Goal: Task Accomplishment & Management: Manage account settings

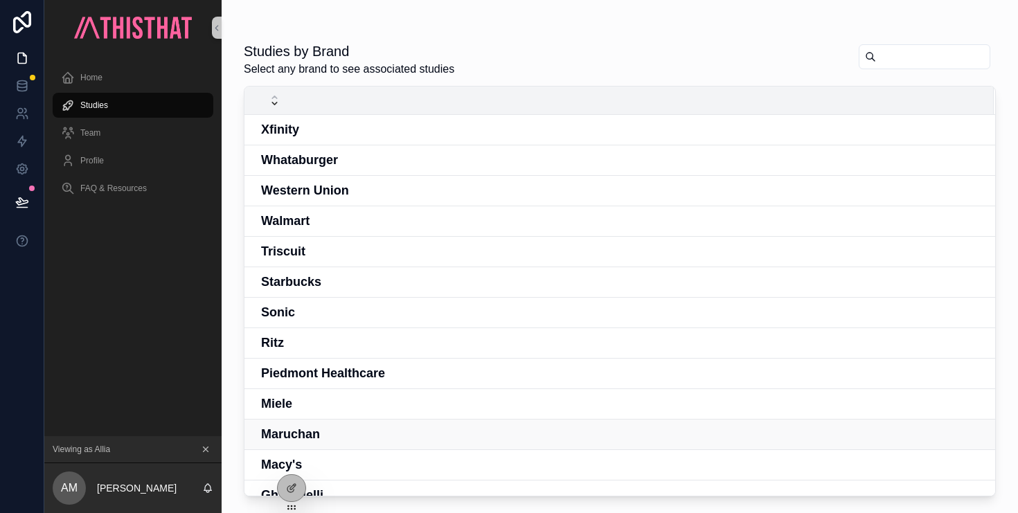
scroll to position [258, 0]
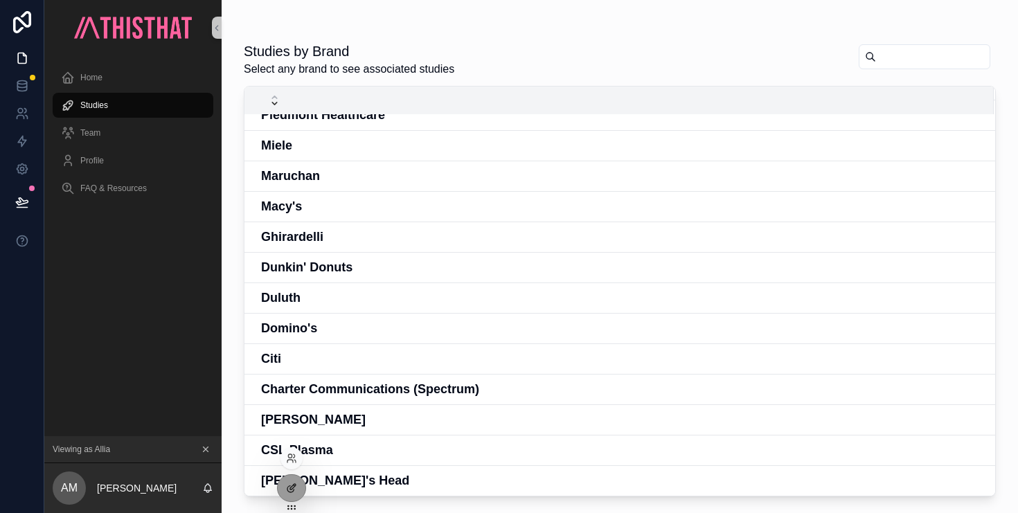
click at [289, 488] on icon at bounding box center [291, 488] width 11 height 11
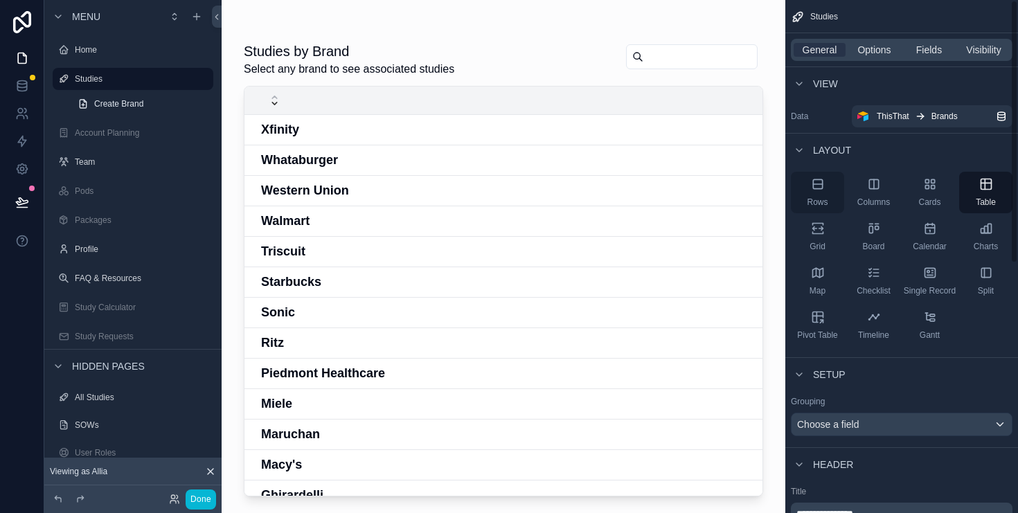
click at [820, 191] on div "Rows" at bounding box center [817, 193] width 53 height 42
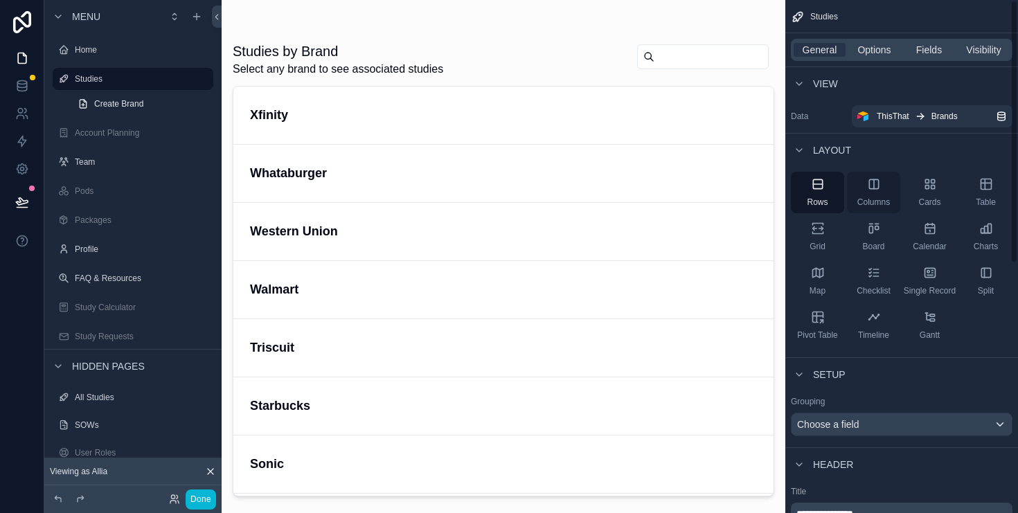
click at [872, 195] on div "Columns" at bounding box center [873, 193] width 53 height 42
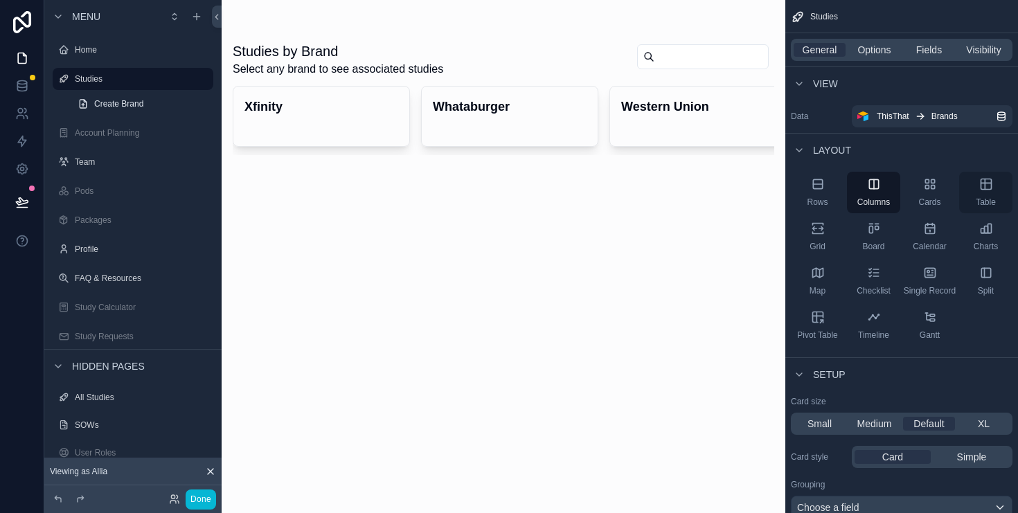
click at [1000, 196] on div "Table" at bounding box center [986, 193] width 53 height 42
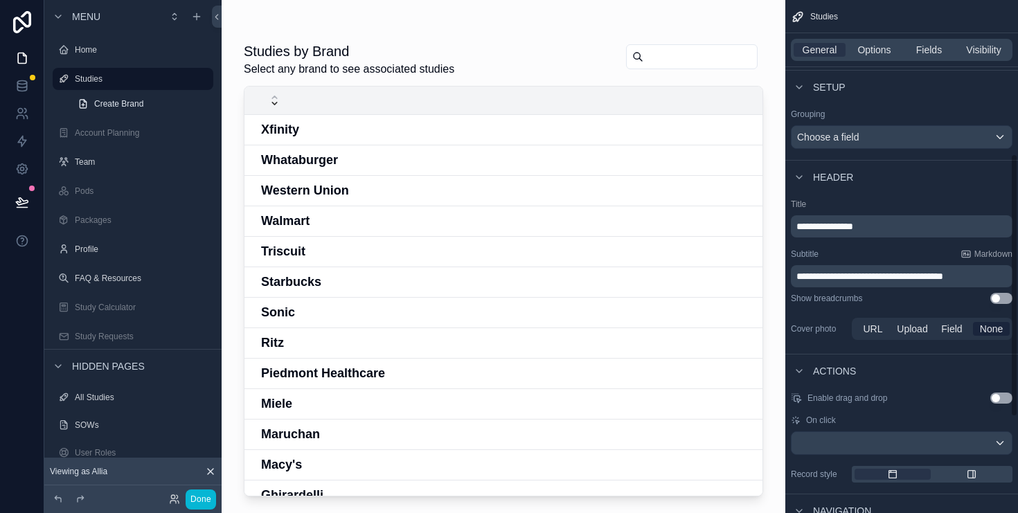
scroll to position [303, 0]
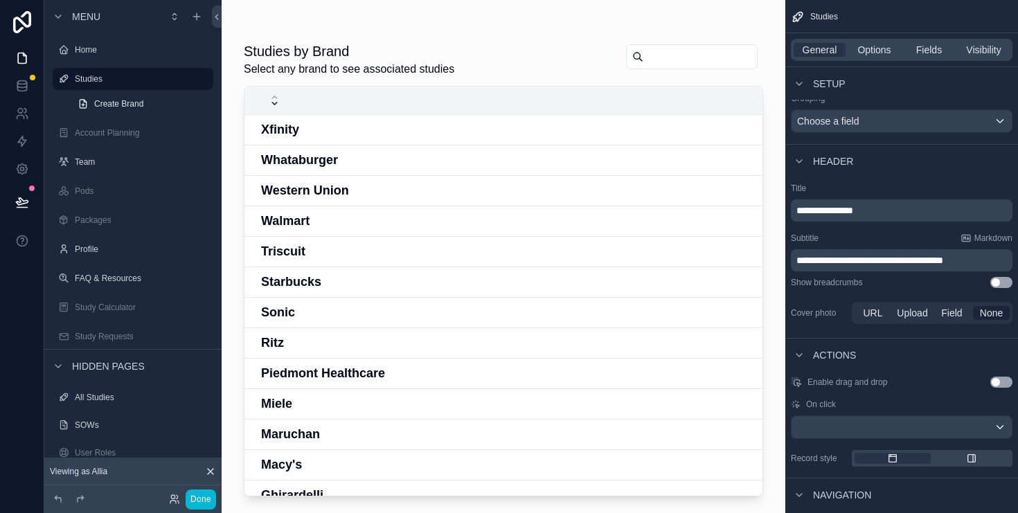
click at [854, 206] on span "**********" at bounding box center [825, 211] width 57 height 10
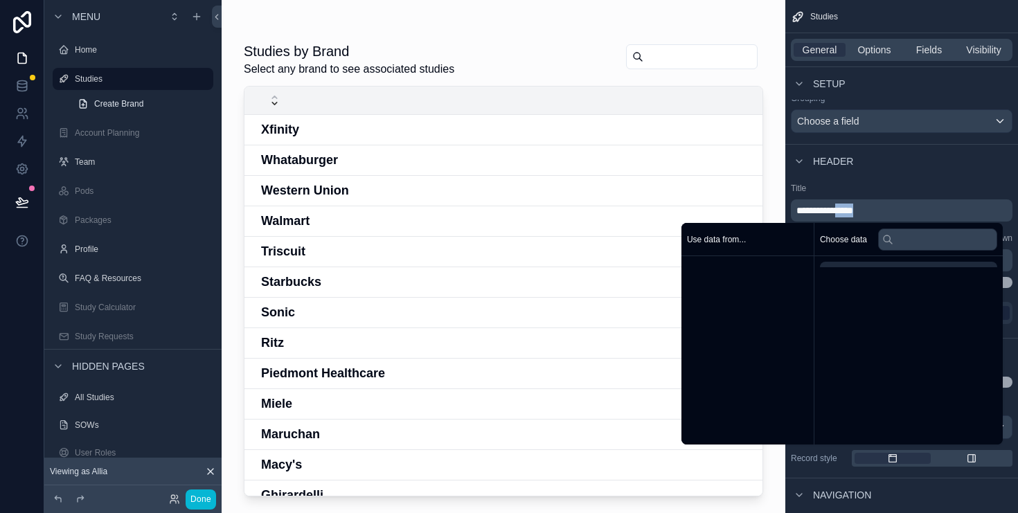
click at [854, 206] on span "**********" at bounding box center [825, 211] width 57 height 10
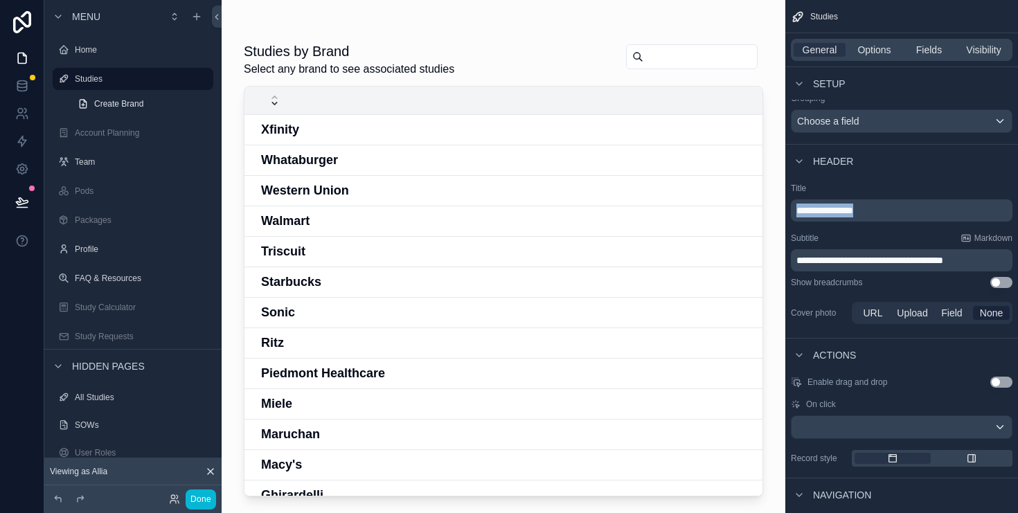
click at [854, 206] on span "**********" at bounding box center [825, 211] width 57 height 10
click at [946, 188] on label "Title" at bounding box center [902, 188] width 222 height 11
click at [917, 260] on span "**********" at bounding box center [870, 261] width 147 height 10
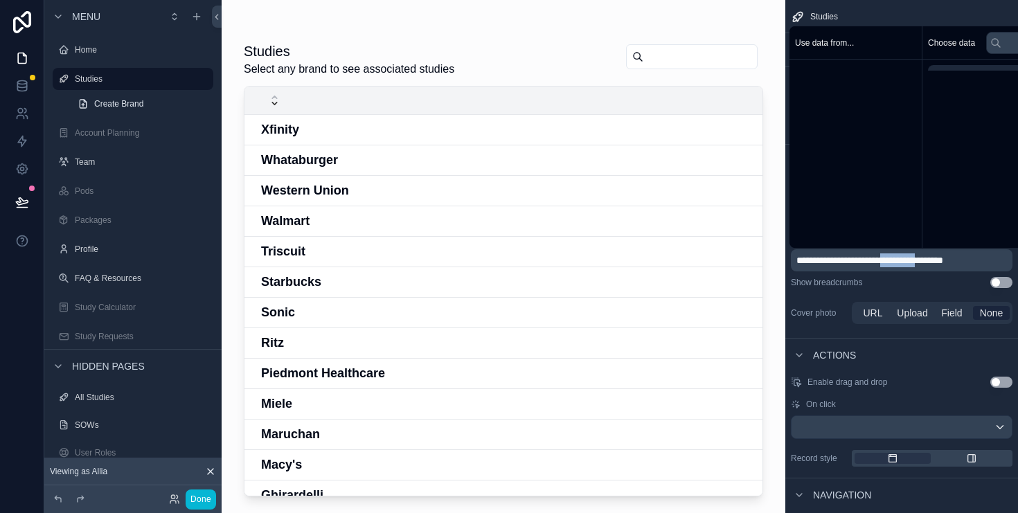
click at [917, 260] on span "**********" at bounding box center [870, 261] width 147 height 10
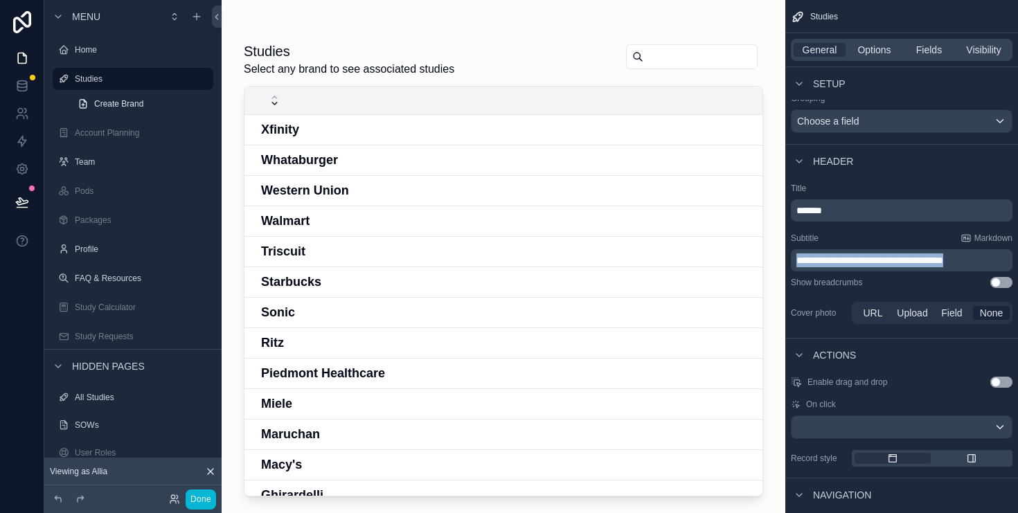
click at [917, 260] on span "**********" at bounding box center [870, 261] width 147 height 10
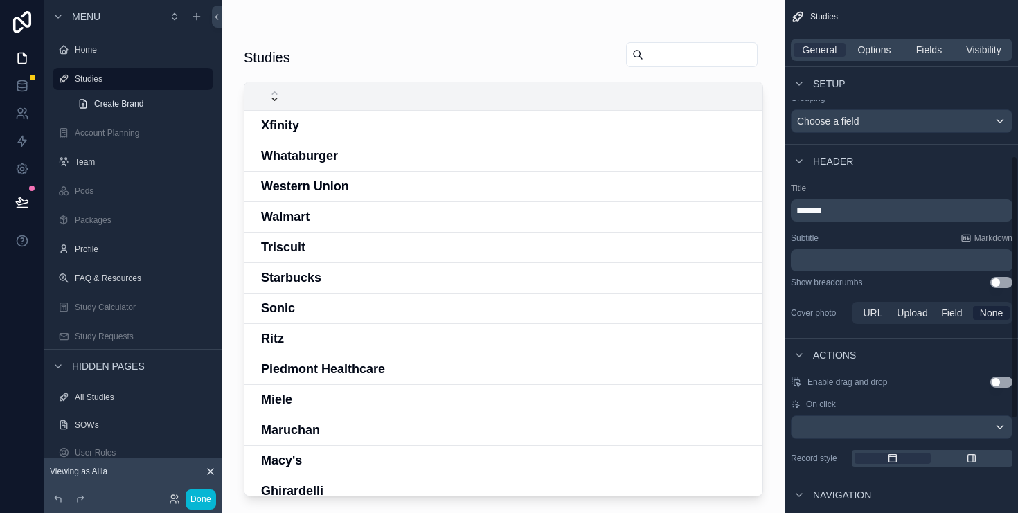
click at [946, 283] on div "Show breadcrumbs Use setting" at bounding box center [902, 282] width 222 height 11
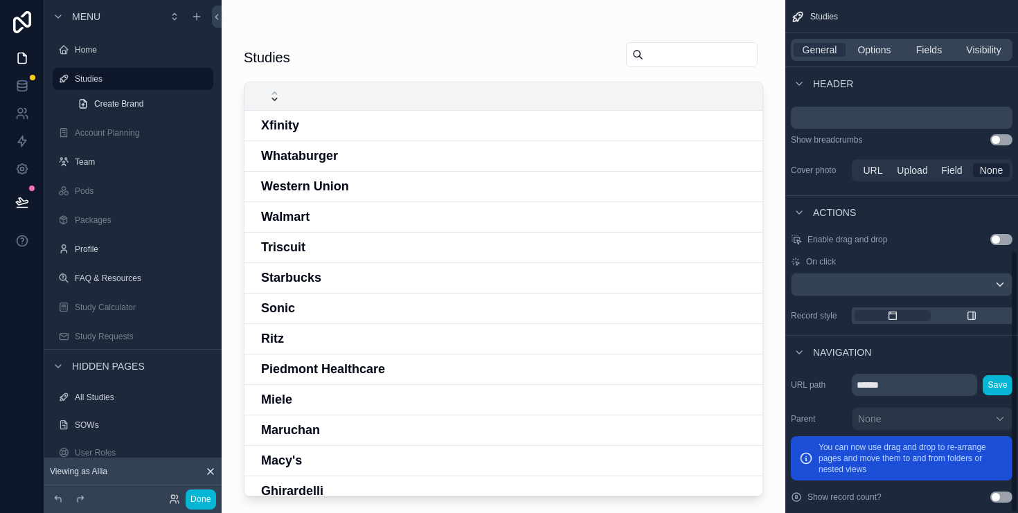
scroll to position [486, 0]
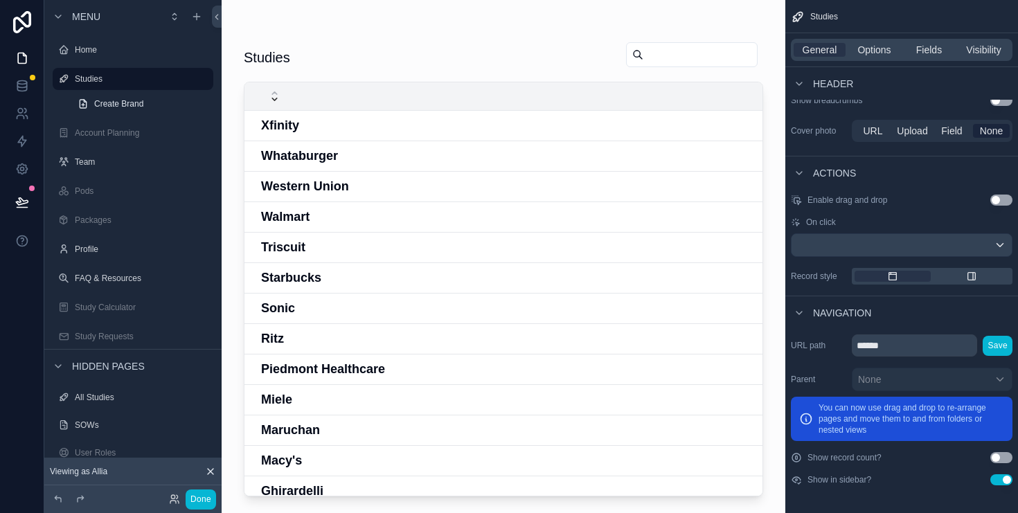
click at [1007, 456] on button "Use setting" at bounding box center [1002, 457] width 22 height 11
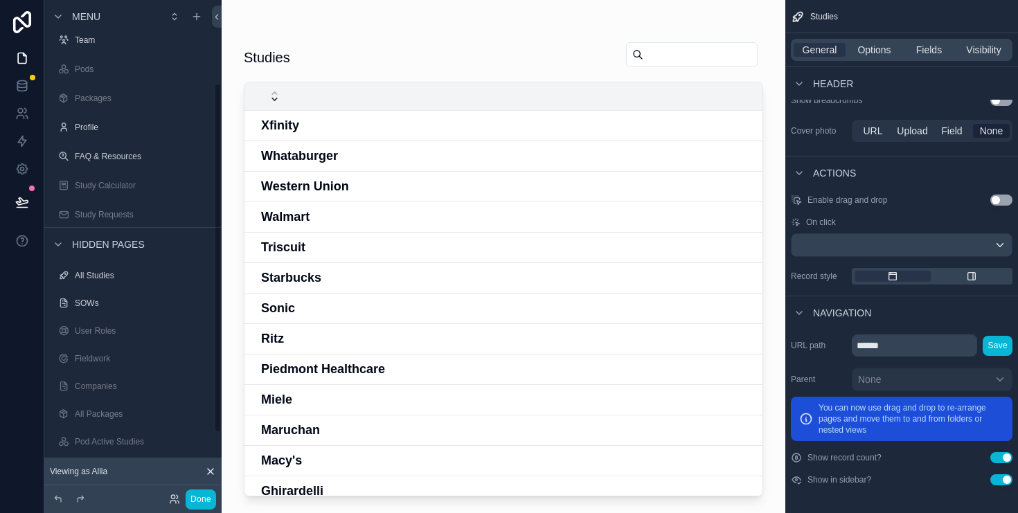
scroll to position [116, 0]
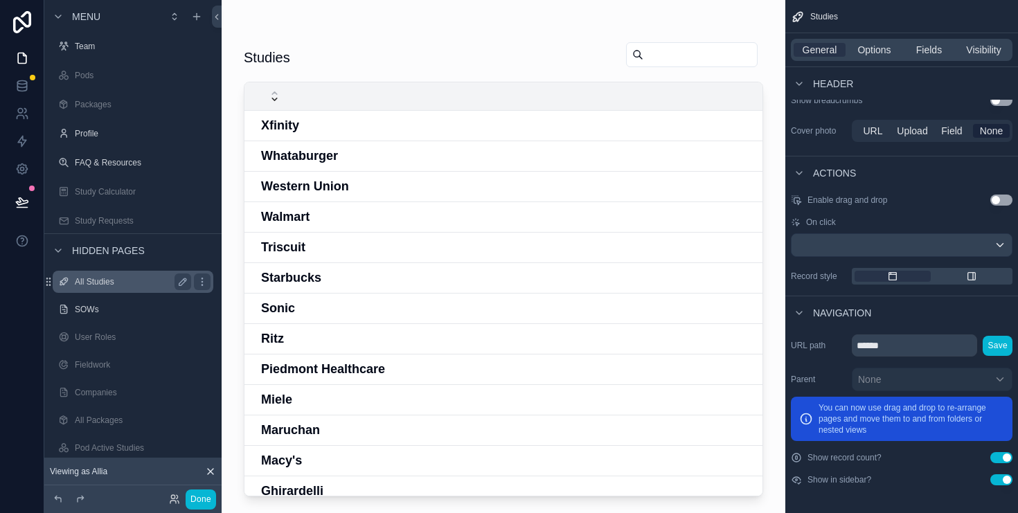
click at [131, 288] on div "All Studies" at bounding box center [133, 282] width 116 height 17
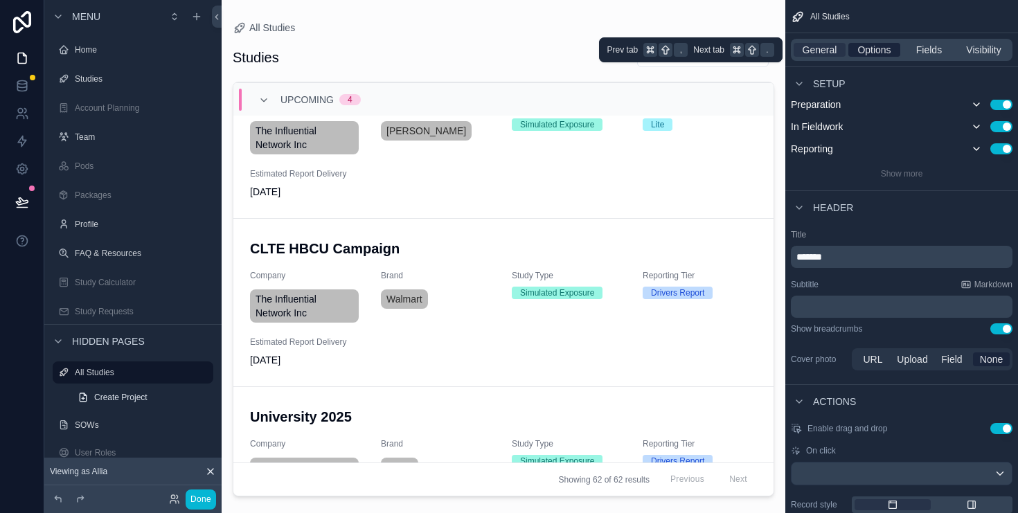
click at [870, 52] on span "Options" at bounding box center [874, 50] width 33 height 14
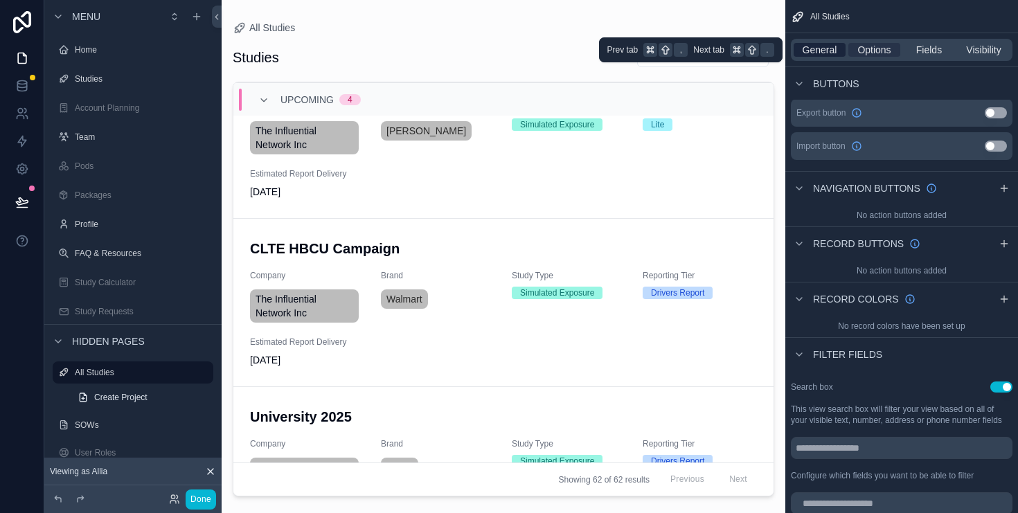
click at [826, 48] on span "General" at bounding box center [820, 50] width 35 height 14
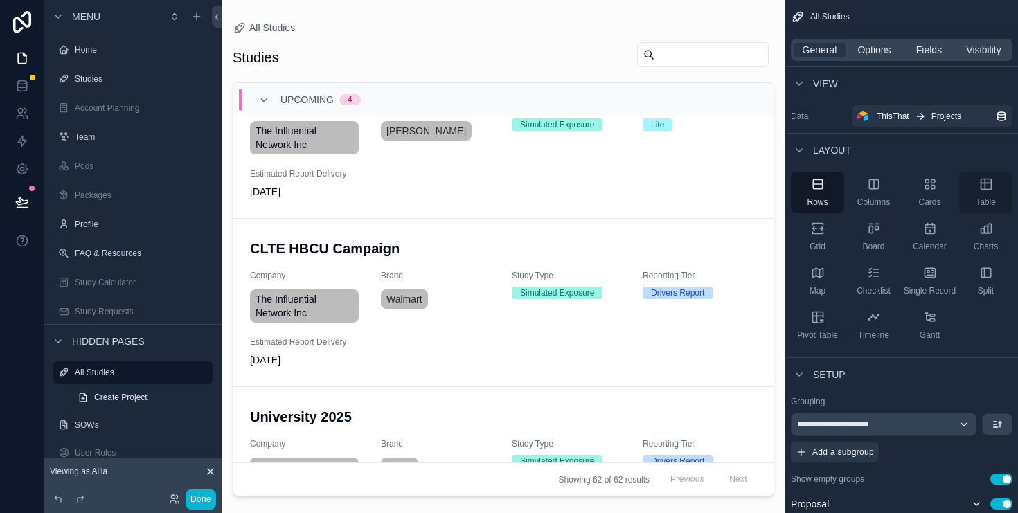
click at [971, 189] on div "Table" at bounding box center [986, 193] width 53 height 42
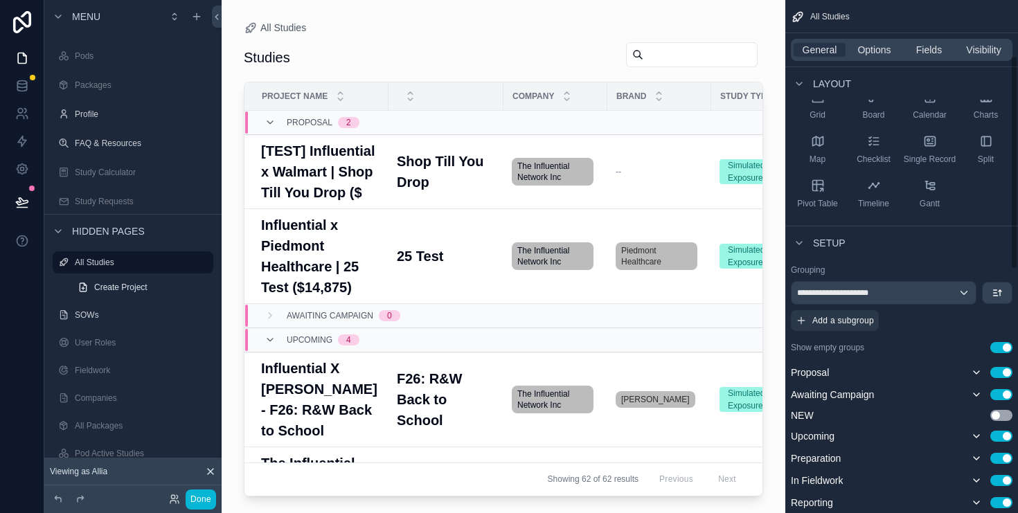
scroll to position [245, 0]
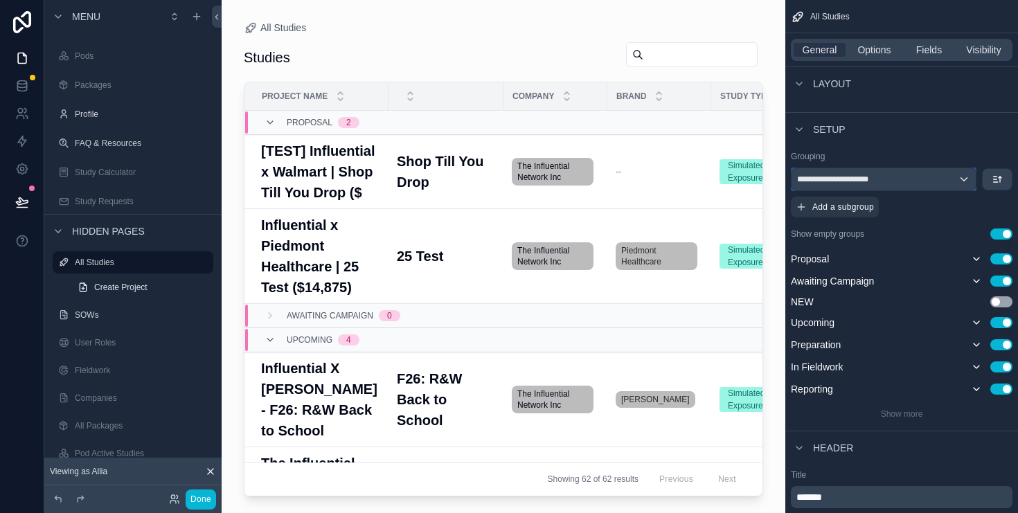
click at [938, 179] on div "**********" at bounding box center [884, 179] width 184 height 22
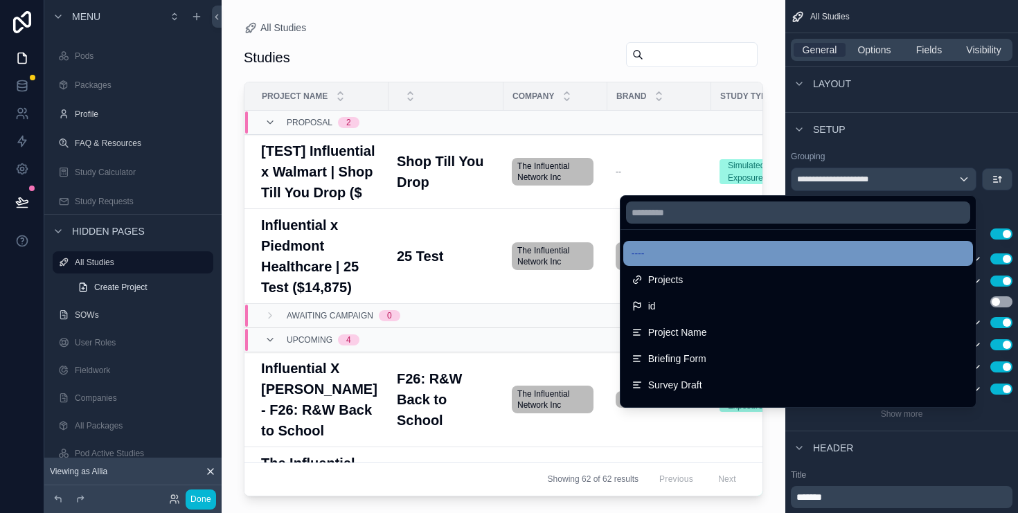
click at [870, 251] on div "----" at bounding box center [798, 253] width 333 height 17
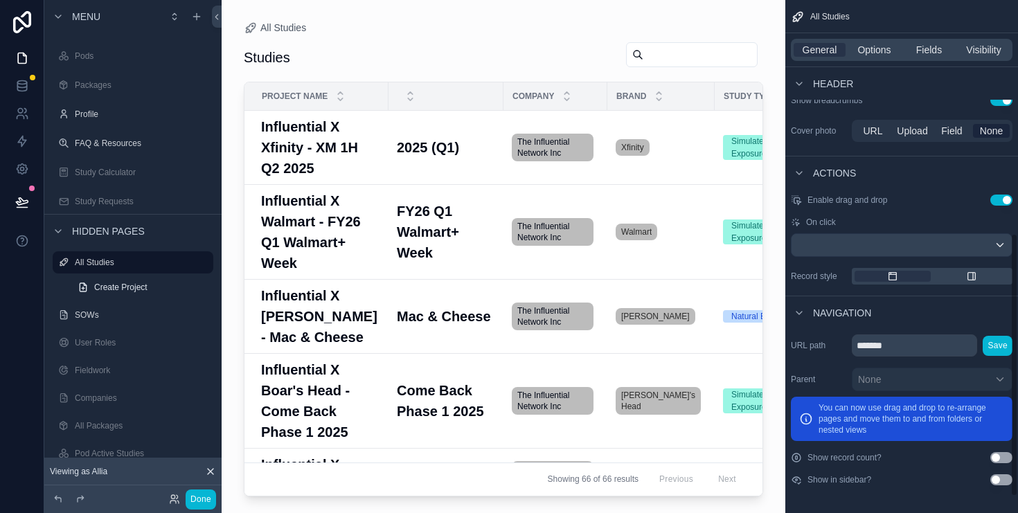
scroll to position [377, 0]
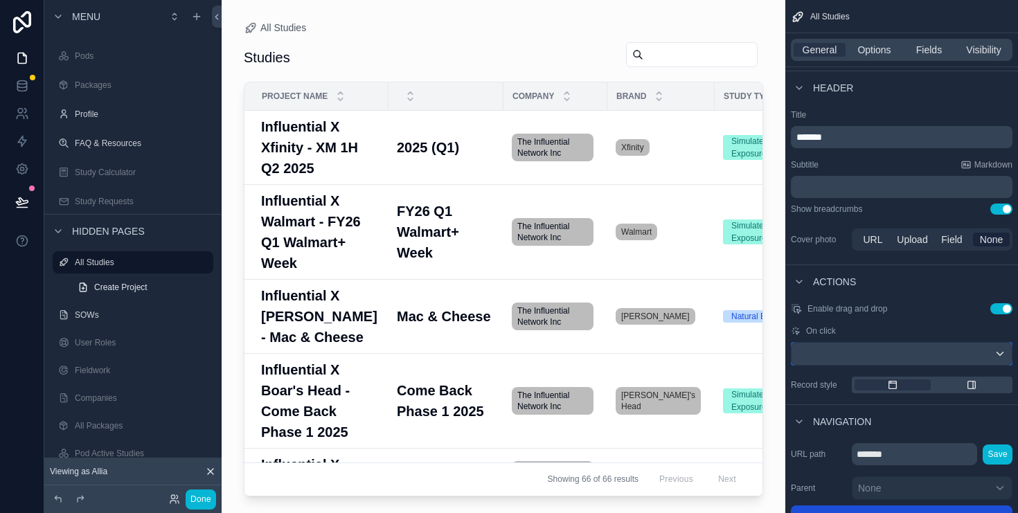
click at [917, 353] on div "scrollable content" at bounding box center [902, 354] width 220 height 22
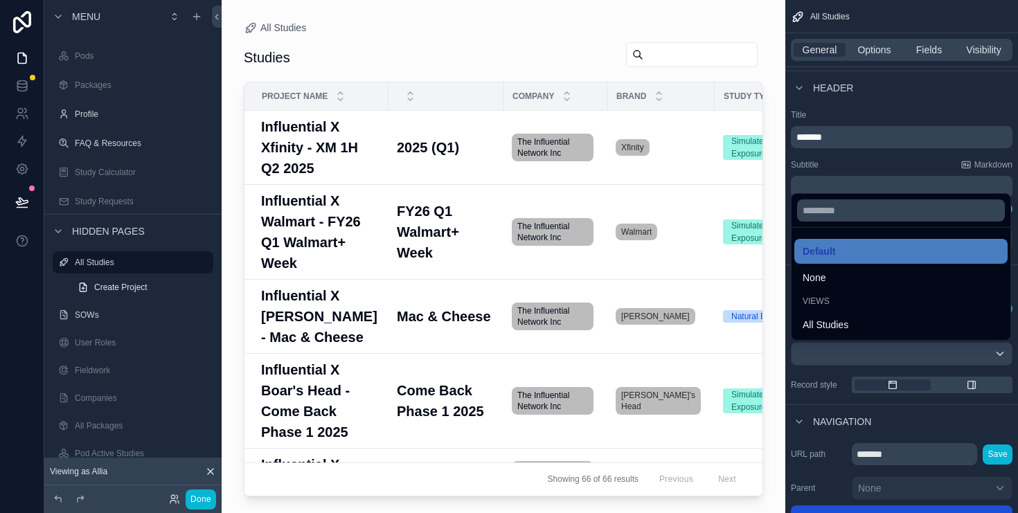
click at [913, 355] on div "scrollable content" at bounding box center [509, 256] width 1018 height 513
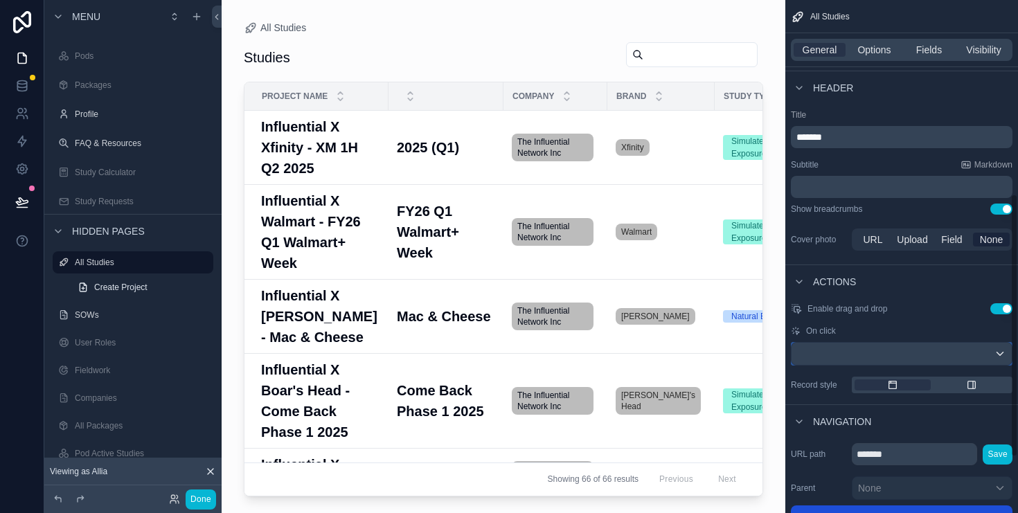
click at [913, 355] on div "scrollable content" at bounding box center [902, 354] width 220 height 22
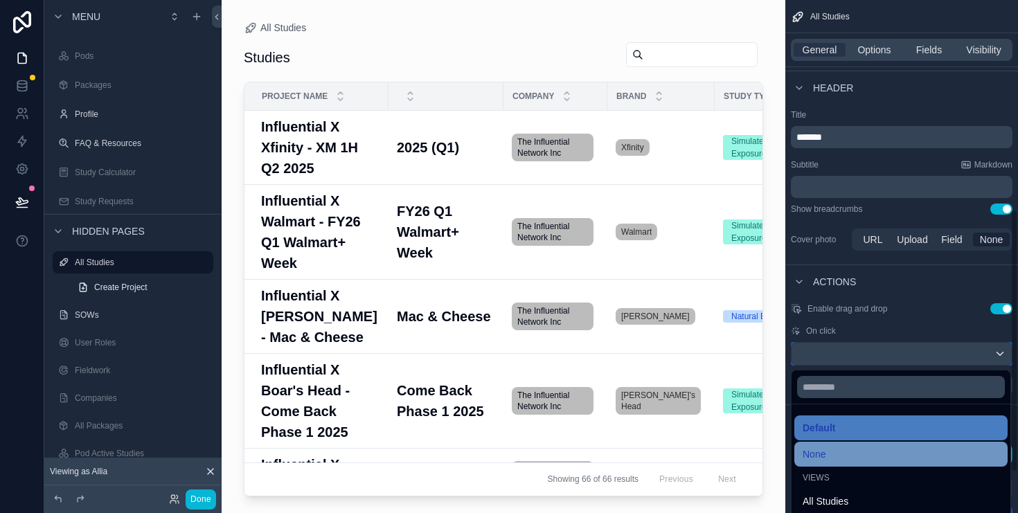
scroll to position [486, 0]
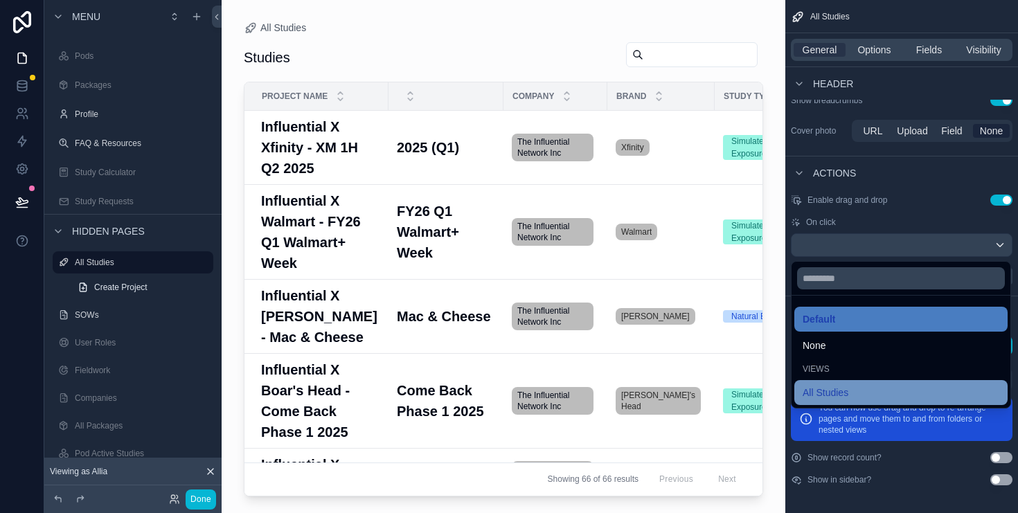
click at [870, 397] on div "All Studies" at bounding box center [901, 393] width 197 height 17
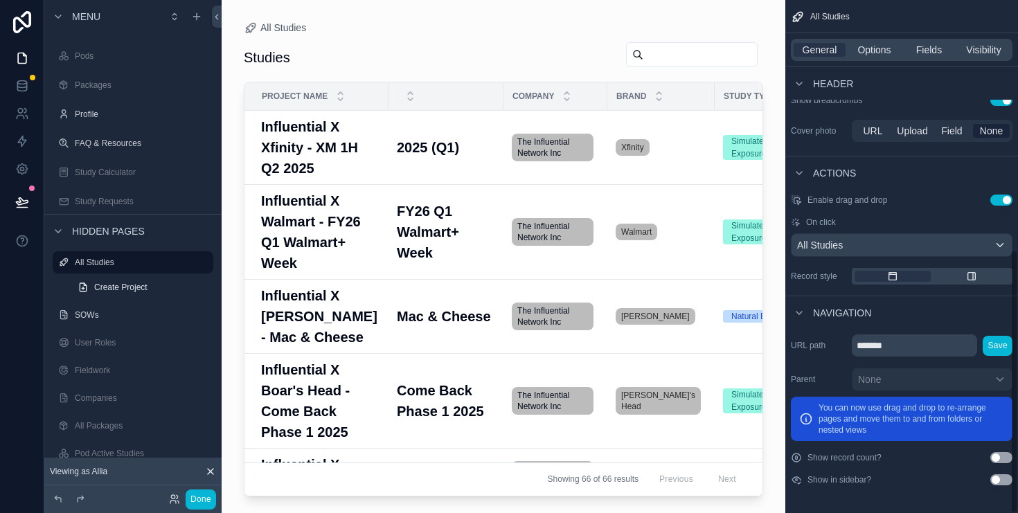
click at [410, 148] on div "scrollable content" at bounding box center [504, 248] width 564 height 497
click at [359, 143] on h3 "Influential X Xfinity - XM 1H Q2 2025" at bounding box center [320, 147] width 119 height 62
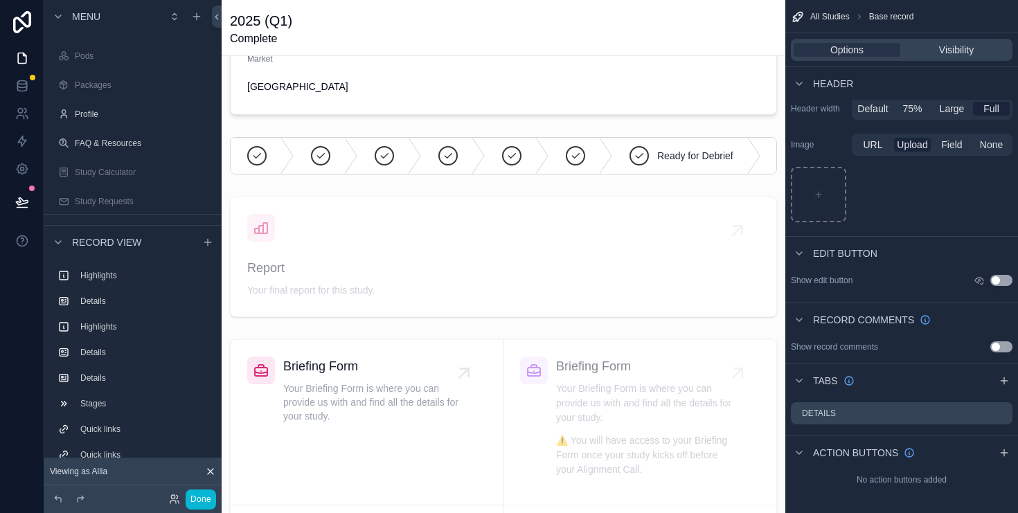
scroll to position [840, 0]
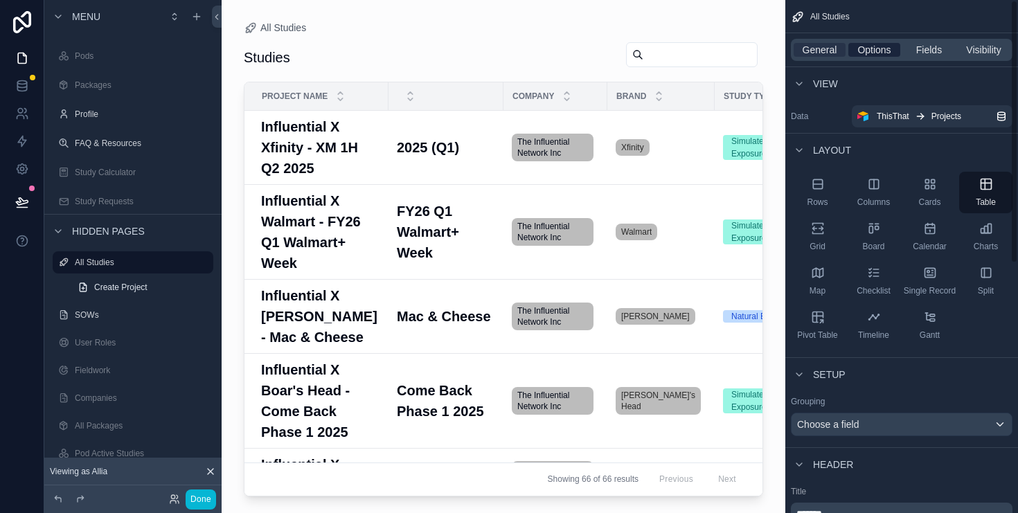
click at [881, 49] on span "Options" at bounding box center [874, 50] width 33 height 14
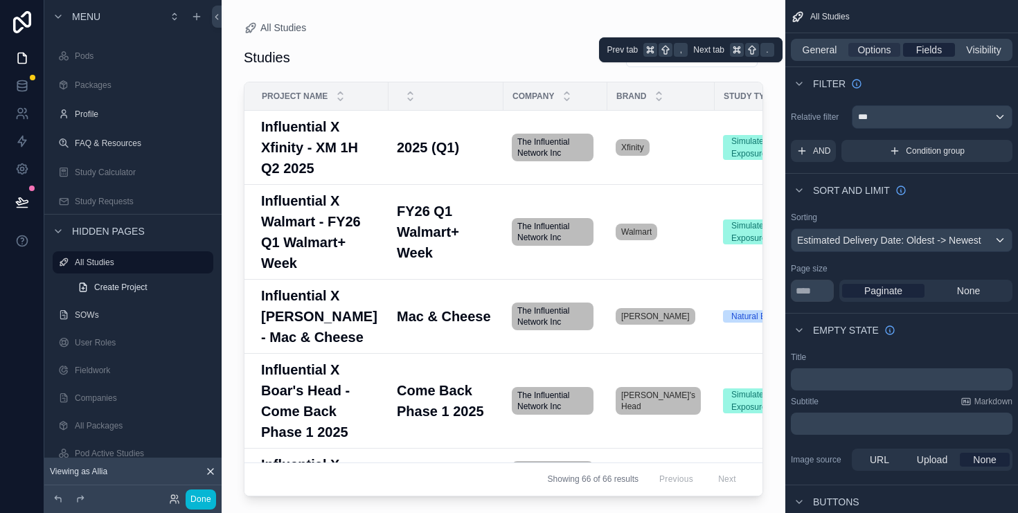
click at [910, 51] on div "Fields" at bounding box center [929, 50] width 52 height 14
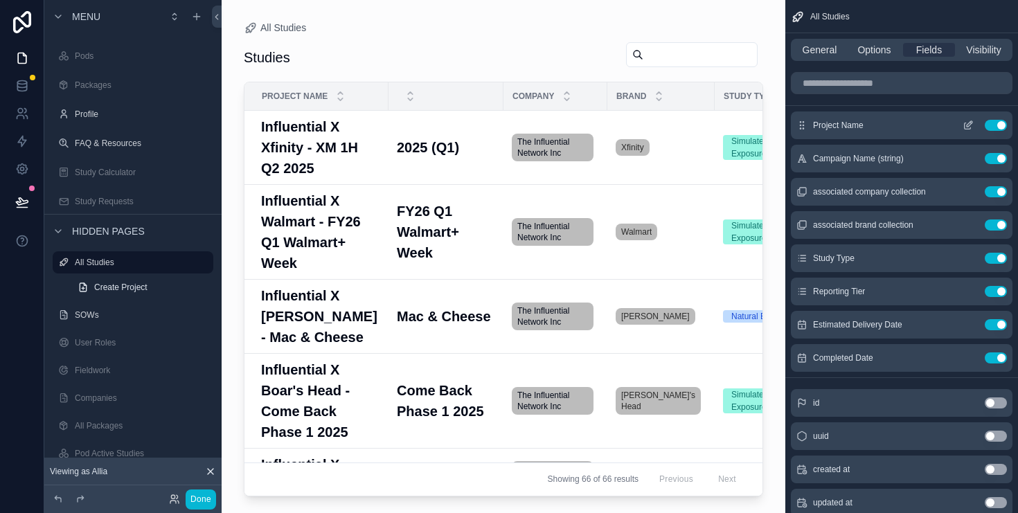
click at [963, 127] on icon "scrollable content" at bounding box center [968, 125] width 11 height 11
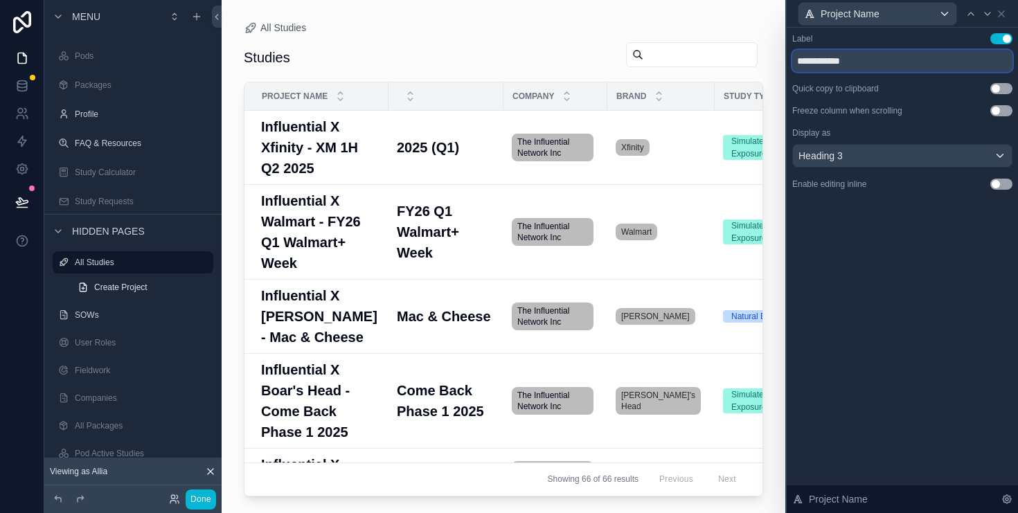
click at [829, 62] on input "**********" at bounding box center [903, 61] width 220 height 22
type input "*****"
click at [1006, 12] on icon at bounding box center [1001, 13] width 11 height 11
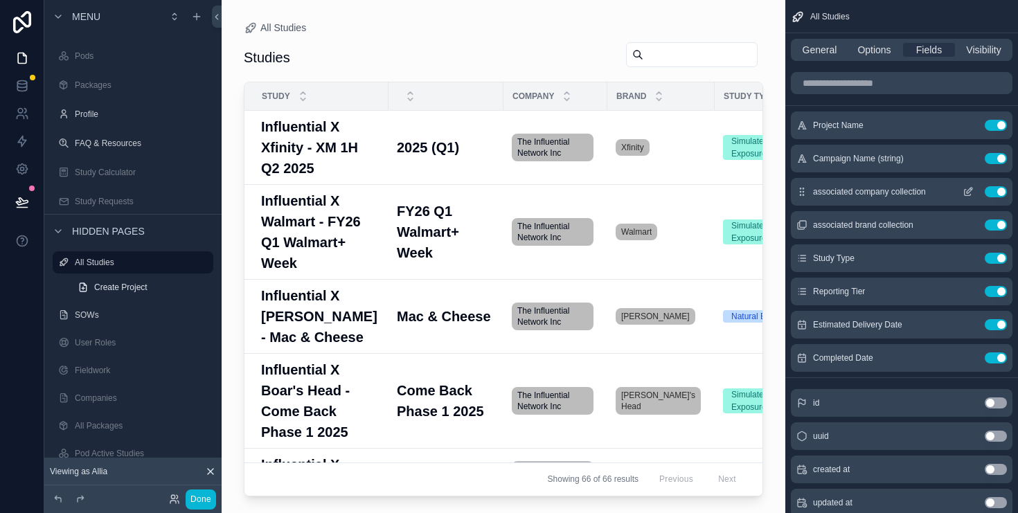
click at [996, 191] on button "Use setting" at bounding box center [996, 191] width 22 height 11
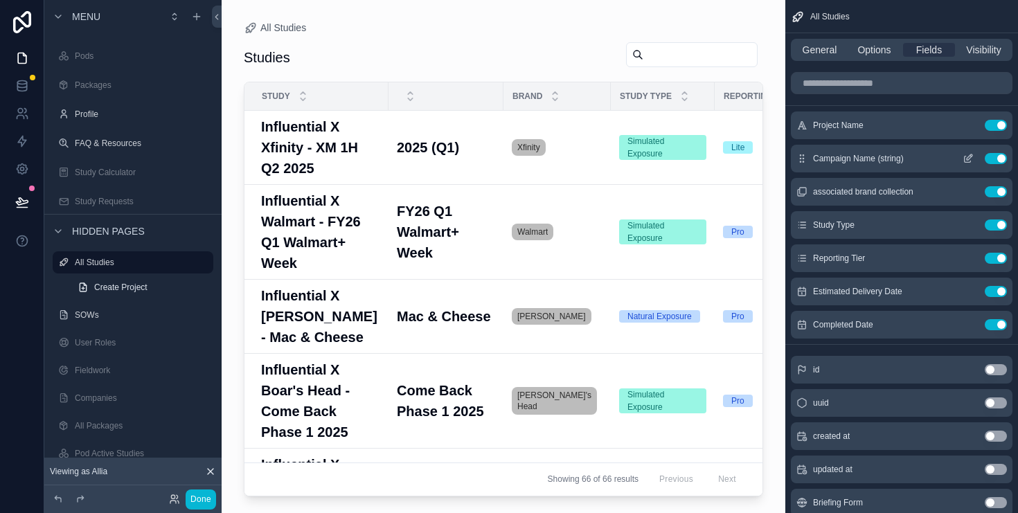
click at [997, 159] on button "Use setting" at bounding box center [996, 158] width 22 height 11
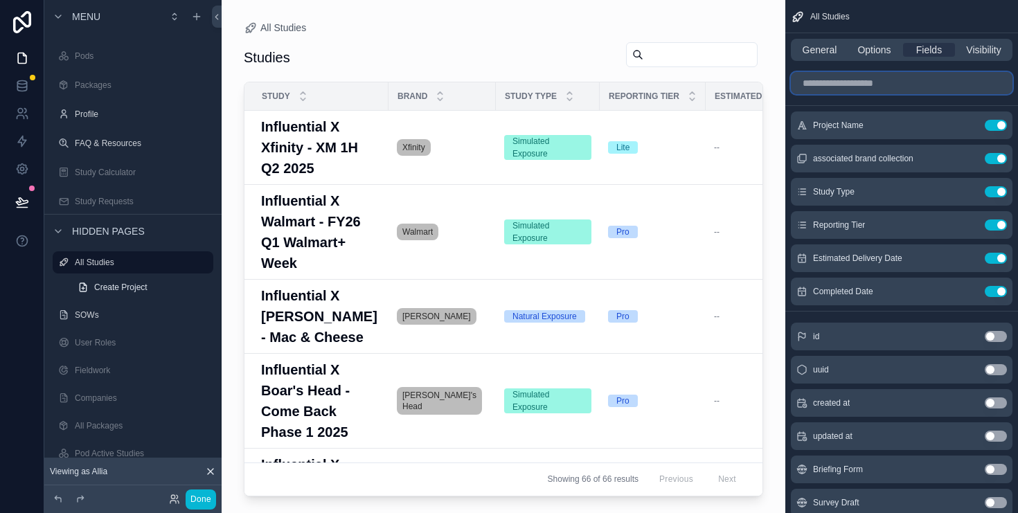
click at [880, 78] on input "scrollable content" at bounding box center [902, 83] width 222 height 22
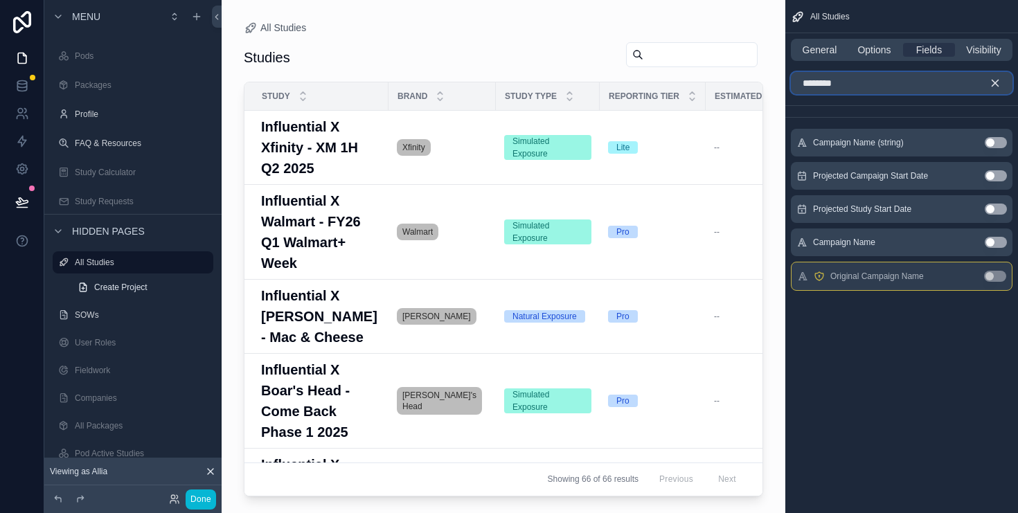
type input "********"
click at [1001, 243] on button "Use setting" at bounding box center [996, 242] width 22 height 11
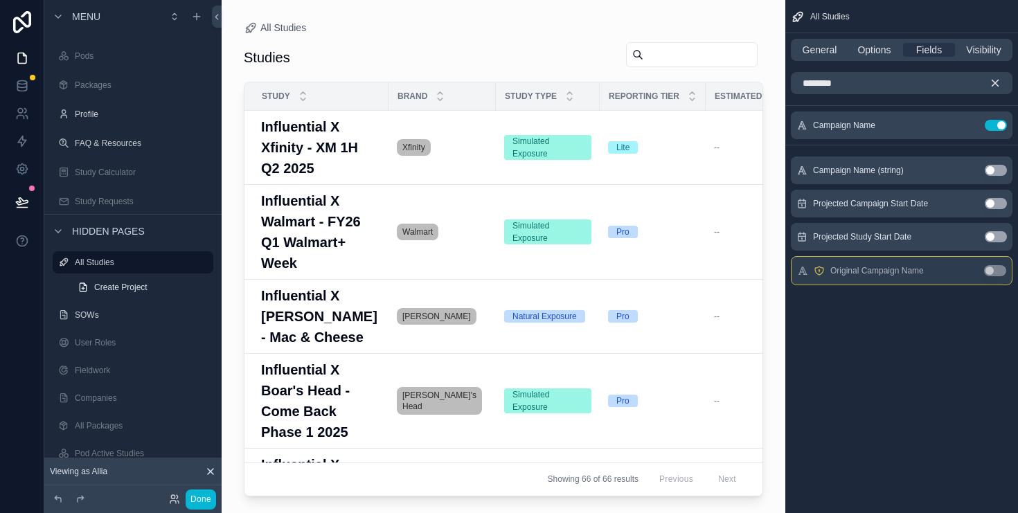
click at [995, 85] on icon "scrollable content" at bounding box center [995, 83] width 12 height 12
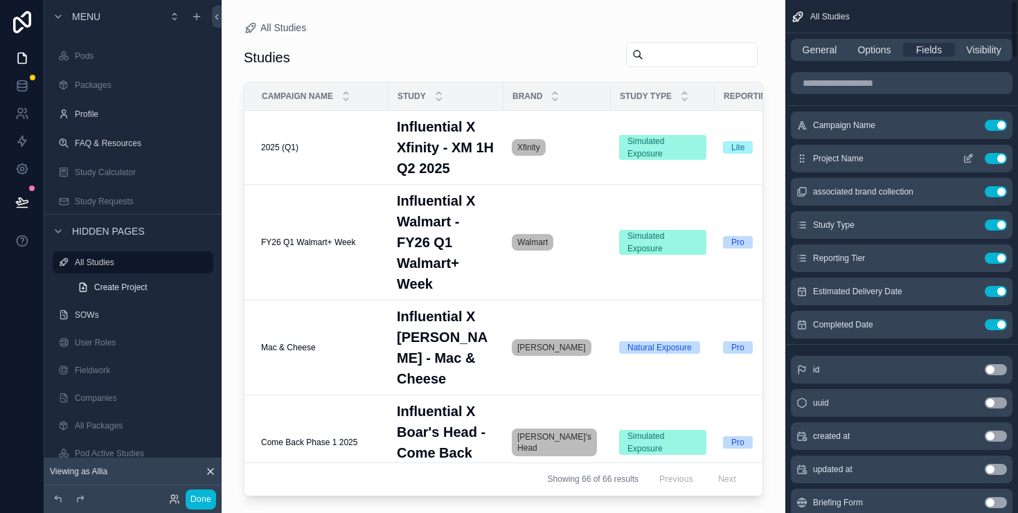
click at [996, 160] on button "Use setting" at bounding box center [996, 158] width 22 height 11
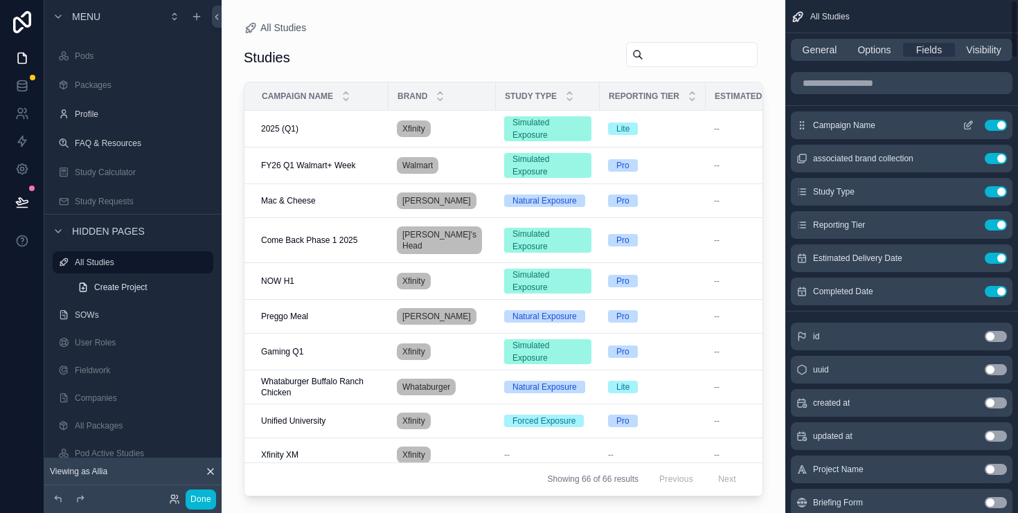
click at [973, 126] on icon "scrollable content" at bounding box center [968, 125] width 11 height 11
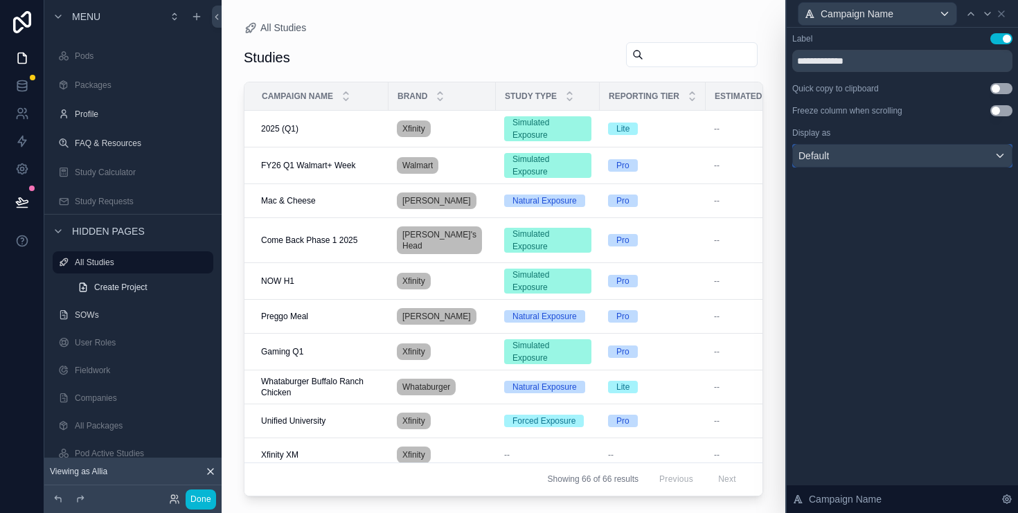
click at [907, 152] on div "Default" at bounding box center [902, 156] width 219 height 22
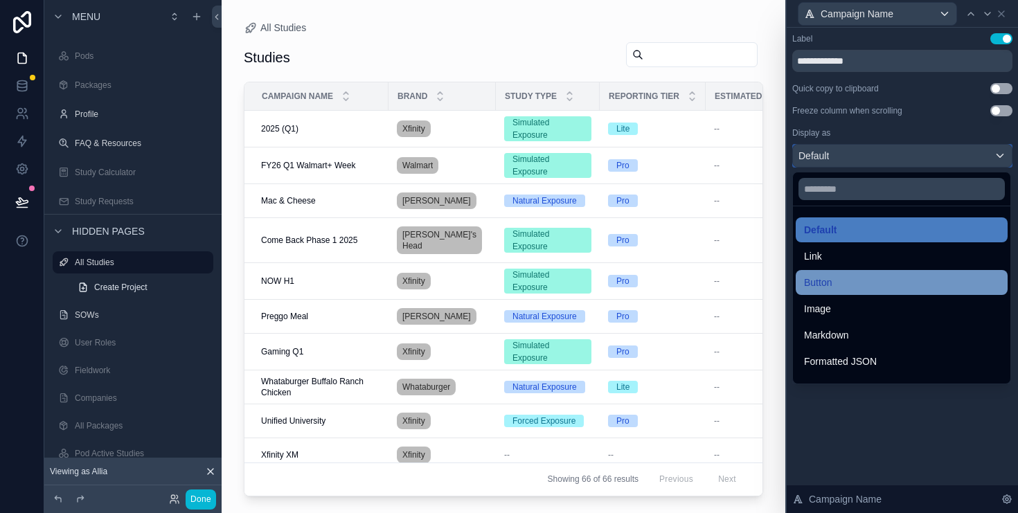
scroll to position [151, 0]
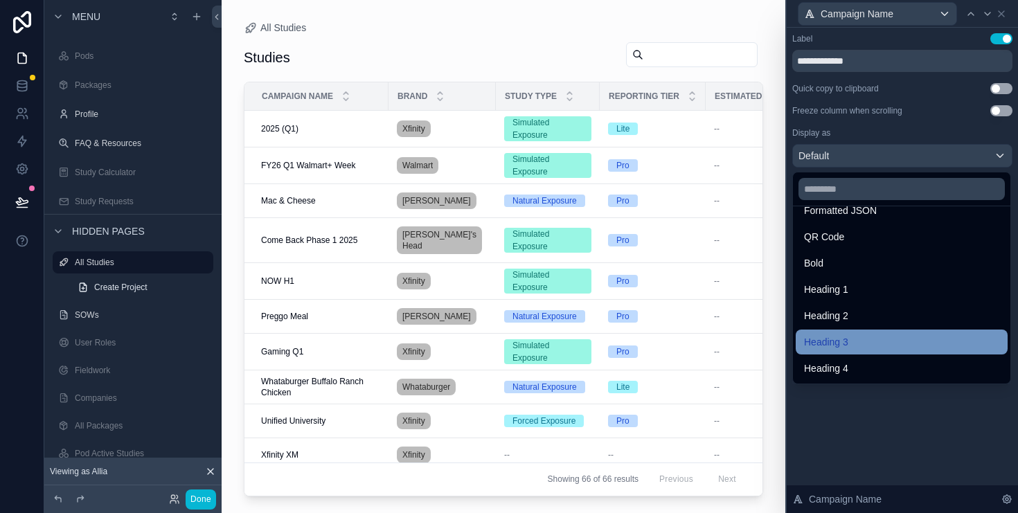
click at [867, 342] on div "Heading 3" at bounding box center [901, 342] width 195 height 17
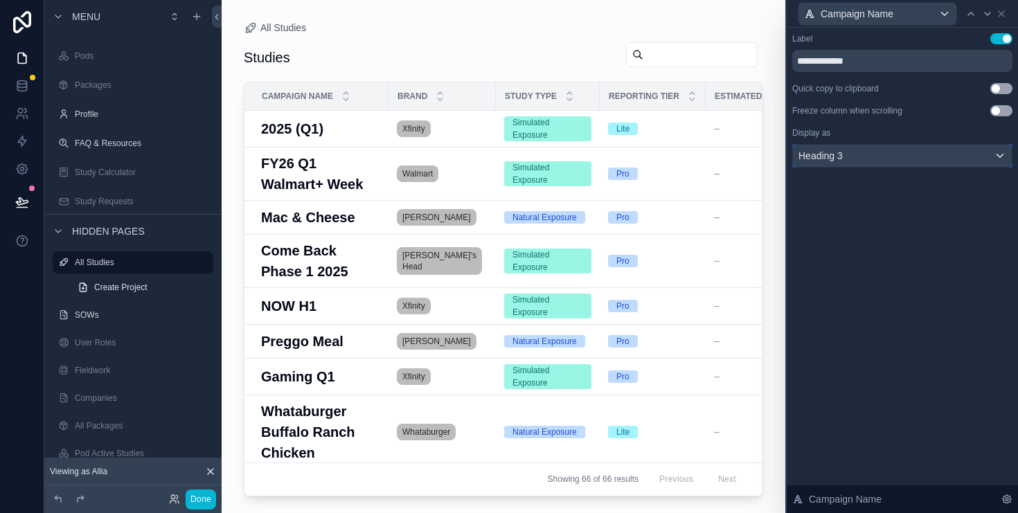
click at [882, 159] on div "Heading 3" at bounding box center [902, 156] width 219 height 22
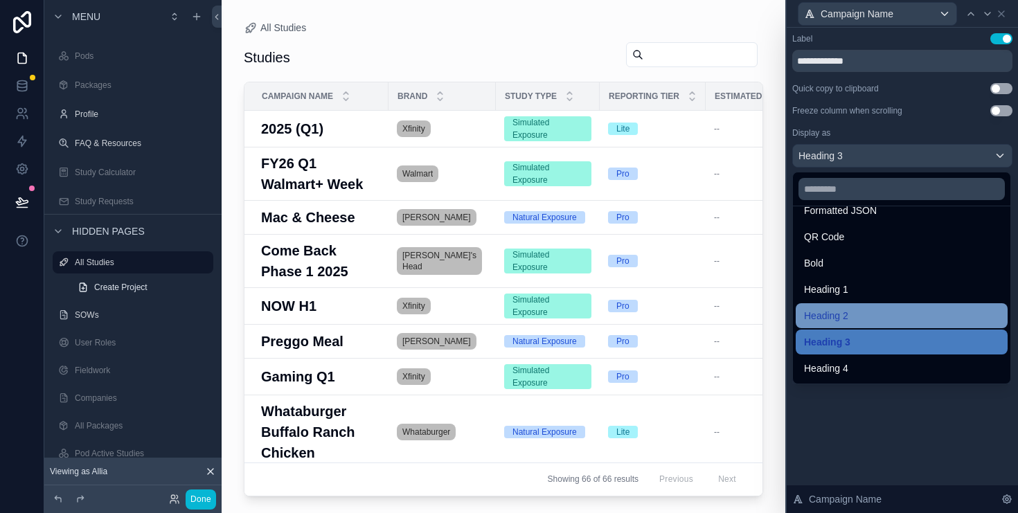
click at [858, 323] on div "Heading 2" at bounding box center [901, 316] width 195 height 17
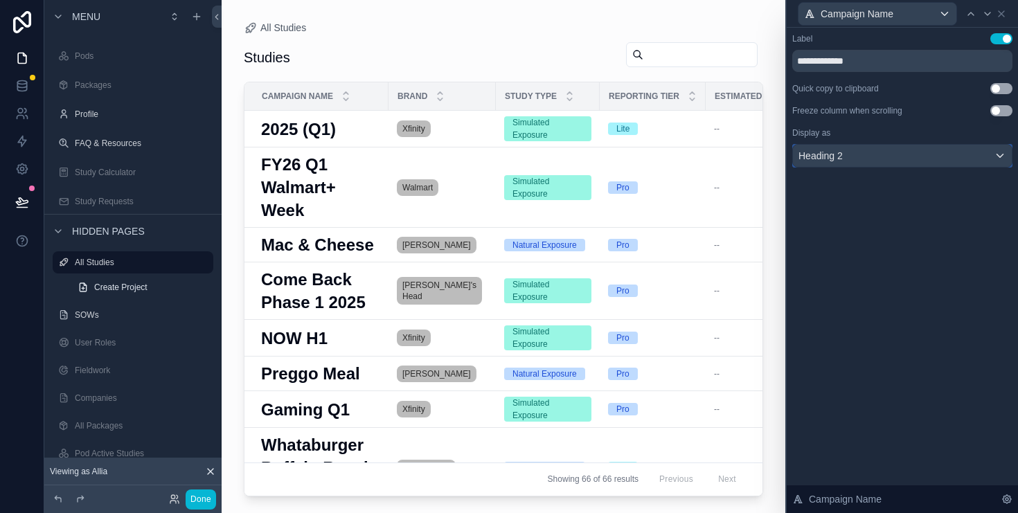
click at [849, 148] on div "Heading 2" at bounding box center [902, 156] width 219 height 22
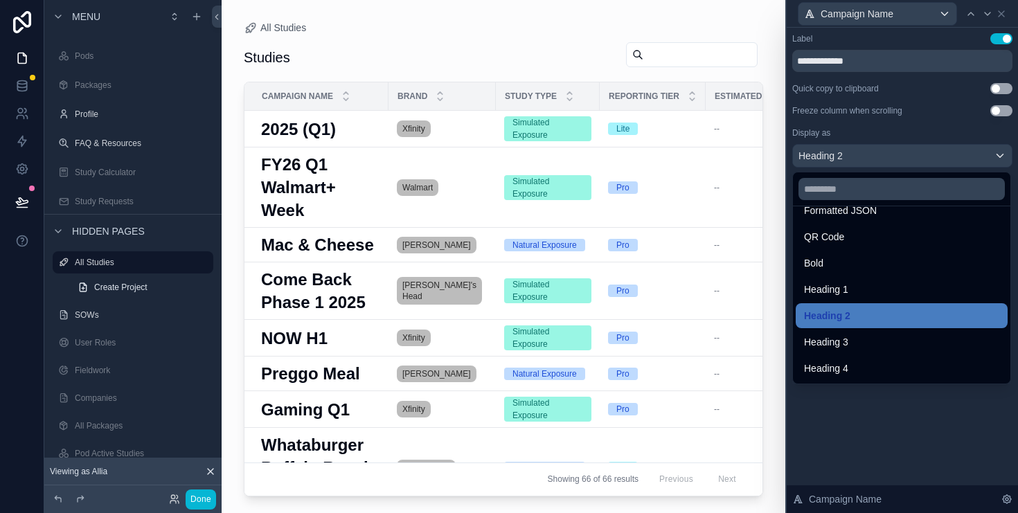
click at [854, 369] on div "Heading 4" at bounding box center [901, 368] width 195 height 17
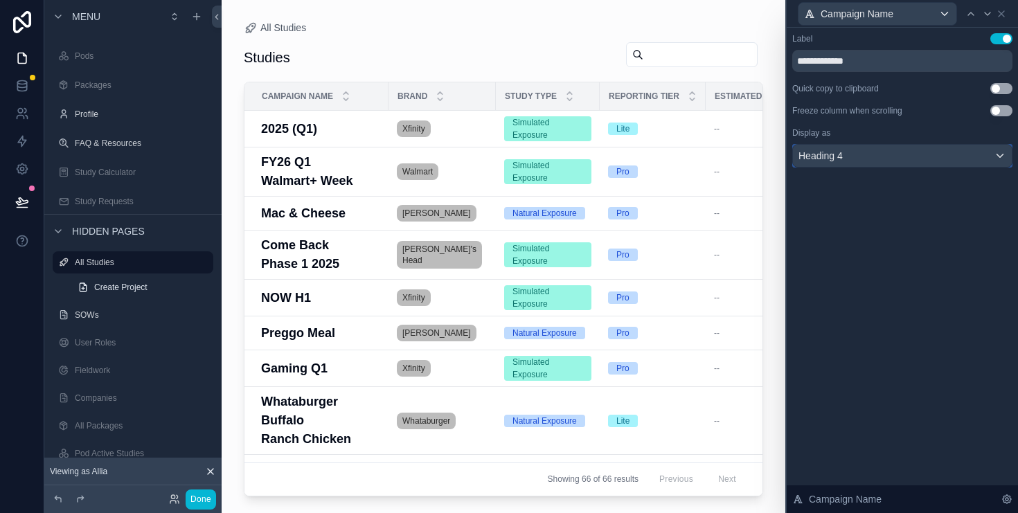
click at [836, 156] on span "Heading 4" at bounding box center [821, 156] width 44 height 14
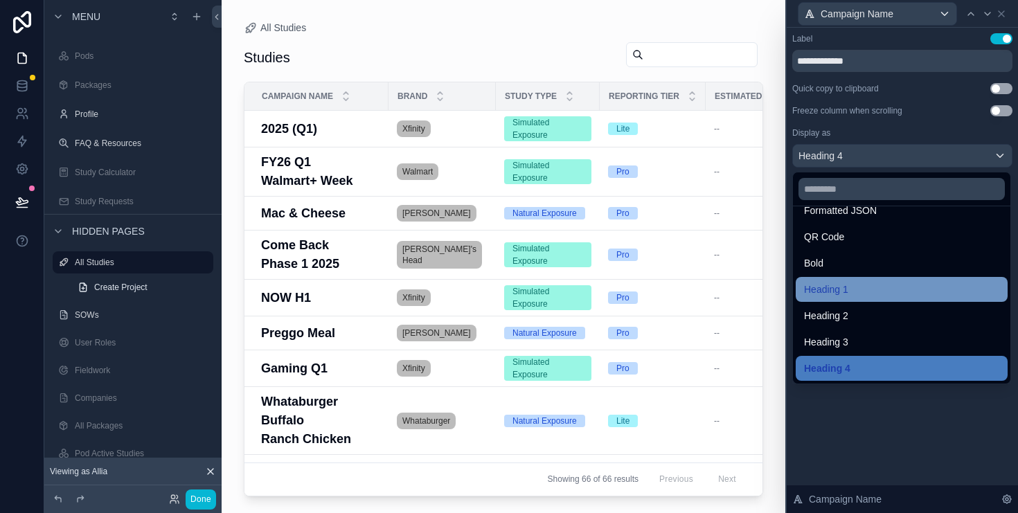
click at [835, 279] on div "Heading 1" at bounding box center [902, 289] width 212 height 25
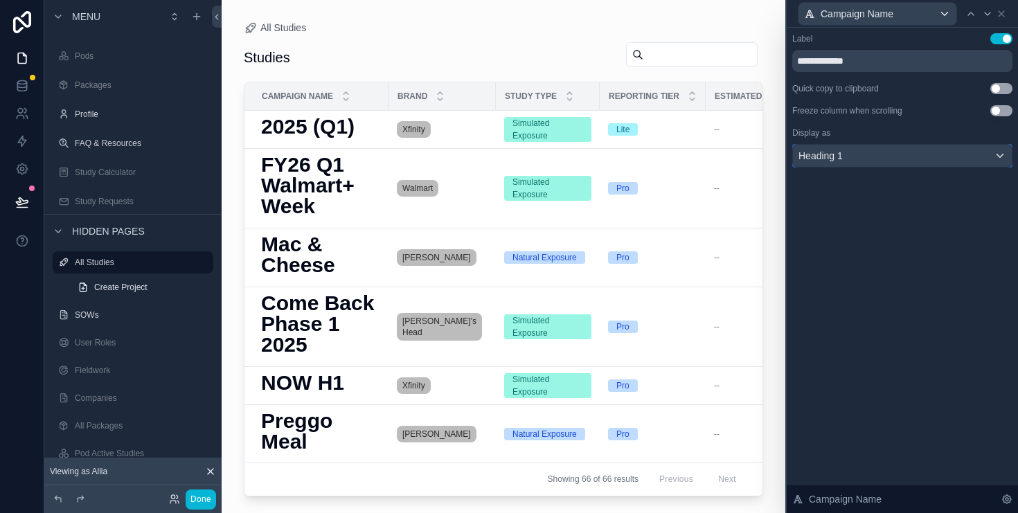
click at [833, 161] on span "Heading 1" at bounding box center [821, 156] width 44 height 14
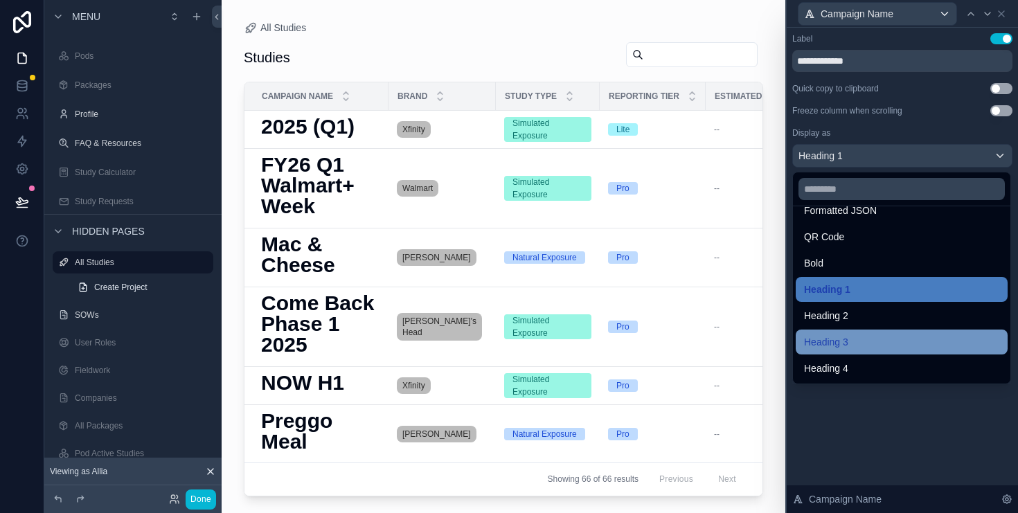
click at [860, 337] on div "Heading 3" at bounding box center [901, 342] width 195 height 17
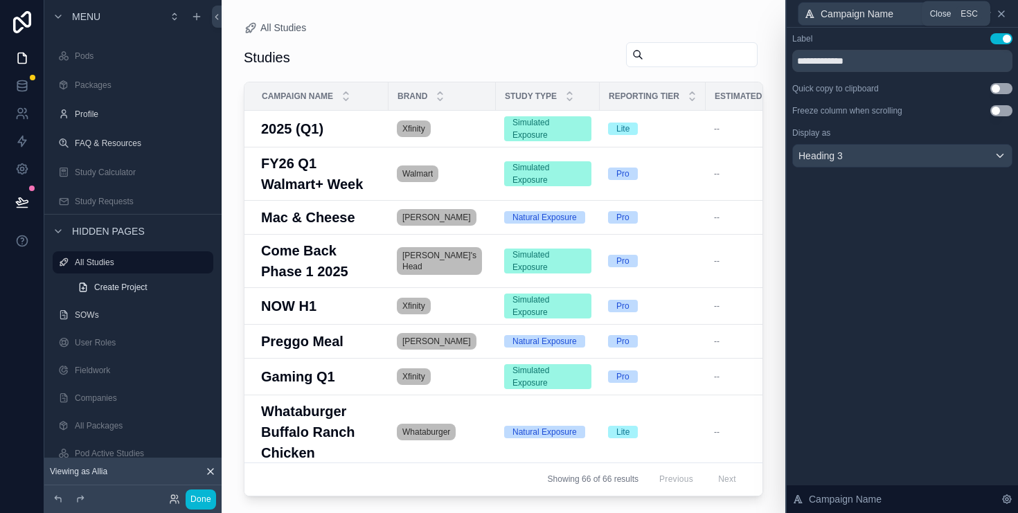
click at [1003, 13] on icon at bounding box center [1001, 13] width 11 height 11
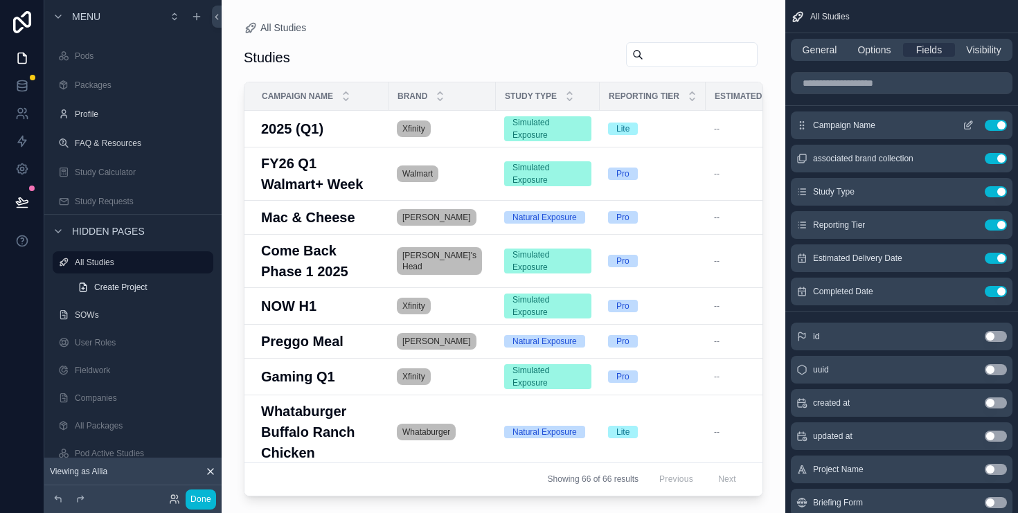
click at [968, 125] on icon "scrollable content" at bounding box center [968, 125] width 11 height 11
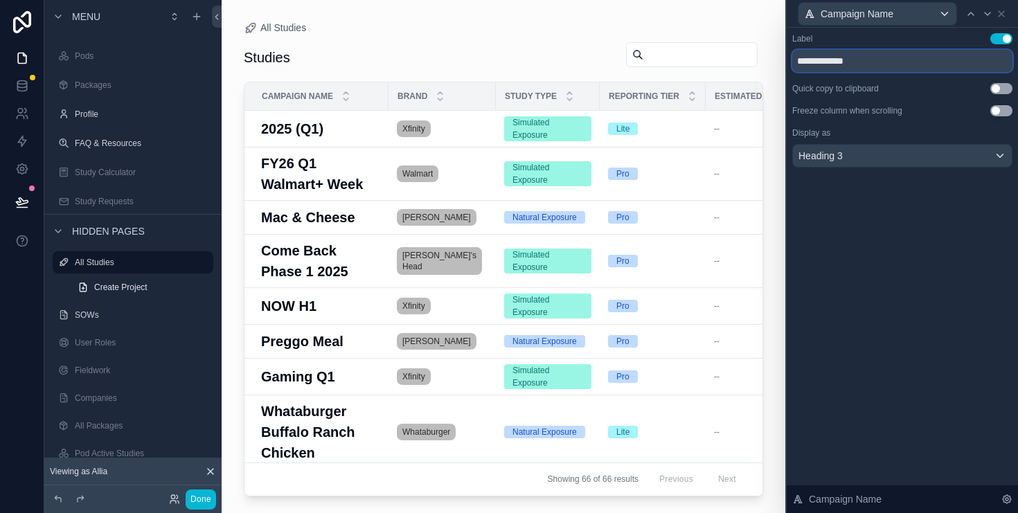
click at [888, 58] on input "**********" at bounding box center [903, 61] width 220 height 22
type input "*****"
click at [919, 252] on div "Label Use setting ***** Quick copy to clipboard Use setting Freeze column when …" at bounding box center [902, 271] width 231 height 486
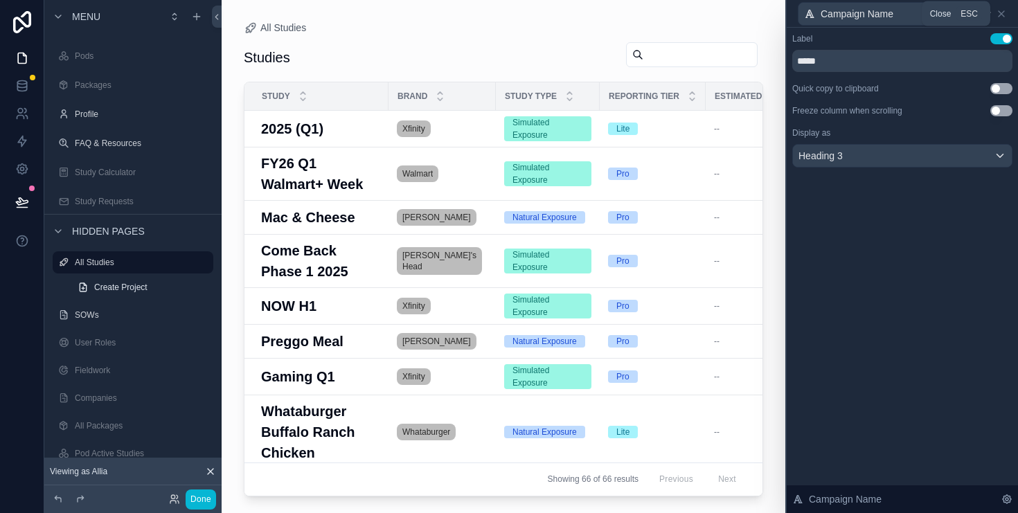
click at [1007, 13] on div "Campaign Name" at bounding box center [903, 13] width 220 height 27
click at [1003, 15] on icon at bounding box center [1002, 14] width 6 height 6
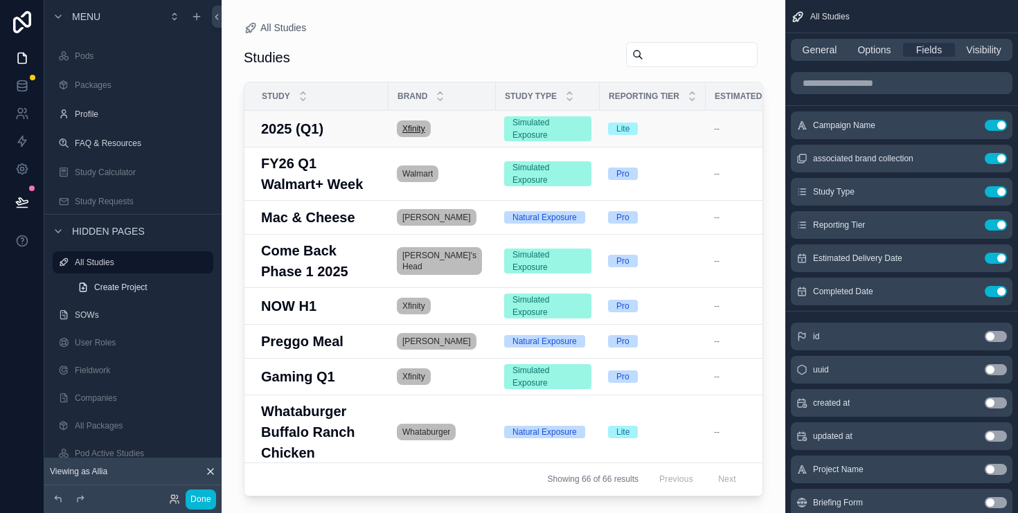
click at [416, 127] on span "Xfinity" at bounding box center [414, 128] width 23 height 11
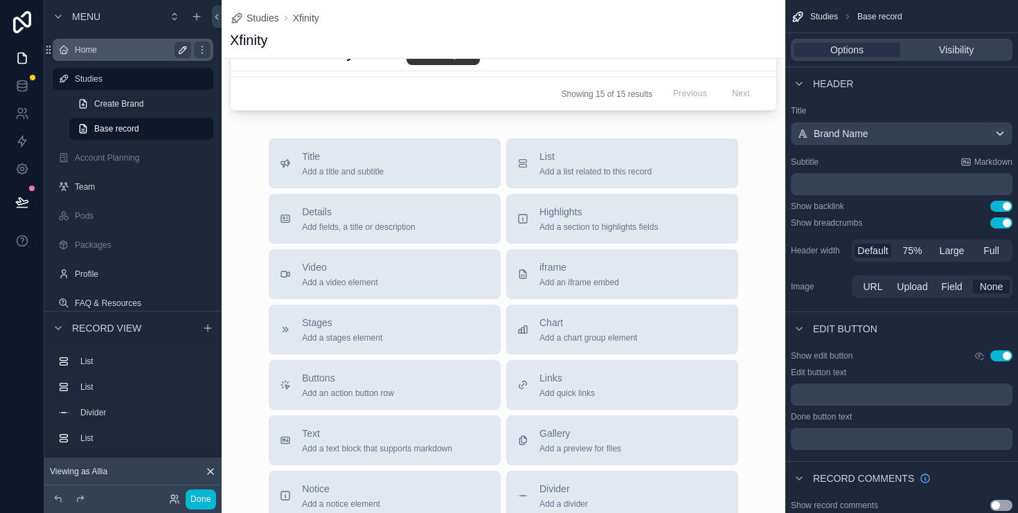
scroll to position [1039, 0]
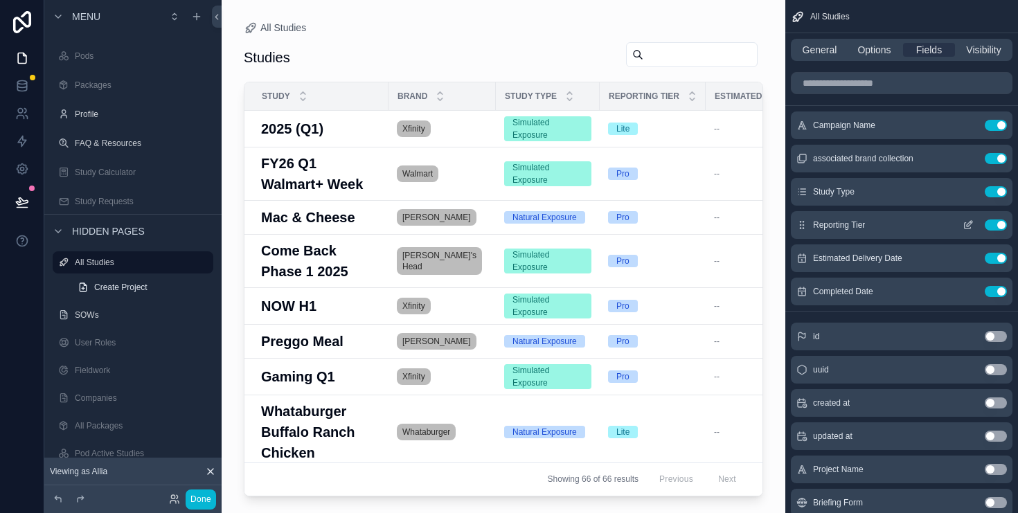
click at [968, 224] on icon "scrollable content" at bounding box center [970, 224] width 6 height 6
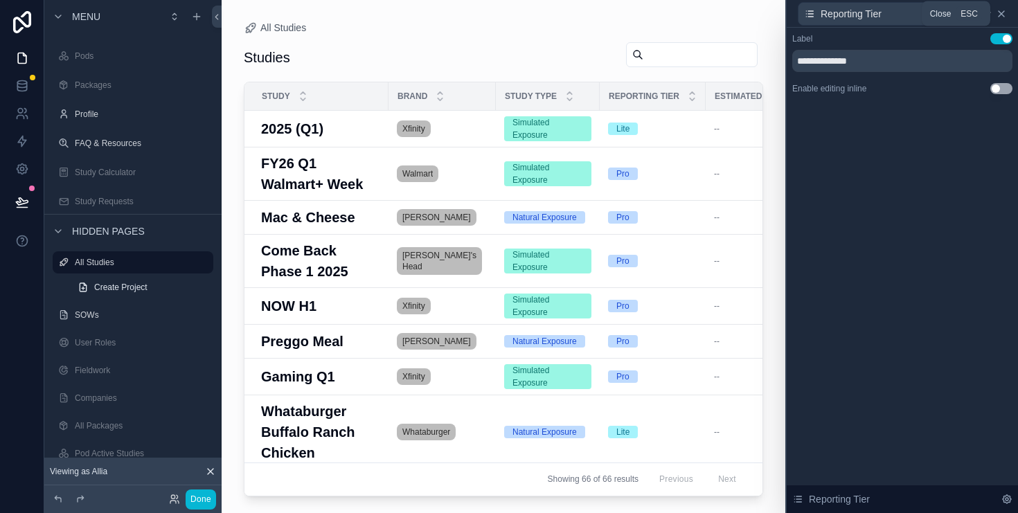
click at [1003, 12] on icon at bounding box center [1002, 14] width 6 height 6
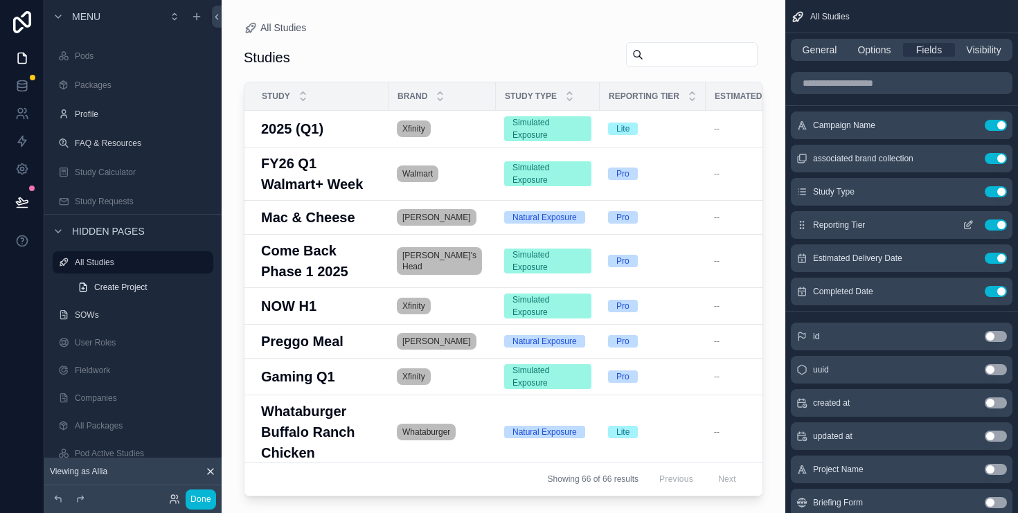
click at [970, 229] on icon "scrollable content" at bounding box center [968, 226] width 6 height 6
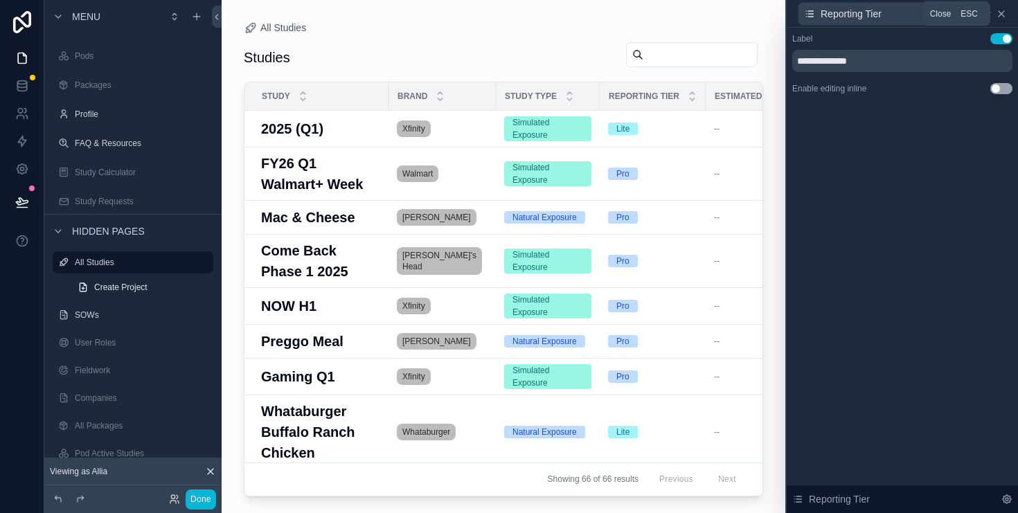
click at [1003, 16] on icon at bounding box center [1001, 13] width 11 height 11
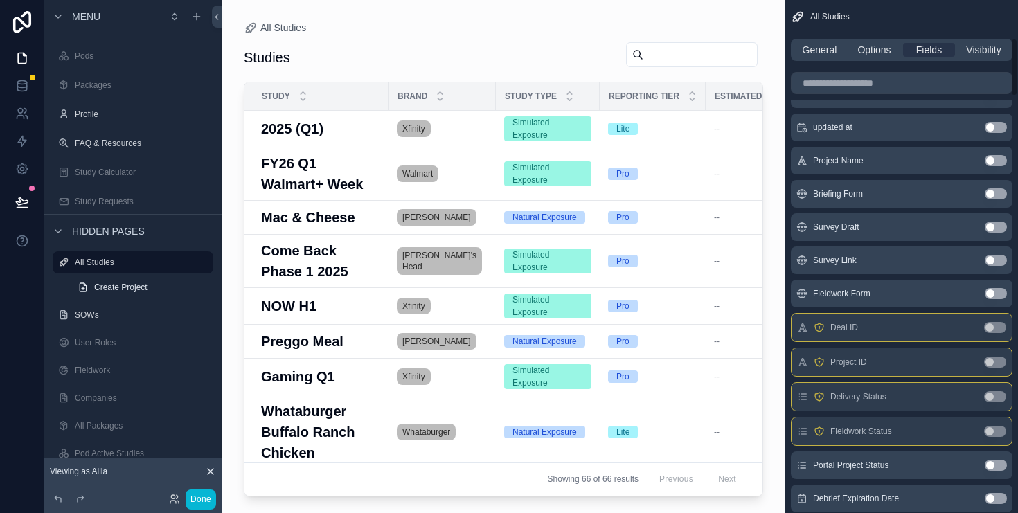
scroll to position [459, 0]
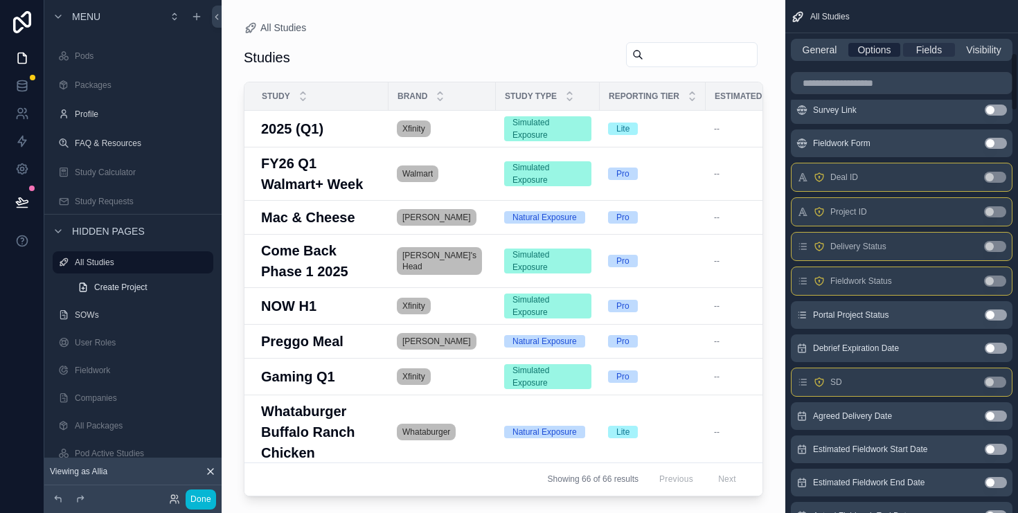
click at [876, 47] on span "Options" at bounding box center [874, 50] width 33 height 14
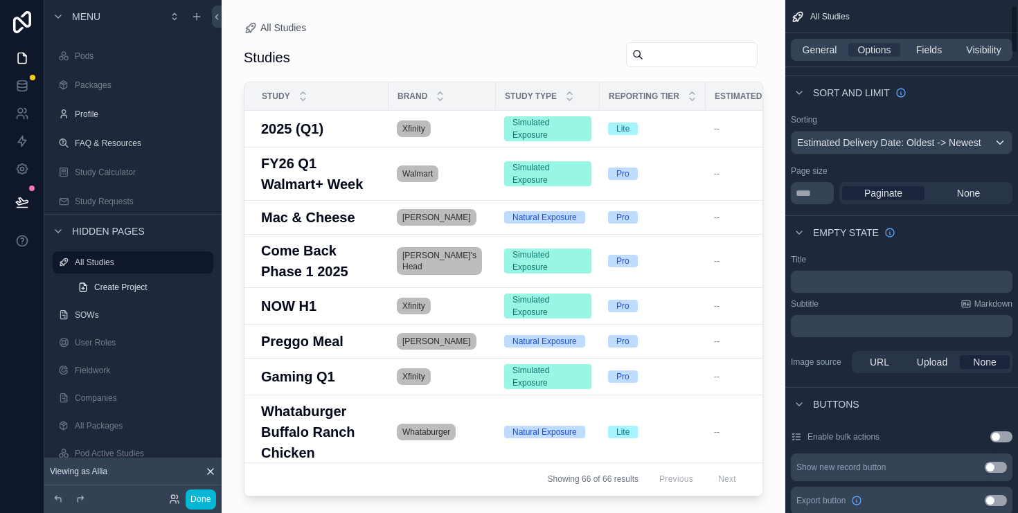
scroll to position [0, 0]
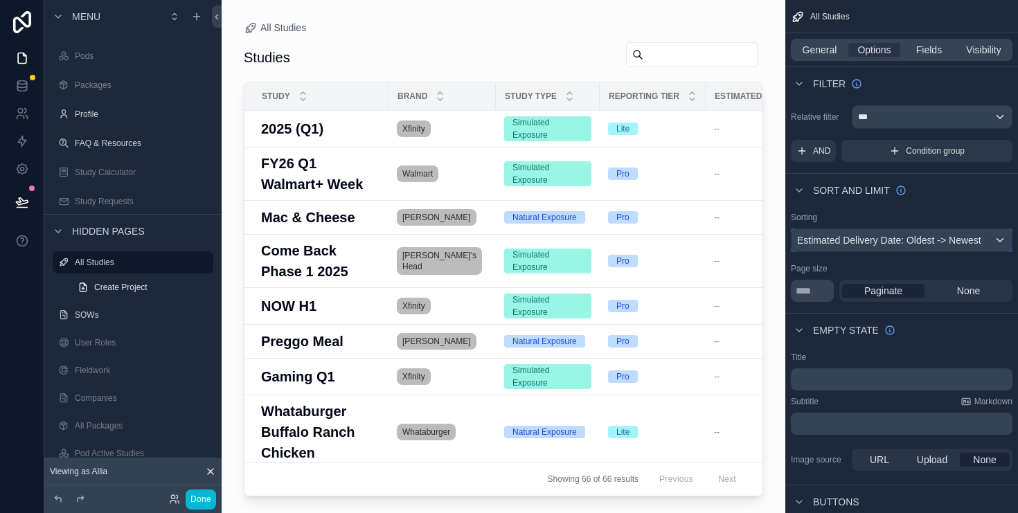
click at [885, 242] on div "Estimated Delivery Date: Oldest -> Newest" at bounding box center [902, 240] width 220 height 22
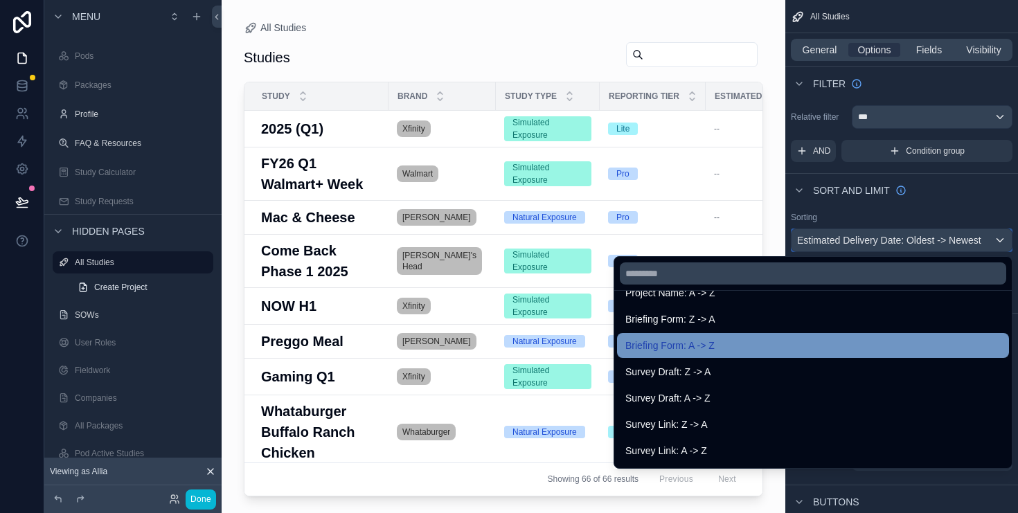
scroll to position [969, 0]
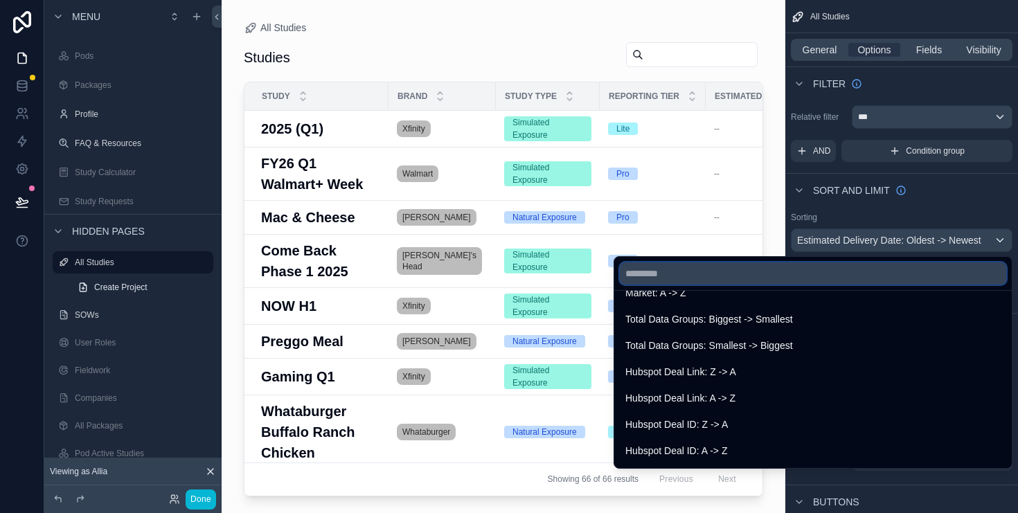
click at [687, 273] on input "text" at bounding box center [813, 274] width 387 height 22
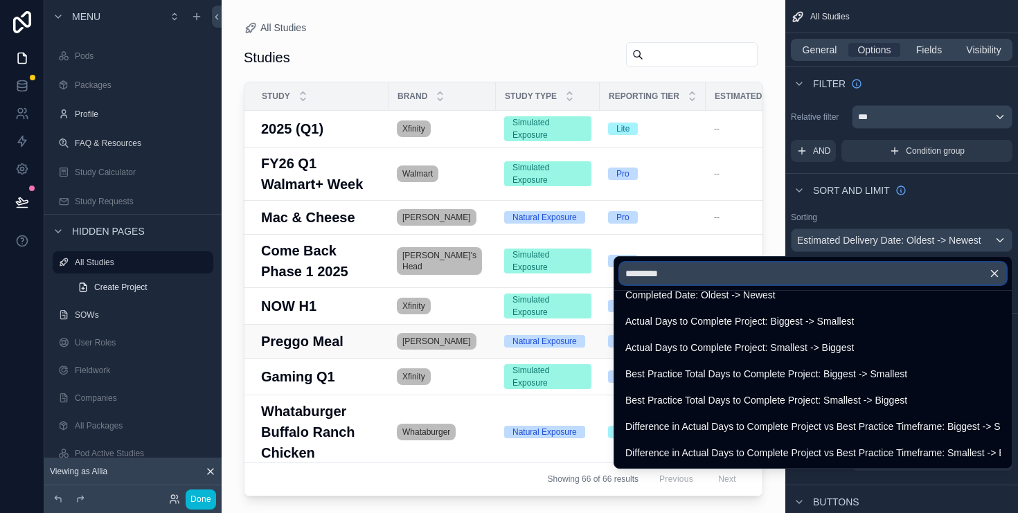
scroll to position [0, 0]
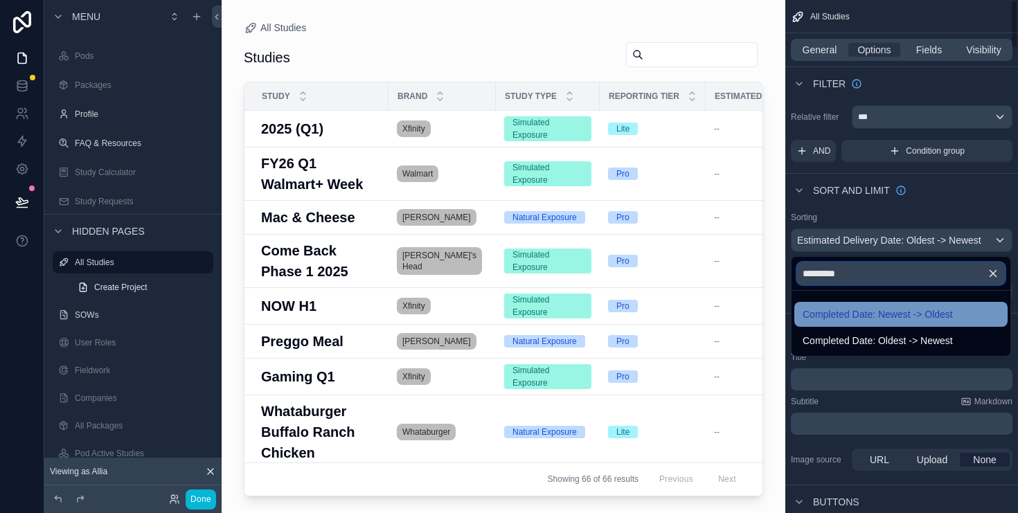
type input "*********"
click at [894, 312] on span "Completed Date: Newest -> Oldest" at bounding box center [878, 314] width 150 height 17
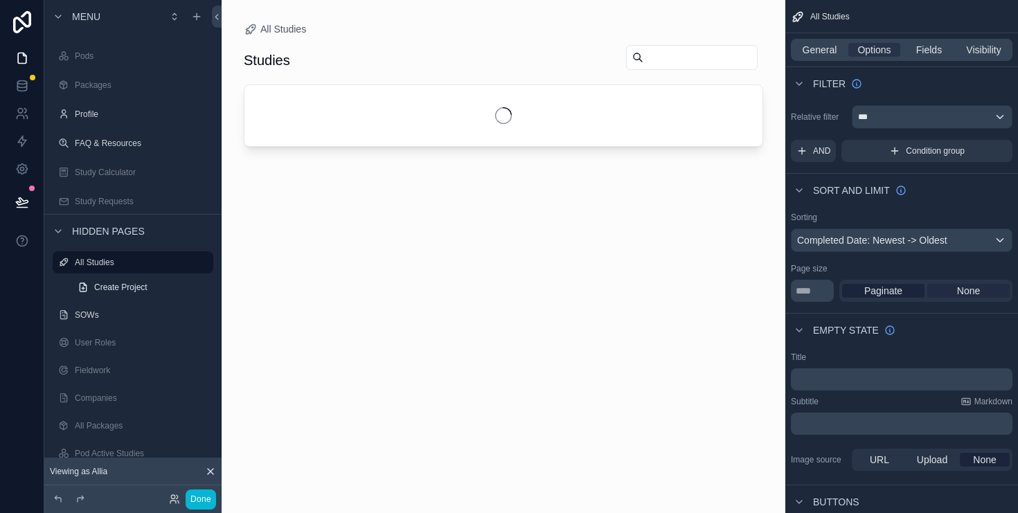
click at [973, 292] on span "None" at bounding box center [968, 291] width 23 height 14
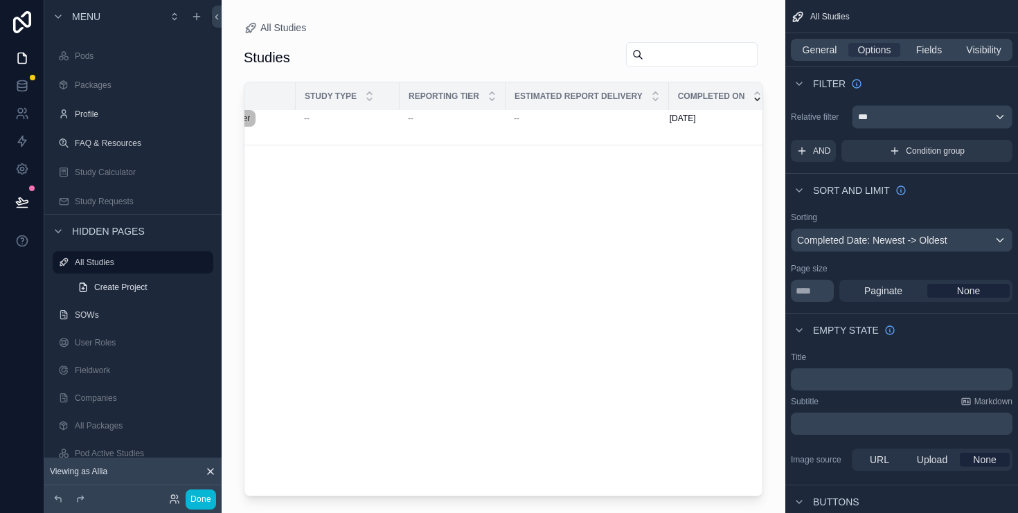
scroll to position [0, 200]
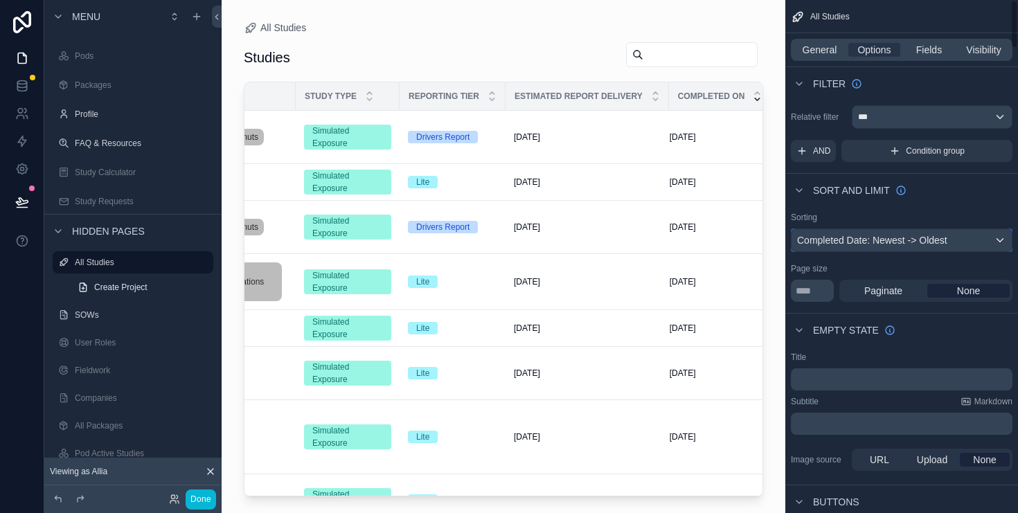
click at [919, 237] on div "Completed Date: Newest -> Oldest" at bounding box center [902, 240] width 220 height 22
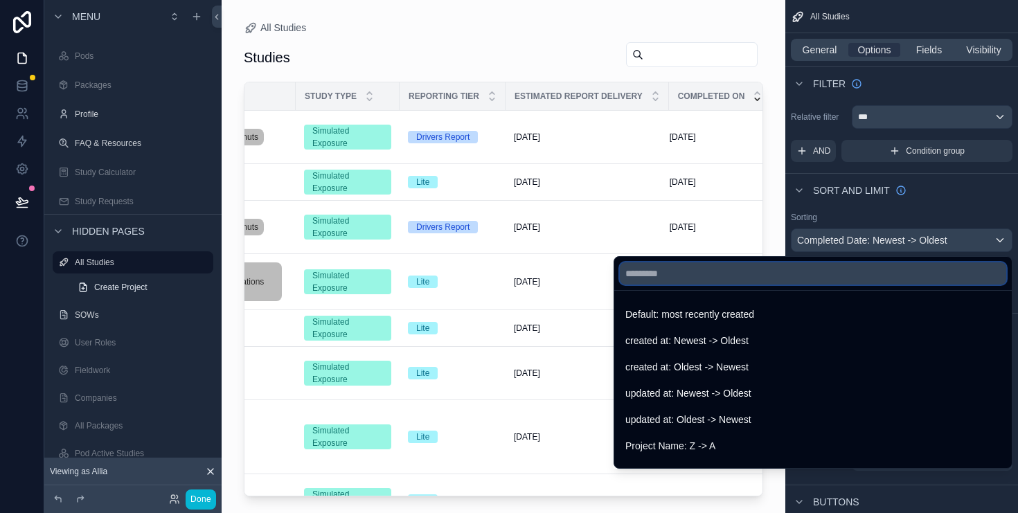
click at [717, 274] on input "text" at bounding box center [813, 274] width 387 height 22
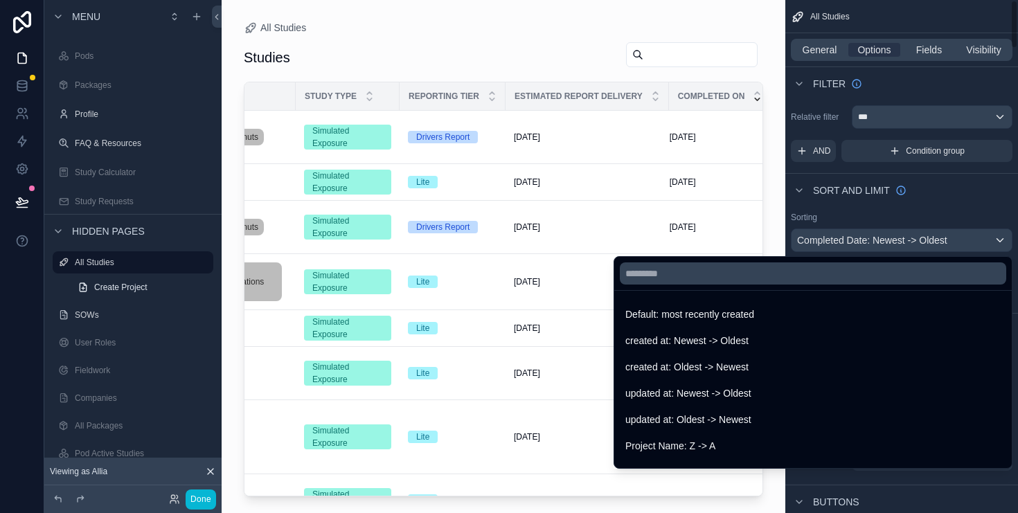
click at [936, 48] on div "scrollable content" at bounding box center [509, 256] width 1018 height 513
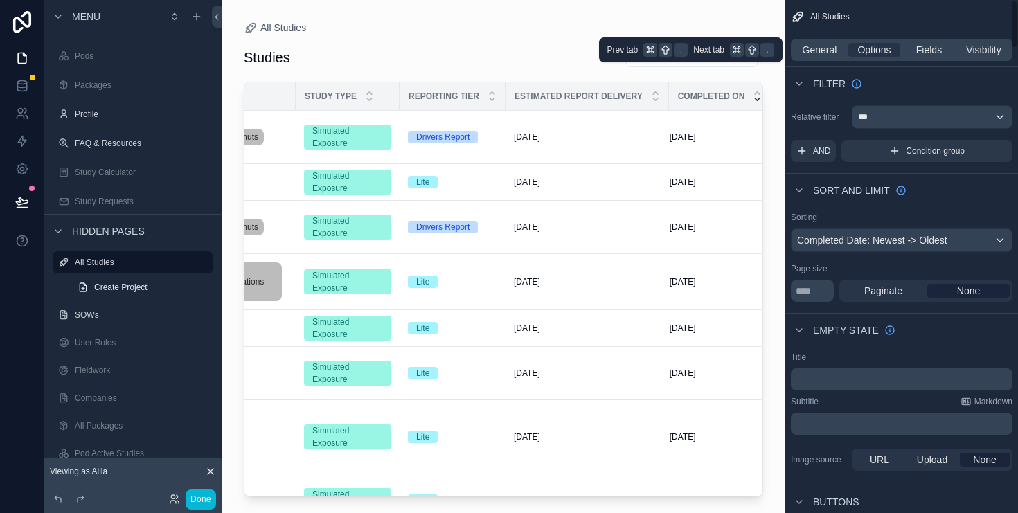
click at [932, 57] on div "General Options Fields Visibility" at bounding box center [902, 50] width 222 height 22
click at [932, 48] on span "Fields" at bounding box center [930, 50] width 26 height 14
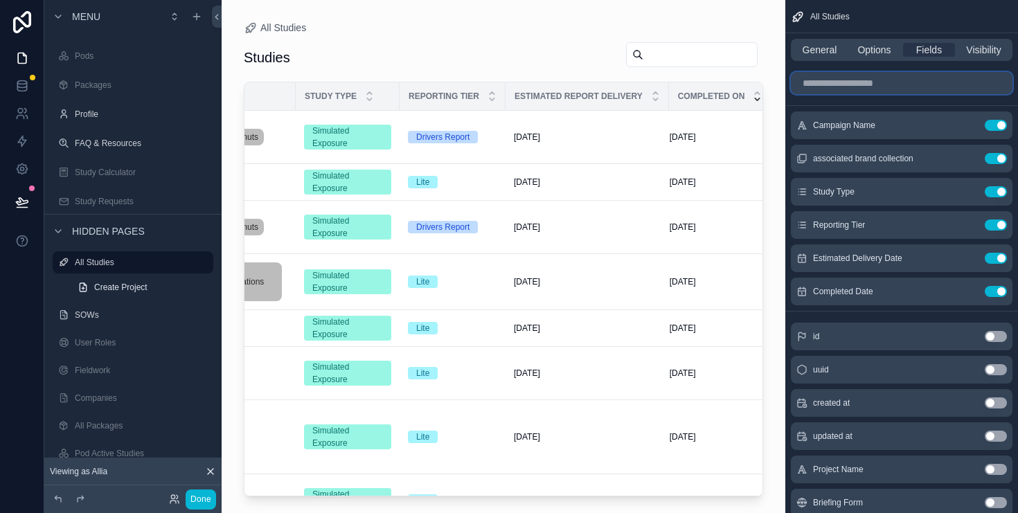
click at [899, 74] on input "scrollable content" at bounding box center [902, 83] width 222 height 22
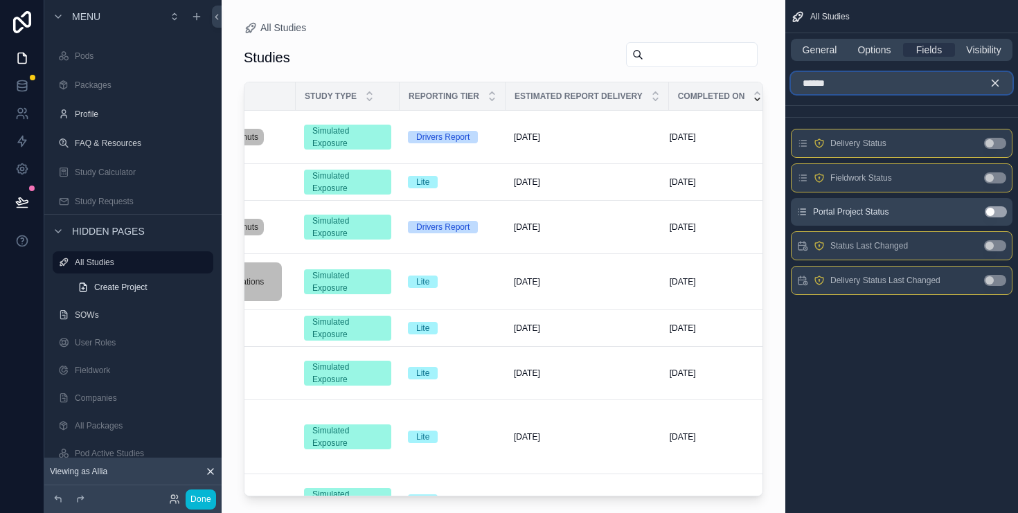
type input "******"
click at [993, 211] on button "Use setting" at bounding box center [996, 211] width 22 height 11
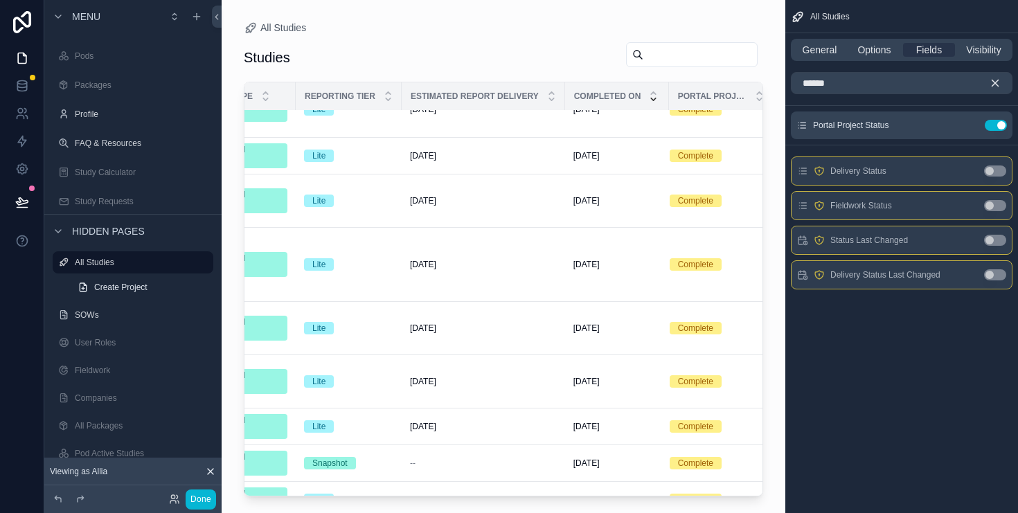
scroll to position [0, 304]
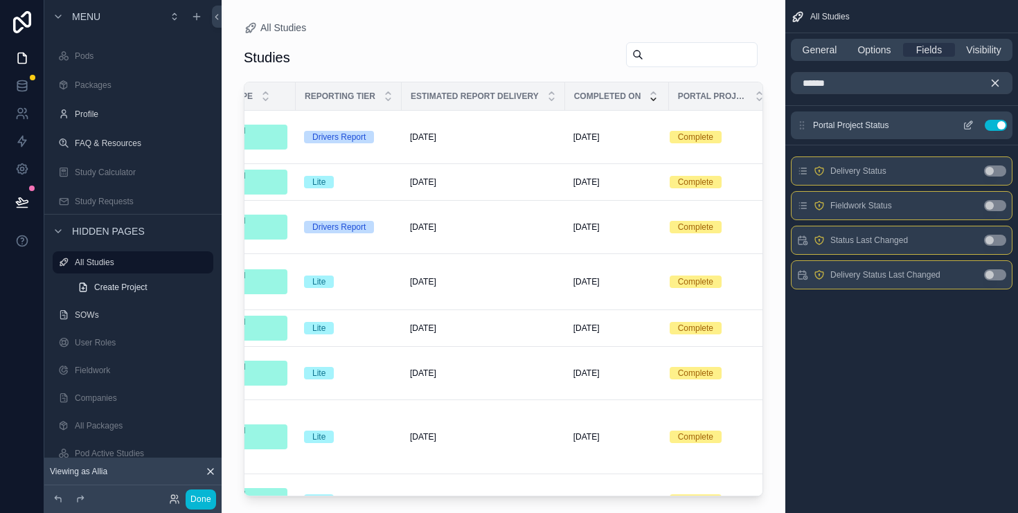
click at [968, 126] on icon "scrollable content" at bounding box center [970, 124] width 6 height 6
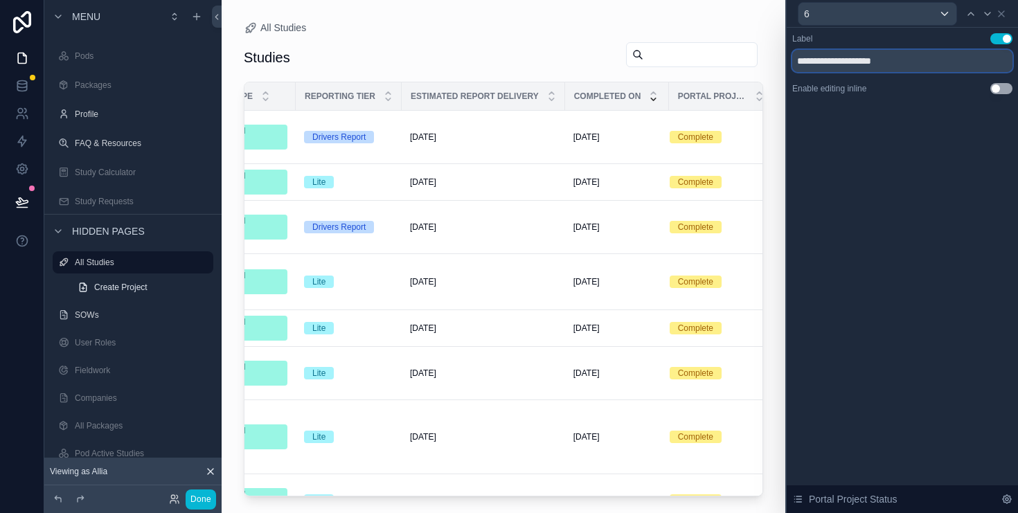
click at [863, 61] on input "**********" at bounding box center [903, 61] width 220 height 22
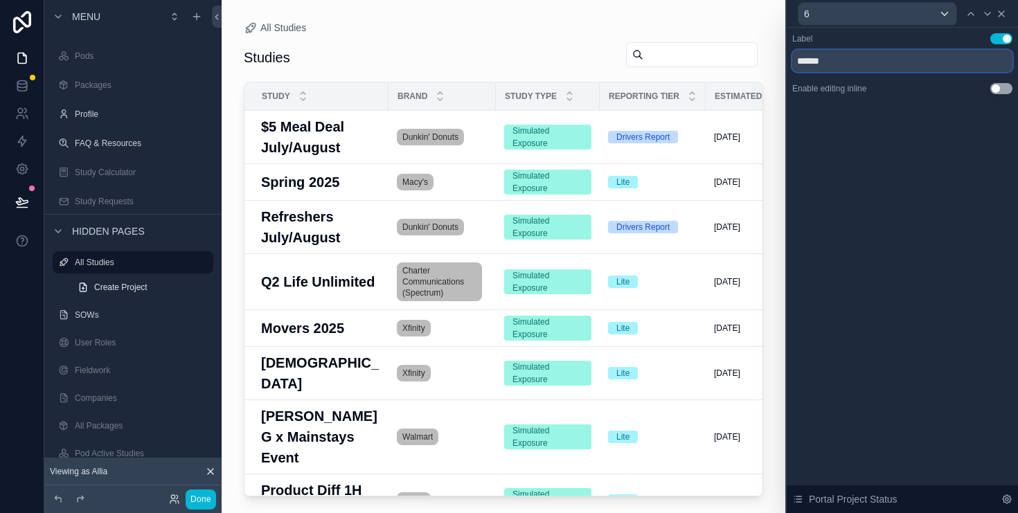
type input "******"
click at [1001, 13] on icon at bounding box center [1002, 14] width 6 height 6
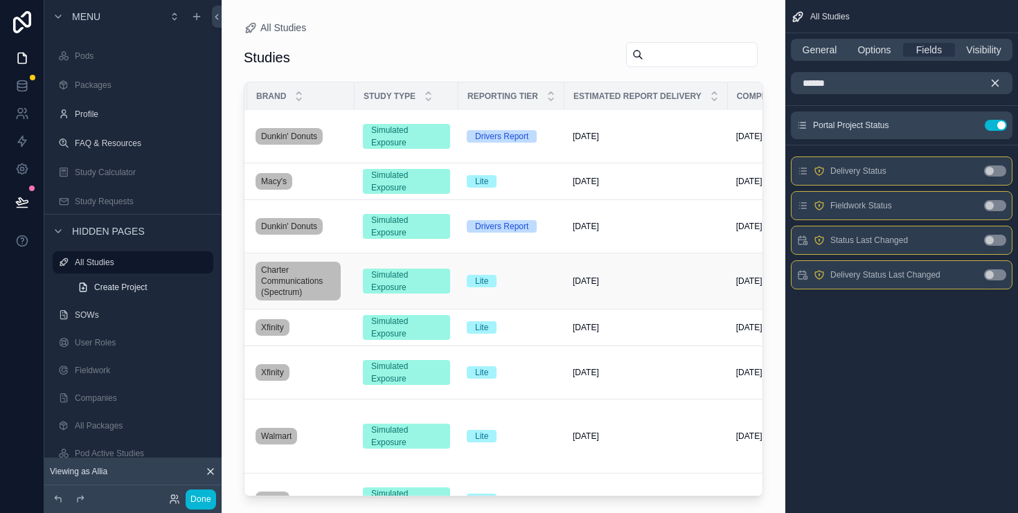
scroll to position [1, 304]
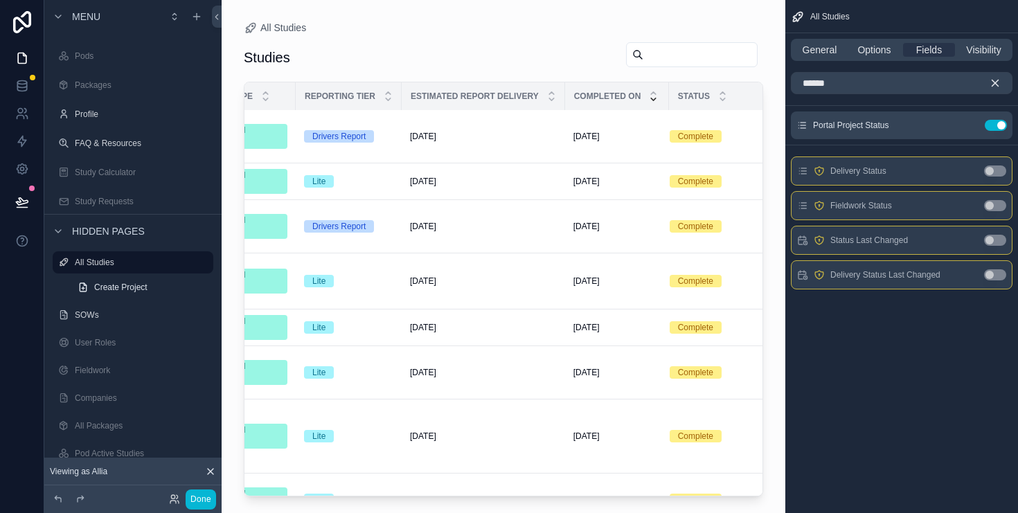
click at [996, 81] on icon "scrollable content" at bounding box center [995, 83] width 12 height 12
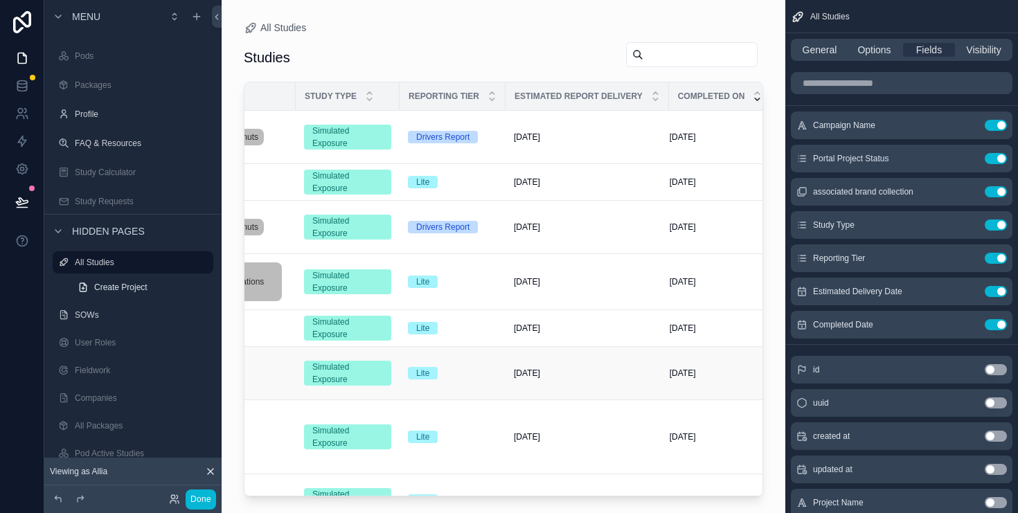
scroll to position [0, 0]
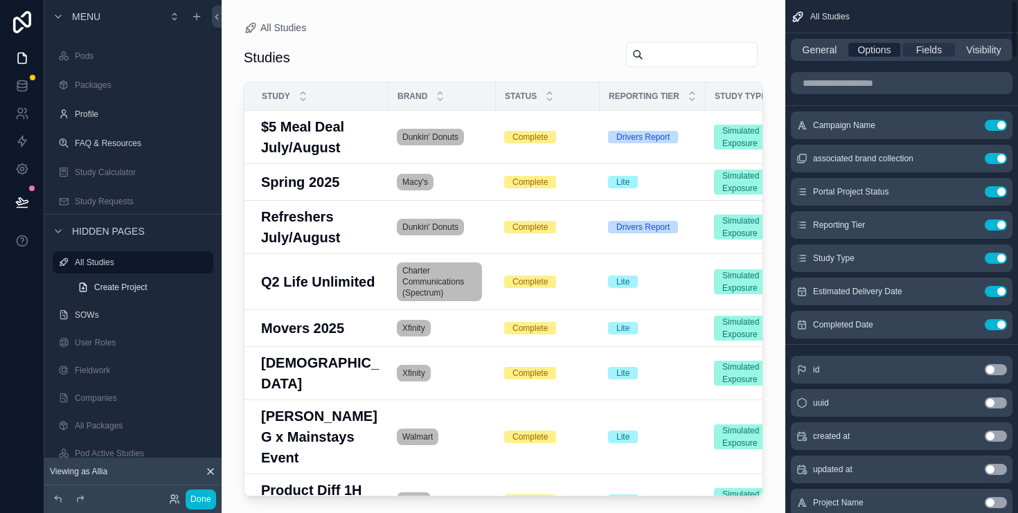
click at [885, 51] on span "Options" at bounding box center [874, 50] width 33 height 14
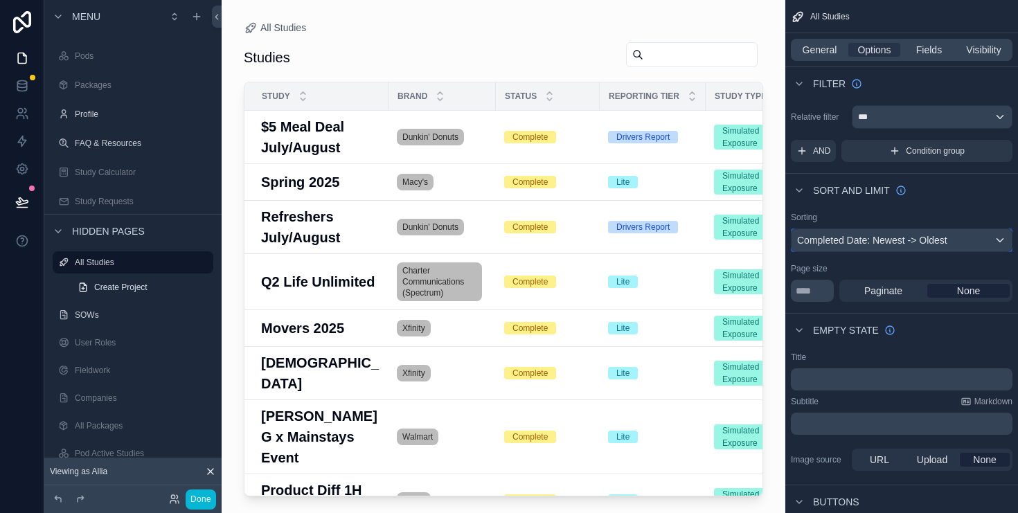
click at [987, 239] on div "Completed Date: Newest -> Oldest" at bounding box center [902, 240] width 220 height 22
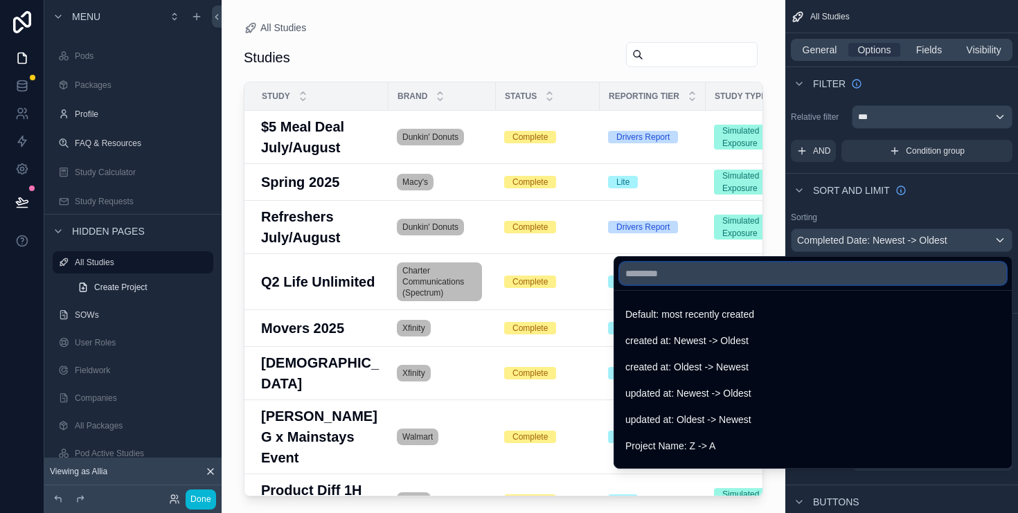
click at [678, 269] on input "text" at bounding box center [813, 274] width 387 height 22
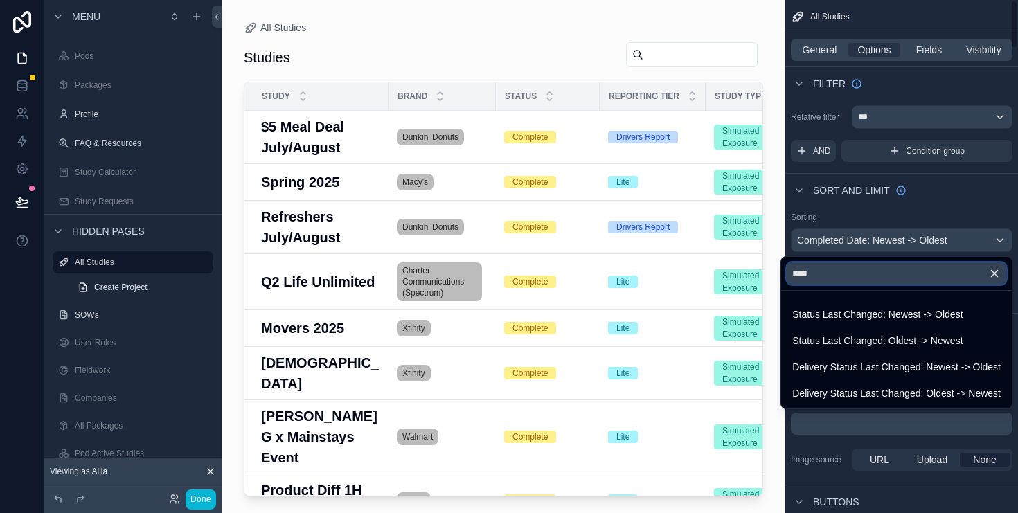
type input "****"
click at [993, 270] on icon "button" at bounding box center [995, 273] width 12 height 12
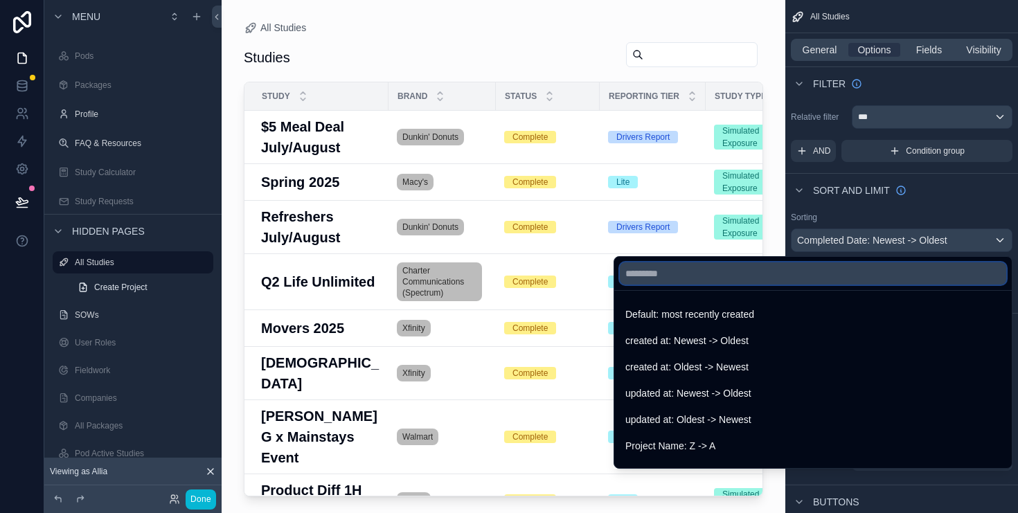
click at [704, 279] on input "text" at bounding box center [813, 274] width 387 height 22
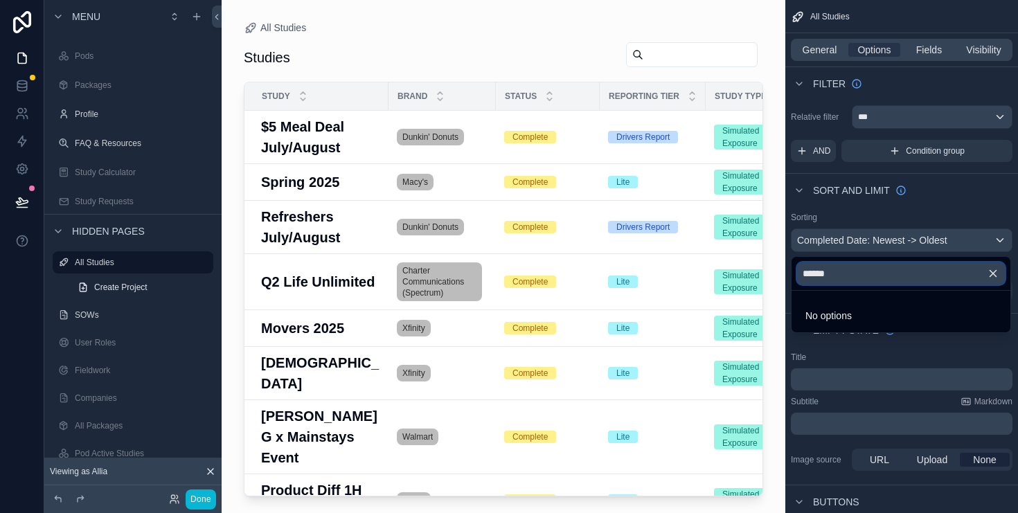
click at [956, 273] on input "******" at bounding box center [901, 274] width 208 height 22
type input "**********"
click at [993, 270] on icon "button" at bounding box center [993, 273] width 12 height 12
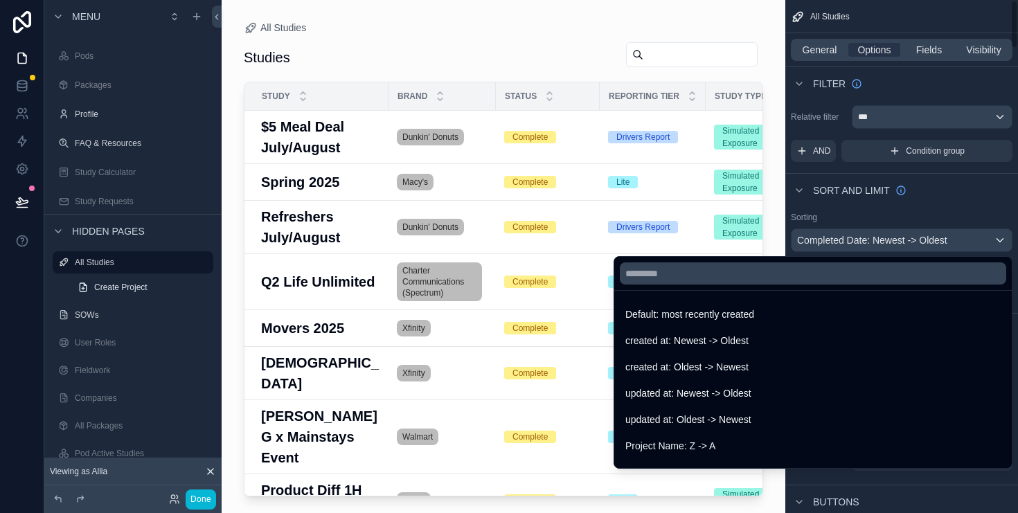
click at [960, 246] on div "scrollable content" at bounding box center [509, 256] width 1018 height 513
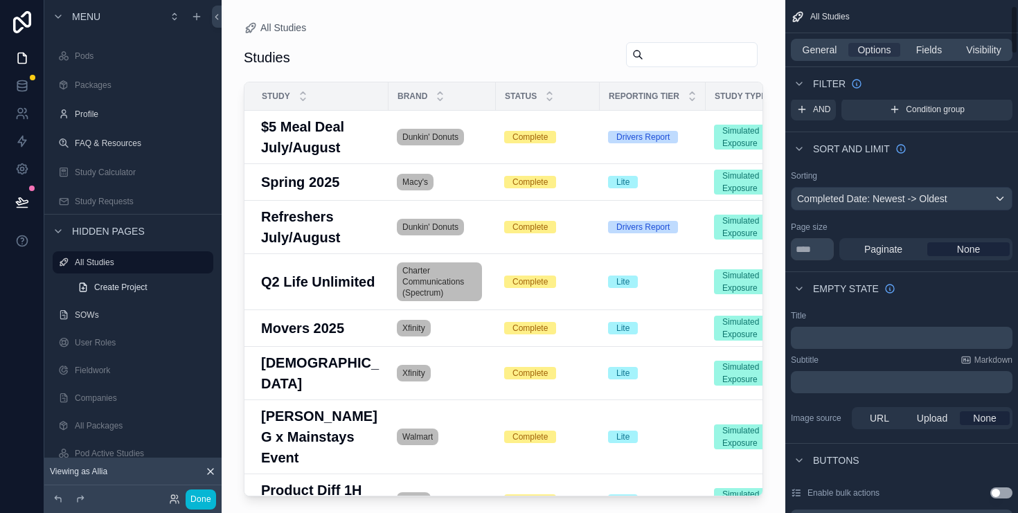
scroll to position [87, 0]
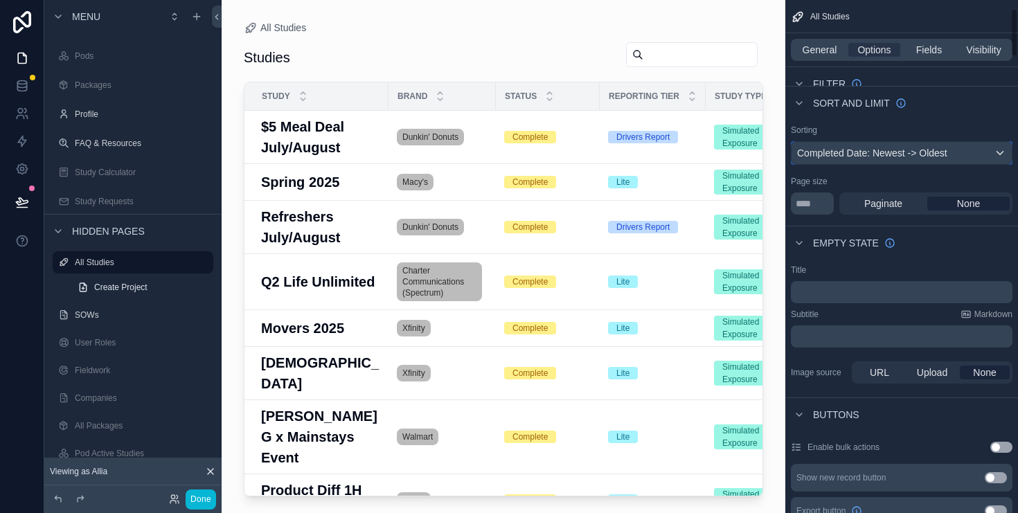
click at [960, 151] on div "Completed Date: Newest -> Oldest" at bounding box center [902, 153] width 220 height 22
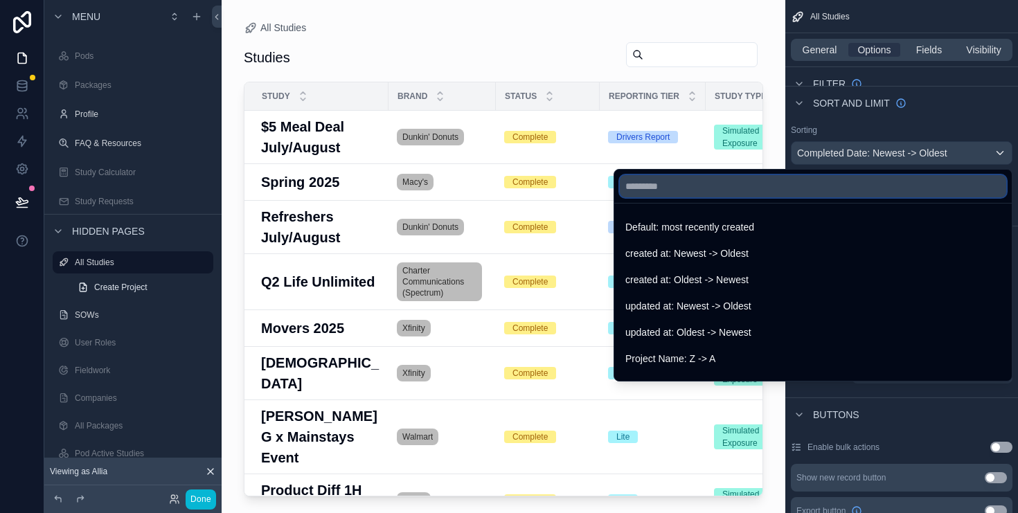
click at [916, 180] on input "text" at bounding box center [813, 186] width 387 height 22
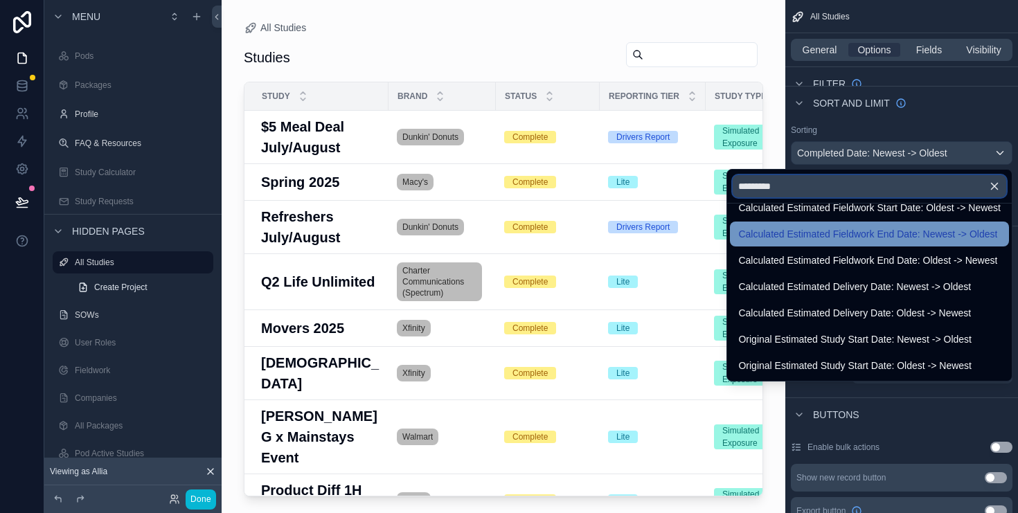
scroll to position [0, 0]
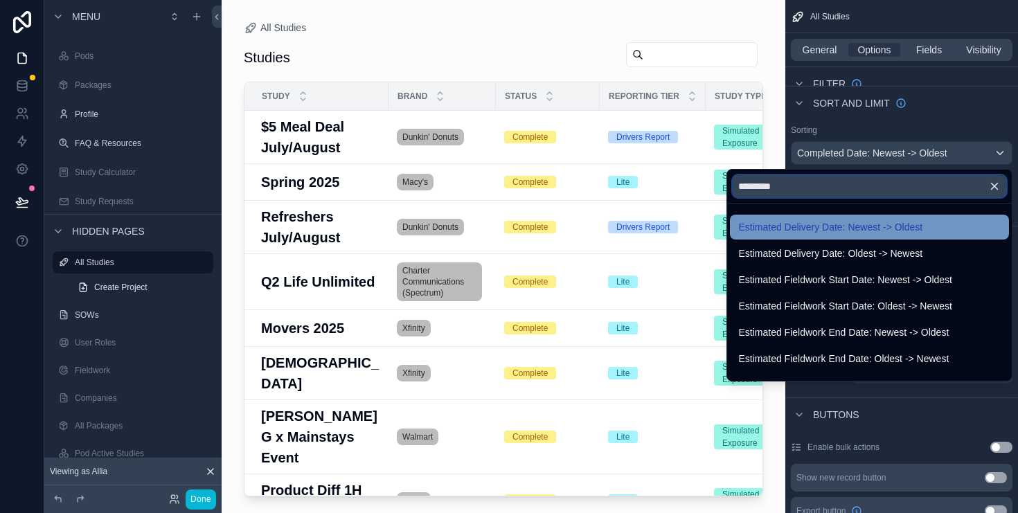
type input "*********"
click at [876, 228] on span "Estimated Delivery Date: Newest -> Oldest" at bounding box center [831, 227] width 184 height 17
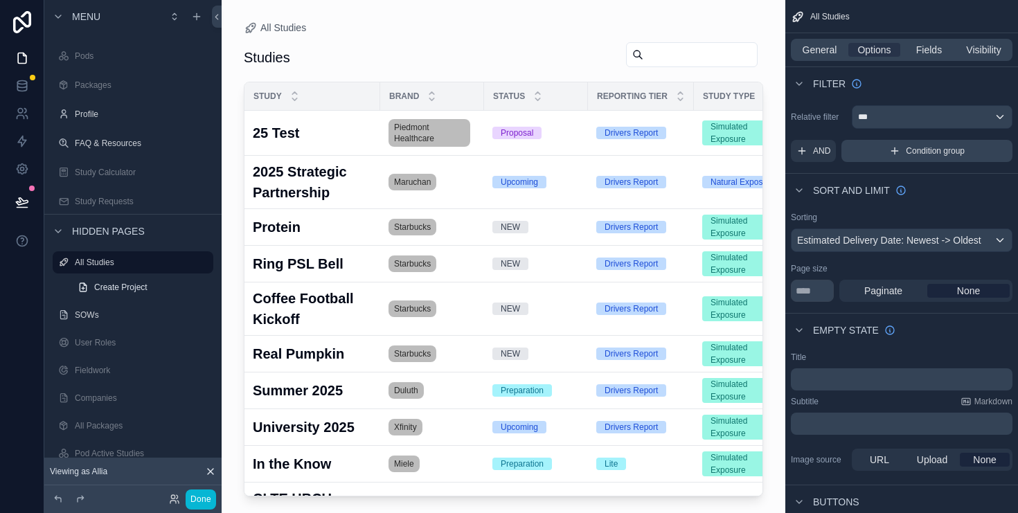
click at [894, 155] on icon "scrollable content" at bounding box center [895, 150] width 11 height 11
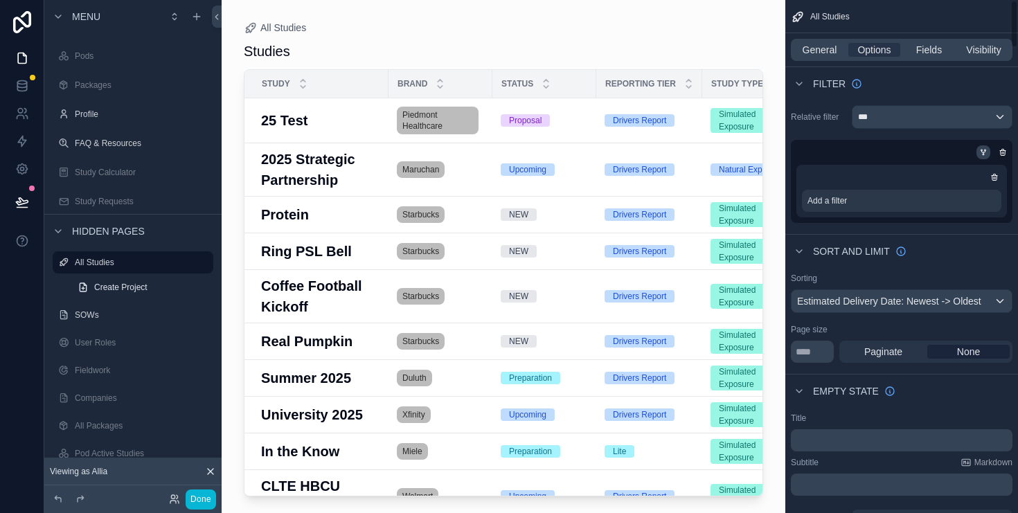
click at [987, 153] on icon "scrollable content" at bounding box center [984, 152] width 8 height 8
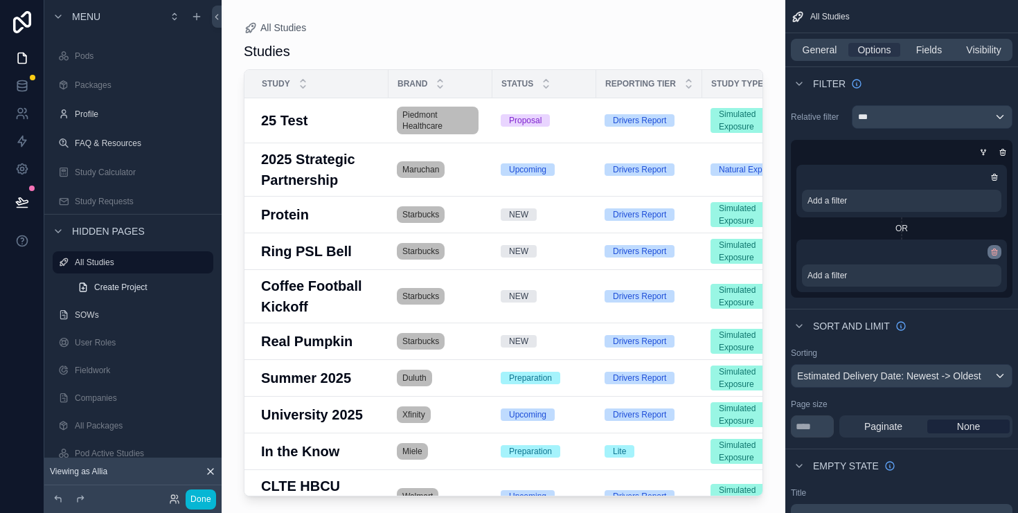
click at [997, 256] on icon "scrollable content" at bounding box center [995, 252] width 8 height 8
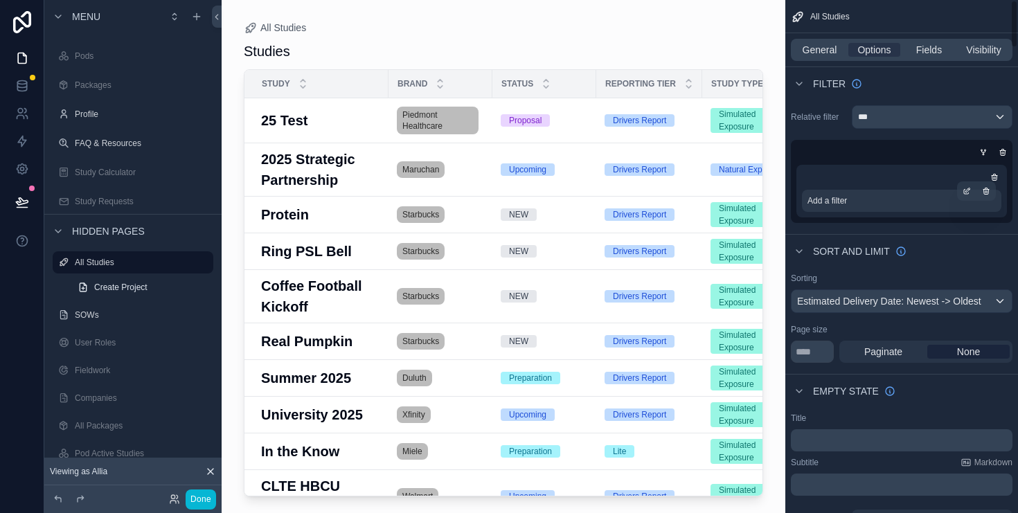
click at [919, 205] on div "Add a filter" at bounding box center [902, 201] width 200 height 22
click at [962, 191] on div "scrollable content" at bounding box center [966, 191] width 19 height 19
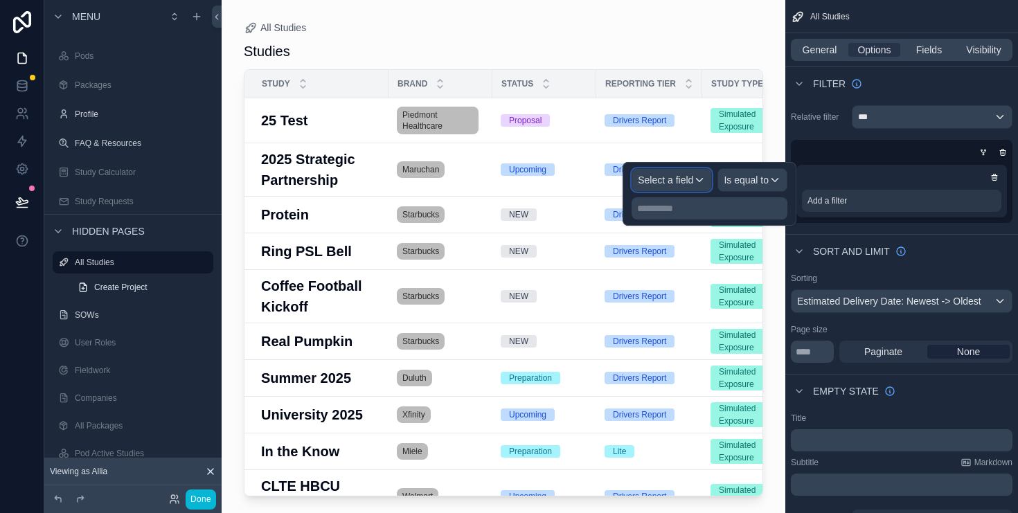
click at [667, 171] on div "Select a field" at bounding box center [672, 180] width 79 height 22
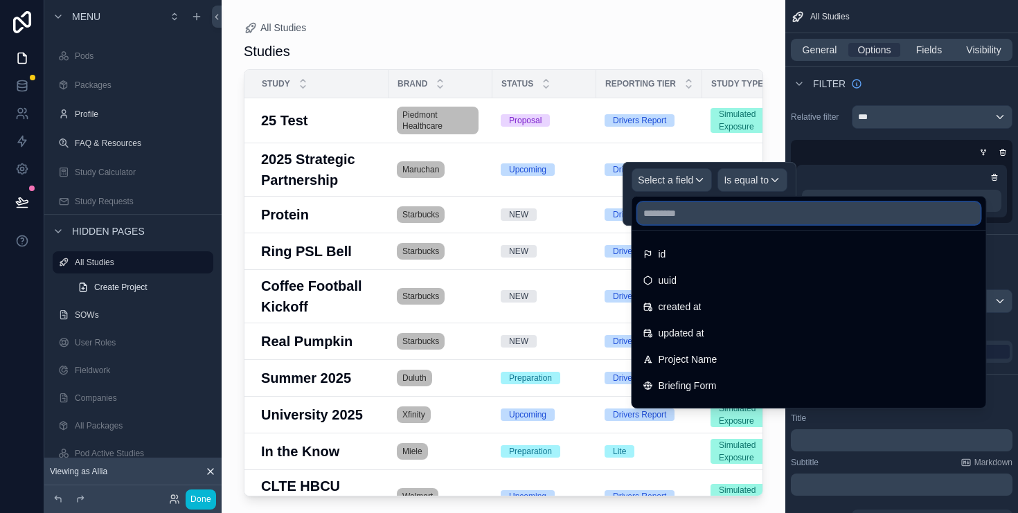
click at [701, 220] on input "text" at bounding box center [809, 213] width 343 height 22
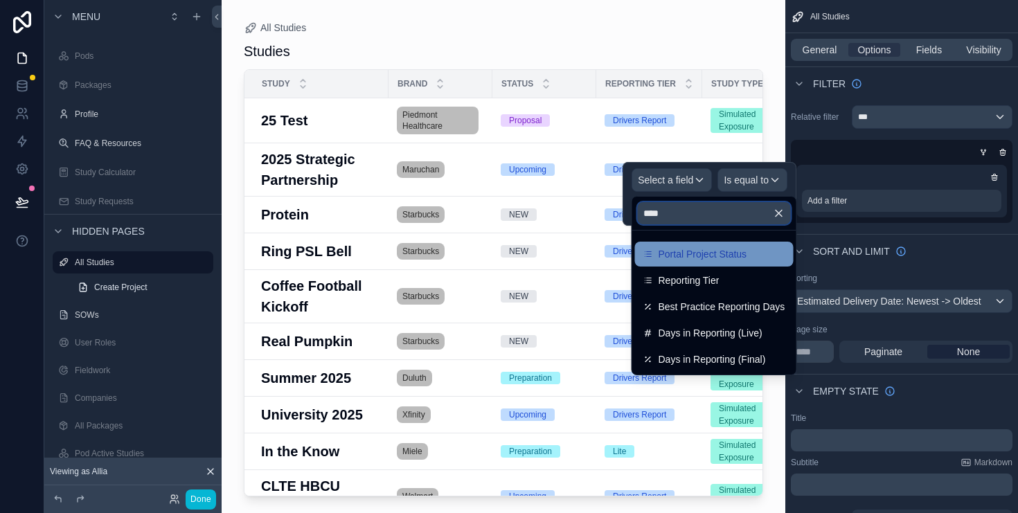
type input "****"
click at [753, 262] on div "Portal Project Status" at bounding box center [715, 254] width 142 height 17
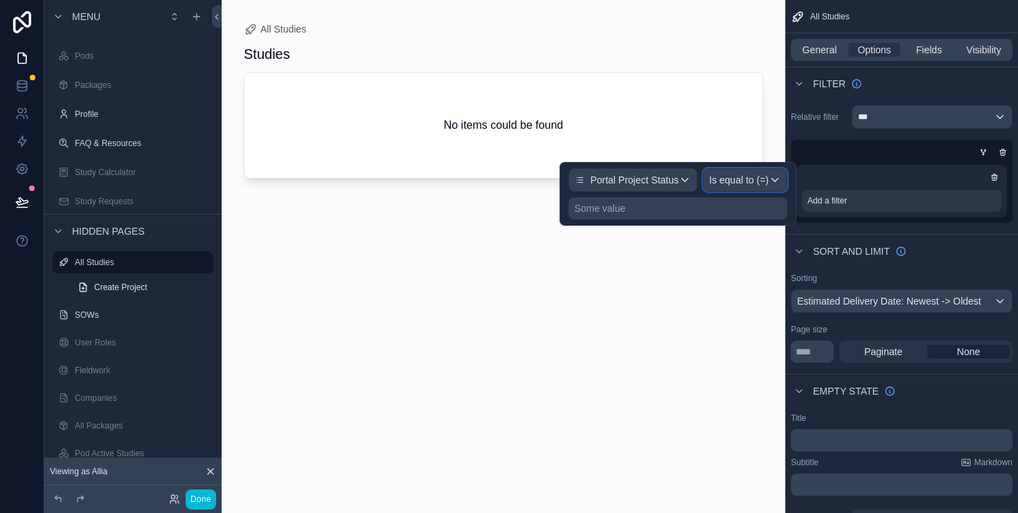
click at [754, 175] on span "Is equal to (=)" at bounding box center [739, 180] width 60 height 14
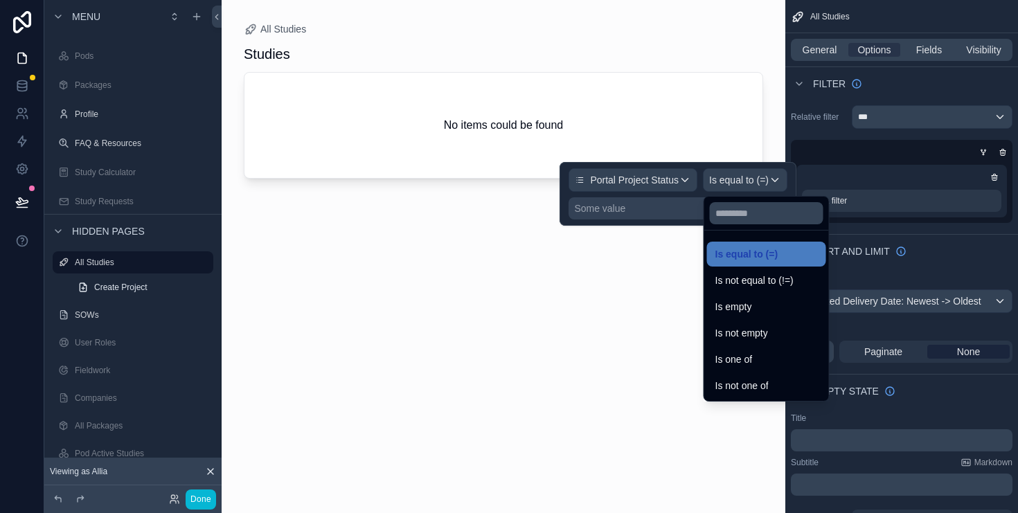
click at [629, 202] on div at bounding box center [678, 194] width 237 height 64
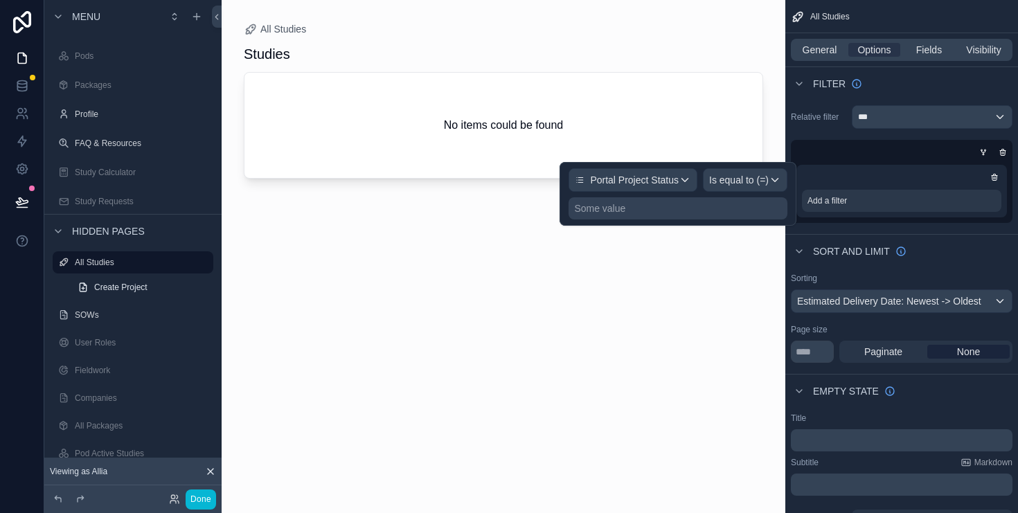
click at [629, 208] on div "Some value" at bounding box center [678, 208] width 219 height 22
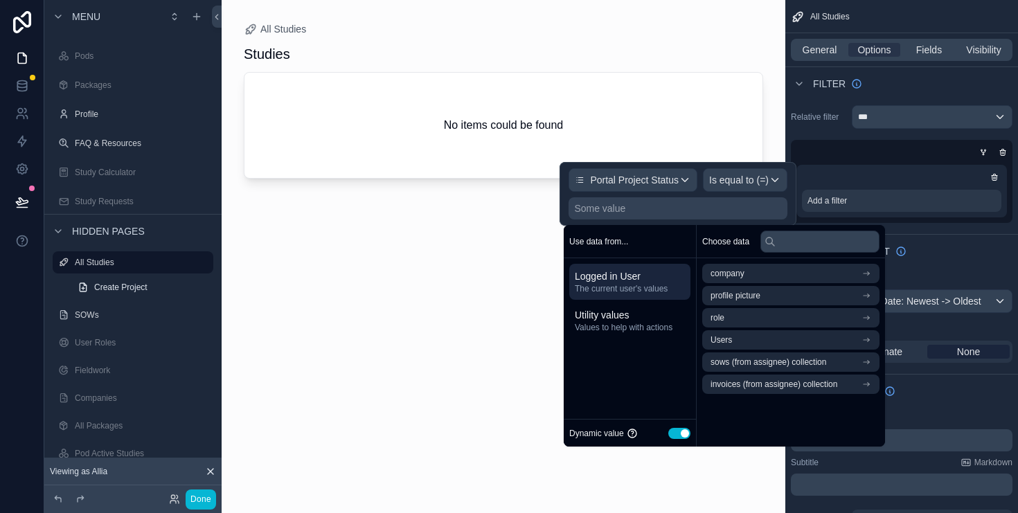
click at [681, 441] on div "Dynamic value Use setting" at bounding box center [630, 433] width 121 height 16
click at [683, 435] on button "Use setting" at bounding box center [680, 433] width 22 height 11
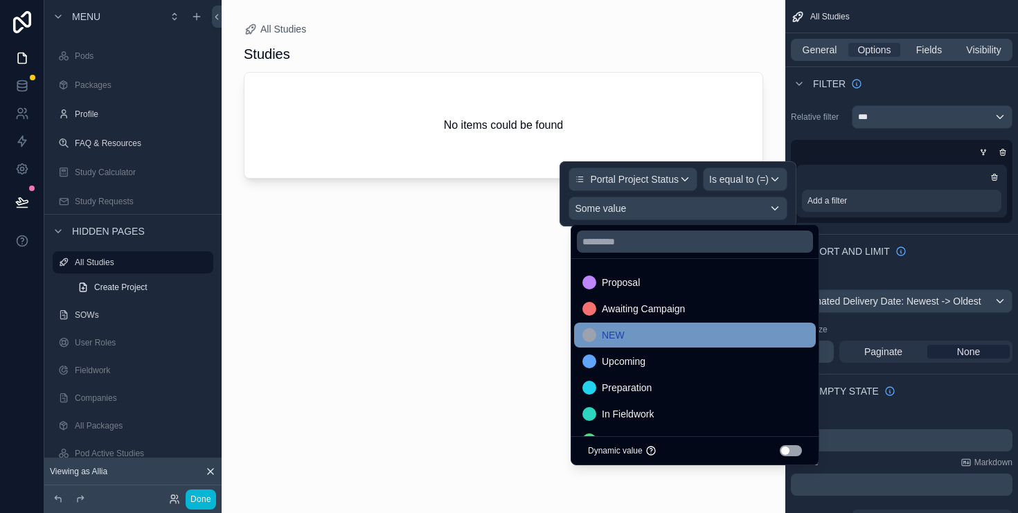
scroll to position [43, 0]
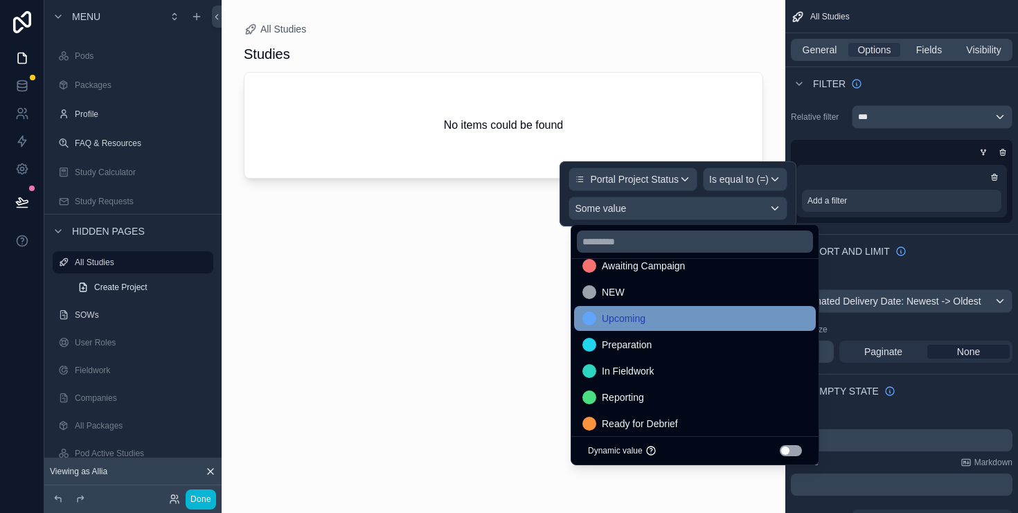
click at [679, 319] on div "Upcoming" at bounding box center [695, 318] width 225 height 17
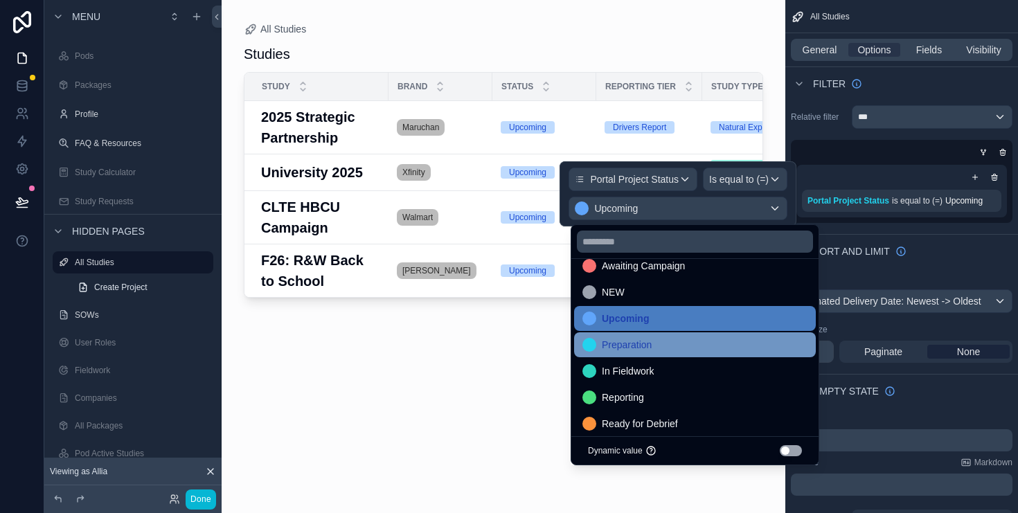
click at [685, 345] on div "Preparation" at bounding box center [695, 345] width 225 height 17
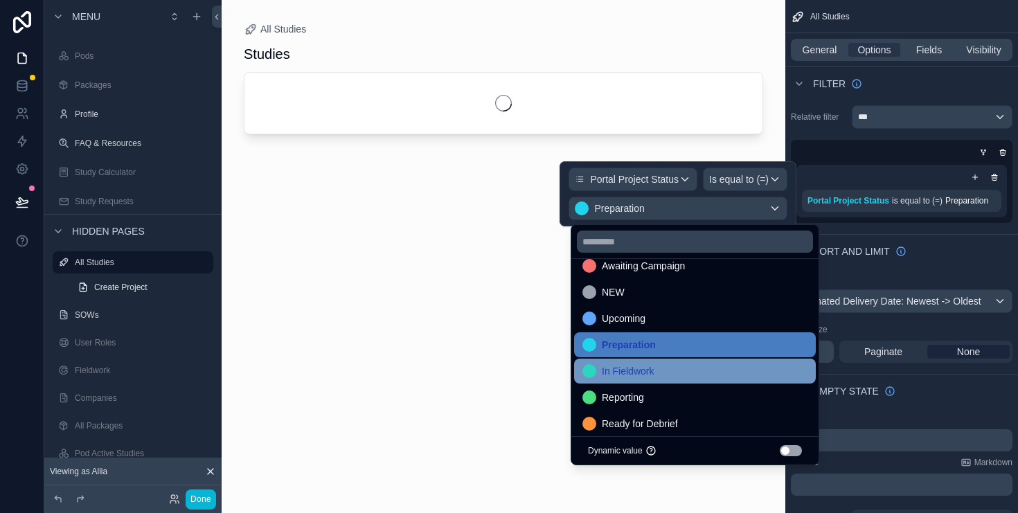
click at [684, 369] on div "In Fieldwork" at bounding box center [695, 371] width 225 height 17
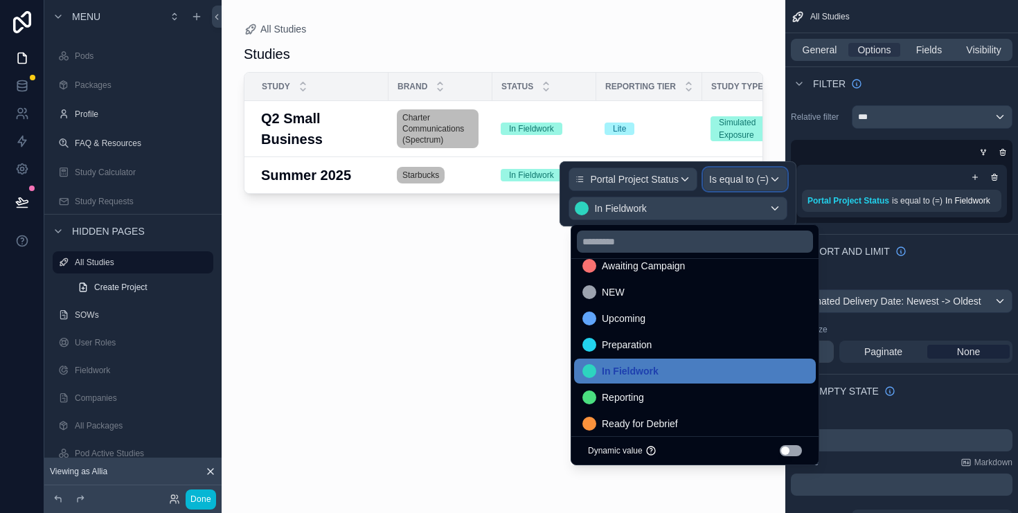
click at [766, 174] on span "Is equal to (=)" at bounding box center [739, 180] width 60 height 14
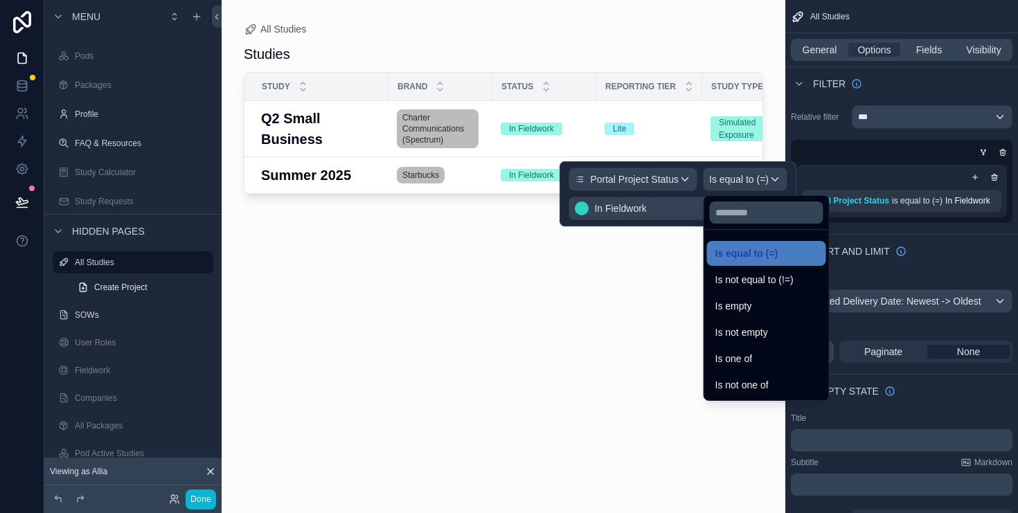
click at [761, 177] on div at bounding box center [678, 193] width 237 height 65
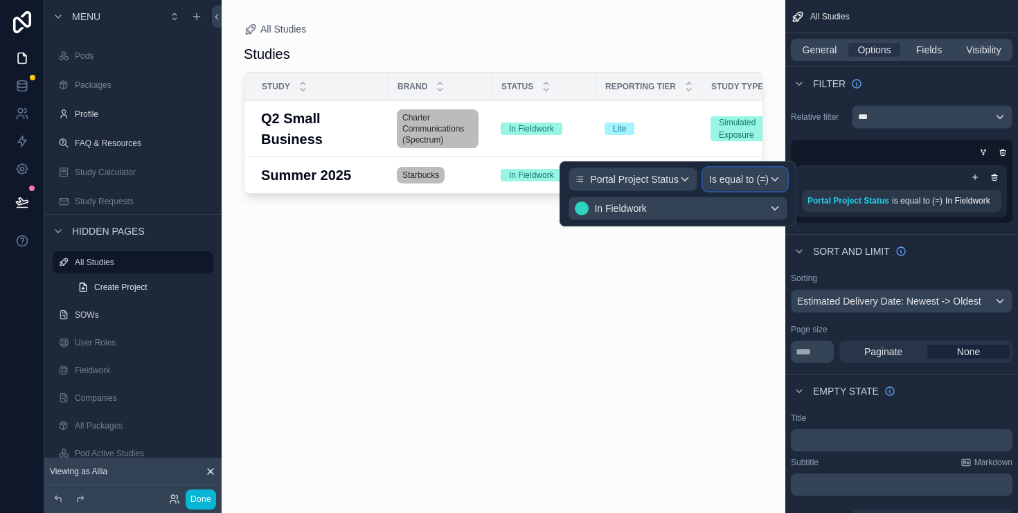
click at [761, 177] on span "Is equal to (=)" at bounding box center [739, 180] width 60 height 14
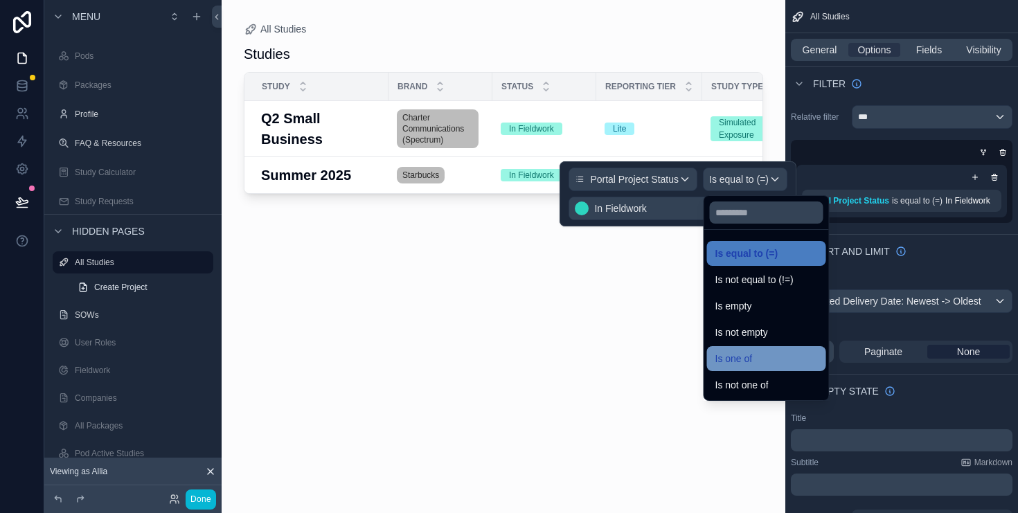
click at [757, 349] on div "Is one of" at bounding box center [766, 358] width 119 height 25
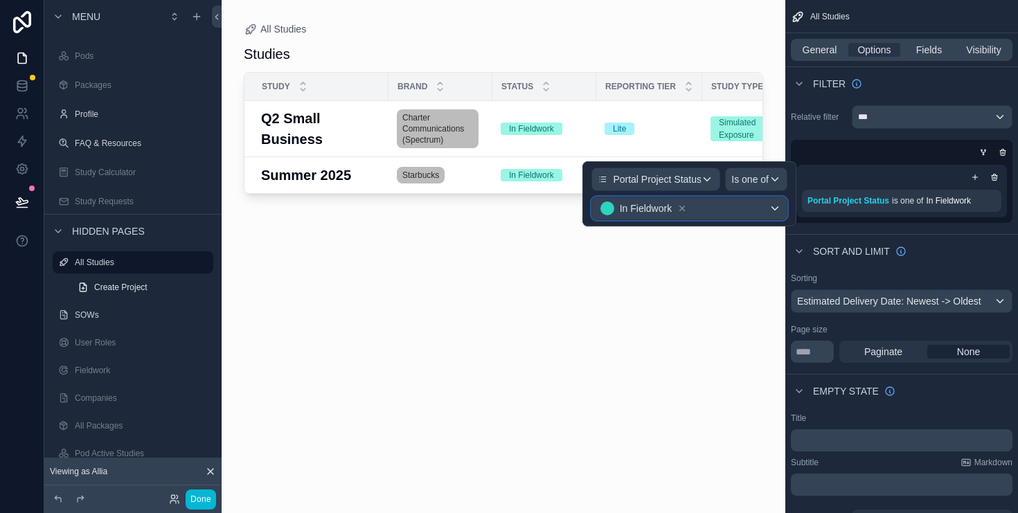
click at [698, 205] on div "In Fieldwork" at bounding box center [689, 208] width 195 height 22
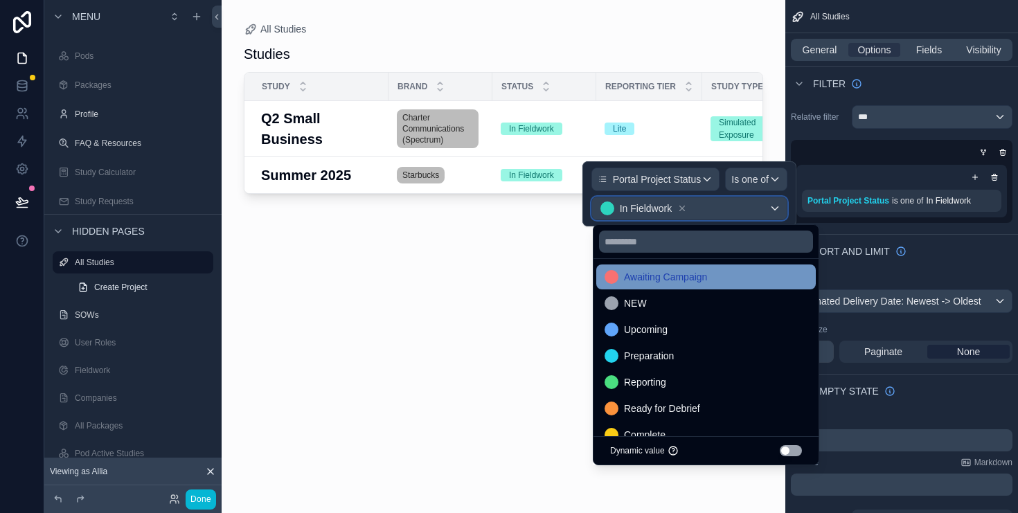
scroll to position [35, 0]
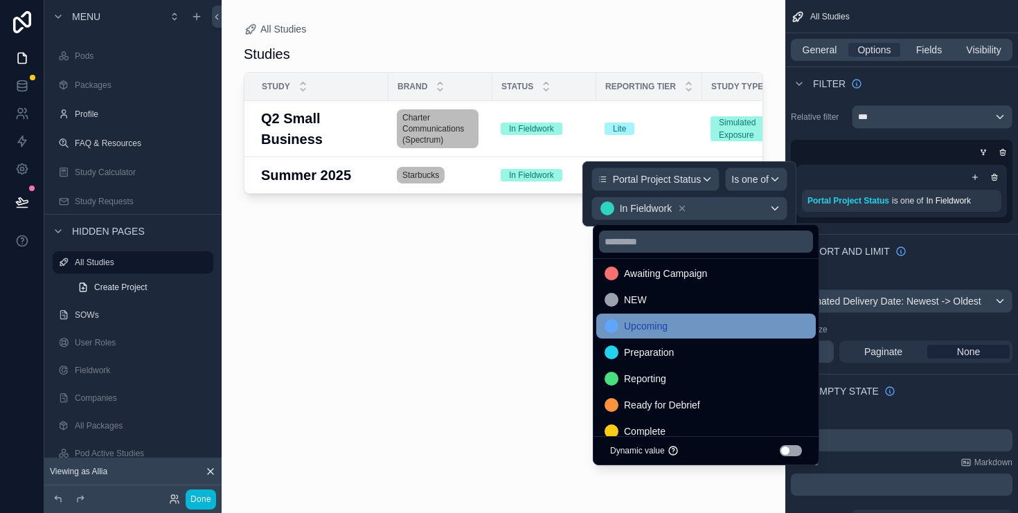
click at [675, 324] on div "Upcoming" at bounding box center [706, 326] width 203 height 17
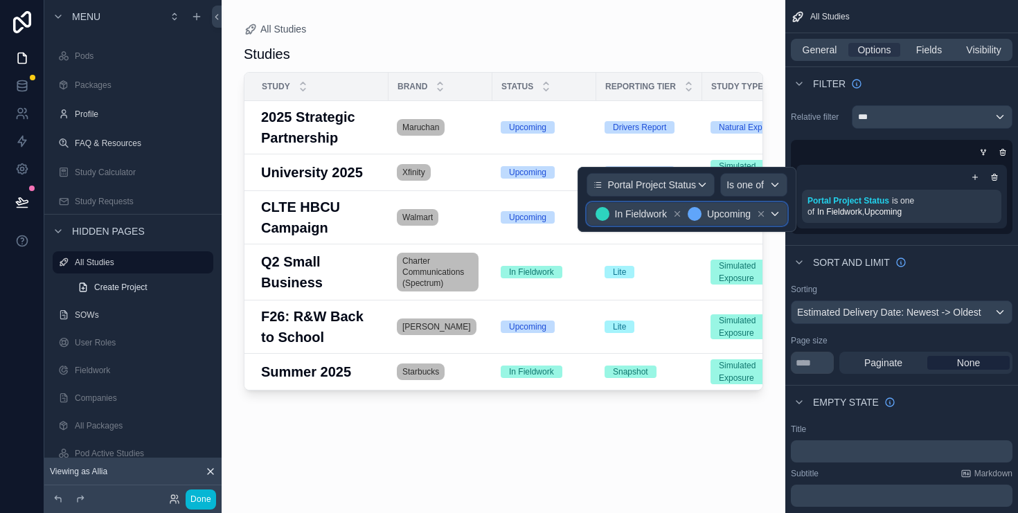
click at [703, 224] on div "In Fieldwork Upcoming" at bounding box center [688, 214] width 200 height 22
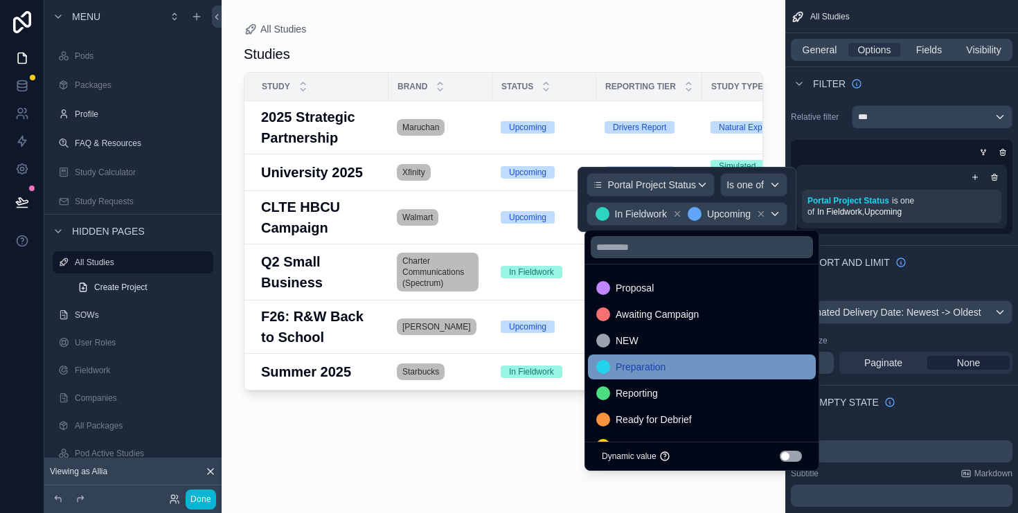
click at [668, 357] on div "Preparation" at bounding box center [702, 367] width 228 height 25
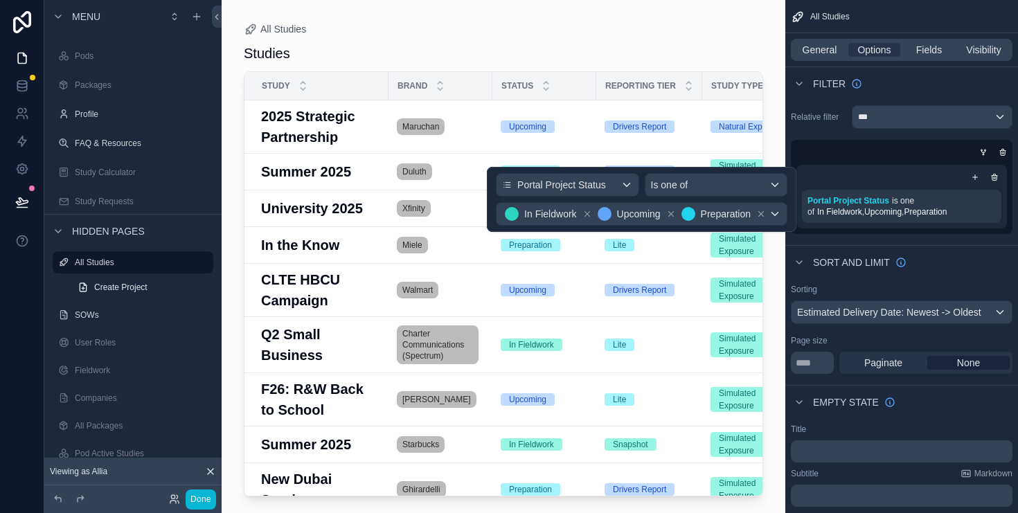
click at [673, 227] on div "Portal Project Status Is one of In Fieldwork Upcoming Preparation" at bounding box center [642, 199] width 310 height 65
click at [775, 224] on div "In Fieldwork Upcoming Preparation" at bounding box center [642, 214] width 290 height 22
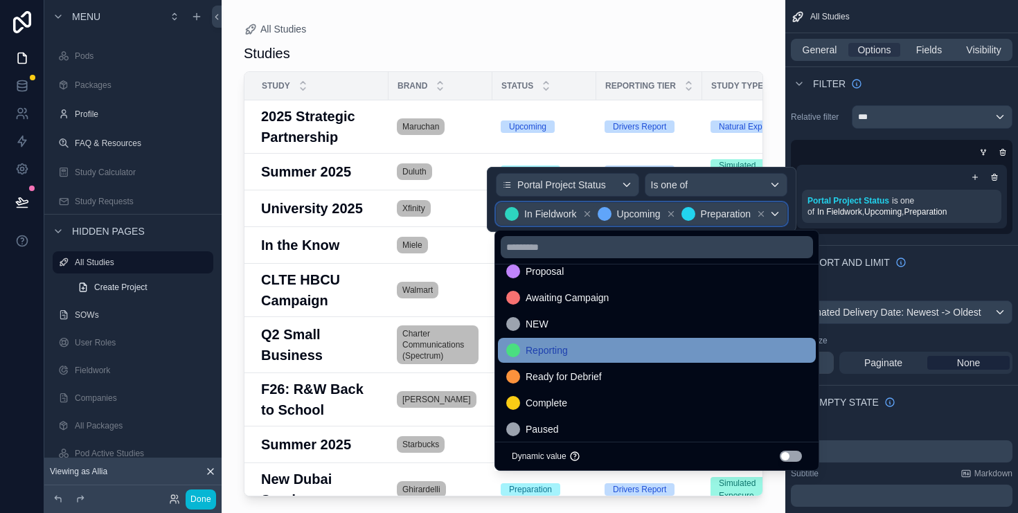
scroll to position [18, 0]
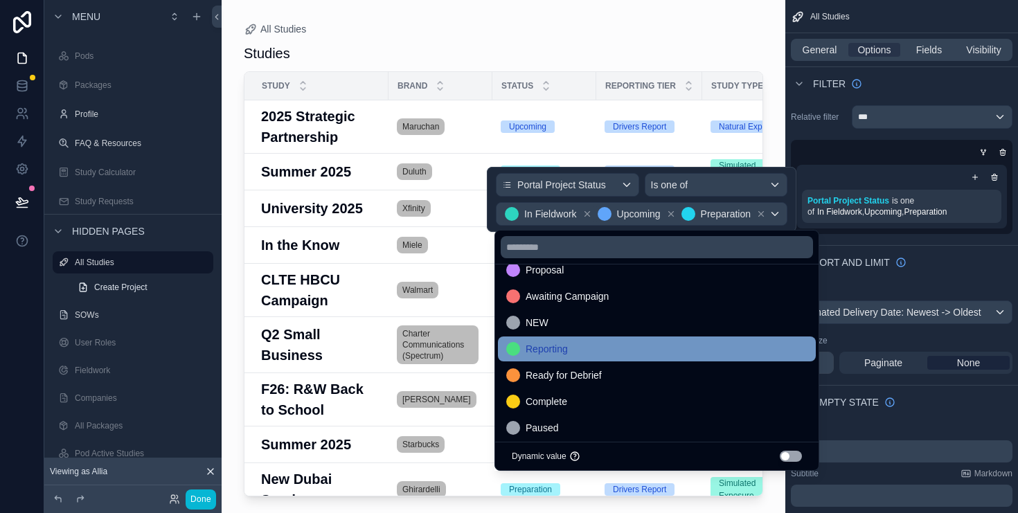
click at [579, 344] on div "Reporting" at bounding box center [656, 349] width 301 height 17
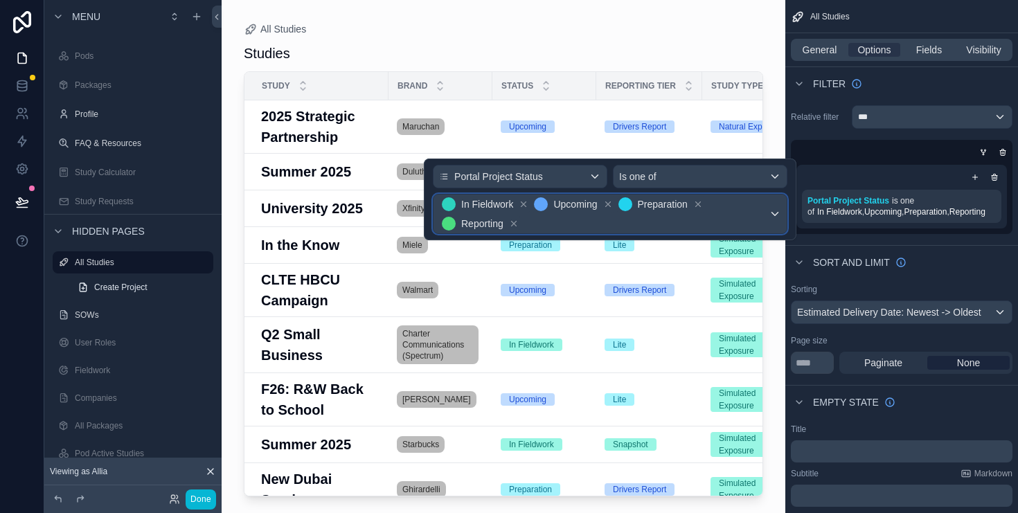
click at [752, 222] on span "In Fieldwork Upcoming Preparation Reporting" at bounding box center [604, 214] width 330 height 39
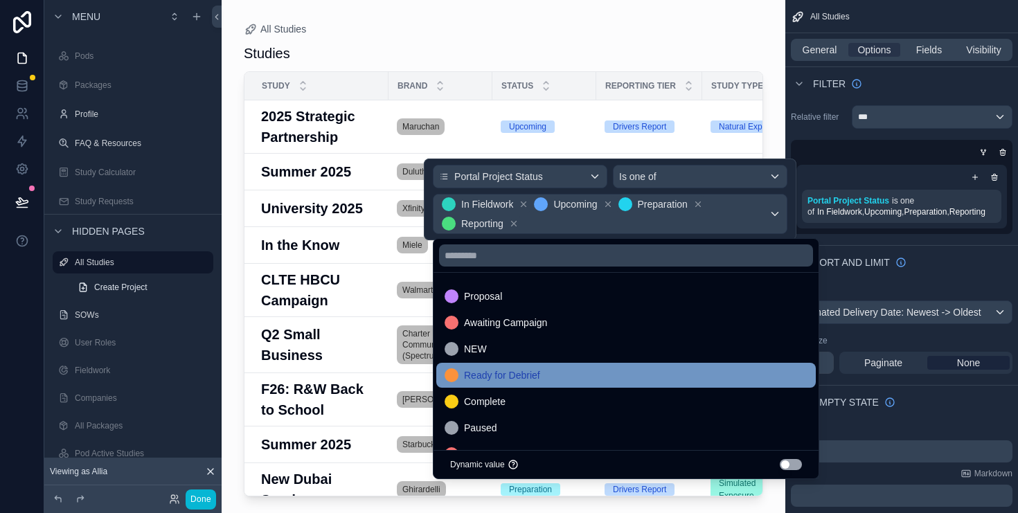
click at [542, 379] on div "Ready for Debrief" at bounding box center [626, 375] width 363 height 17
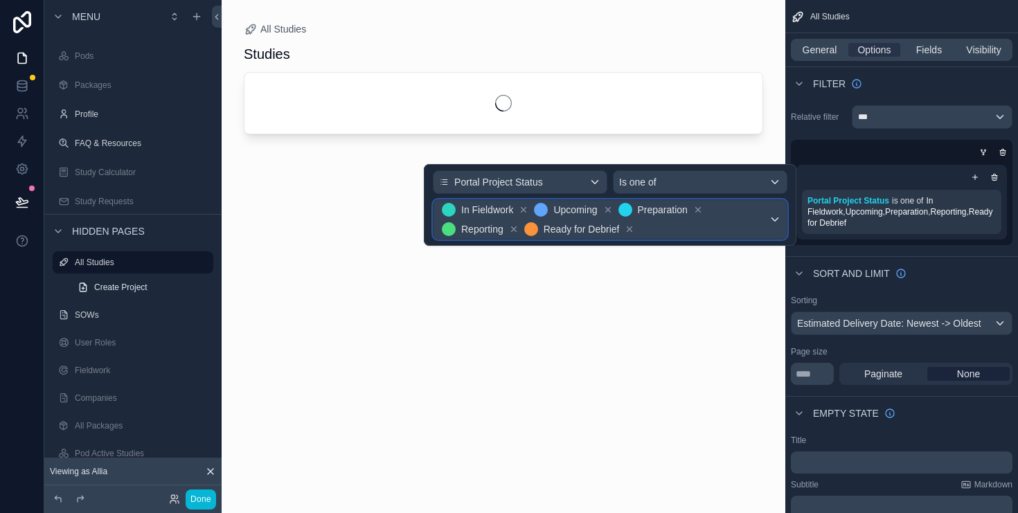
click at [733, 229] on span "In Fieldwork Upcoming Preparation Reporting Ready for Debrief" at bounding box center [604, 219] width 330 height 39
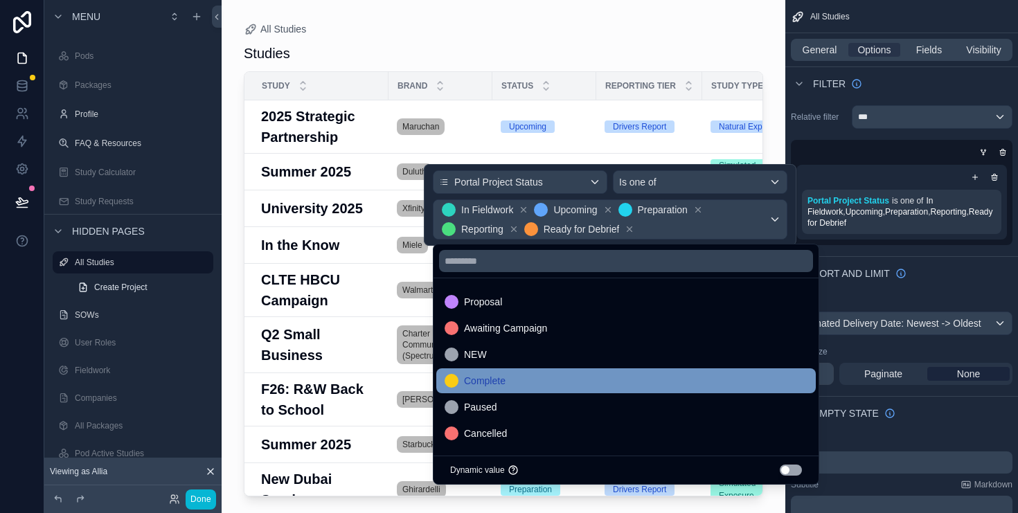
click at [568, 375] on div "Complete" at bounding box center [626, 381] width 363 height 17
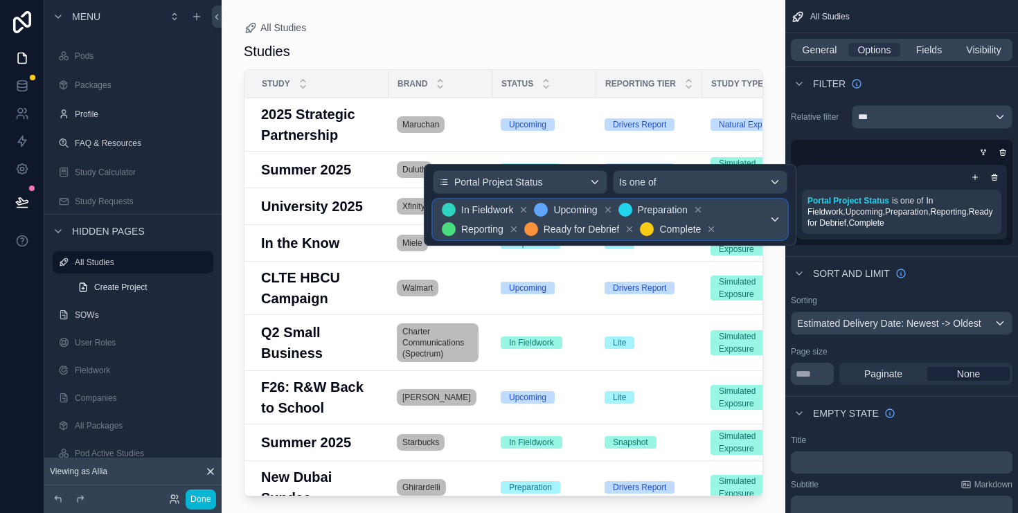
click at [766, 224] on span "In Fieldwork Upcoming Preparation Reporting Ready for Debrief Complete" at bounding box center [604, 219] width 330 height 39
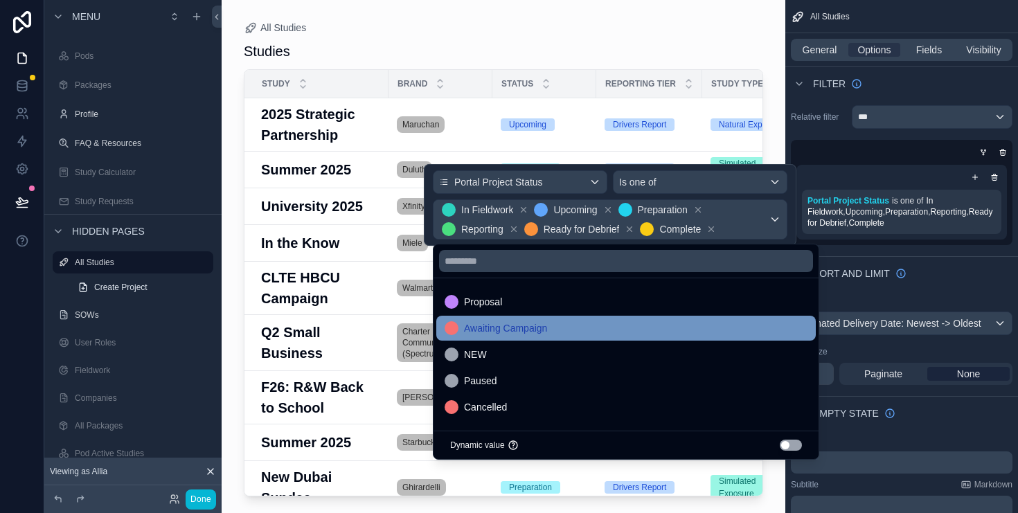
click at [590, 333] on div "Awaiting Campaign" at bounding box center [626, 328] width 363 height 17
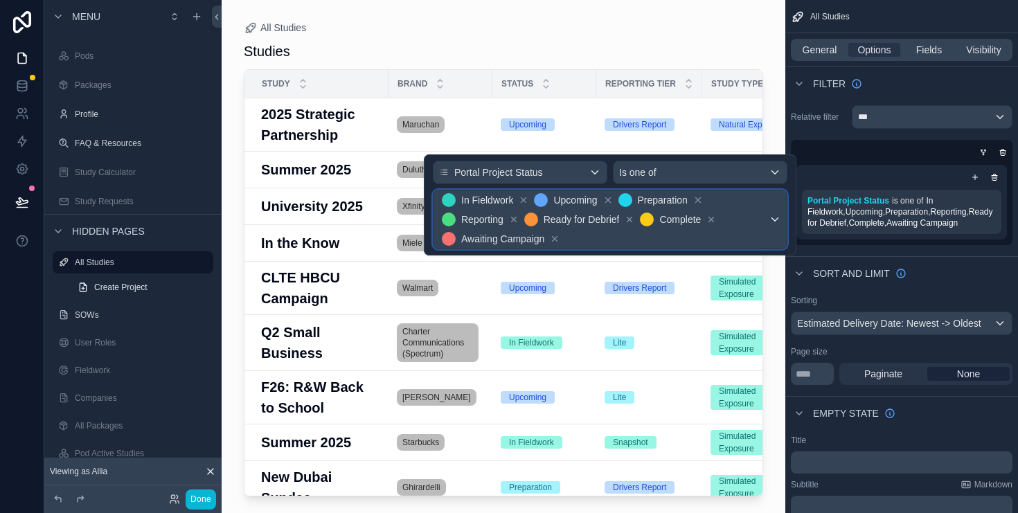
click at [770, 237] on div "In Fieldwork Upcoming Preparation Reporting Ready for Debrief Complete Awaiting…" at bounding box center [610, 220] width 353 height 58
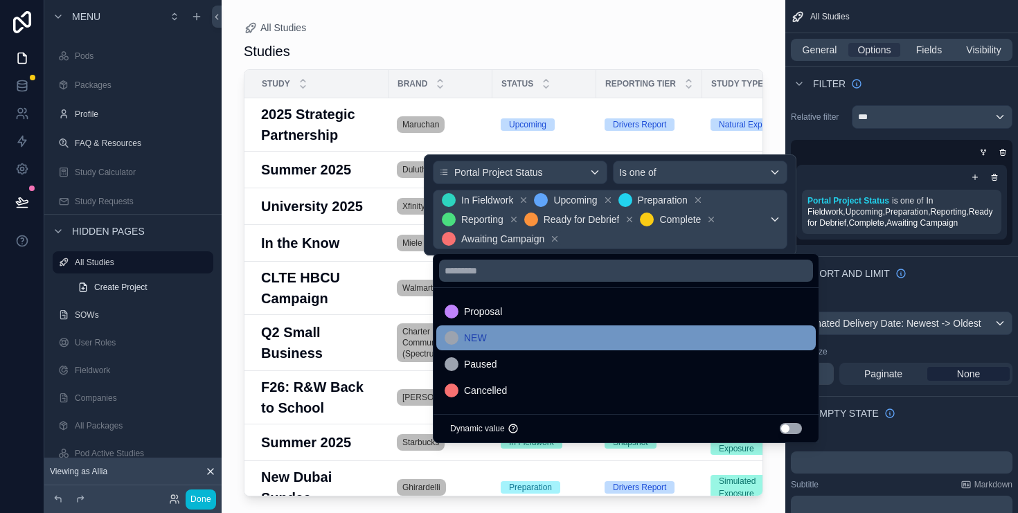
click at [511, 337] on div "NEW" at bounding box center [626, 338] width 363 height 17
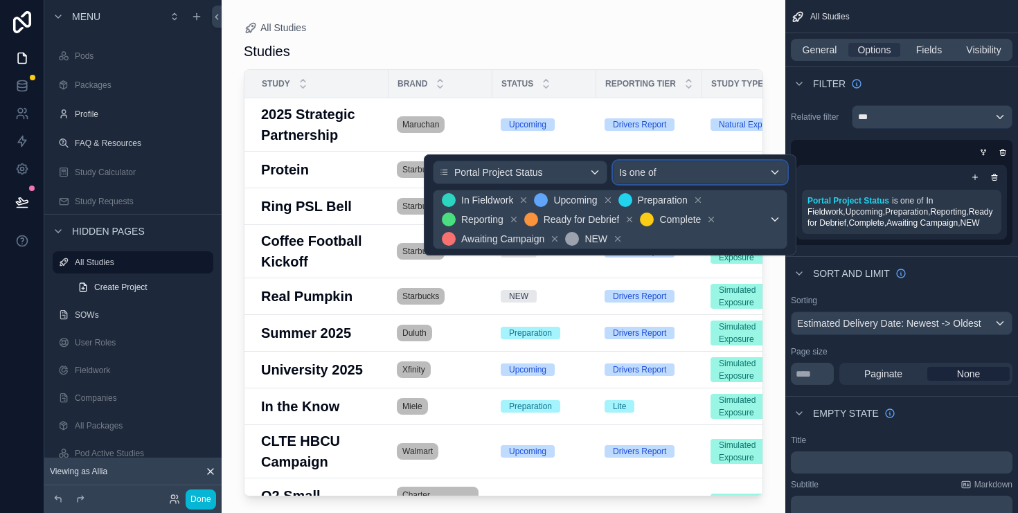
click at [700, 173] on div "Is one of" at bounding box center [700, 172] width 173 height 22
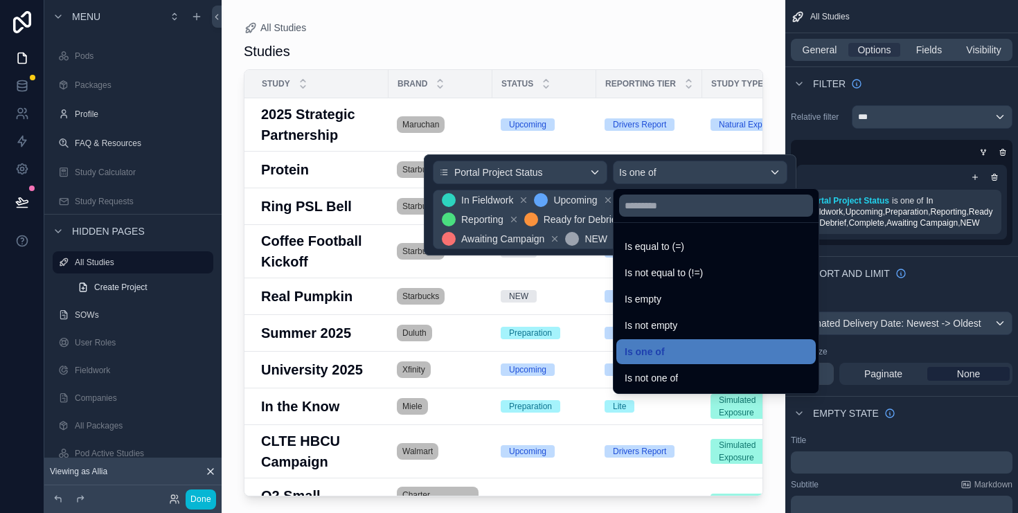
click at [708, 170] on div at bounding box center [610, 205] width 373 height 101
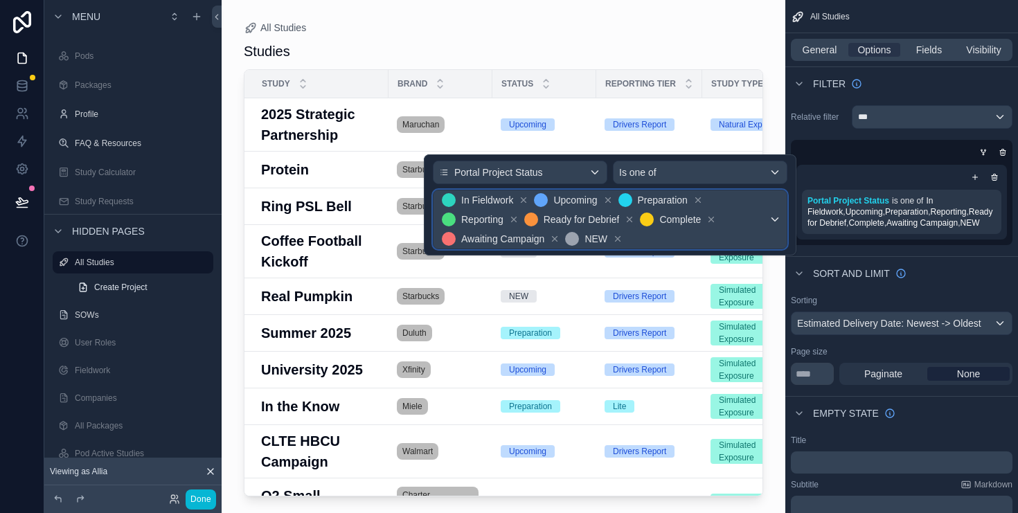
click at [724, 239] on span "In Fieldwork Upcoming Preparation Reporting Ready for Debrief Complete Awaiting…" at bounding box center [604, 220] width 330 height 58
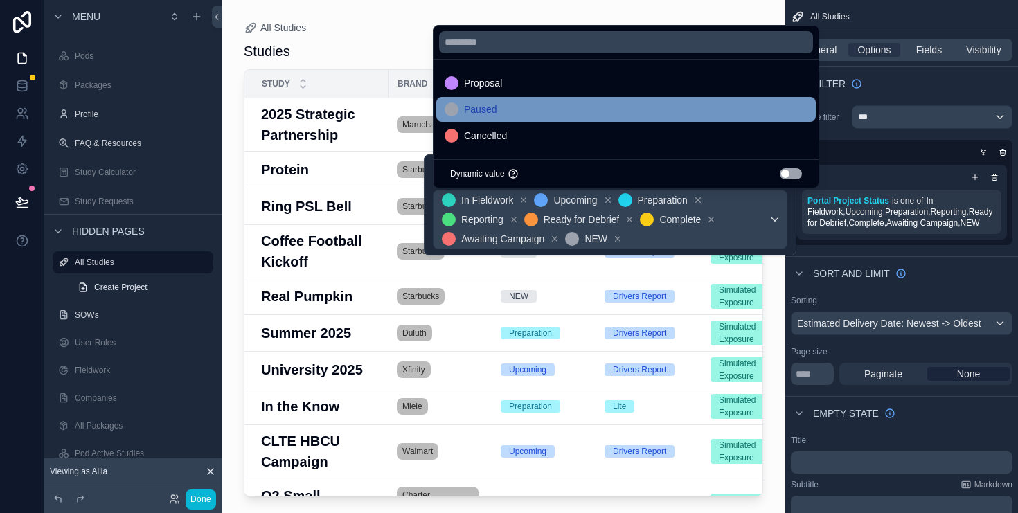
click at [617, 105] on div "Paused" at bounding box center [626, 109] width 363 height 17
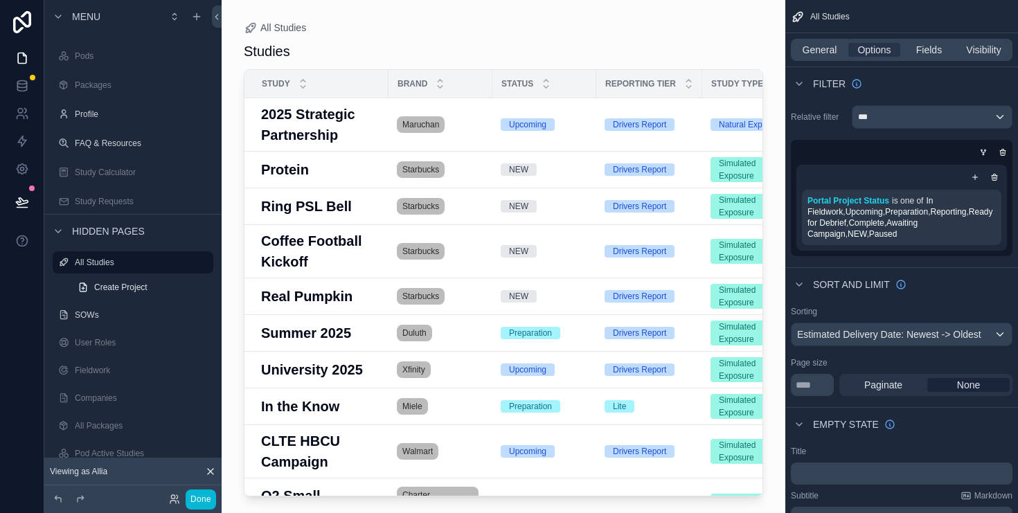
click at [713, 48] on div "Studies" at bounding box center [504, 51] width 520 height 19
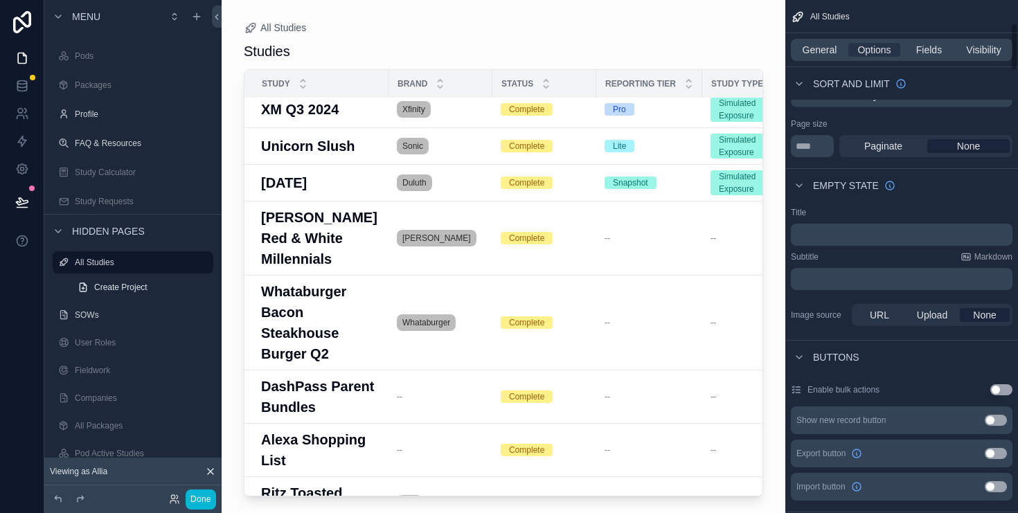
scroll to position [255, 0]
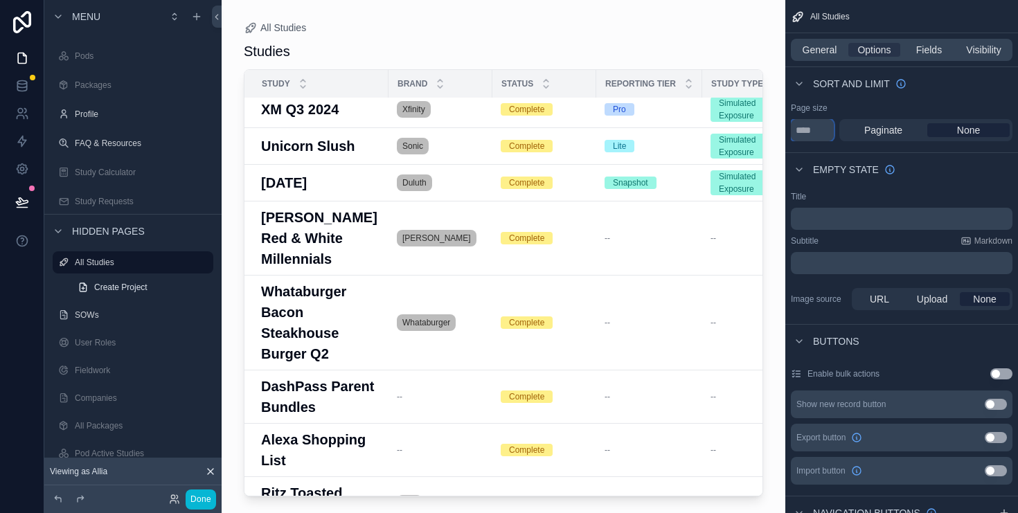
click at [802, 130] on input "****" at bounding box center [812, 130] width 43 height 22
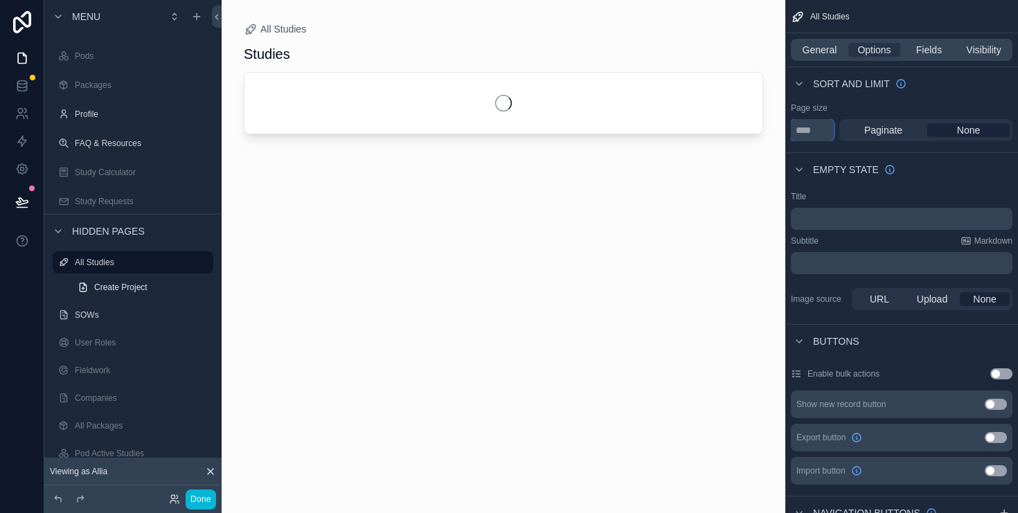
type input "****"
click at [969, 189] on div "Title ﻿ Subtitle Markdown ﻿ Image source URL Upload None" at bounding box center [902, 252] width 233 height 133
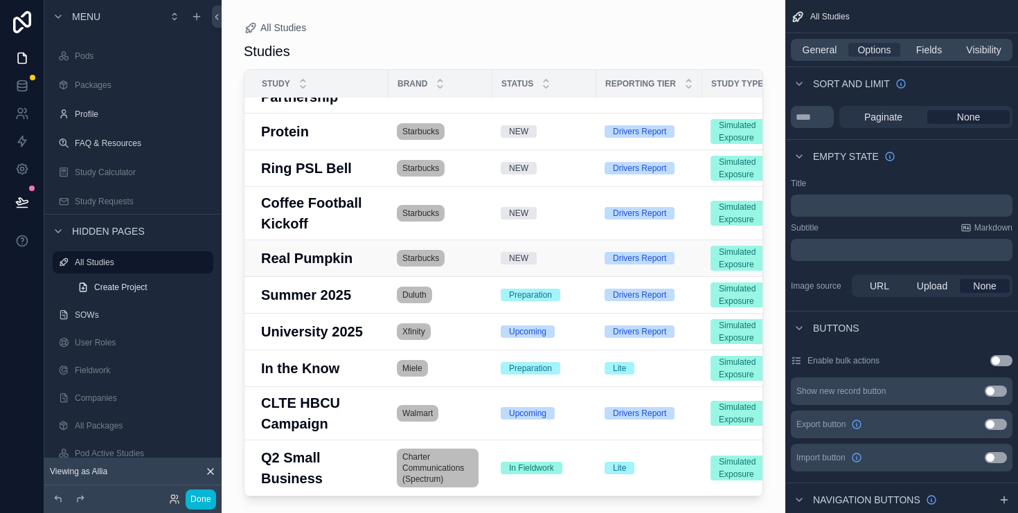
scroll to position [0, 0]
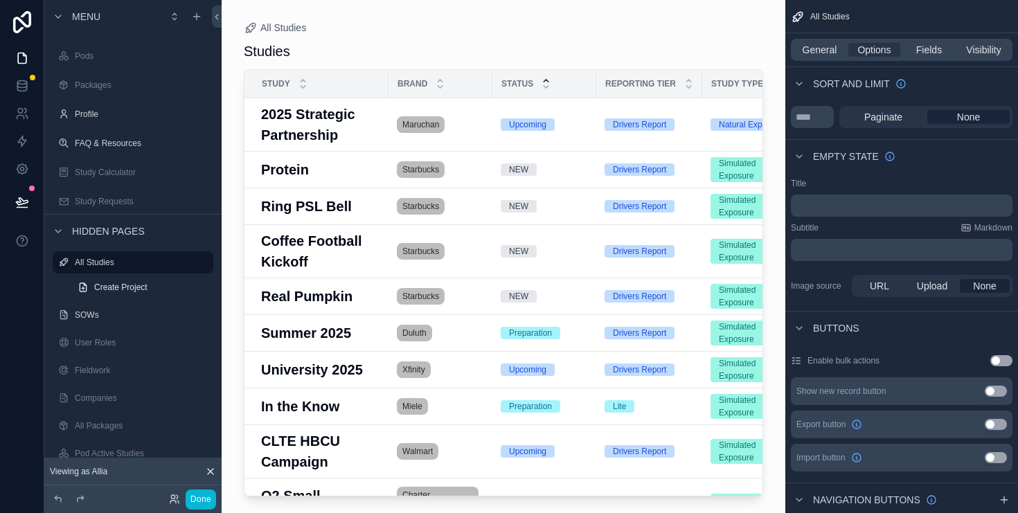
click at [545, 81] on icon "scrollable content" at bounding box center [546, 81] width 5 height 2
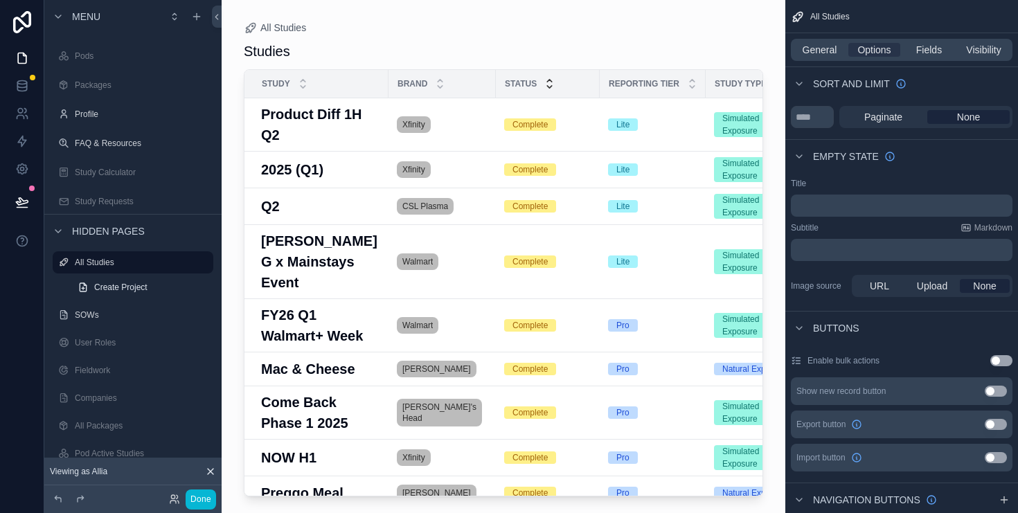
click at [546, 87] on icon "scrollable content" at bounding box center [549, 86] width 9 height 9
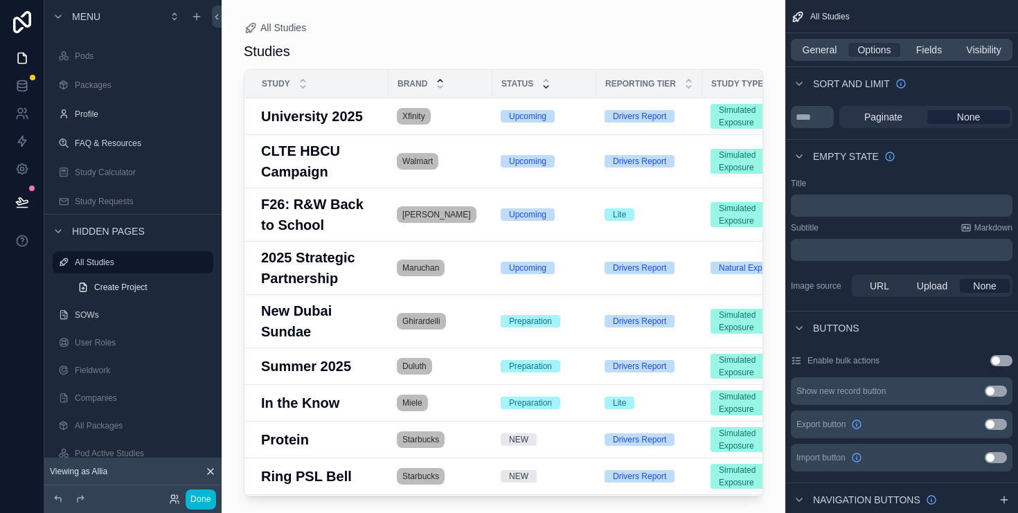
click at [441, 79] on icon "scrollable content" at bounding box center [440, 80] width 9 height 9
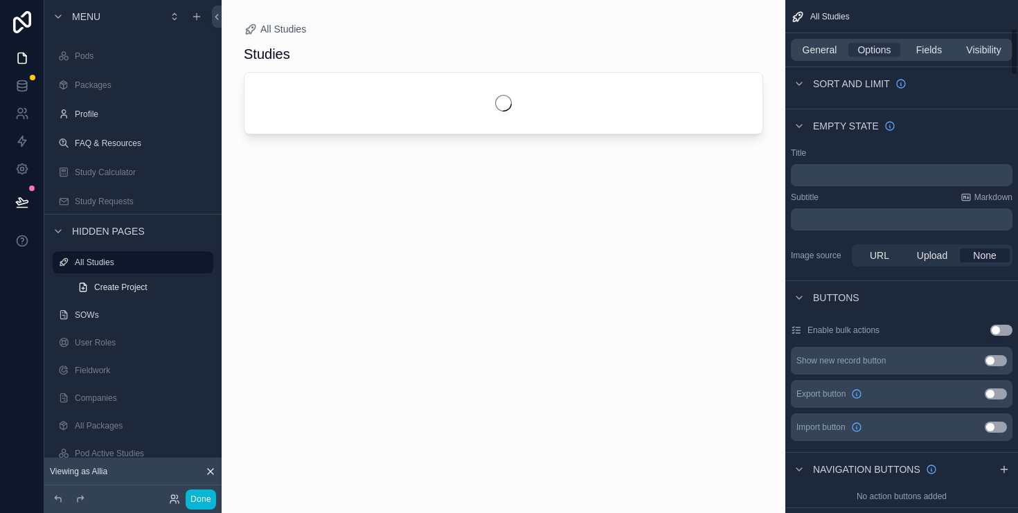
scroll to position [301, 0]
click at [881, 51] on span "Options" at bounding box center [874, 50] width 33 height 14
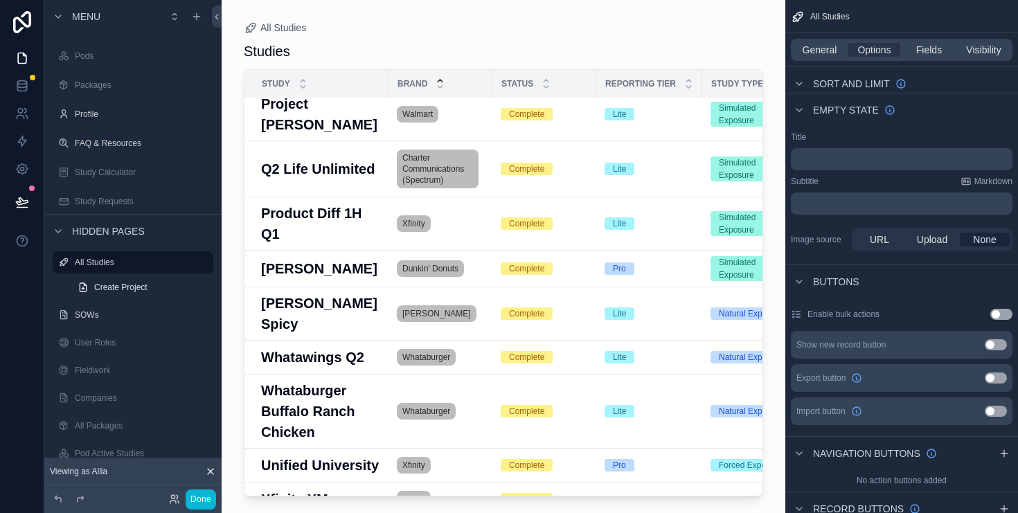
scroll to position [0, 0]
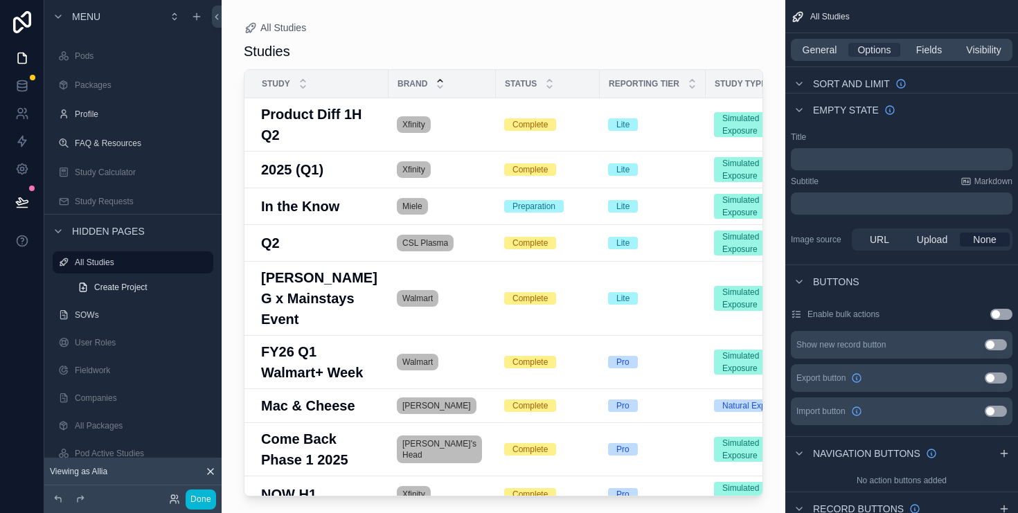
click at [441, 80] on icon "scrollable content" at bounding box center [441, 81] width 5 height 2
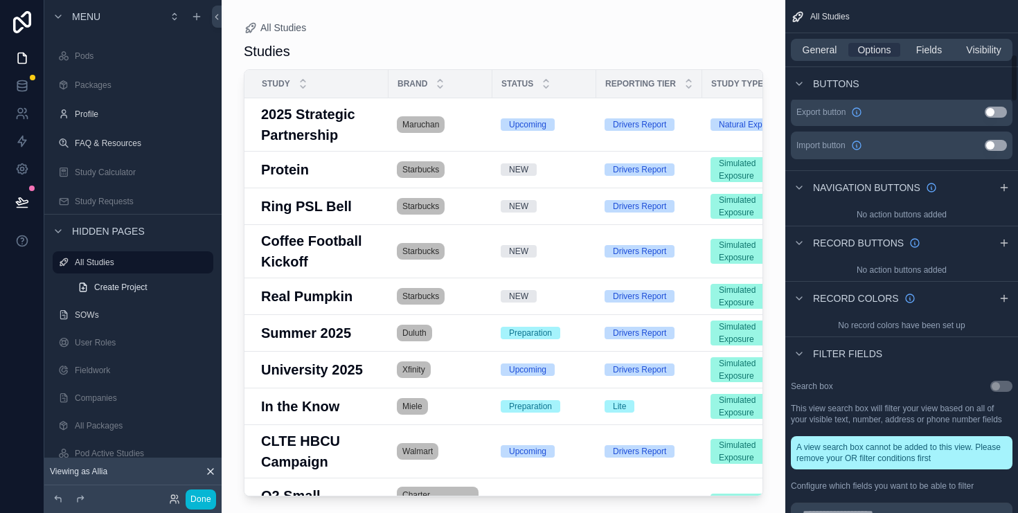
scroll to position [588, 0]
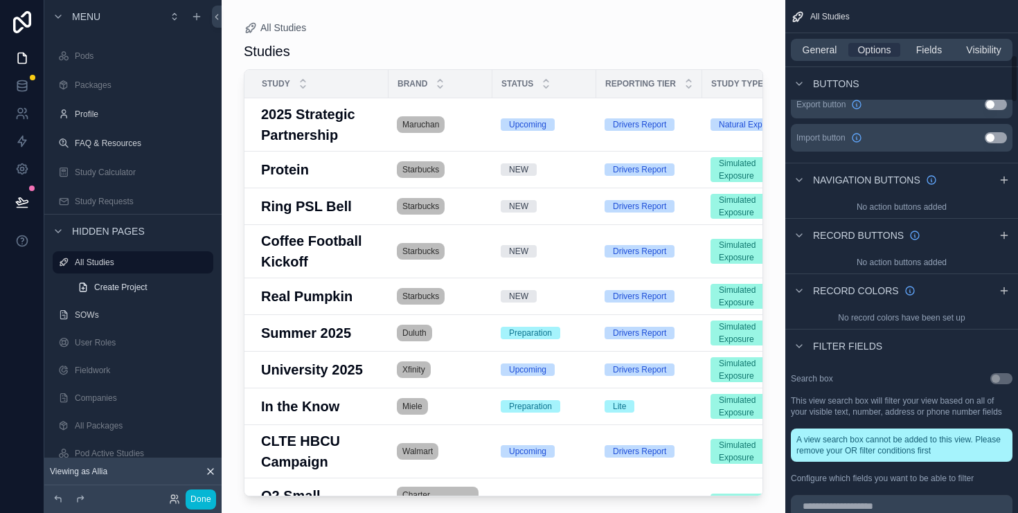
click at [1007, 387] on div "Search box Use setting This view search box will filter your view based on all …" at bounding box center [902, 429] width 233 height 122
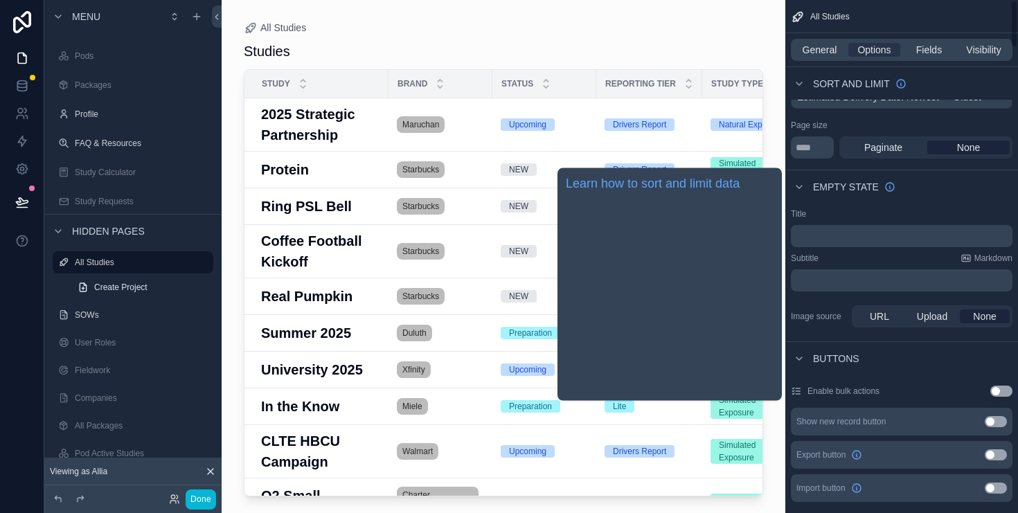
scroll to position [0, 0]
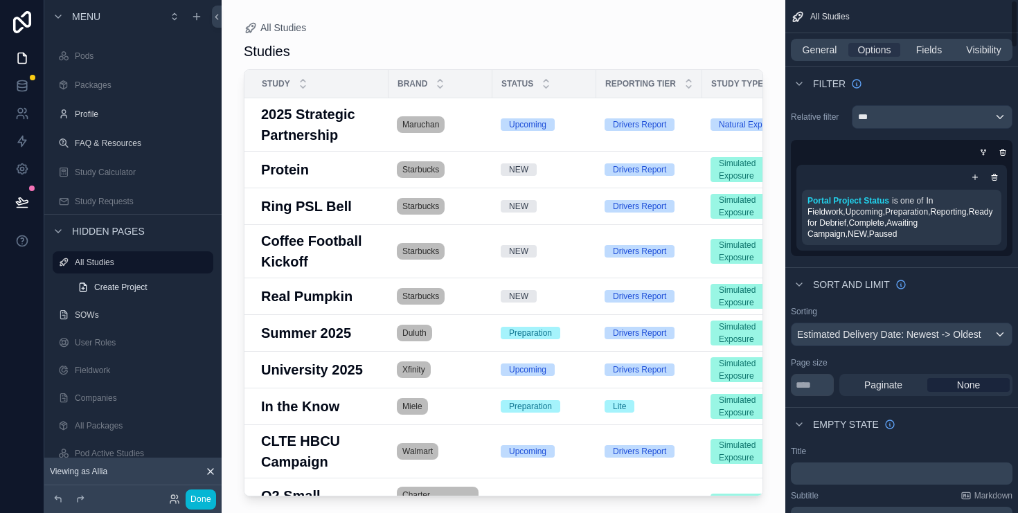
click at [636, 60] on div "Studies" at bounding box center [504, 51] width 520 height 19
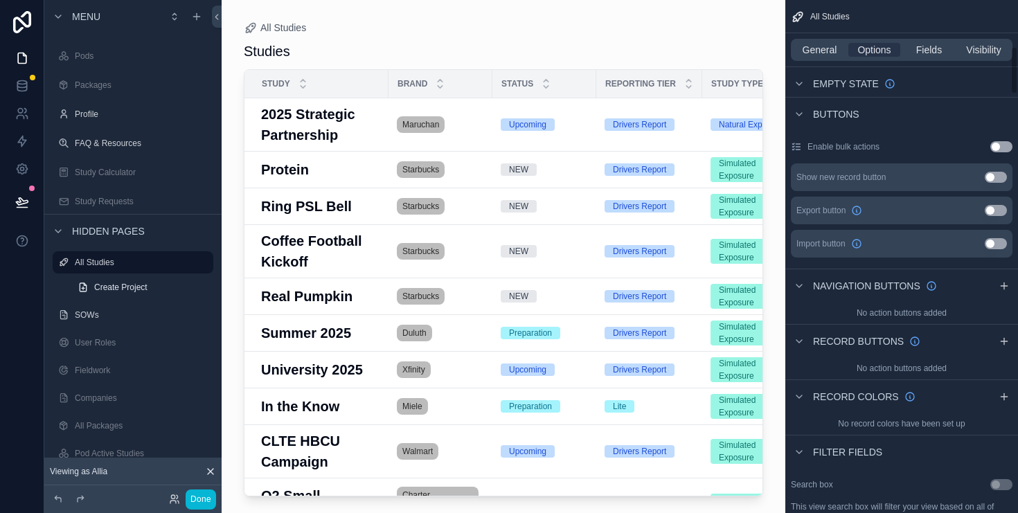
scroll to position [621, 0]
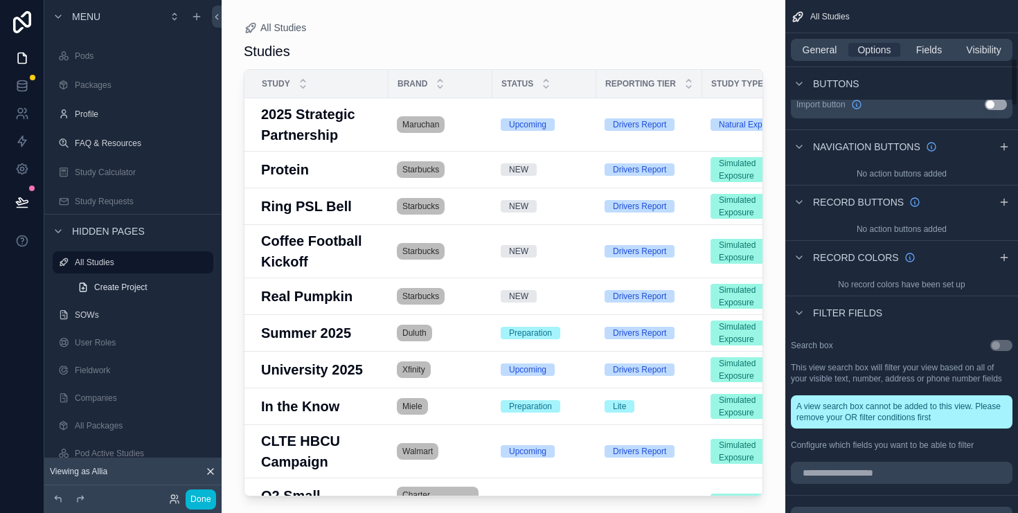
click at [809, 348] on label "Search box" at bounding box center [812, 345] width 42 height 11
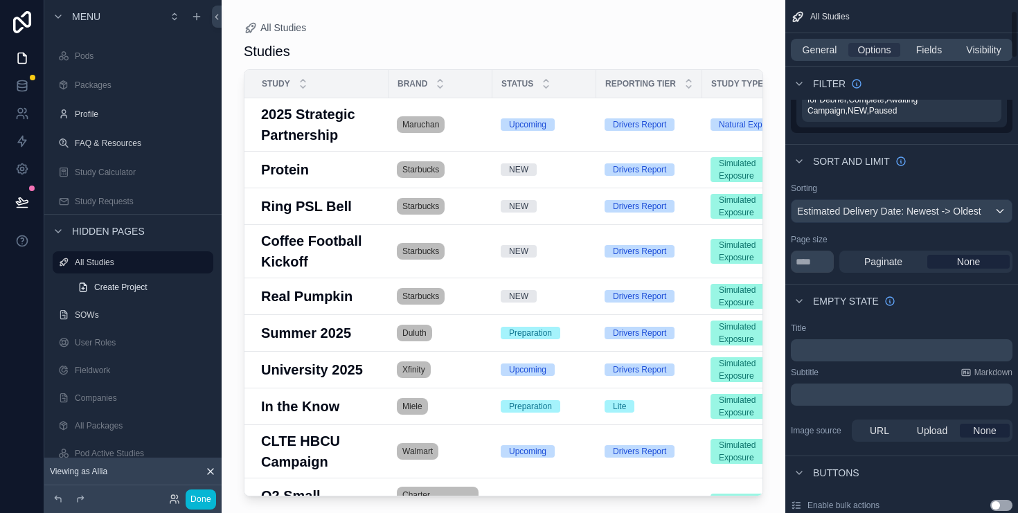
scroll to position [116, 0]
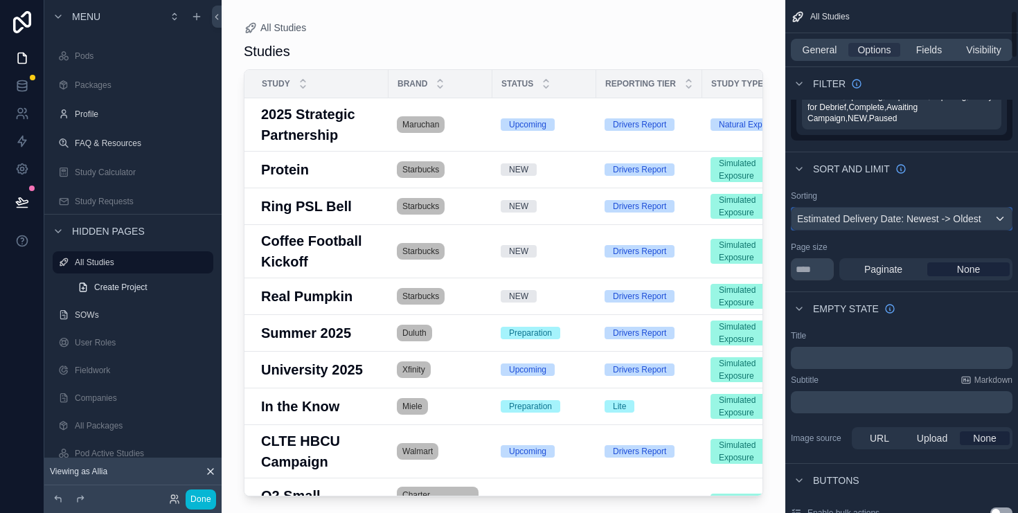
click at [937, 223] on div "Estimated Delivery Date: Newest -> Oldest" at bounding box center [902, 219] width 220 height 22
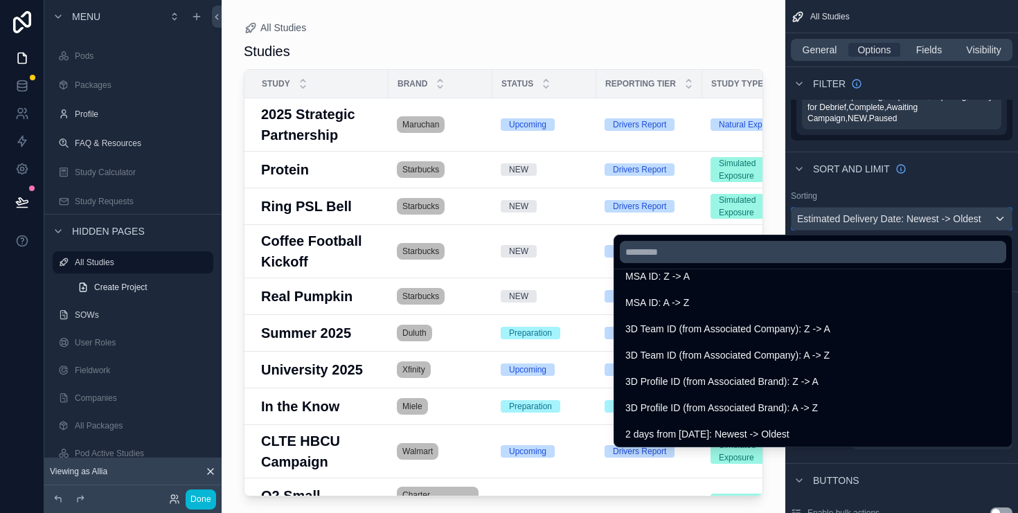
scroll to position [4548, 0]
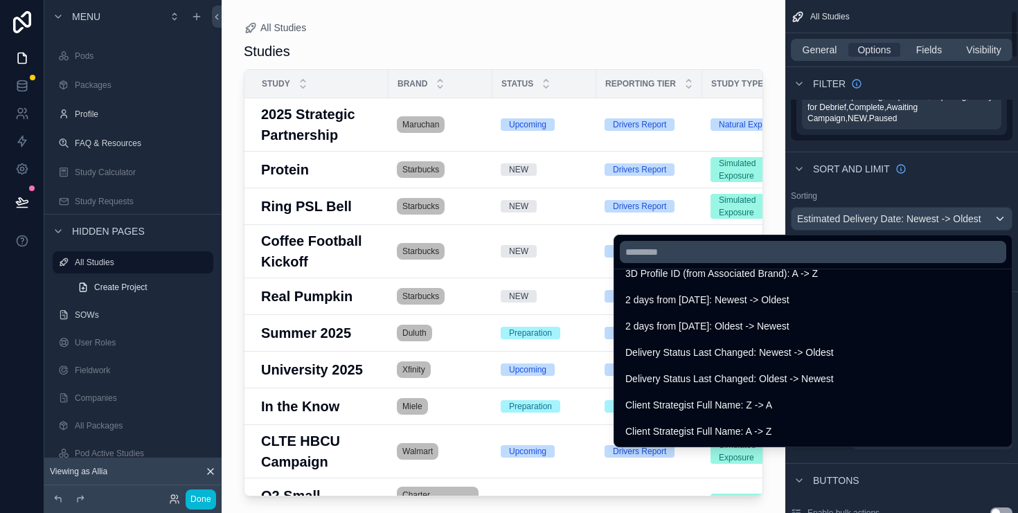
click at [906, 190] on div "scrollable content" at bounding box center [509, 256] width 1018 height 513
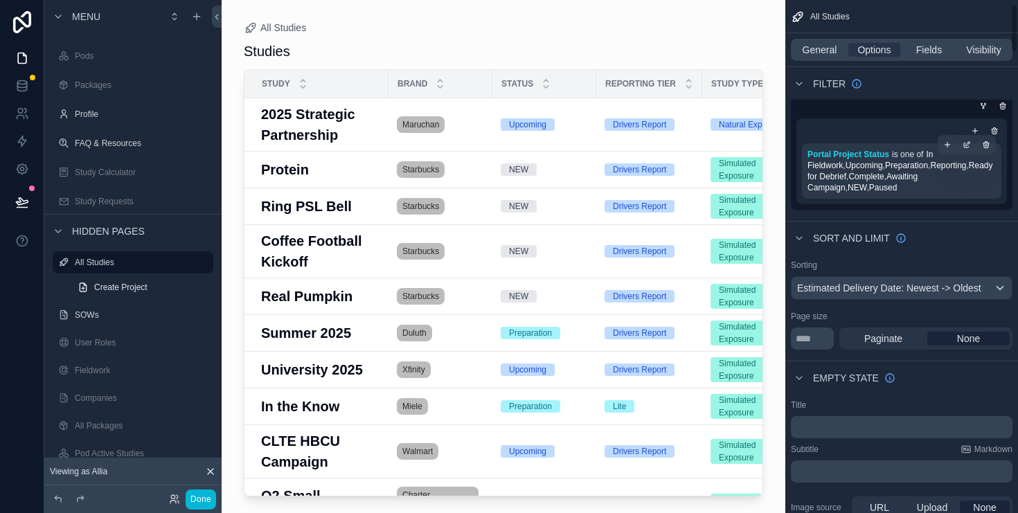
scroll to position [0, 0]
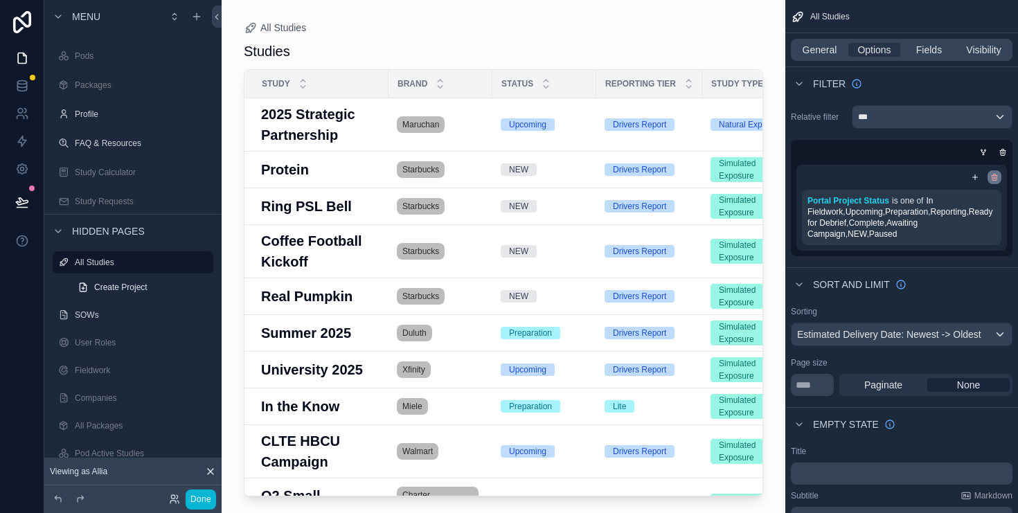
click at [997, 176] on icon "scrollable content" at bounding box center [995, 178] width 5 height 5
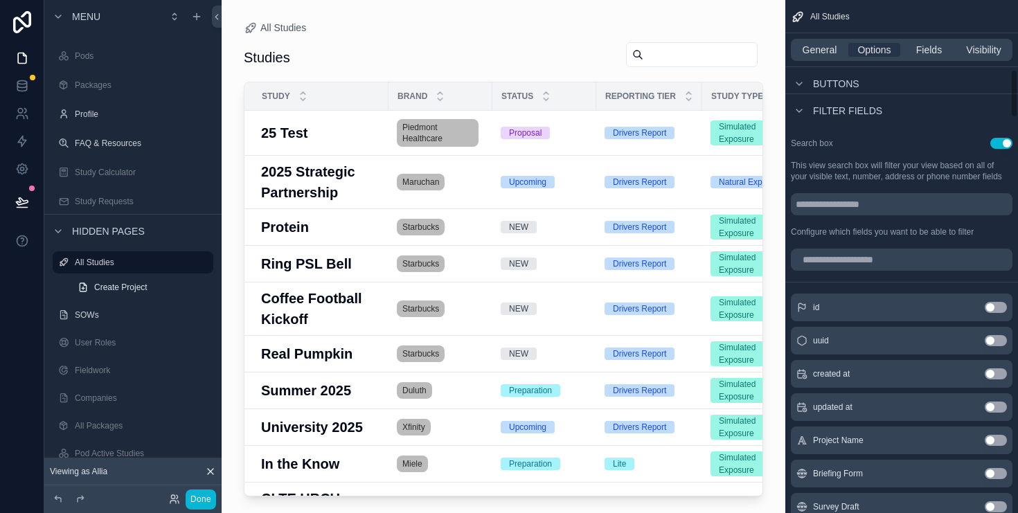
scroll to position [694, 0]
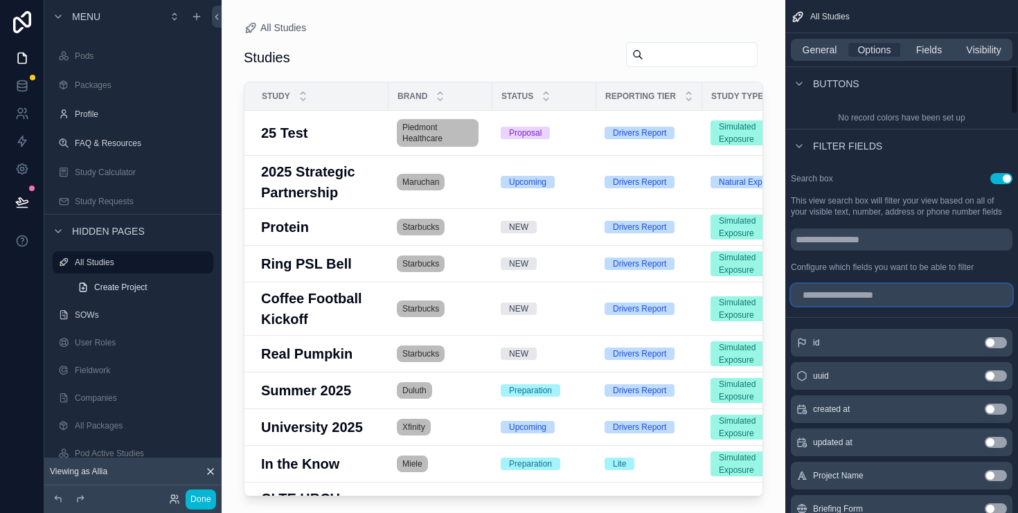
click at [841, 291] on input "scrollable content" at bounding box center [902, 295] width 222 height 22
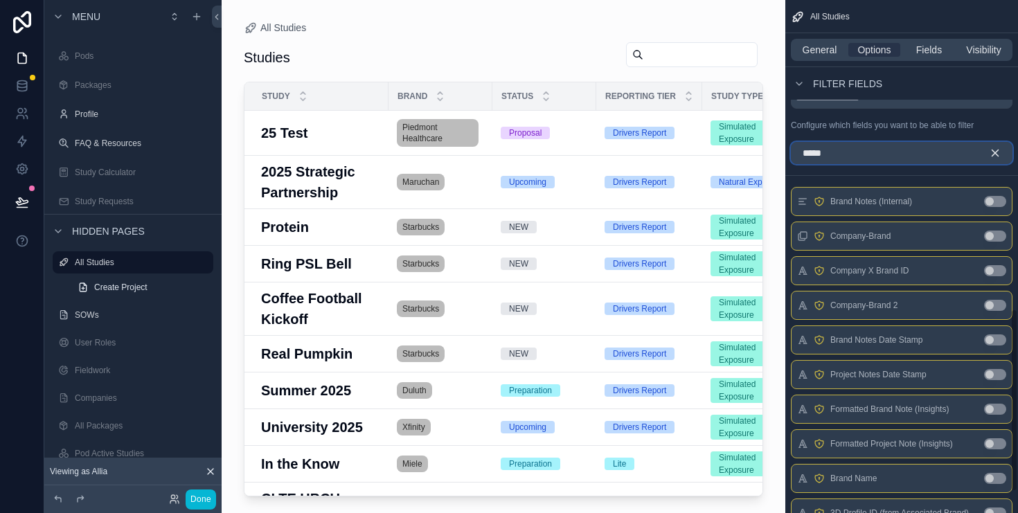
scroll to position [923, 0]
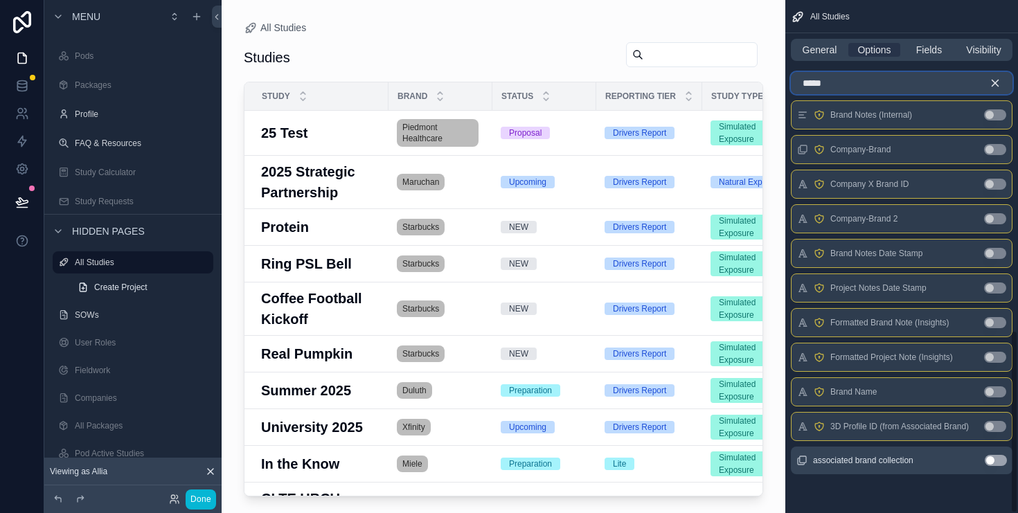
type input "*****"
click at [992, 455] on button "Use setting" at bounding box center [996, 460] width 22 height 11
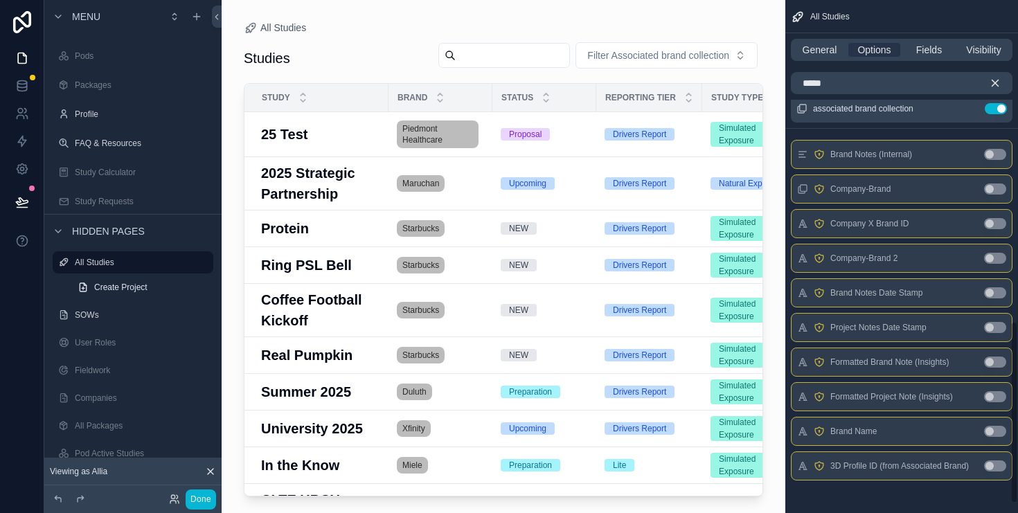
scroll to position [831, 0]
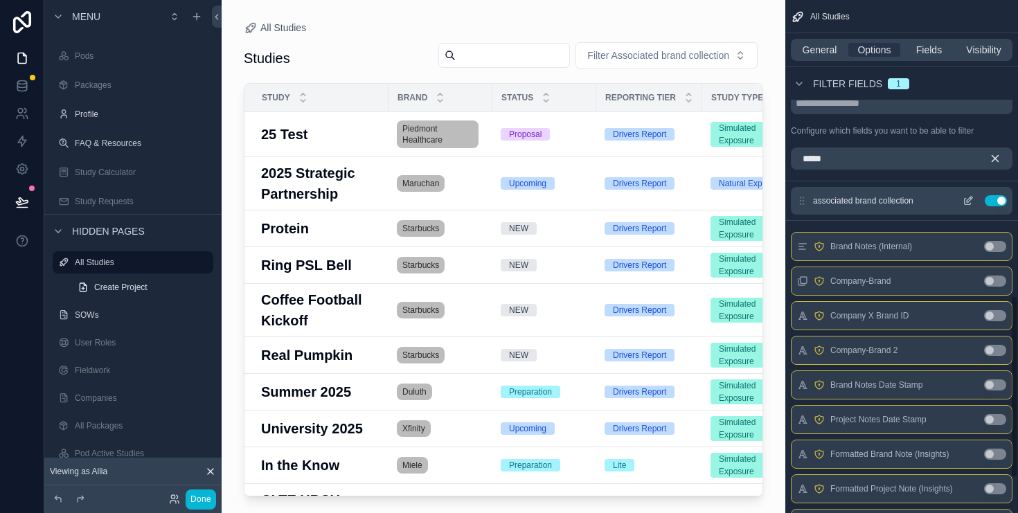
click at [969, 198] on icon "scrollable content" at bounding box center [970, 200] width 6 height 6
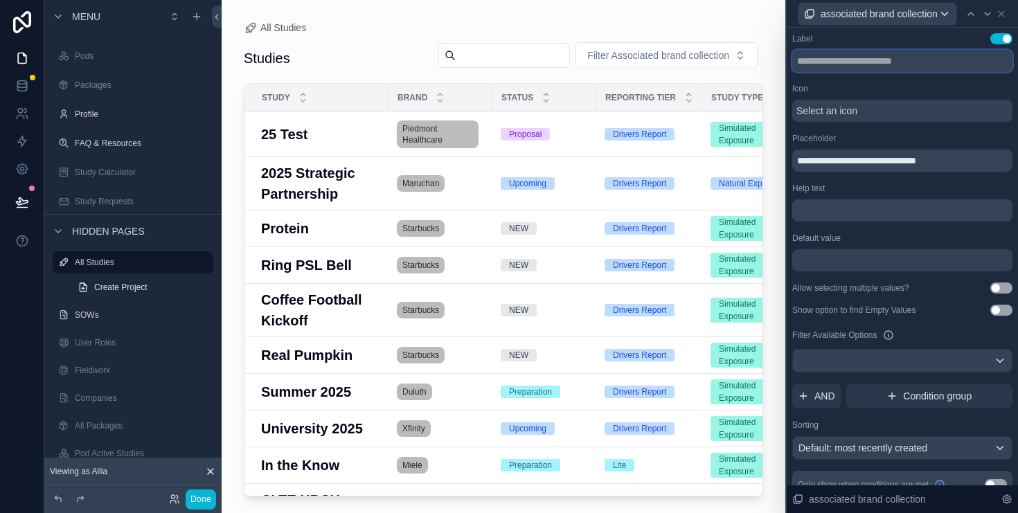
click at [888, 59] on input "text" at bounding box center [903, 61] width 220 height 22
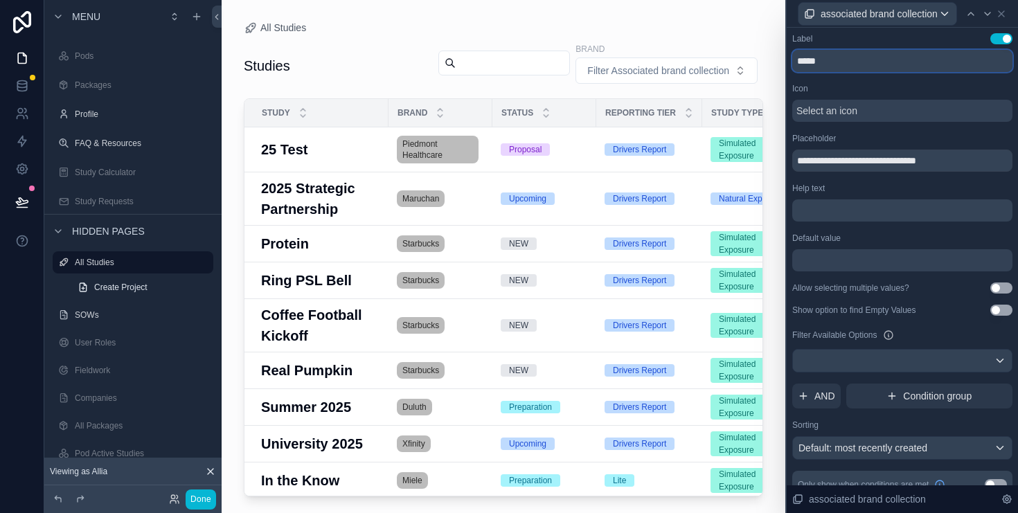
type input "*****"
click at [871, 80] on div "**********" at bounding box center [903, 266] width 220 height 466
click at [1003, 12] on icon at bounding box center [1002, 14] width 6 height 6
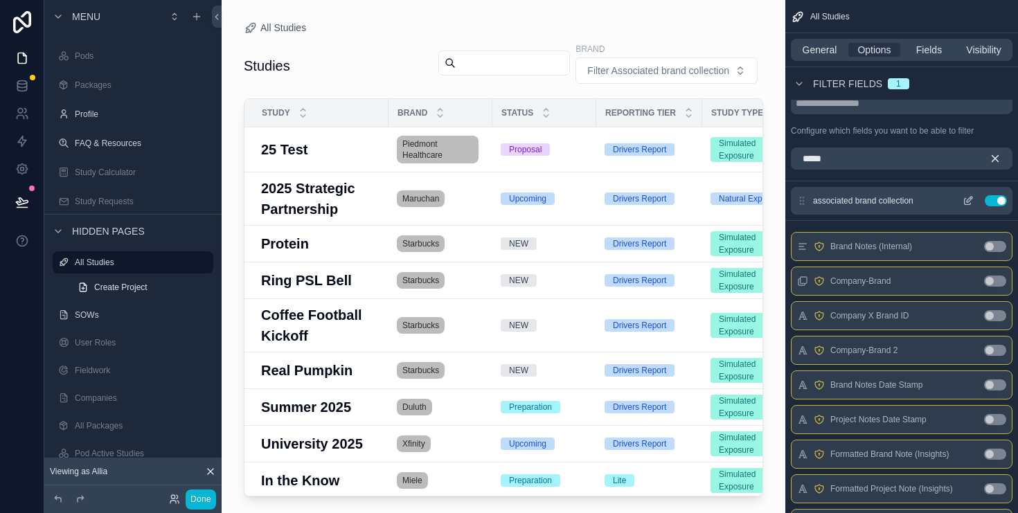
click at [971, 202] on icon "scrollable content" at bounding box center [968, 200] width 11 height 11
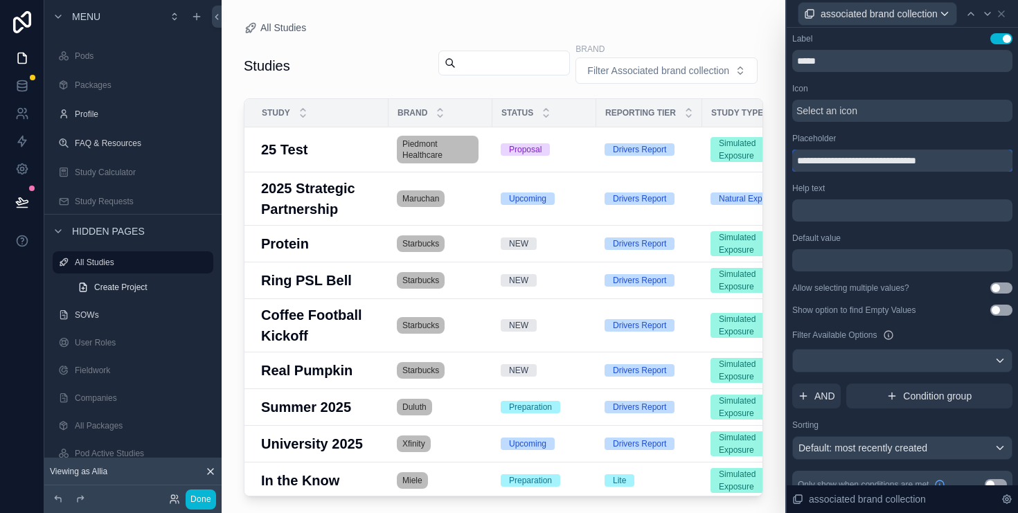
click at [955, 160] on input "**********" at bounding box center [903, 161] width 220 height 22
type input "**********"
click at [912, 141] on div "Placeholder" at bounding box center [903, 138] width 220 height 11
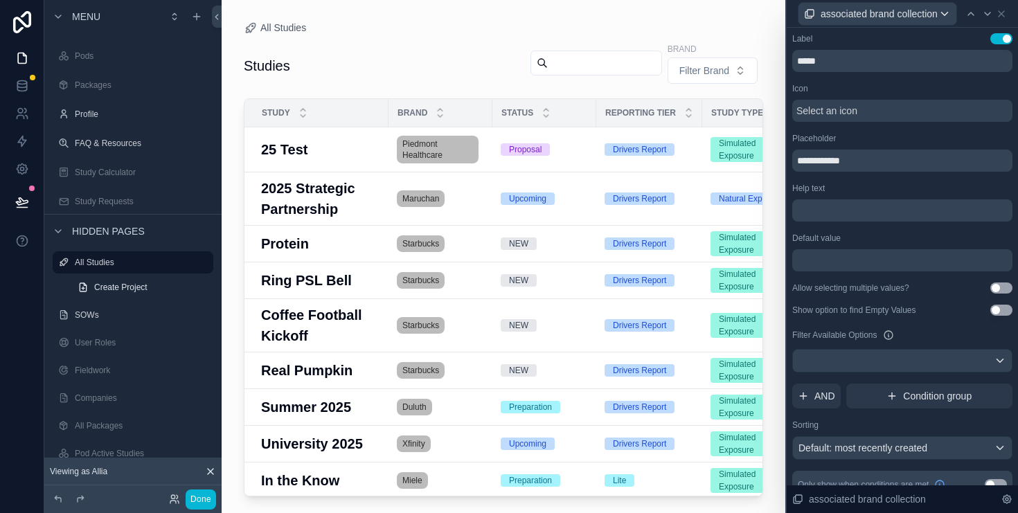
click at [1000, 41] on button "Use setting" at bounding box center [1002, 38] width 22 height 11
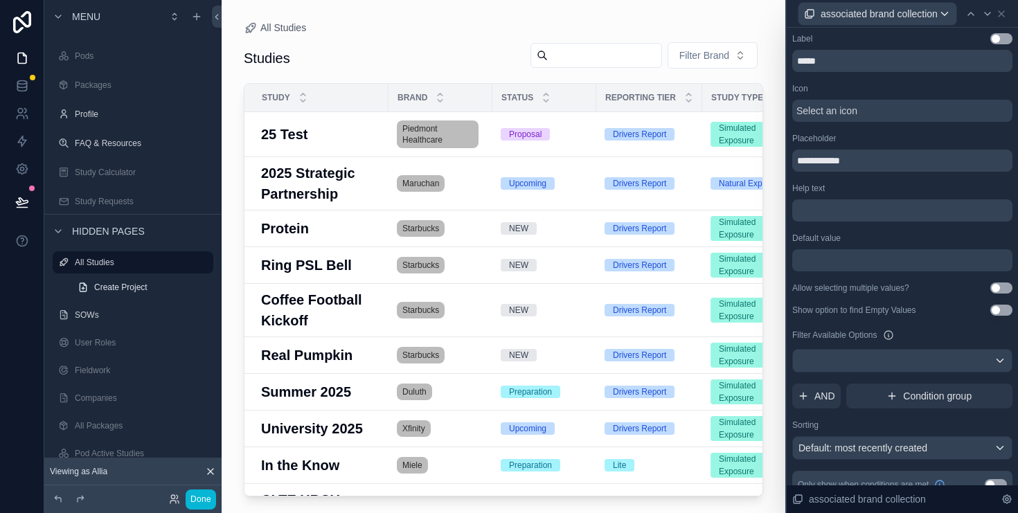
scroll to position [19, 0]
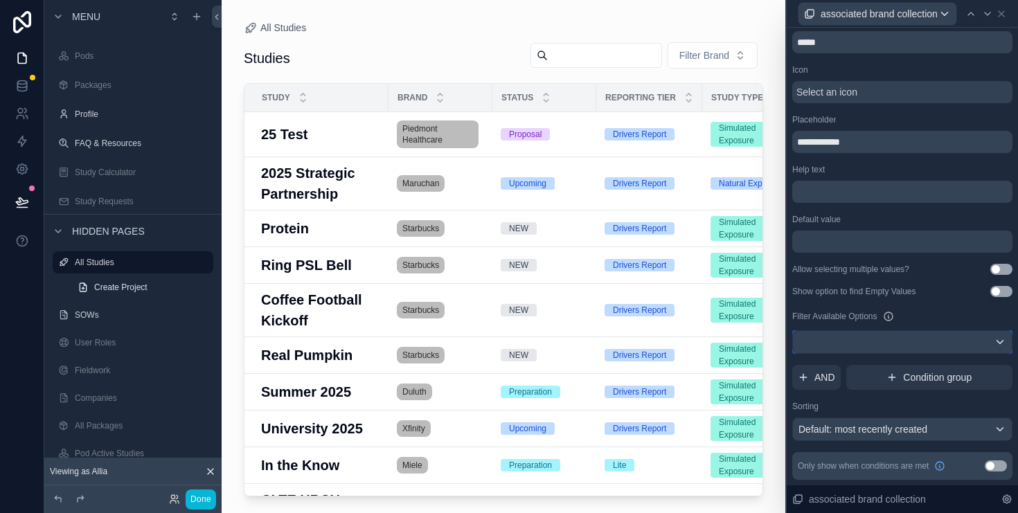
click at [921, 337] on div at bounding box center [902, 342] width 219 height 22
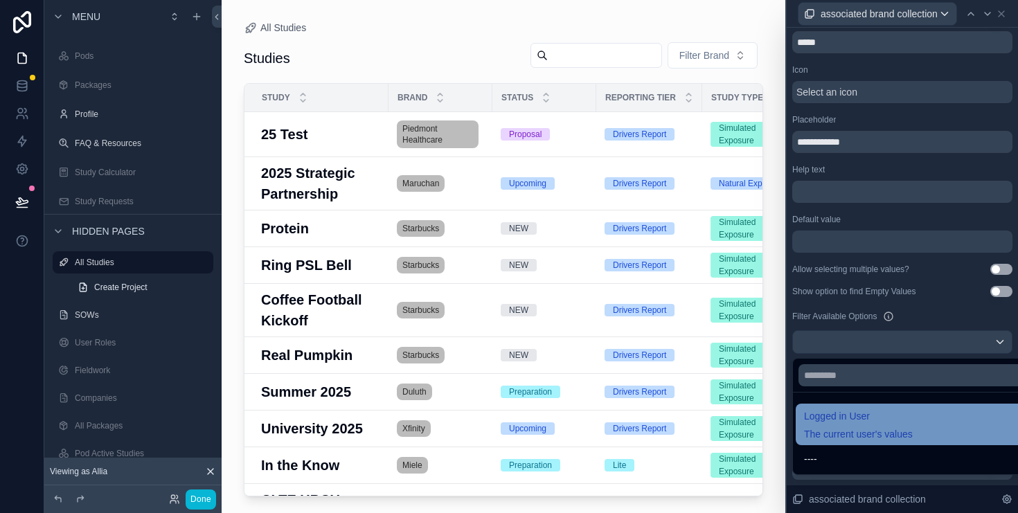
click at [885, 429] on span "The current user's values" at bounding box center [858, 434] width 109 height 14
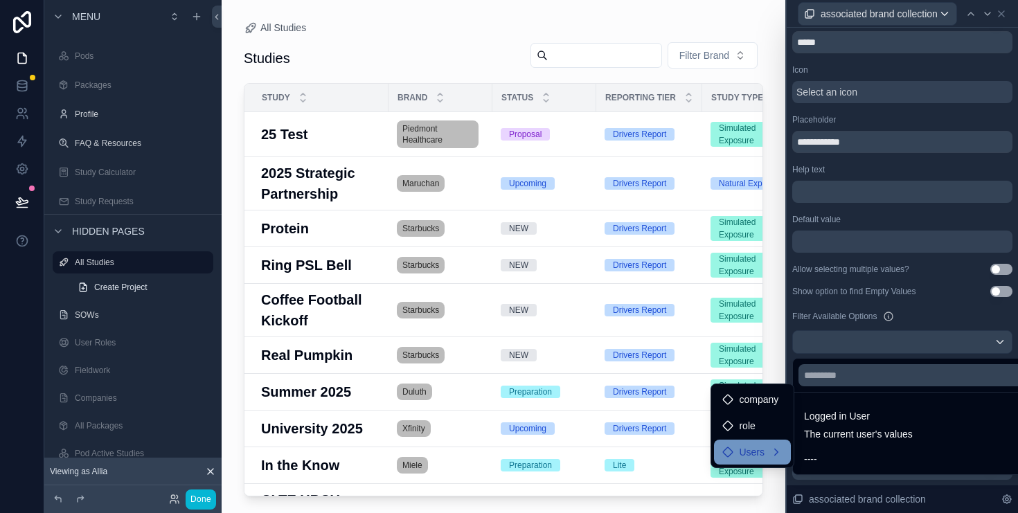
click at [775, 443] on div "Users" at bounding box center [752, 452] width 77 height 25
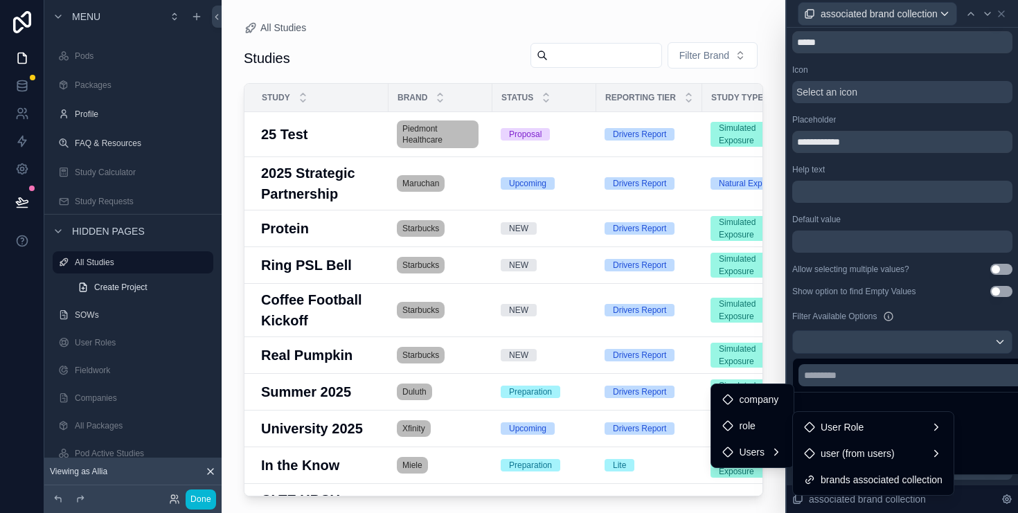
click at [924, 314] on div at bounding box center [902, 256] width 231 height 513
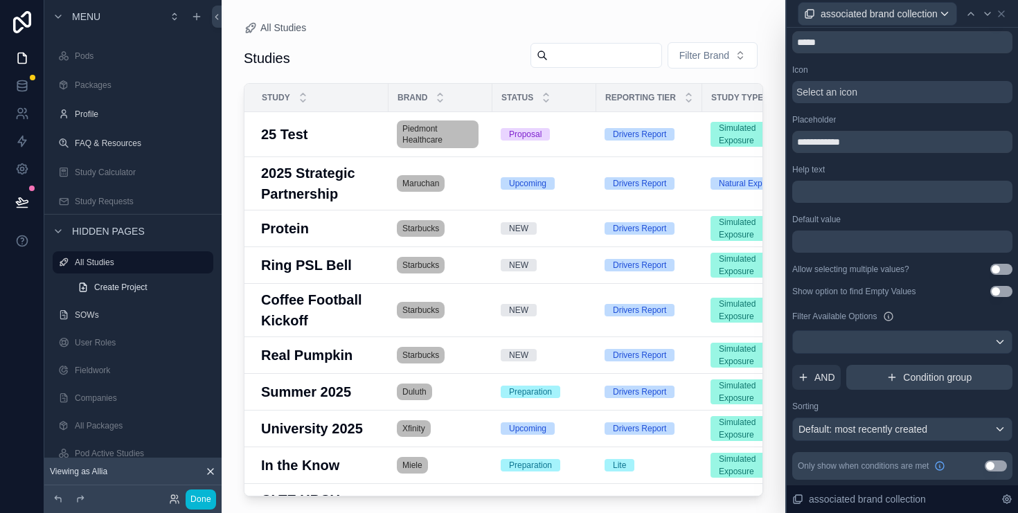
click at [922, 380] on span "Condition group" at bounding box center [937, 378] width 69 height 14
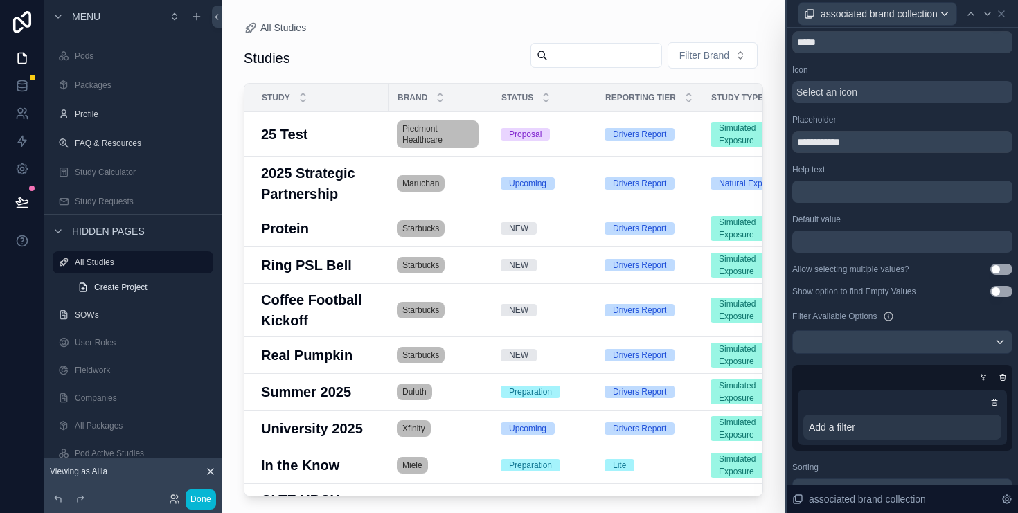
scroll to position [66, 0]
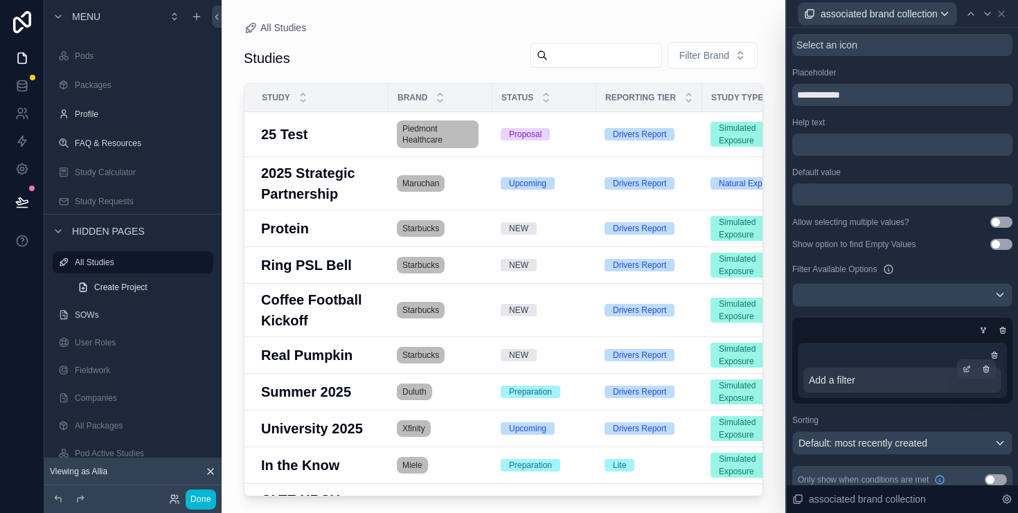
click at [890, 376] on div "Add a filter" at bounding box center [903, 380] width 198 height 25
click at [966, 370] on icon at bounding box center [968, 368] width 4 height 4
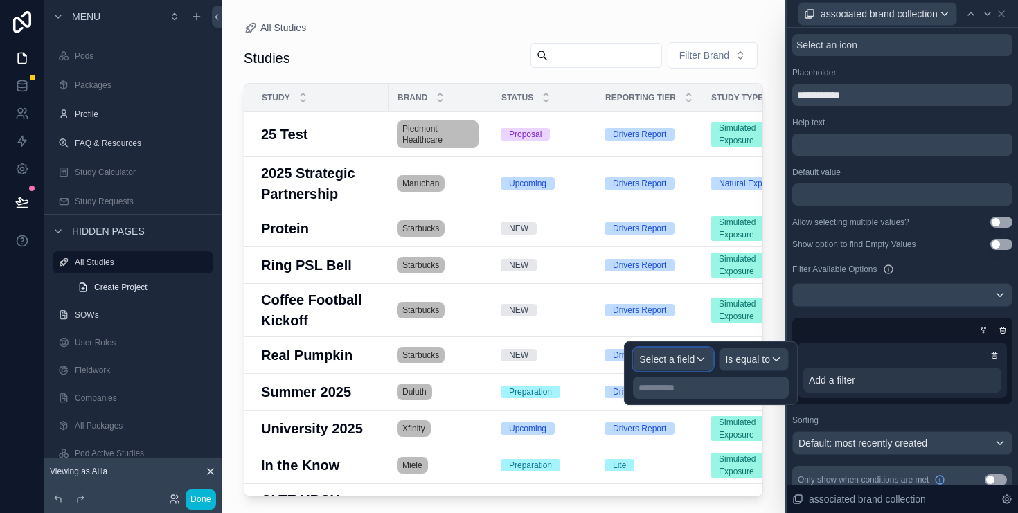
click at [697, 355] on div "Select a field" at bounding box center [673, 359] width 79 height 22
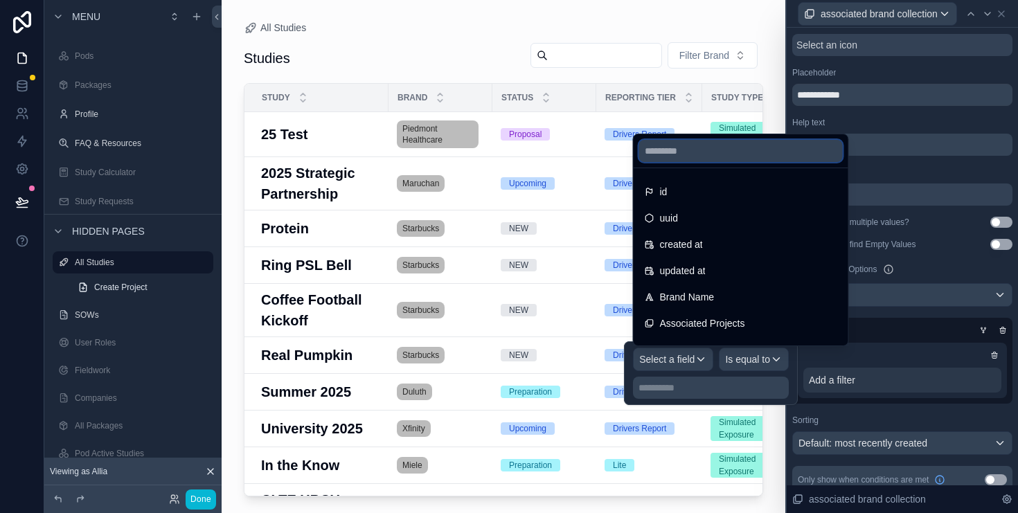
click at [687, 153] on input "text" at bounding box center [741, 151] width 204 height 22
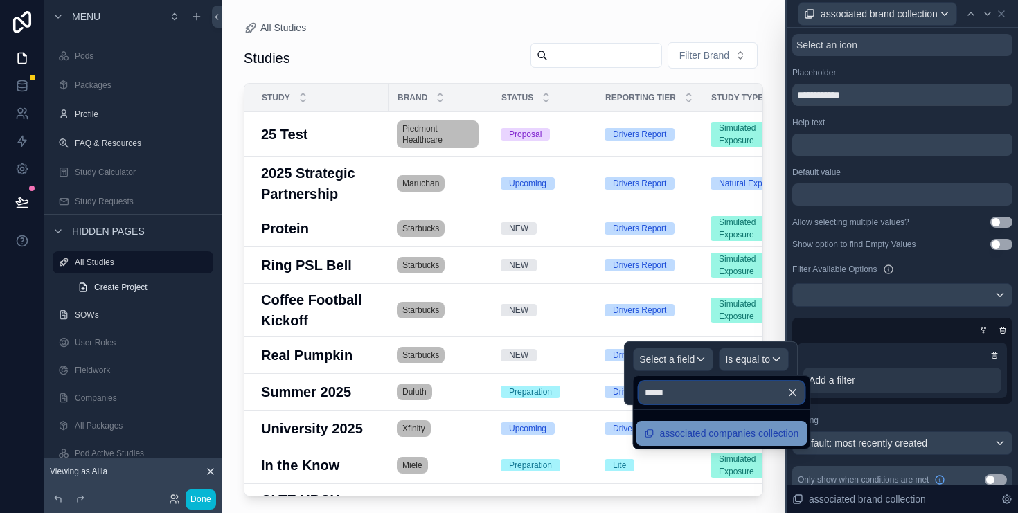
type input "*****"
click at [716, 430] on span "associated companies collection" at bounding box center [729, 433] width 139 height 17
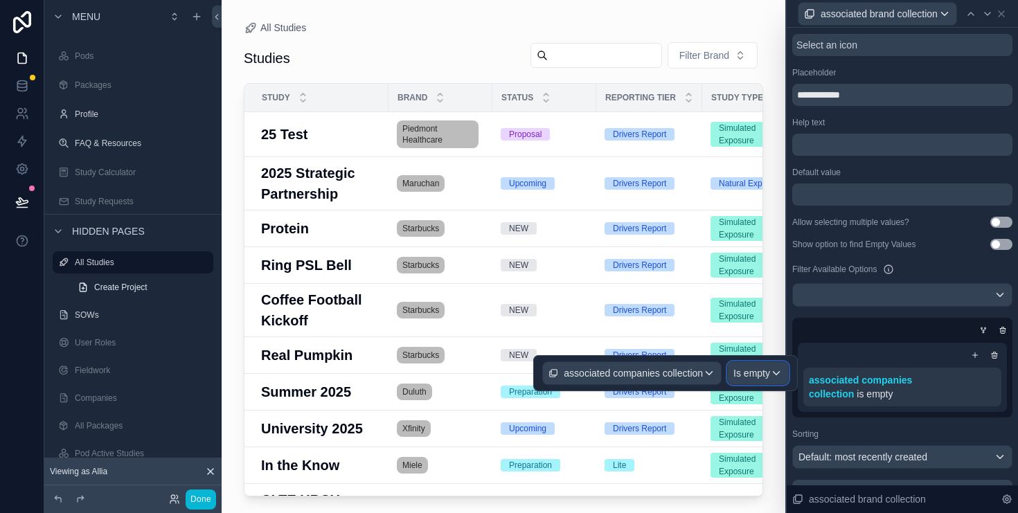
click at [761, 378] on span "Is empty" at bounding box center [752, 374] width 37 height 14
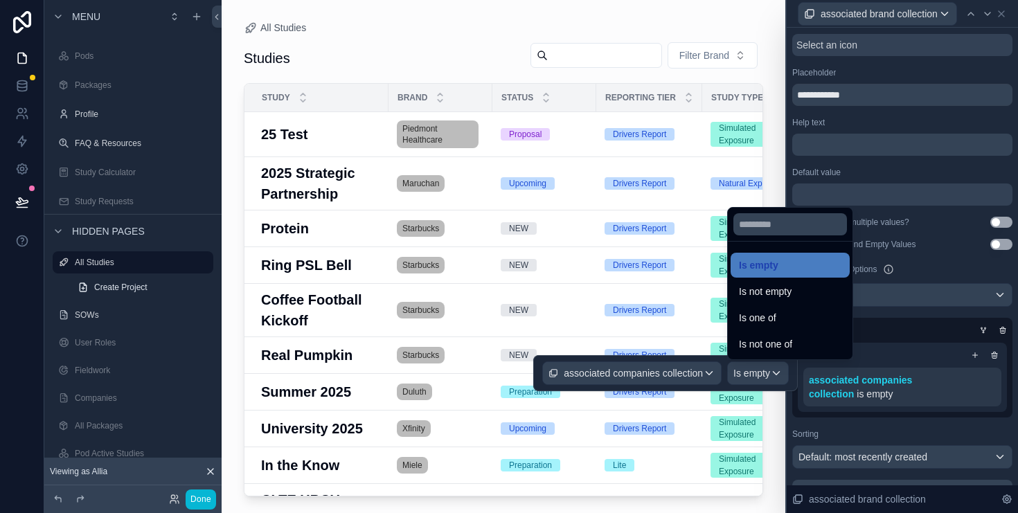
click at [682, 373] on div at bounding box center [665, 373] width 265 height 36
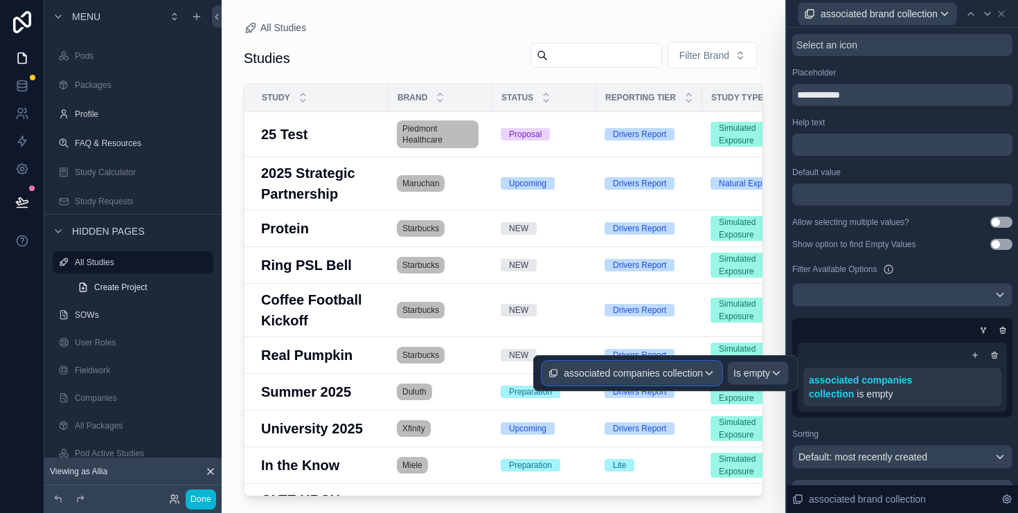
click at [696, 373] on span "associated companies collection" at bounding box center [633, 374] width 139 height 14
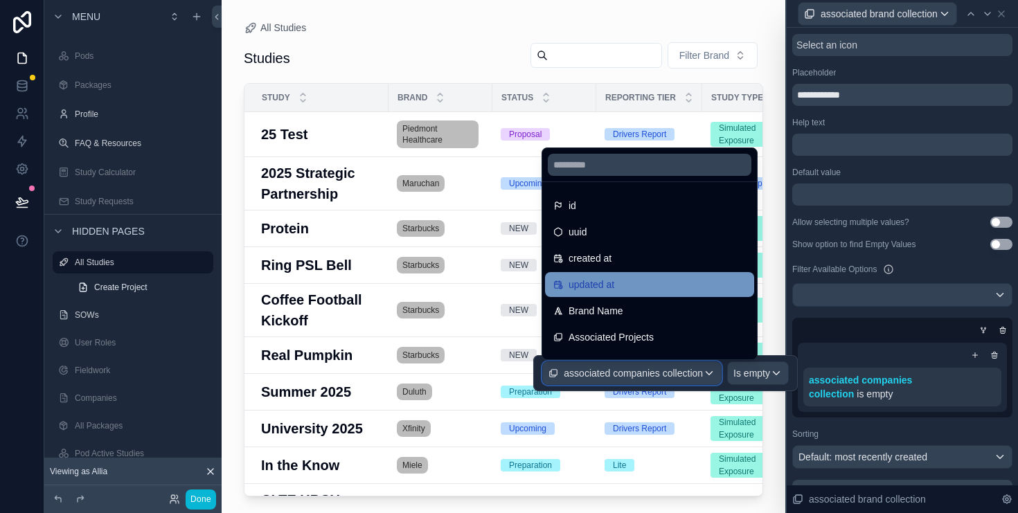
scroll to position [57, 0]
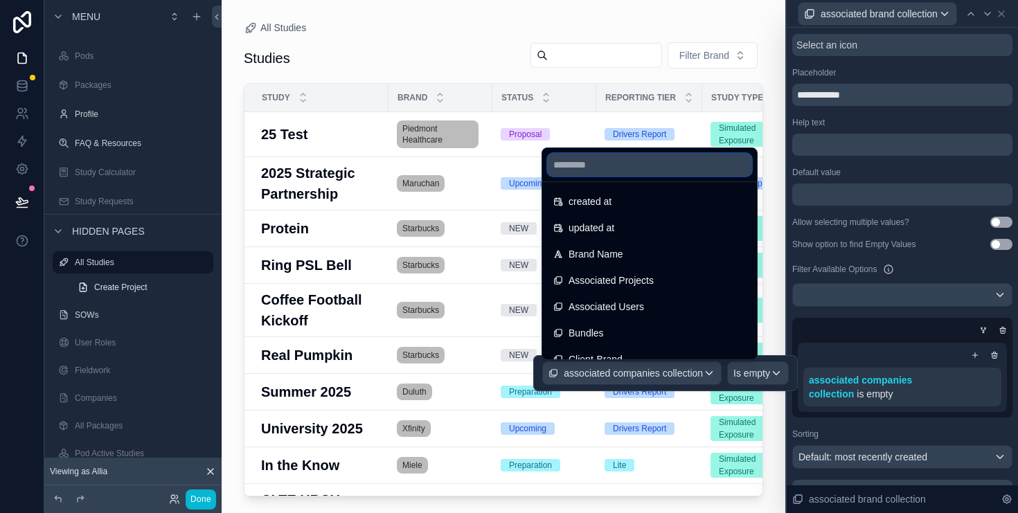
click at [619, 169] on input "text" at bounding box center [650, 165] width 204 height 22
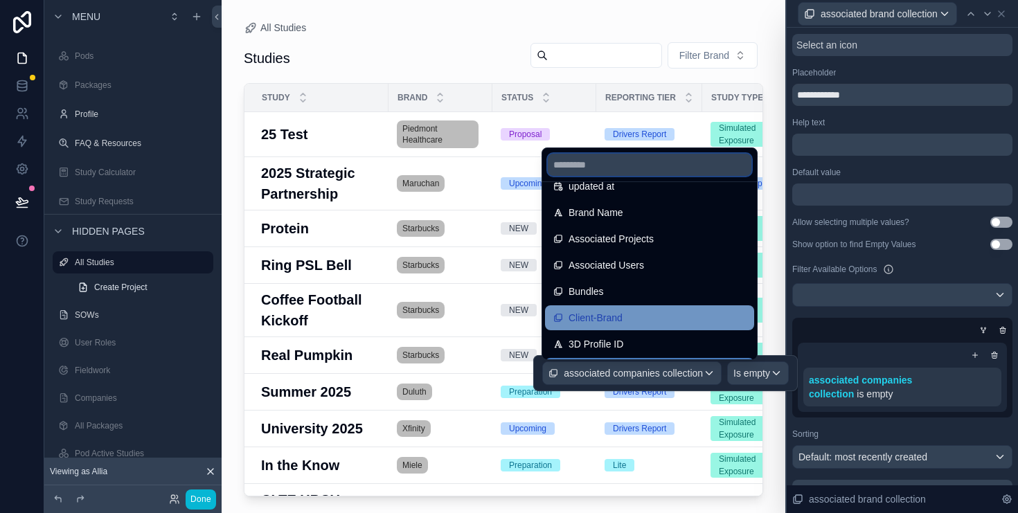
scroll to position [0, 0]
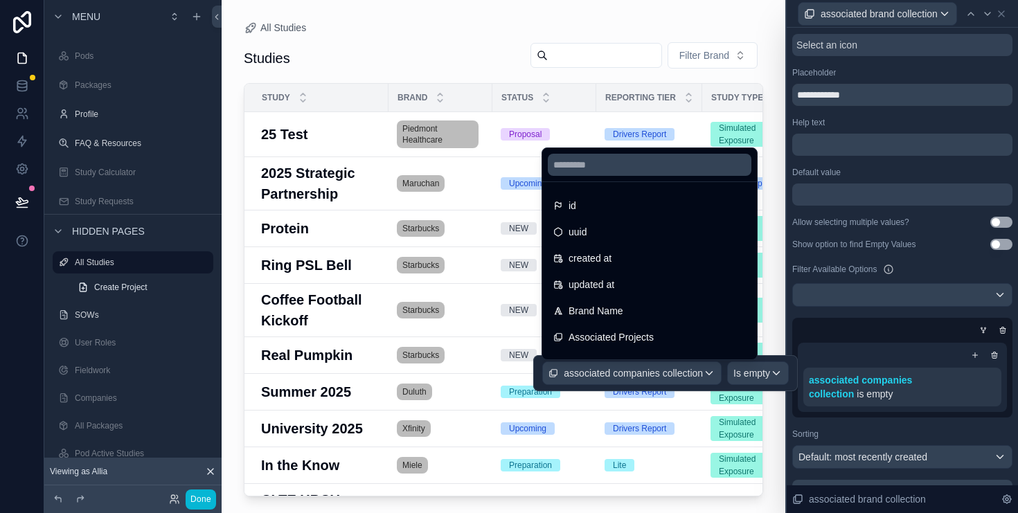
click at [865, 311] on div "**********" at bounding box center [903, 237] width 220 height 540
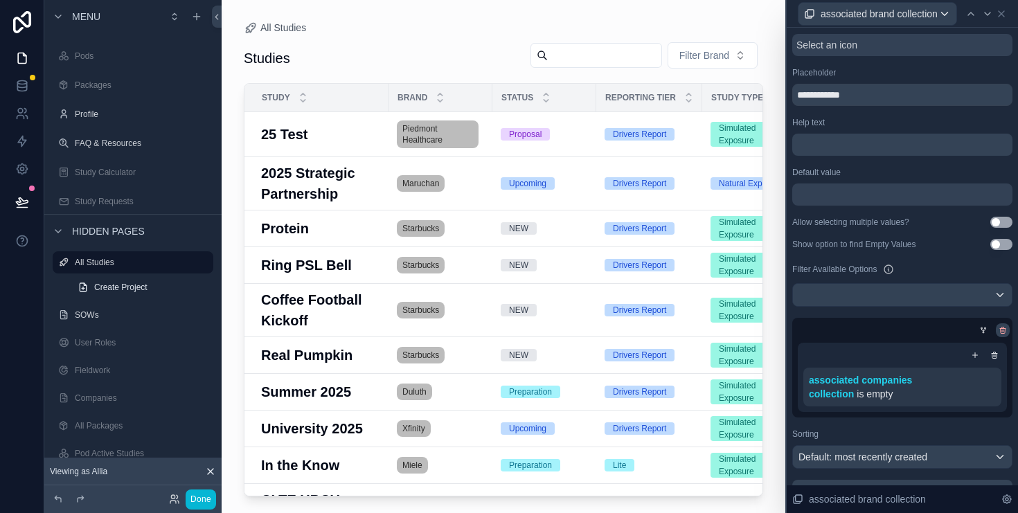
click at [1007, 332] on icon at bounding box center [1003, 330] width 8 height 8
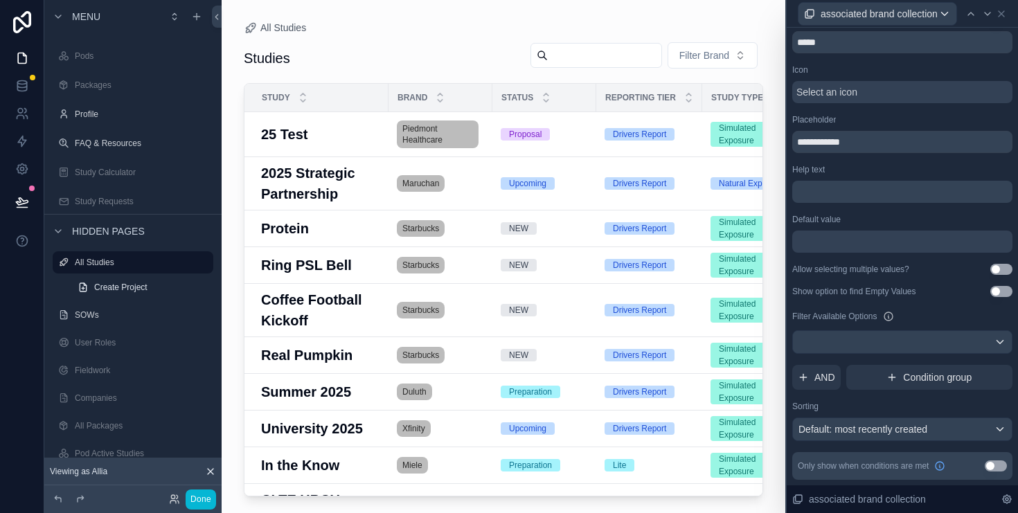
scroll to position [19, 0]
click at [716, 58] on span "Filter Brand" at bounding box center [705, 55] width 50 height 14
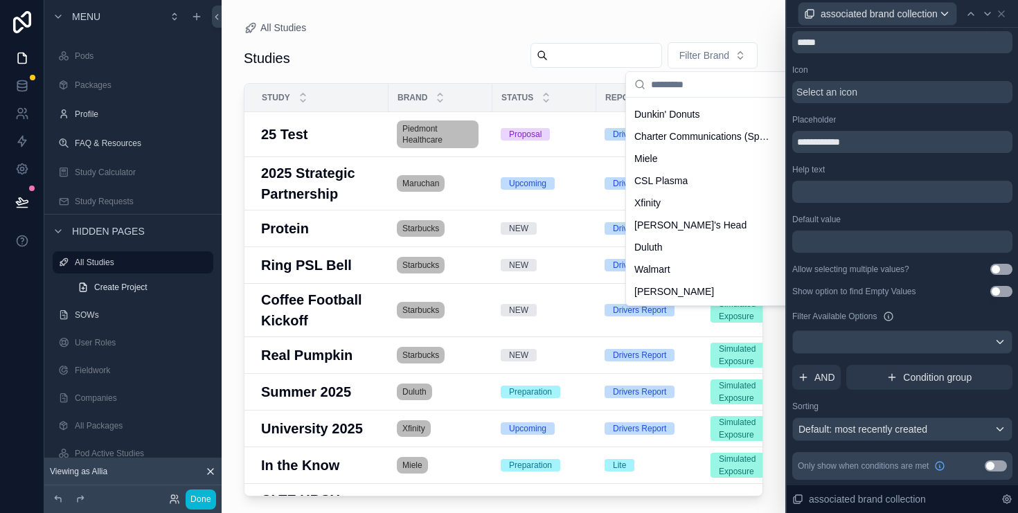
scroll to position [0, 0]
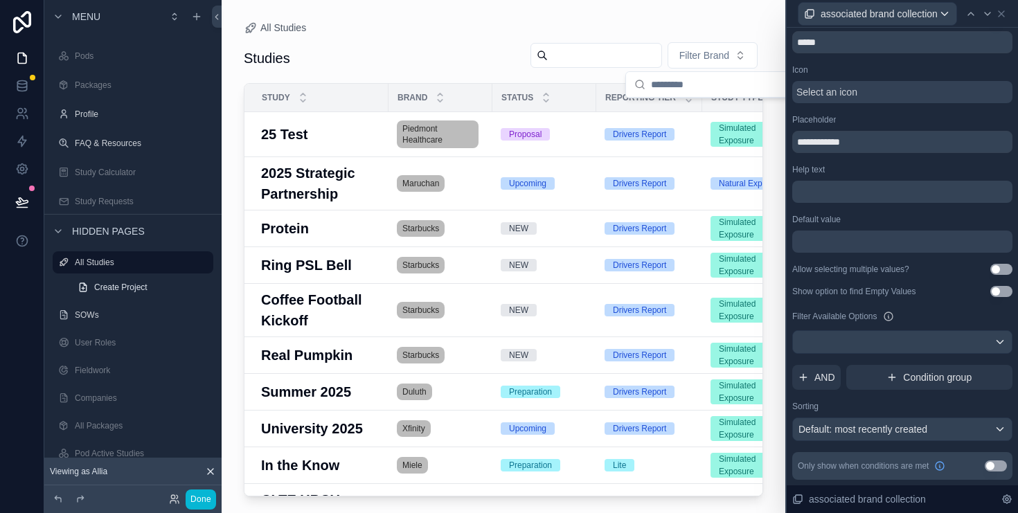
click at [666, 23] on div "All Studies" at bounding box center [504, 27] width 520 height 11
click at [612, 51] on input "scrollable content" at bounding box center [605, 55] width 114 height 19
click at [283, 141] on h3 "25 Test" at bounding box center [284, 134] width 46 height 21
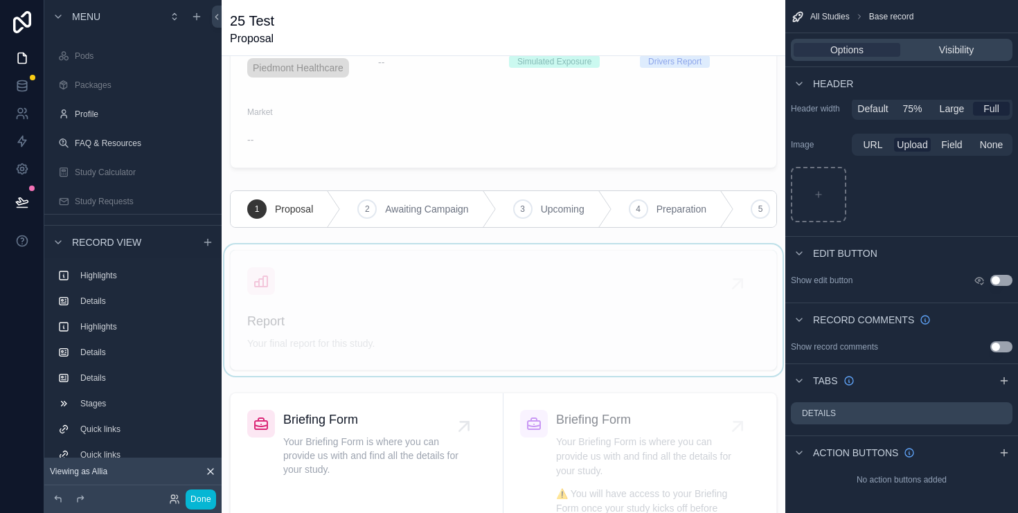
scroll to position [1333, 0]
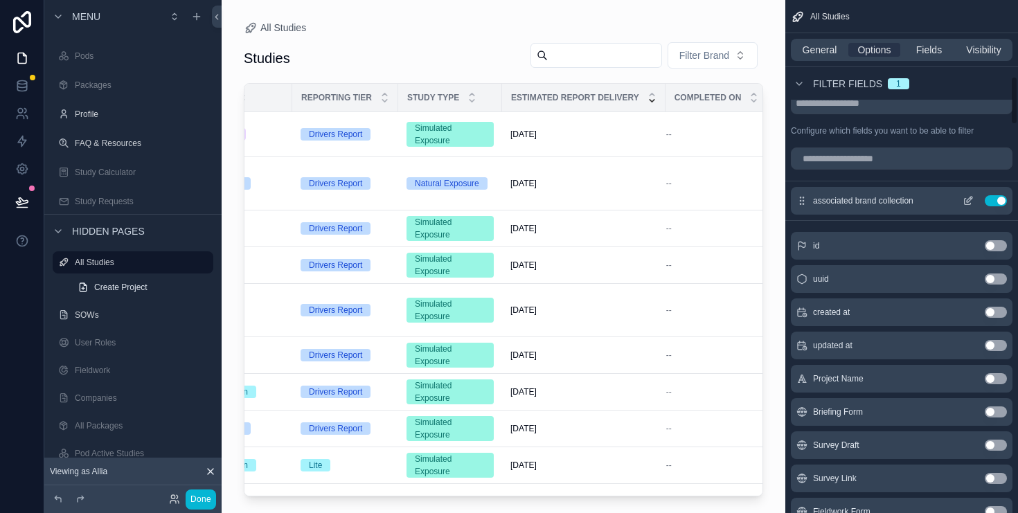
scroll to position [770, 0]
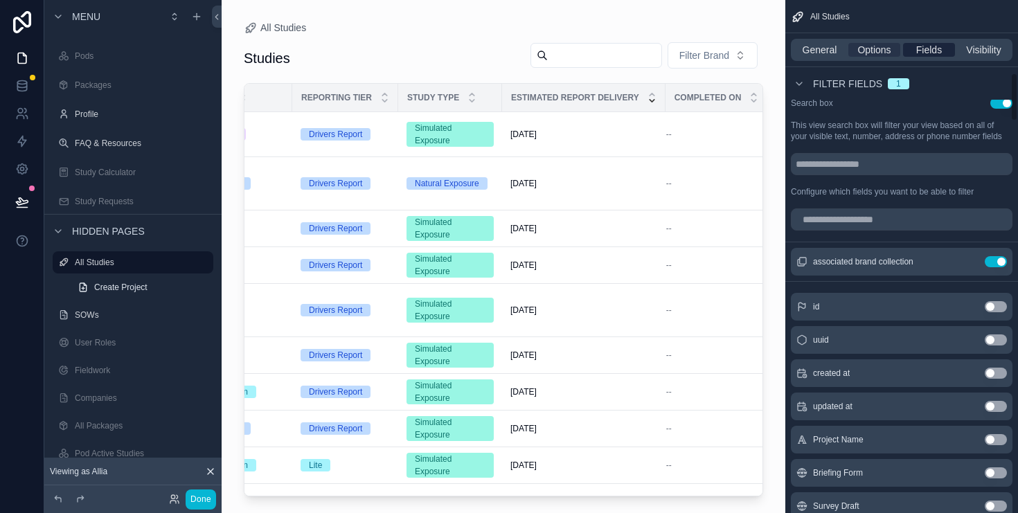
click at [936, 48] on span "Fields" at bounding box center [930, 50] width 26 height 14
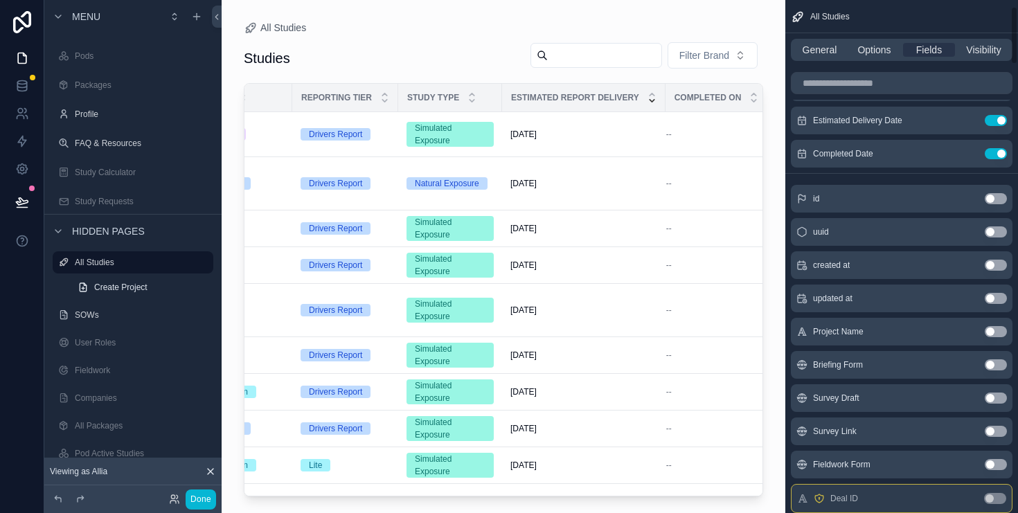
scroll to position [0, 0]
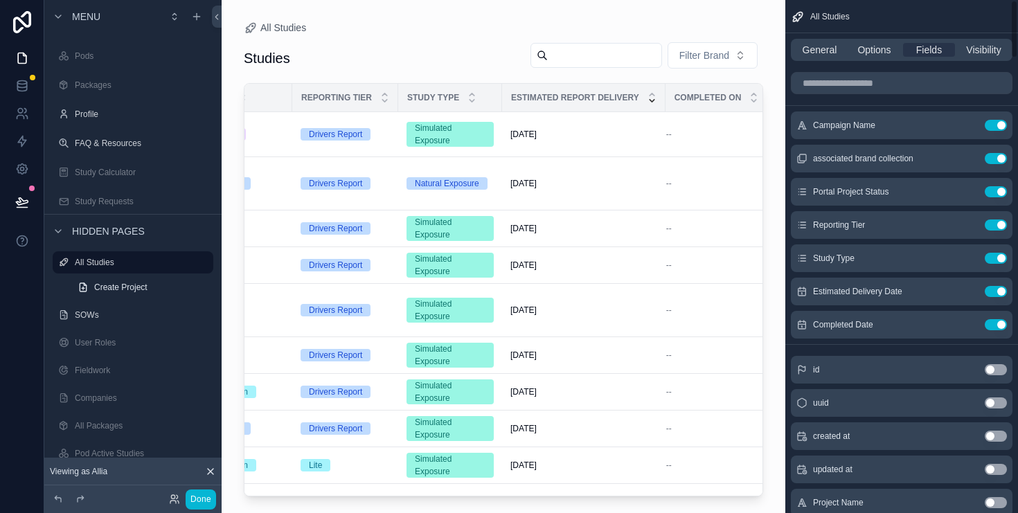
click at [871, 59] on div "General Options Fields Visibility" at bounding box center [902, 50] width 222 height 22
click at [871, 49] on span "Options" at bounding box center [874, 50] width 33 height 14
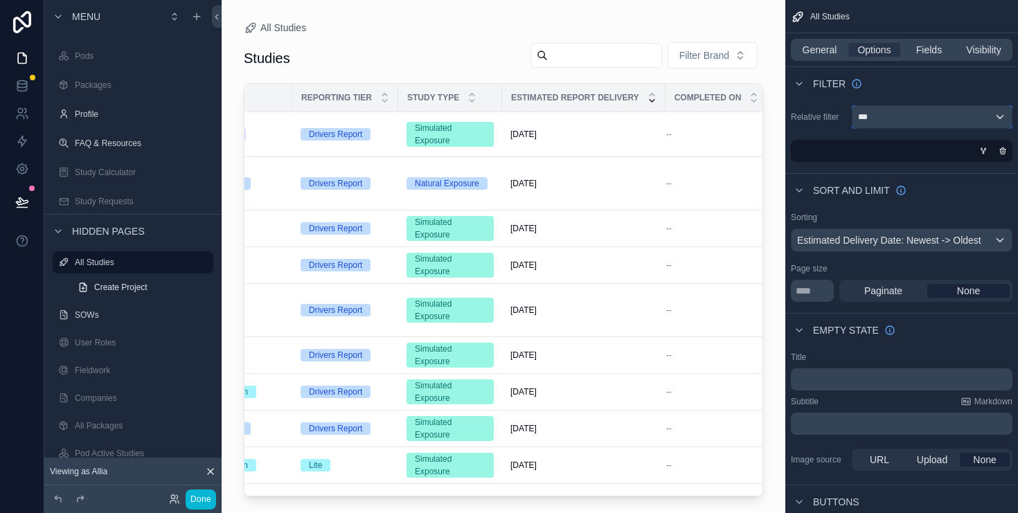
click at [924, 117] on div "***" at bounding box center [932, 117] width 159 height 22
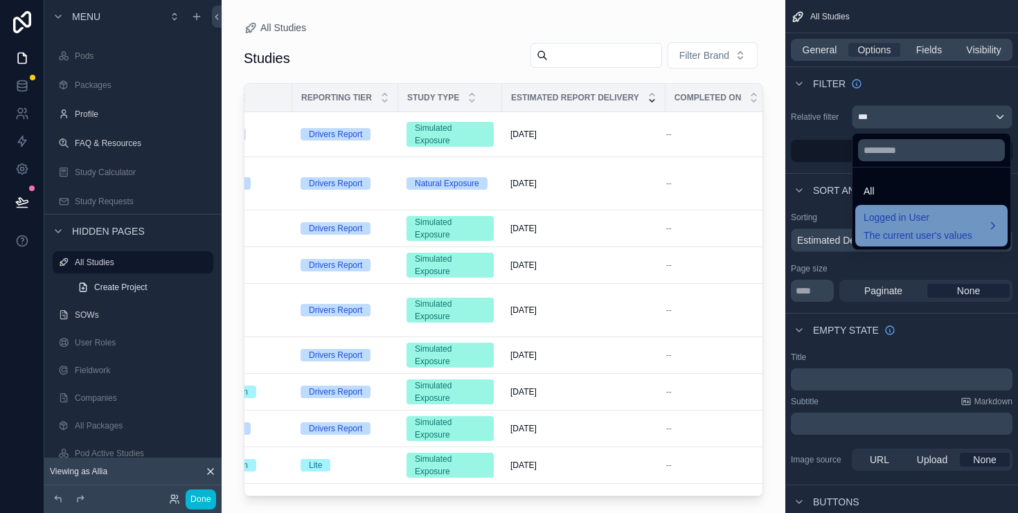
click at [954, 215] on span "Logged in User" at bounding box center [918, 217] width 109 height 17
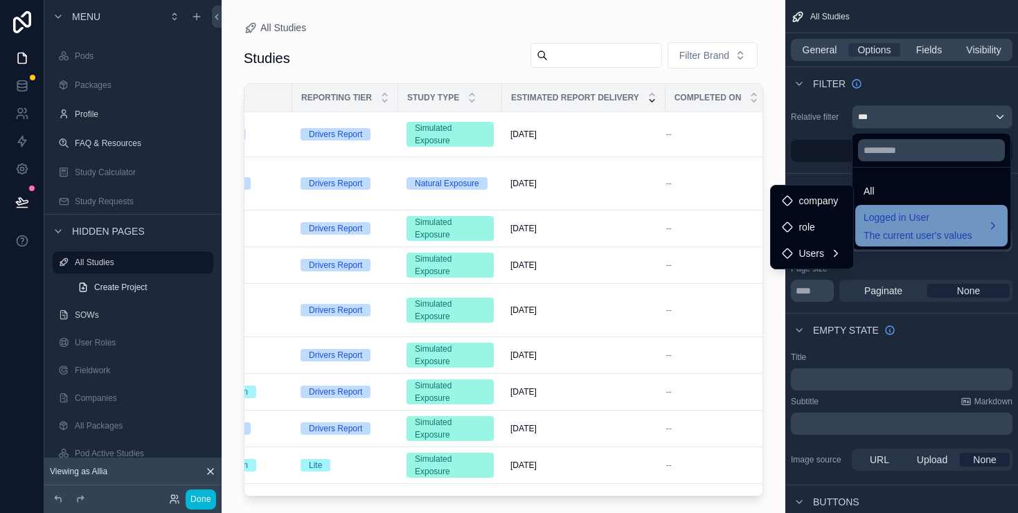
click at [954, 215] on span "Logged in User" at bounding box center [918, 217] width 109 height 17
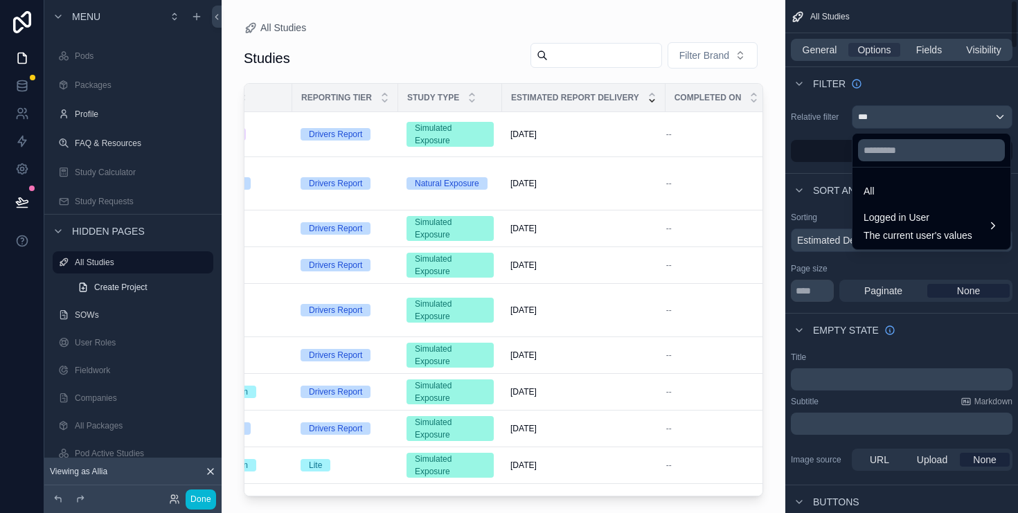
click at [814, 151] on div "scrollable content" at bounding box center [509, 256] width 1018 height 513
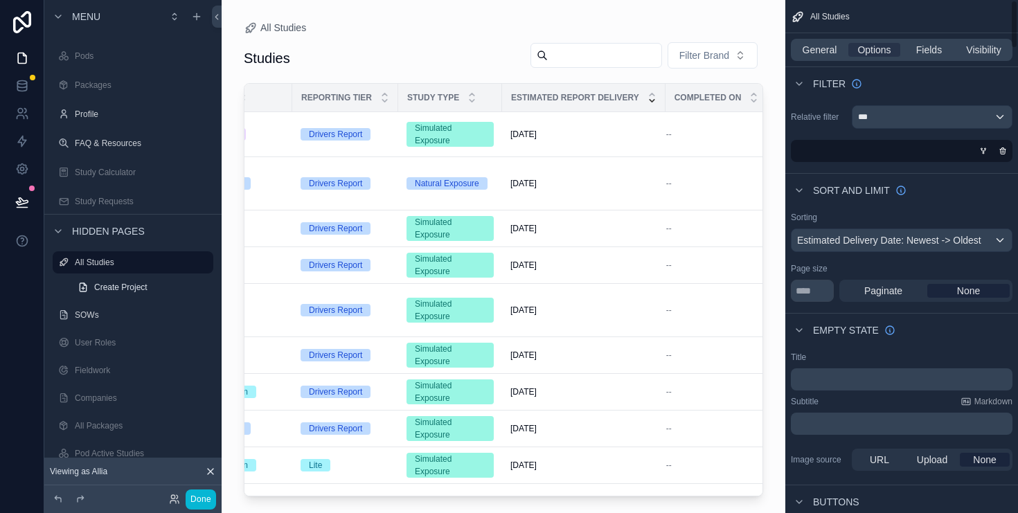
click at [944, 151] on div "scrollable content" at bounding box center [899, 151] width 222 height 22
click at [990, 152] on div "scrollable content" at bounding box center [984, 151] width 14 height 14
click at [984, 152] on icon "scrollable content" at bounding box center [984, 151] width 0 height 1
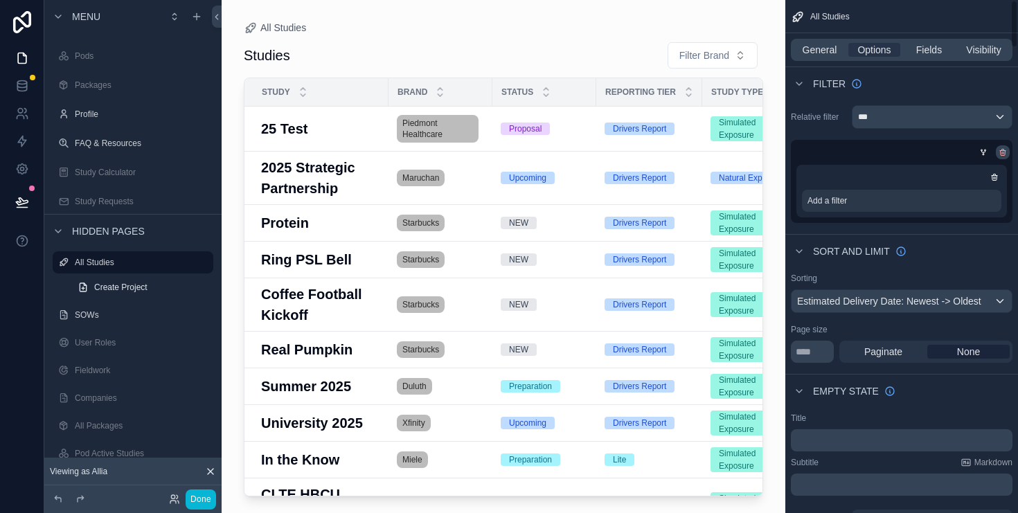
click at [1007, 152] on icon "scrollable content" at bounding box center [1003, 152] width 8 height 8
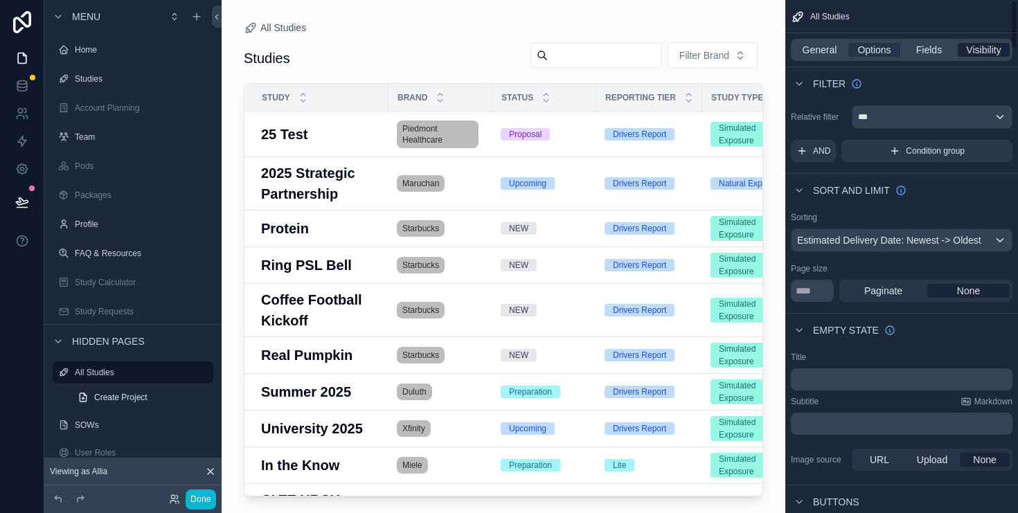
click at [994, 45] on span "Visibility" at bounding box center [983, 50] width 35 height 14
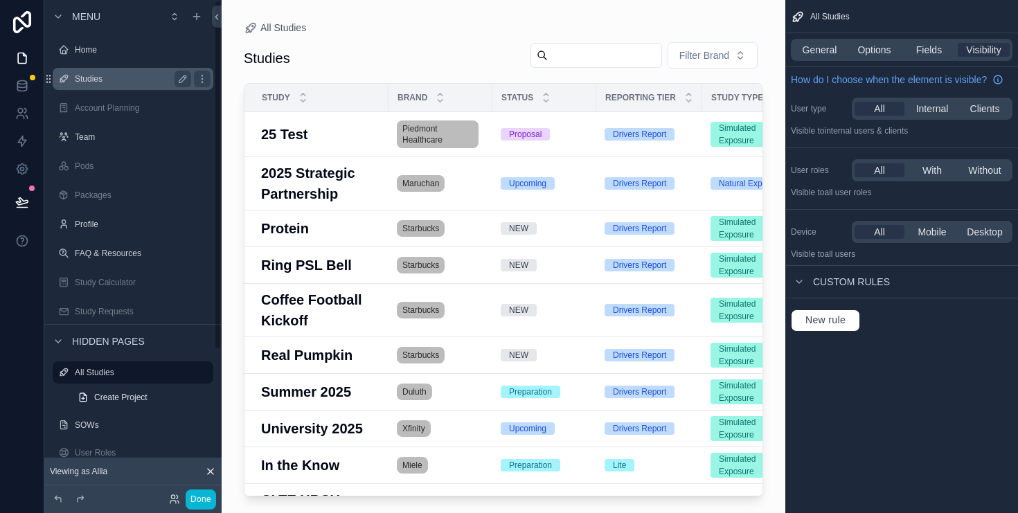
click at [99, 76] on label "Studies" at bounding box center [130, 78] width 111 height 11
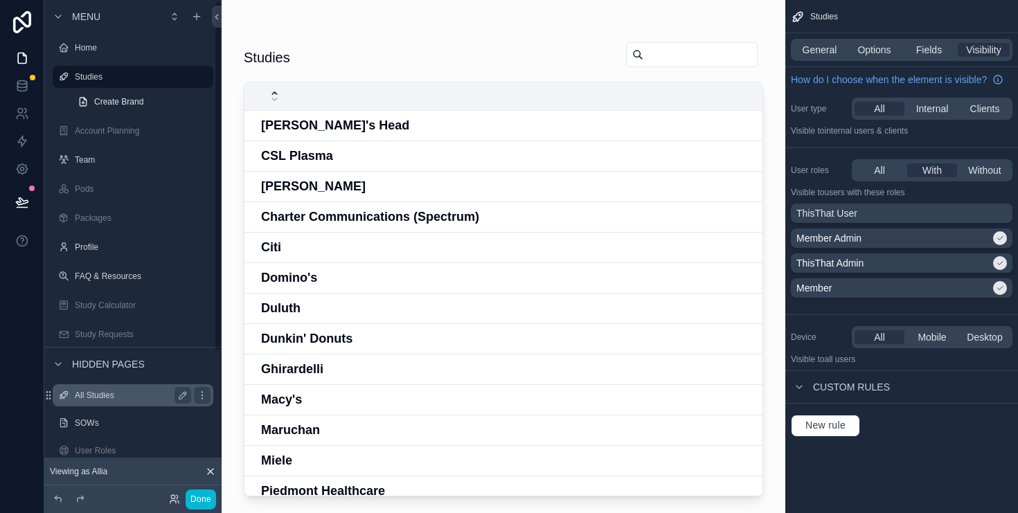
click at [103, 395] on label "All Studies" at bounding box center [130, 395] width 111 height 11
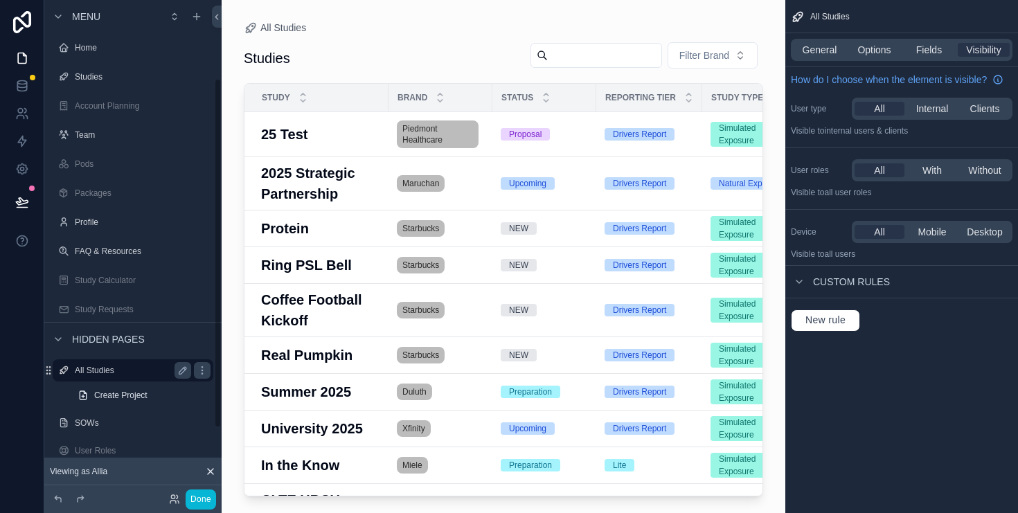
scroll to position [110, 0]
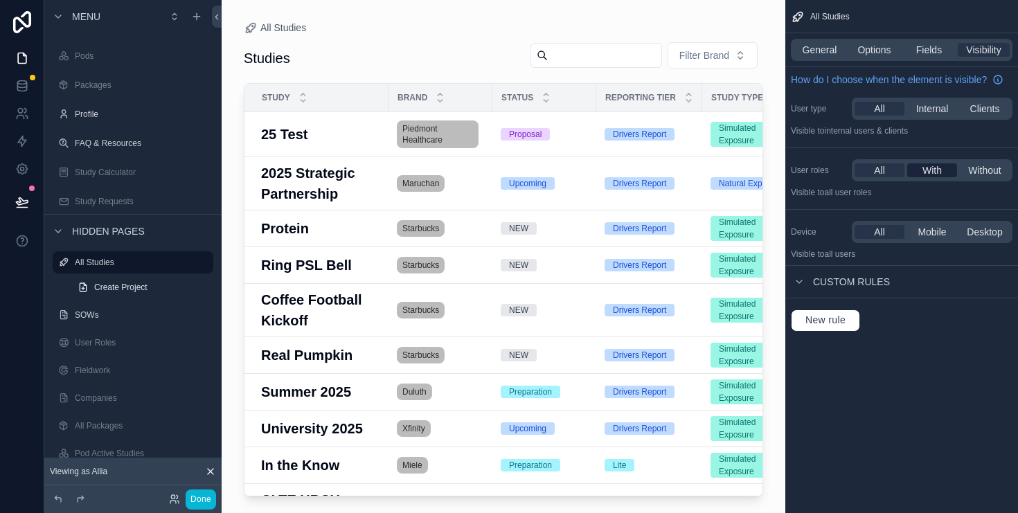
click at [935, 165] on span "With" at bounding box center [932, 171] width 19 height 14
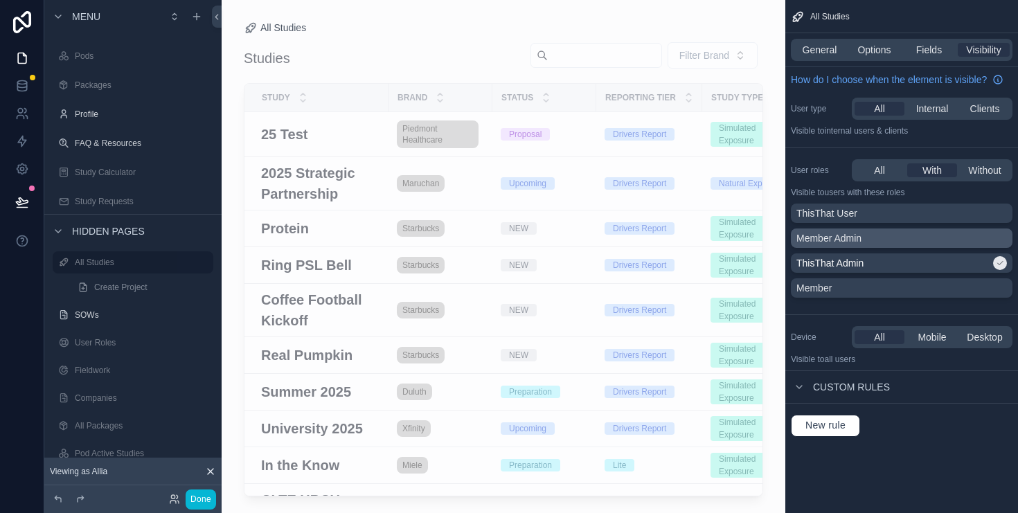
click at [892, 239] on div "Member Admin" at bounding box center [902, 238] width 211 height 14
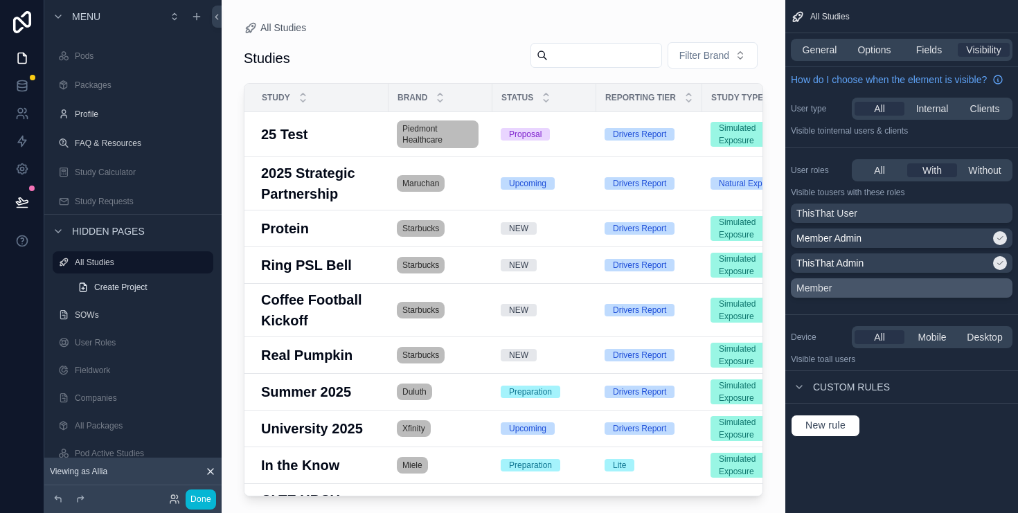
click at [883, 286] on div "Member" at bounding box center [902, 288] width 211 height 14
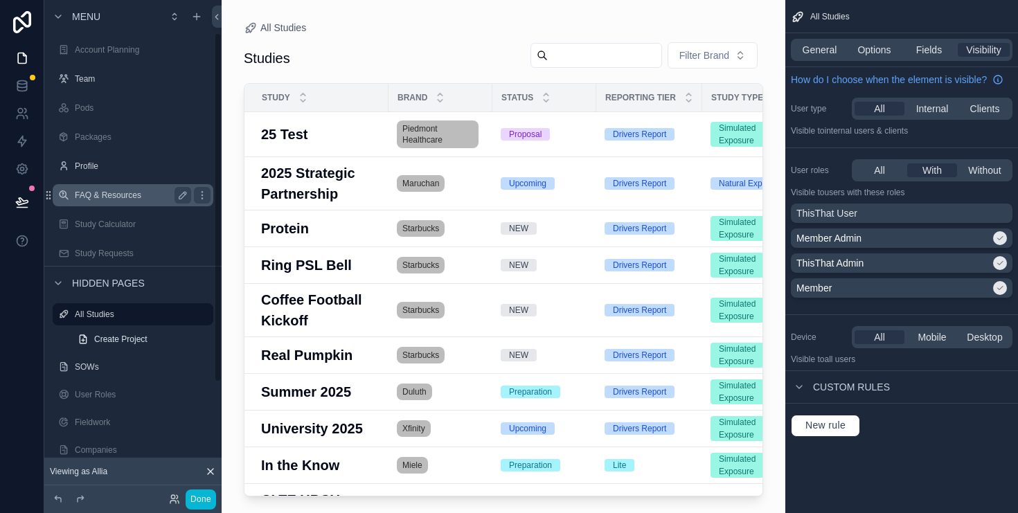
scroll to position [0, 0]
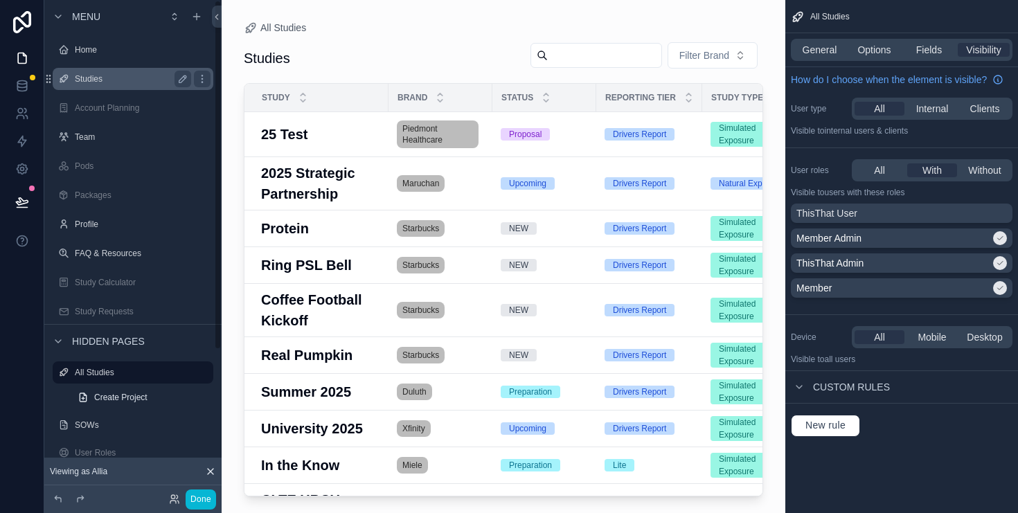
click at [96, 78] on label "Studies" at bounding box center [130, 78] width 111 height 11
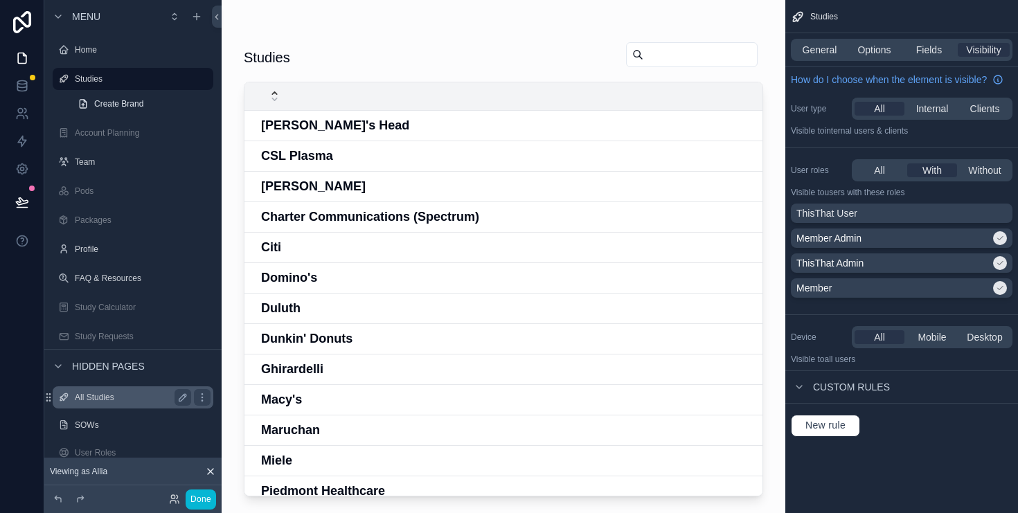
click at [103, 398] on label "All Studies" at bounding box center [130, 397] width 111 height 11
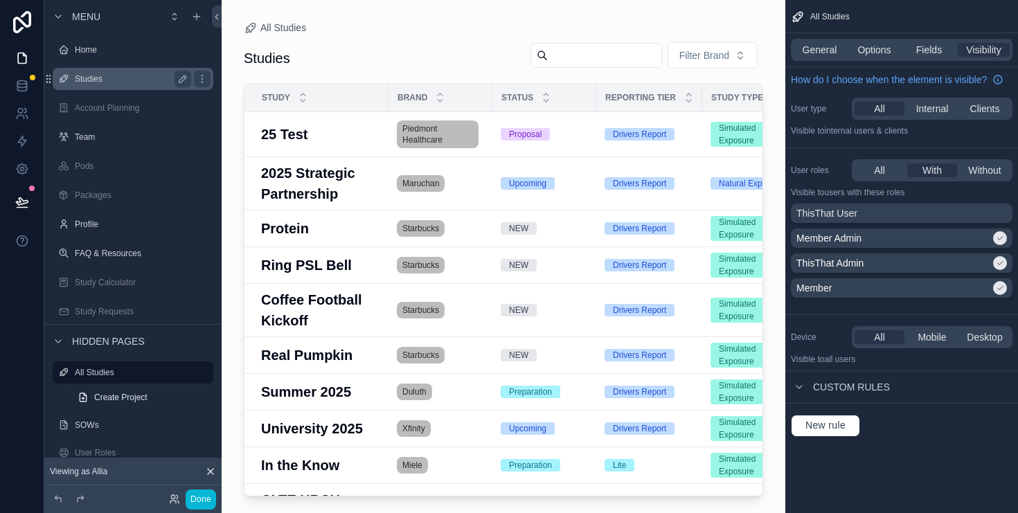
click at [120, 80] on label "Studies" at bounding box center [130, 78] width 111 height 11
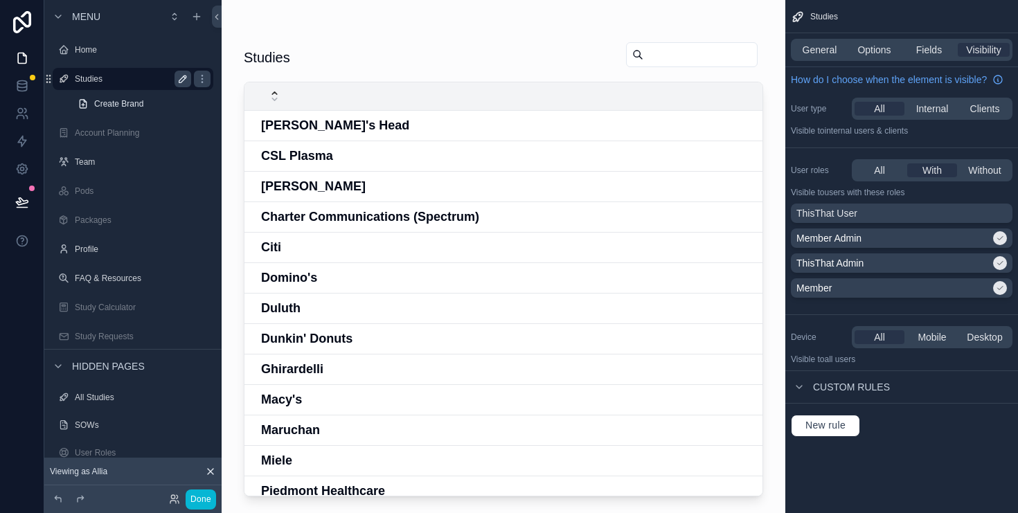
click at [181, 76] on icon "scrollable content" at bounding box center [182, 78] width 11 height 11
click at [137, 78] on input "*******" at bounding box center [122, 79] width 94 height 17
click at [140, 81] on input "*******" at bounding box center [122, 79] width 94 height 17
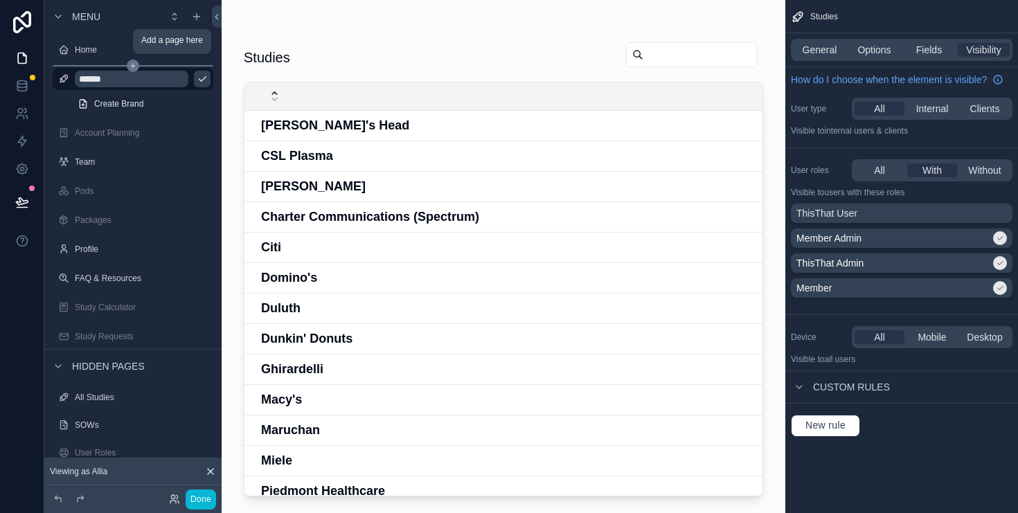
type input "******"
click at [200, 78] on icon "scrollable content" at bounding box center [202, 78] width 11 height 11
click at [197, 82] on icon "scrollable content" at bounding box center [202, 78] width 11 height 11
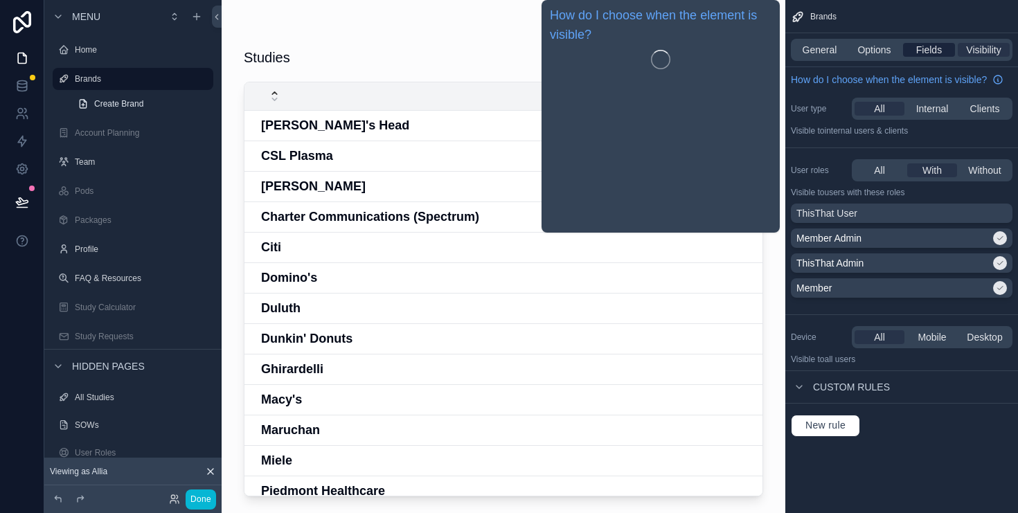
click at [930, 46] on span "Fields" at bounding box center [930, 50] width 26 height 14
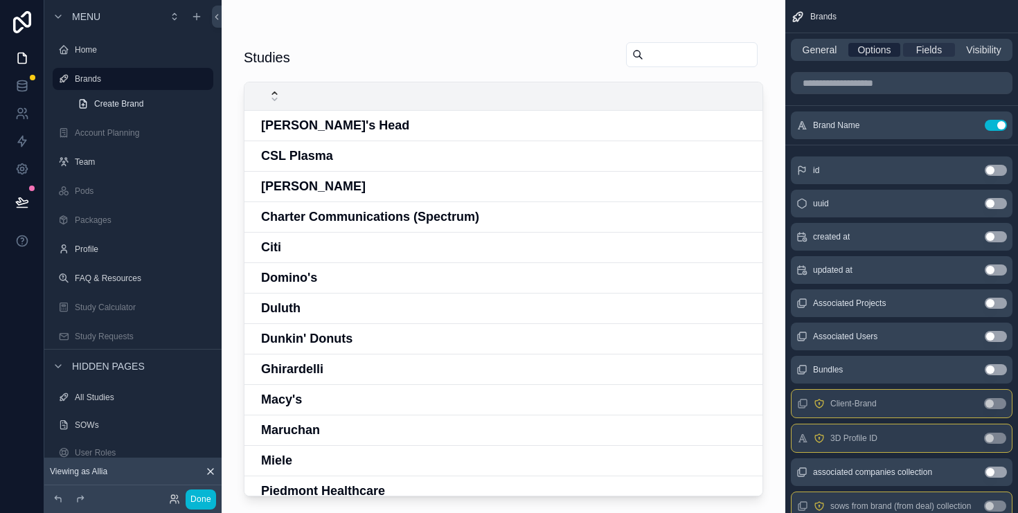
click at [886, 53] on span "Options" at bounding box center [874, 50] width 33 height 14
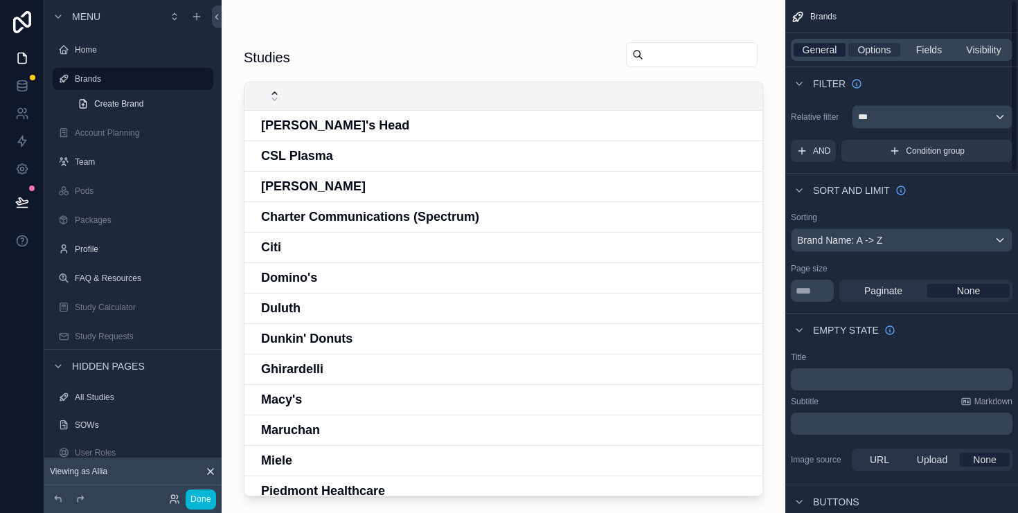
click at [818, 46] on span "General" at bounding box center [820, 50] width 35 height 14
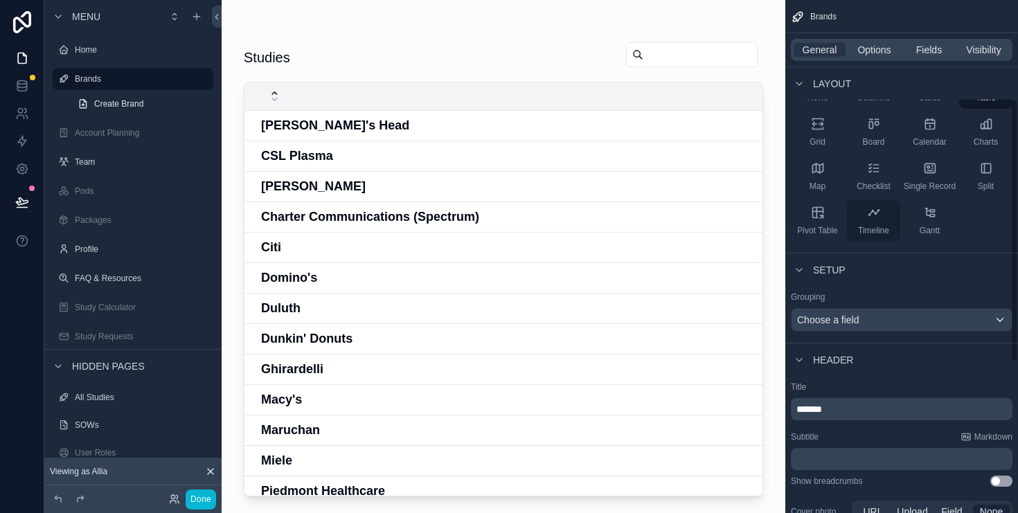
scroll to position [193, 0]
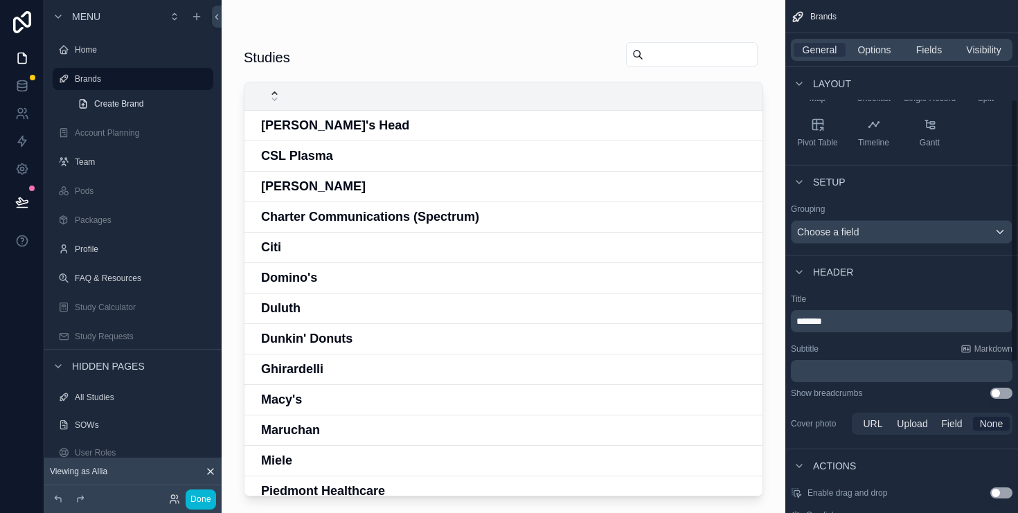
click at [845, 321] on p "*******" at bounding box center [903, 322] width 213 height 14
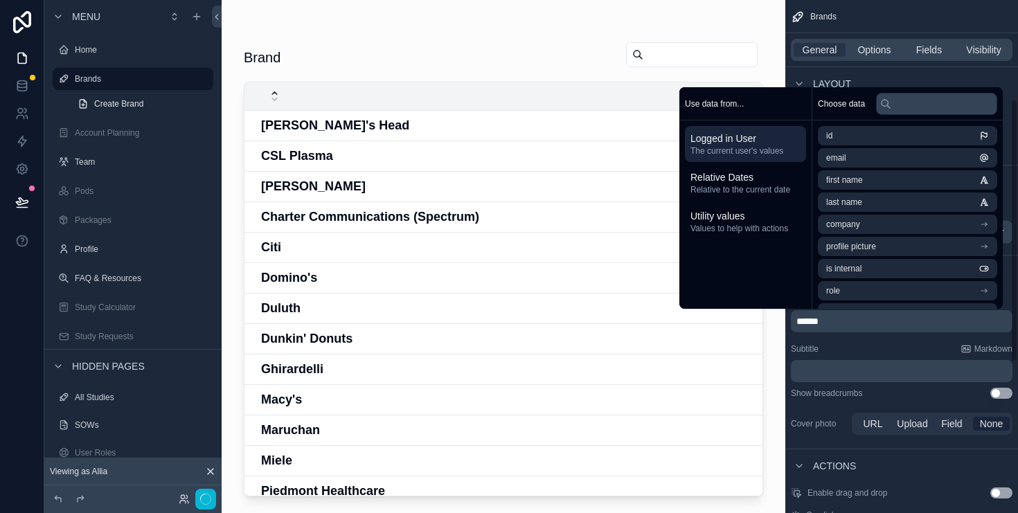
click at [855, 342] on div "Title ****** Subtitle Markdown ﻿ Show breadcrumbs Use setting Cover photo URL U…" at bounding box center [902, 365] width 233 height 155
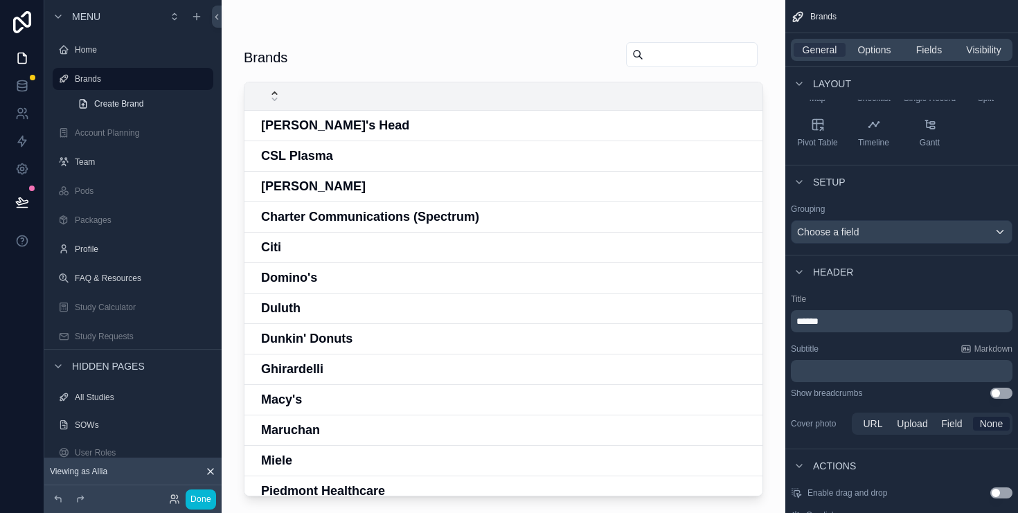
click at [822, 371] on p "﻿" at bounding box center [903, 371] width 213 height 14
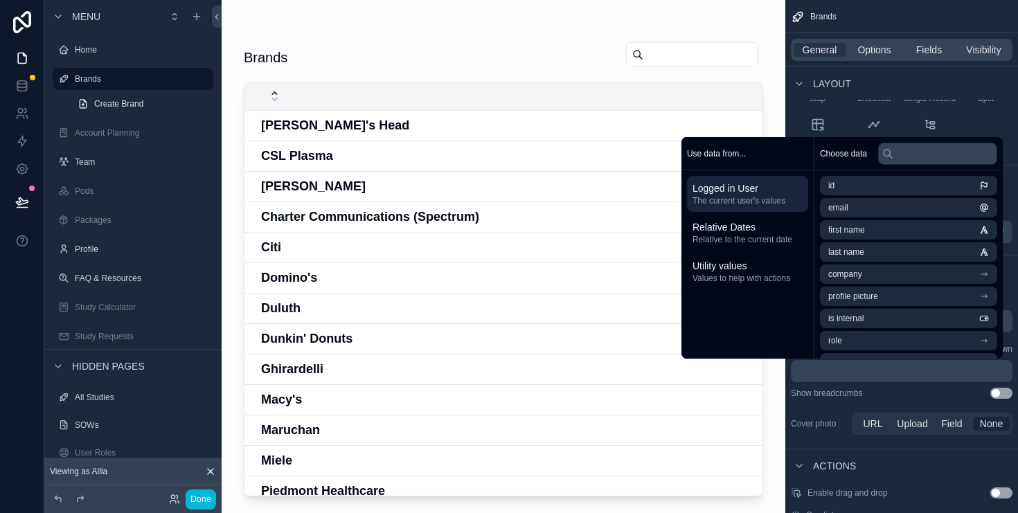
click at [891, 390] on div "Show breadcrumbs Use setting" at bounding box center [902, 393] width 222 height 11
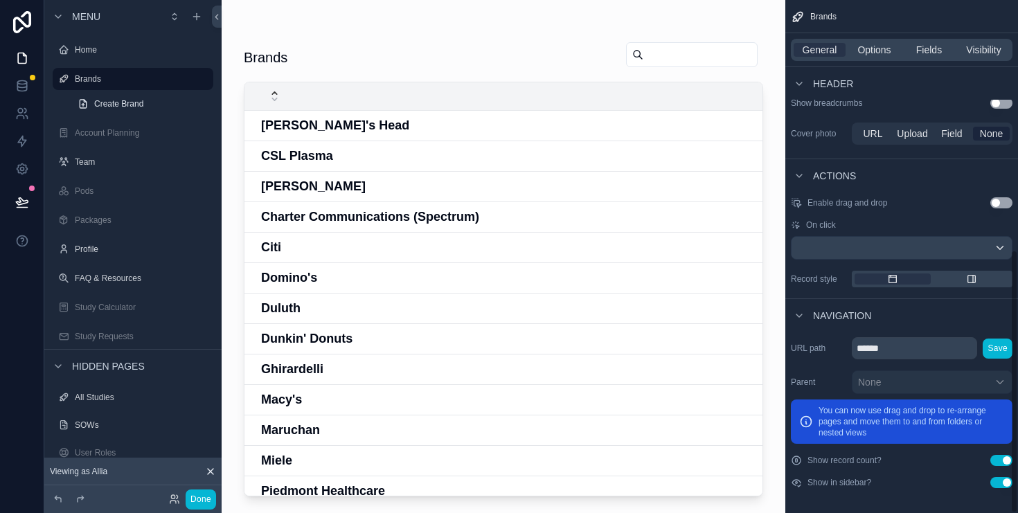
scroll to position [486, 0]
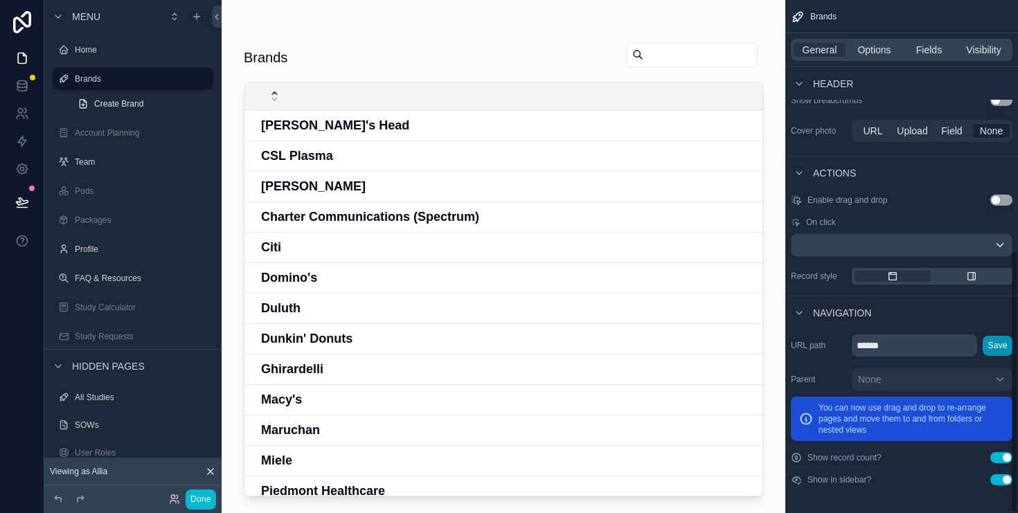
click at [1004, 344] on button "Save" at bounding box center [998, 346] width 30 height 20
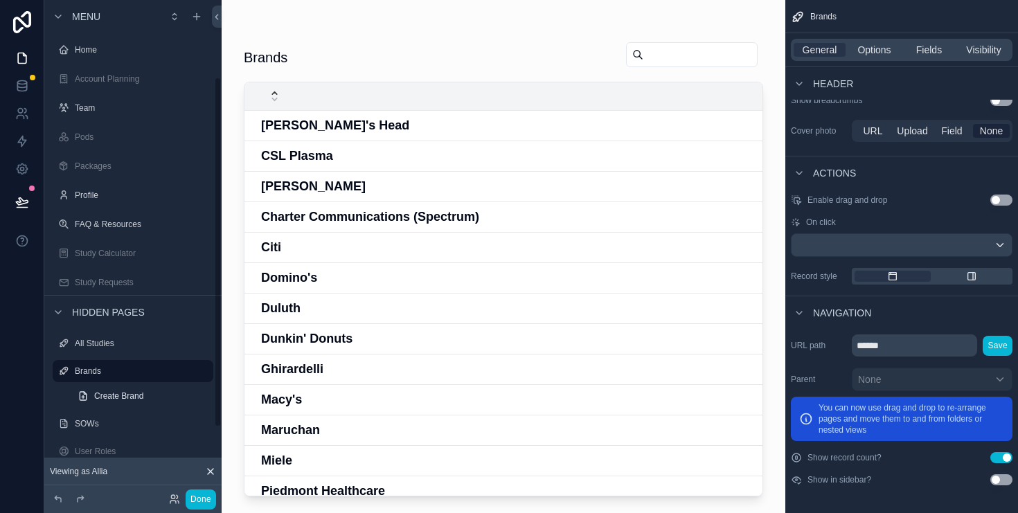
scroll to position [109, 0]
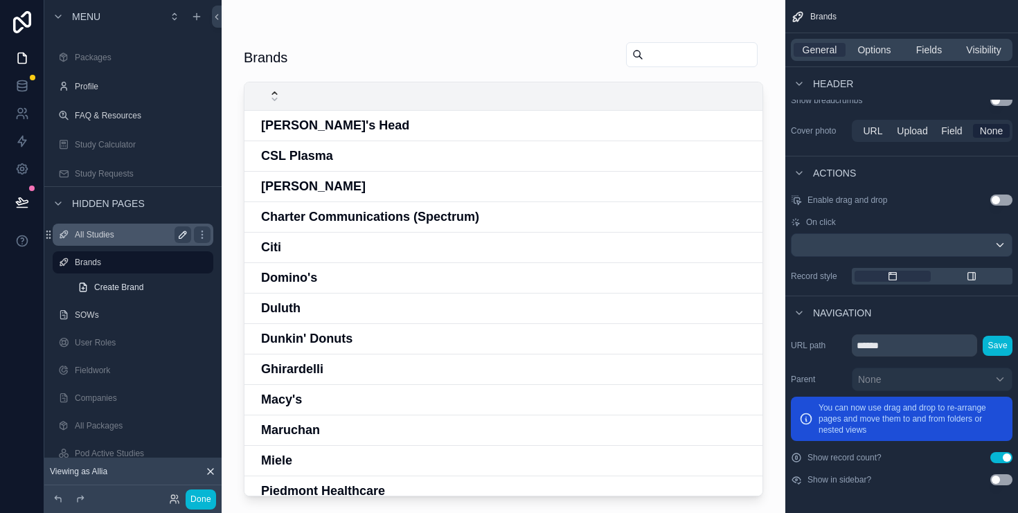
click at [185, 232] on icon "scrollable content" at bounding box center [182, 234] width 11 height 11
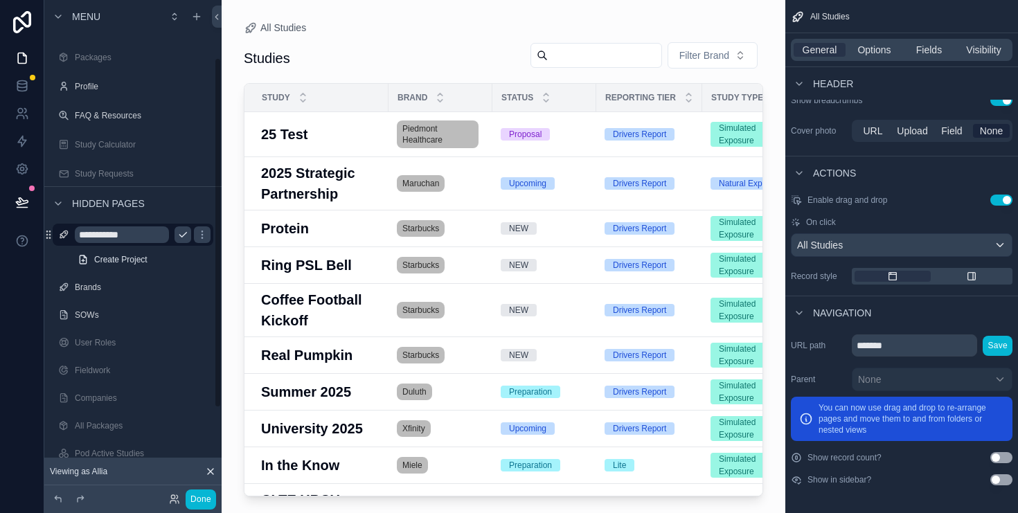
scroll to position [81, 0]
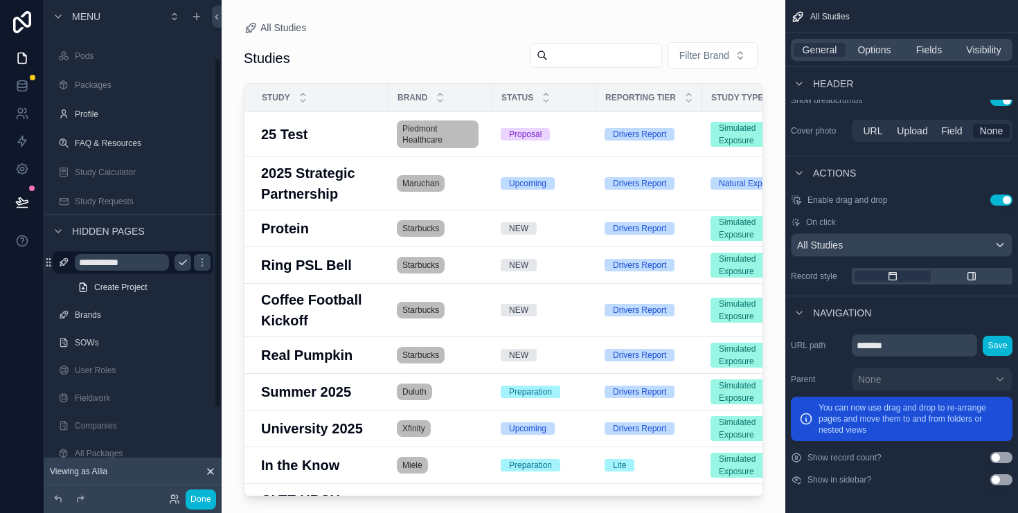
click at [133, 261] on input "**********" at bounding box center [122, 262] width 94 height 17
type input "*******"
click at [197, 262] on icon "scrollable content" at bounding box center [202, 262] width 11 height 11
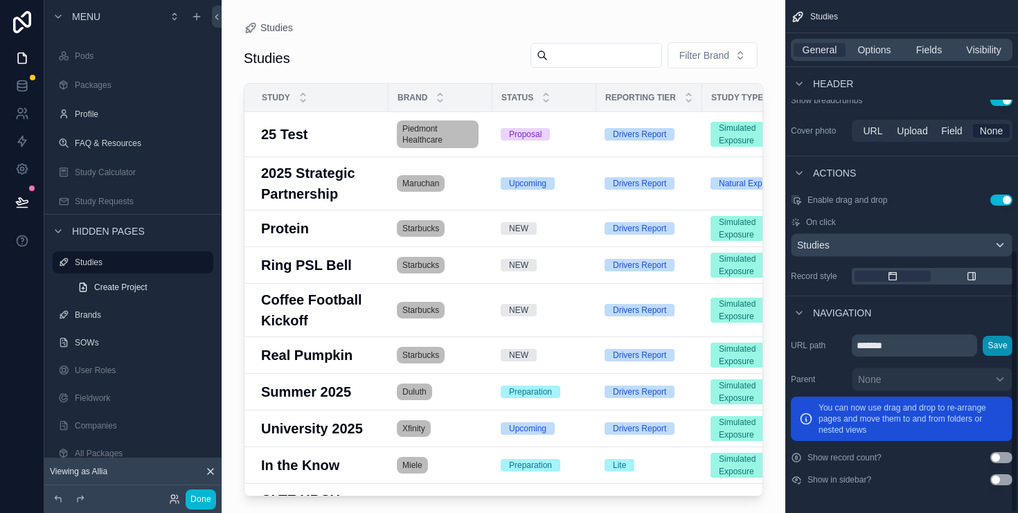
click at [1004, 344] on button "Save" at bounding box center [998, 346] width 30 height 20
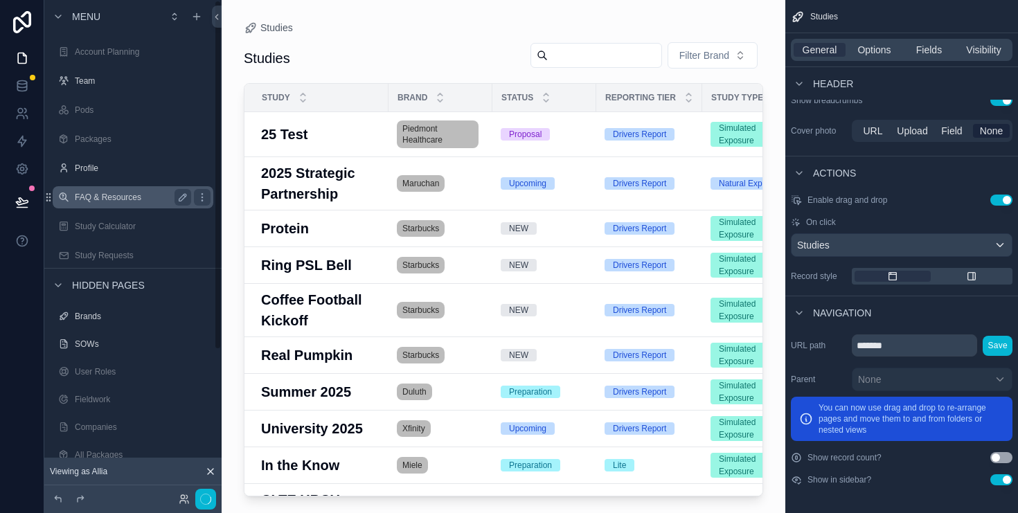
scroll to position [0, 0]
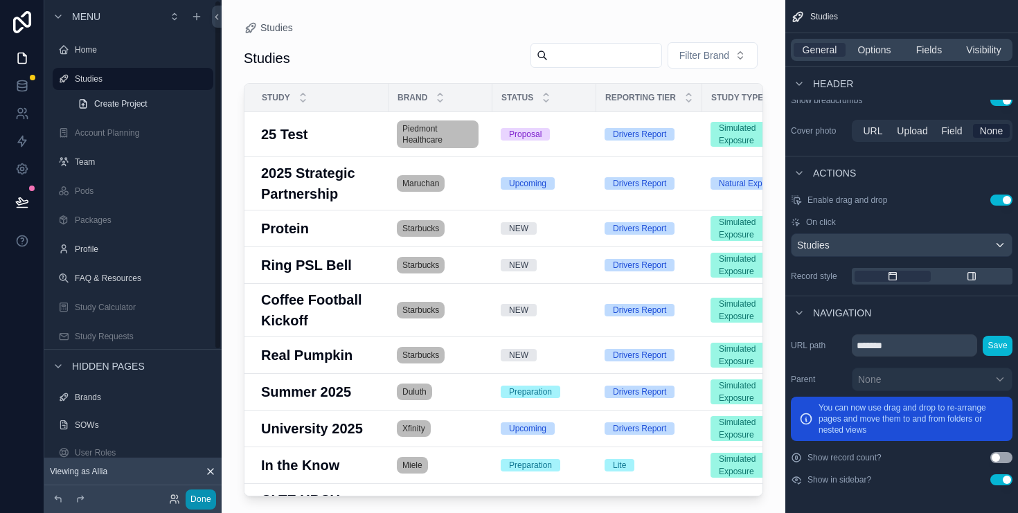
click at [200, 496] on button "Done" at bounding box center [201, 500] width 30 height 20
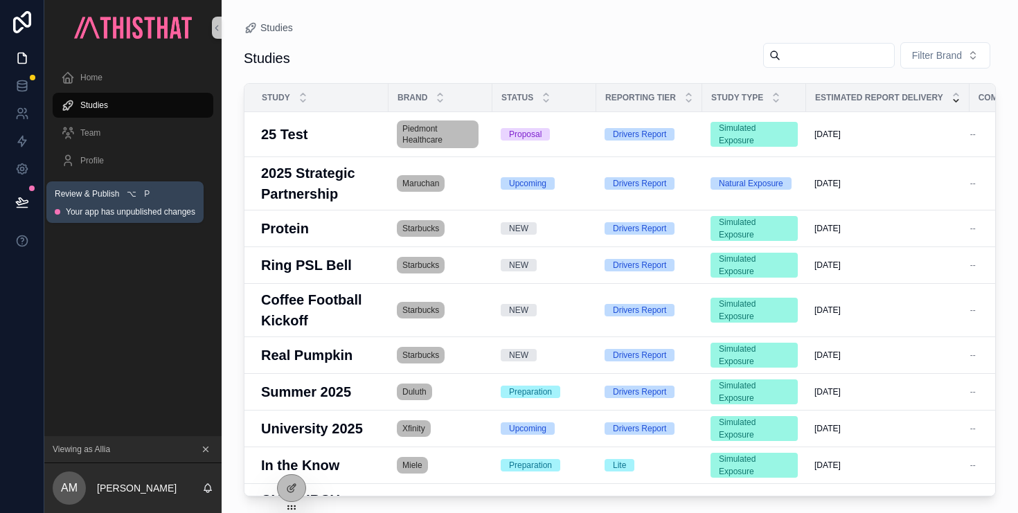
click at [24, 199] on icon at bounding box center [22, 202] width 14 height 14
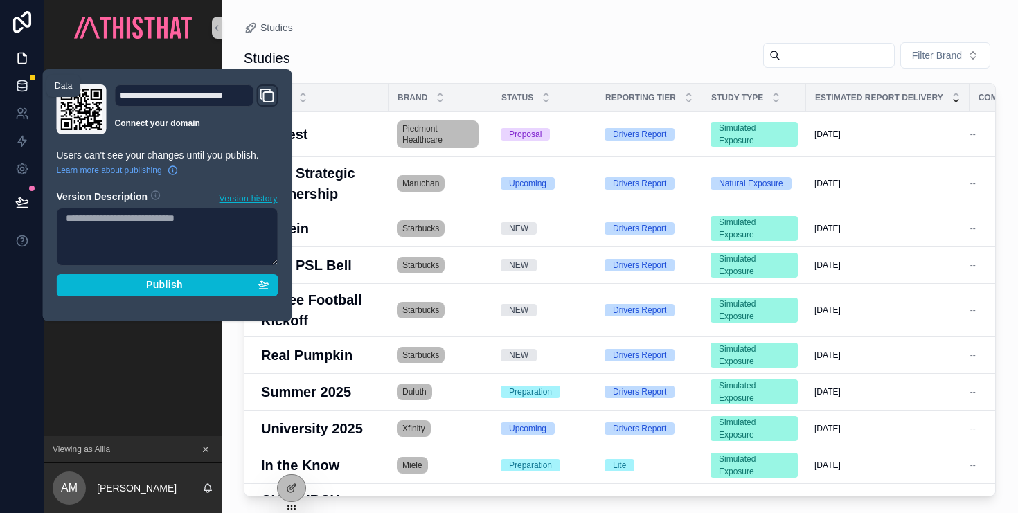
click at [21, 89] on icon at bounding box center [22, 86] width 14 height 14
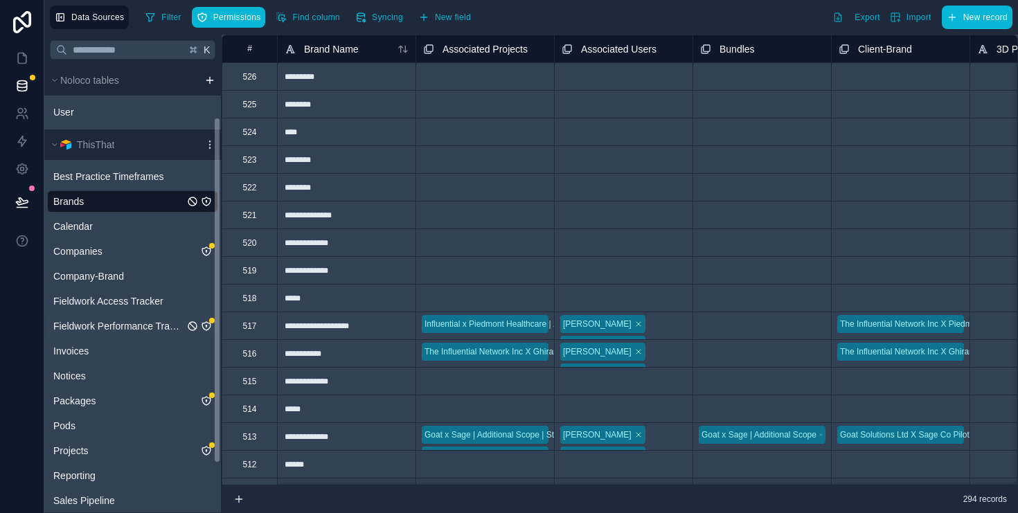
scroll to position [129, 0]
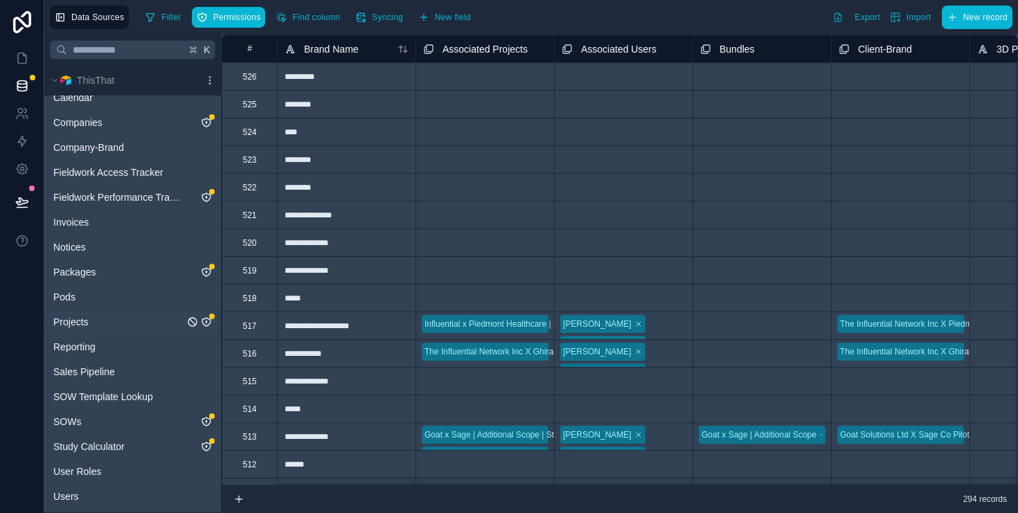
click at [206, 319] on icon "Projects" at bounding box center [206, 322] width 8 height 8
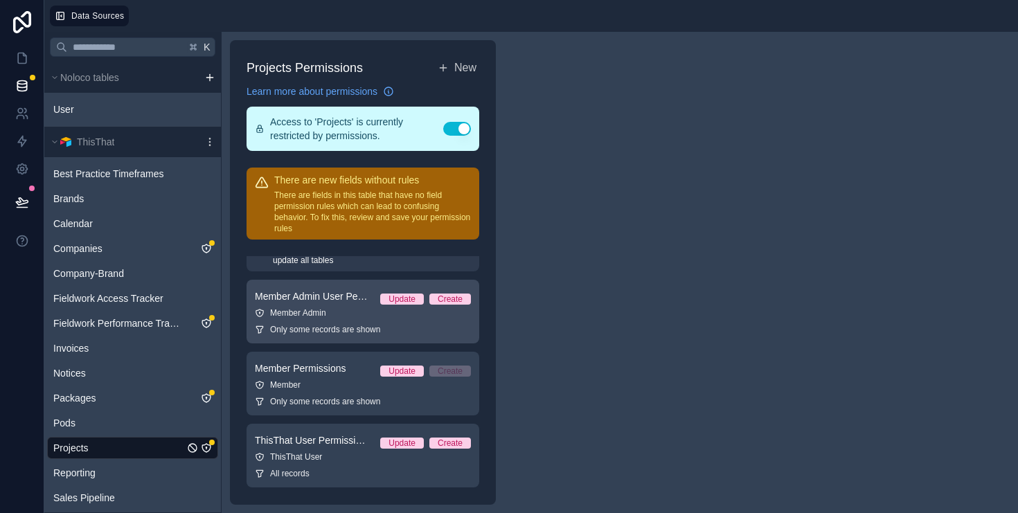
scroll to position [33, 0]
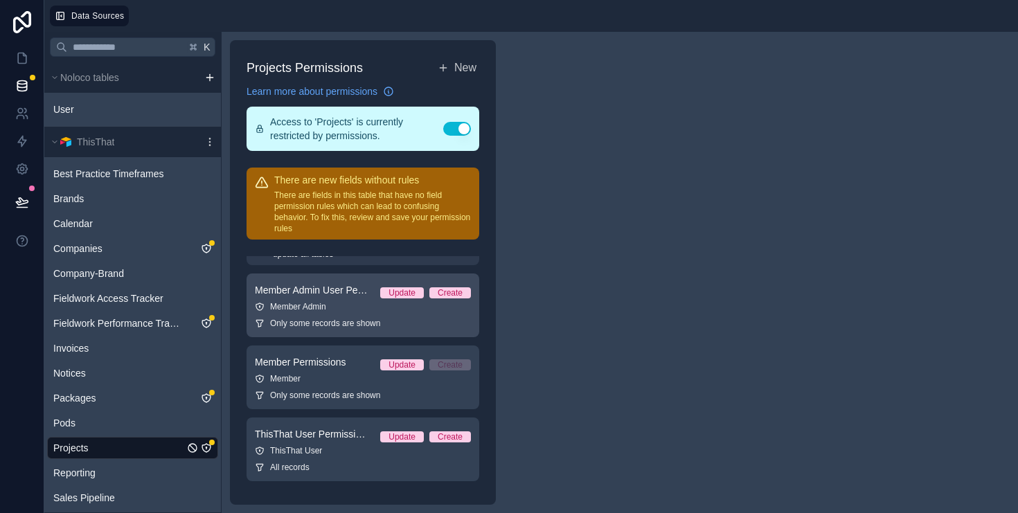
click at [316, 303] on div "Member Admin" at bounding box center [363, 306] width 216 height 11
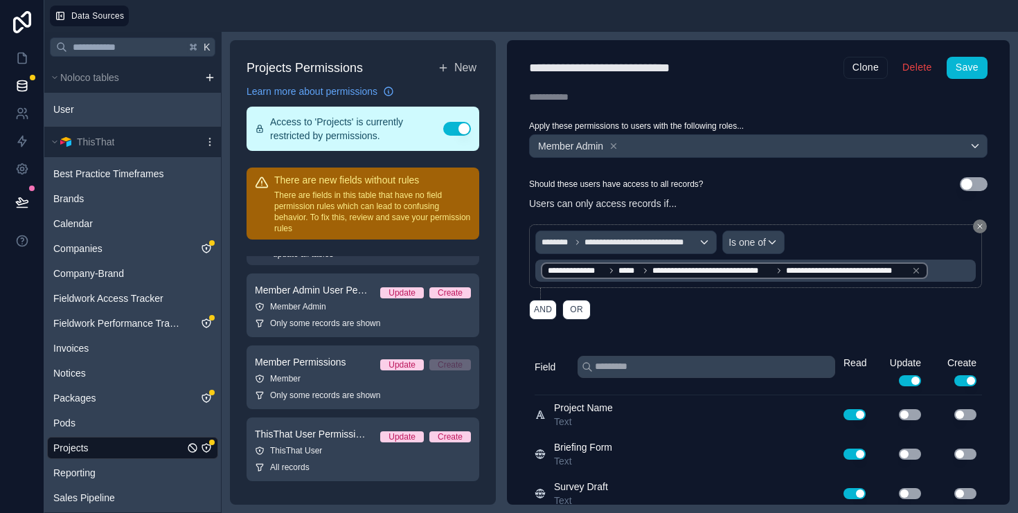
scroll to position [103, 0]
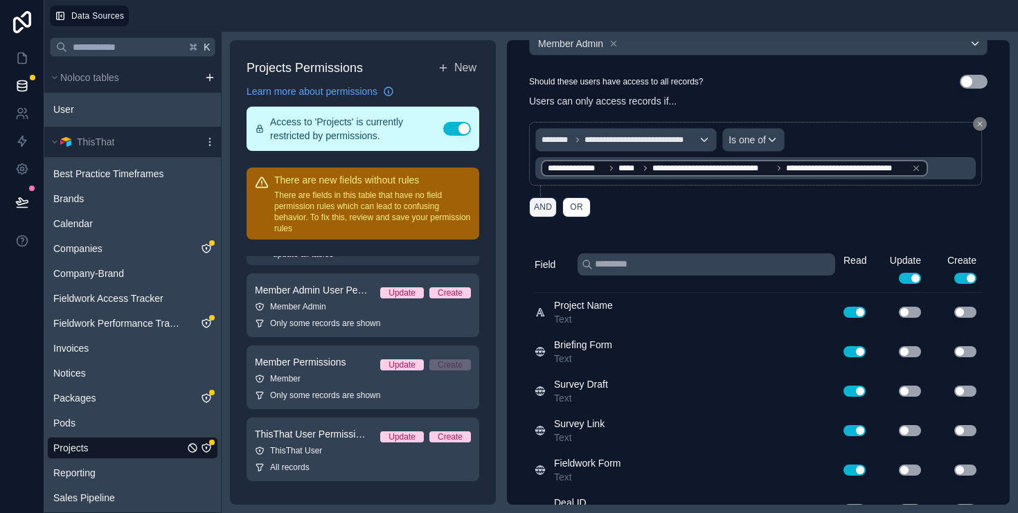
click at [543, 213] on button "AND" at bounding box center [543, 207] width 28 height 20
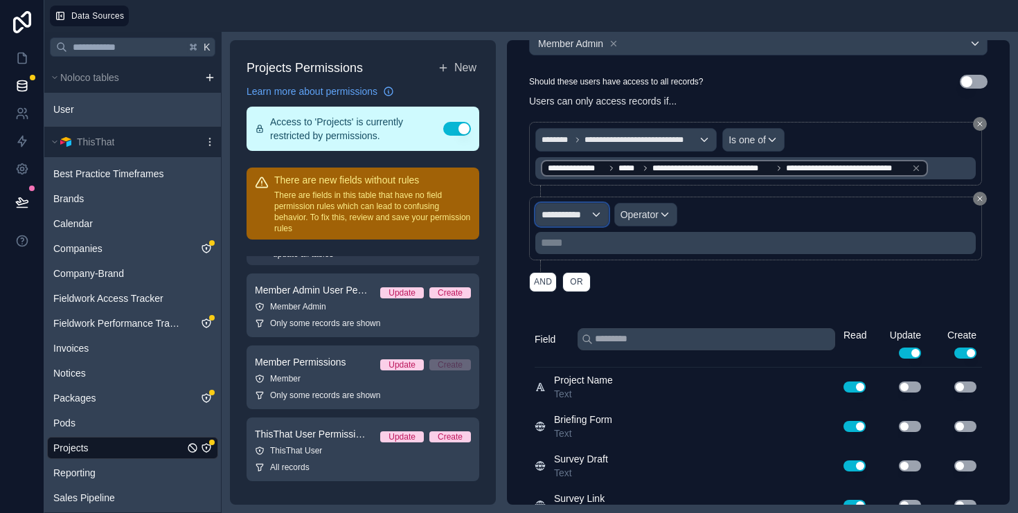
click at [575, 213] on span "**********" at bounding box center [566, 215] width 48 height 14
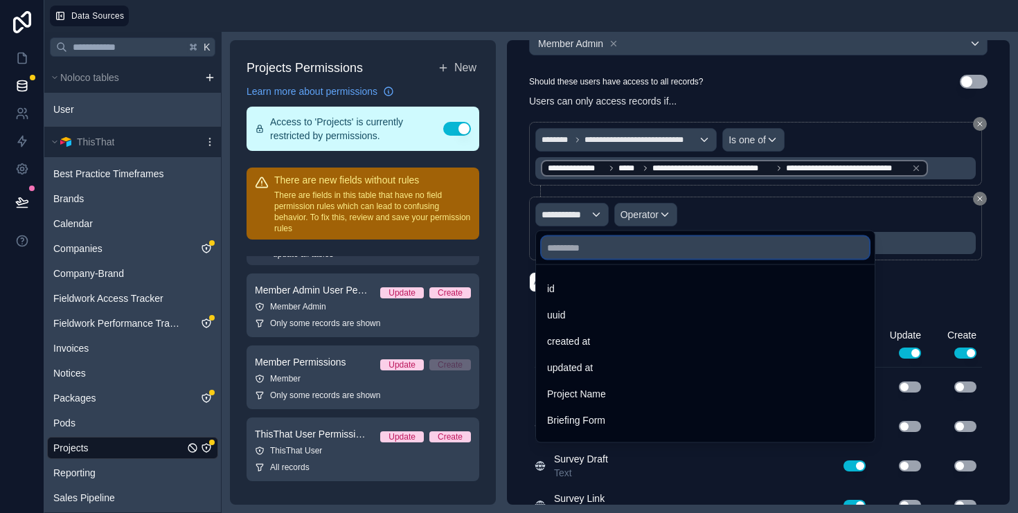
click at [588, 251] on input "text" at bounding box center [706, 248] width 328 height 22
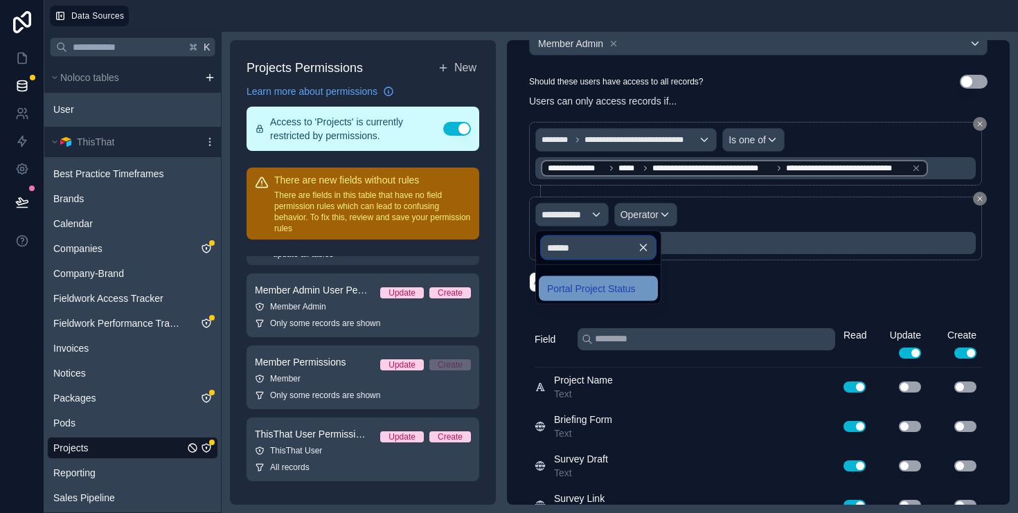
type input "******"
click at [617, 283] on span "Portal Project Status" at bounding box center [591, 289] width 89 height 17
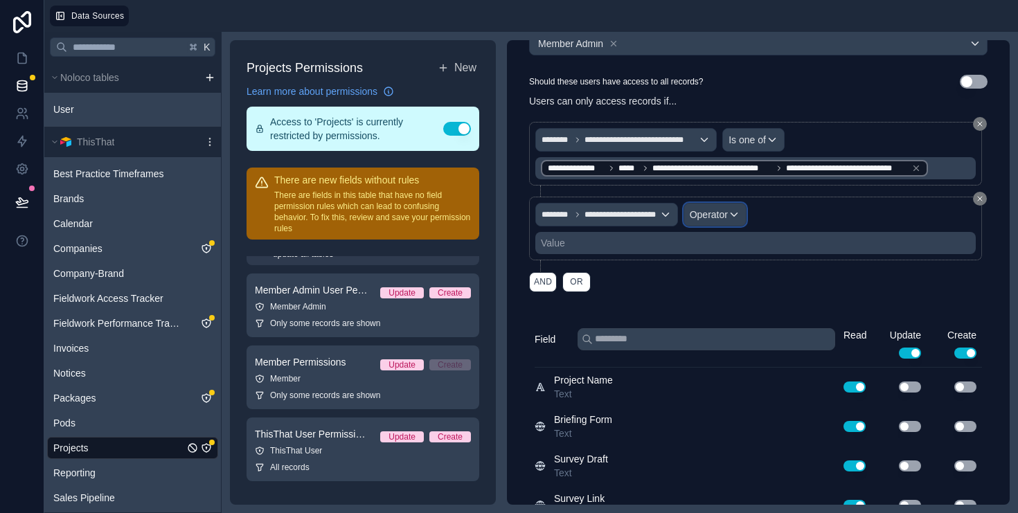
click at [714, 213] on span "Operator" at bounding box center [709, 214] width 38 height 11
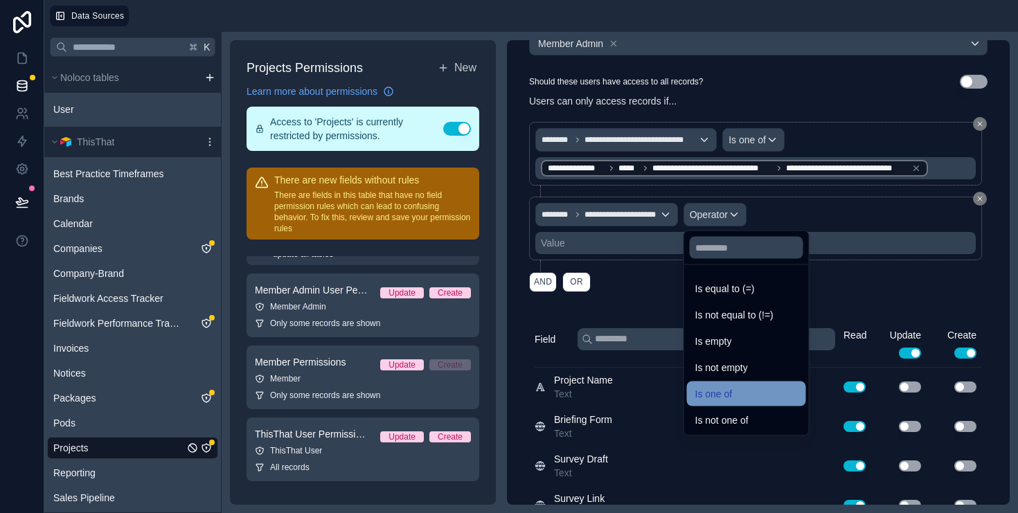
click at [727, 386] on span "Is one of" at bounding box center [714, 394] width 37 height 17
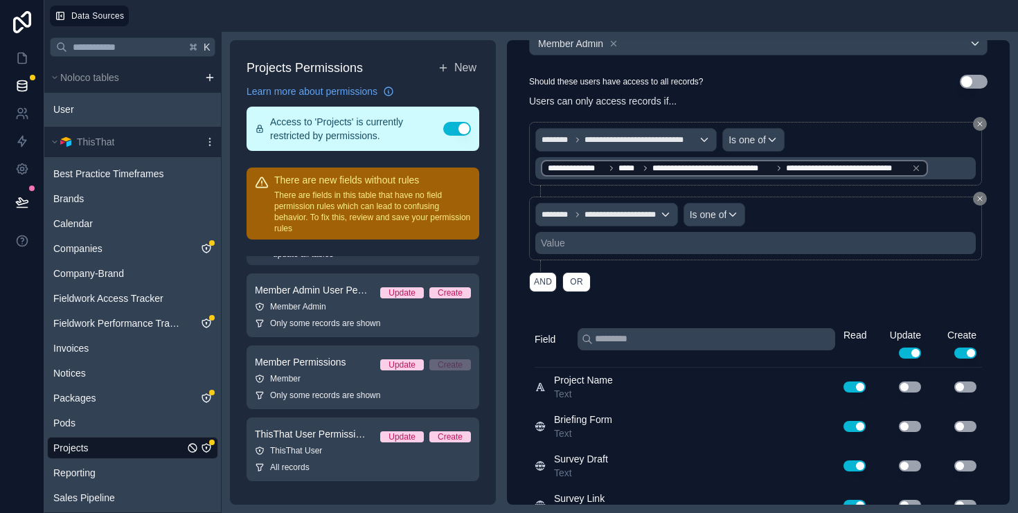
click at [625, 239] on div "Value" at bounding box center [756, 243] width 441 height 22
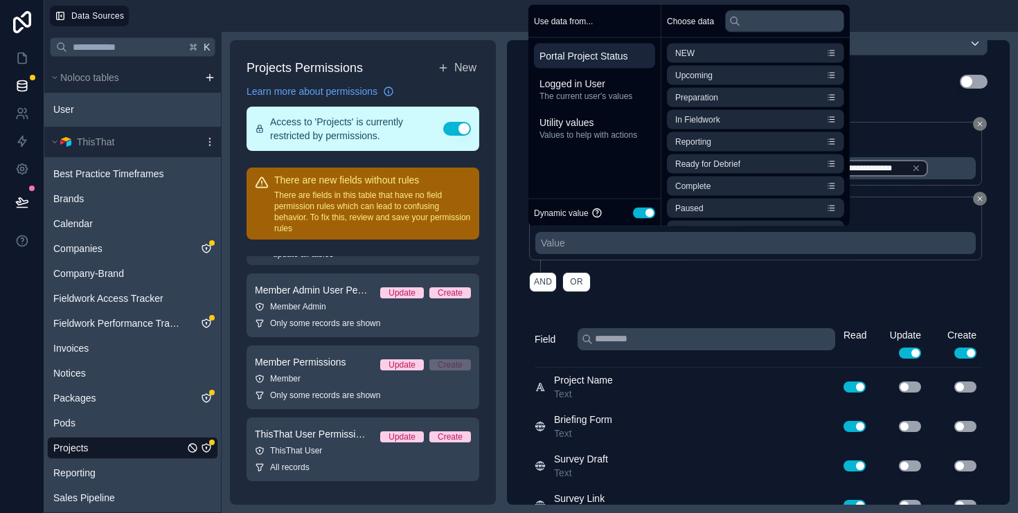
click at [651, 212] on button "Use setting" at bounding box center [644, 212] width 22 height 11
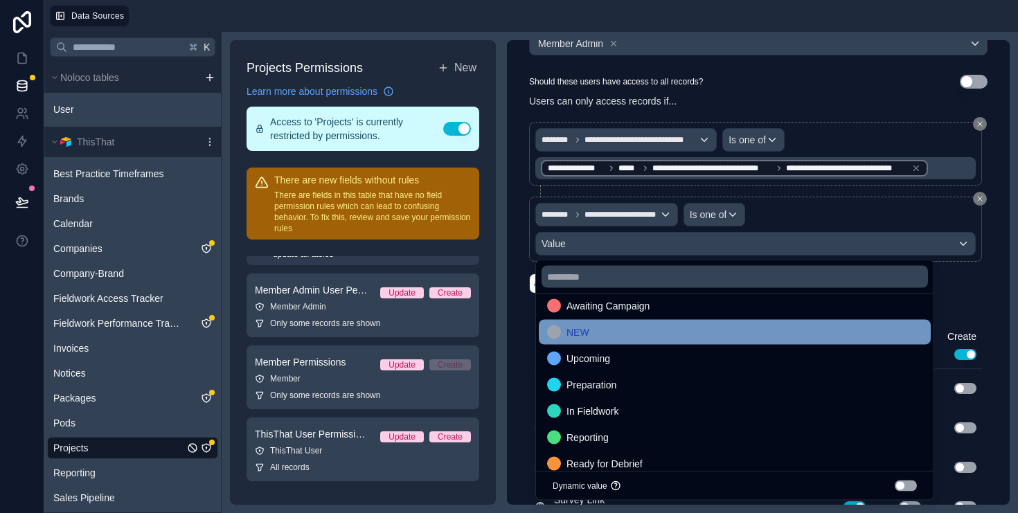
scroll to position [39, 0]
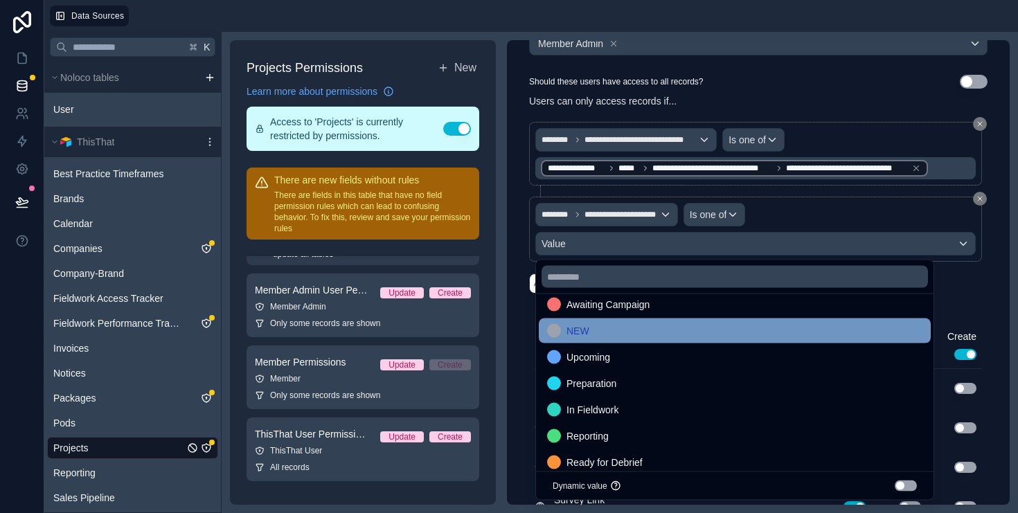
click at [612, 336] on div "NEW" at bounding box center [735, 331] width 376 height 17
click at [615, 337] on div "Upcoming" at bounding box center [735, 331] width 376 height 17
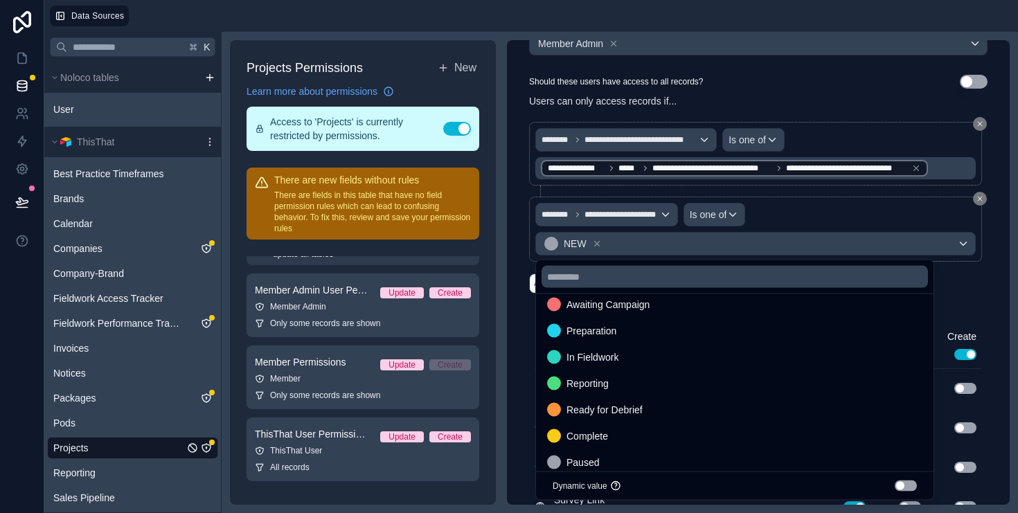
click at [615, 337] on span "Preparation" at bounding box center [592, 331] width 50 height 17
click at [615, 337] on span "In Fieldwork" at bounding box center [593, 331] width 52 height 17
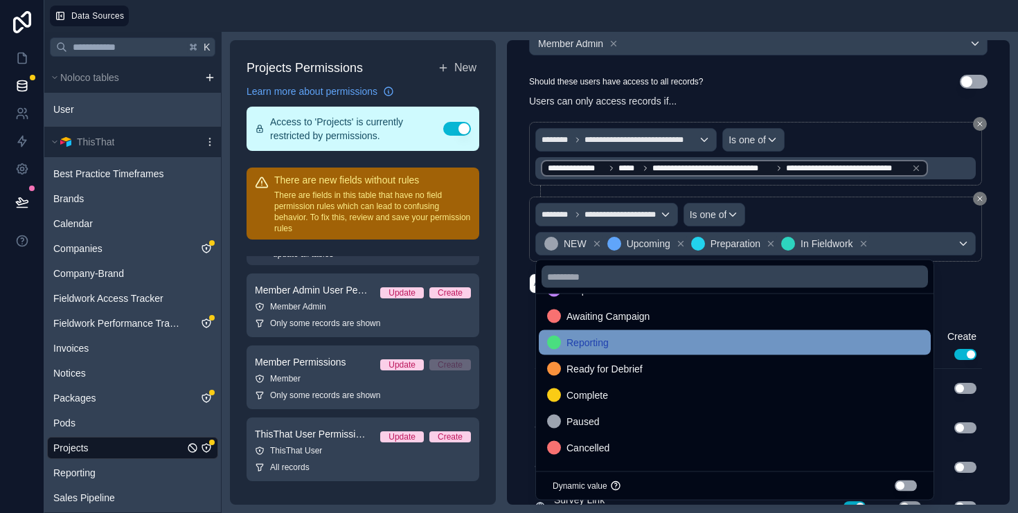
click at [615, 343] on div "Reporting" at bounding box center [735, 343] width 376 height 17
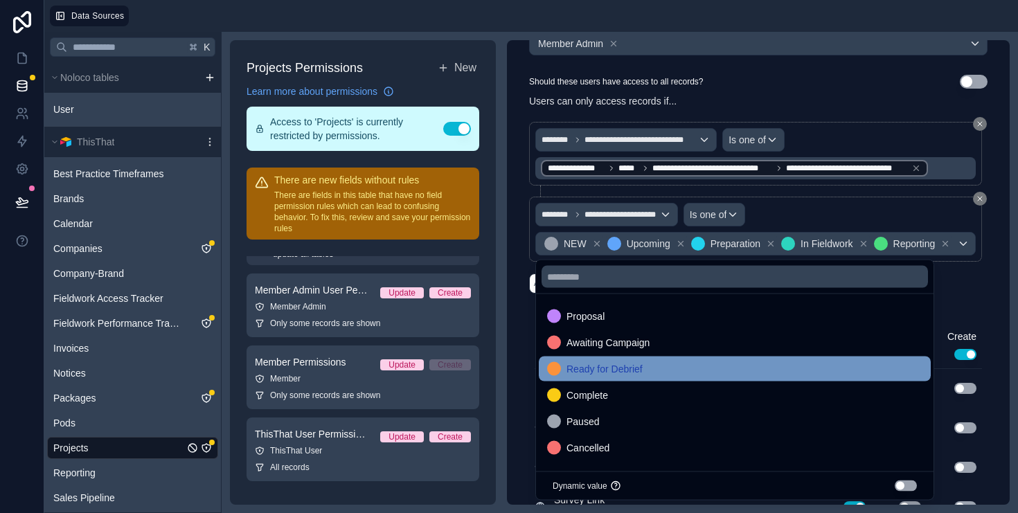
click at [615, 367] on span "Ready for Debrief" at bounding box center [605, 369] width 76 height 17
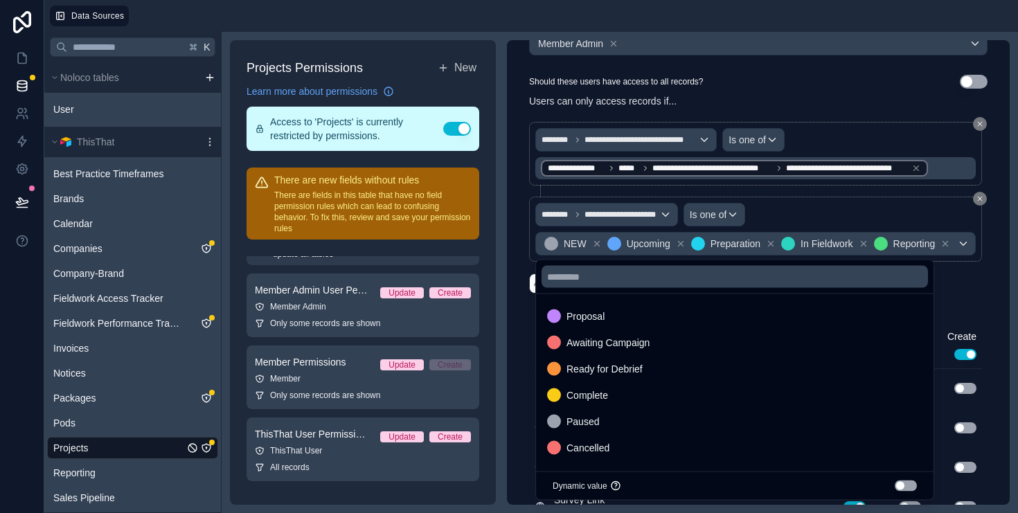
scroll to position [0, 0]
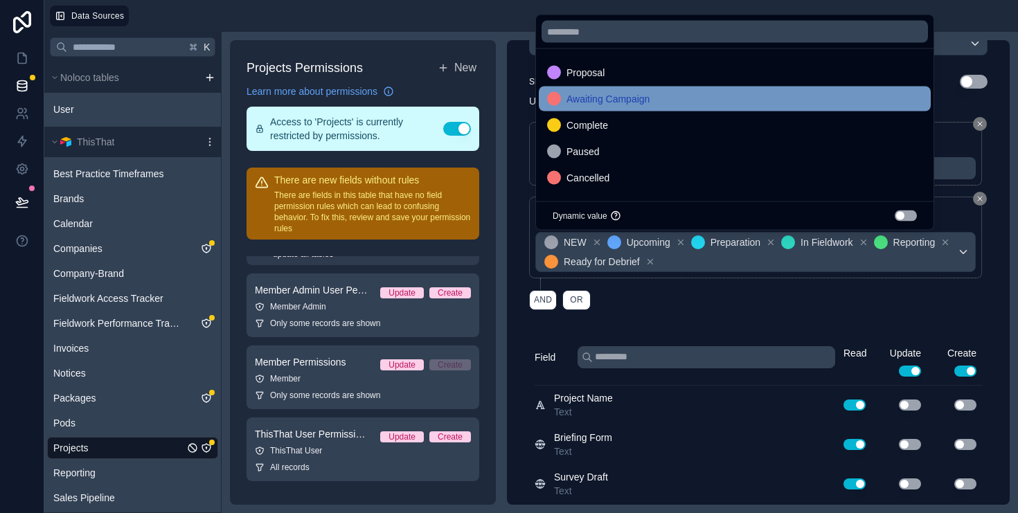
click at [639, 98] on span "Awaiting Campaign" at bounding box center [608, 99] width 83 height 17
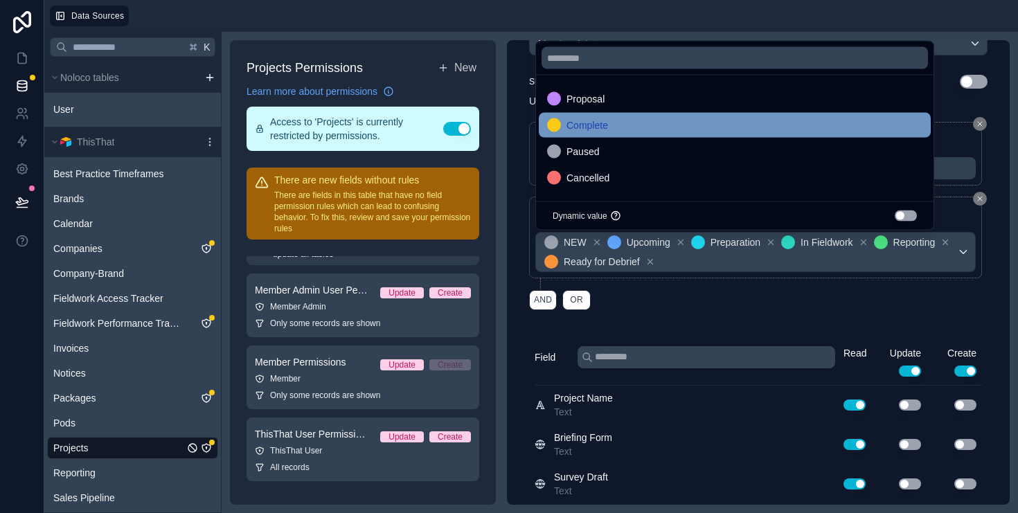
click at [622, 131] on div "Complete" at bounding box center [735, 125] width 376 height 17
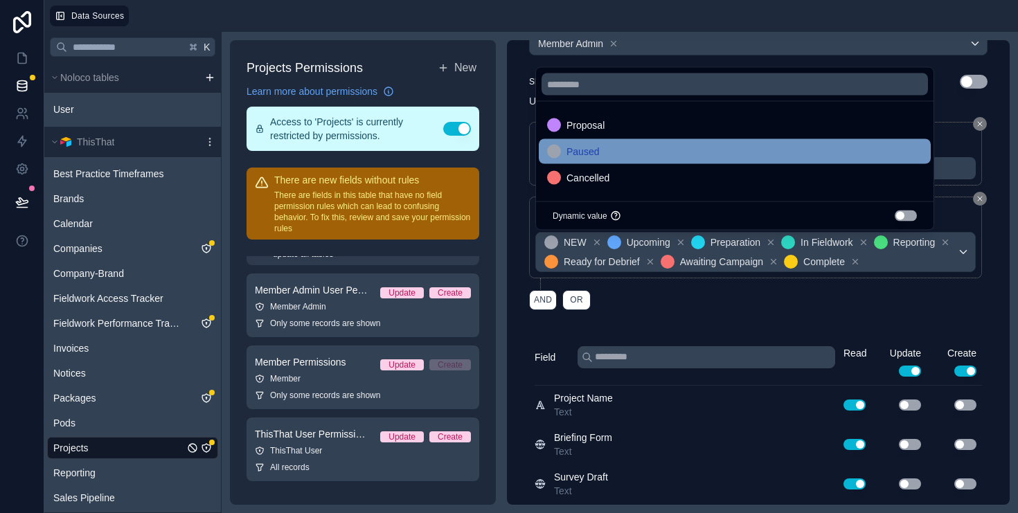
click at [643, 152] on div "Paused" at bounding box center [735, 151] width 376 height 17
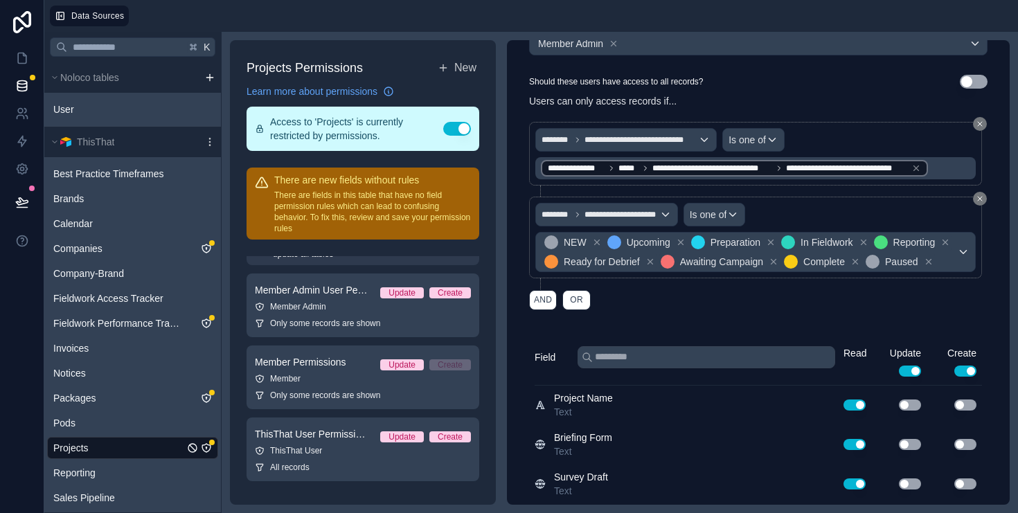
click at [880, 309] on div "AND OR" at bounding box center [758, 300] width 459 height 21
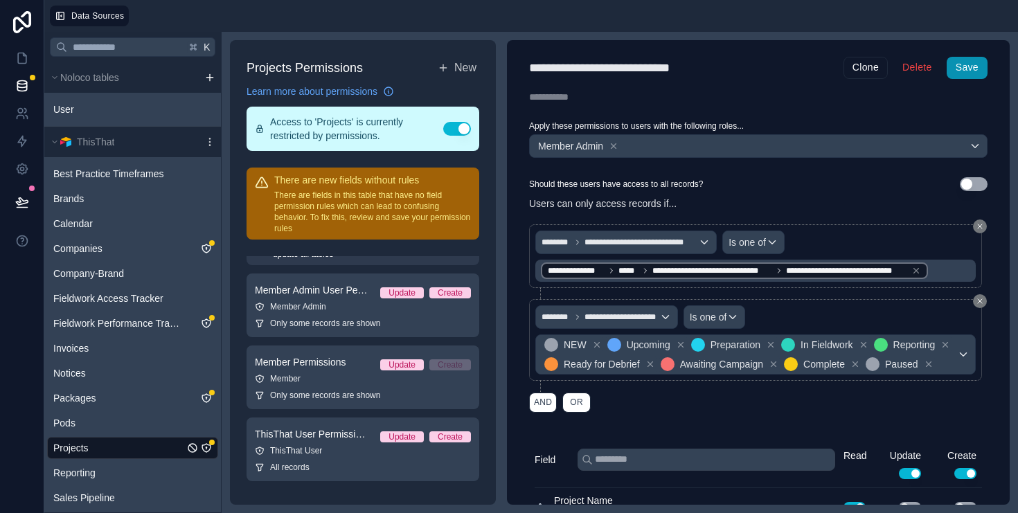
click at [973, 71] on button "Save" at bounding box center [967, 68] width 41 height 22
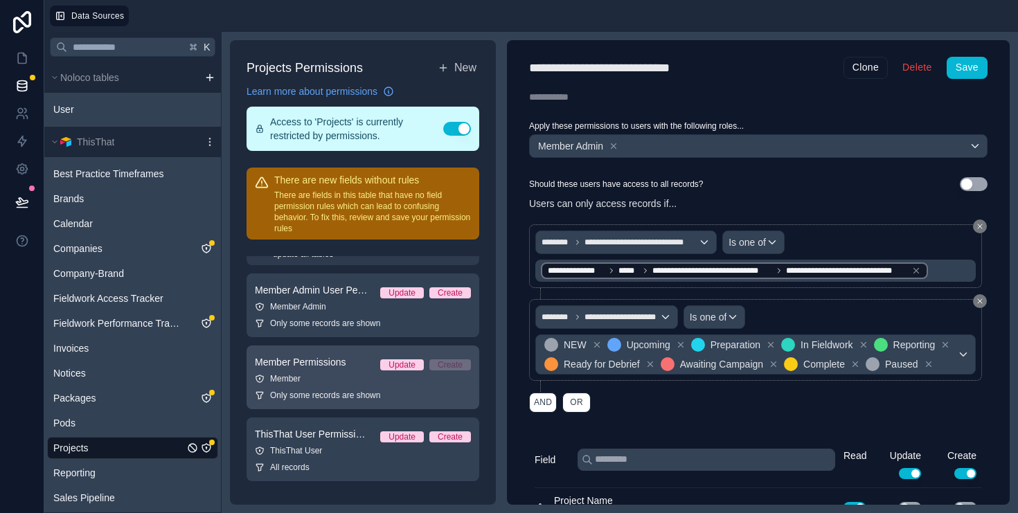
click at [322, 385] on link "Member Permissions Update Create Member Only some records are shown" at bounding box center [363, 378] width 233 height 64
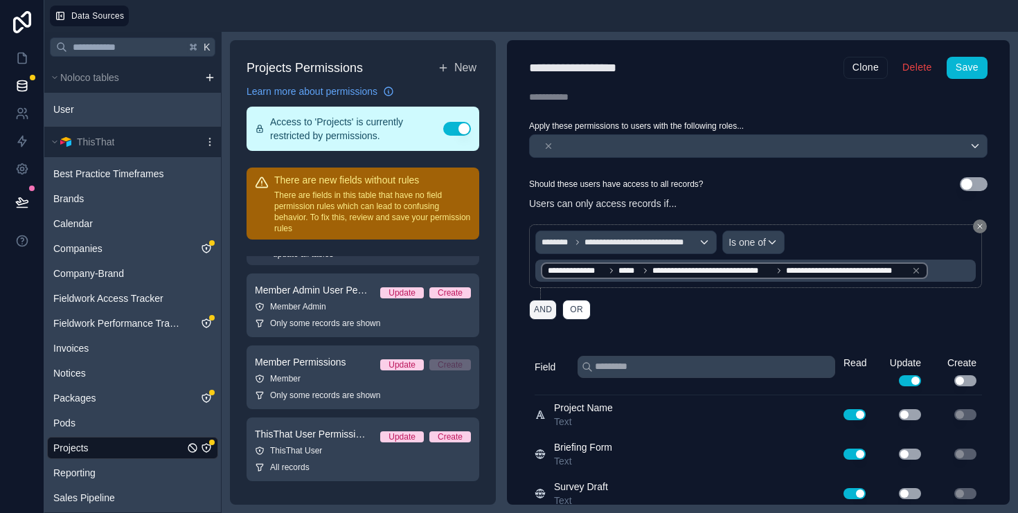
click at [550, 307] on button "AND" at bounding box center [543, 310] width 28 height 20
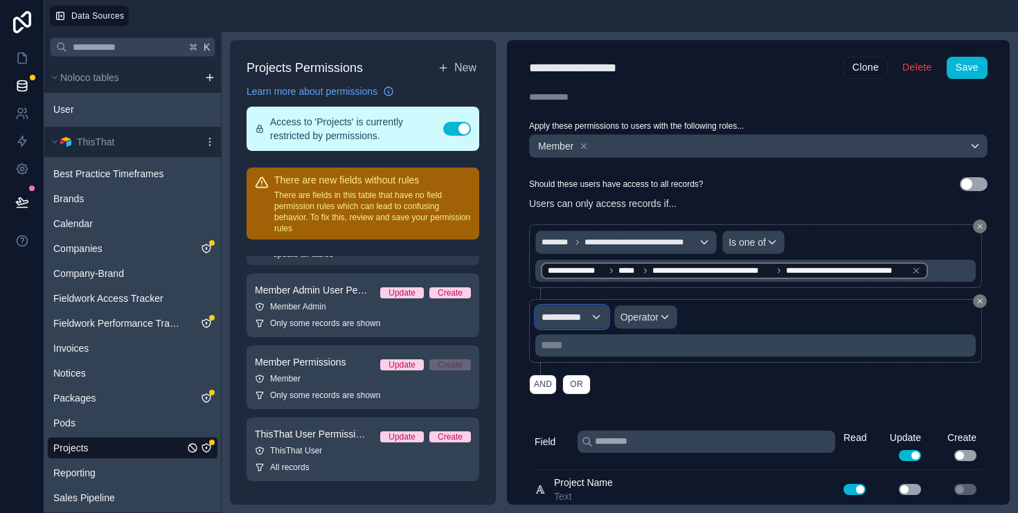
click at [590, 316] on span "**********" at bounding box center [566, 317] width 48 height 14
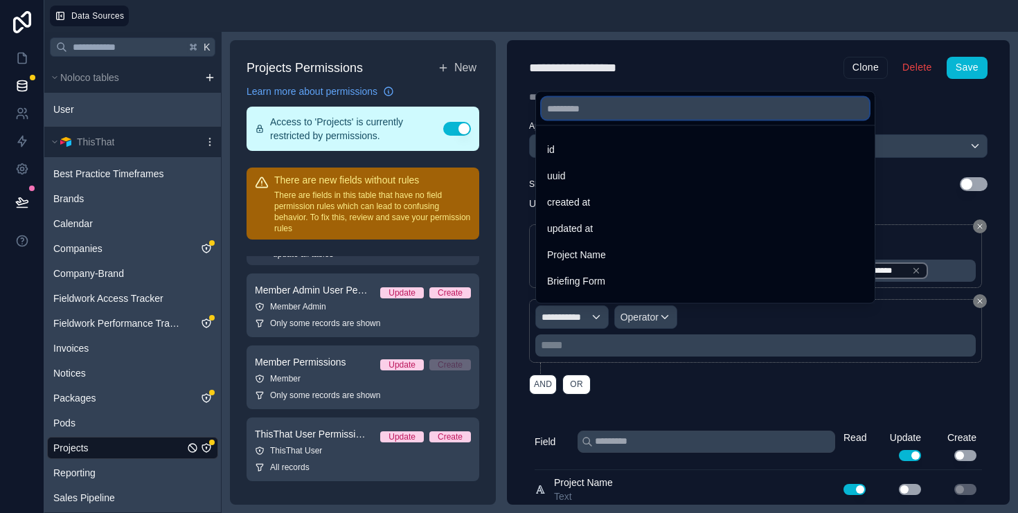
click at [594, 115] on input "text" at bounding box center [706, 109] width 328 height 22
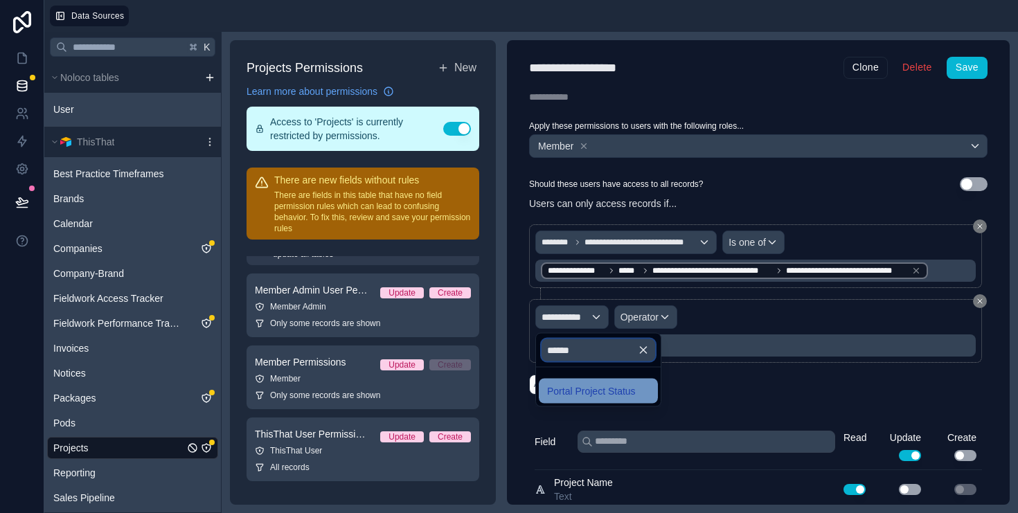
type input "******"
click at [592, 391] on span "Portal Project Status" at bounding box center [591, 391] width 89 height 17
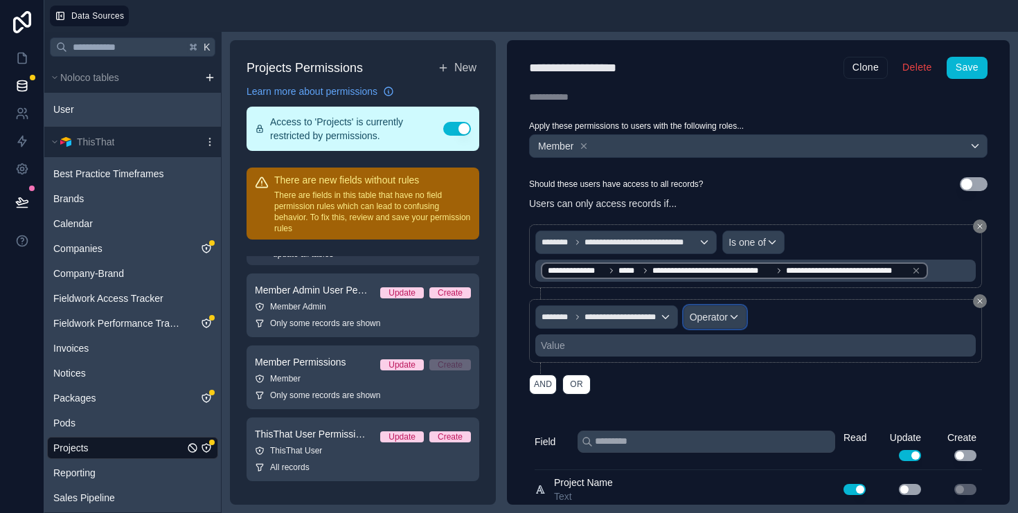
click at [719, 319] on span "Operator" at bounding box center [709, 317] width 38 height 11
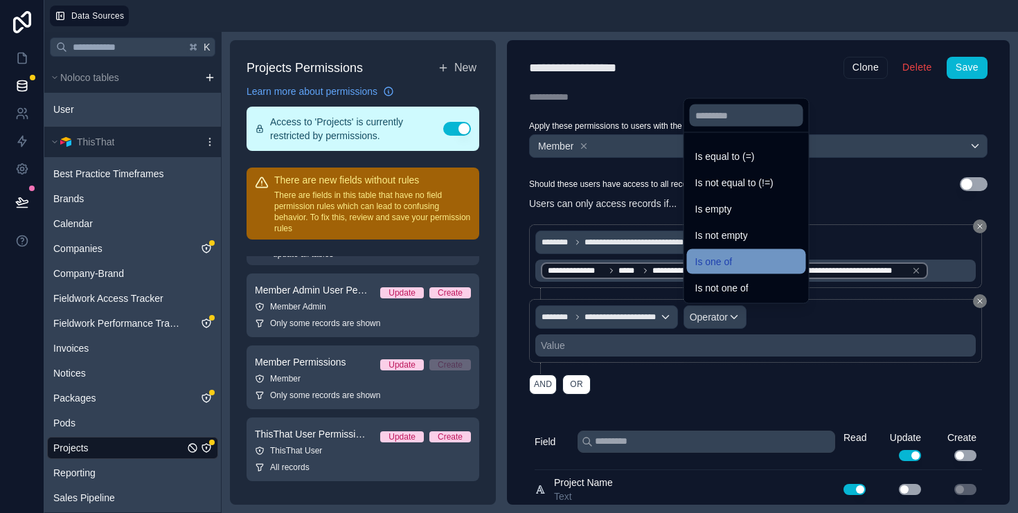
click at [736, 264] on div "Is one of" at bounding box center [747, 262] width 103 height 17
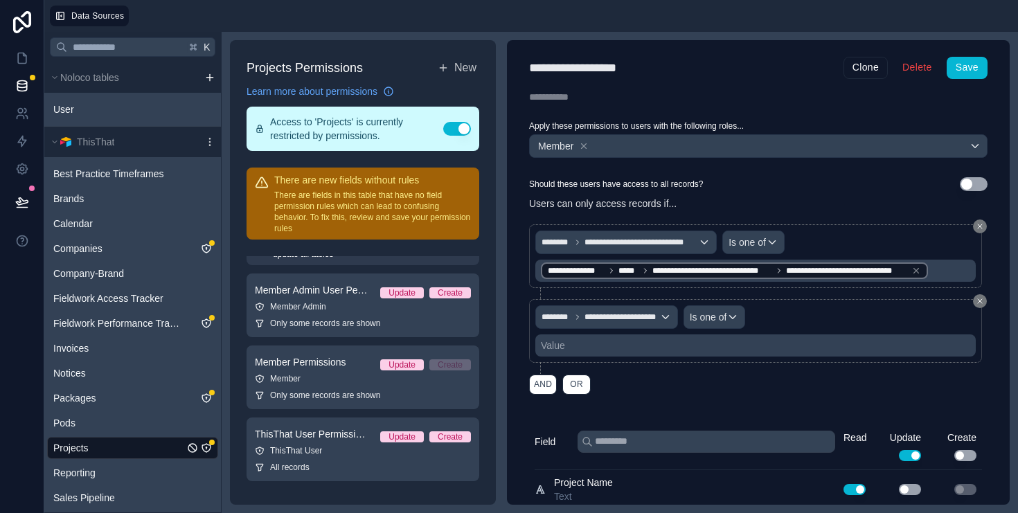
click at [597, 333] on div "**********" at bounding box center [756, 331] width 441 height 51
click at [590, 346] on div "Value" at bounding box center [756, 346] width 441 height 22
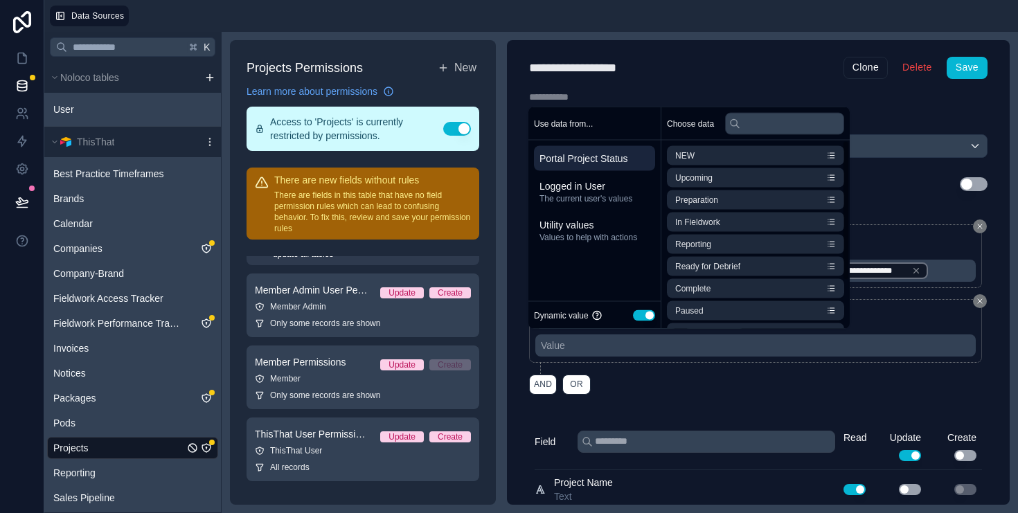
click at [647, 315] on button "Use setting" at bounding box center [644, 315] width 22 height 11
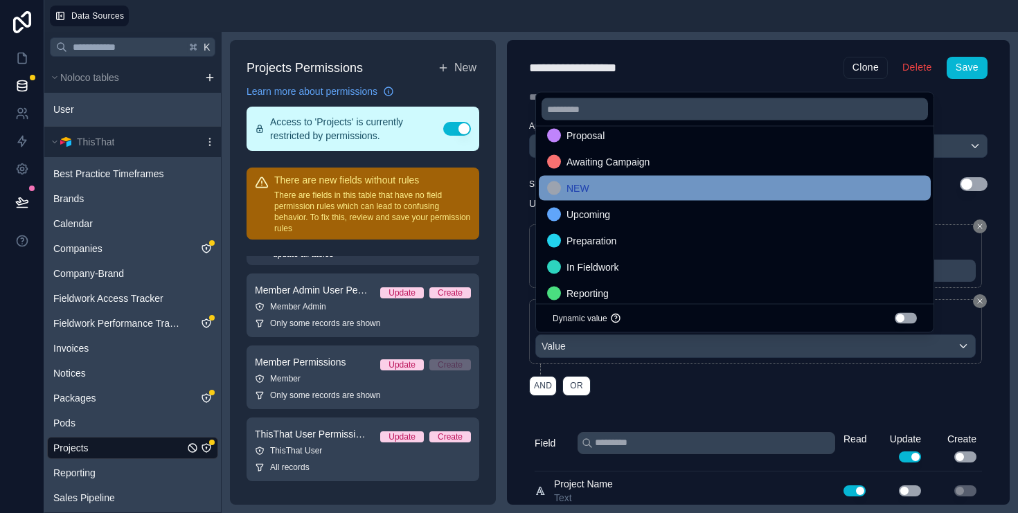
scroll to position [18, 0]
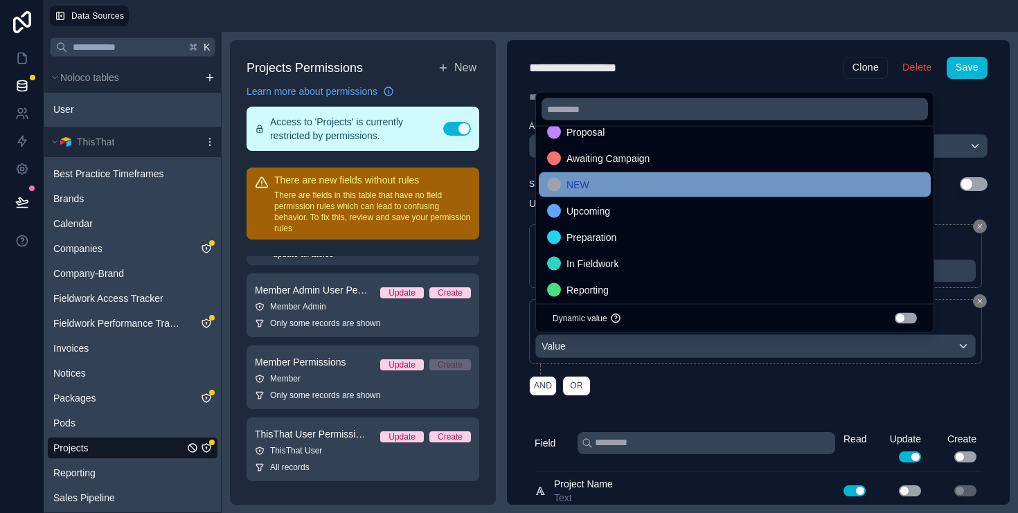
click at [647, 188] on div "NEW" at bounding box center [735, 185] width 376 height 17
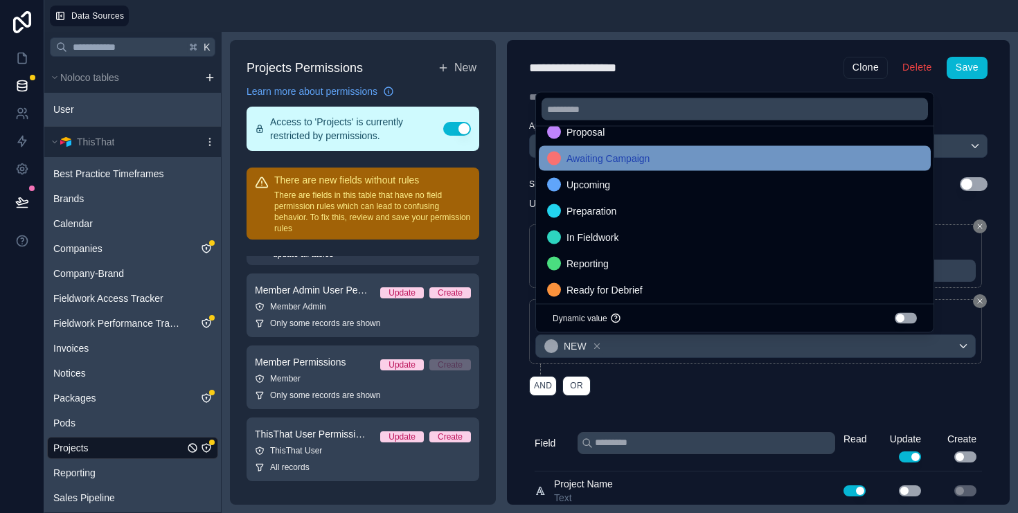
click at [655, 161] on div "Awaiting Campaign" at bounding box center [735, 158] width 376 height 17
click at [657, 159] on div "Upcoming" at bounding box center [735, 158] width 376 height 17
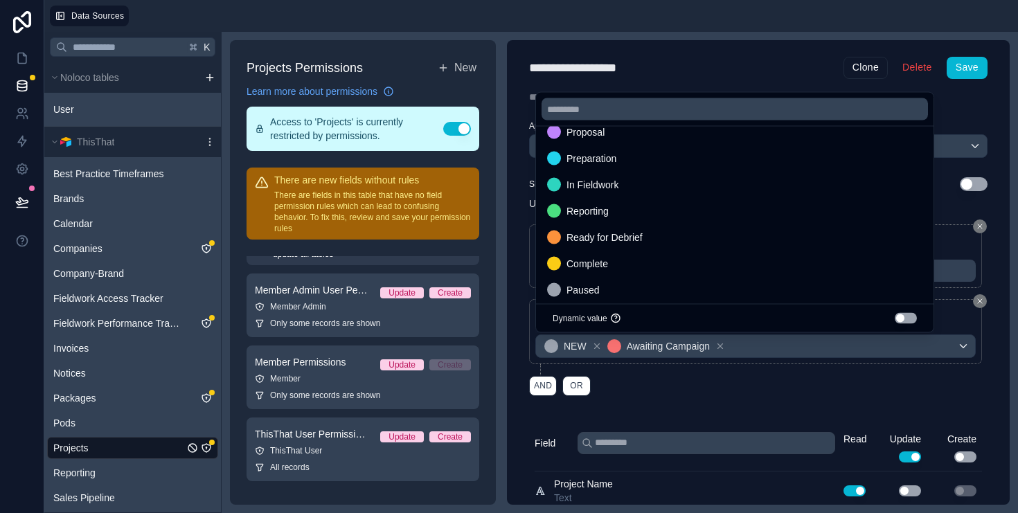
click at [657, 159] on div "Preparation" at bounding box center [735, 158] width 376 height 17
click at [657, 159] on div "In Fieldwork" at bounding box center [735, 158] width 376 height 17
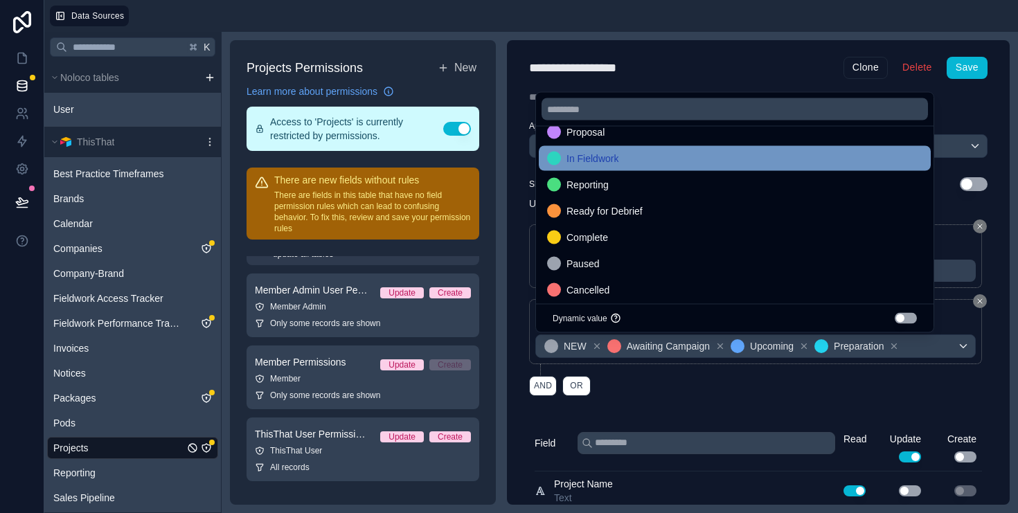
scroll to position [1, 0]
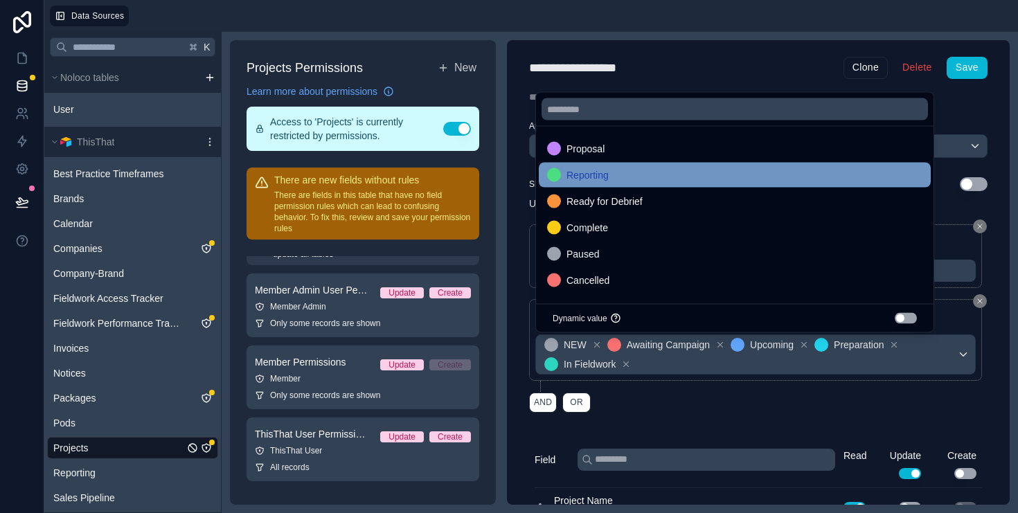
click at [637, 175] on div "Reporting" at bounding box center [735, 175] width 376 height 17
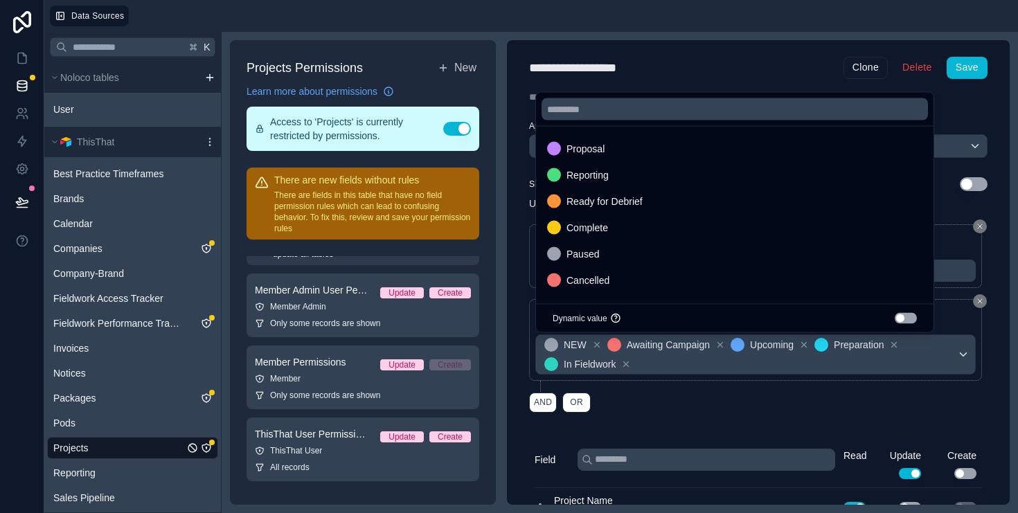
scroll to position [0, 0]
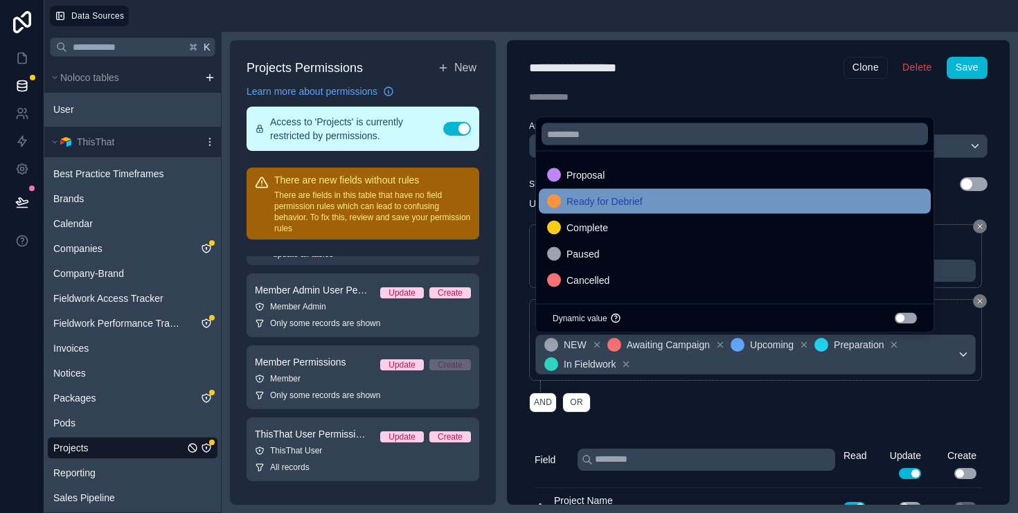
click at [637, 197] on span "Ready for Debrief" at bounding box center [605, 201] width 76 height 17
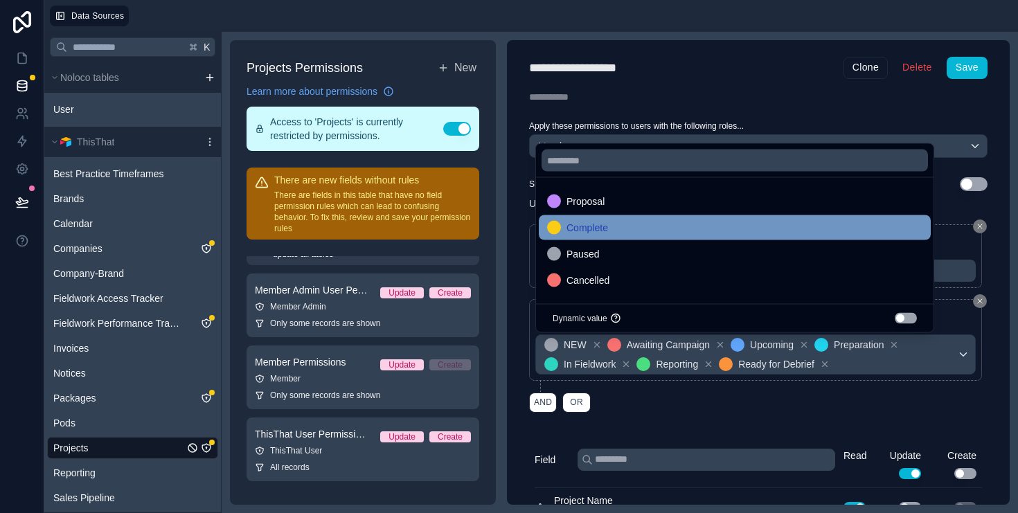
click at [621, 230] on div "Complete" at bounding box center [735, 228] width 376 height 17
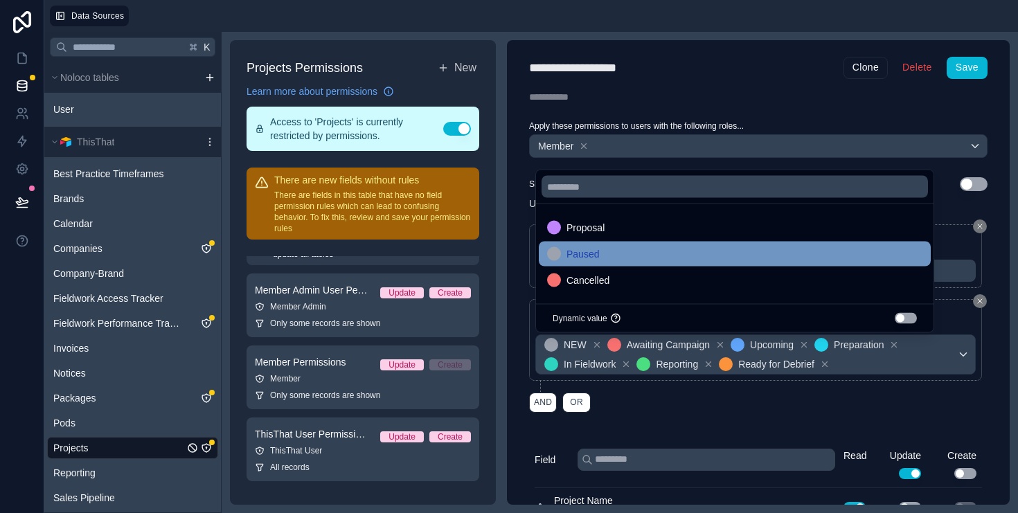
click at [617, 258] on div "Paused" at bounding box center [735, 254] width 376 height 17
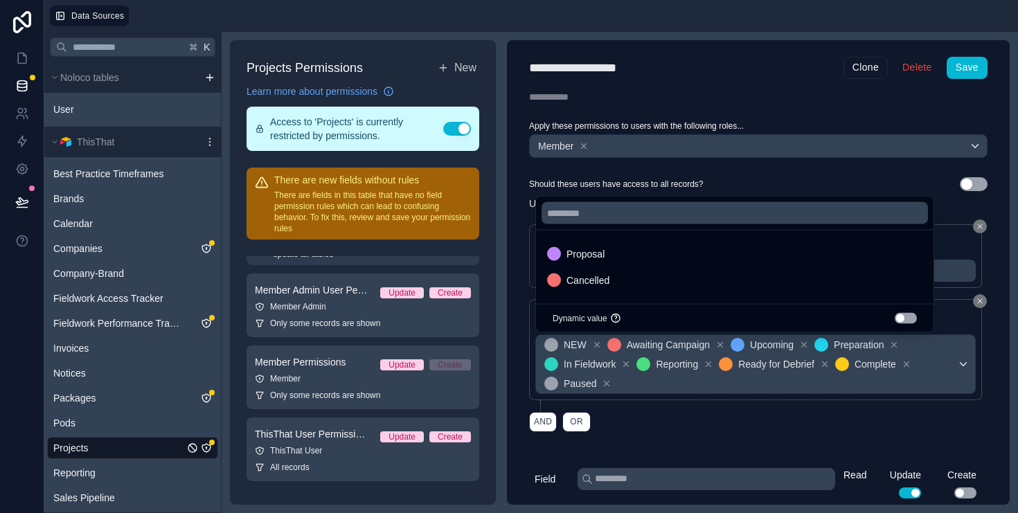
click at [838, 170] on div "**********" at bounding box center [758, 272] width 503 height 465
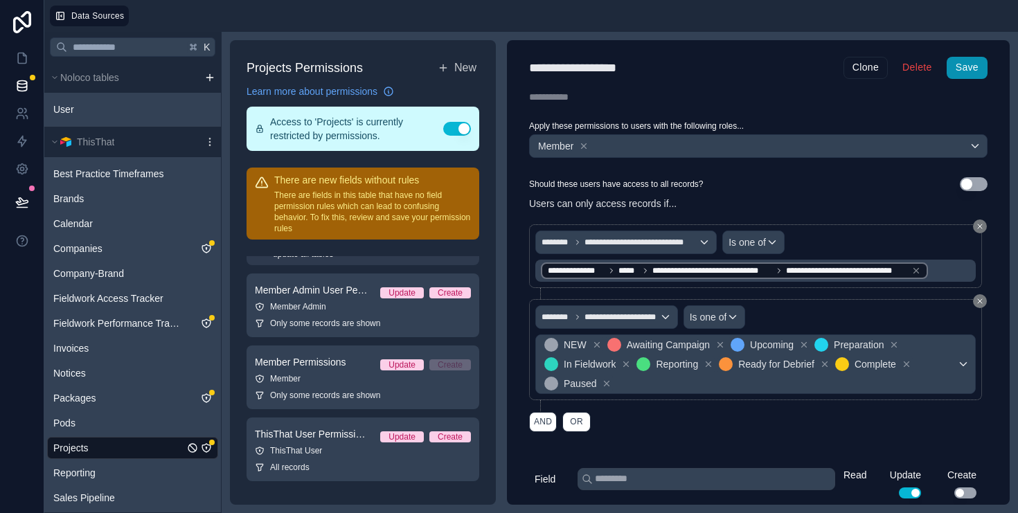
click at [964, 61] on button "Save" at bounding box center [967, 68] width 41 height 22
click at [23, 65] on link at bounding box center [22, 58] width 44 height 28
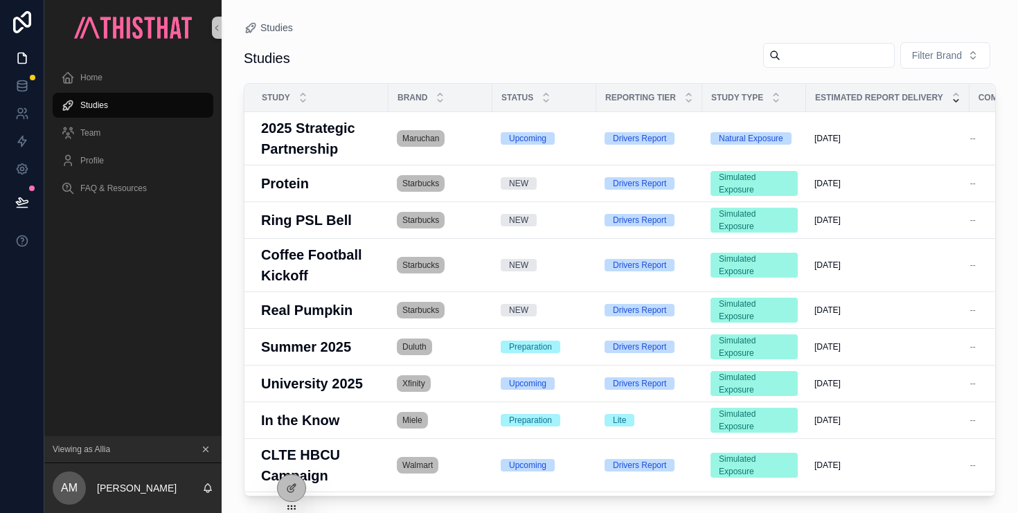
click at [612, 59] on div "Studies Filter Brand" at bounding box center [620, 58] width 752 height 33
click at [295, 484] on icon at bounding box center [293, 487] width 6 height 6
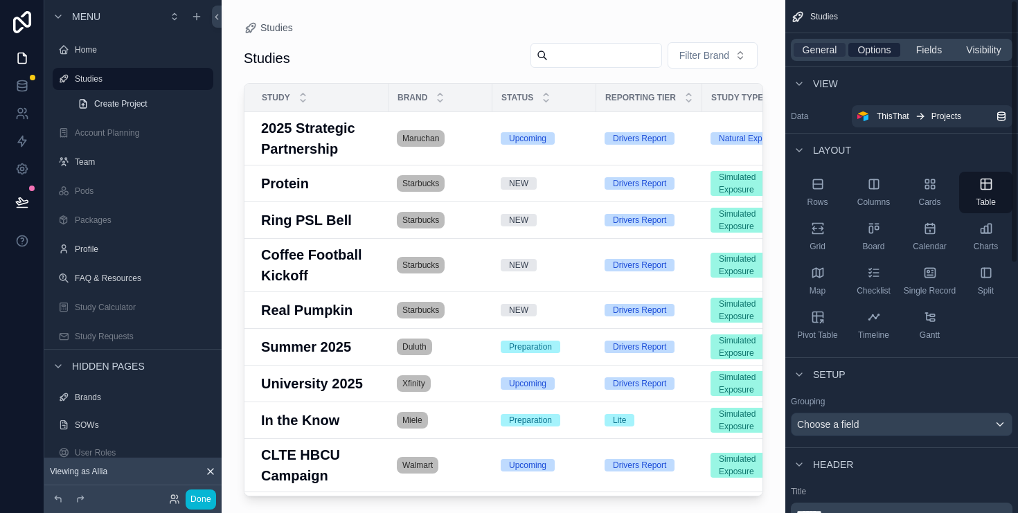
click at [890, 54] on span "Options" at bounding box center [874, 50] width 33 height 14
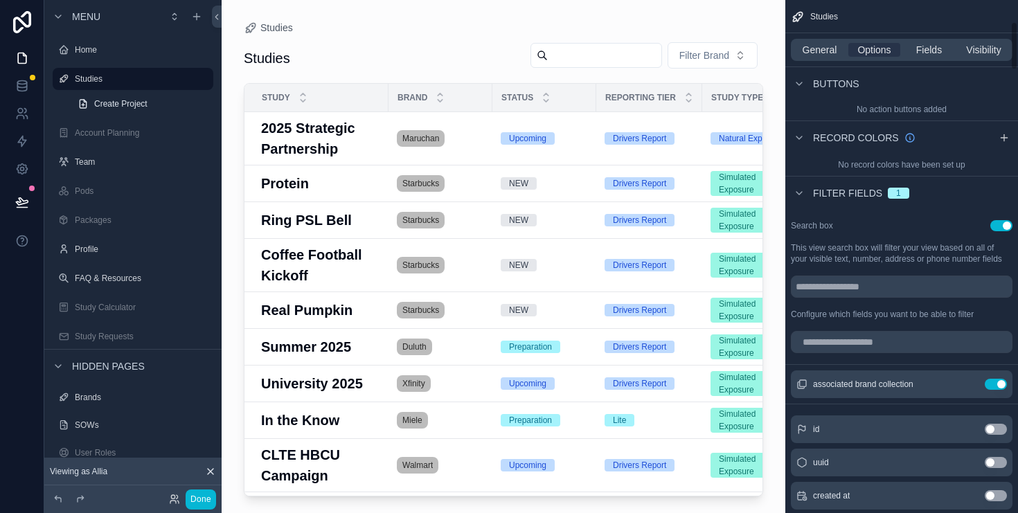
scroll to position [117, 0]
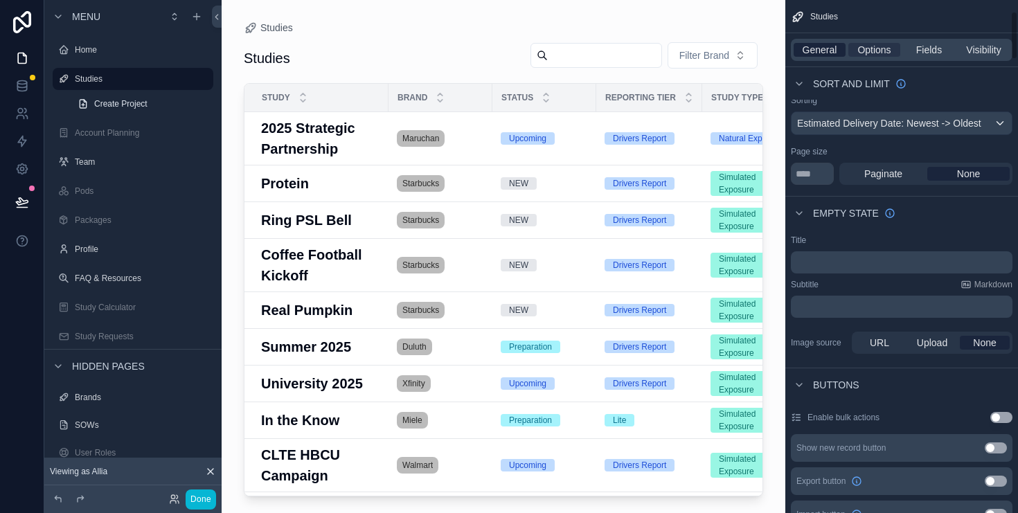
click at [817, 51] on span "General" at bounding box center [820, 50] width 35 height 14
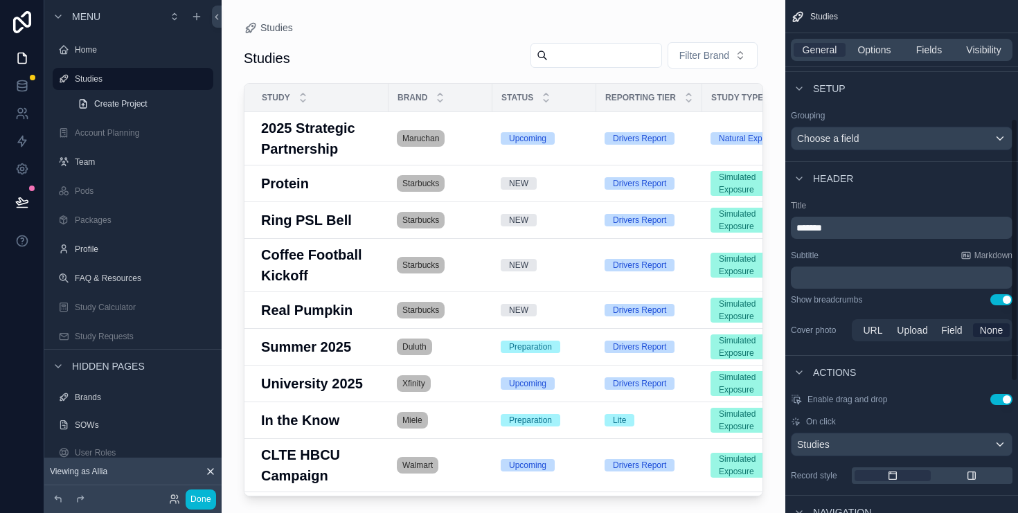
scroll to position [303, 0]
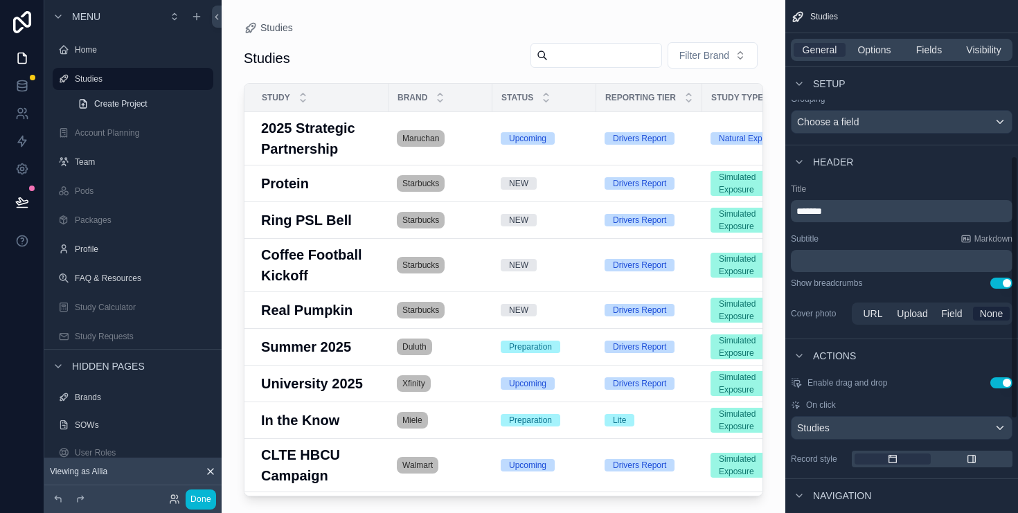
click at [833, 258] on p "﻿" at bounding box center [903, 261] width 213 height 14
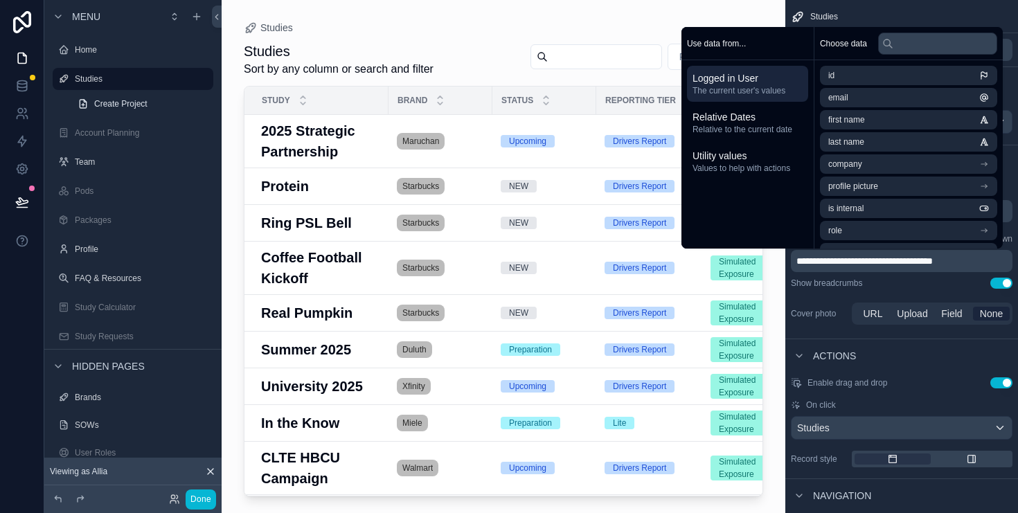
click at [816, 258] on span "**********" at bounding box center [865, 261] width 136 height 10
click at [914, 292] on div "**********" at bounding box center [902, 255] width 233 height 155
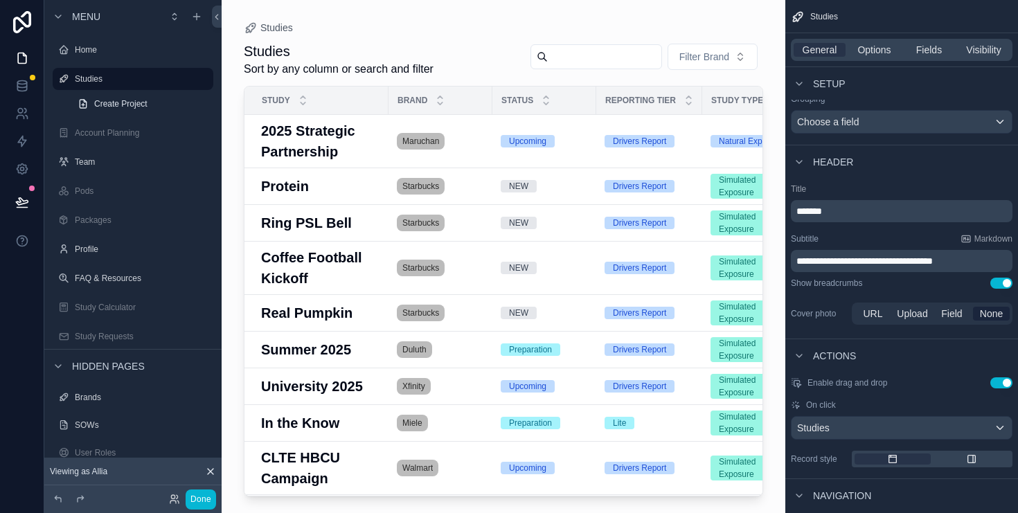
click at [1005, 286] on button "Use setting" at bounding box center [1002, 283] width 22 height 11
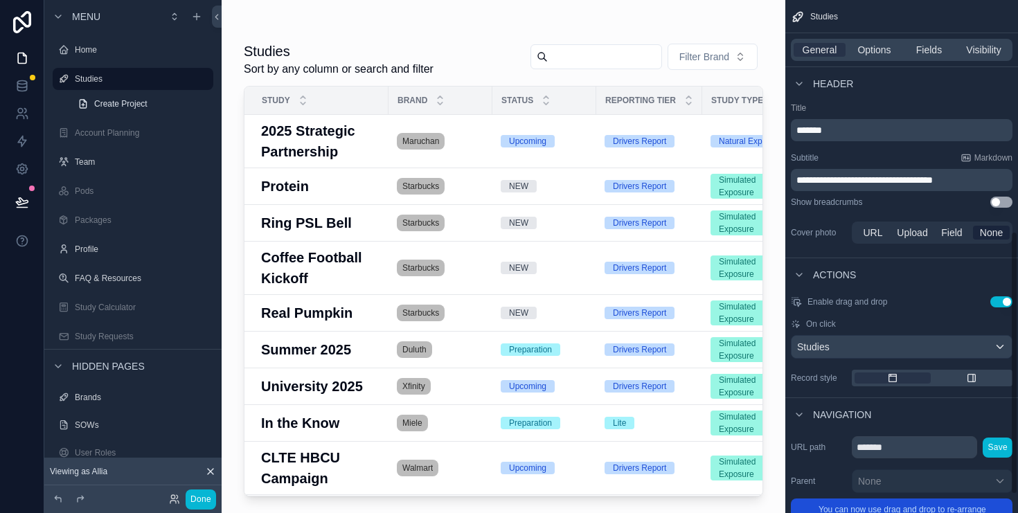
scroll to position [486, 0]
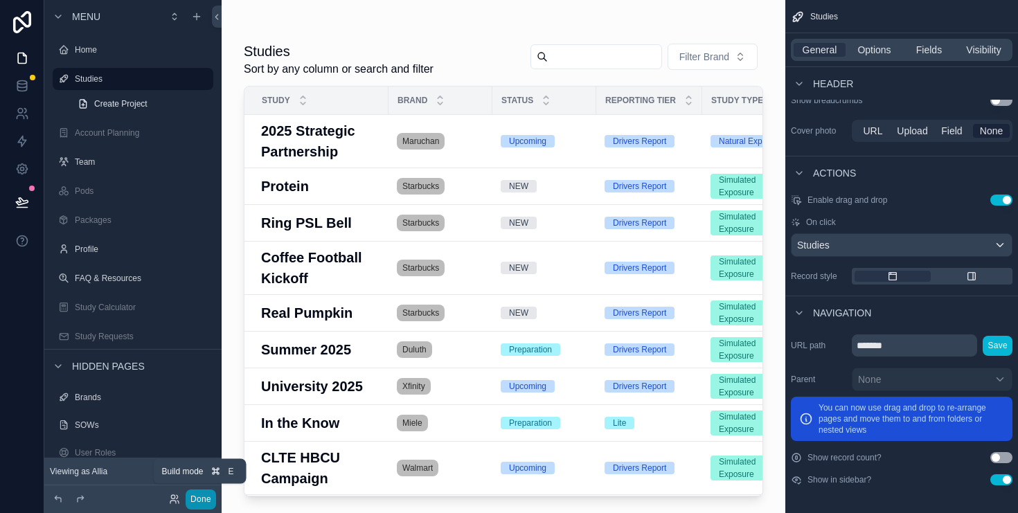
click at [201, 499] on button "Done" at bounding box center [201, 500] width 30 height 20
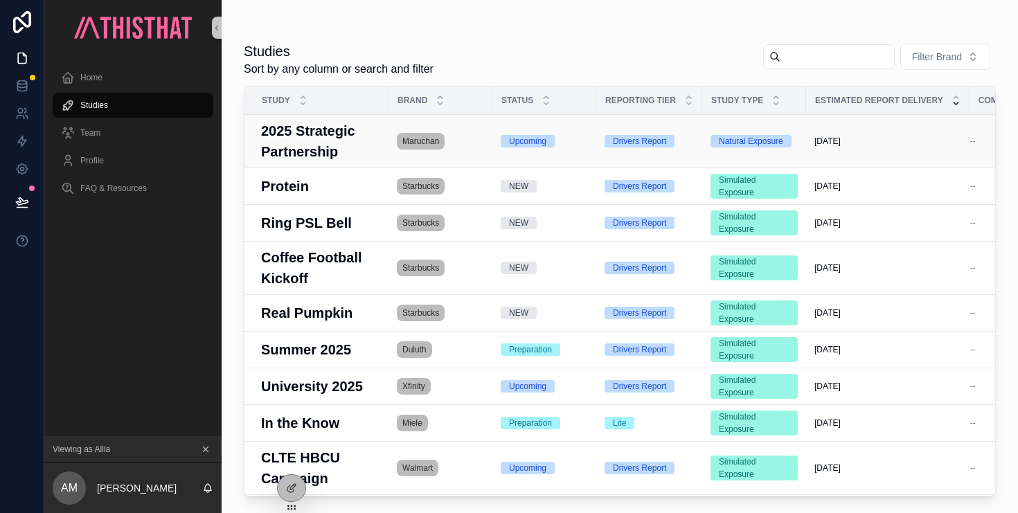
click at [329, 145] on h3 "2025 Strategic Partnership" at bounding box center [320, 142] width 119 height 42
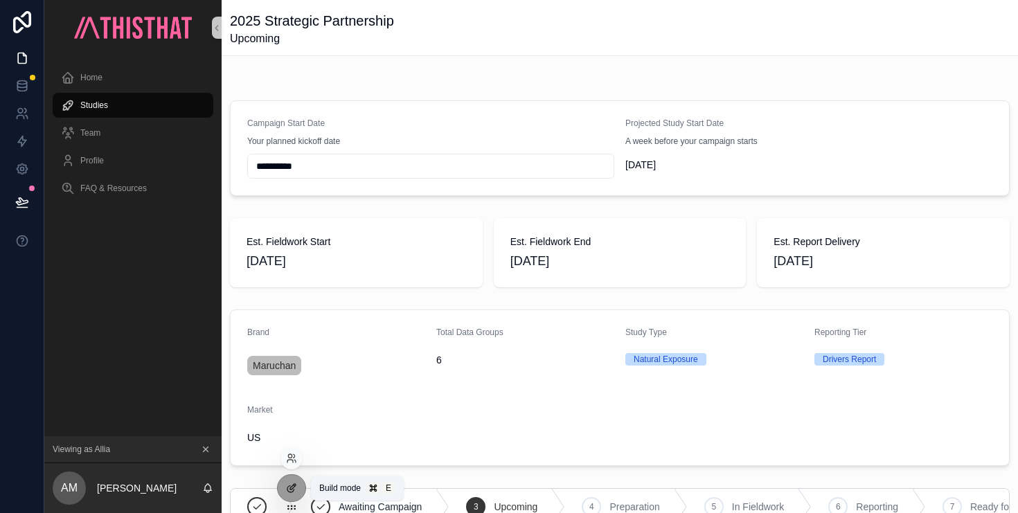
click at [294, 488] on icon at bounding box center [291, 488] width 11 height 11
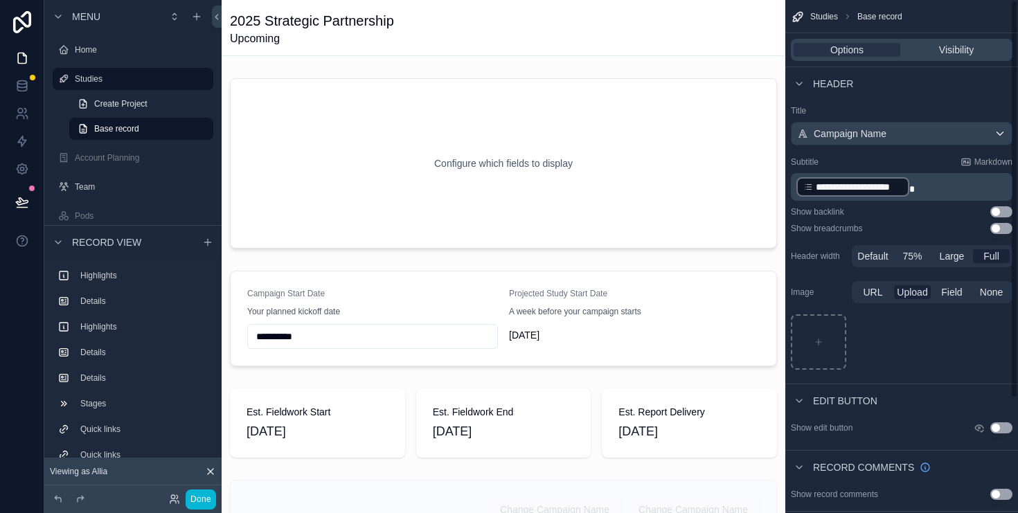
click at [1005, 229] on button "Use setting" at bounding box center [1002, 228] width 22 height 11
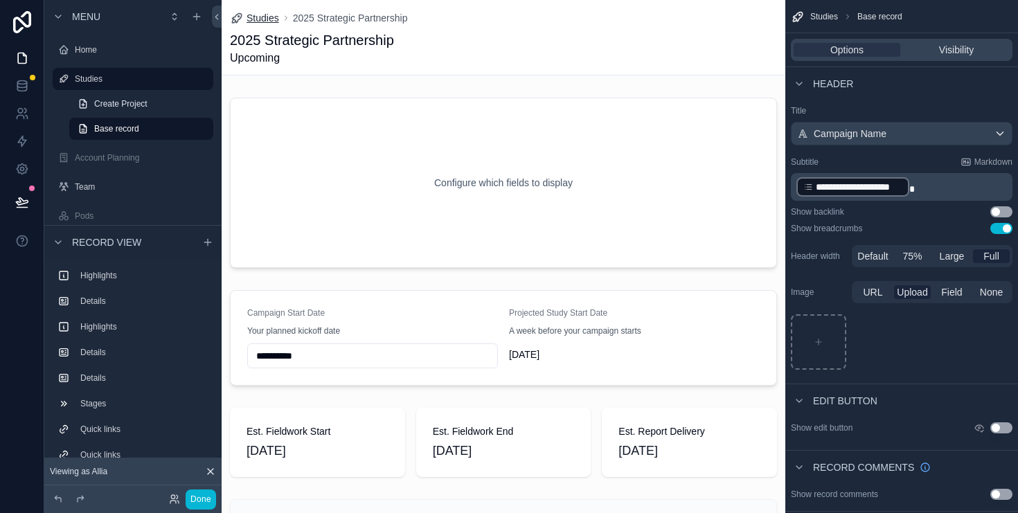
click at [251, 22] on span "Studies" at bounding box center [263, 18] width 33 height 14
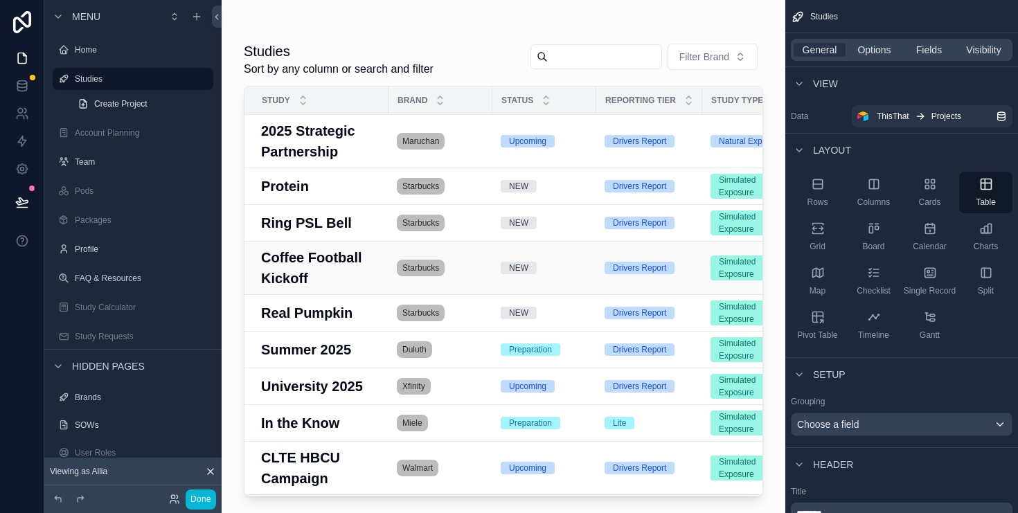
click at [338, 277] on h3 "Coffee Football Kickoff" at bounding box center [320, 268] width 119 height 42
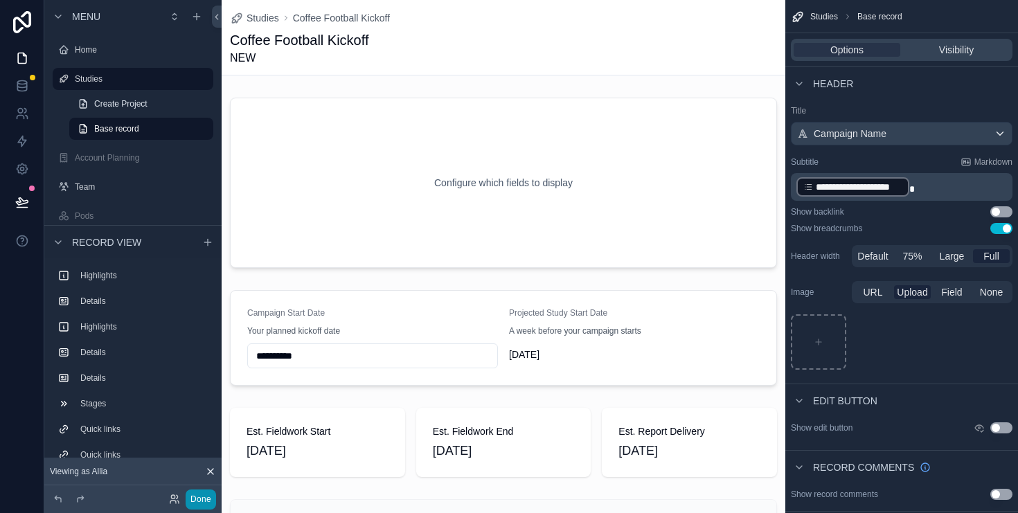
click at [201, 497] on button "Done" at bounding box center [201, 500] width 30 height 20
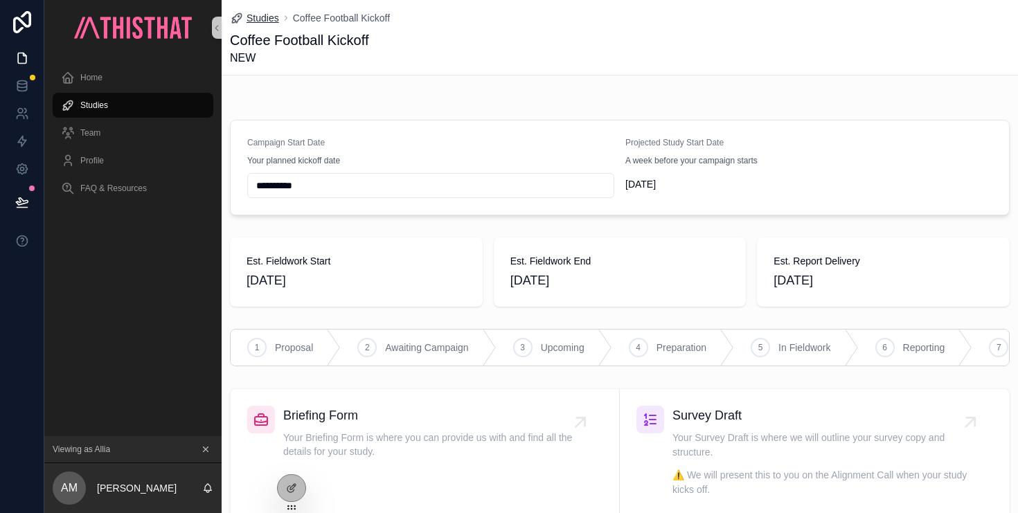
click at [266, 15] on span "Studies" at bounding box center [263, 18] width 33 height 14
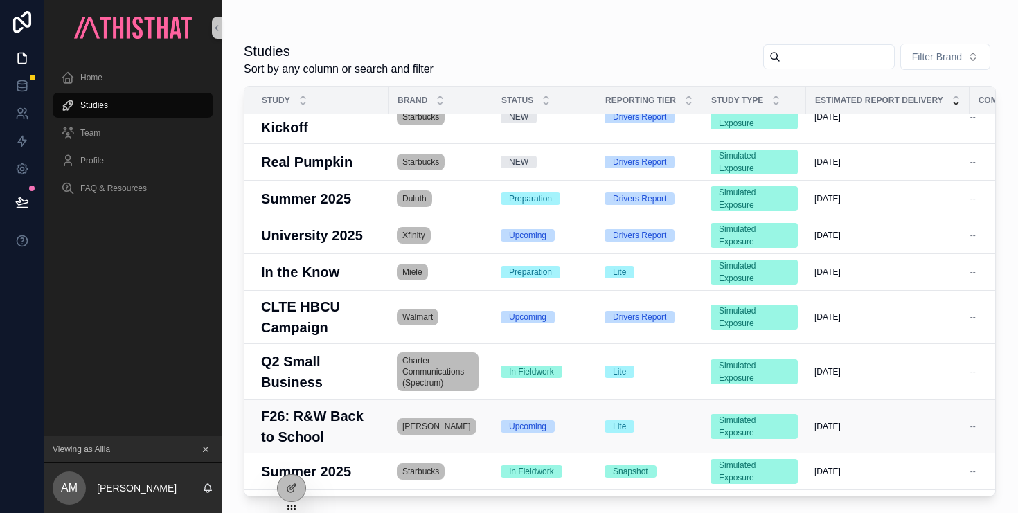
scroll to position [233, 0]
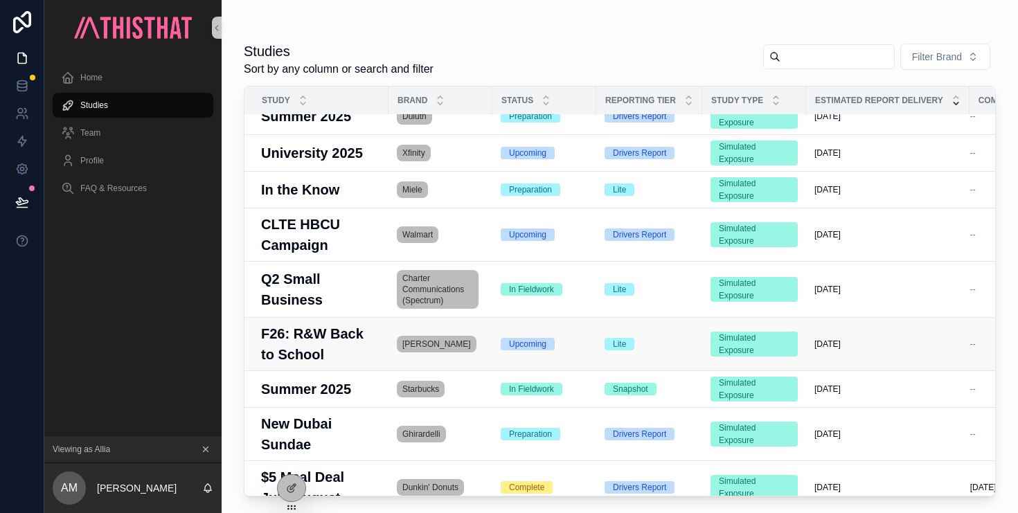
click at [323, 336] on h3 "F26: R&W Back to School" at bounding box center [320, 345] width 119 height 42
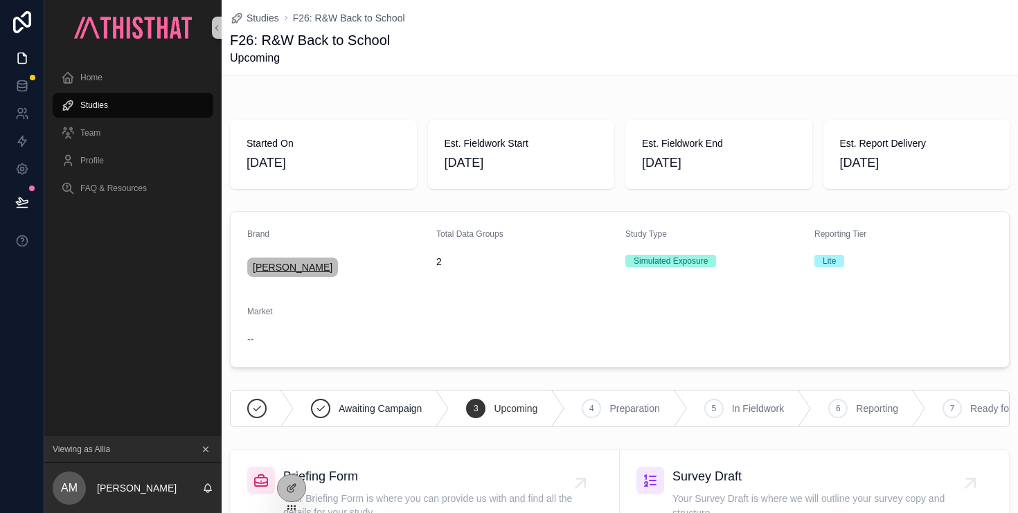
click at [290, 265] on span "[PERSON_NAME]" at bounding box center [293, 268] width 80 height 14
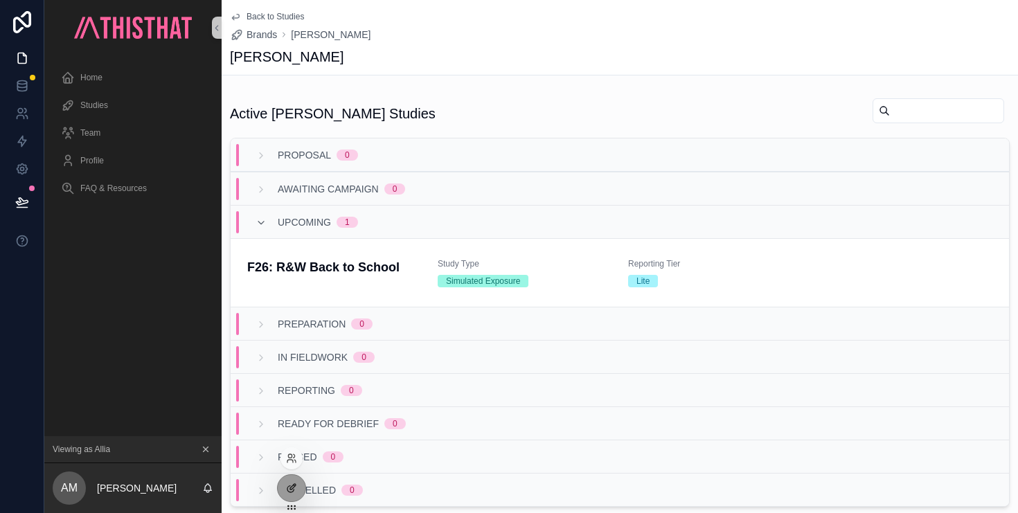
click at [289, 488] on icon at bounding box center [291, 488] width 11 height 11
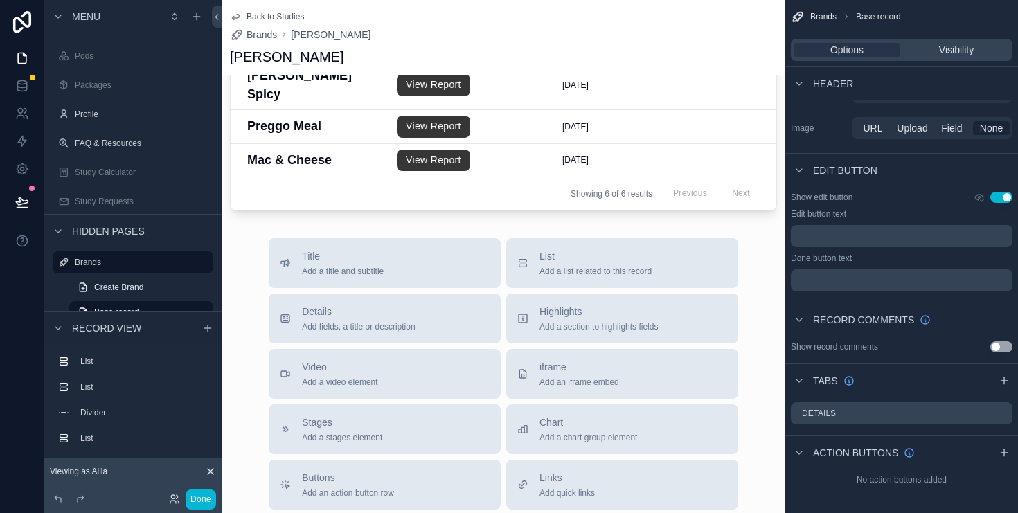
scroll to position [878, 0]
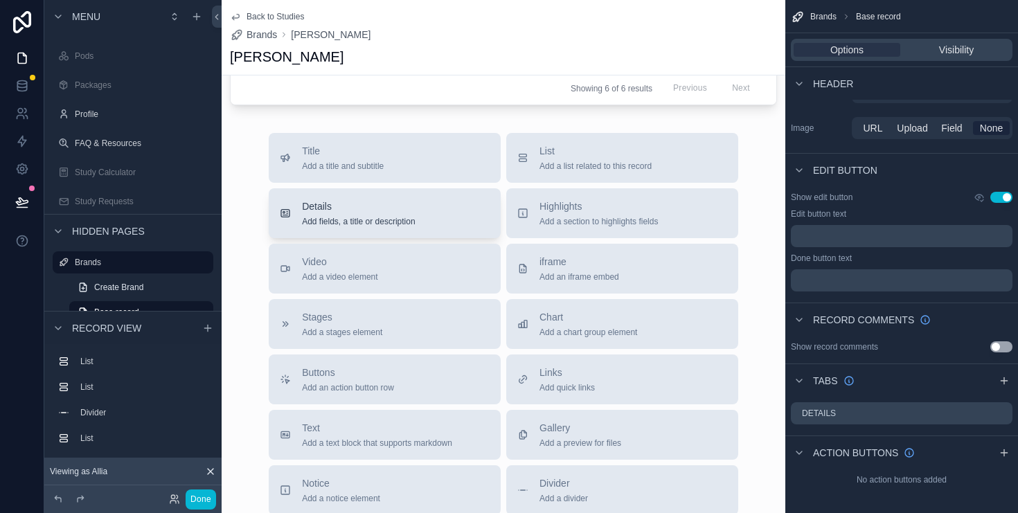
click at [316, 200] on span "Details" at bounding box center [358, 207] width 113 height 14
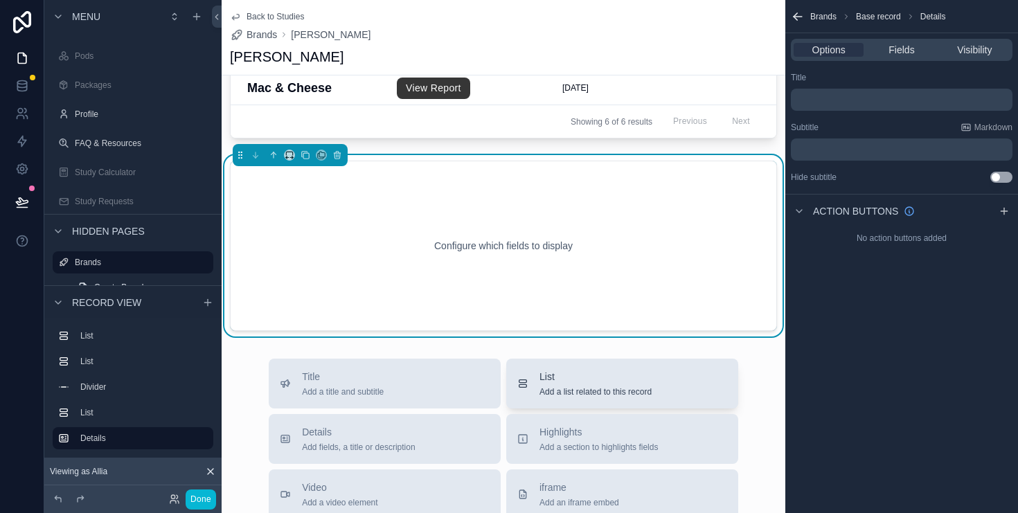
scroll to position [818, 0]
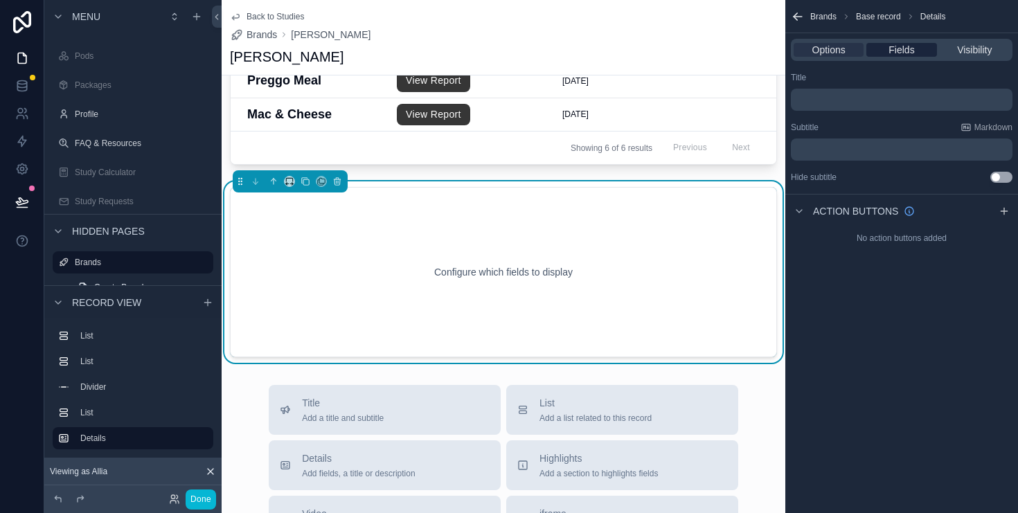
click at [891, 46] on span "Fields" at bounding box center [902, 50] width 26 height 14
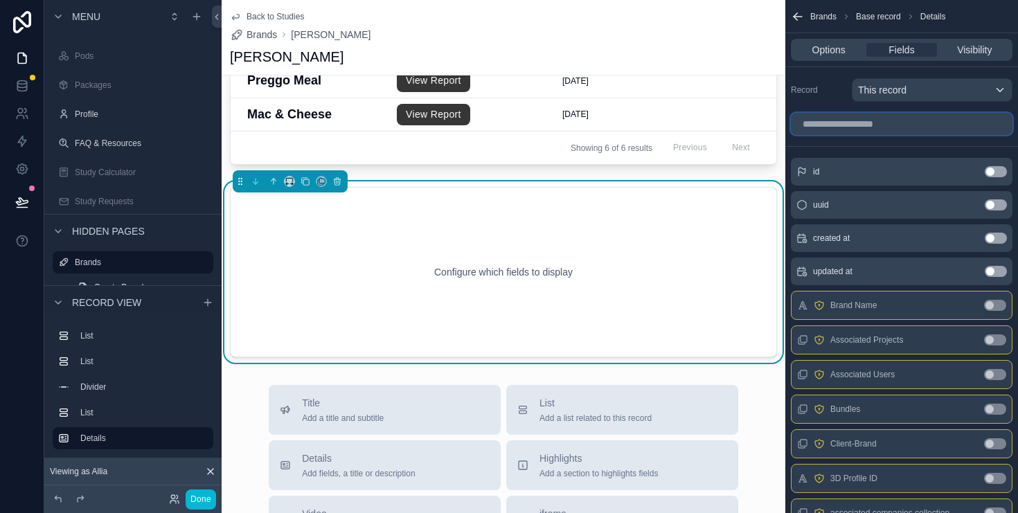
click at [888, 127] on input "scrollable content" at bounding box center [902, 124] width 222 height 22
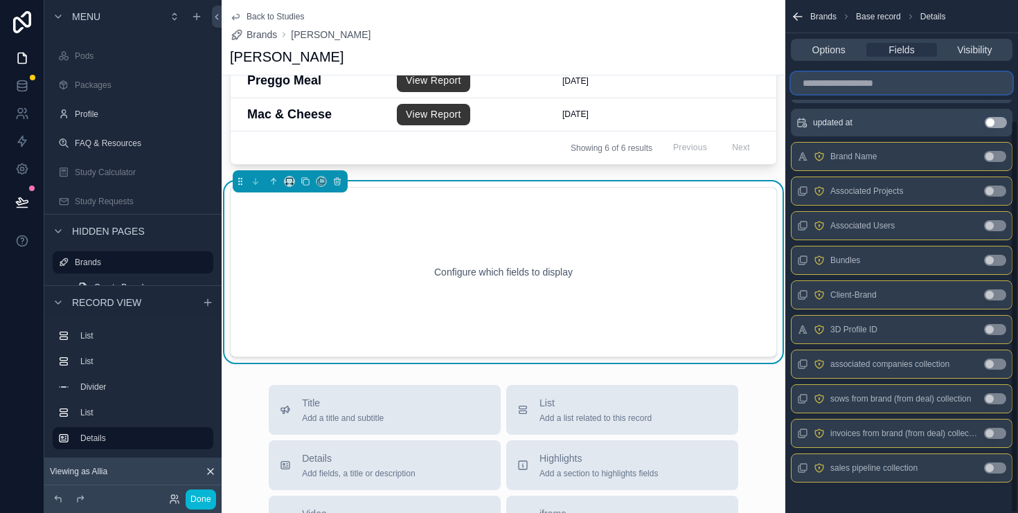
scroll to position [157, 0]
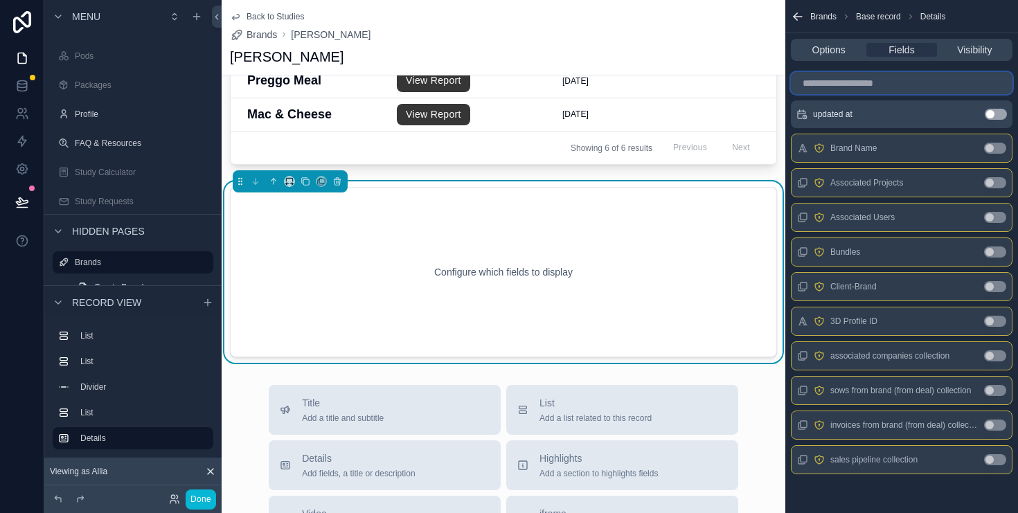
click at [903, 80] on input "scrollable content" at bounding box center [902, 83] width 222 height 22
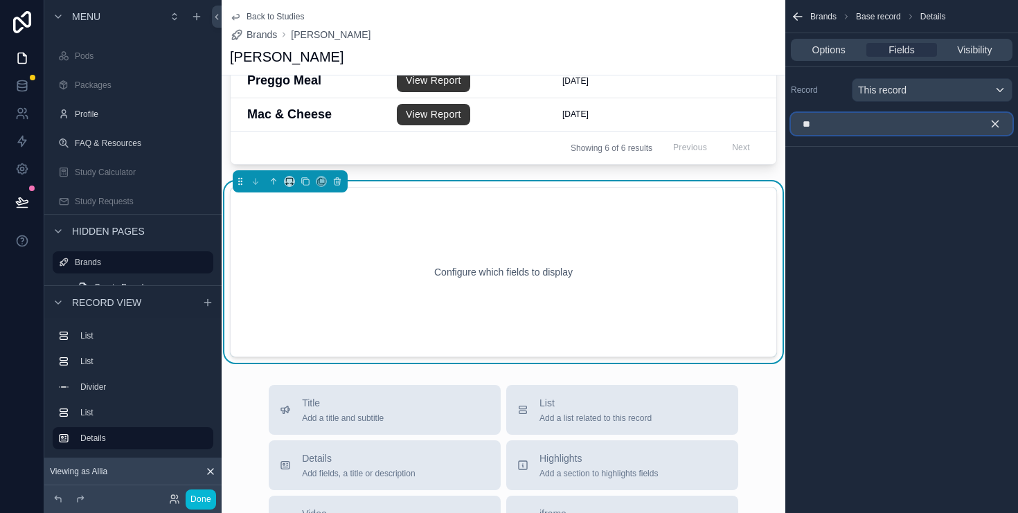
type input "*"
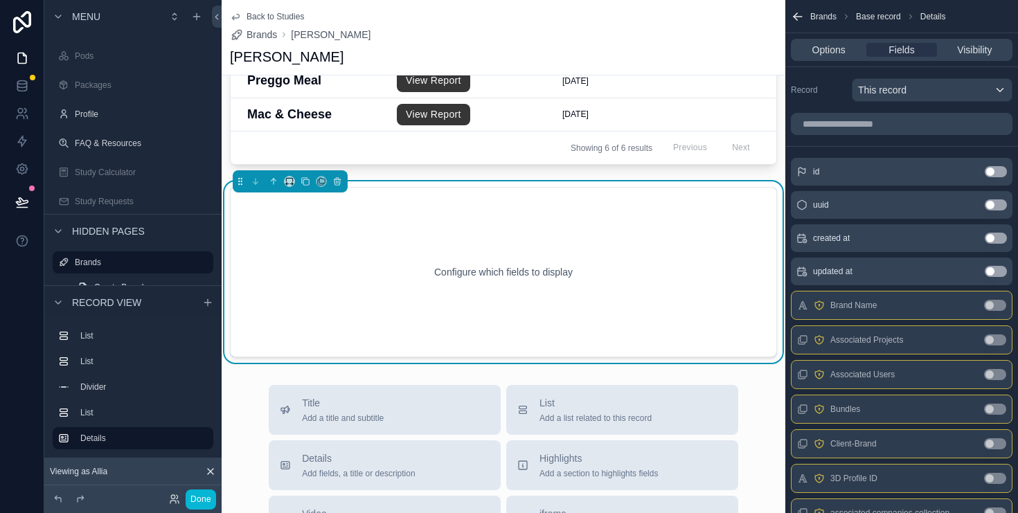
click at [520, 285] on div "Configure which fields to display" at bounding box center [504, 272] width 502 height 125
click at [337, 177] on icon "scrollable content" at bounding box center [338, 182] width 10 height 10
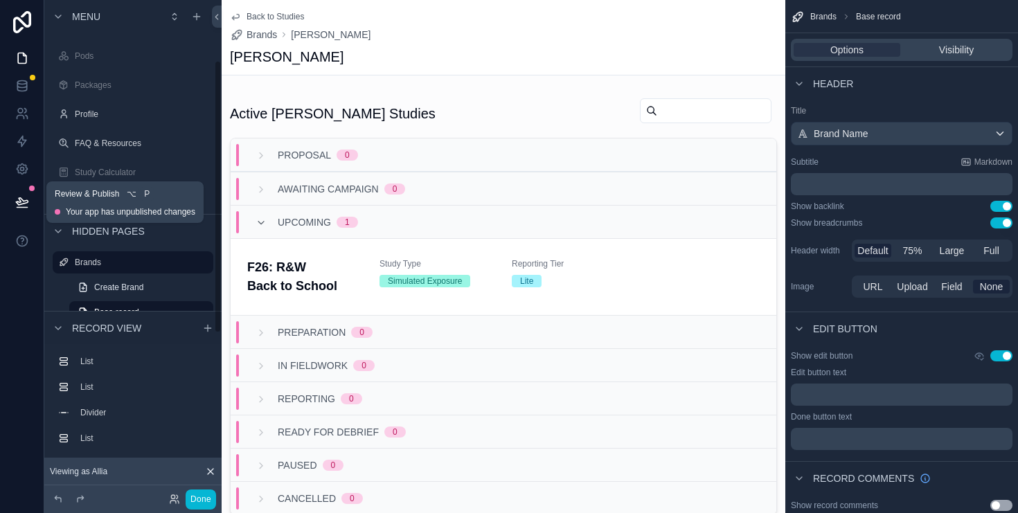
click at [18, 197] on icon at bounding box center [22, 202] width 14 height 14
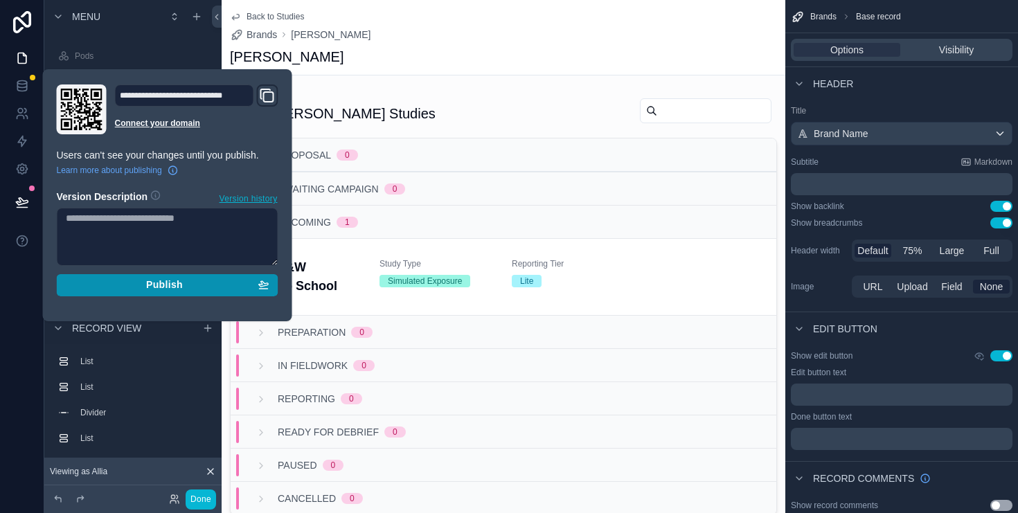
click at [135, 285] on div "Publish" at bounding box center [168, 285] width 204 height 12
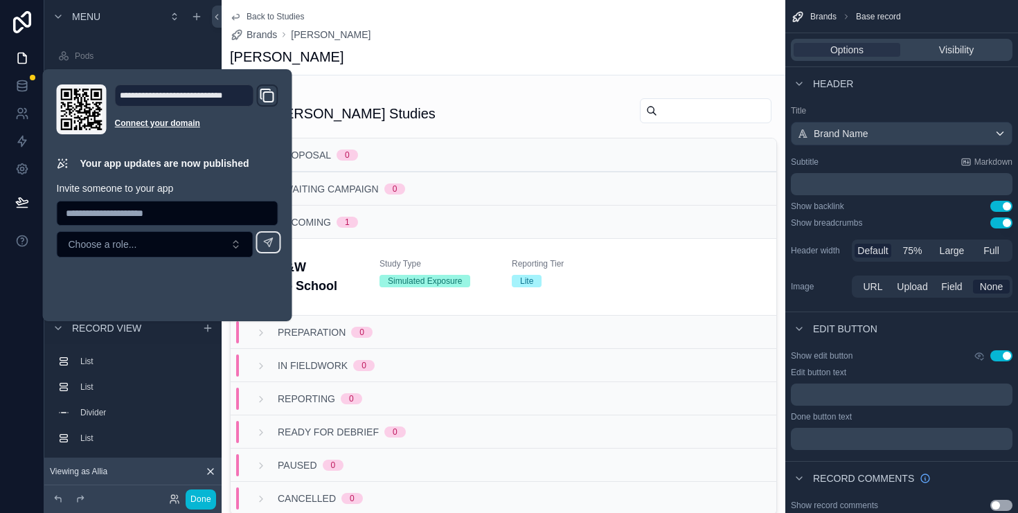
click at [441, 51] on div "[PERSON_NAME]" at bounding box center [503, 56] width 547 height 19
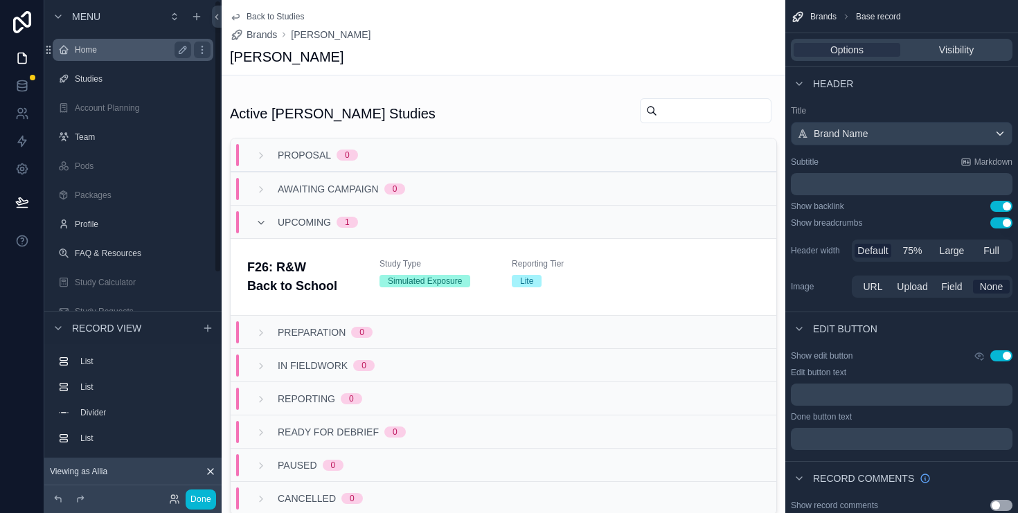
click at [107, 55] on label "Home" at bounding box center [130, 49] width 111 height 11
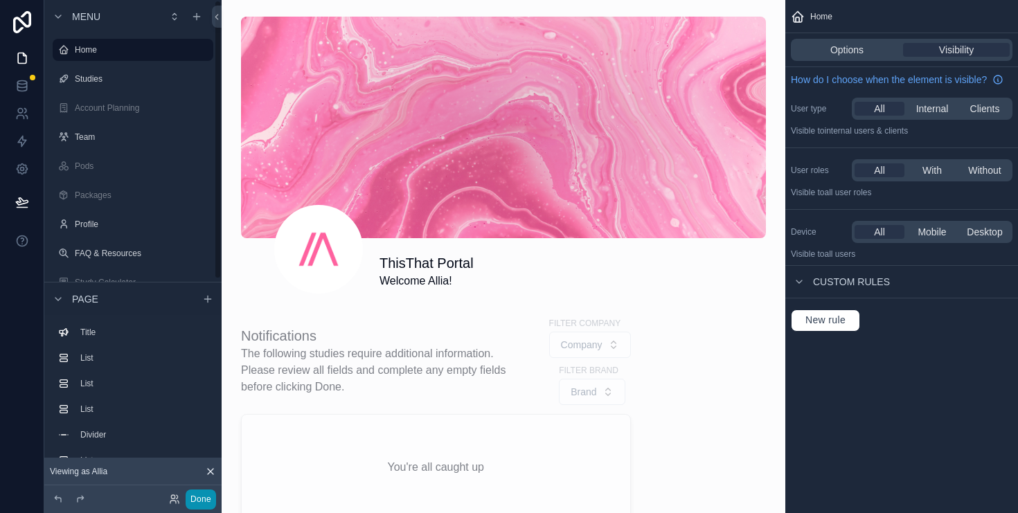
click at [205, 498] on button "Done" at bounding box center [201, 500] width 30 height 20
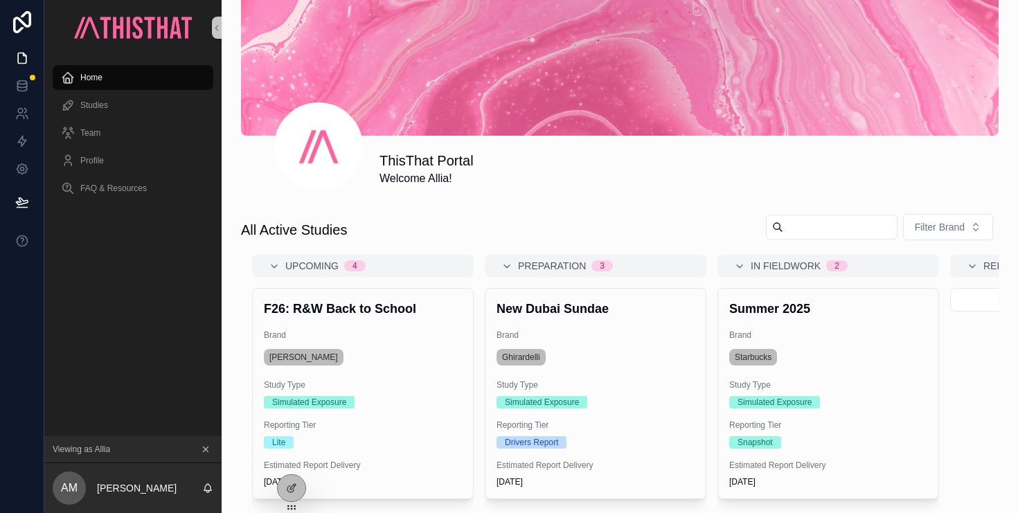
scroll to position [111, 0]
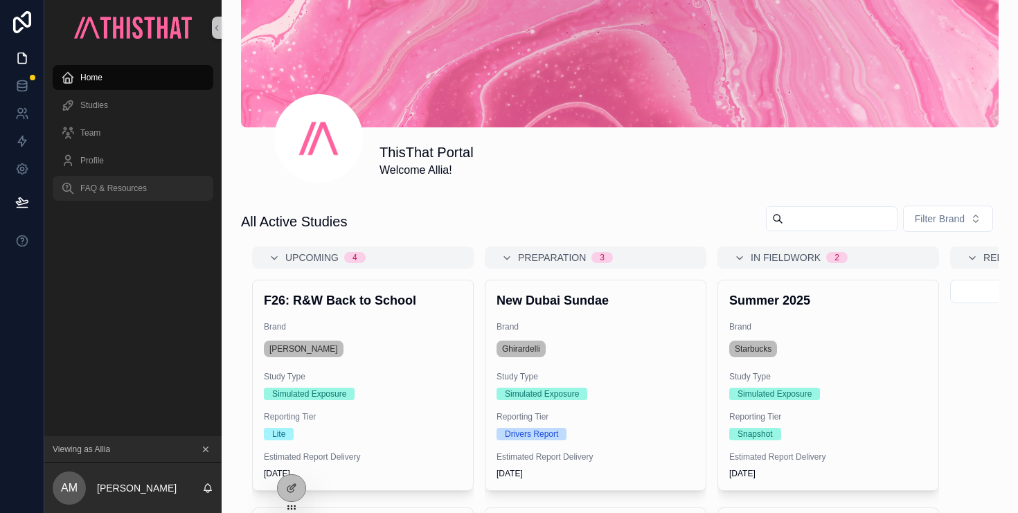
click at [110, 188] on span "FAQ & Resources" at bounding box center [113, 188] width 67 height 11
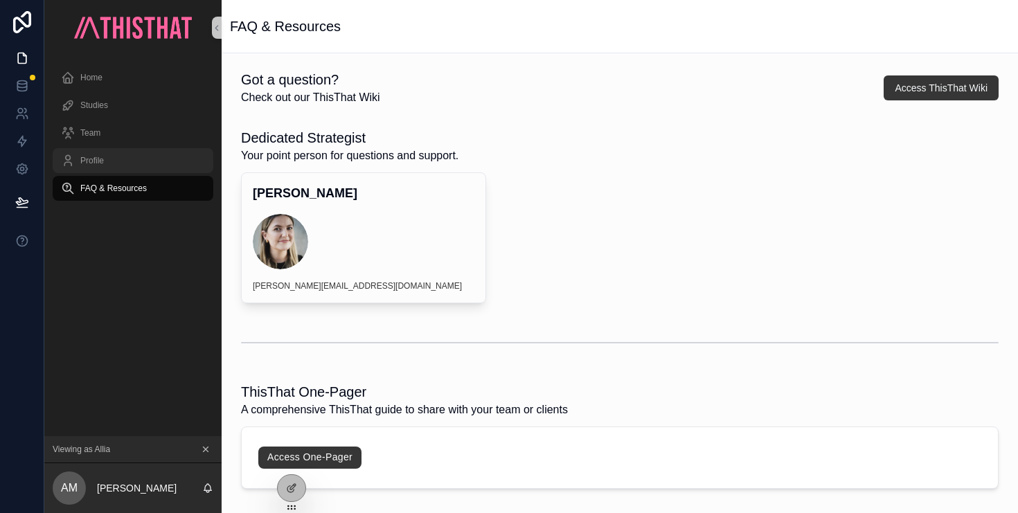
click at [120, 160] on div "Profile" at bounding box center [133, 161] width 144 height 22
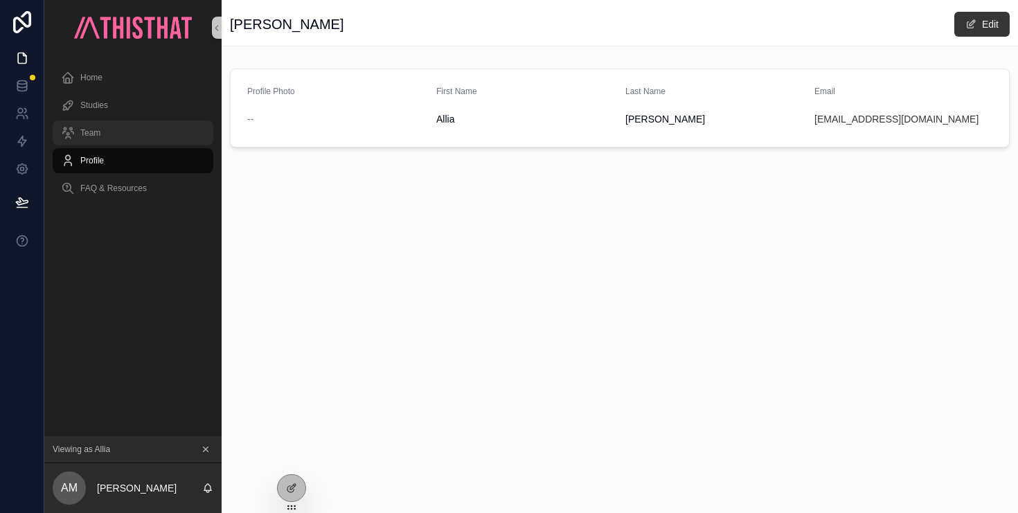
click at [96, 135] on span "Team" at bounding box center [90, 132] width 20 height 11
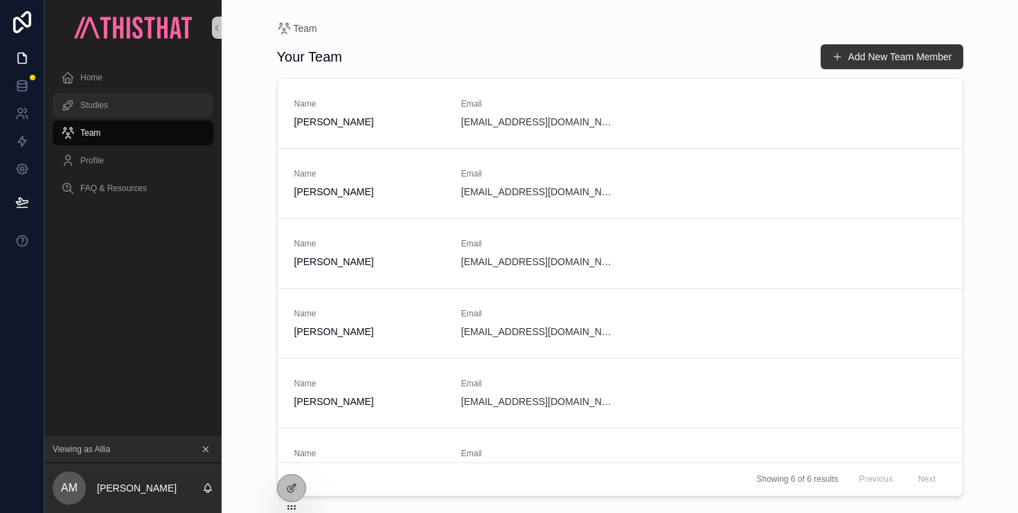
click at [104, 108] on span "Studies" at bounding box center [94, 105] width 28 height 11
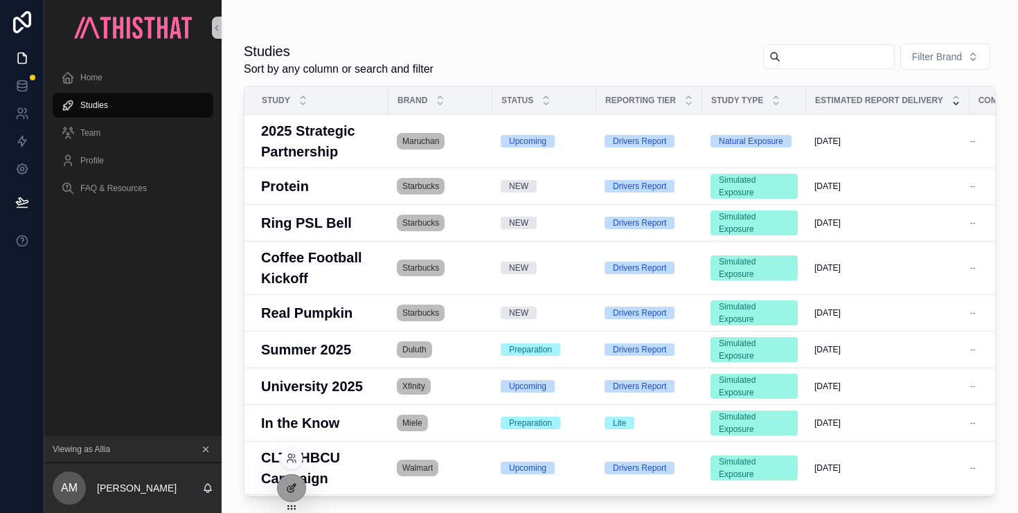
click at [297, 488] on div at bounding box center [292, 488] width 28 height 26
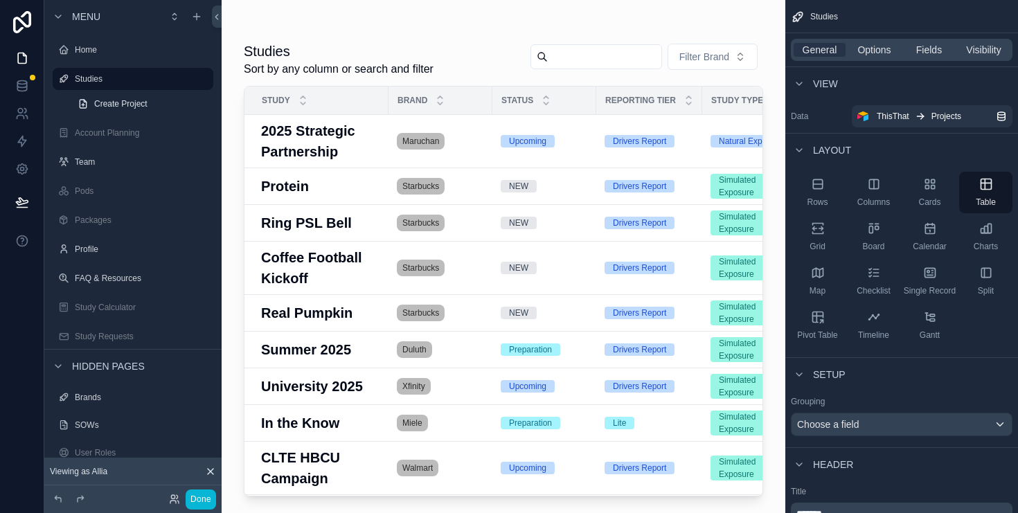
click at [470, 14] on div "scrollable content" at bounding box center [504, 248] width 564 height 497
click at [939, 45] on span "Fields" at bounding box center [930, 50] width 26 height 14
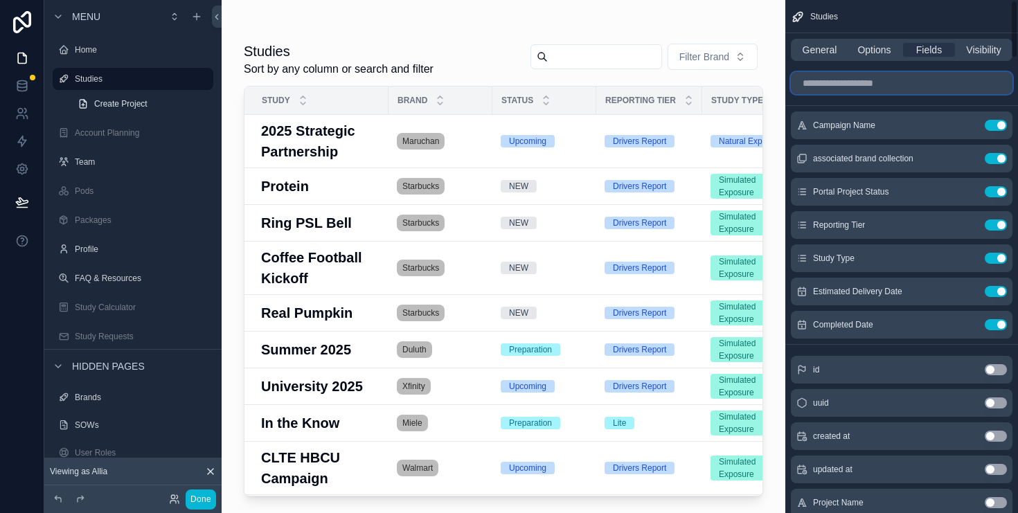
click at [894, 82] on input "scrollable content" at bounding box center [902, 83] width 222 height 22
type input "*"
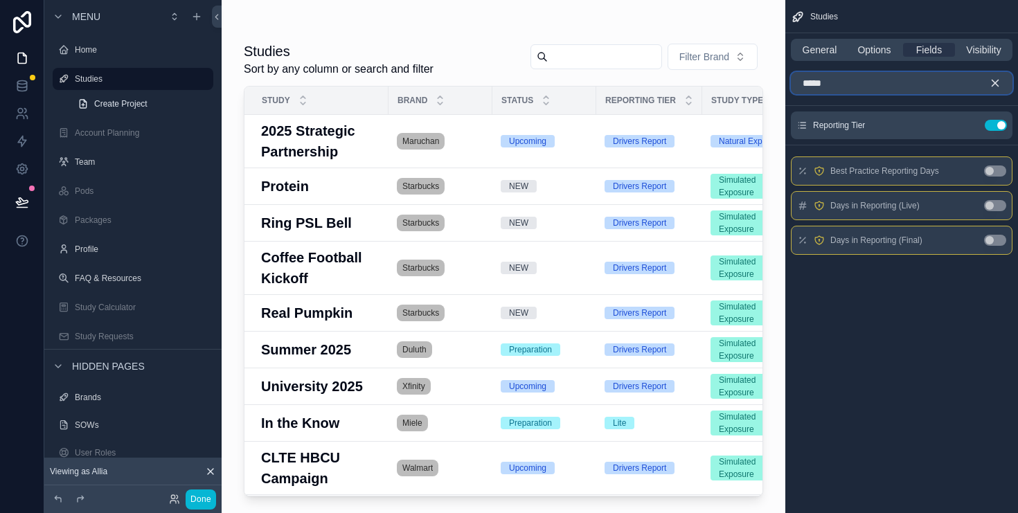
type input "******"
click at [854, 89] on input "******" at bounding box center [902, 83] width 222 height 22
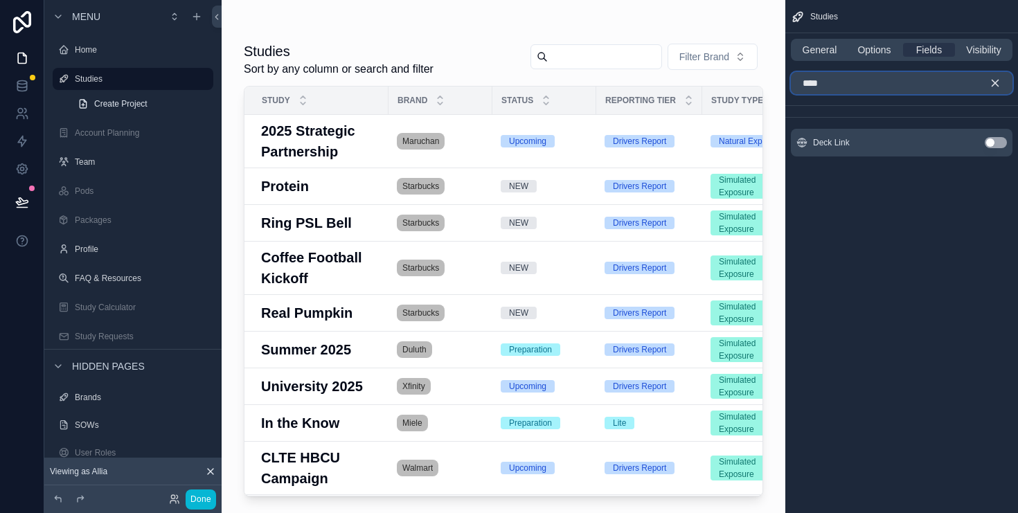
type input "****"
click at [995, 141] on button "Use setting" at bounding box center [996, 142] width 22 height 11
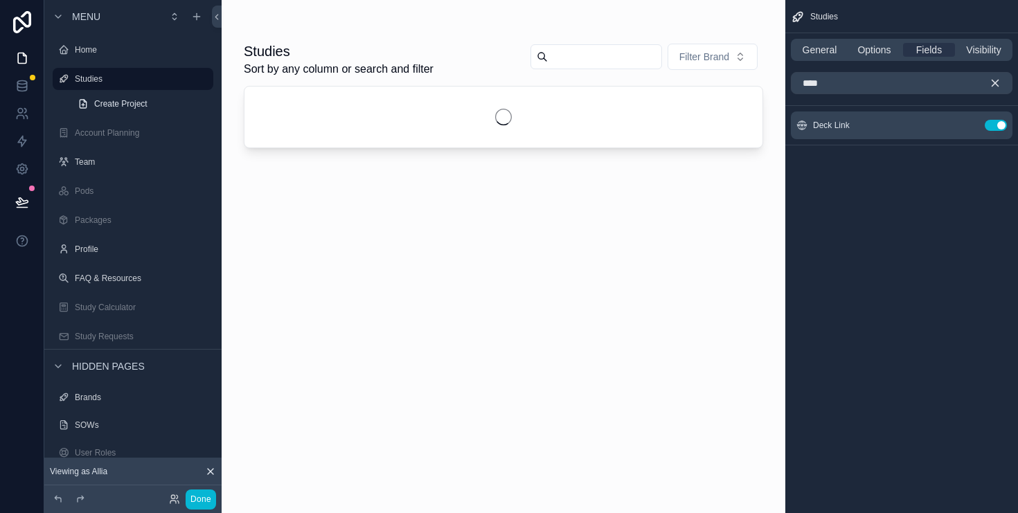
click at [996, 77] on icon "scrollable content" at bounding box center [995, 83] width 12 height 12
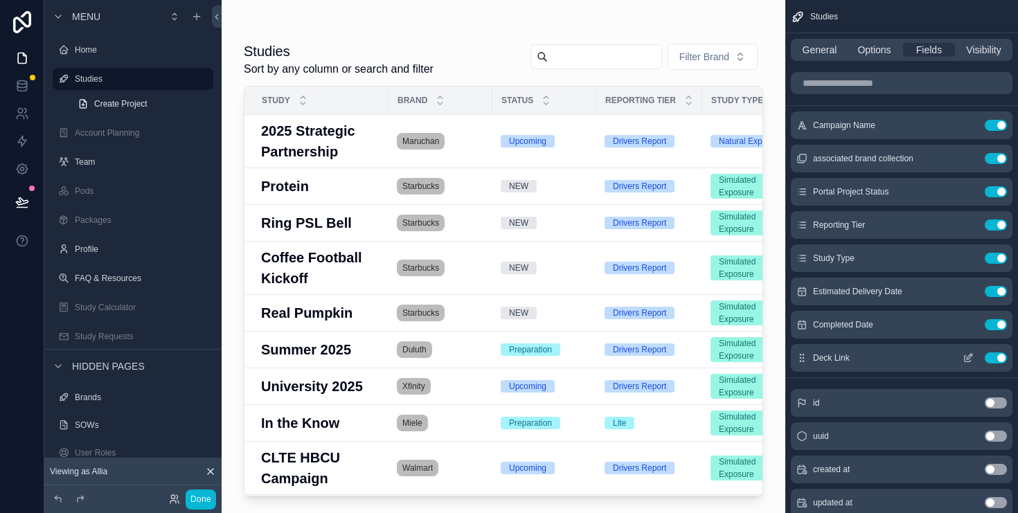
click at [967, 356] on icon "scrollable content" at bounding box center [968, 358] width 11 height 11
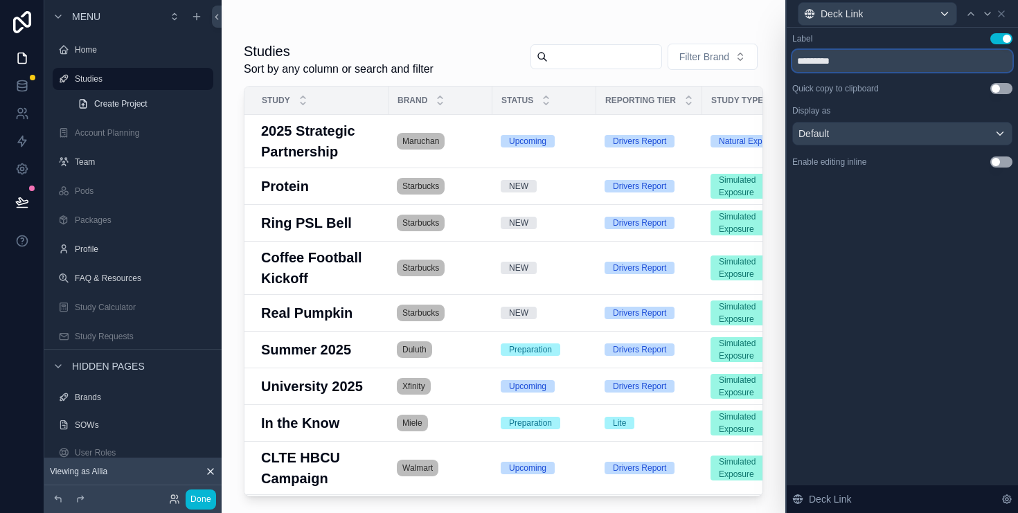
click at [842, 63] on input "*********" at bounding box center [903, 61] width 220 height 22
click at [868, 62] on input "*********" at bounding box center [903, 61] width 220 height 22
click at [868, 64] on input "*********" at bounding box center [903, 61] width 220 height 22
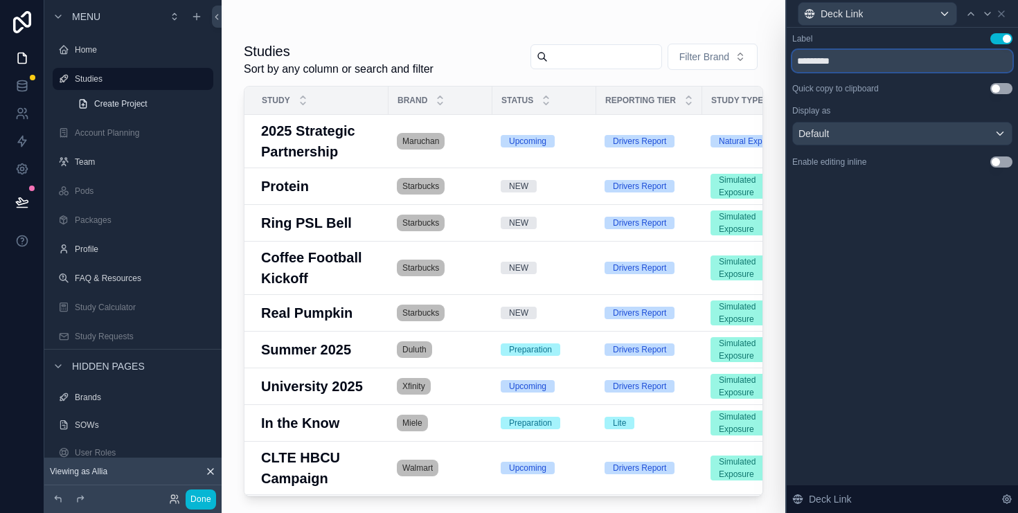
click at [868, 64] on input "*********" at bounding box center [903, 61] width 220 height 22
type input "******"
click at [988, 135] on div "Default" at bounding box center [902, 134] width 219 height 22
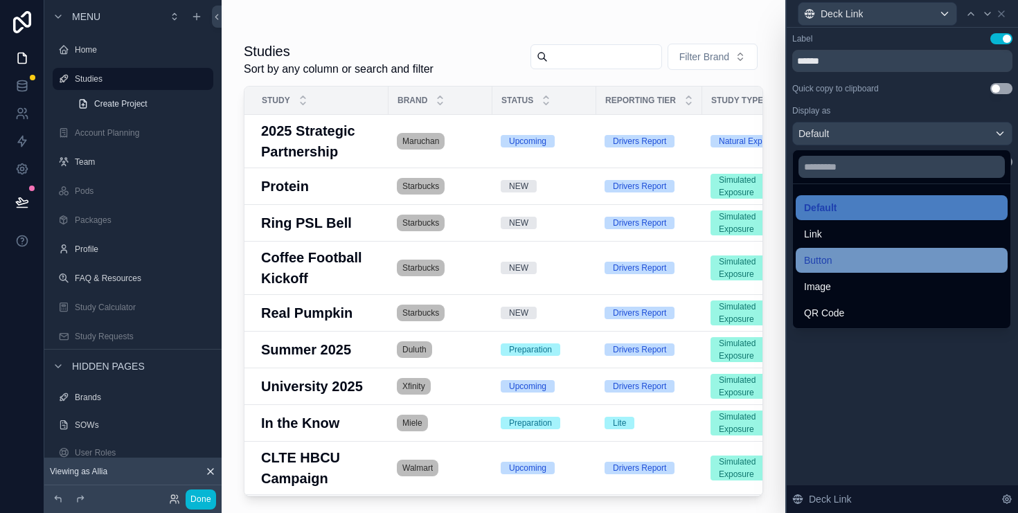
click at [901, 252] on div "Button" at bounding box center [901, 260] width 195 height 17
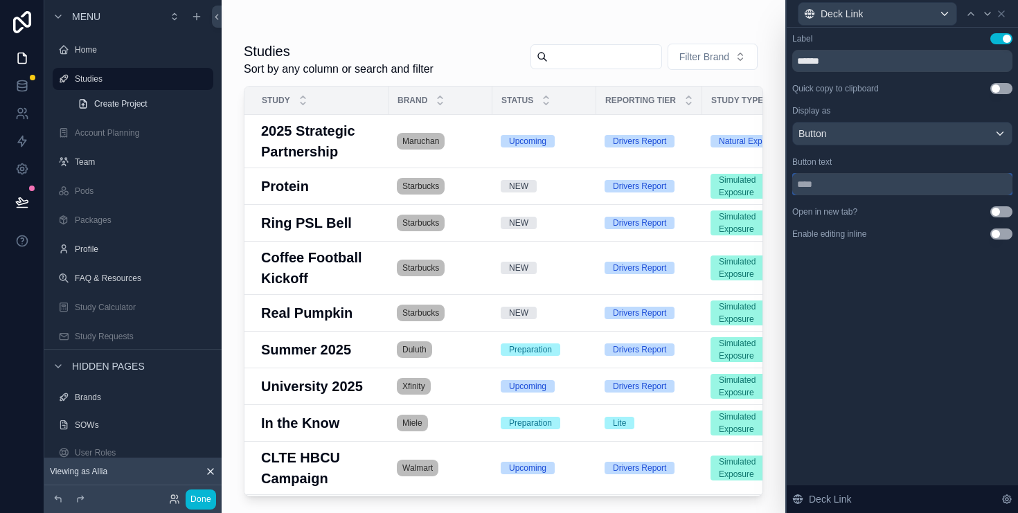
click at [891, 186] on input "text" at bounding box center [903, 184] width 220 height 22
click at [991, 204] on div "Label Use setting ****** Quick copy to clipboard Use setting Display as Button …" at bounding box center [903, 136] width 220 height 206
click at [1007, 215] on button "Use setting" at bounding box center [1002, 211] width 22 height 11
click at [840, 180] on input "text" at bounding box center [903, 184] width 220 height 22
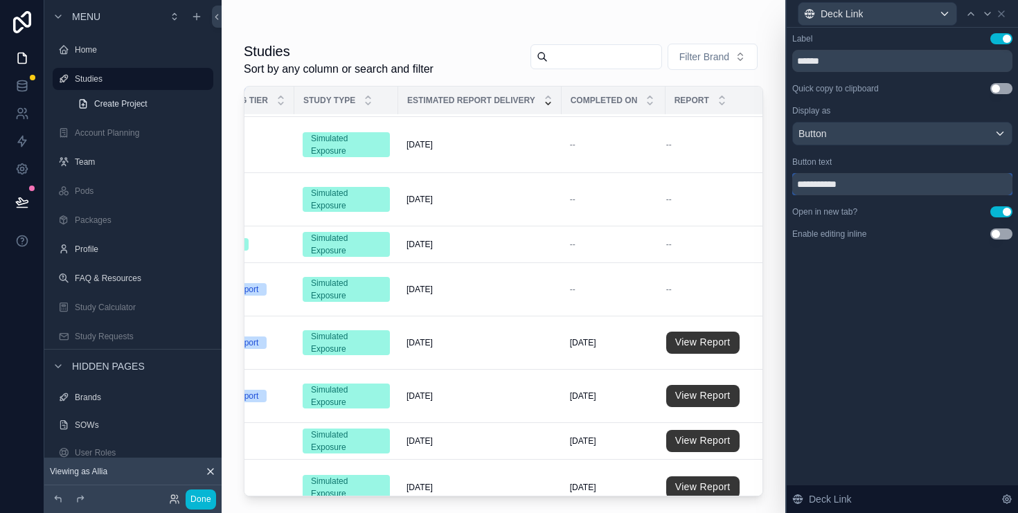
scroll to position [0, 408]
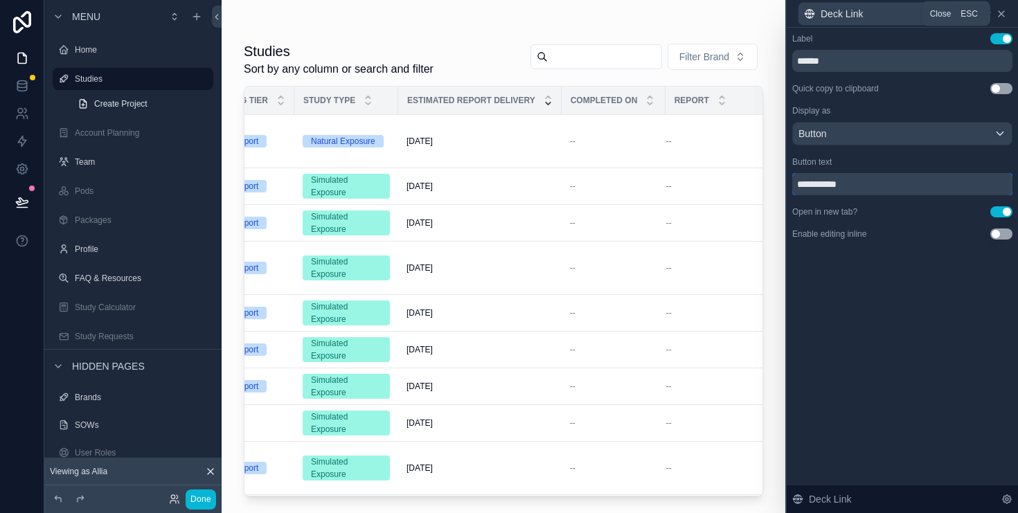
type input "**********"
click at [1005, 14] on icon at bounding box center [1001, 13] width 11 height 11
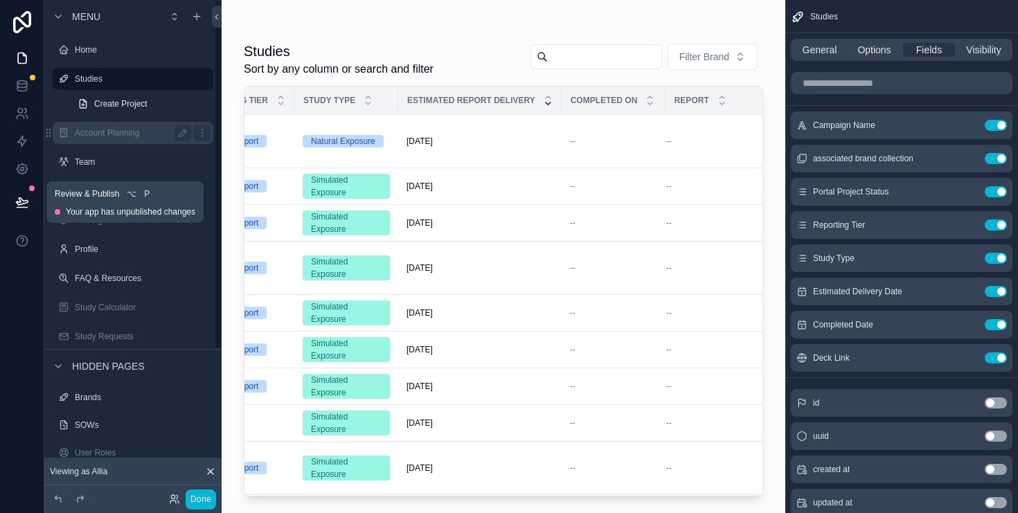
drag, startPoint x: 19, startPoint y: 204, endPoint x: 78, endPoint y: 143, distance: 84.8
click at [19, 204] on icon at bounding box center [22, 202] width 14 height 14
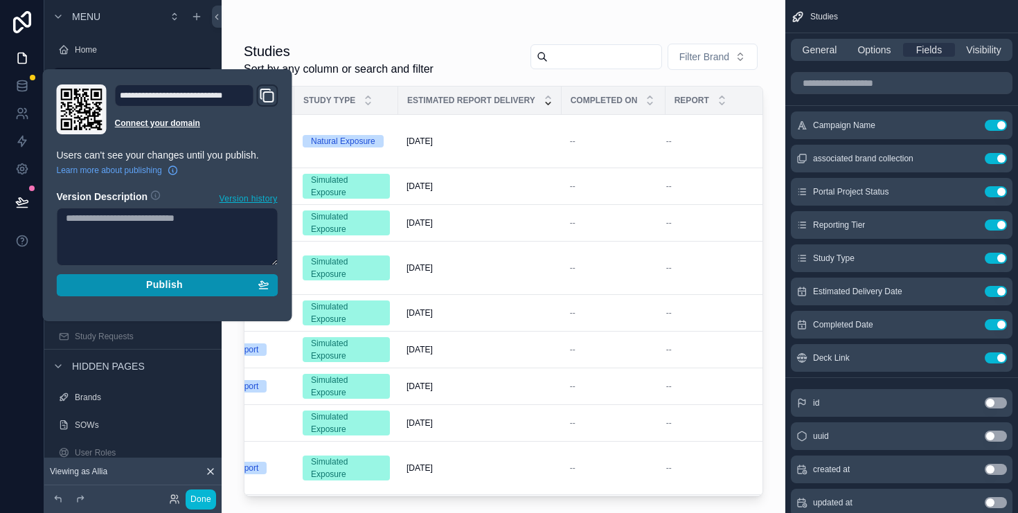
click at [196, 288] on div "Publish" at bounding box center [168, 285] width 204 height 12
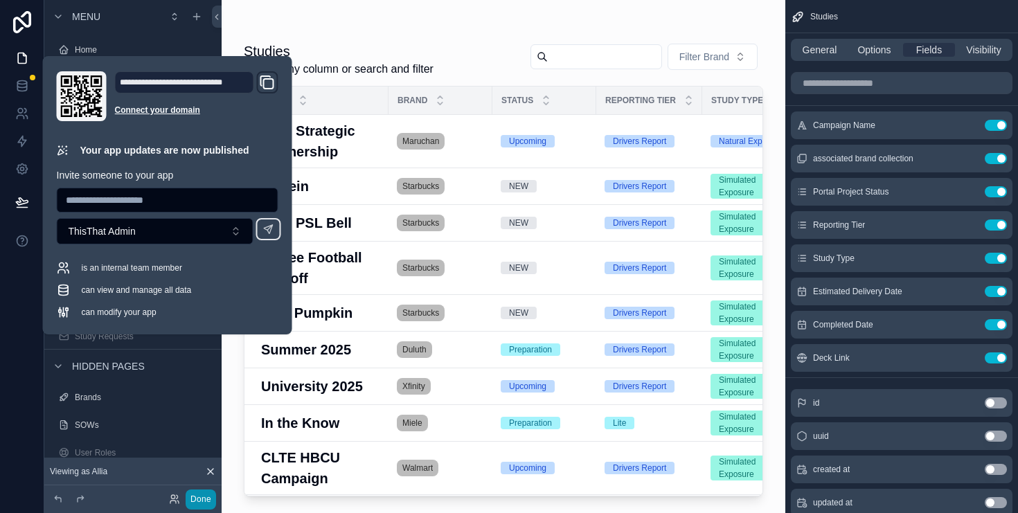
click at [206, 495] on button "Done" at bounding box center [201, 500] width 30 height 20
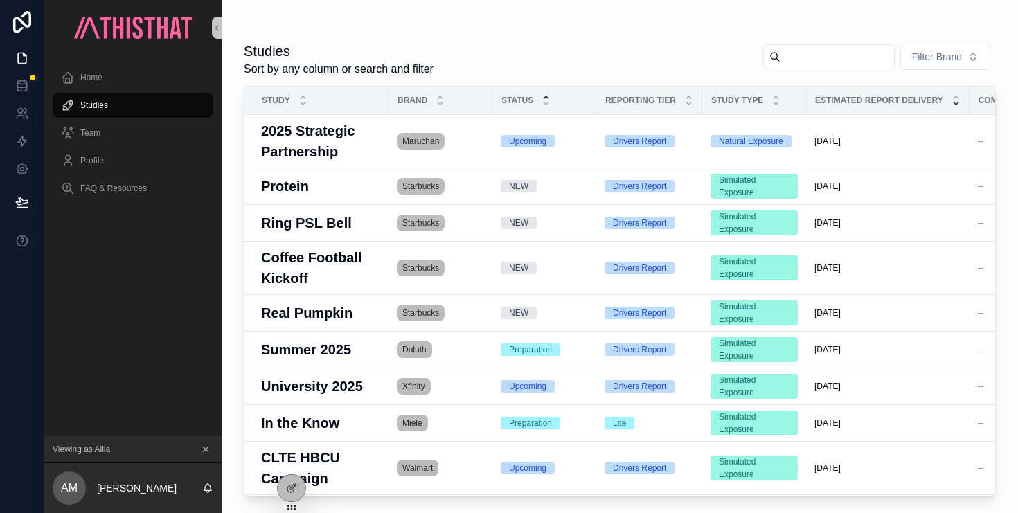
click at [545, 97] on icon "scrollable content" at bounding box center [546, 97] width 5 height 2
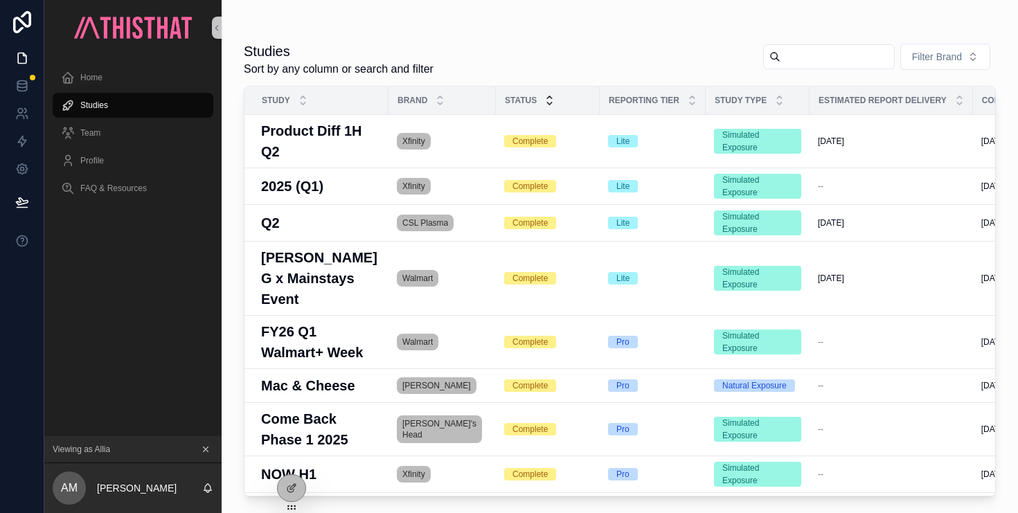
click at [546, 105] on icon "scrollable content" at bounding box center [549, 103] width 9 height 9
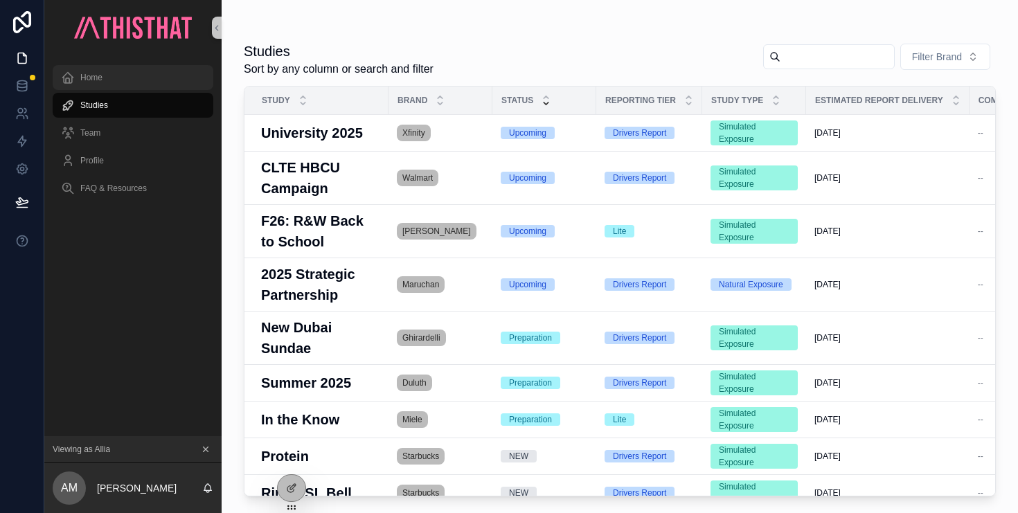
click at [118, 80] on div "Home" at bounding box center [133, 78] width 144 height 22
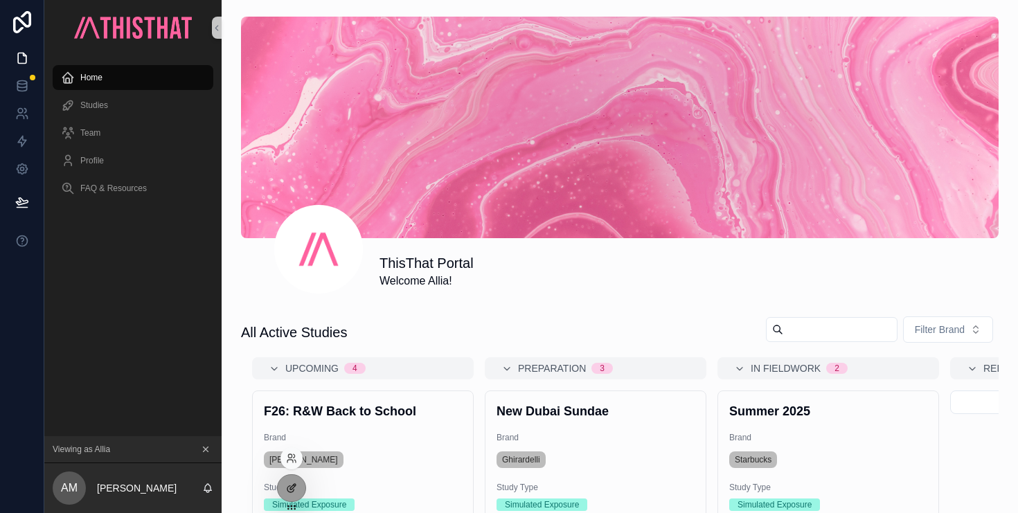
click at [299, 486] on div at bounding box center [292, 488] width 28 height 26
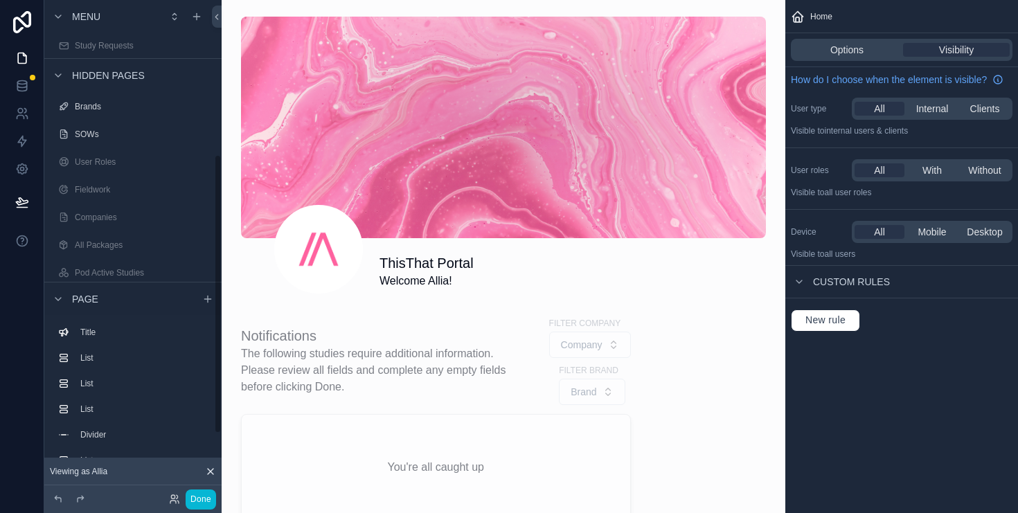
scroll to position [274, 0]
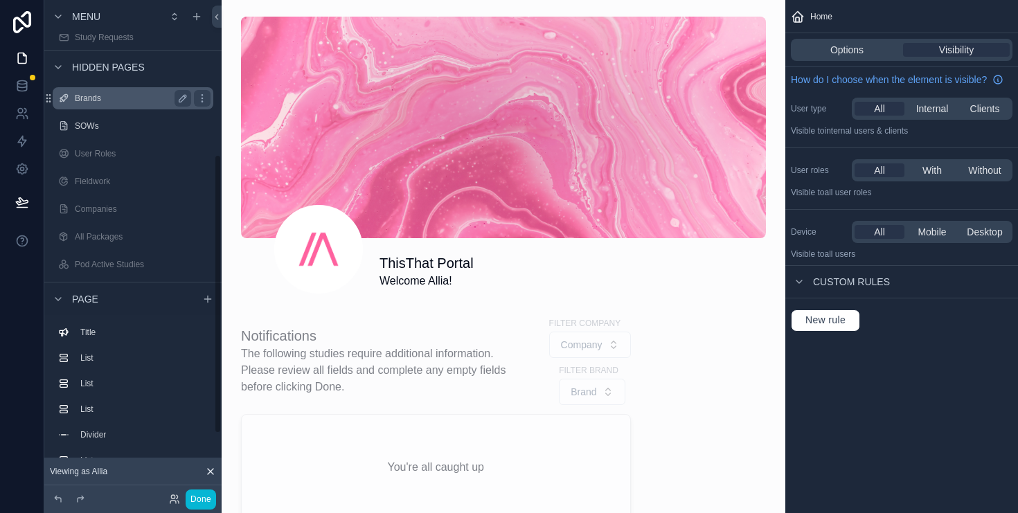
click at [88, 100] on label "Brands" at bounding box center [130, 98] width 111 height 11
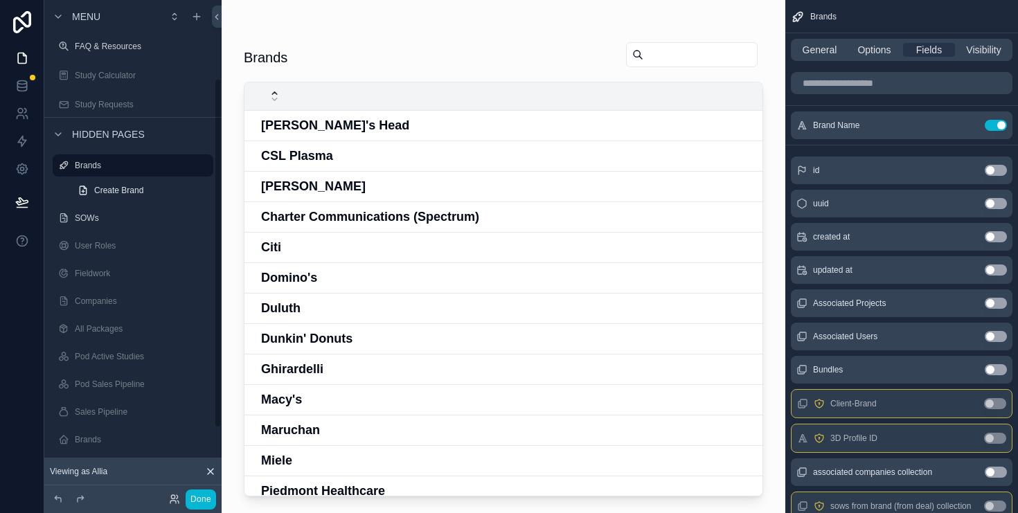
scroll to position [110, 0]
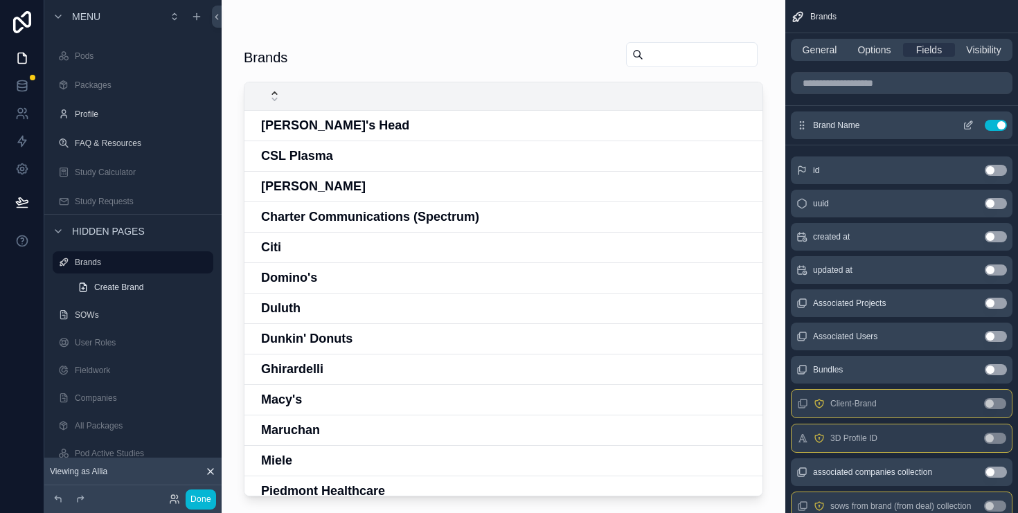
click at [968, 127] on icon "scrollable content" at bounding box center [970, 124] width 6 height 6
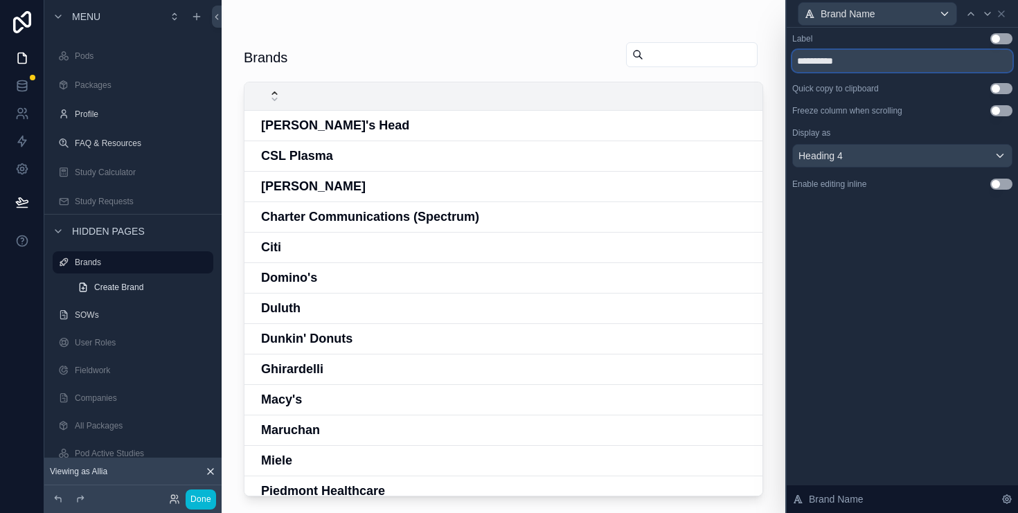
click at [910, 62] on input "**********" at bounding box center [903, 61] width 220 height 22
click at [995, 43] on button "Use setting" at bounding box center [1002, 38] width 22 height 11
click at [840, 64] on input "**********" at bounding box center [903, 61] width 220 height 22
type input "*****"
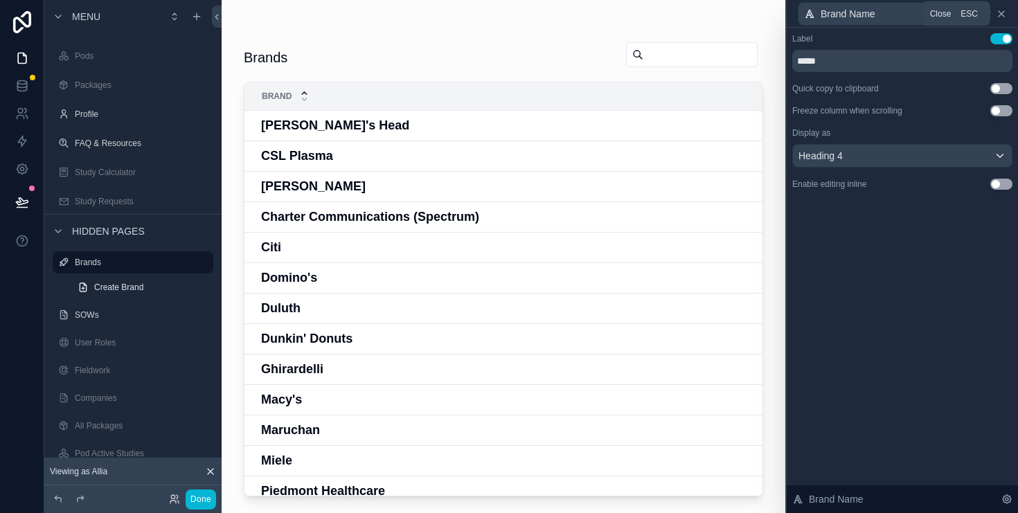
click at [999, 11] on icon at bounding box center [1002, 14] width 6 height 6
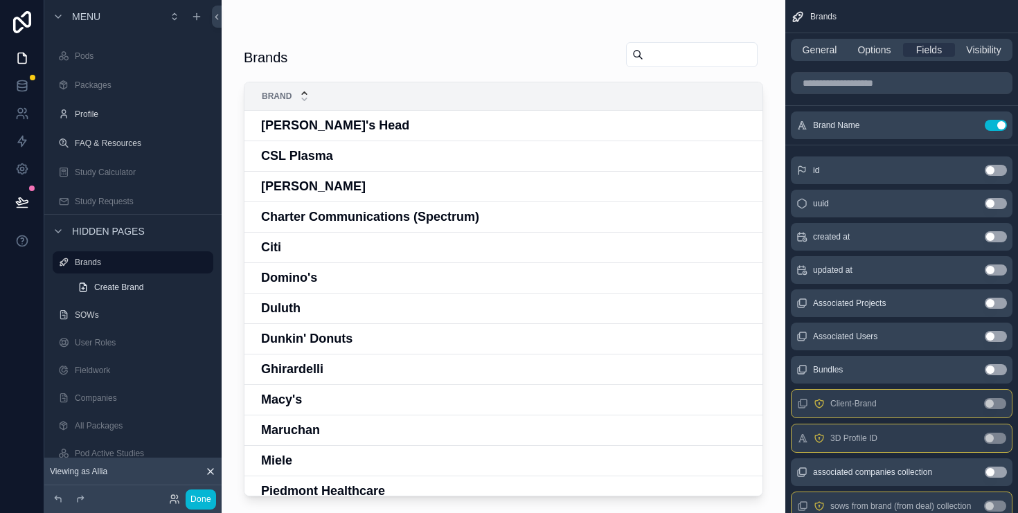
scroll to position [116, 0]
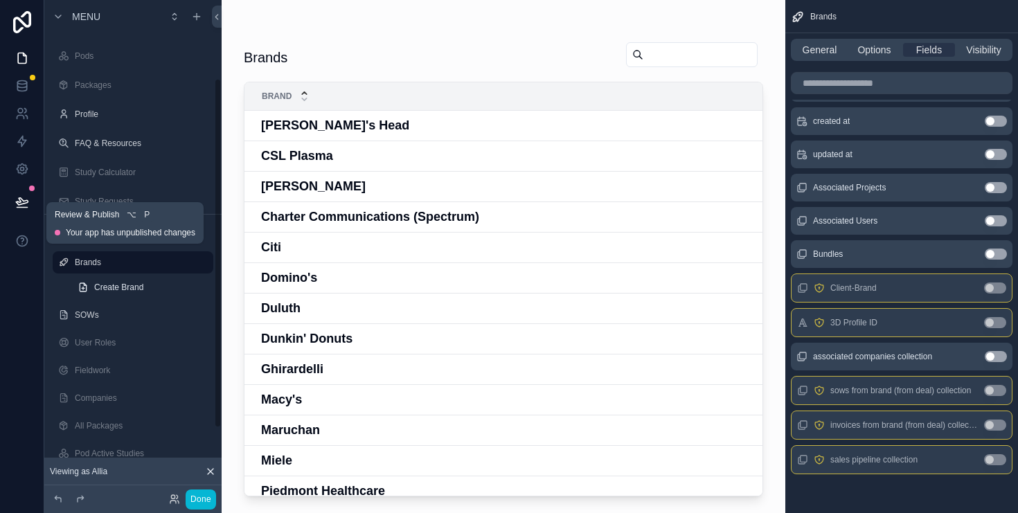
click at [19, 206] on icon at bounding box center [22, 202] width 14 height 14
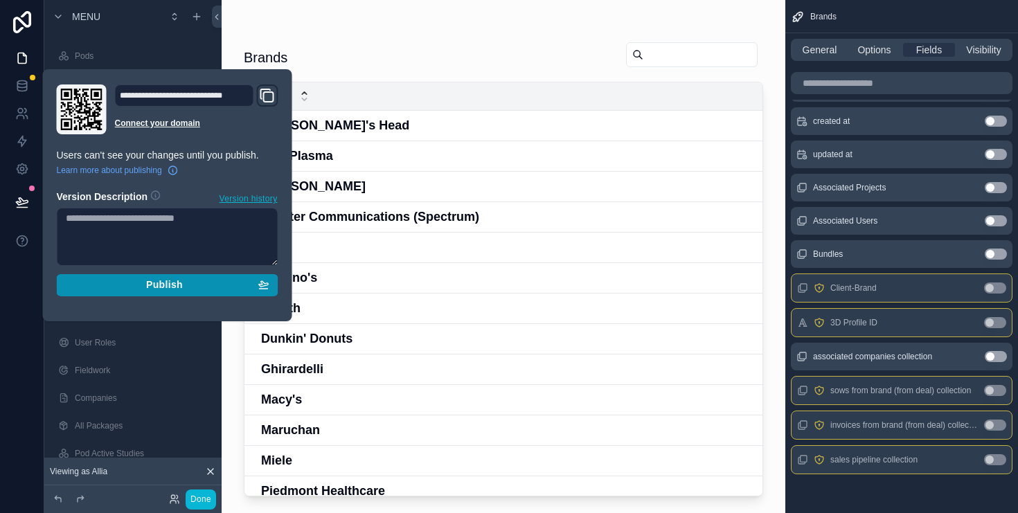
click at [170, 286] on span "Publish" at bounding box center [164, 285] width 37 height 12
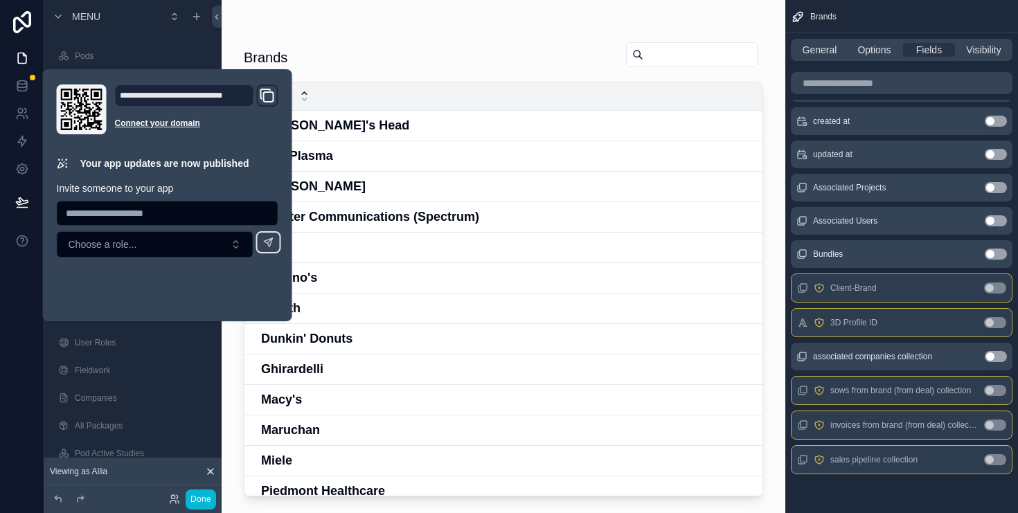
click at [430, 26] on div "scrollable content" at bounding box center [504, 248] width 564 height 497
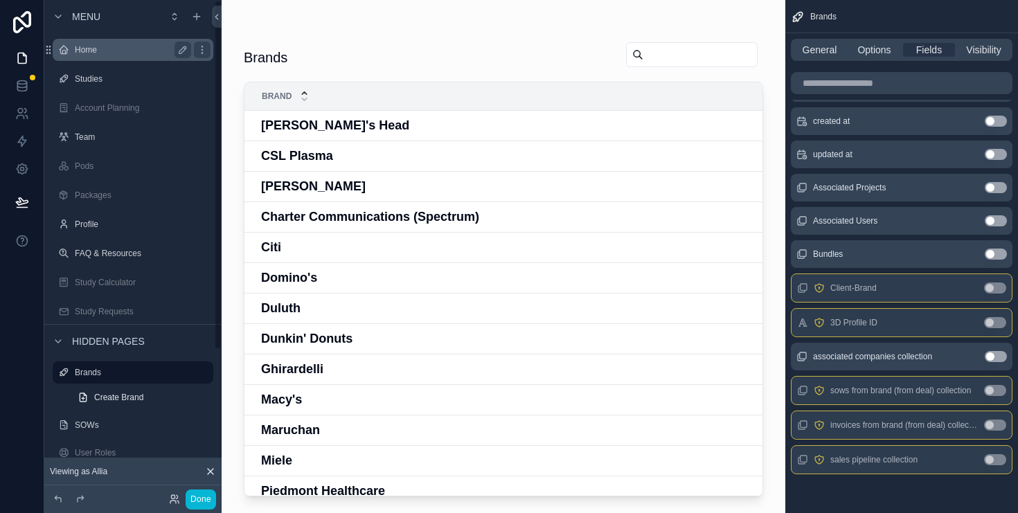
click at [93, 57] on div "Home" at bounding box center [133, 50] width 116 height 17
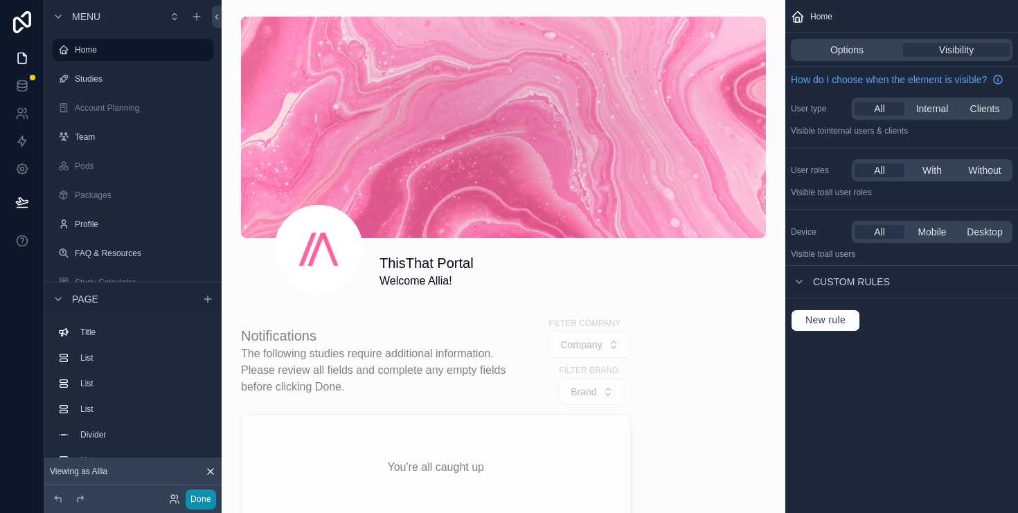
click at [208, 497] on button "Done" at bounding box center [201, 500] width 30 height 20
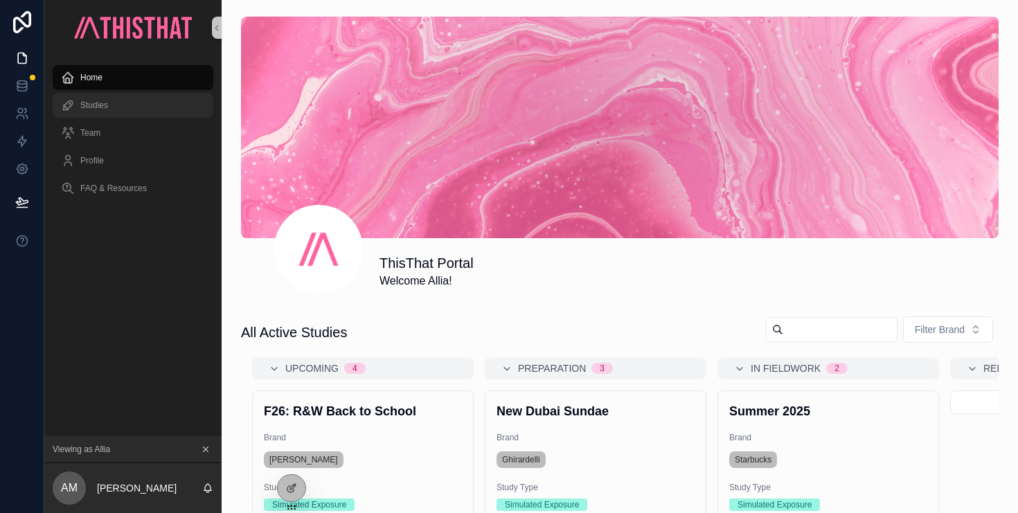
click at [116, 102] on div "Studies" at bounding box center [133, 105] width 144 height 22
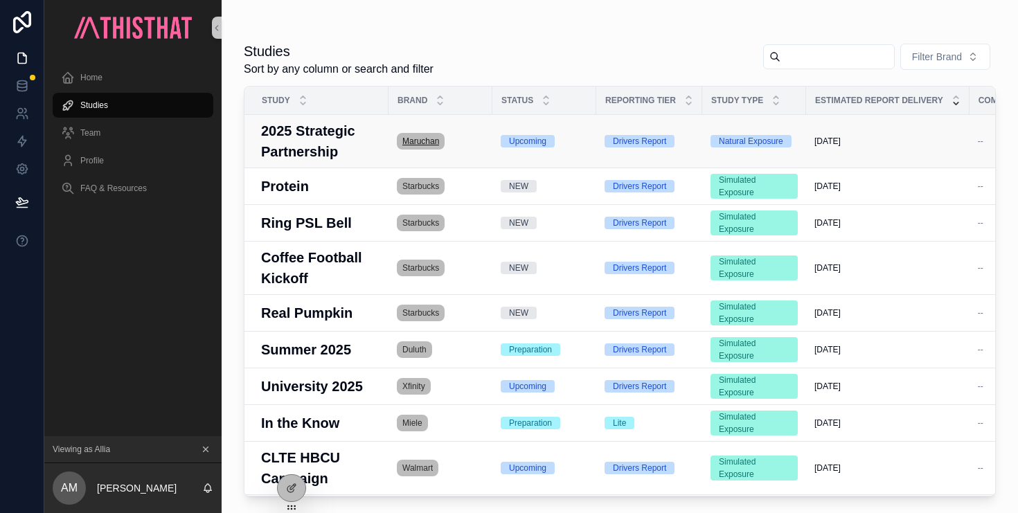
click at [422, 141] on span "Maruchan" at bounding box center [421, 141] width 37 height 11
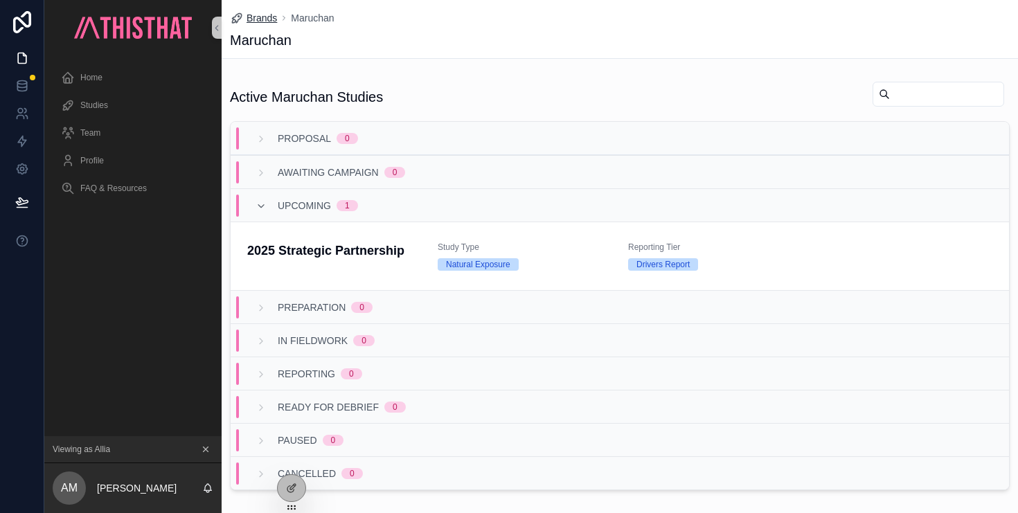
click at [261, 15] on span "Brands" at bounding box center [262, 18] width 30 height 14
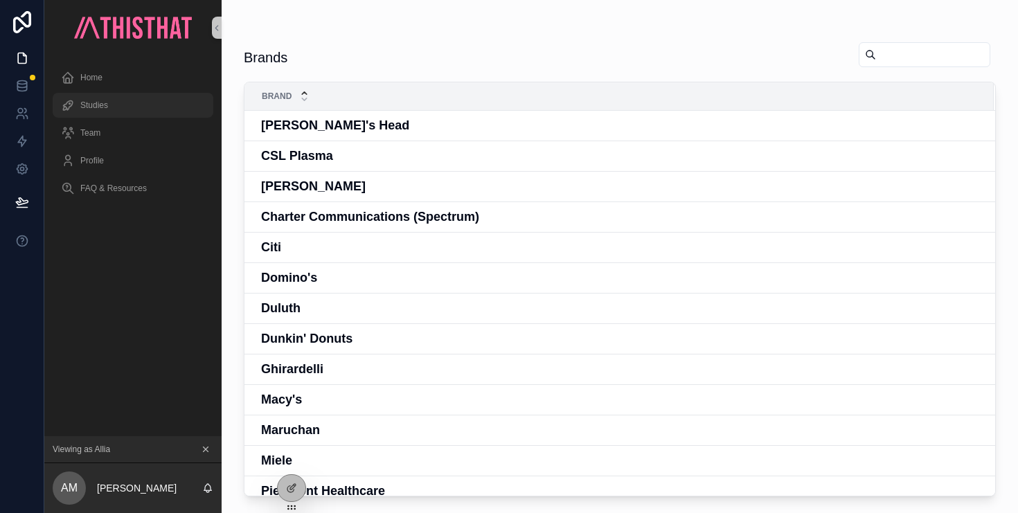
click at [96, 104] on span "Studies" at bounding box center [94, 105] width 28 height 11
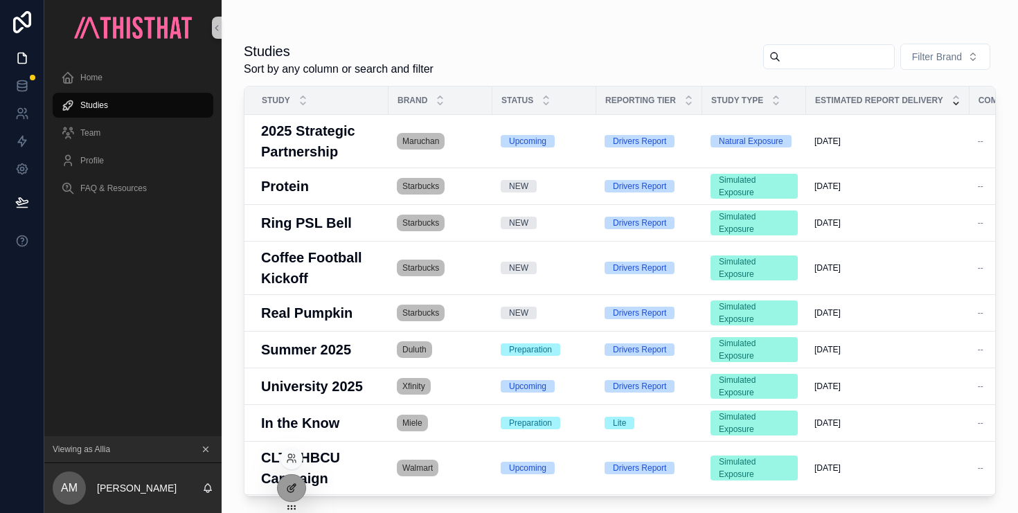
click at [290, 493] on icon at bounding box center [291, 489] width 6 height 6
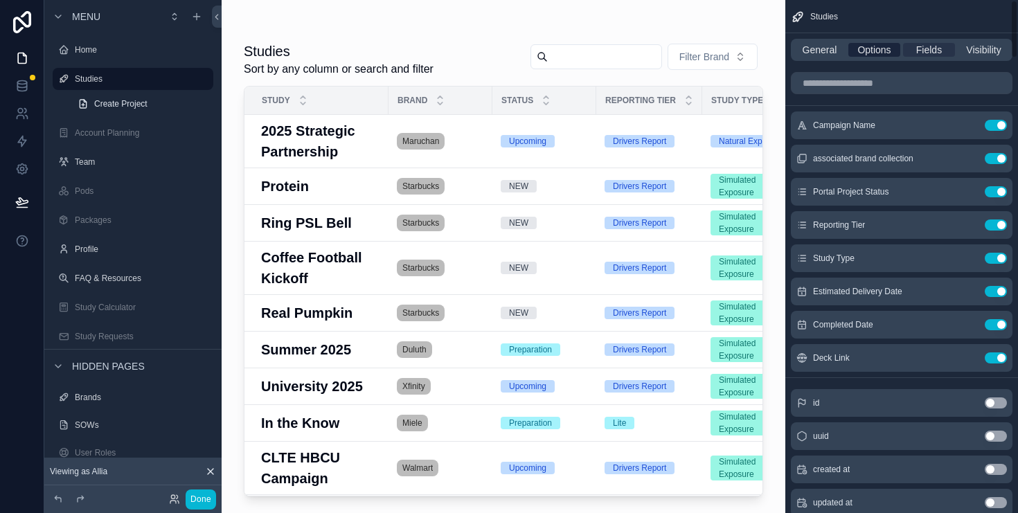
click at [874, 53] on span "Options" at bounding box center [874, 50] width 33 height 14
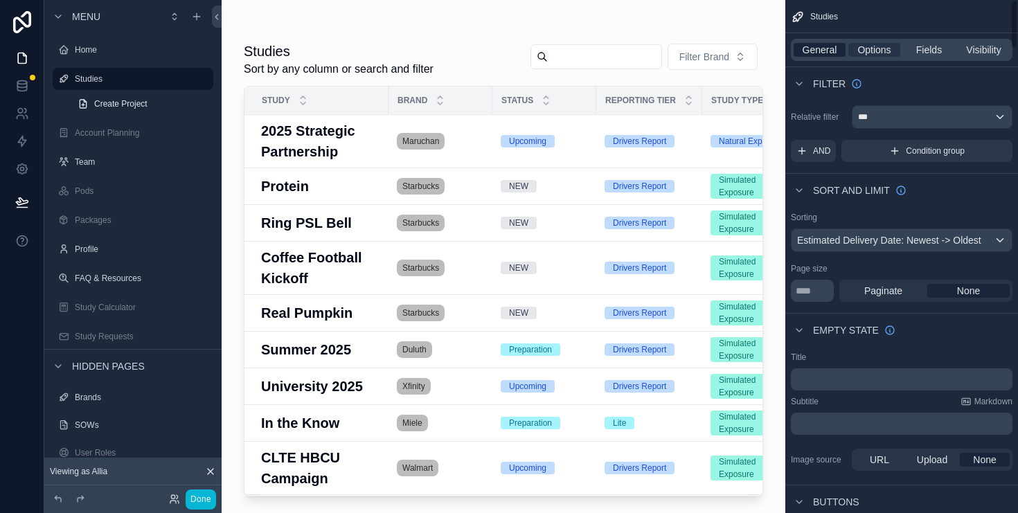
click at [816, 55] on span "General" at bounding box center [820, 50] width 35 height 14
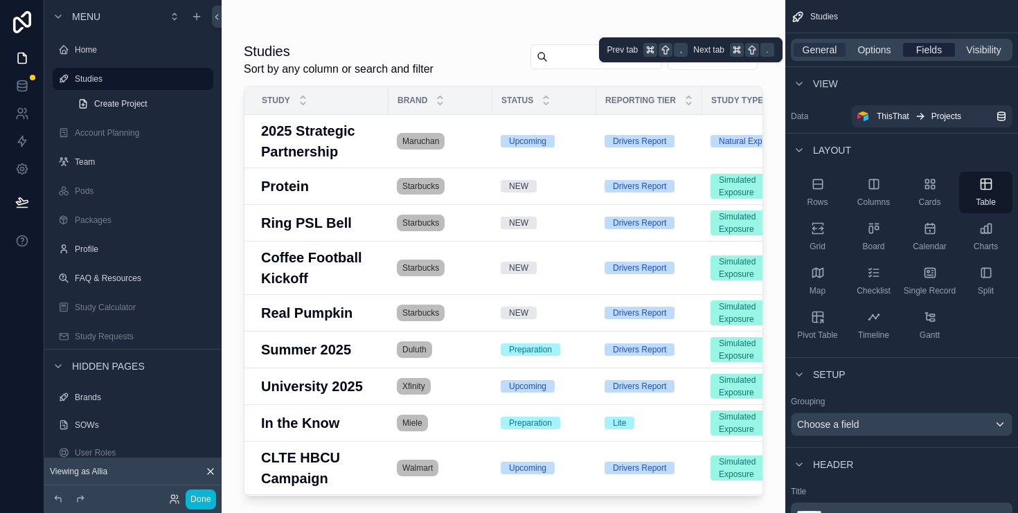
click at [919, 48] on span "Fields" at bounding box center [930, 50] width 26 height 14
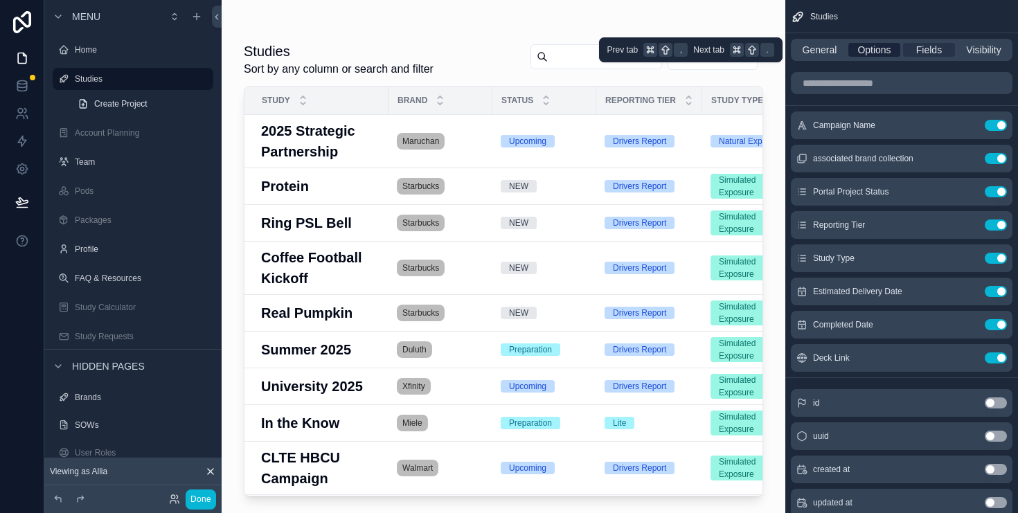
click at [874, 54] on span "Options" at bounding box center [874, 50] width 33 height 14
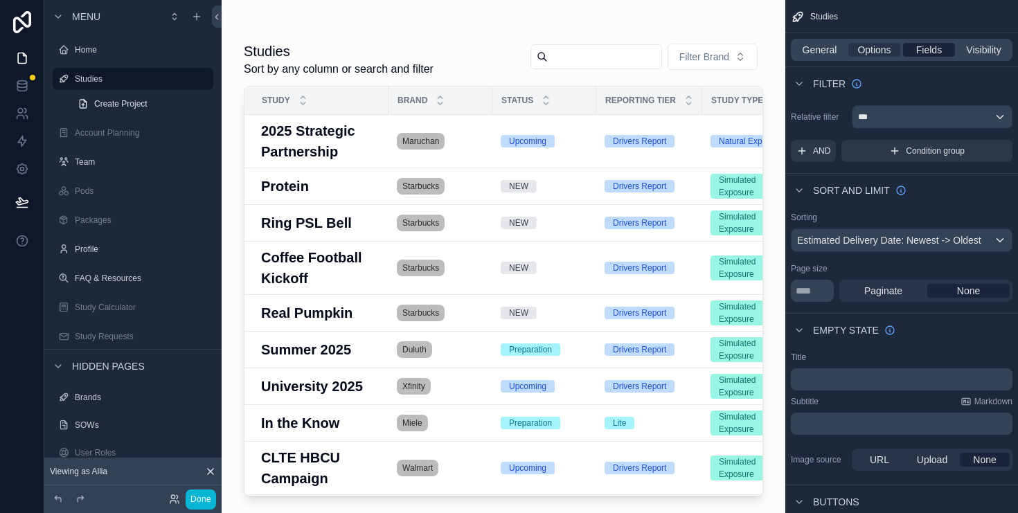
click at [944, 49] on div "Fields" at bounding box center [929, 50] width 52 height 14
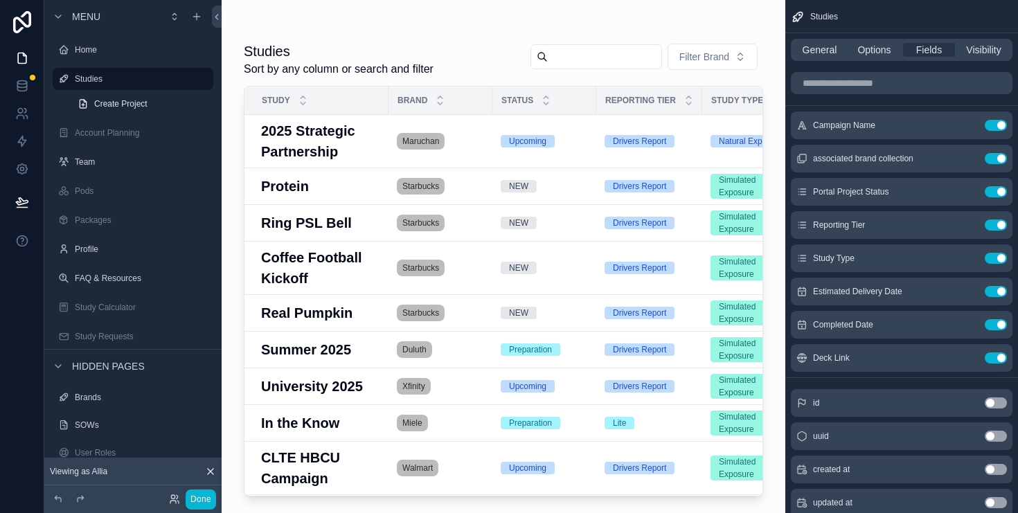
click at [820, 39] on div "General Options Fields Visibility" at bounding box center [902, 50] width 222 height 22
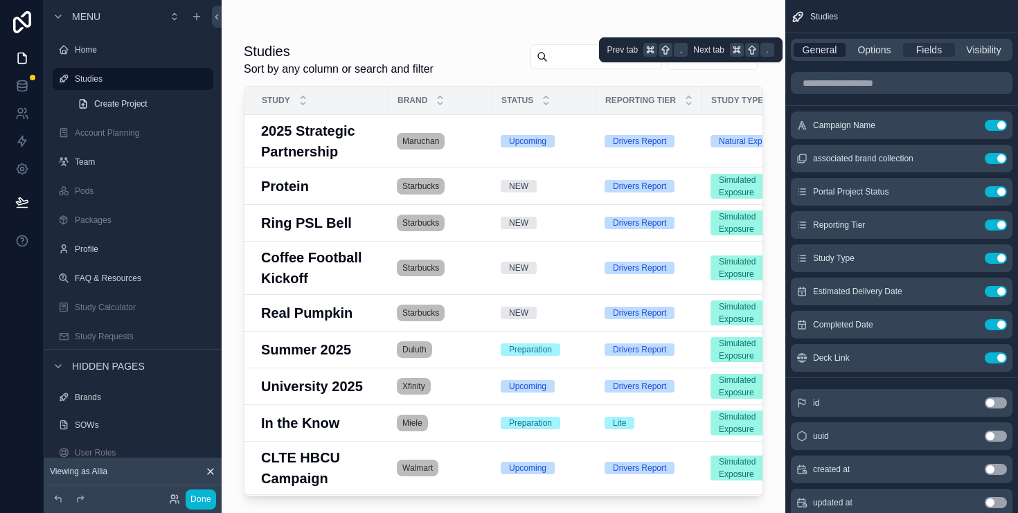
click at [820, 51] on span "General" at bounding box center [820, 50] width 35 height 14
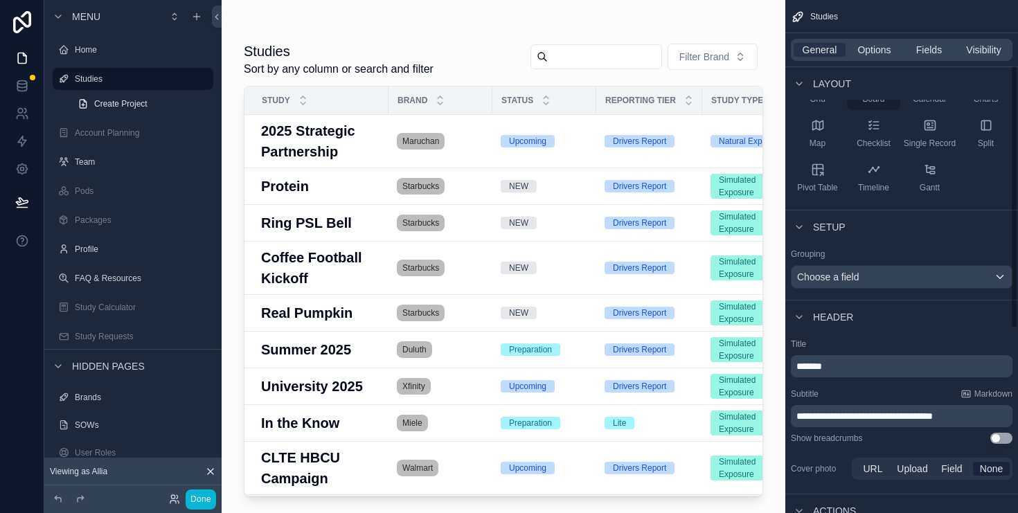
scroll to position [212, 0]
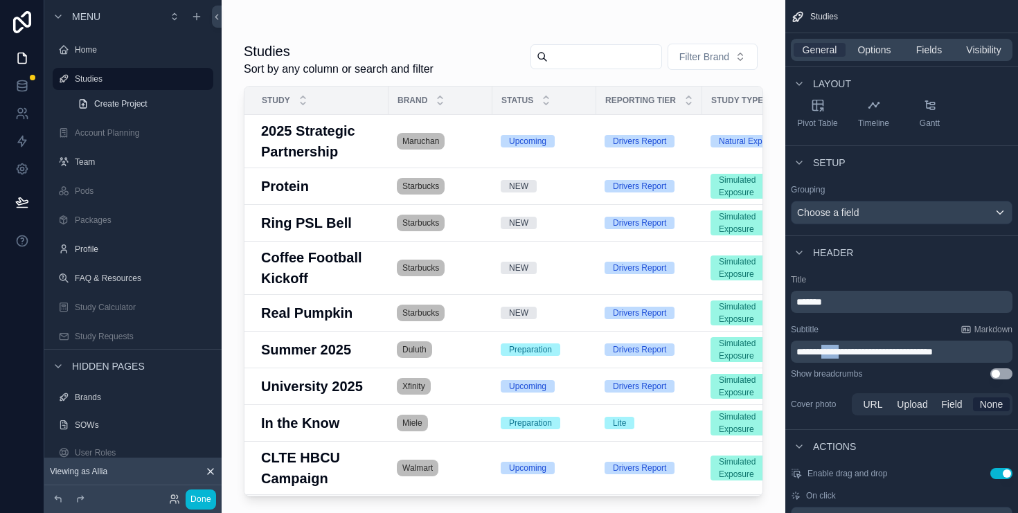
drag, startPoint x: 849, startPoint y: 349, endPoint x: 828, endPoint y: 347, distance: 20.9
click at [828, 347] on span "**********" at bounding box center [865, 352] width 136 height 10
click at [860, 351] on span "**********" at bounding box center [858, 352] width 123 height 10
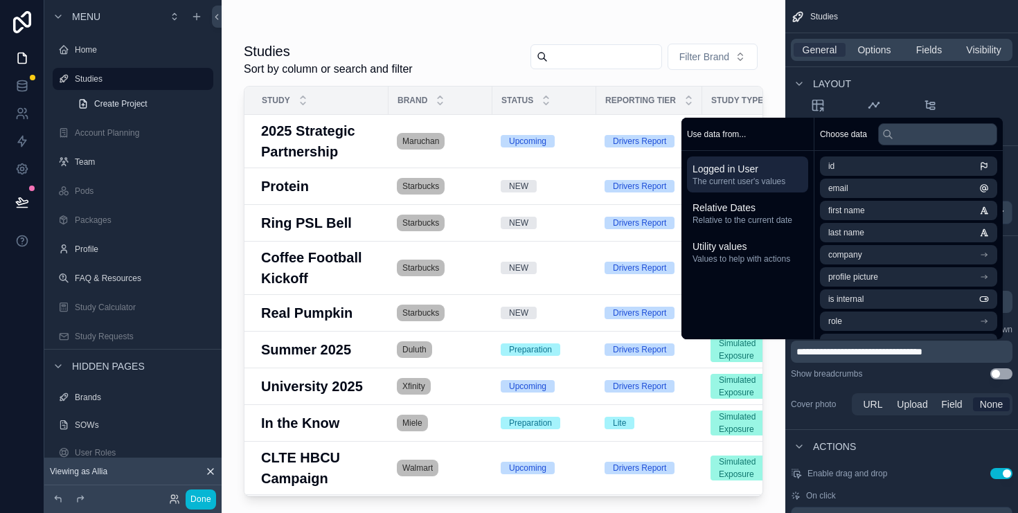
click at [910, 377] on div "Show breadcrumbs Use setting" at bounding box center [902, 374] width 222 height 11
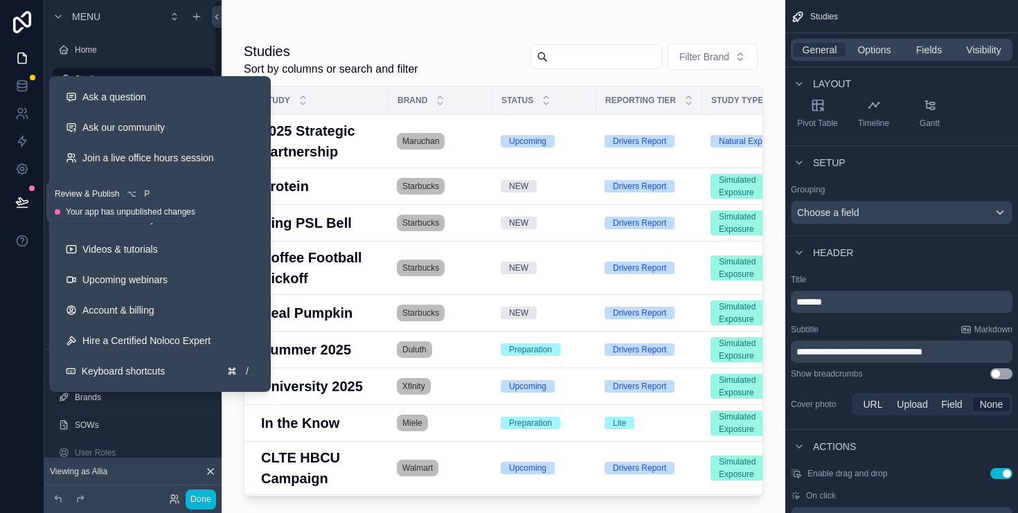
click at [20, 205] on icon at bounding box center [22, 202] width 14 height 14
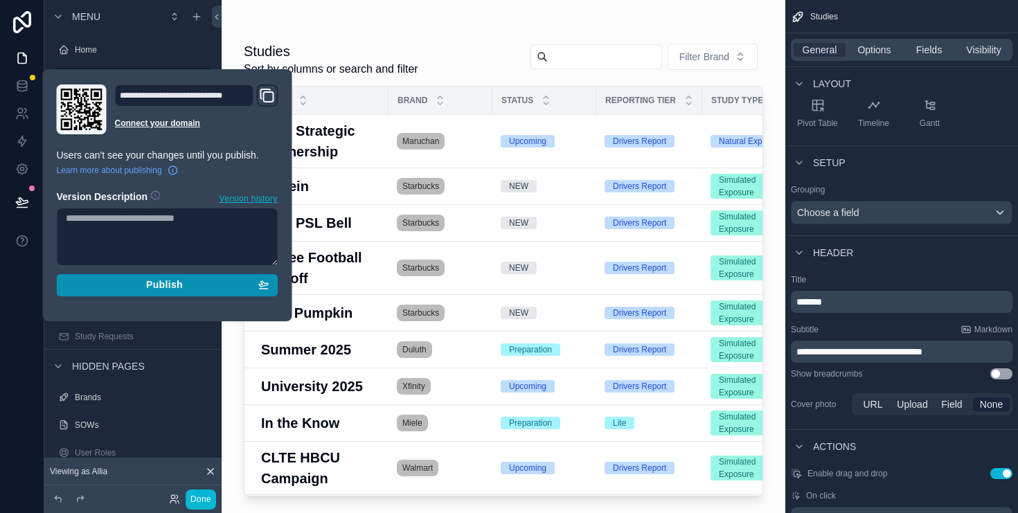
click at [171, 285] on span "Publish" at bounding box center [164, 285] width 37 height 12
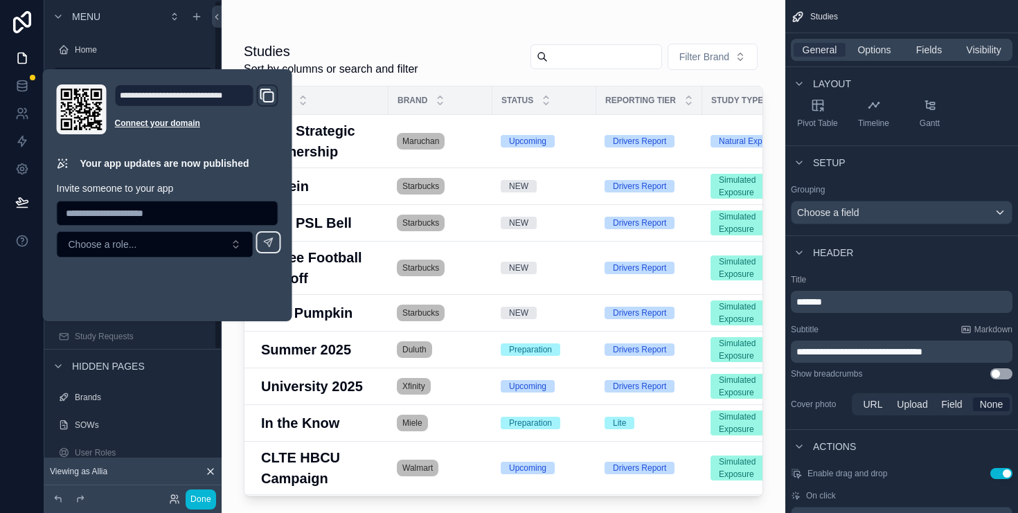
click at [386, 17] on div "scrollable content" at bounding box center [504, 248] width 564 height 497
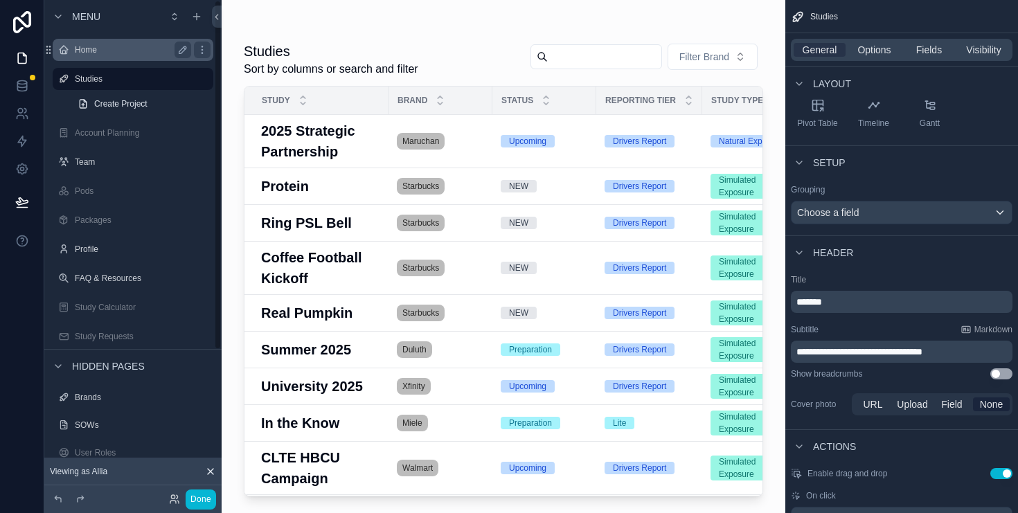
click at [116, 48] on label "Home" at bounding box center [130, 49] width 111 height 11
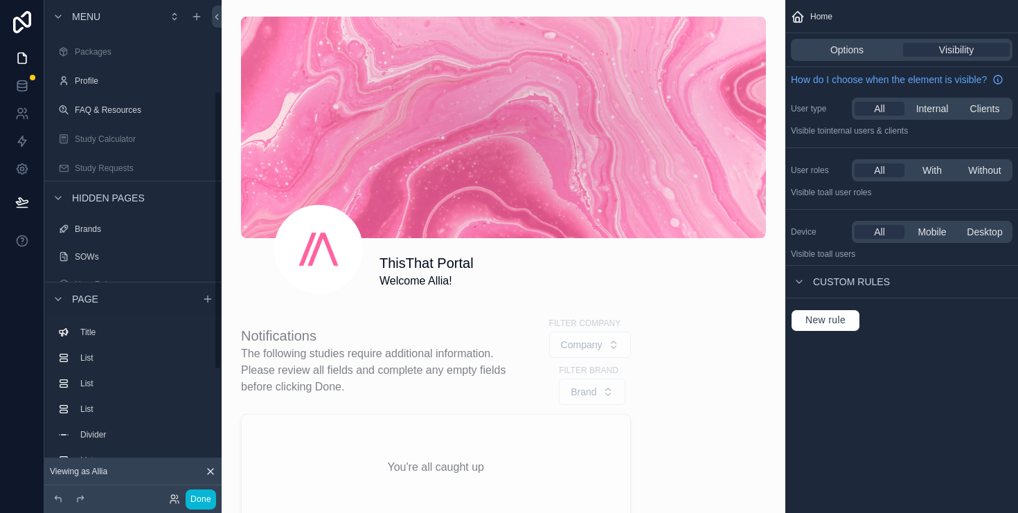
scroll to position [162, 0]
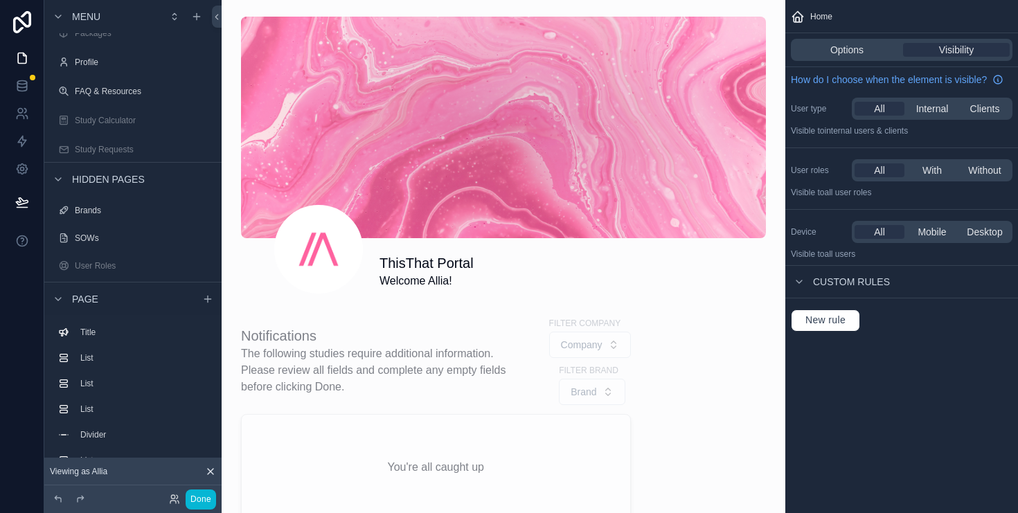
click at [176, 505] on div "Done" at bounding box center [188, 500] width 55 height 20
click at [175, 500] on icon at bounding box center [174, 499] width 11 height 11
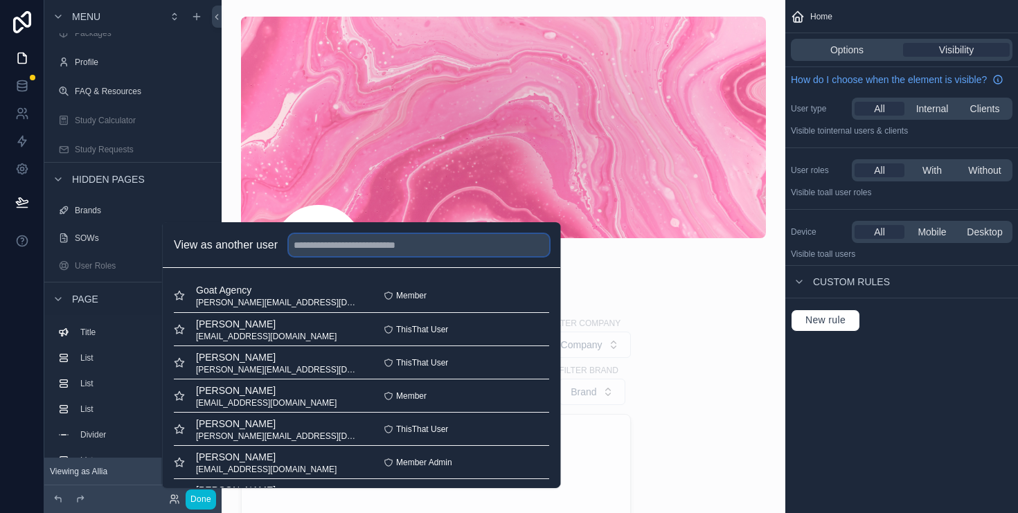
click at [372, 249] on input "text" at bounding box center [419, 245] width 261 height 22
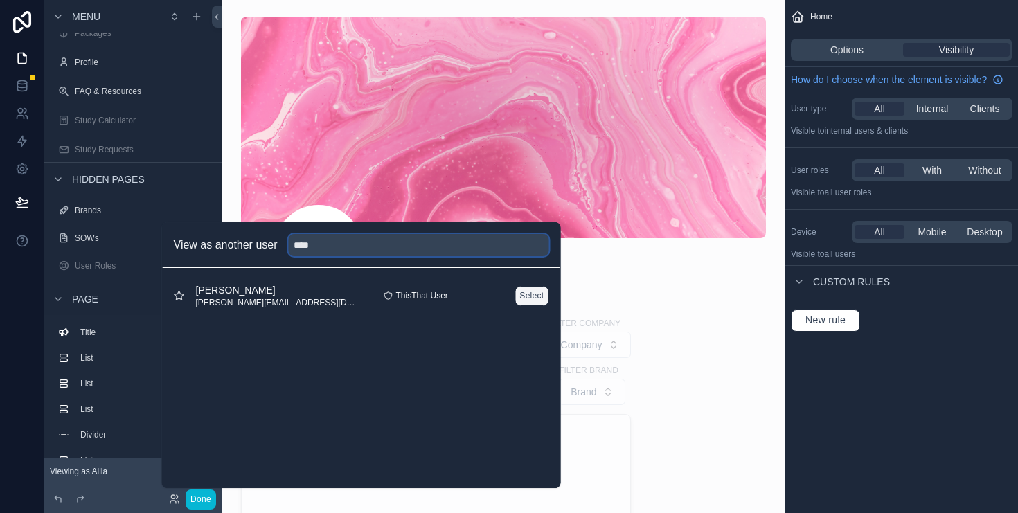
type input "****"
click at [527, 286] on button "Select" at bounding box center [532, 296] width 34 height 20
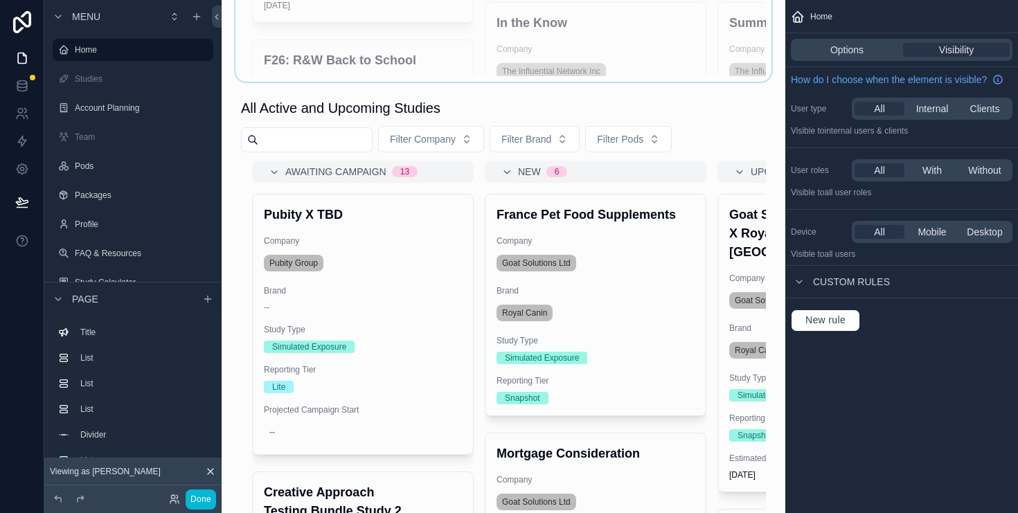
scroll to position [1289, 0]
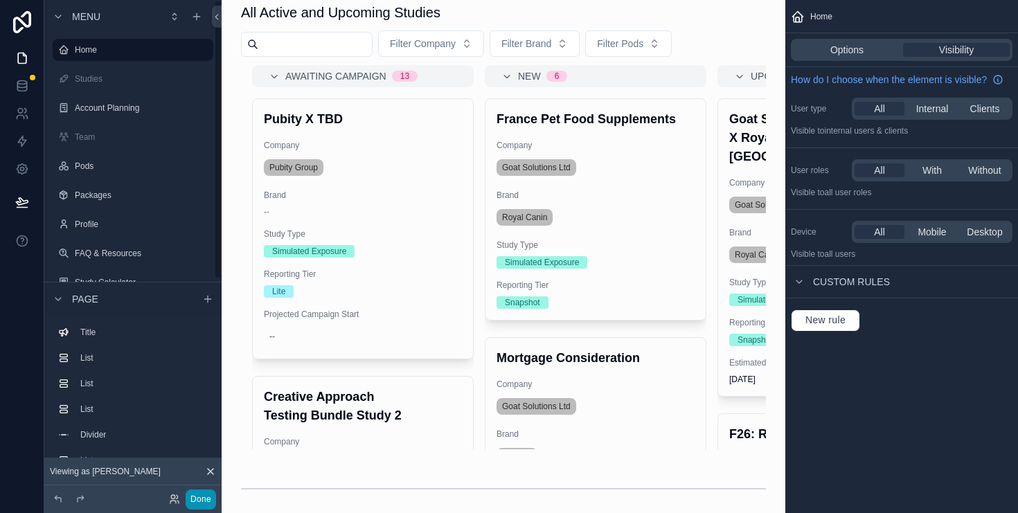
click at [198, 496] on button "Done" at bounding box center [201, 500] width 30 height 20
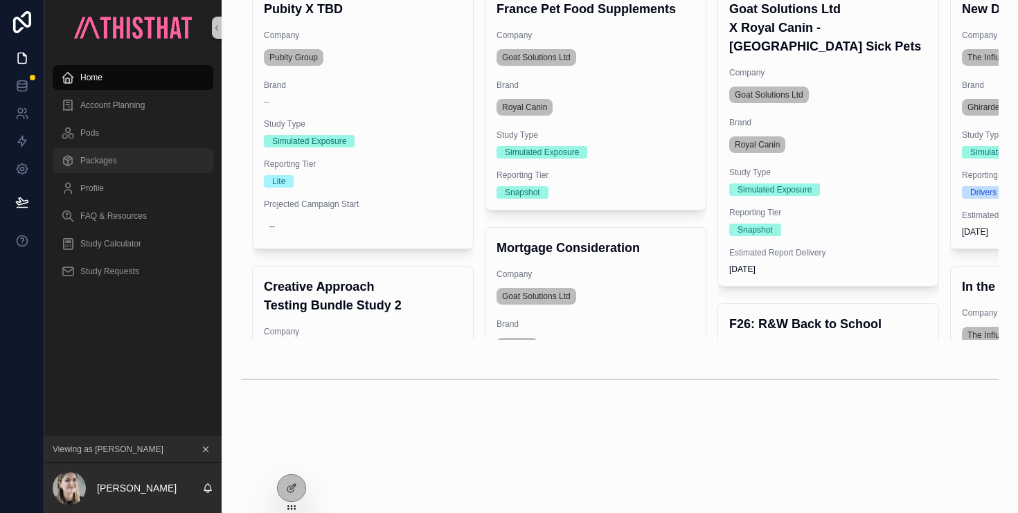
scroll to position [928, 0]
click at [109, 162] on span "Packages" at bounding box center [98, 160] width 37 height 11
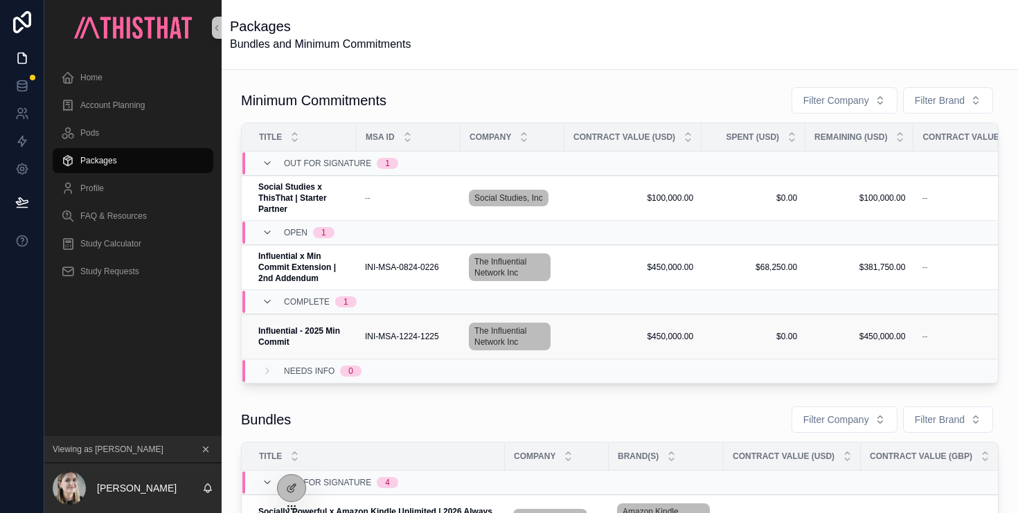
click at [357, 334] on td "INI-MSA-1224-1225 INI-MSA-1224-1225" at bounding box center [409, 337] width 104 height 45
click at [300, 337] on span "Influential - 2025 Min Commit" at bounding box center [303, 337] width 90 height 22
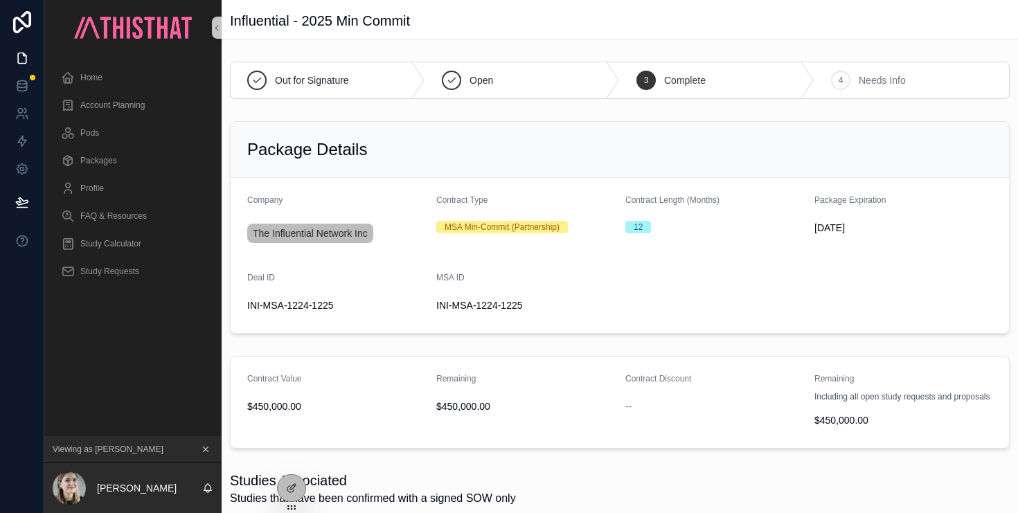
drag, startPoint x: 532, startPoint y: 305, endPoint x: 439, endPoint y: 303, distance: 93.5
click at [439, 303] on span "INI-MSA-1224-1225" at bounding box center [525, 306] width 178 height 14
copy span "INI-MSA-1224-1225"
click at [101, 78] on span "Home" at bounding box center [91, 77] width 22 height 11
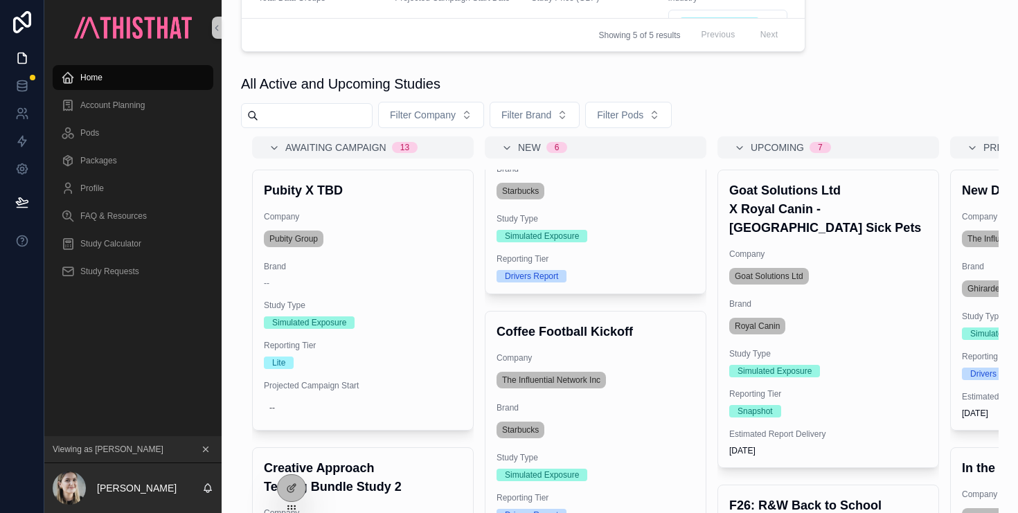
scroll to position [482, 0]
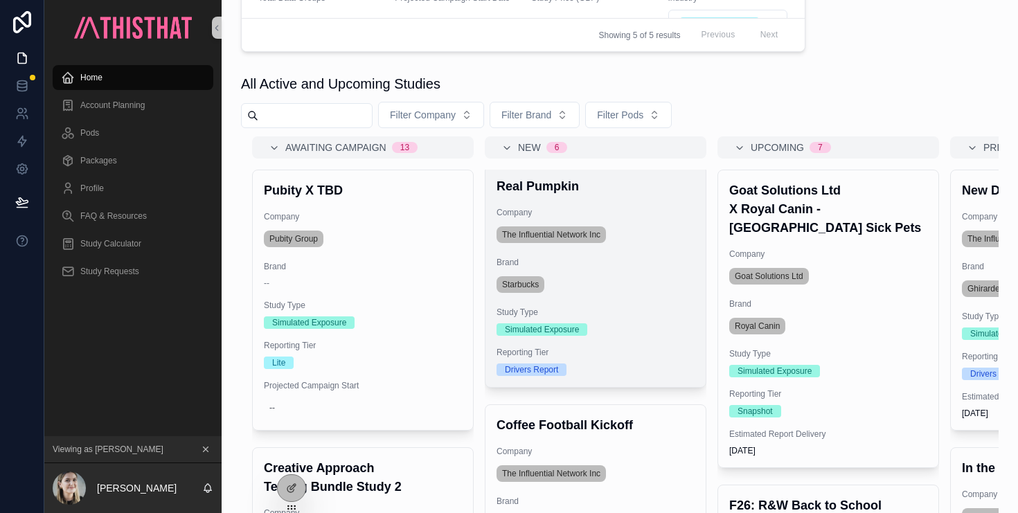
click at [624, 281] on div "Starbucks" at bounding box center [596, 285] width 198 height 22
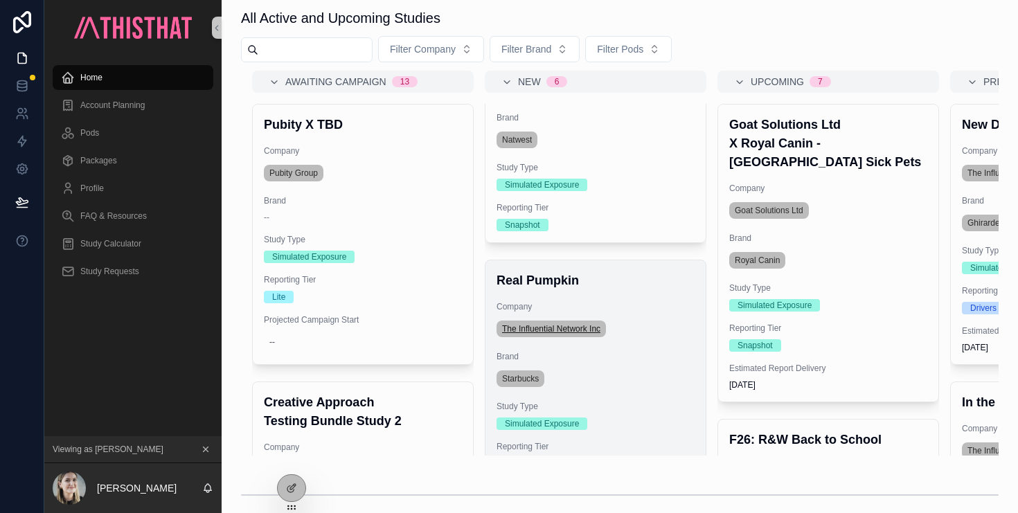
scroll to position [371, 0]
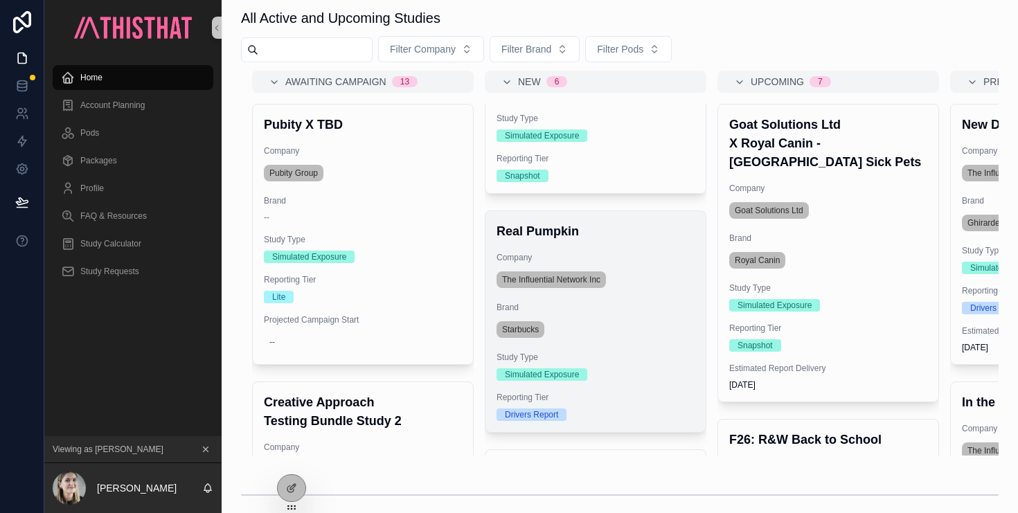
click at [628, 251] on div "Real Pumpkin Company The Influential Network Inc Brand Starbucks Study Type Sim…" at bounding box center [596, 321] width 220 height 221
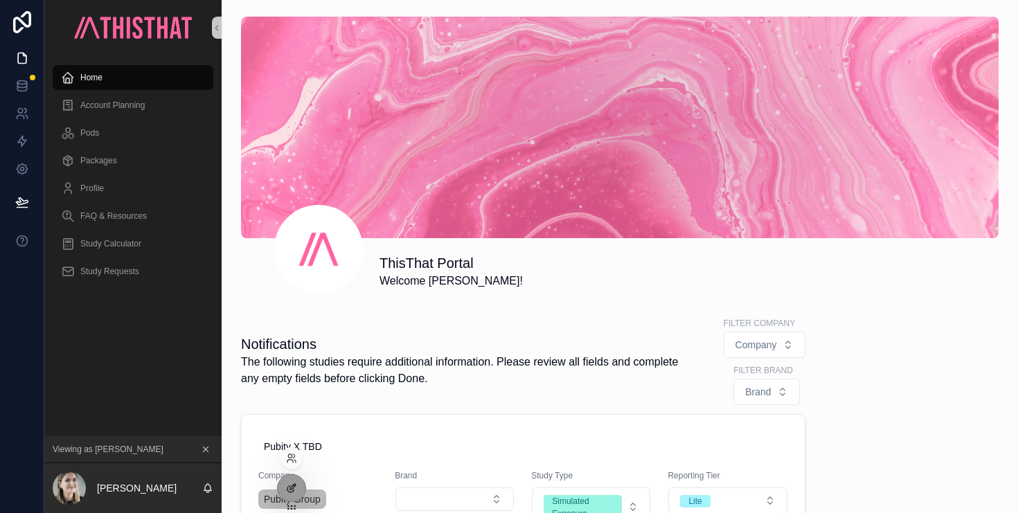
click at [294, 491] on icon at bounding box center [291, 488] width 11 height 11
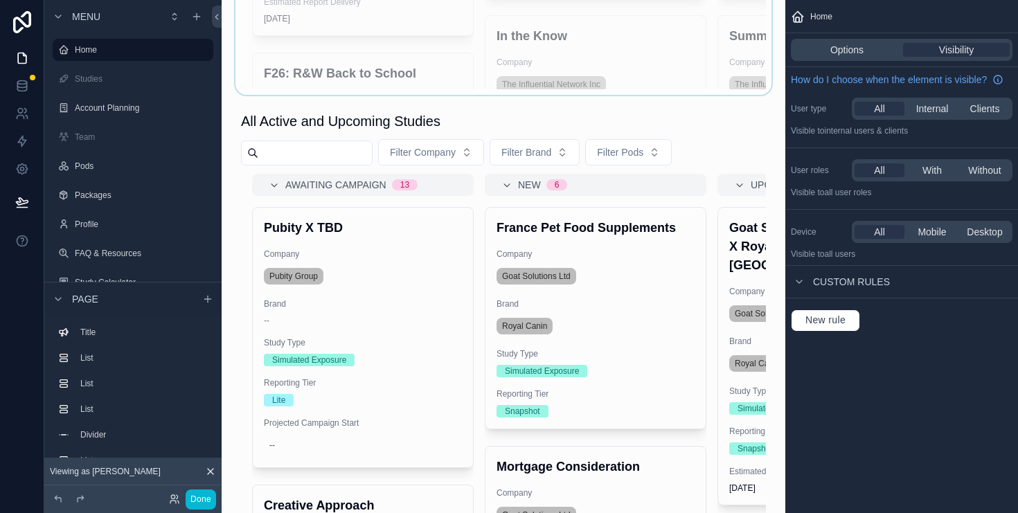
scroll to position [1208, 0]
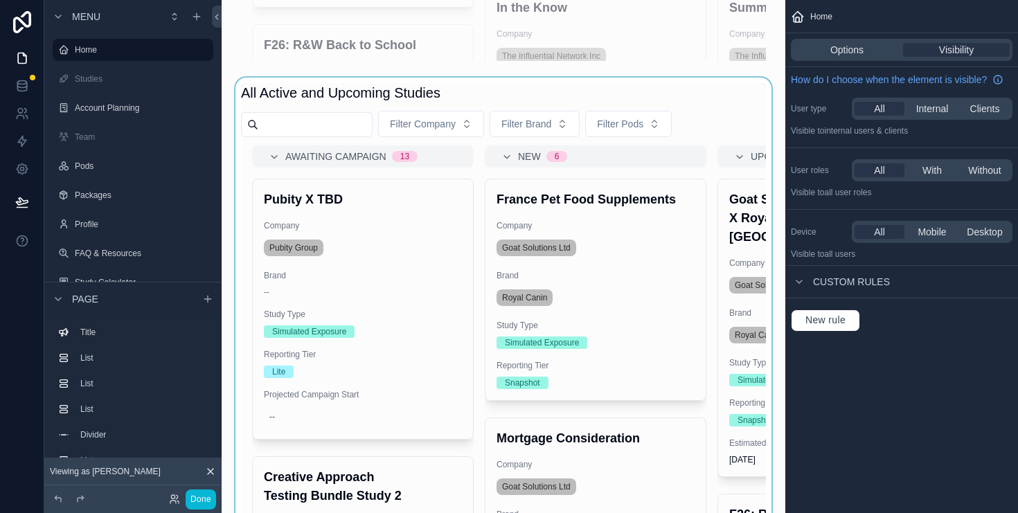
click at [716, 105] on div "scrollable content" at bounding box center [504, 307] width 542 height 459
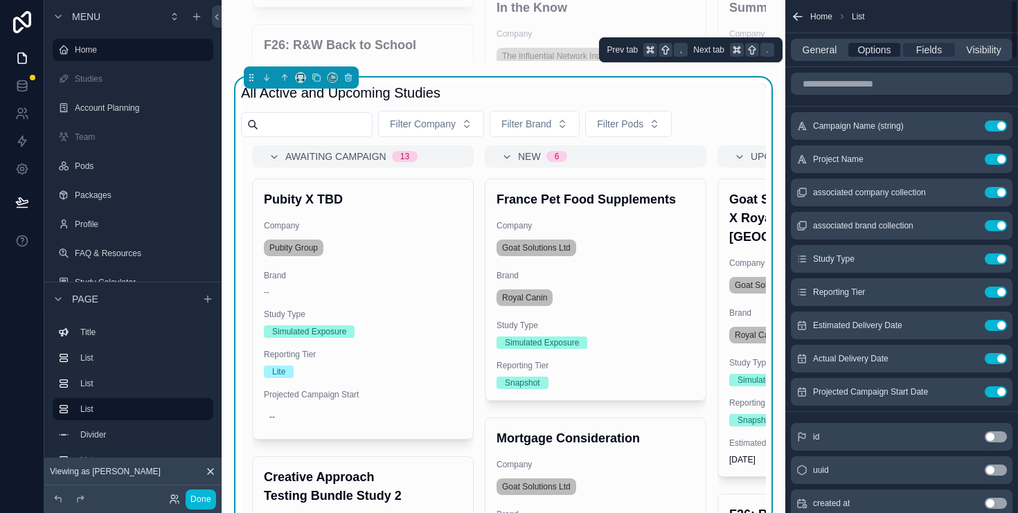
click at [872, 50] on span "Options" at bounding box center [874, 50] width 33 height 14
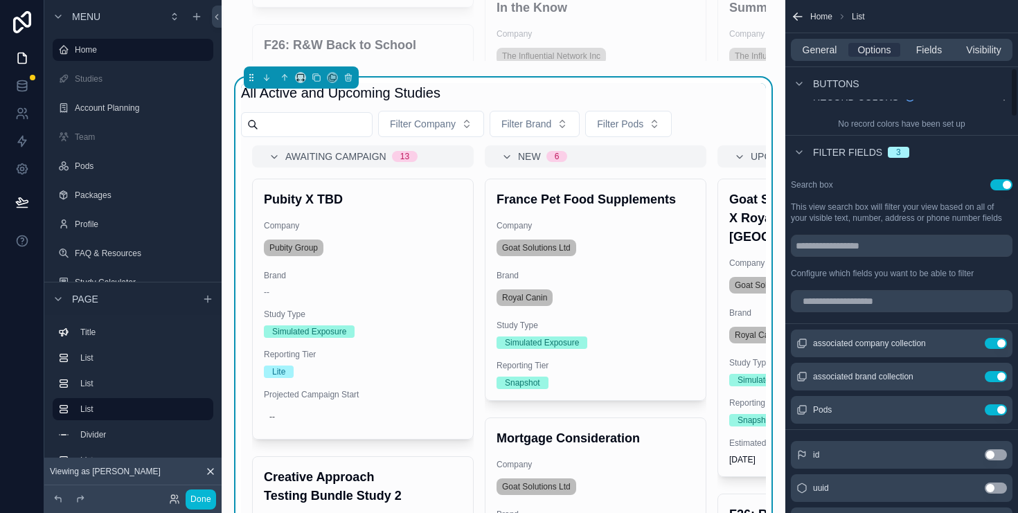
scroll to position [724, 0]
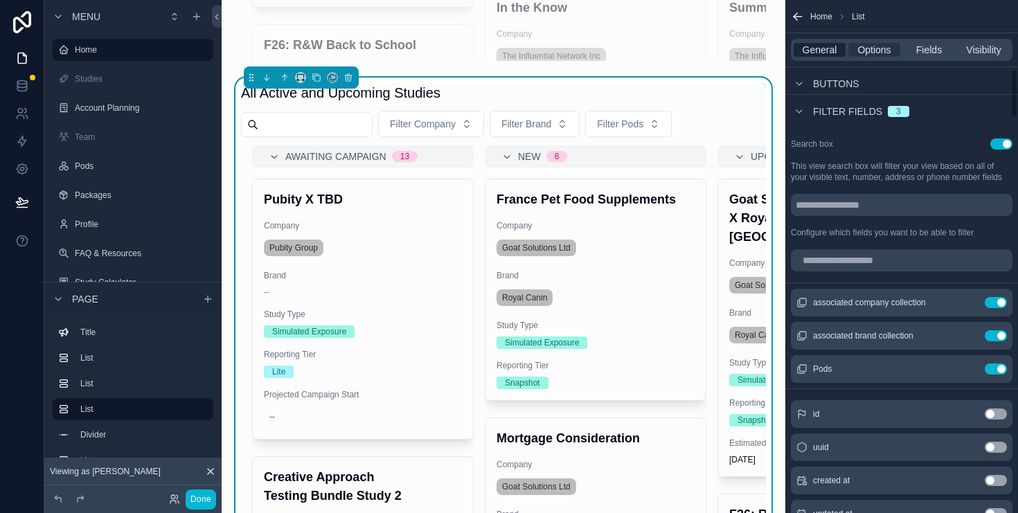
click at [824, 44] on span "General" at bounding box center [820, 50] width 35 height 14
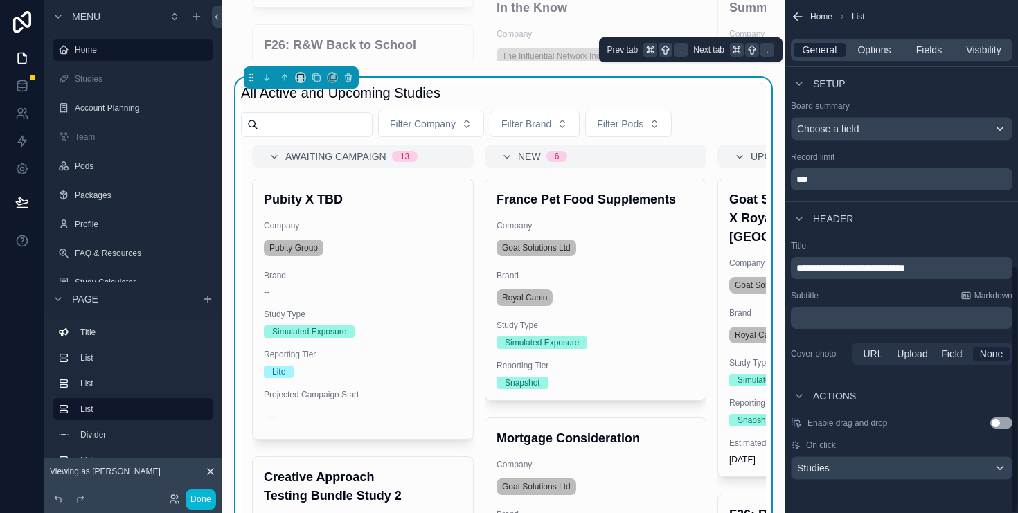
scroll to position [551, 0]
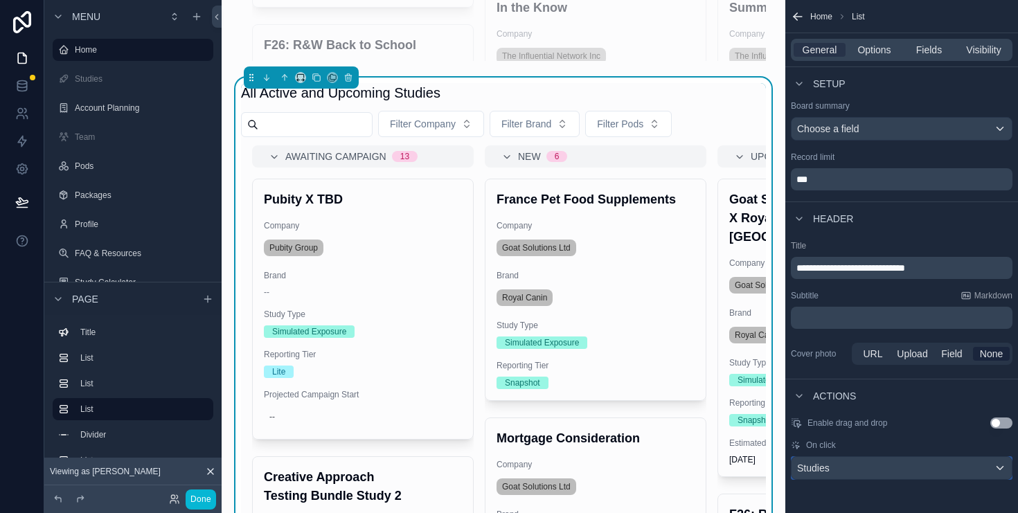
click at [880, 464] on div "Studies" at bounding box center [902, 468] width 220 height 22
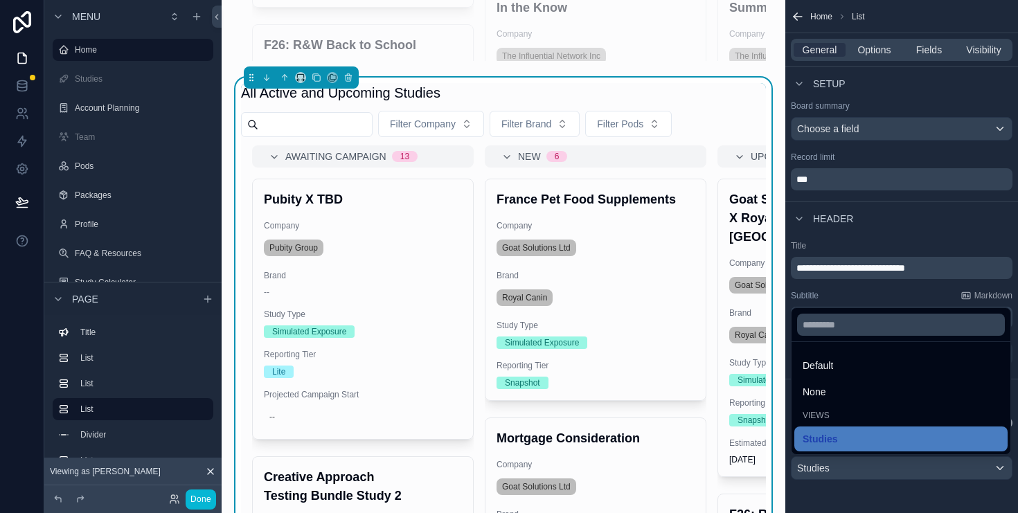
click at [872, 486] on div "scrollable content" at bounding box center [509, 256] width 1018 height 513
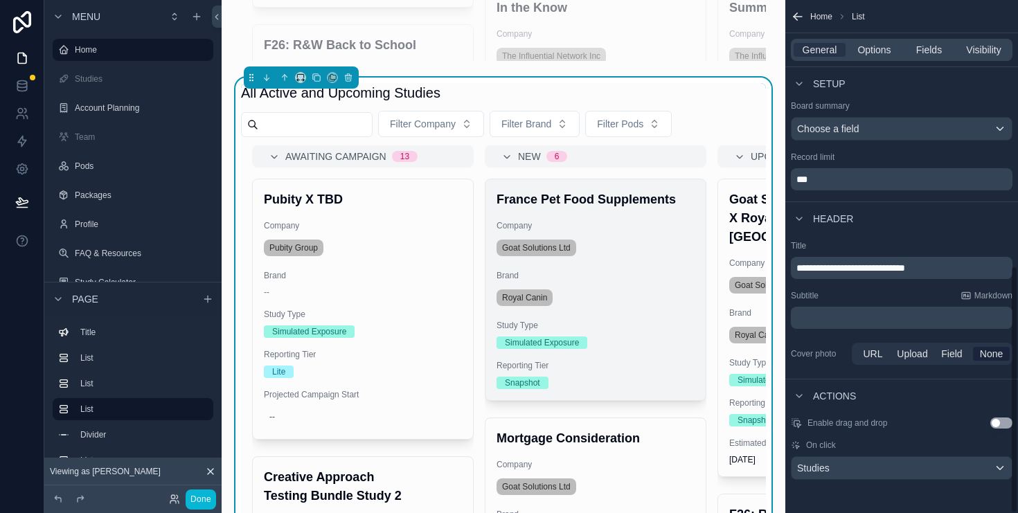
click at [643, 279] on span "Brand" at bounding box center [596, 275] width 198 height 11
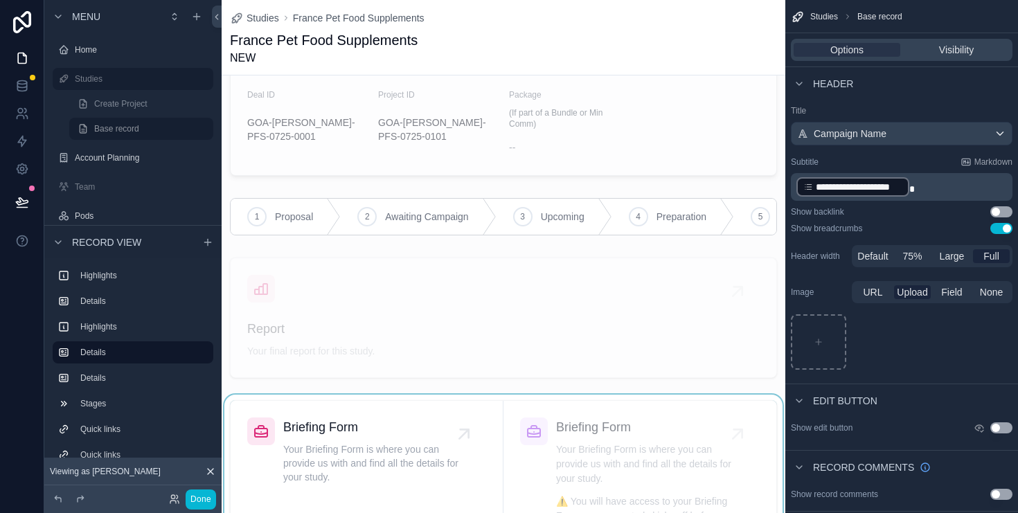
scroll to position [707, 0]
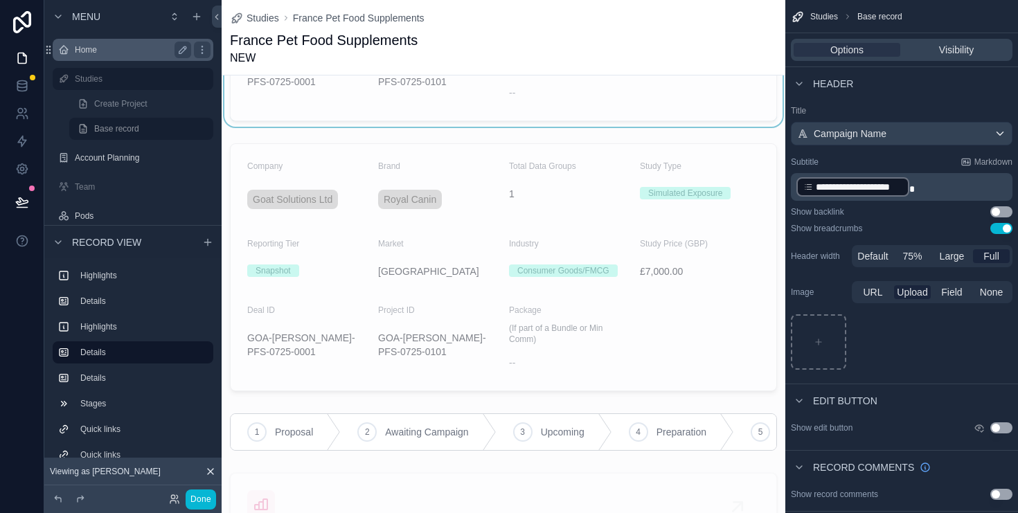
click at [85, 55] on div "Home" at bounding box center [133, 50] width 116 height 17
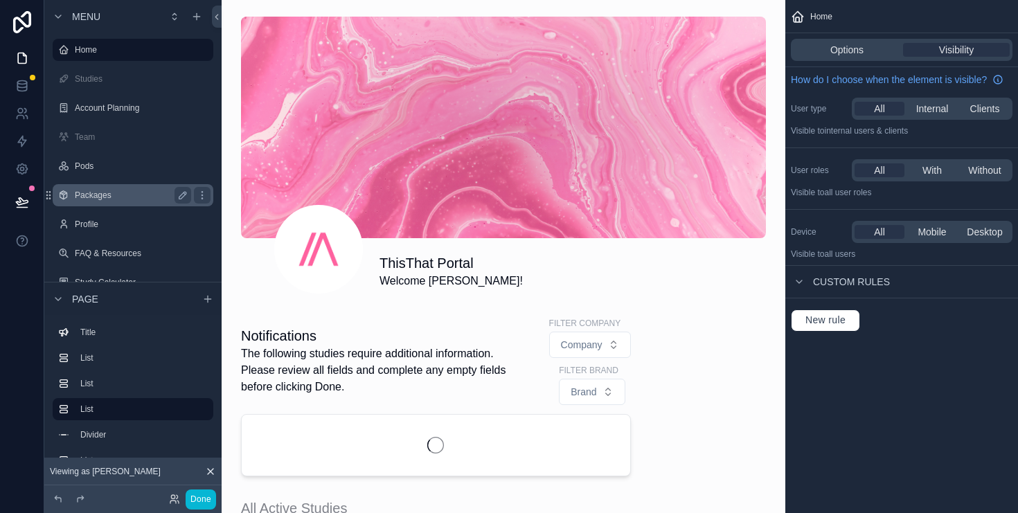
click at [99, 194] on label "Packages" at bounding box center [130, 195] width 111 height 11
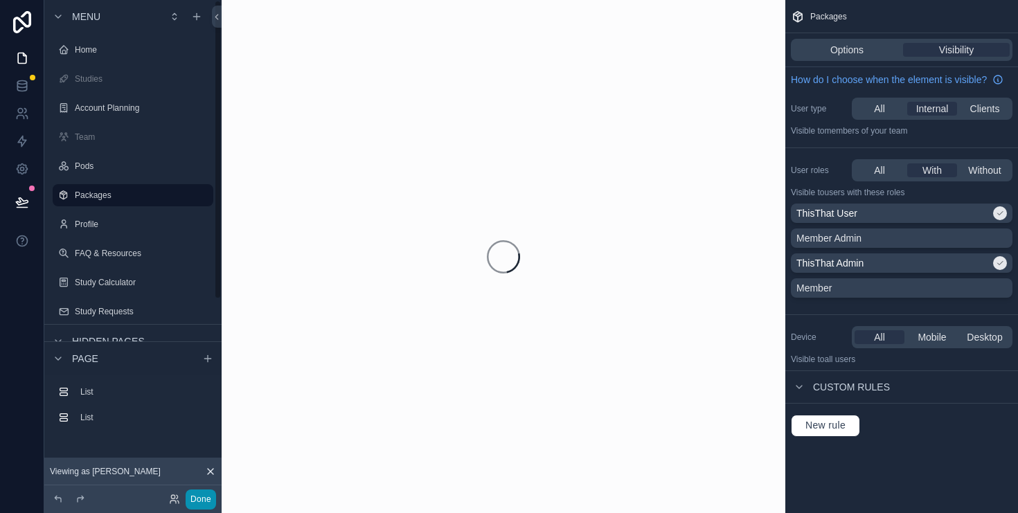
click at [202, 507] on button "Done" at bounding box center [201, 500] width 30 height 20
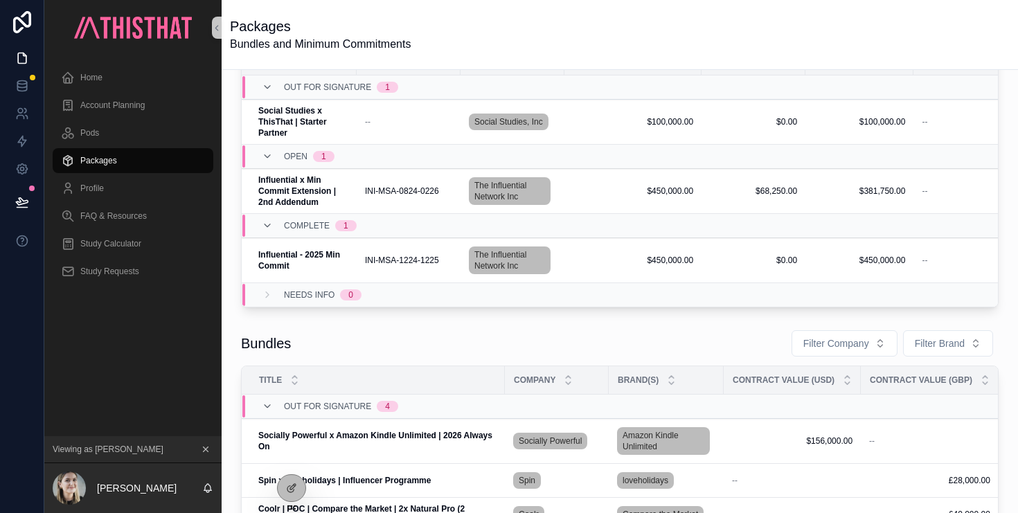
scroll to position [35, 0]
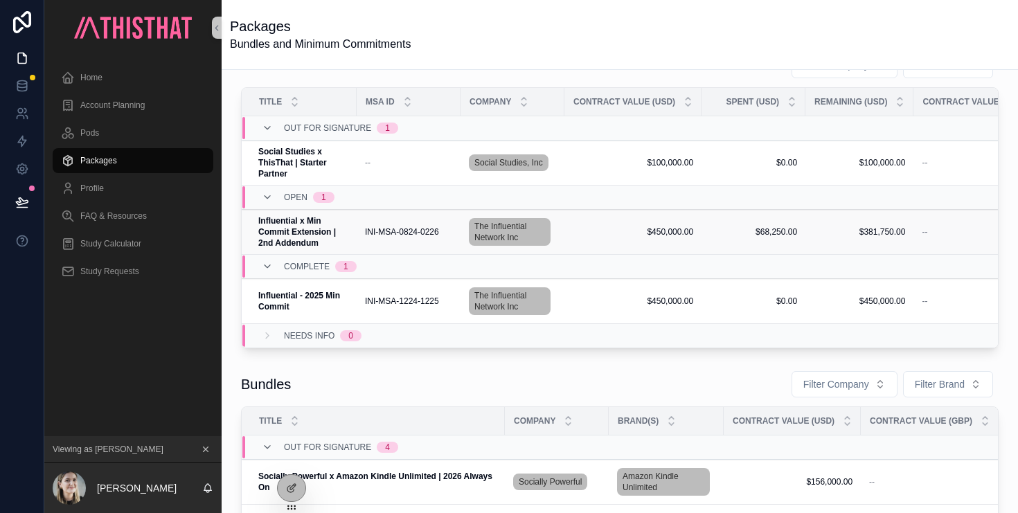
click at [407, 232] on span "INI-MSA-0824-0226" at bounding box center [402, 232] width 74 height 11
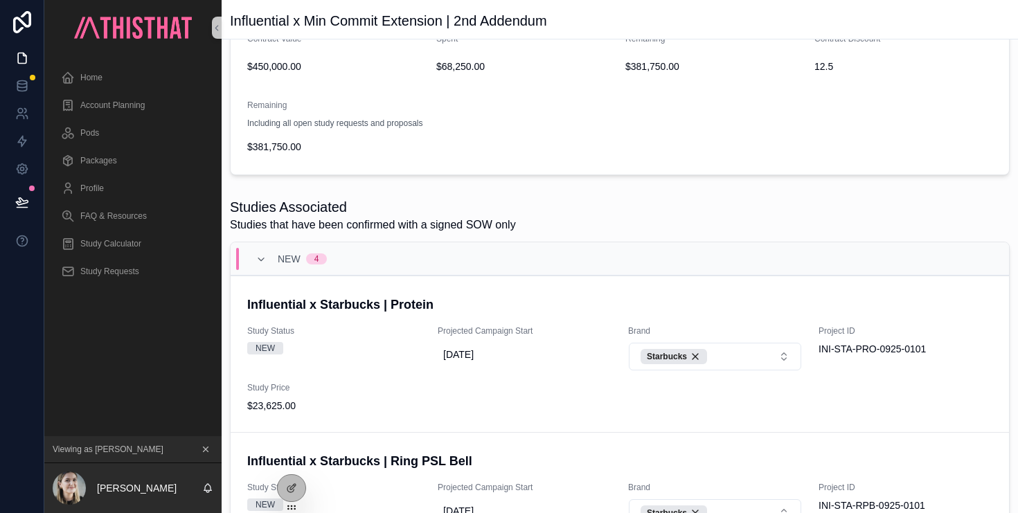
scroll to position [424, 0]
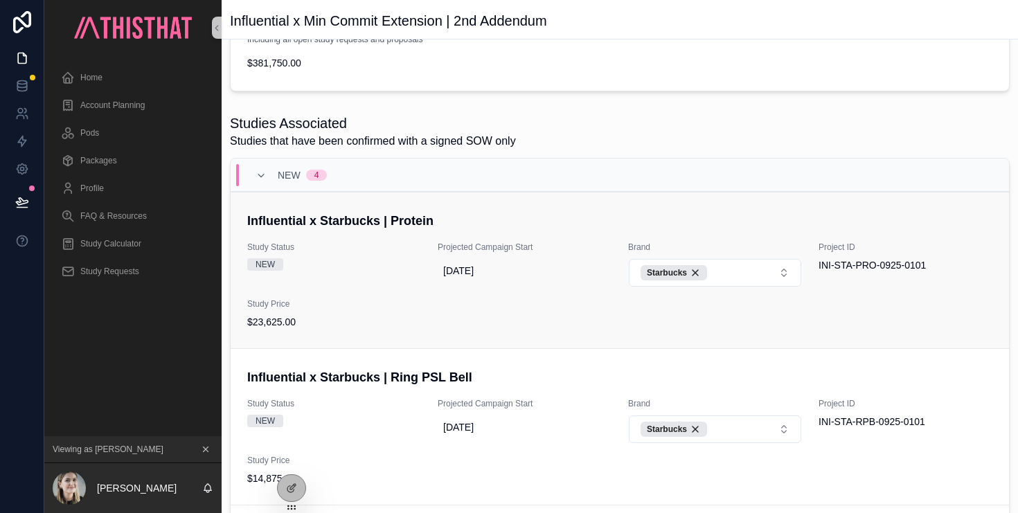
click at [400, 306] on span "Study Price" at bounding box center [334, 304] width 174 height 11
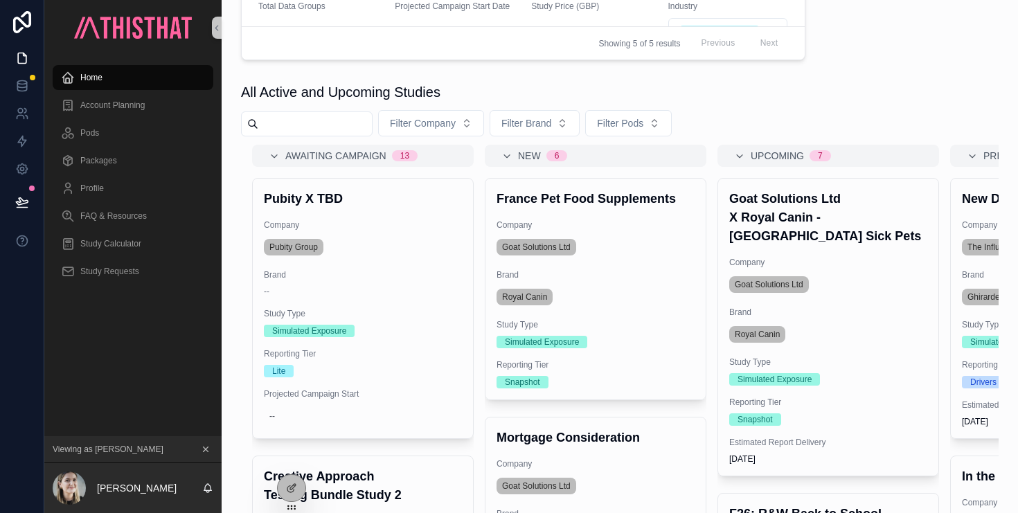
scroll to position [786, 0]
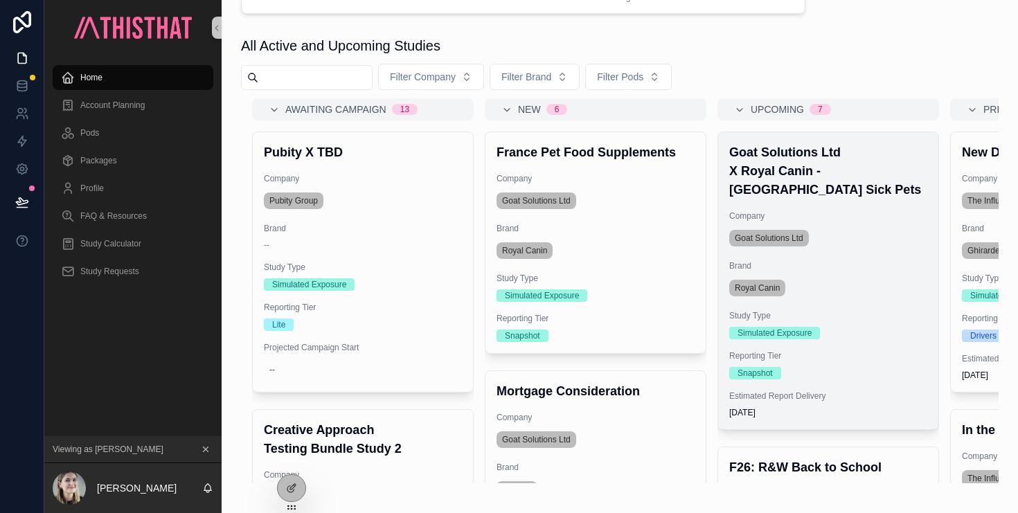
click at [814, 327] on span "Simulated Exposure" at bounding box center [775, 333] width 91 height 12
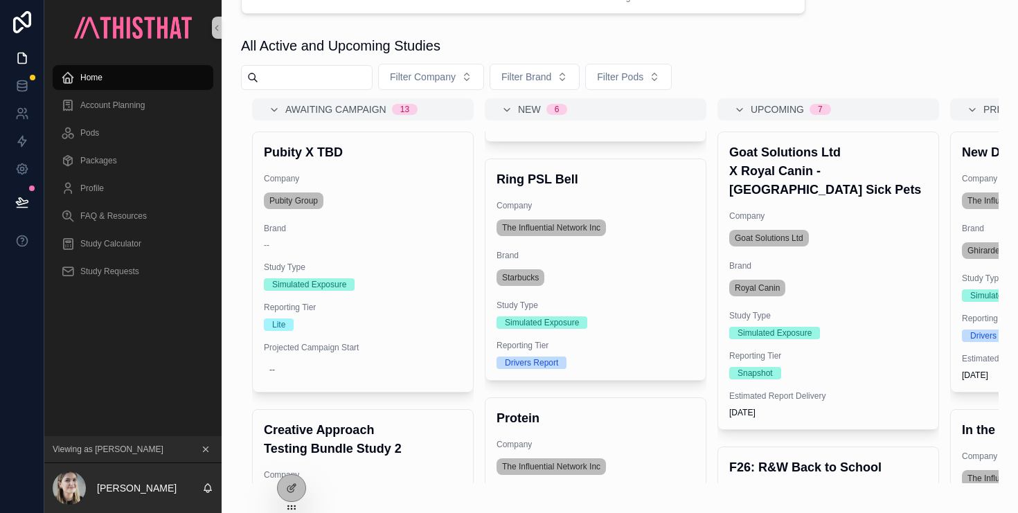
scroll to position [668, 0]
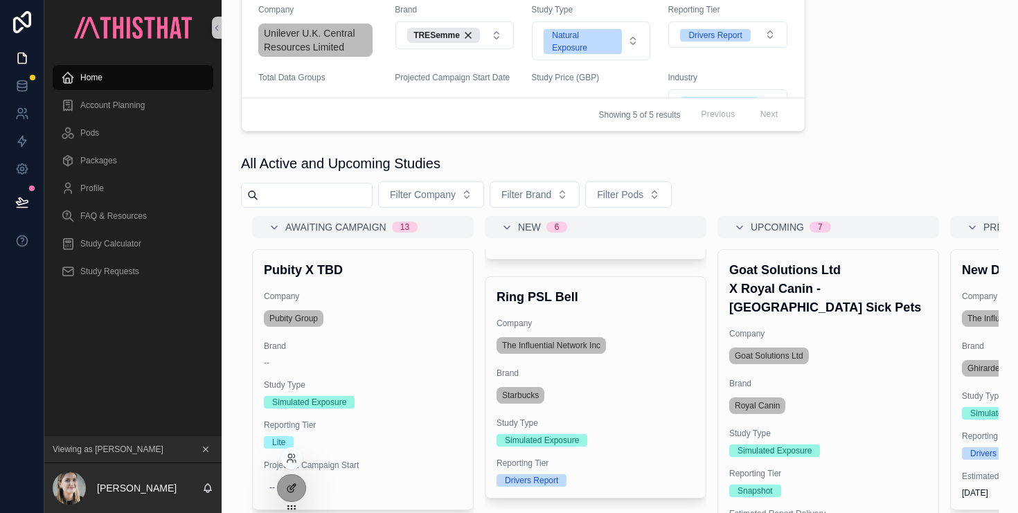
click at [286, 488] on icon at bounding box center [291, 488] width 11 height 11
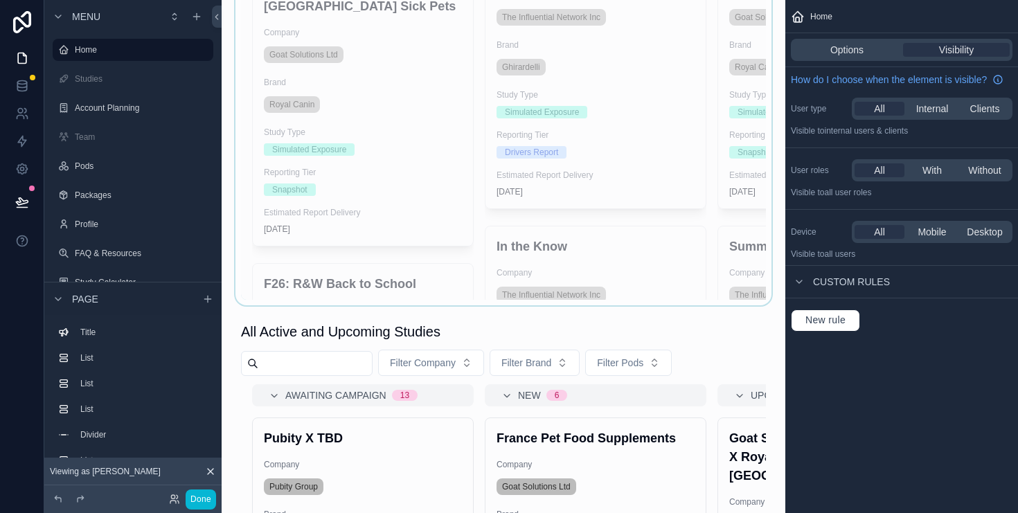
scroll to position [953, 0]
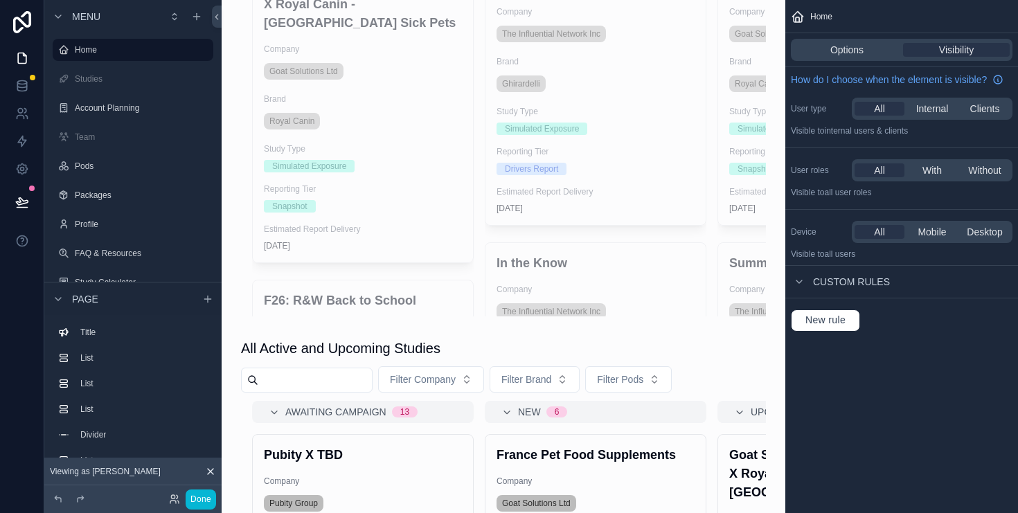
click at [673, 303] on div "scrollable content" at bounding box center [504, 93] width 542 height 459
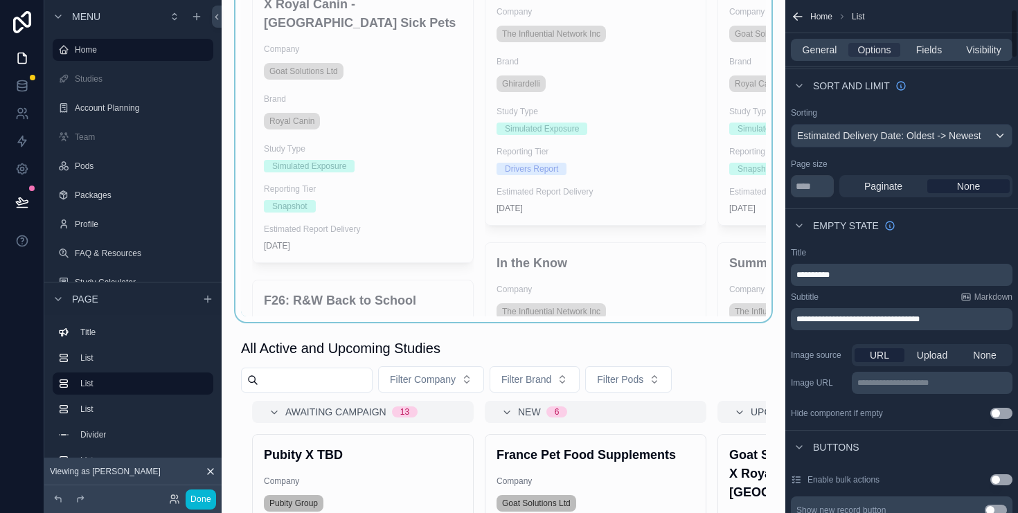
scroll to position [96, 0]
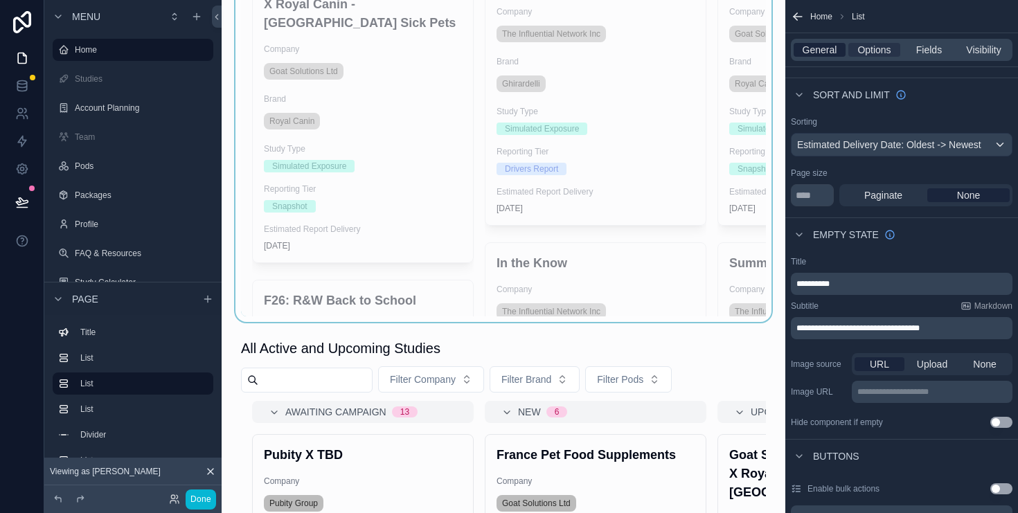
click at [822, 49] on span "General" at bounding box center [820, 50] width 35 height 14
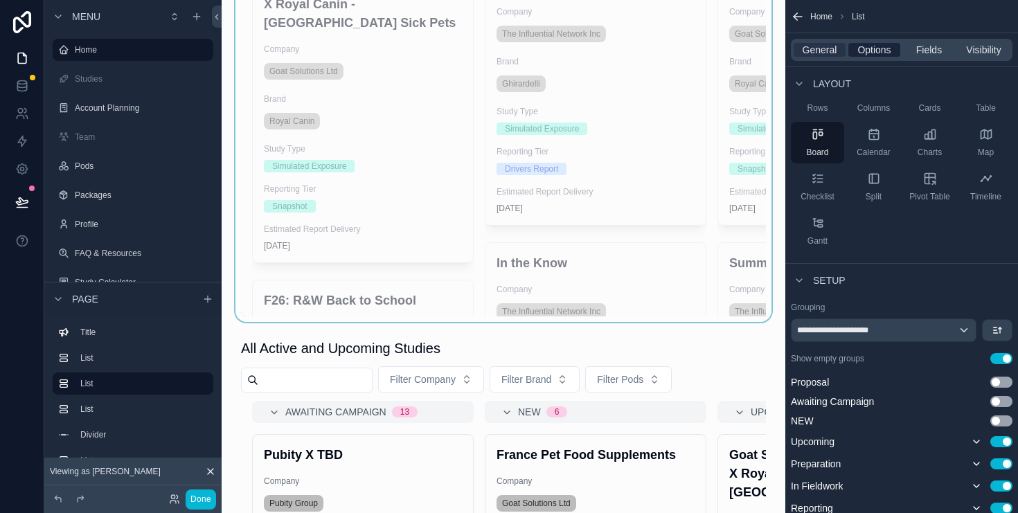
click at [866, 46] on span "Options" at bounding box center [874, 50] width 33 height 14
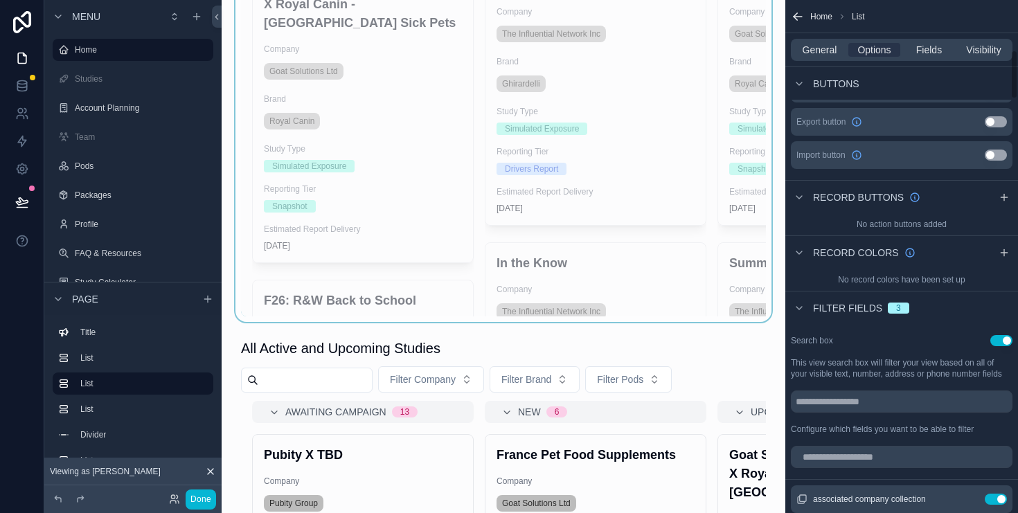
scroll to position [527, 0]
click at [826, 47] on span "General" at bounding box center [820, 50] width 35 height 14
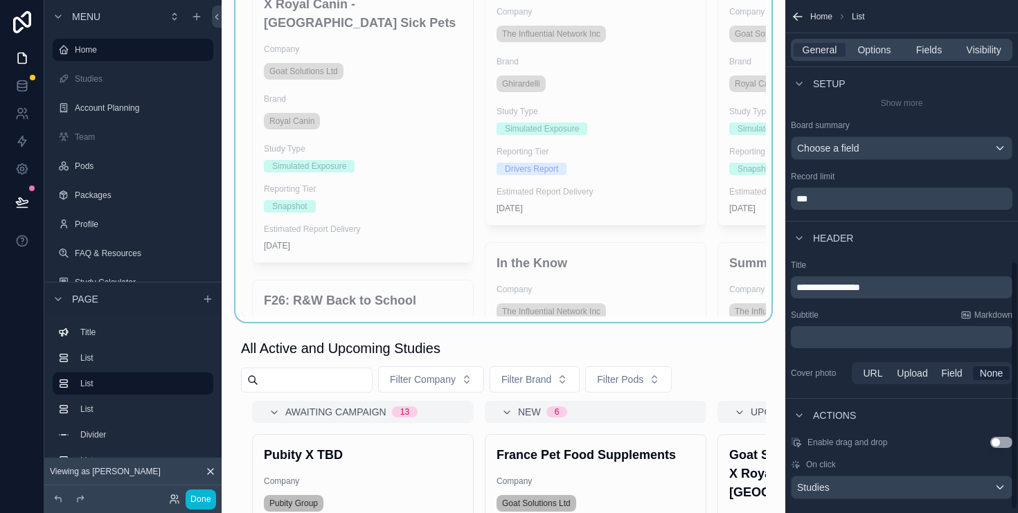
scroll to position [546, 0]
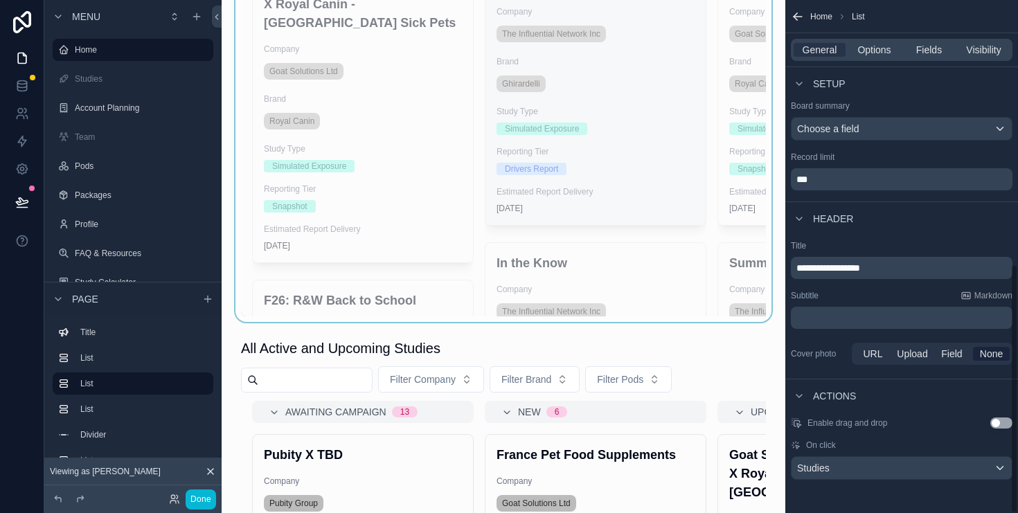
click at [643, 164] on div "Drivers Report" at bounding box center [596, 169] width 198 height 12
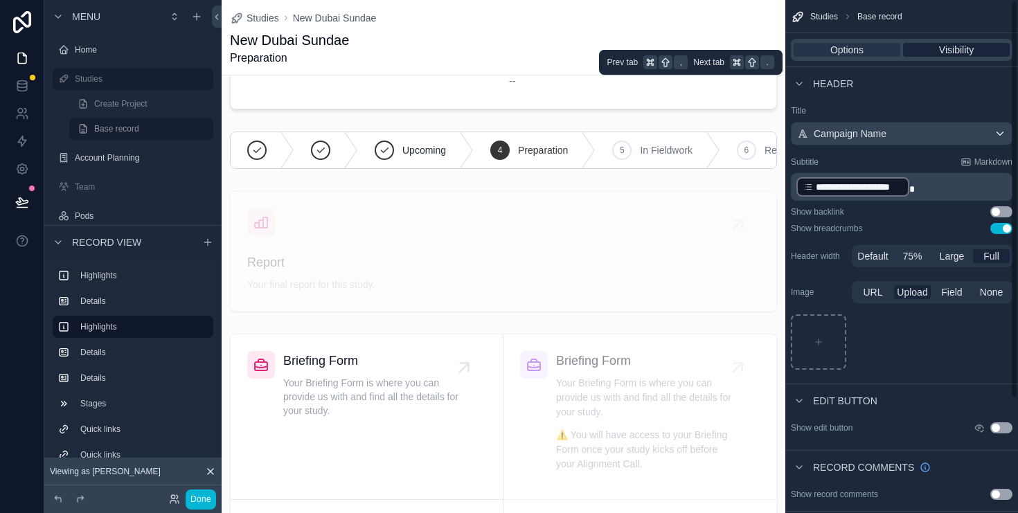
click at [967, 53] on span "Visibility" at bounding box center [956, 50] width 35 height 14
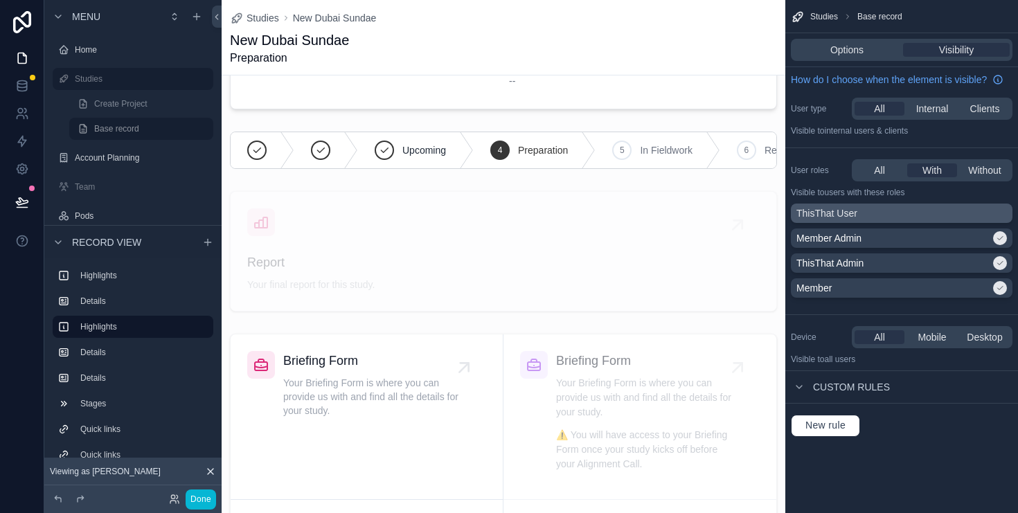
click at [957, 218] on div "ThisThat User" at bounding box center [902, 213] width 211 height 14
click at [206, 501] on button "Done" at bounding box center [201, 500] width 30 height 20
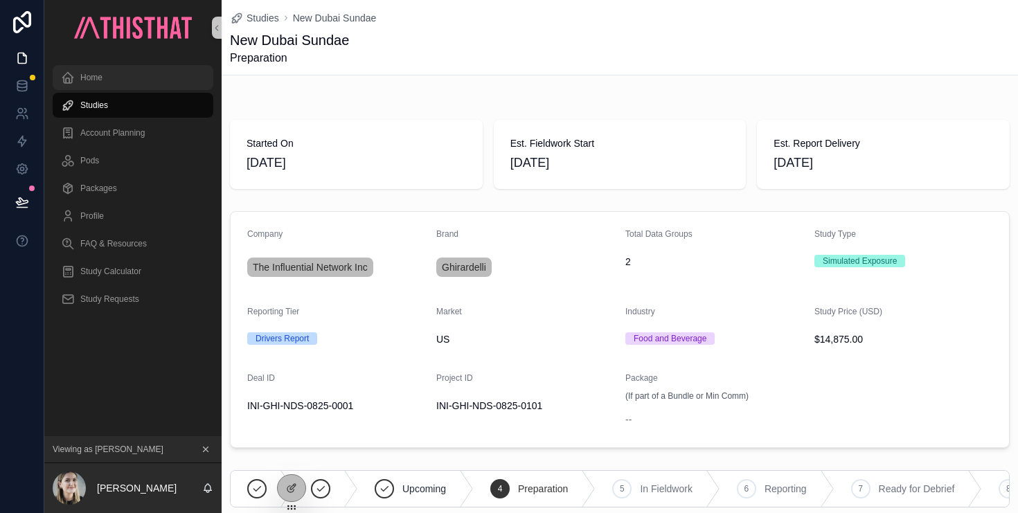
click at [116, 78] on div "Home" at bounding box center [133, 78] width 144 height 22
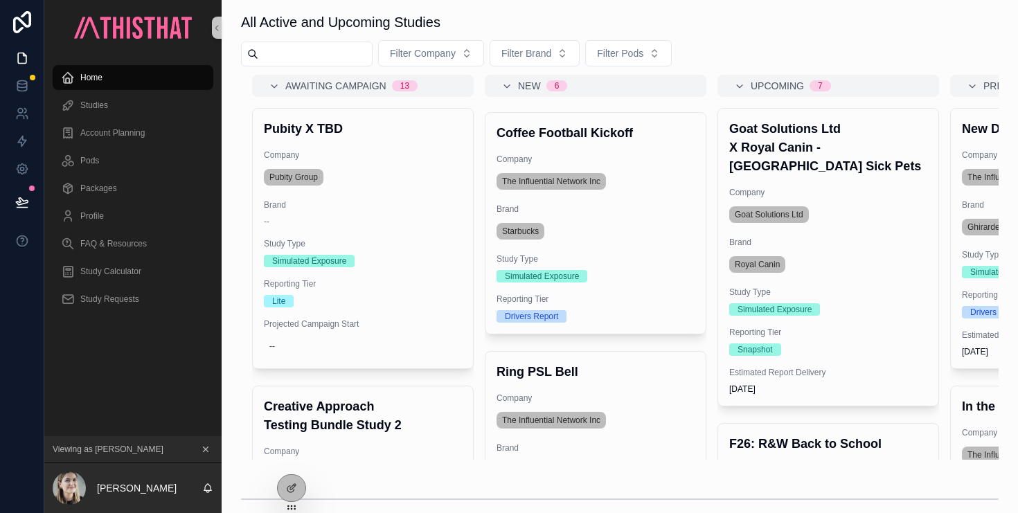
scroll to position [842, 0]
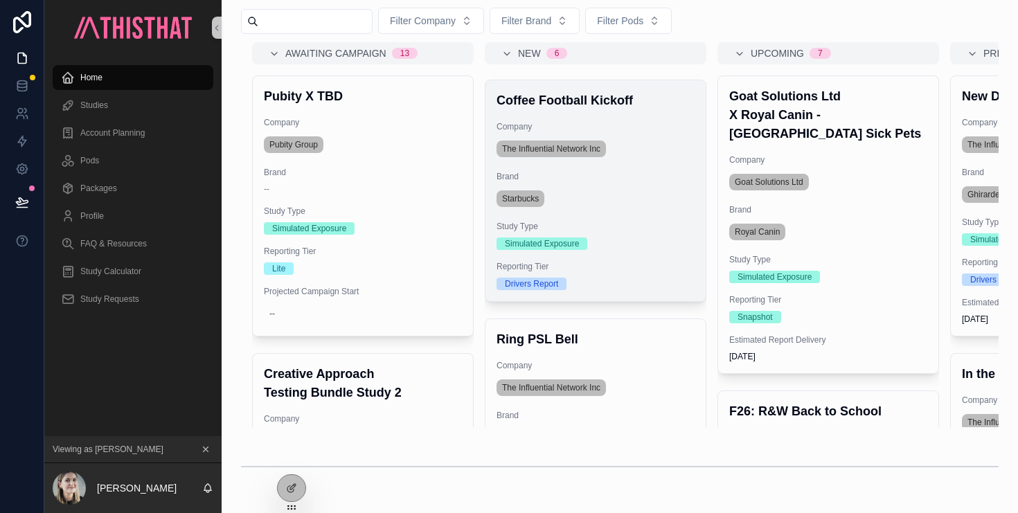
click at [645, 211] on div "Coffee Football Kickoff Company The Influential Network Inc Brand Starbucks Stu…" at bounding box center [596, 190] width 220 height 221
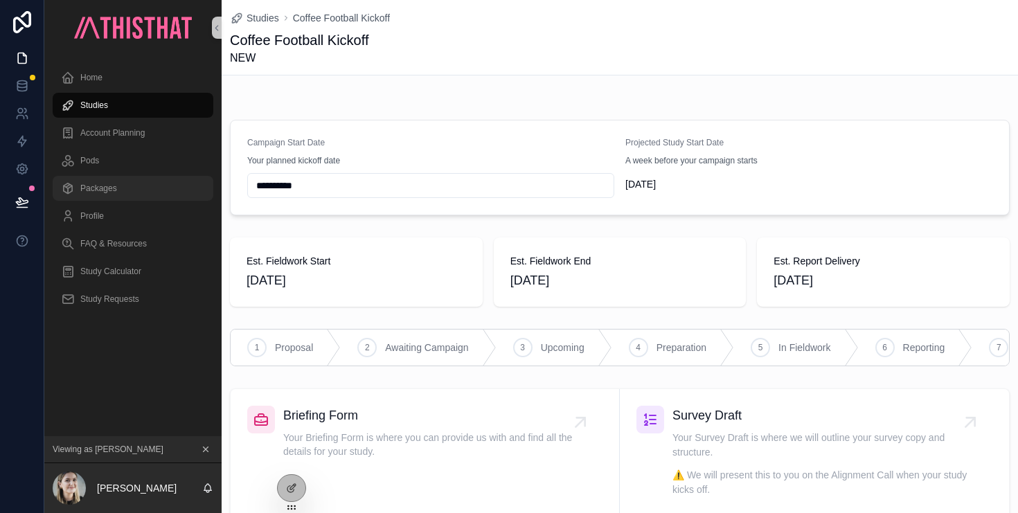
click at [110, 186] on span "Packages" at bounding box center [98, 188] width 37 height 11
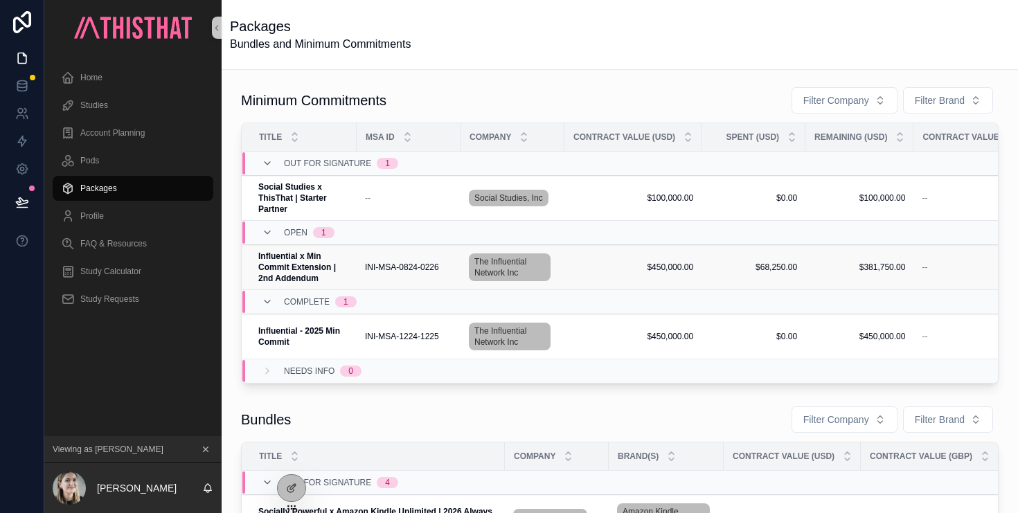
click at [367, 276] on td "INI-MSA-0824-0226 INI-MSA-0824-0226" at bounding box center [409, 267] width 104 height 45
click at [321, 264] on strong "Influential x Min Commit Extension | 2nd Addendum" at bounding box center [298, 267] width 80 height 32
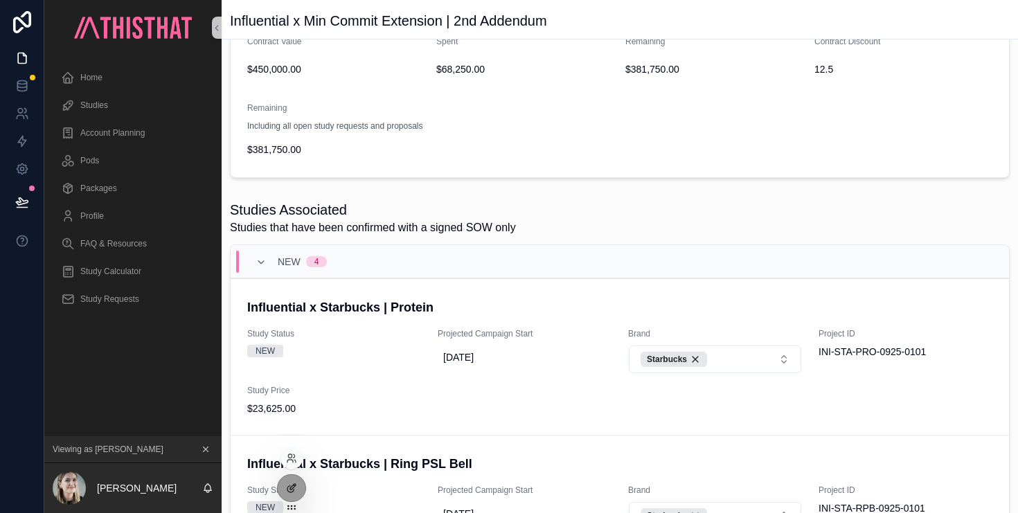
click at [294, 491] on icon at bounding box center [291, 488] width 11 height 11
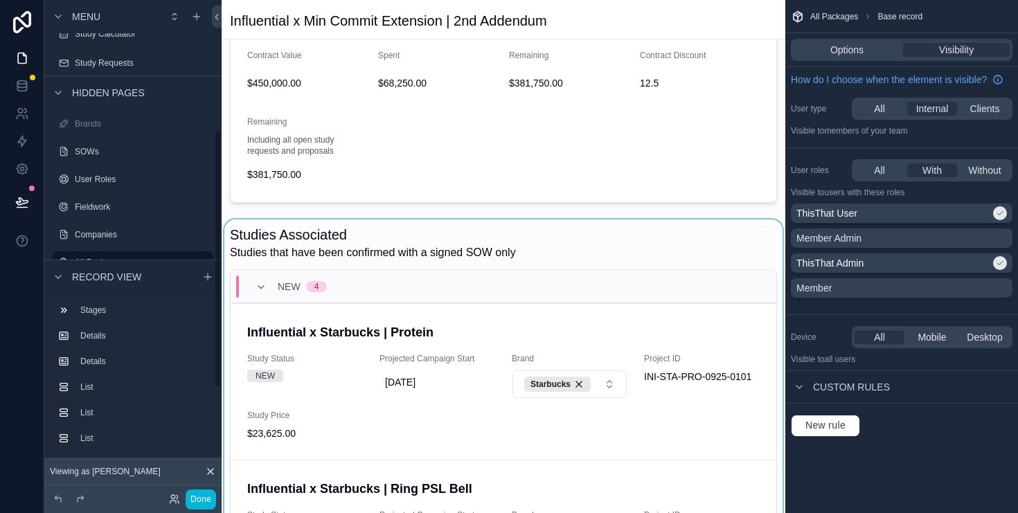
click at [594, 251] on div "scrollable content" at bounding box center [504, 440] width 564 height 441
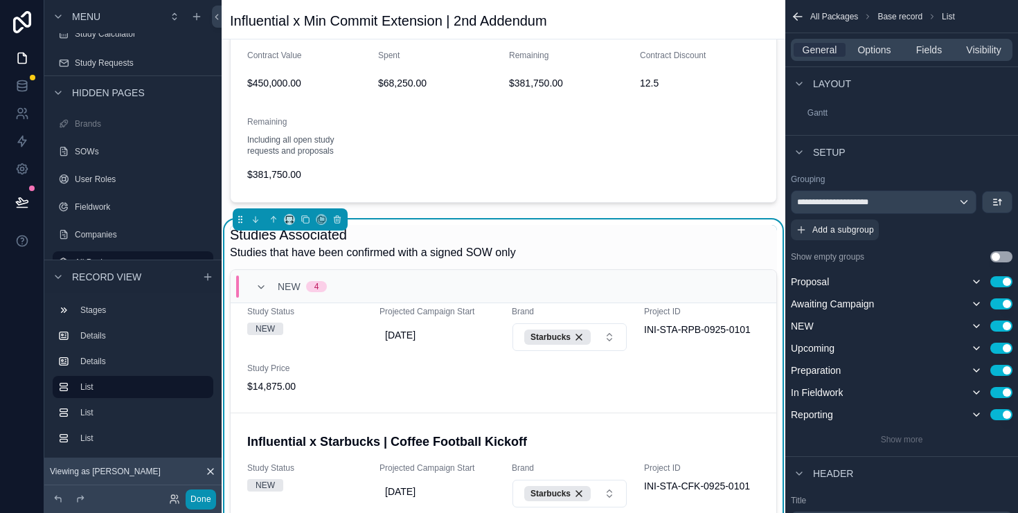
click at [206, 497] on button "Done" at bounding box center [201, 500] width 30 height 20
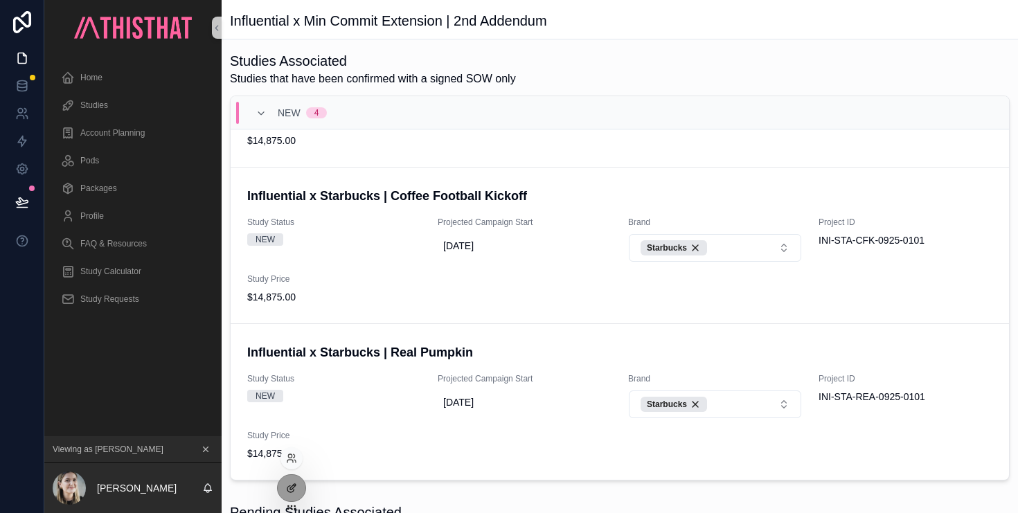
click at [291, 488] on icon at bounding box center [291, 488] width 11 height 11
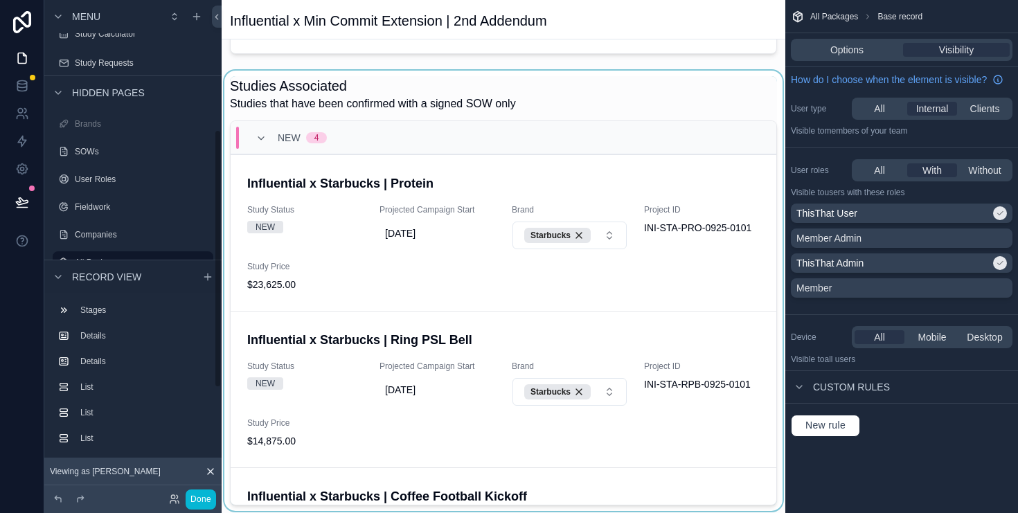
click at [547, 96] on div "scrollable content" at bounding box center [504, 291] width 564 height 441
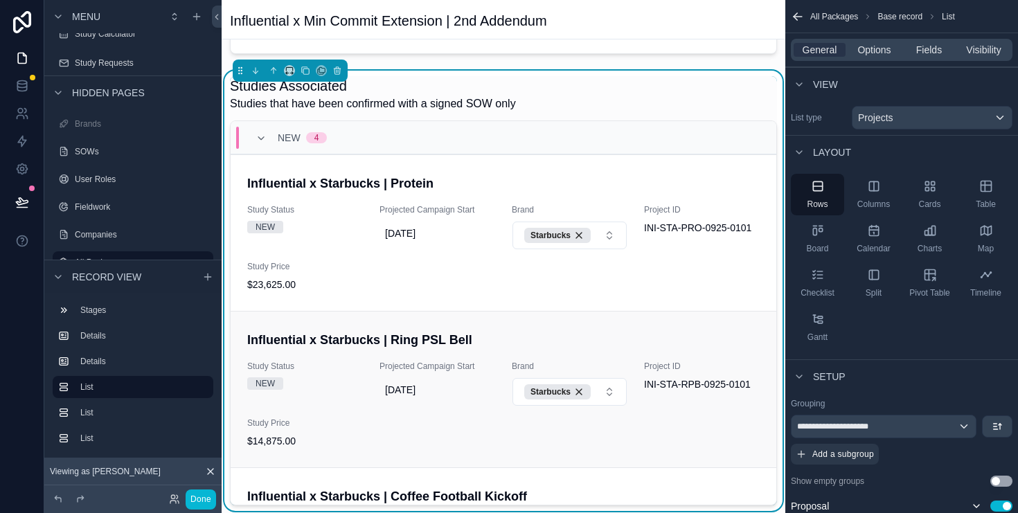
scroll to position [276, 0]
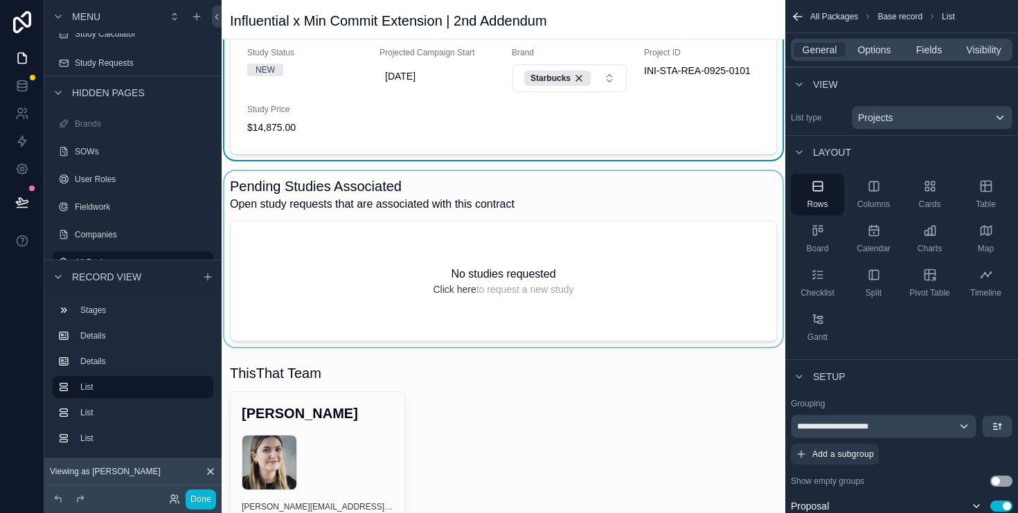
click at [633, 265] on div "scrollable content" at bounding box center [504, 259] width 564 height 176
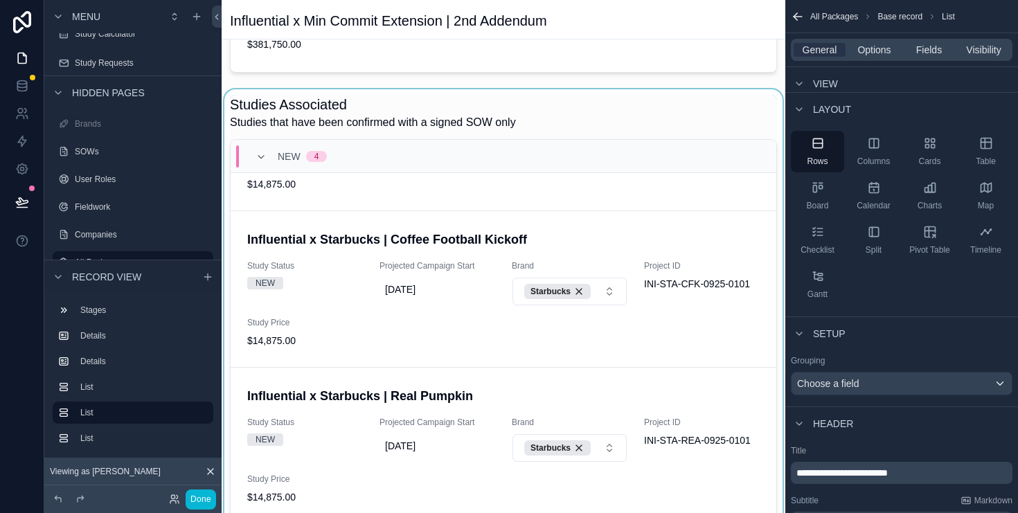
scroll to position [340, 0]
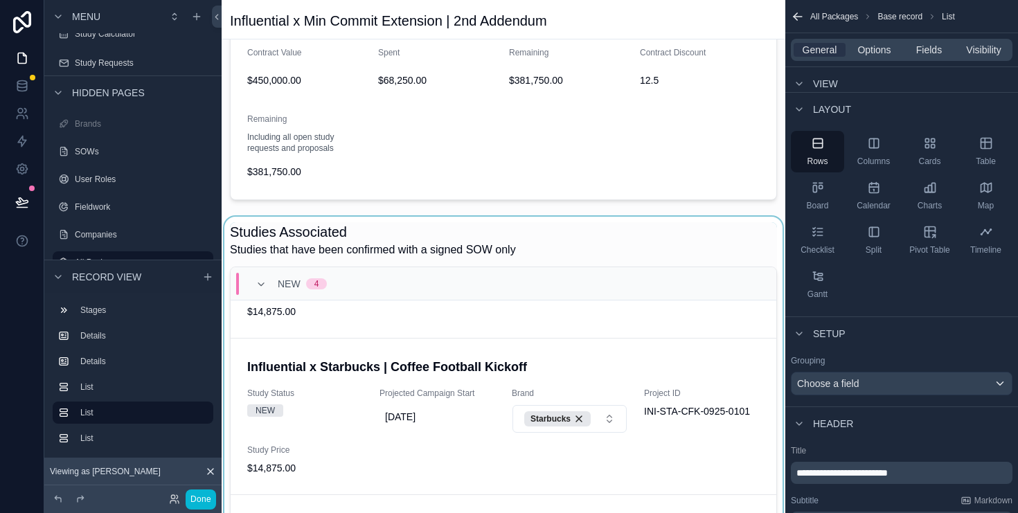
click at [505, 227] on div "scrollable content" at bounding box center [504, 437] width 564 height 441
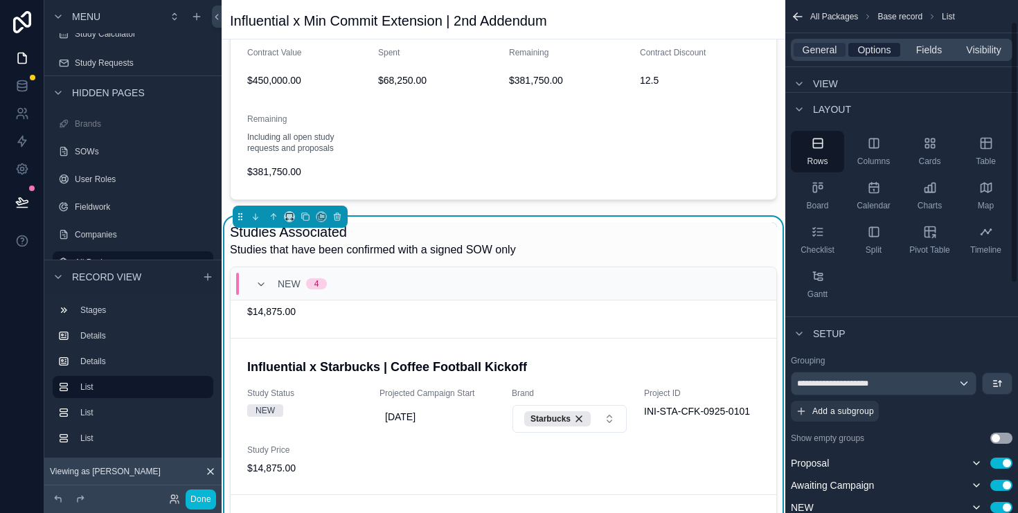
click at [868, 46] on span "Options" at bounding box center [874, 50] width 33 height 14
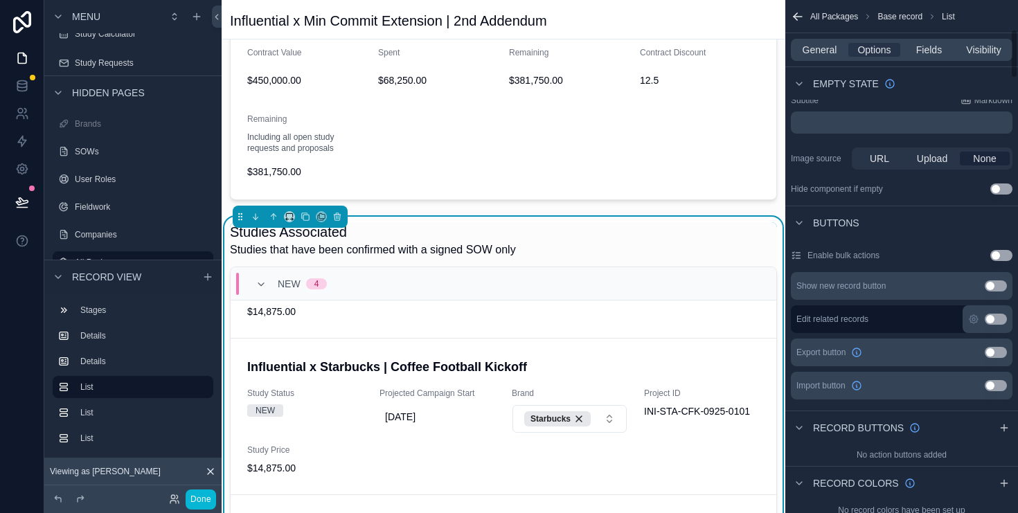
scroll to position [0, 0]
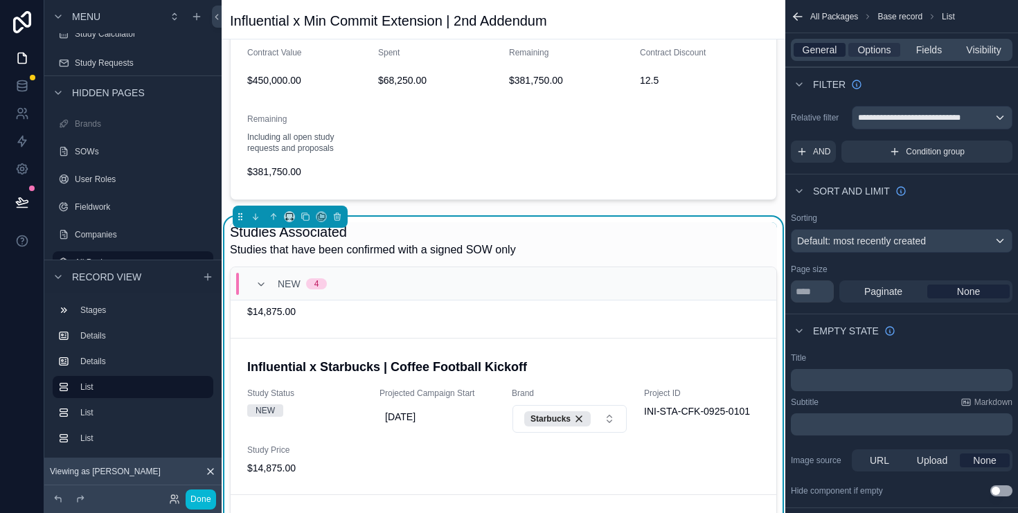
click at [828, 50] on span "General" at bounding box center [820, 50] width 35 height 14
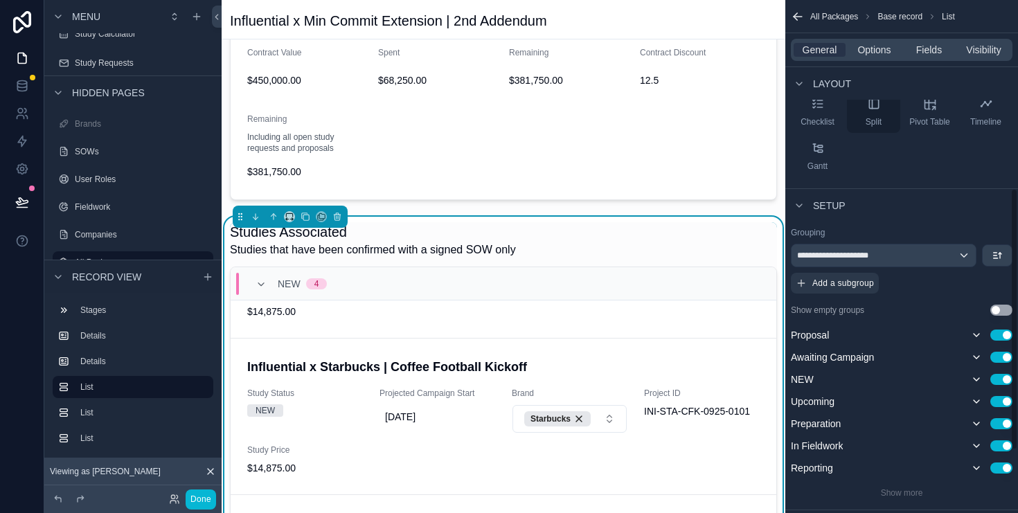
scroll to position [369, 0]
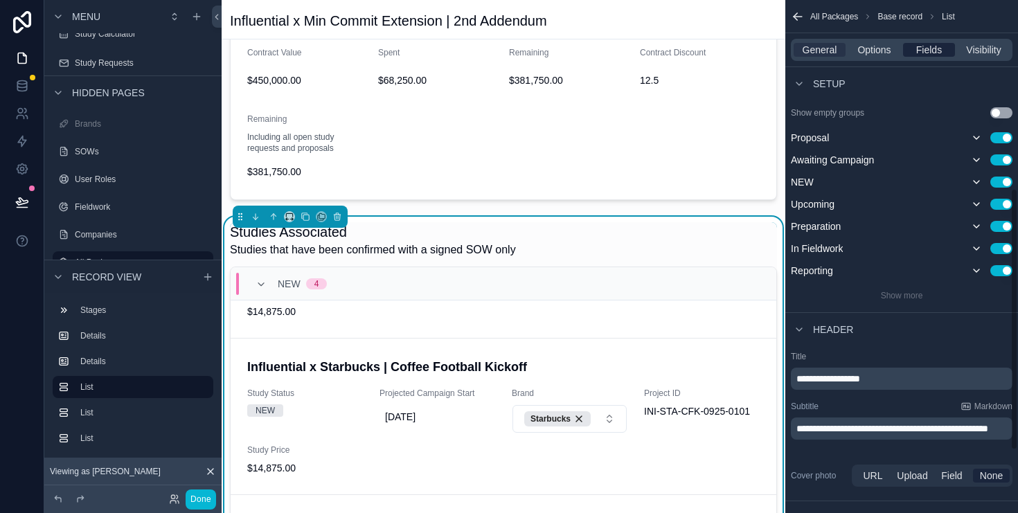
click at [935, 55] on span "Fields" at bounding box center [930, 50] width 26 height 14
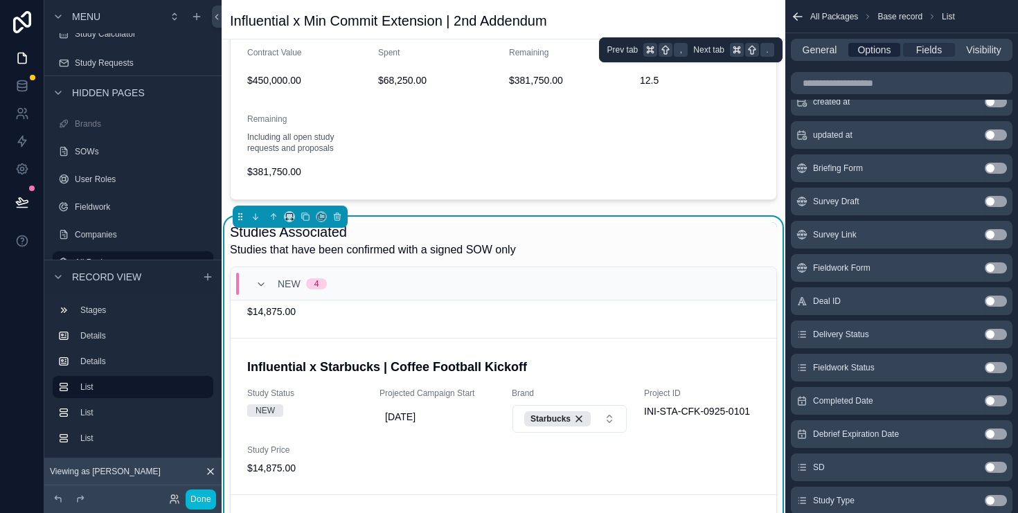
click at [878, 48] on span "Options" at bounding box center [874, 50] width 33 height 14
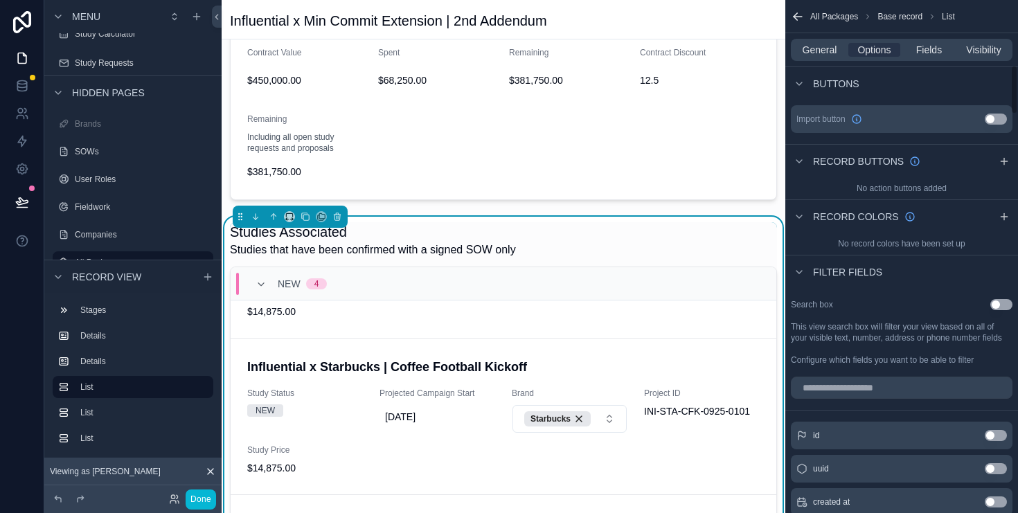
scroll to position [677, 0]
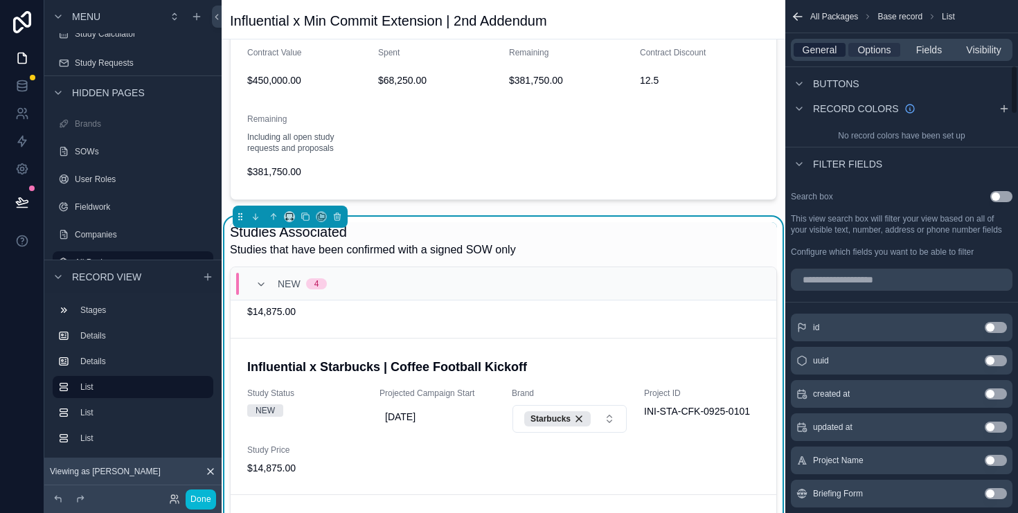
click at [817, 50] on span "General" at bounding box center [820, 50] width 35 height 14
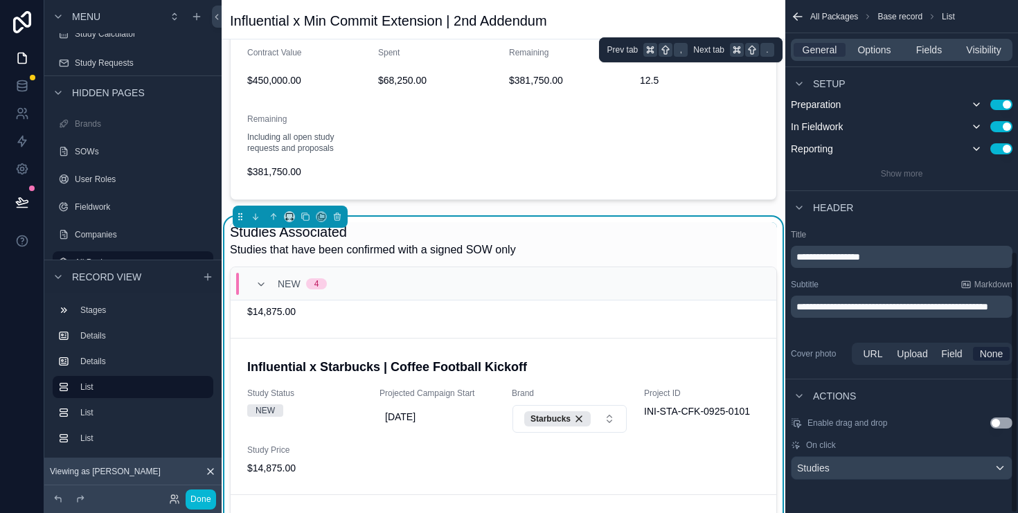
scroll to position [491, 0]
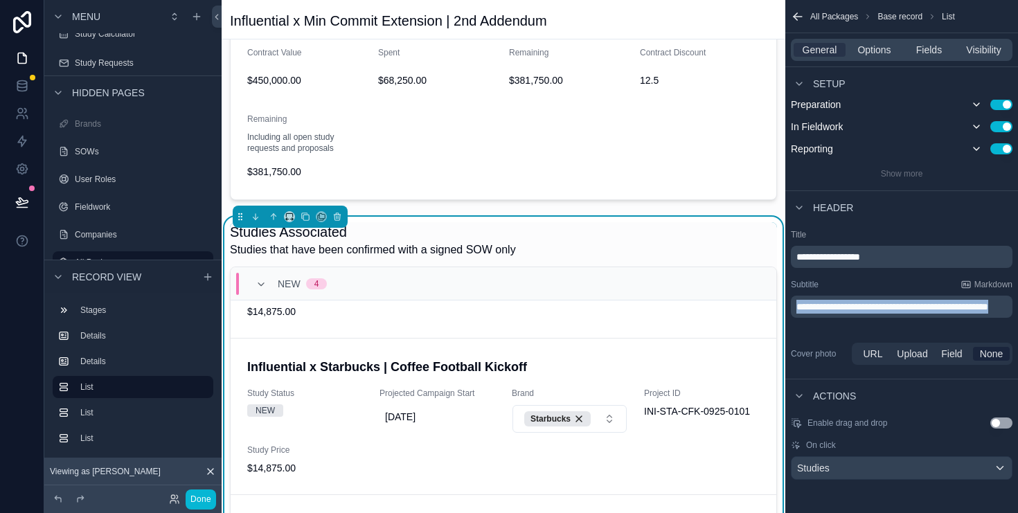
drag, startPoint x: 856, startPoint y: 319, endPoint x: 768, endPoint y: 279, distance: 96.7
click at [768, 279] on div "Home Studies Account Planning Team Pods Packages Profile FAQ & Resources Study …" at bounding box center [620, 256] width 797 height 513
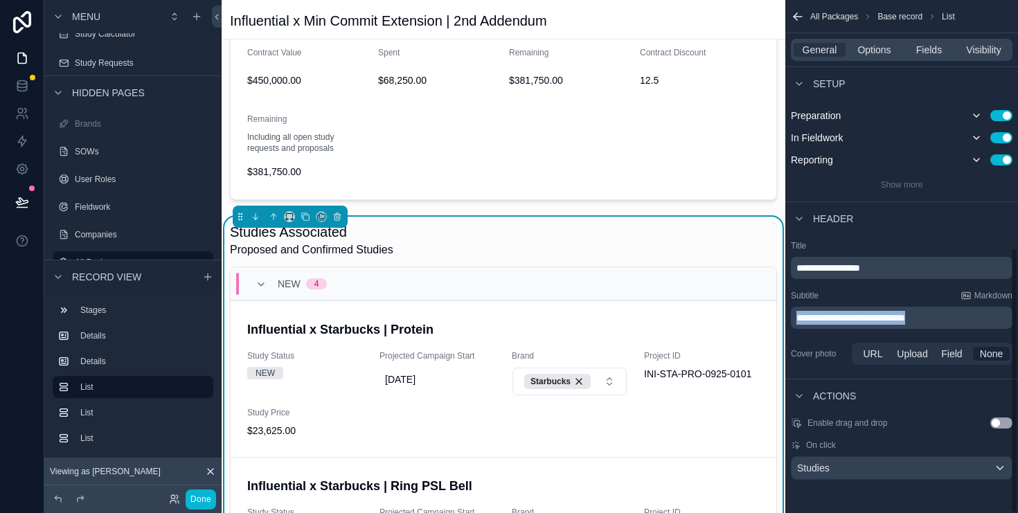
drag, startPoint x: 960, startPoint y: 319, endPoint x: 791, endPoint y: 319, distance: 169.1
click at [791, 319] on div "**********" at bounding box center [902, 318] width 222 height 22
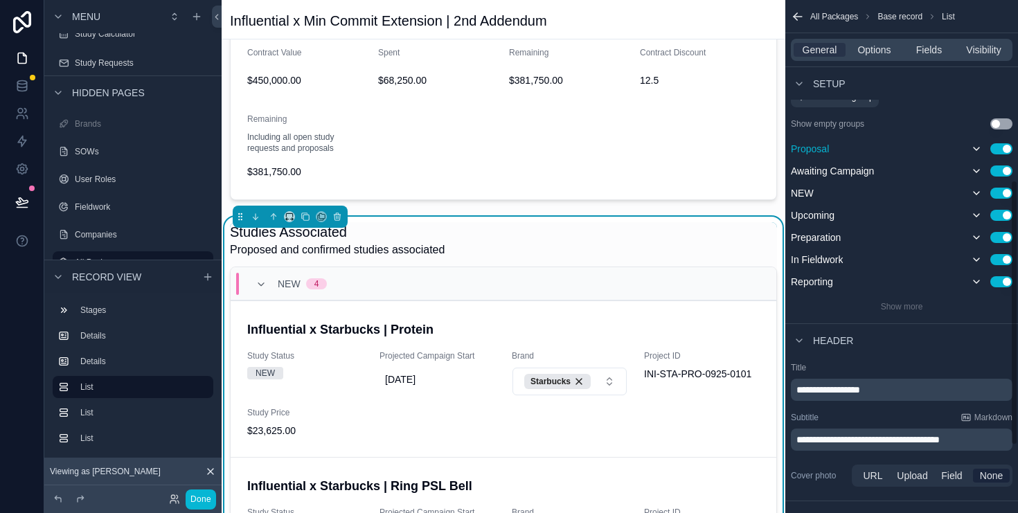
scroll to position [348, 0]
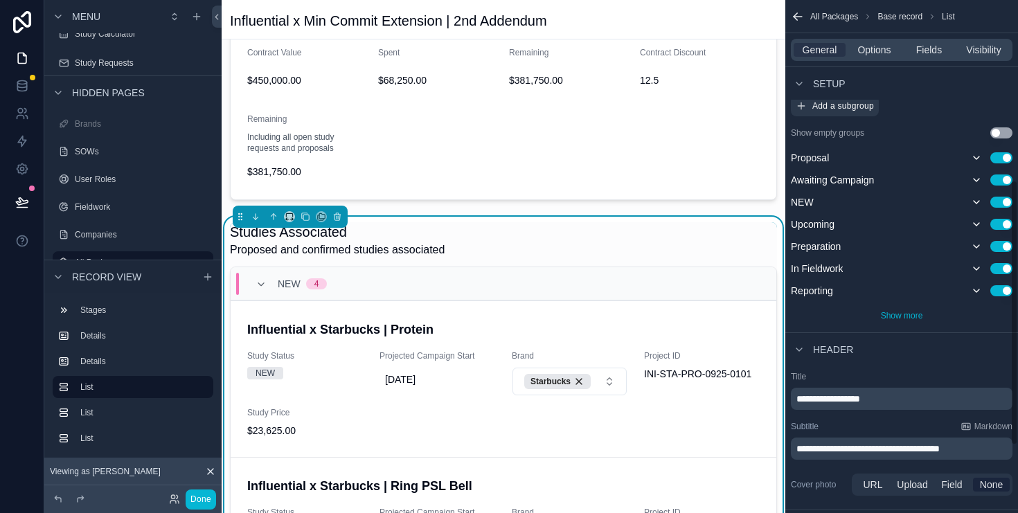
click at [901, 318] on span "Show more" at bounding box center [902, 316] width 42 height 10
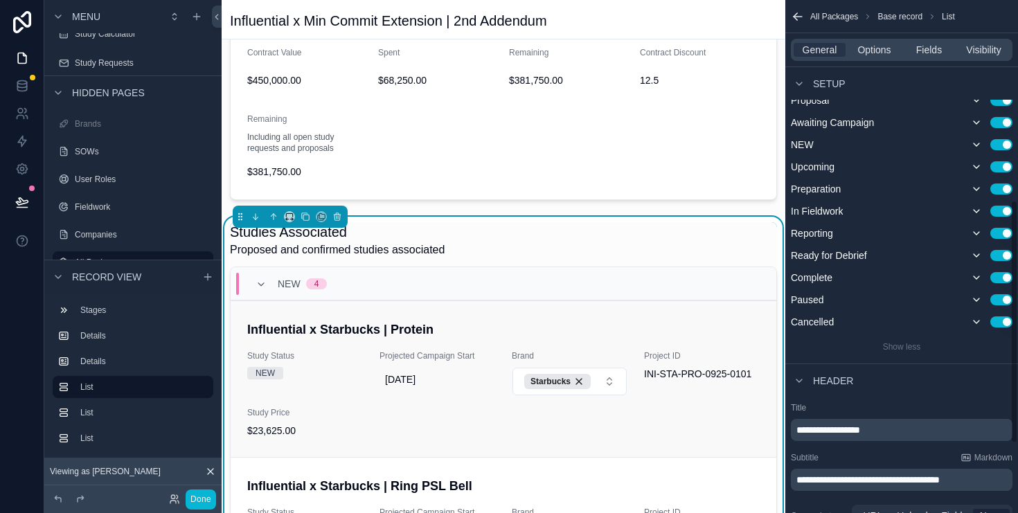
scroll to position [430, 0]
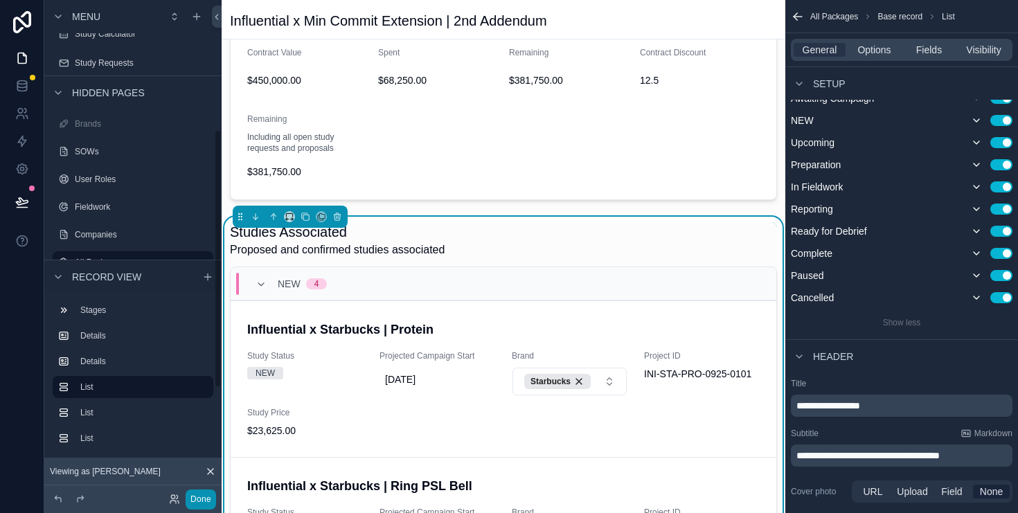
click at [204, 497] on button "Done" at bounding box center [201, 500] width 30 height 20
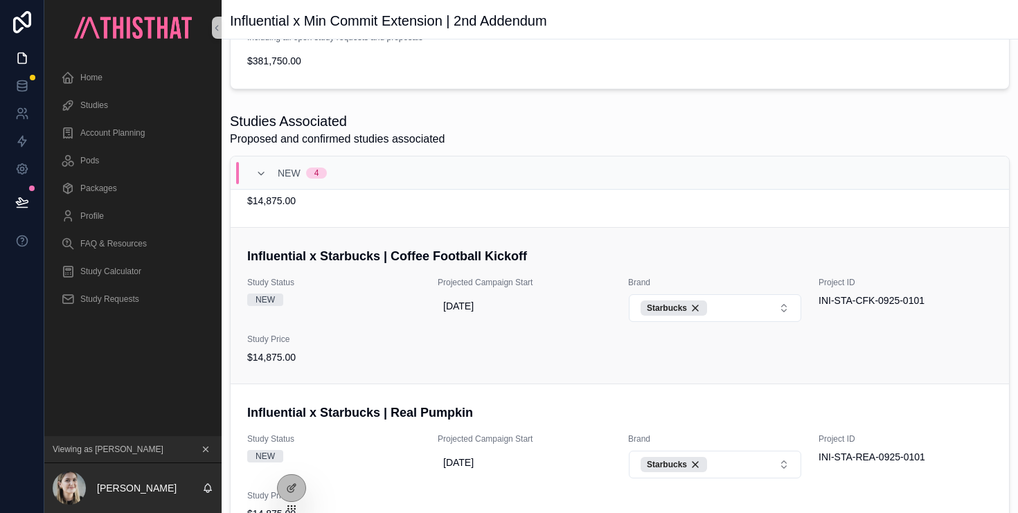
scroll to position [471, 0]
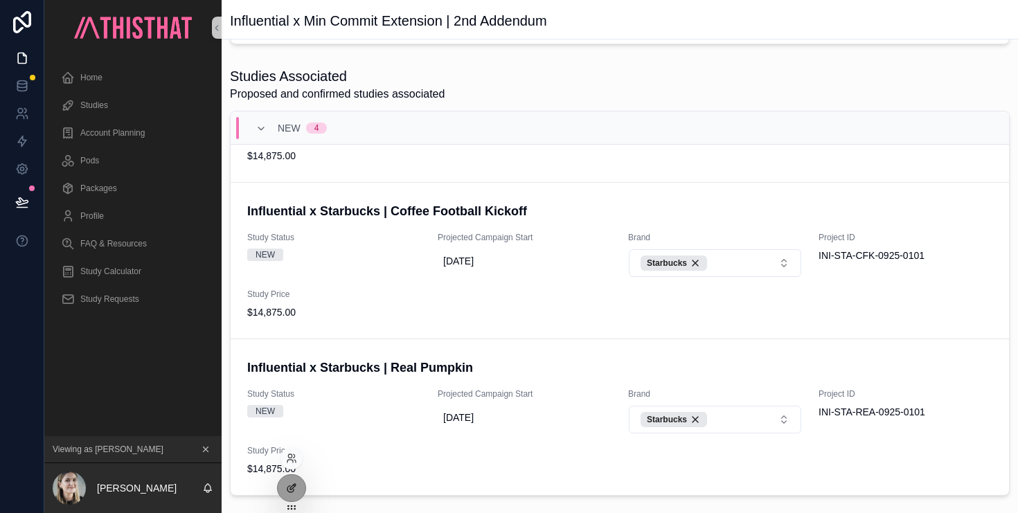
click at [292, 486] on icon at bounding box center [291, 488] width 11 height 11
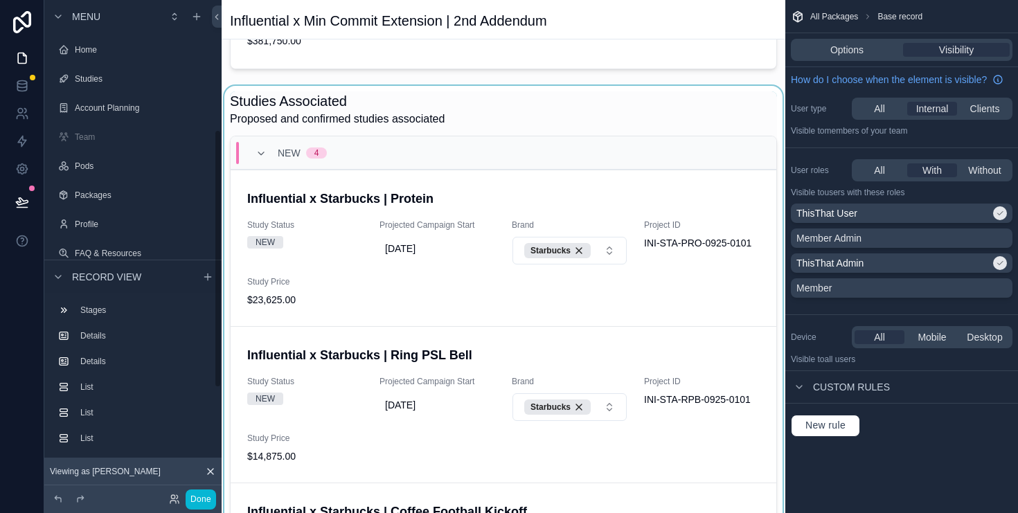
scroll to position [249, 0]
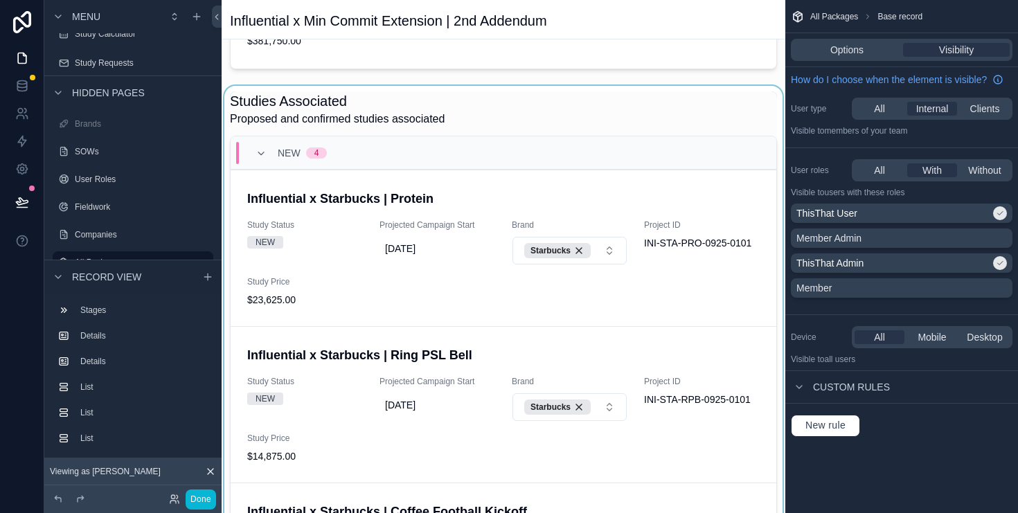
click at [357, 283] on div "scrollable content" at bounding box center [504, 306] width 564 height 441
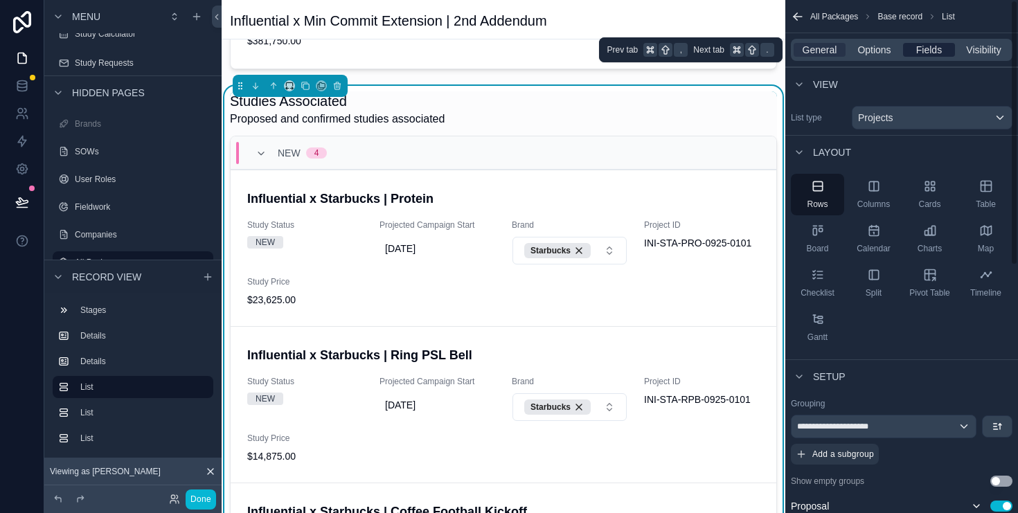
click at [933, 46] on span "Fields" at bounding box center [930, 50] width 26 height 14
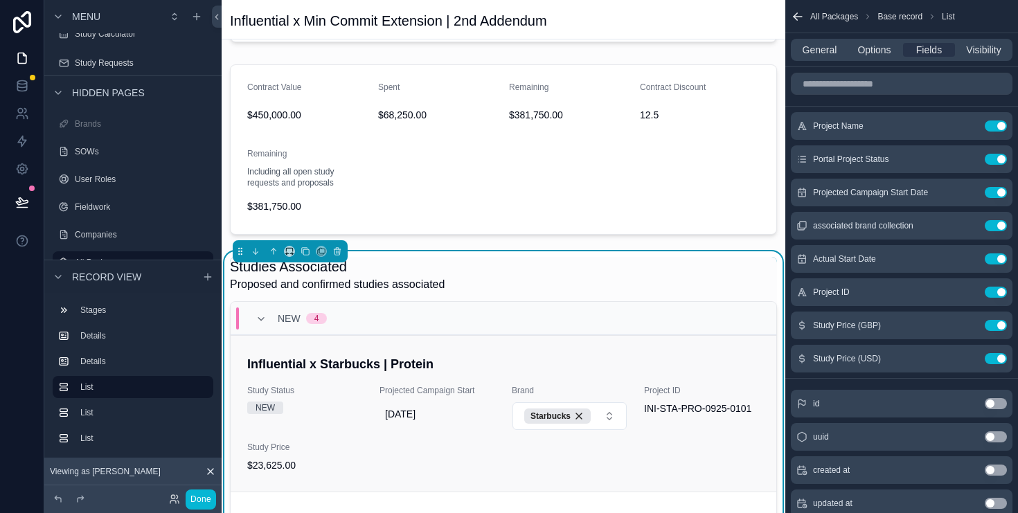
scroll to position [250, 0]
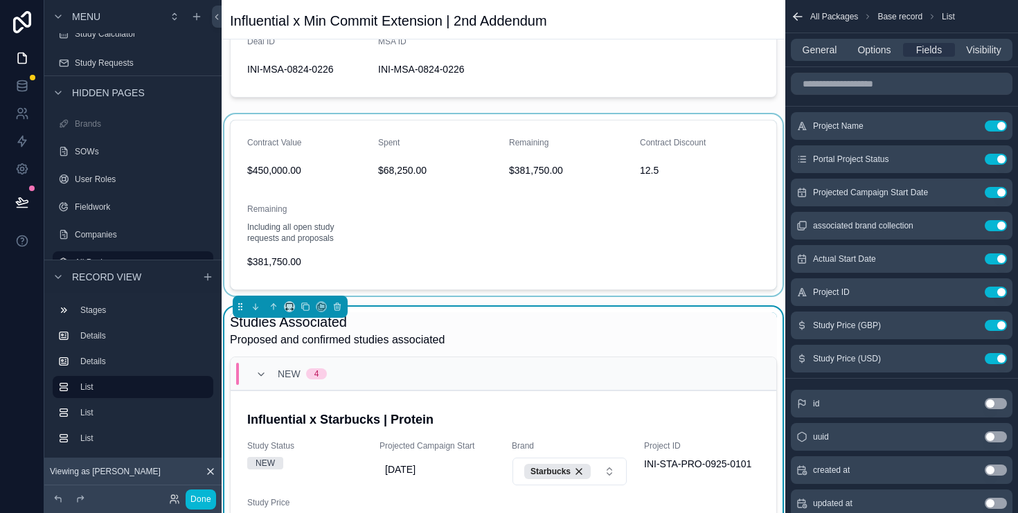
click at [615, 211] on div "scrollable content" at bounding box center [504, 205] width 564 height 182
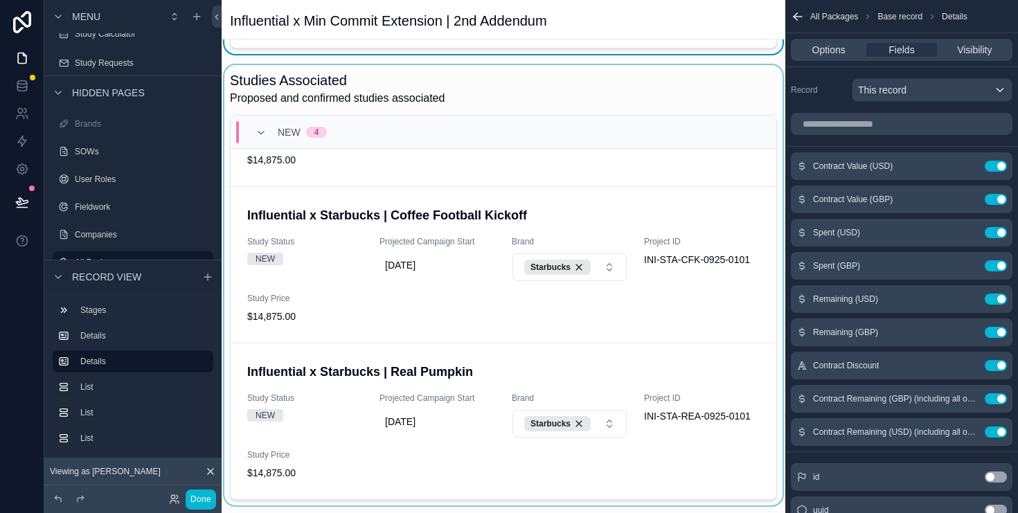
scroll to position [418, 0]
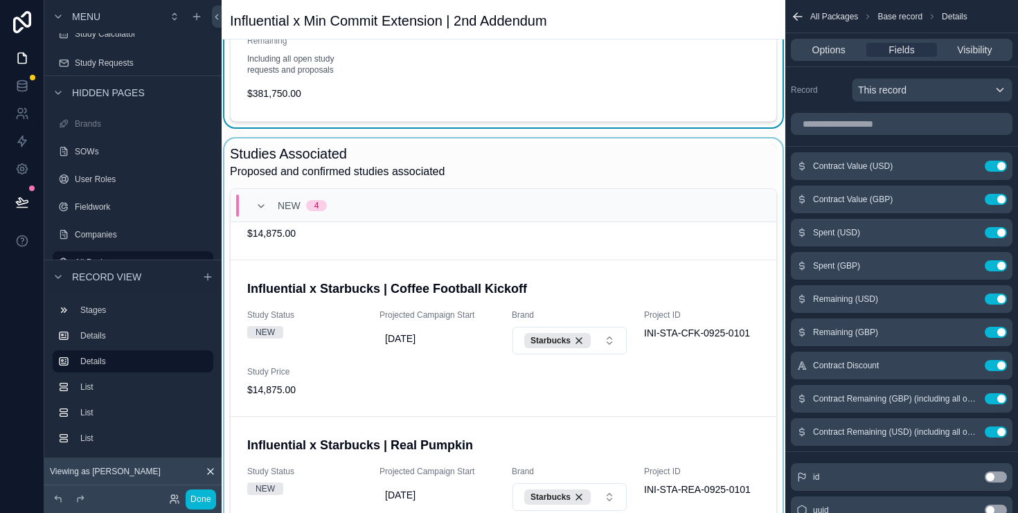
click at [538, 165] on div "scrollable content" at bounding box center [504, 359] width 564 height 441
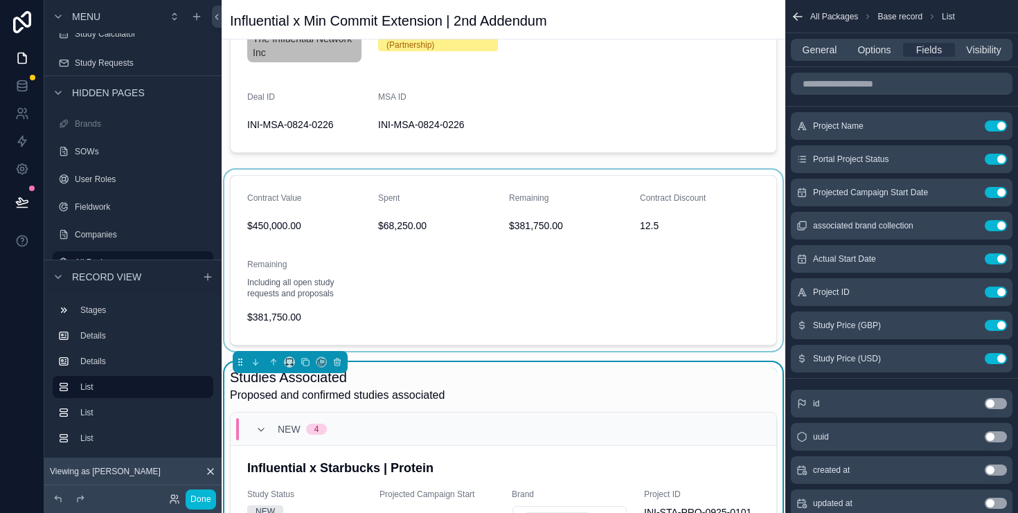
scroll to position [0, 0]
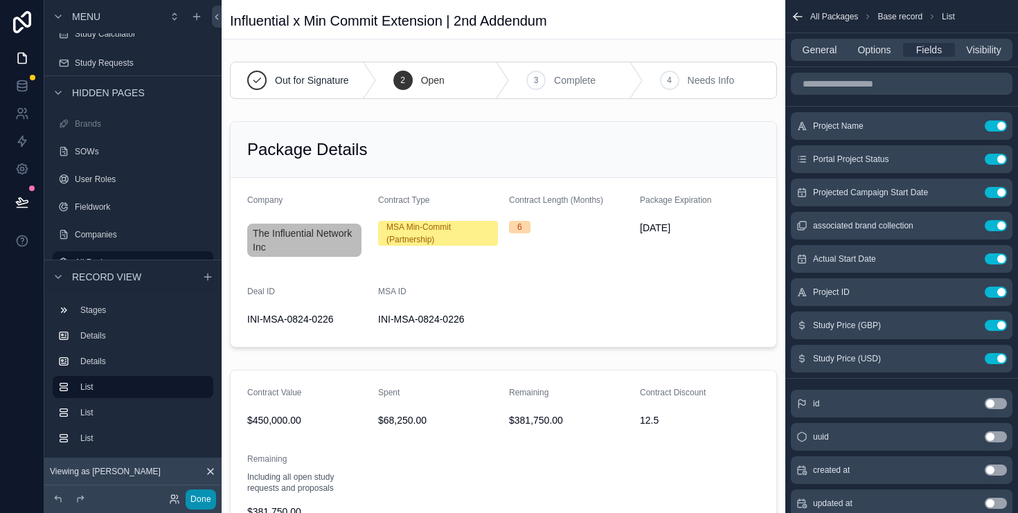
click at [199, 500] on button "Done" at bounding box center [201, 500] width 30 height 20
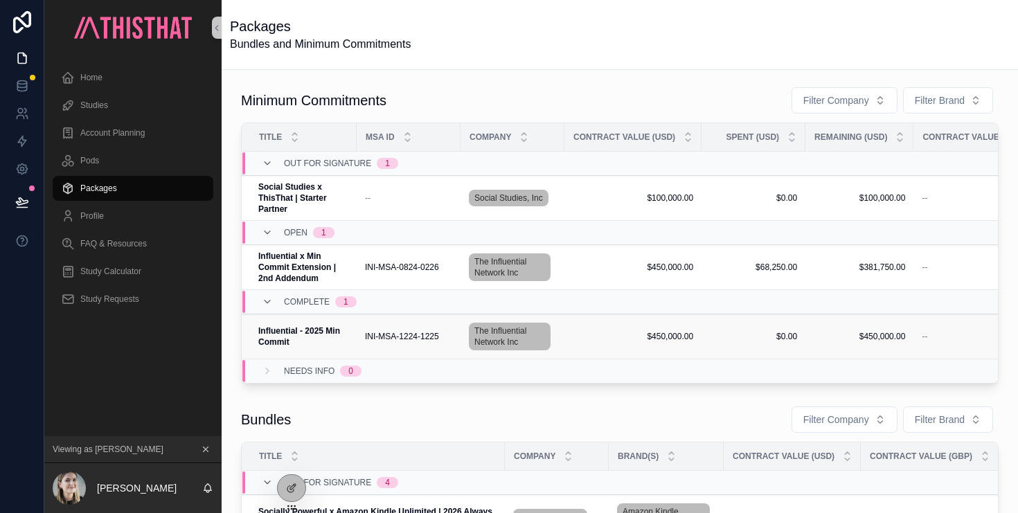
click at [425, 337] on span "INI-MSA-1224-1225" at bounding box center [402, 336] width 74 height 11
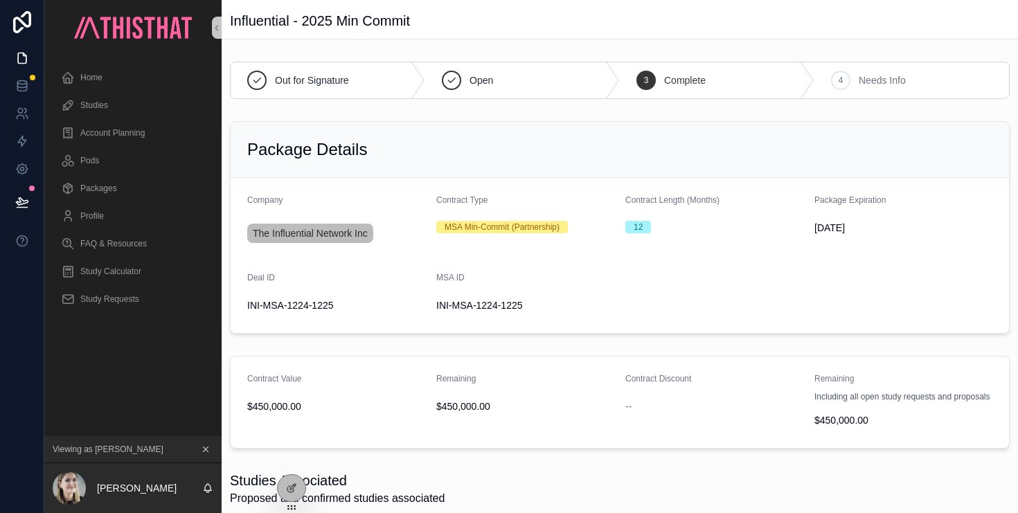
drag, startPoint x: 529, startPoint y: 309, endPoint x: 436, endPoint y: 310, distance: 92.8
click at [436, 310] on span "INI-MSA-1224-1225" at bounding box center [525, 306] width 178 height 14
click at [458, 309] on span "INI-MSA-1224-1225" at bounding box center [525, 306] width 178 height 14
drag, startPoint x: 437, startPoint y: 307, endPoint x: 526, endPoint y: 311, distance: 88.8
click at [526, 311] on span "INI-MSA-1224-1225" at bounding box center [525, 306] width 178 height 14
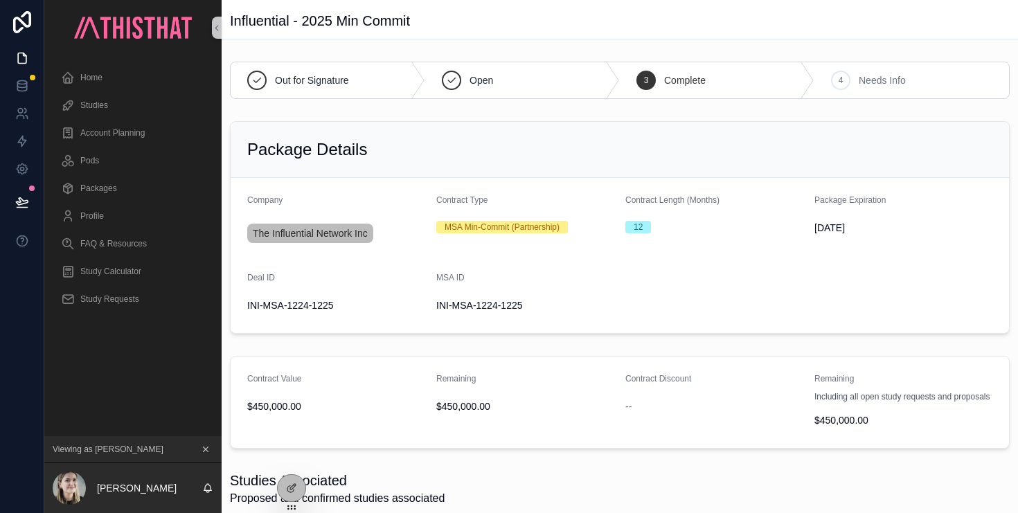
click at [526, 311] on span "INI-MSA-1224-1225" at bounding box center [525, 306] width 178 height 14
drag, startPoint x: 524, startPoint y: 305, endPoint x: 440, endPoint y: 305, distance: 83.8
click at [440, 305] on span "INI-MSA-1224-1225" at bounding box center [525, 306] width 178 height 14
copy span "INI-MSA-1224-1225"
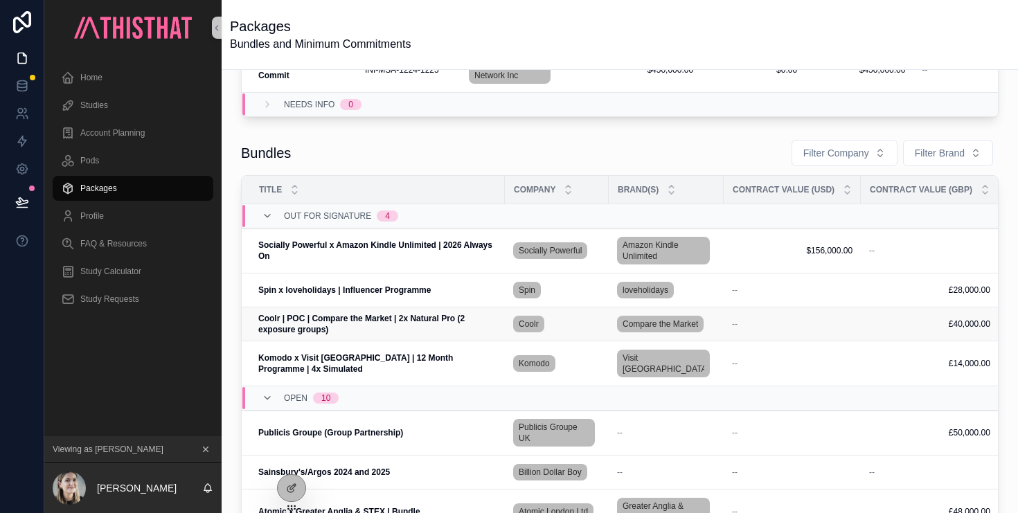
scroll to position [218, 0]
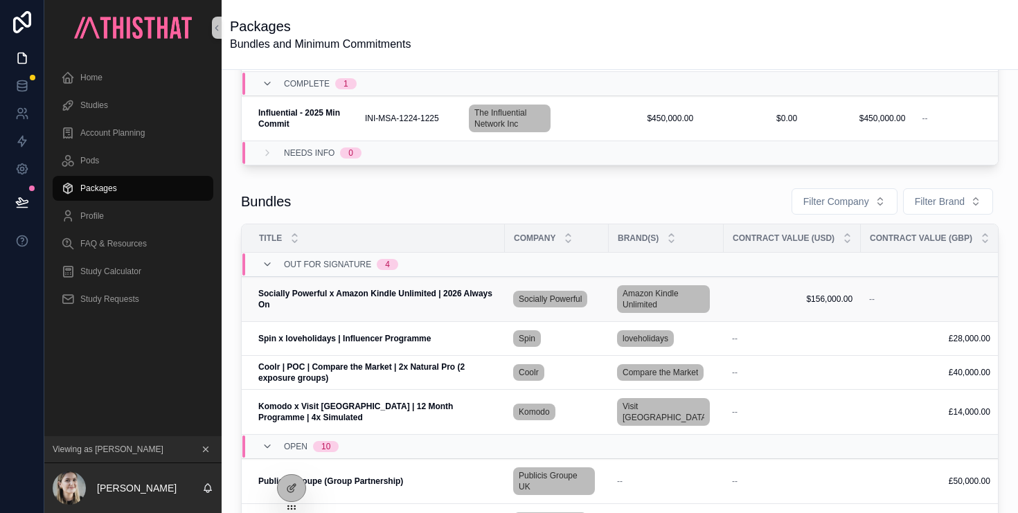
click at [434, 300] on span "Socially Powerful x Amazon Kindle Unlimited | 2026 Always On" at bounding box center [377, 299] width 238 height 22
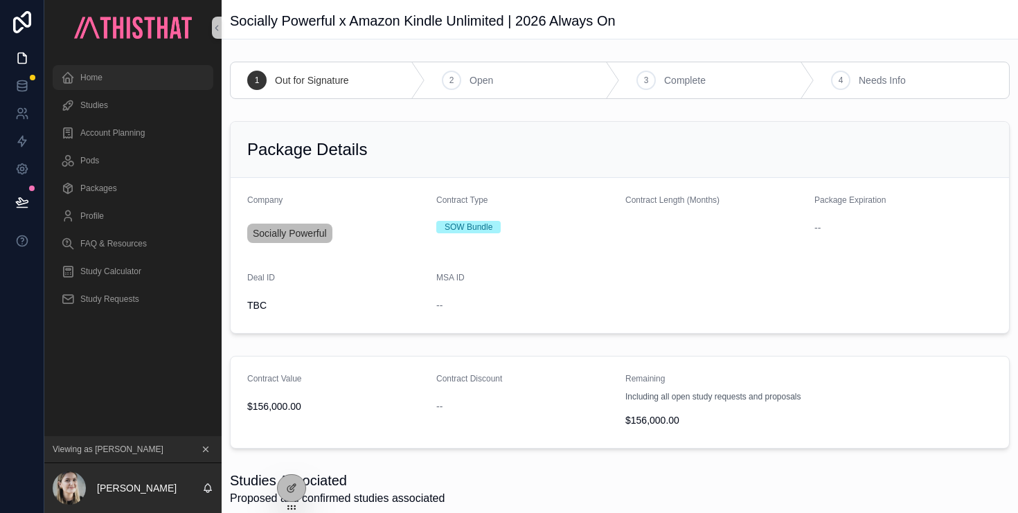
click at [89, 80] on span "Home" at bounding box center [91, 77] width 22 height 11
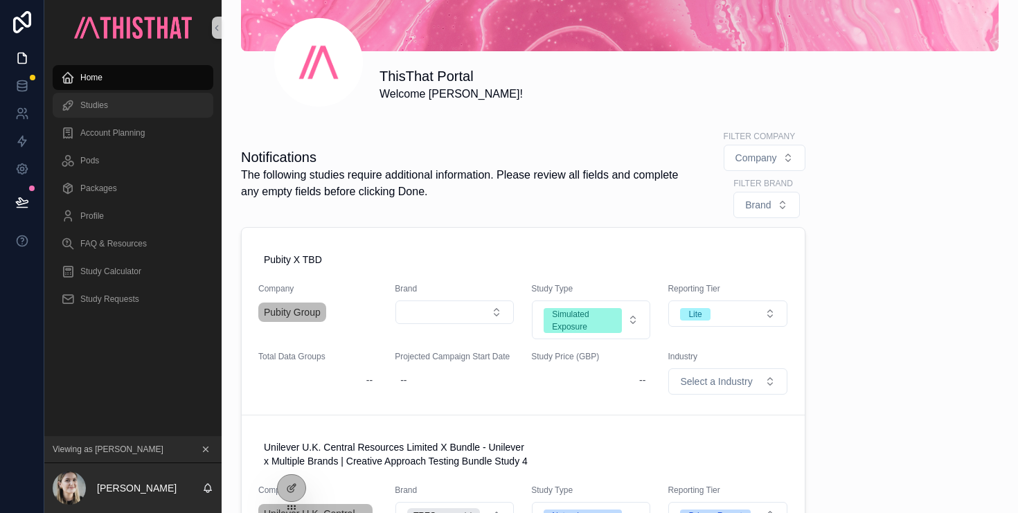
click at [94, 109] on span "Studies" at bounding box center [94, 105] width 28 height 11
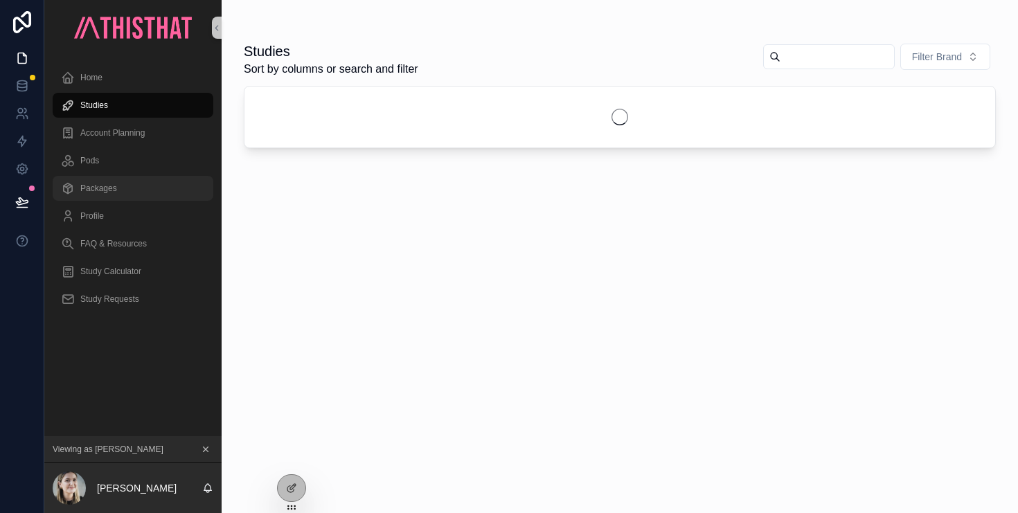
click at [104, 183] on span "Packages" at bounding box center [98, 188] width 37 height 11
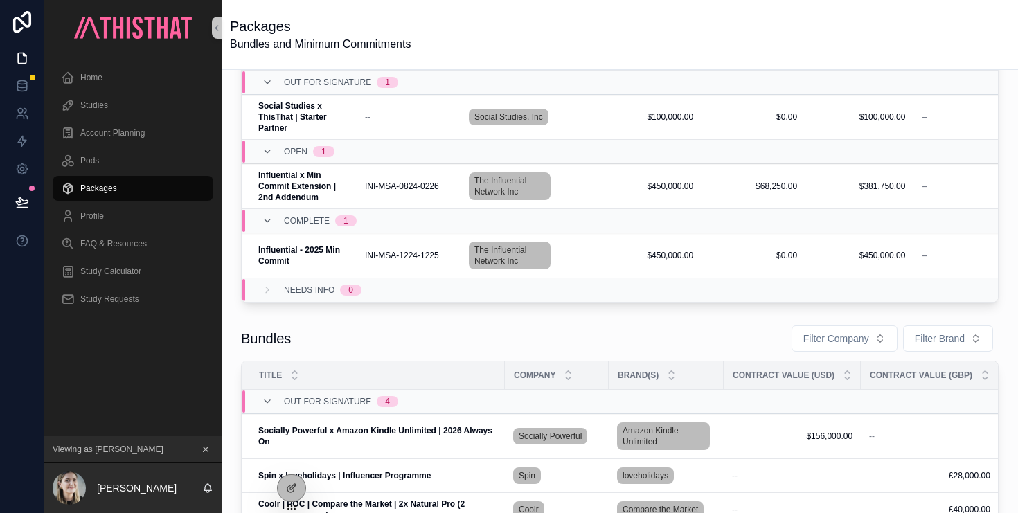
scroll to position [159, 0]
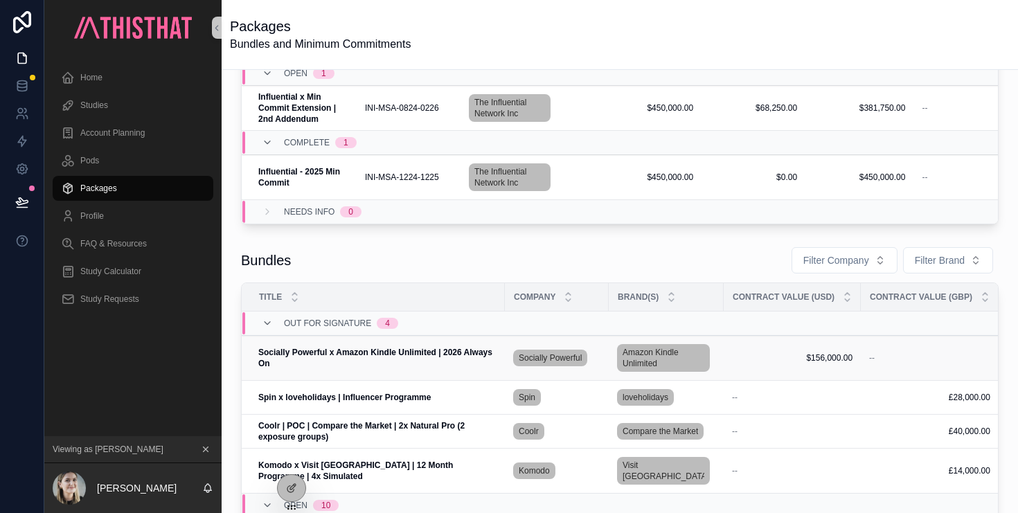
click at [442, 358] on span "Socially Powerful x Amazon Kindle Unlimited | 2026 Always On" at bounding box center [377, 358] width 238 height 22
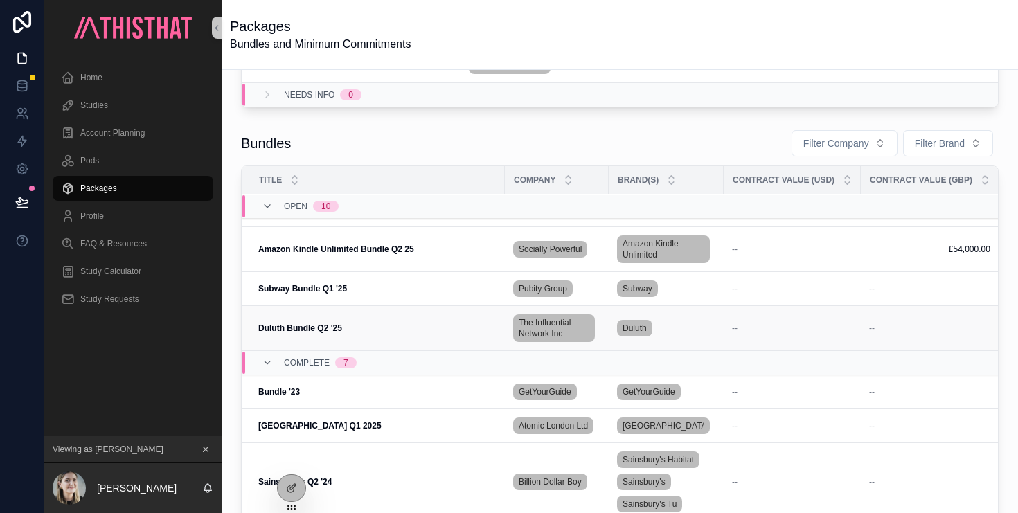
scroll to position [502, 0]
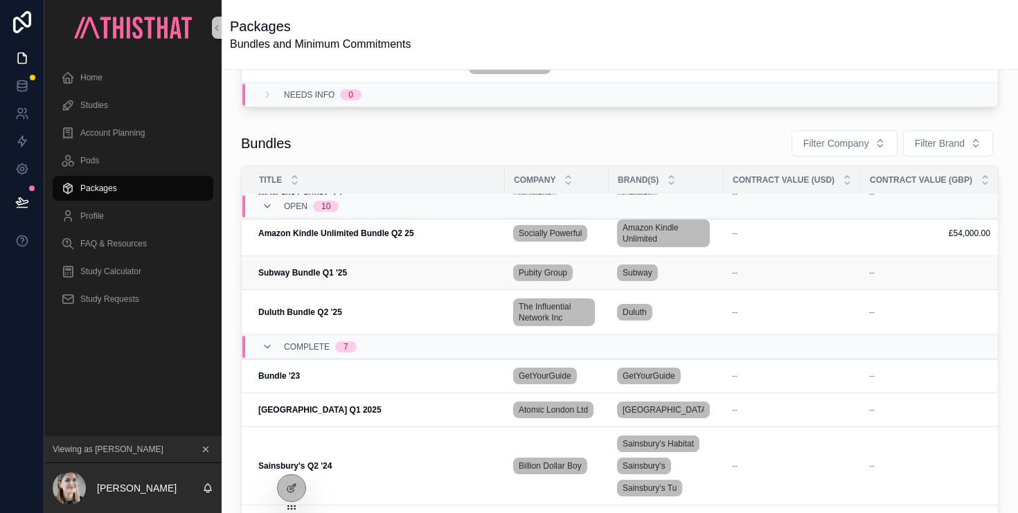
click at [392, 267] on div "Subway Bundle Q1 '25 Subway Bundle Q1 '25" at bounding box center [377, 272] width 238 height 11
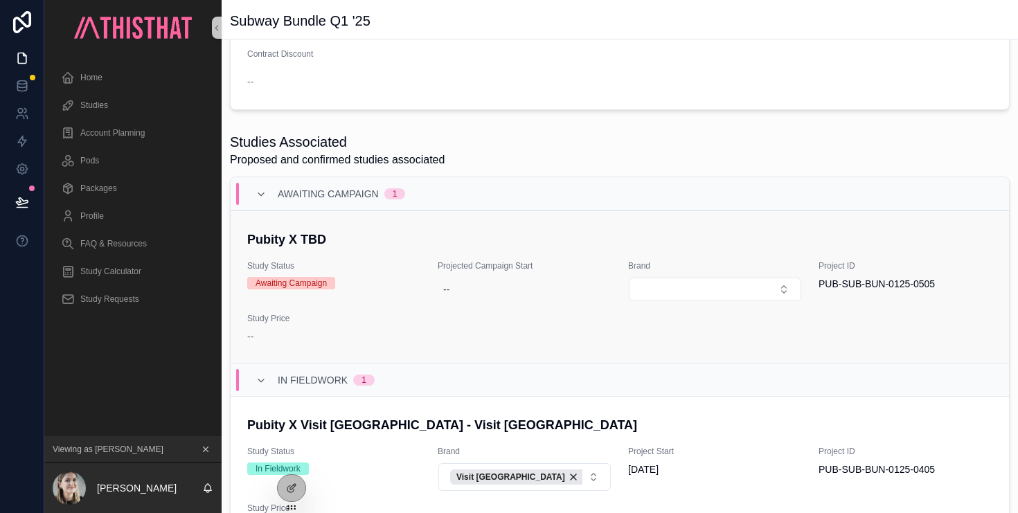
scroll to position [321, 0]
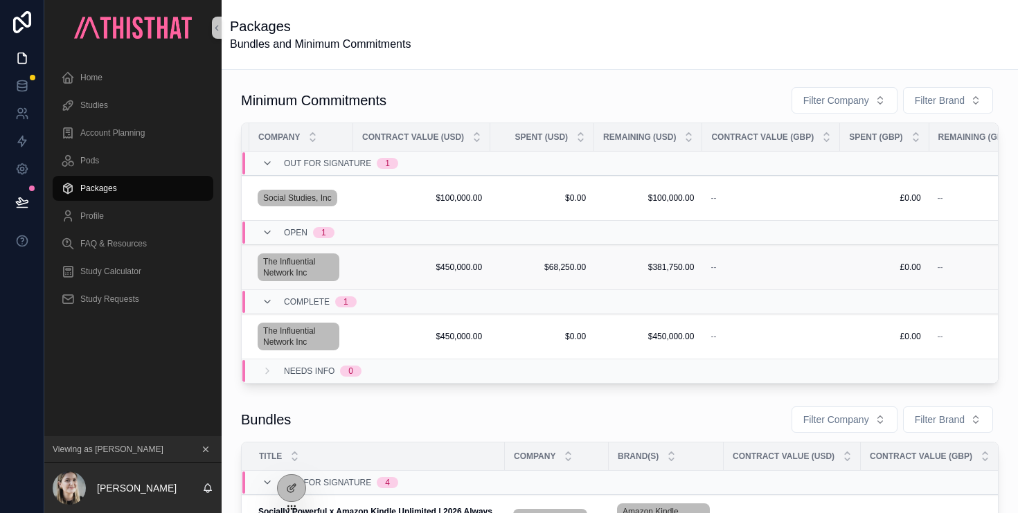
scroll to position [0, 143]
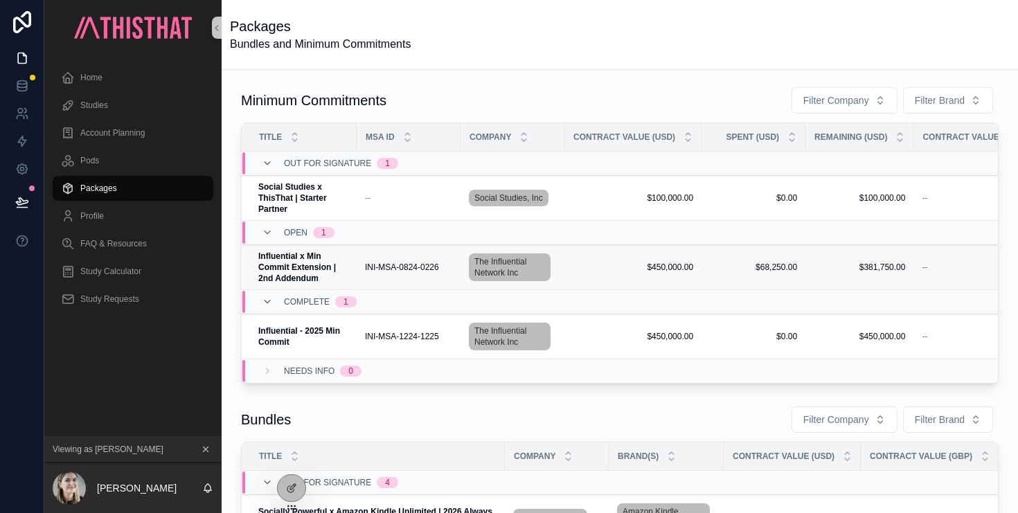
click at [425, 267] on span "INI-MSA-0824-0226" at bounding box center [402, 267] width 74 height 11
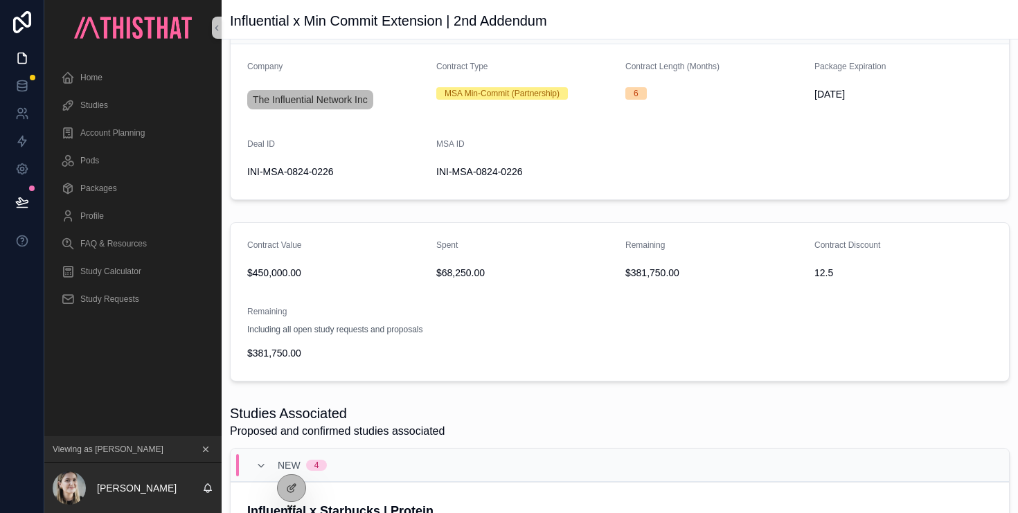
scroll to position [68, 0]
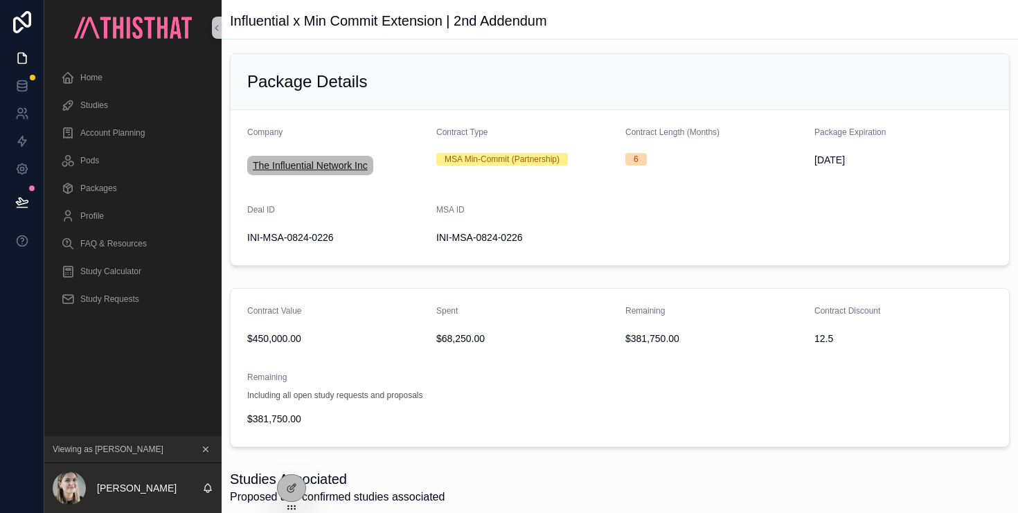
click at [336, 164] on span "The Influential Network Inc" at bounding box center [310, 166] width 115 height 14
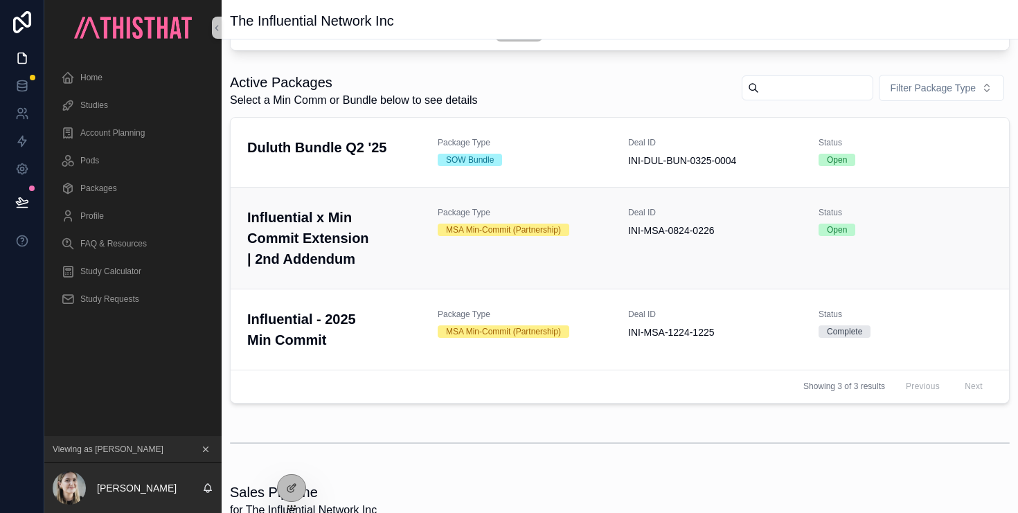
scroll to position [1008, 0]
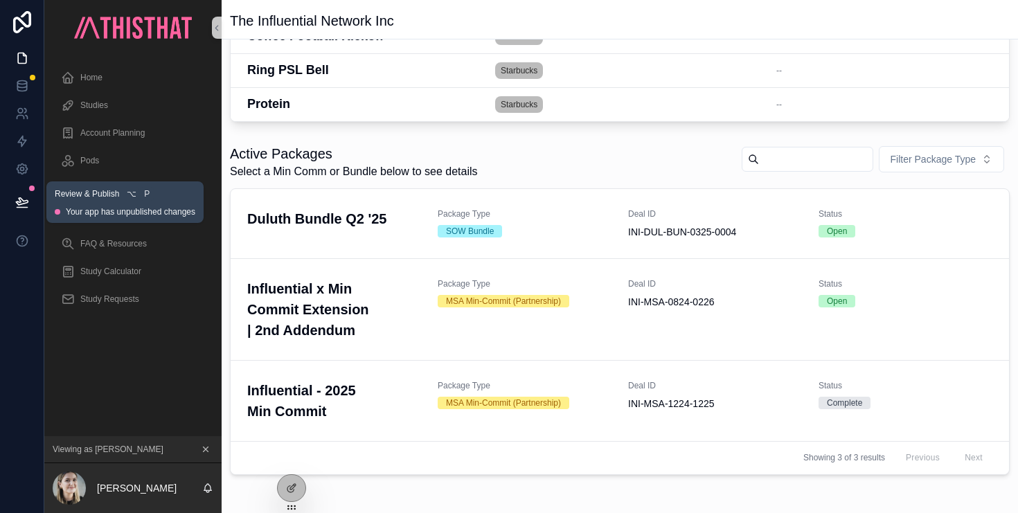
click at [24, 205] on icon at bounding box center [22, 202] width 14 height 14
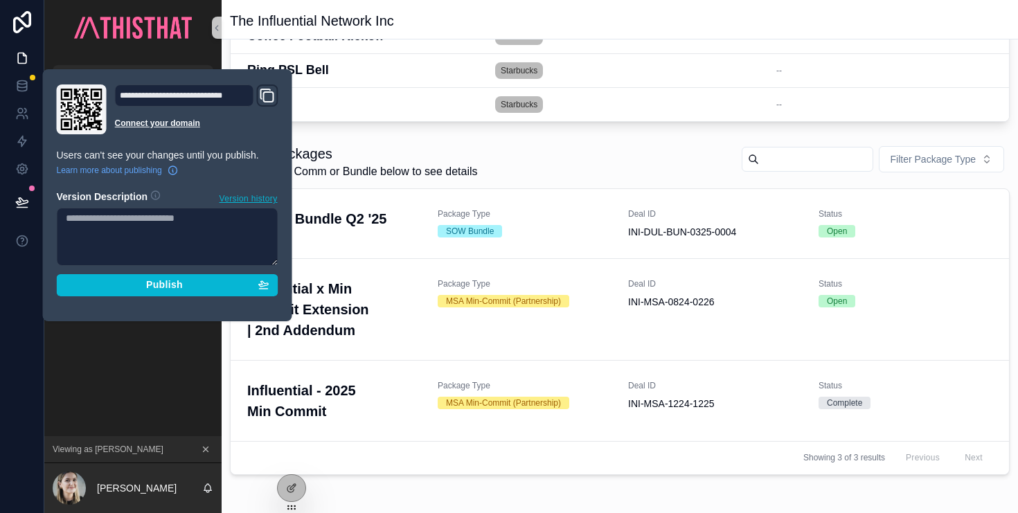
click at [188, 55] on div "Home Studies Account Planning Pods Packages Profile FAQ & Resources Study Calcu…" at bounding box center [132, 192] width 177 height 274
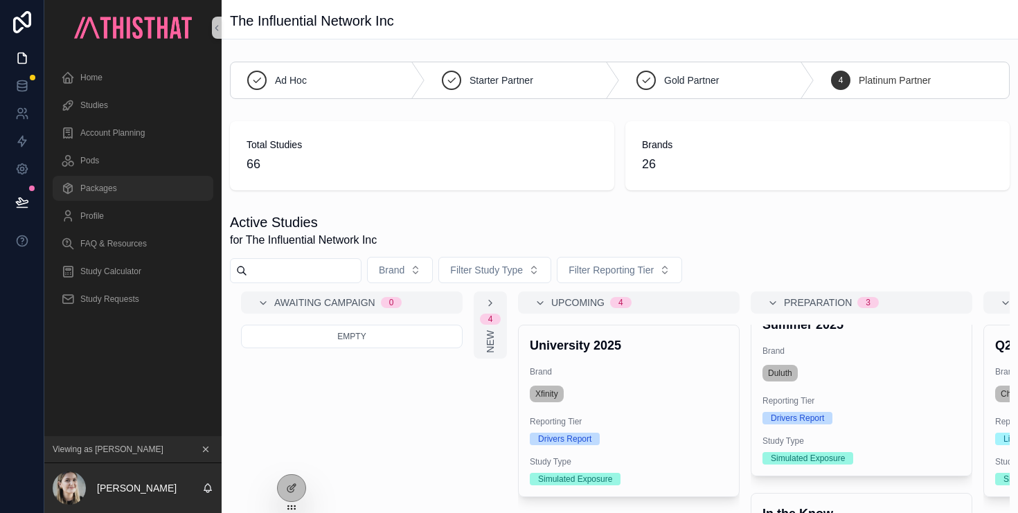
click at [119, 189] on div "Packages" at bounding box center [133, 188] width 144 height 22
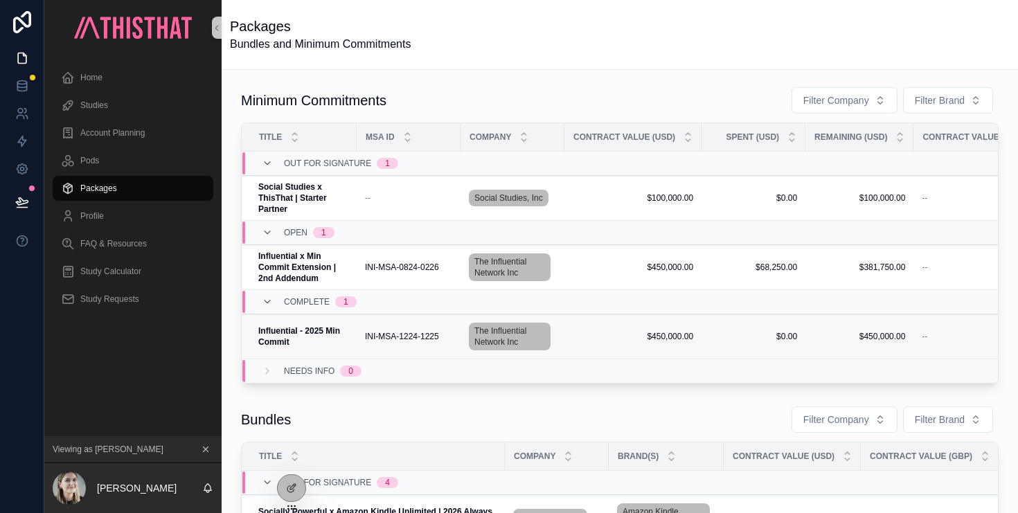
click at [398, 329] on td "INI-MSA-1224-1225 INI-MSA-1224-1225" at bounding box center [409, 337] width 104 height 45
click at [357, 341] on td "INI-MSA-1224-1225 INI-MSA-1224-1225" at bounding box center [409, 337] width 104 height 45
click at [384, 340] on span "INI-MSA-1224-1225" at bounding box center [402, 336] width 74 height 11
click at [298, 272] on strong "Influential x Min Commit Extension | 2nd Addendum" at bounding box center [298, 267] width 80 height 32
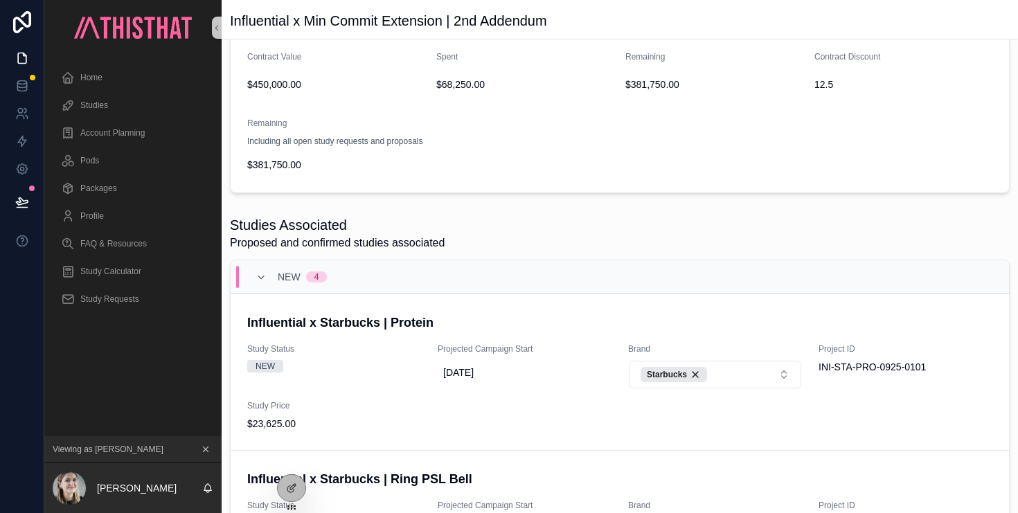
scroll to position [277, 0]
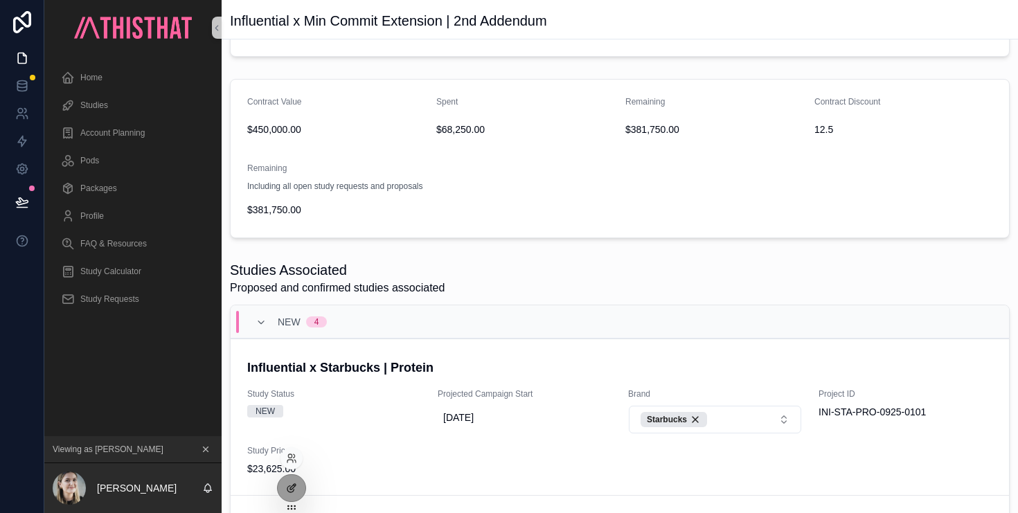
click at [294, 481] on div at bounding box center [292, 488] width 28 height 26
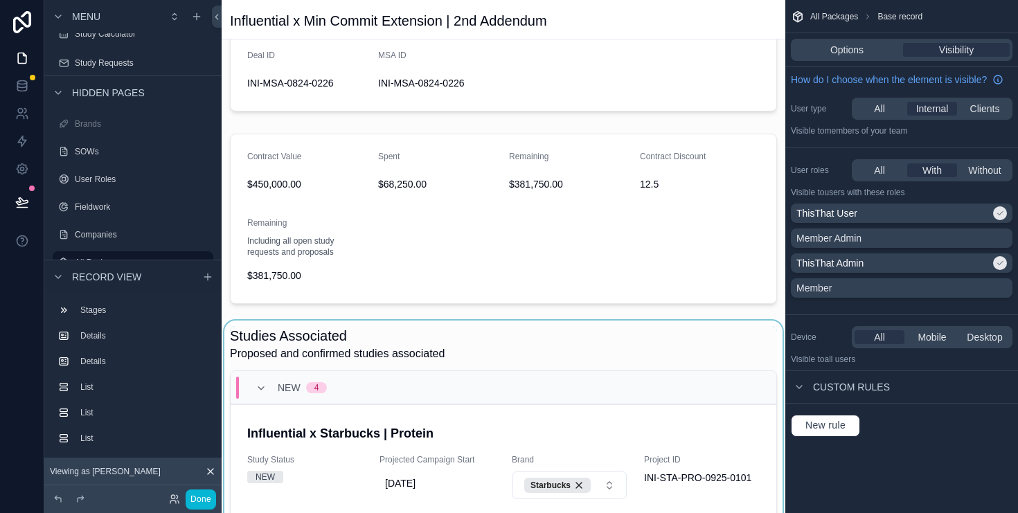
scroll to position [228, 0]
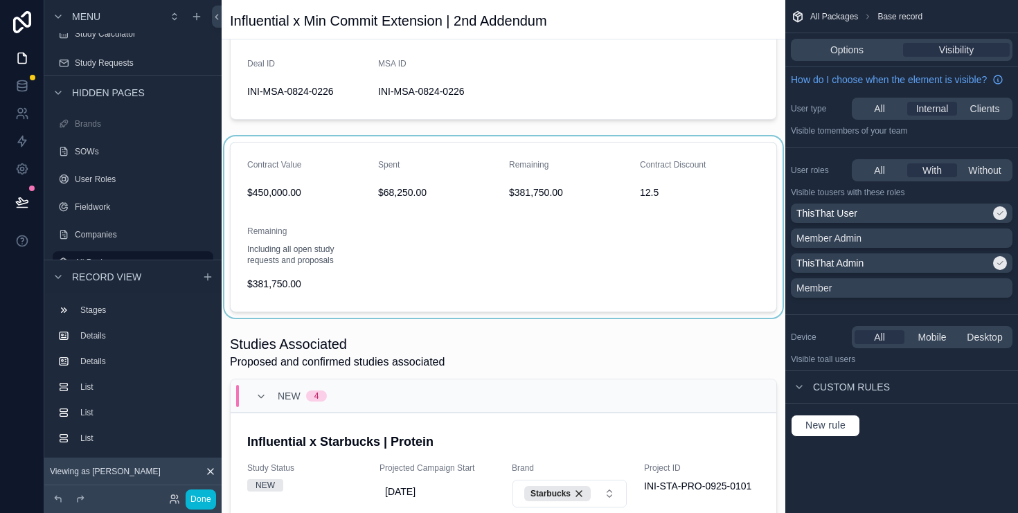
click at [335, 218] on div "scrollable content" at bounding box center [504, 227] width 564 height 182
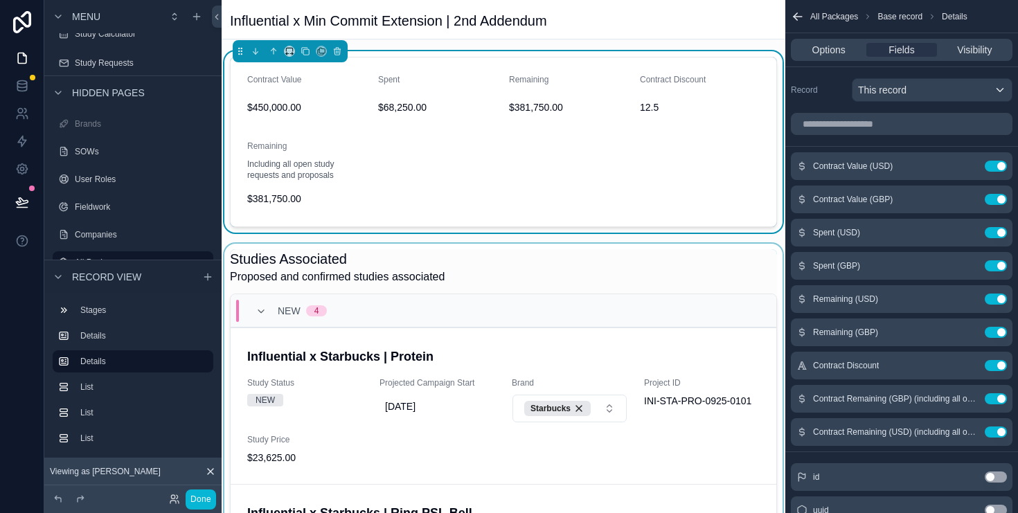
scroll to position [301, 0]
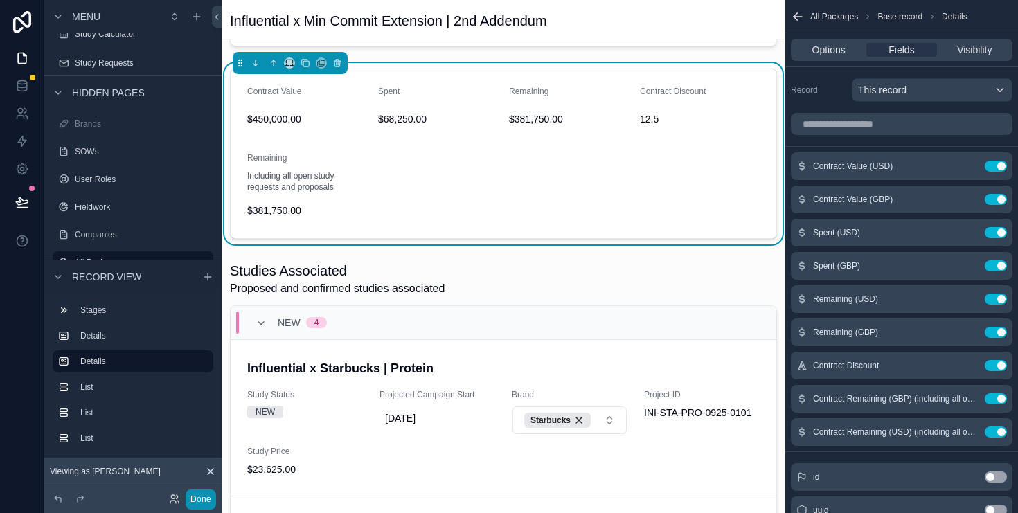
click at [209, 492] on button "Done" at bounding box center [201, 500] width 30 height 20
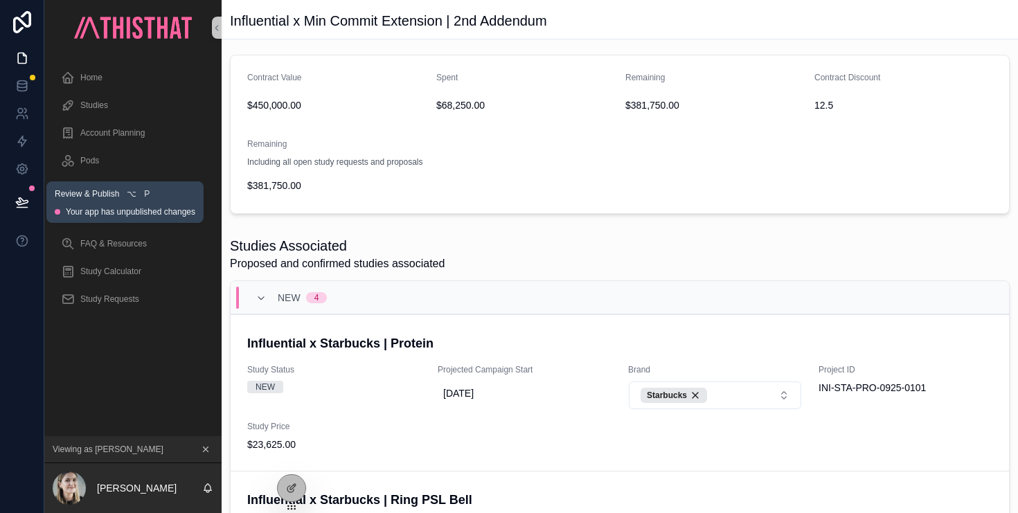
click at [26, 204] on icon at bounding box center [22, 202] width 14 height 14
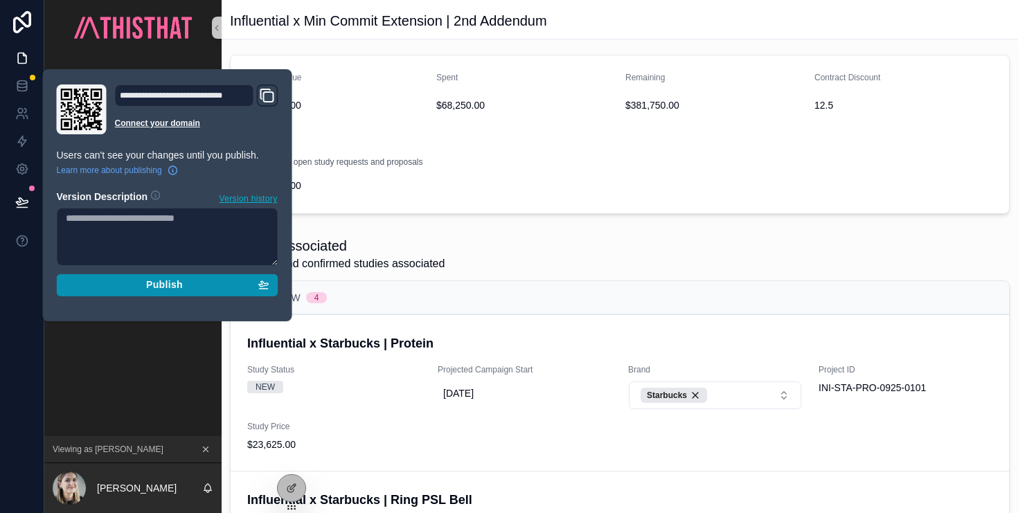
click at [147, 286] on span "Publish" at bounding box center [164, 285] width 37 height 12
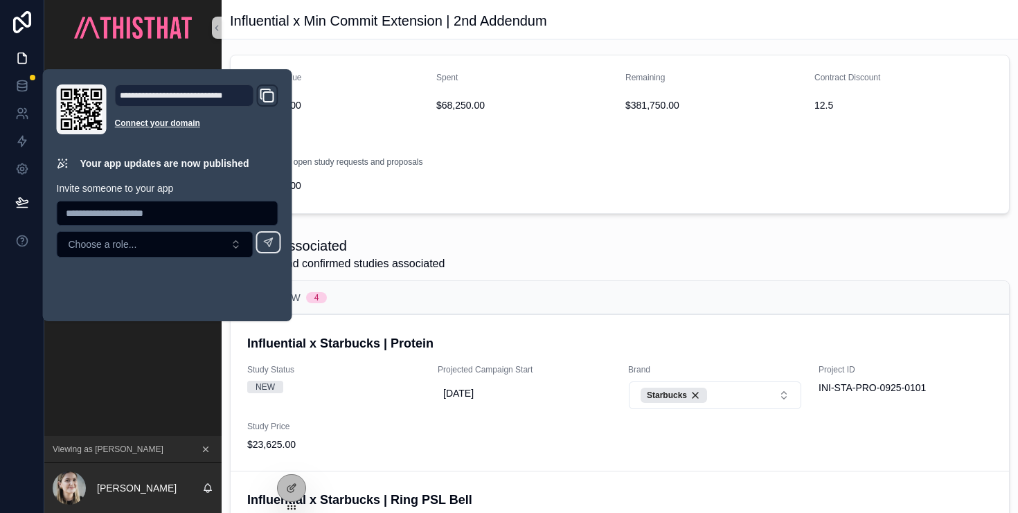
click at [518, 213] on div "Contract Value $450,000.00 Spent $68,250.00 Remaining $381,750.00 Contract Disc…" at bounding box center [620, 134] width 780 height 159
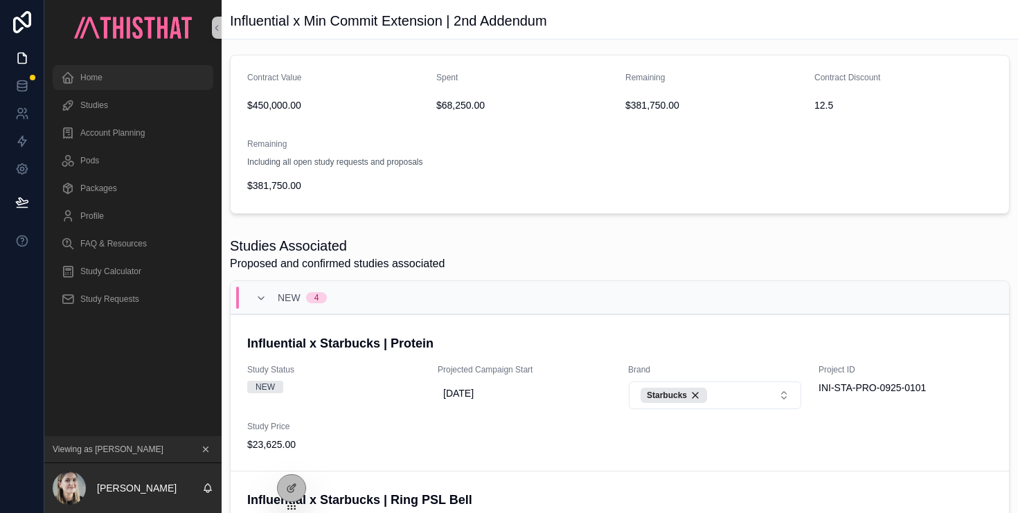
click at [123, 80] on div "Home" at bounding box center [133, 78] width 144 height 22
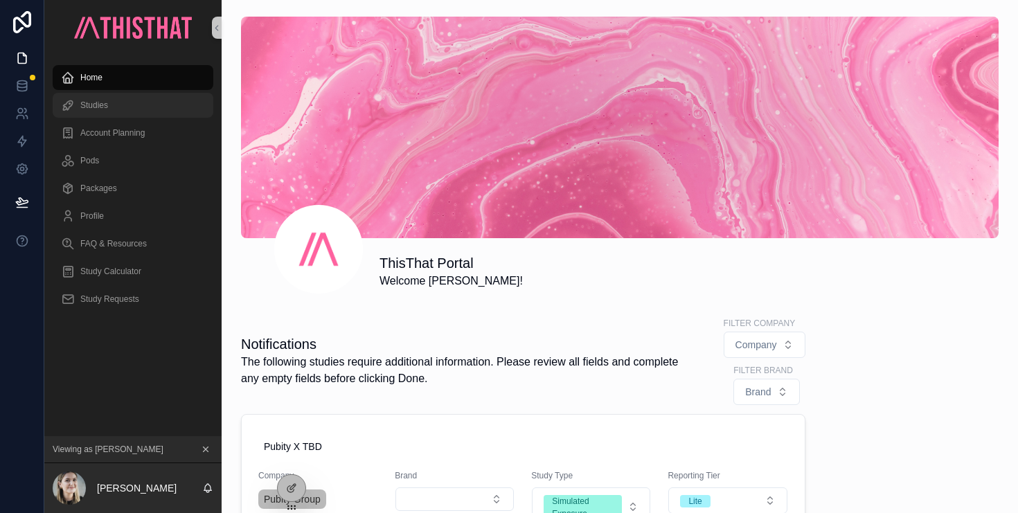
click at [106, 108] on span "Studies" at bounding box center [94, 105] width 28 height 11
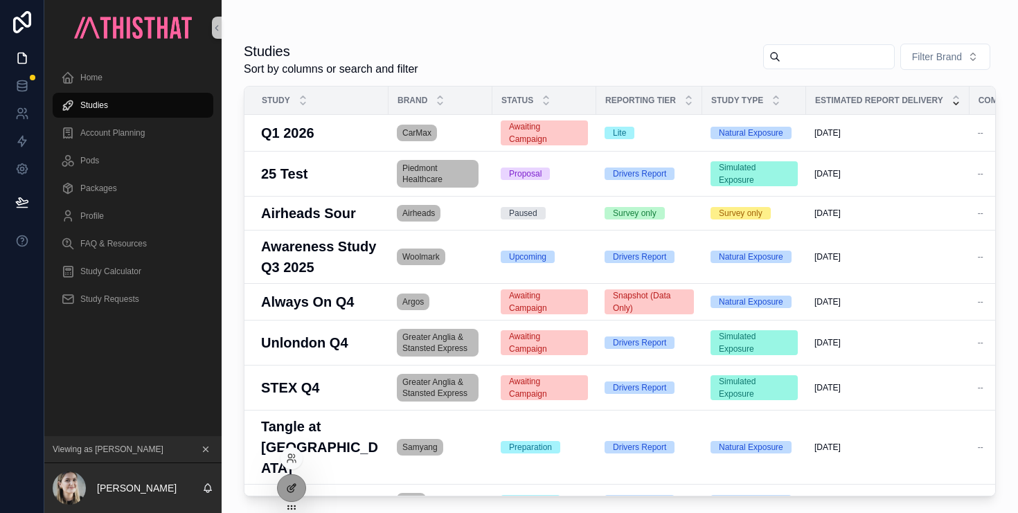
click at [292, 490] on icon at bounding box center [291, 488] width 11 height 11
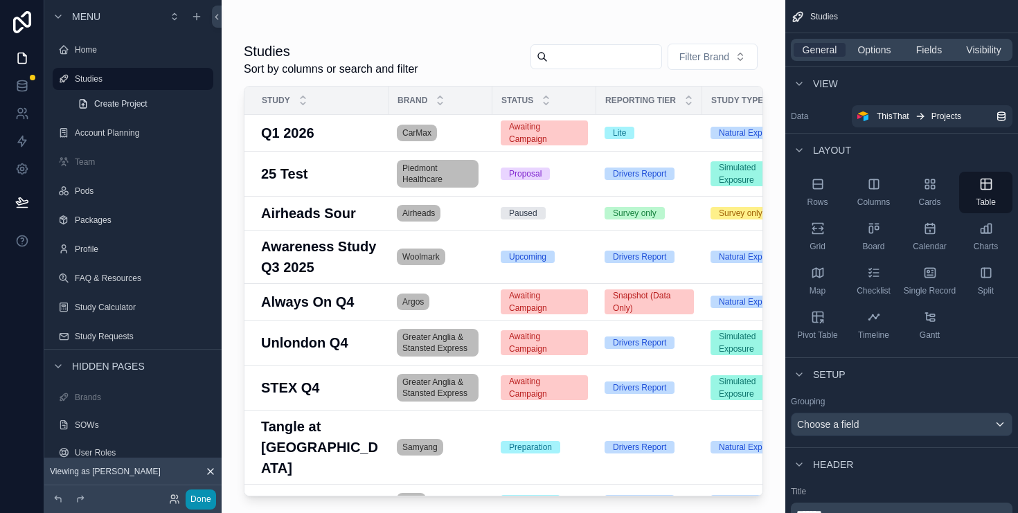
click at [204, 501] on button "Done" at bounding box center [201, 500] width 30 height 20
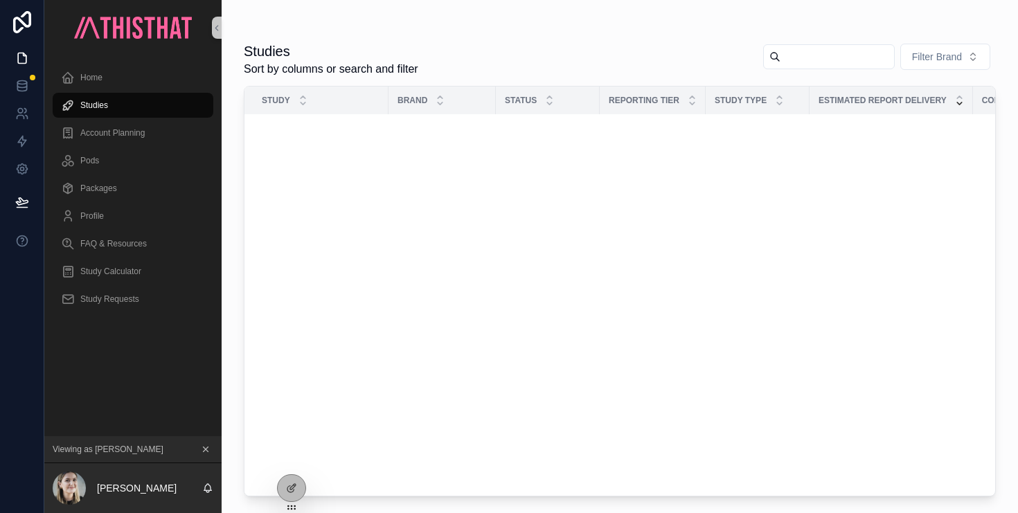
scroll to position [12954, 0]
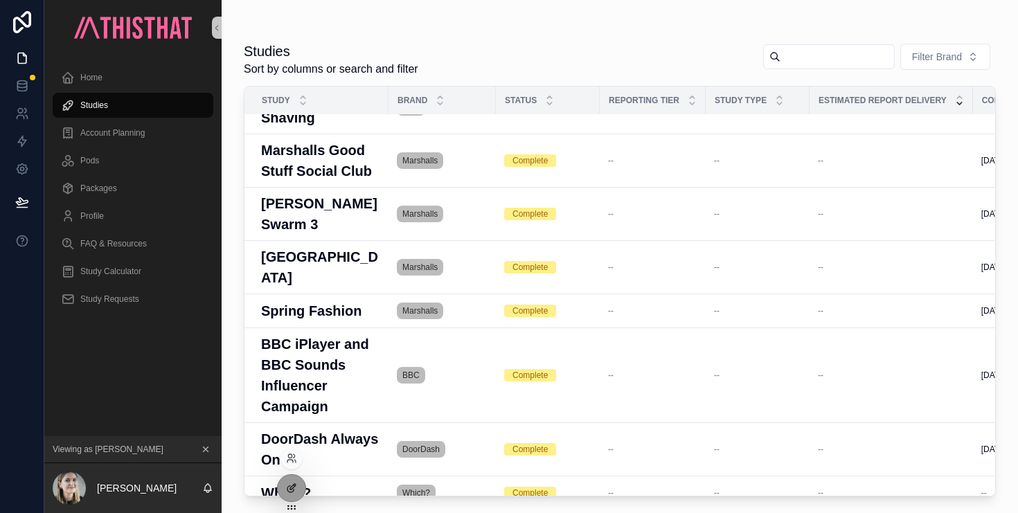
click at [291, 491] on icon at bounding box center [291, 488] width 11 height 11
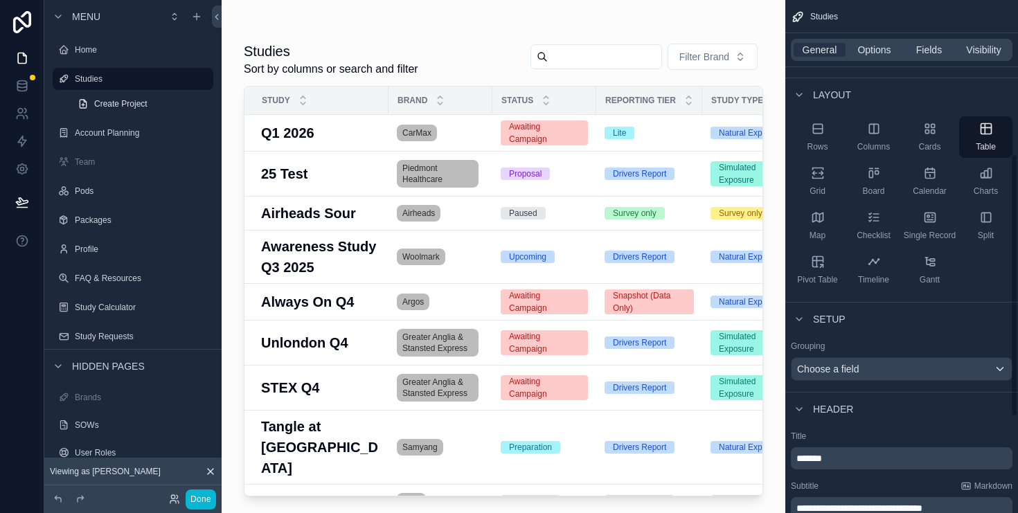
scroll to position [0, 0]
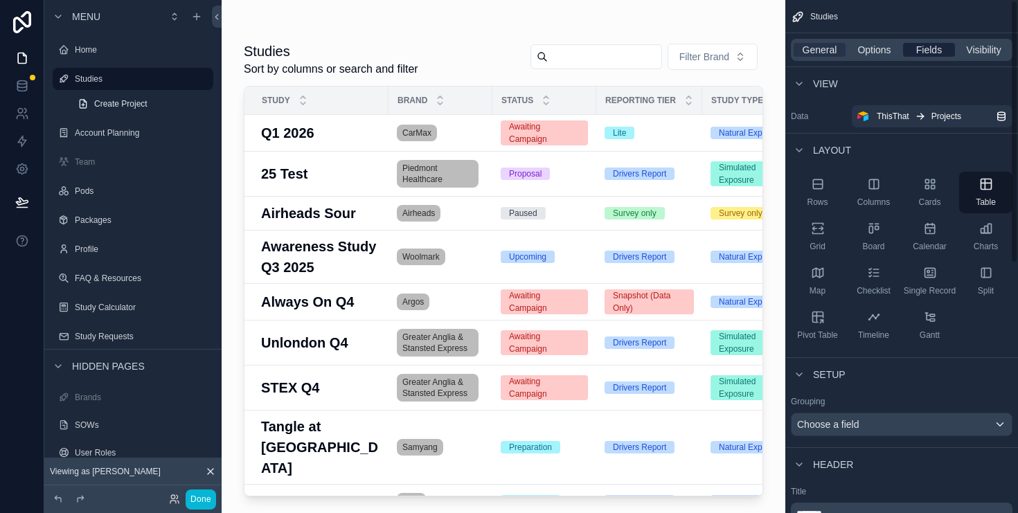
click at [930, 53] on span "Fields" at bounding box center [930, 50] width 26 height 14
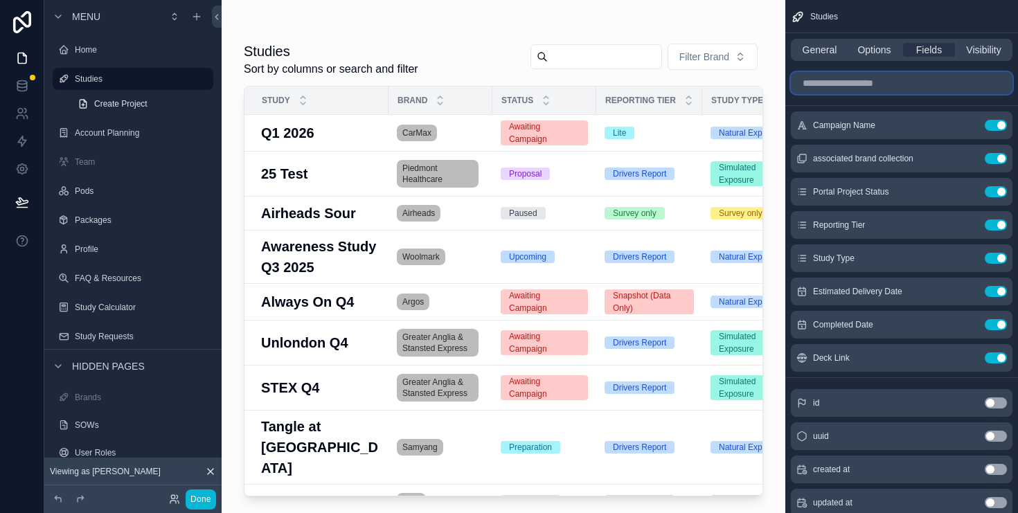
click at [845, 77] on input "scrollable content" at bounding box center [902, 83] width 222 height 22
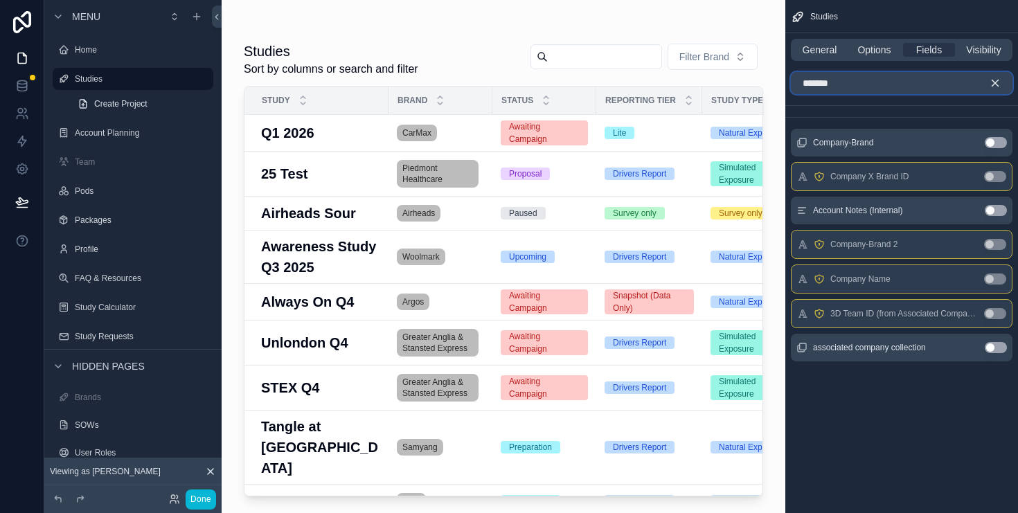
type input "*******"
click at [985, 346] on button "Use setting" at bounding box center [996, 347] width 22 height 11
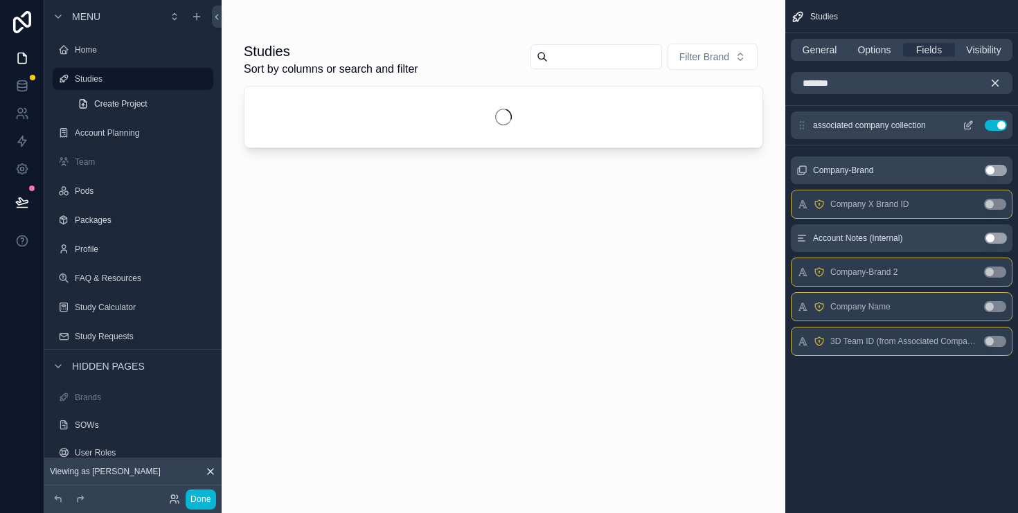
click at [965, 125] on icon "scrollable content" at bounding box center [968, 125] width 11 height 11
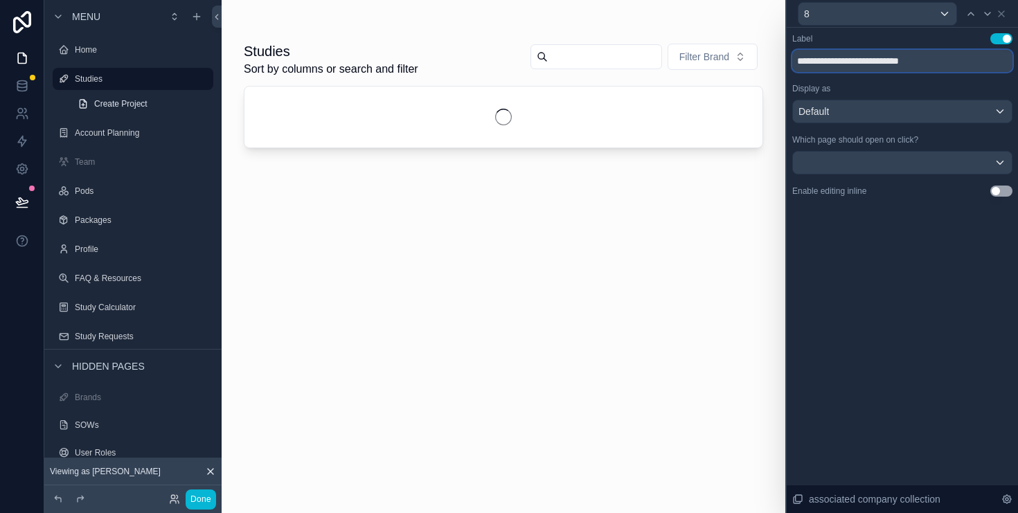
click at [895, 56] on input "**********" at bounding box center [903, 61] width 220 height 22
type input "*"
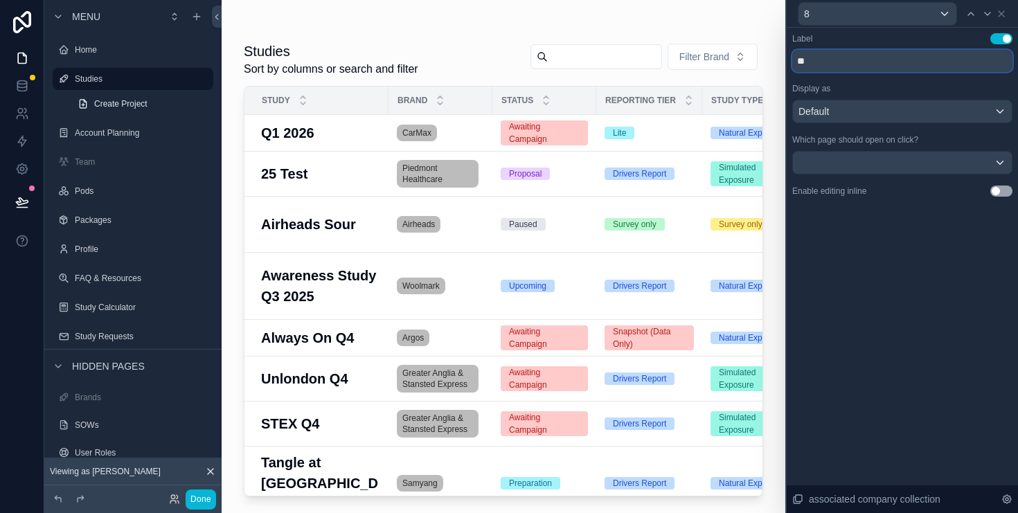
type input "*"
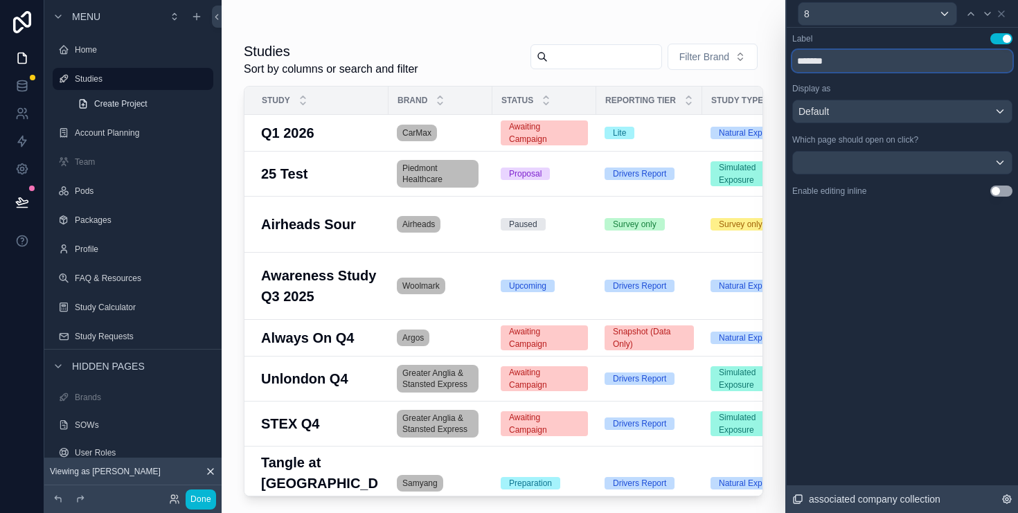
type input "*******"
click at [1008, 499] on icon at bounding box center [1007, 499] width 3 height 3
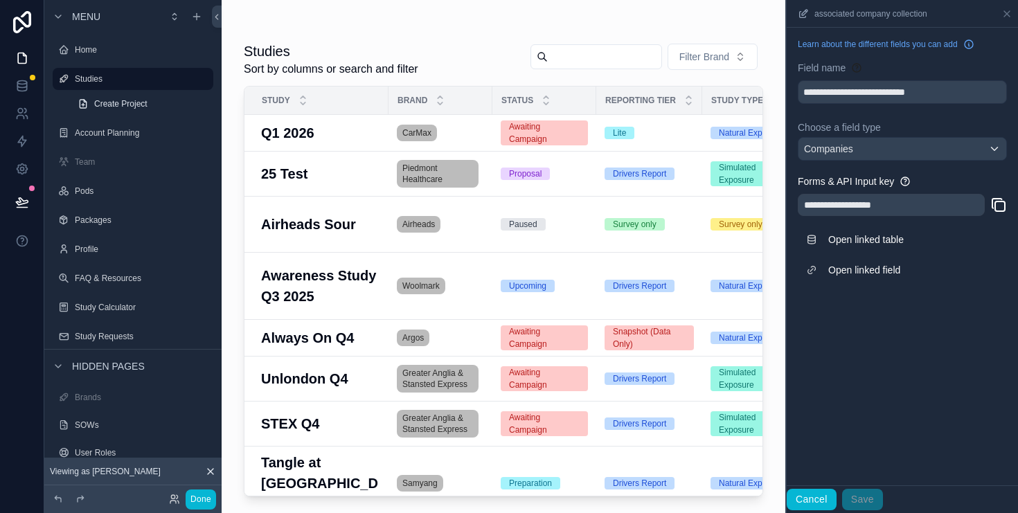
click at [816, 497] on button "Cancel" at bounding box center [812, 500] width 50 height 22
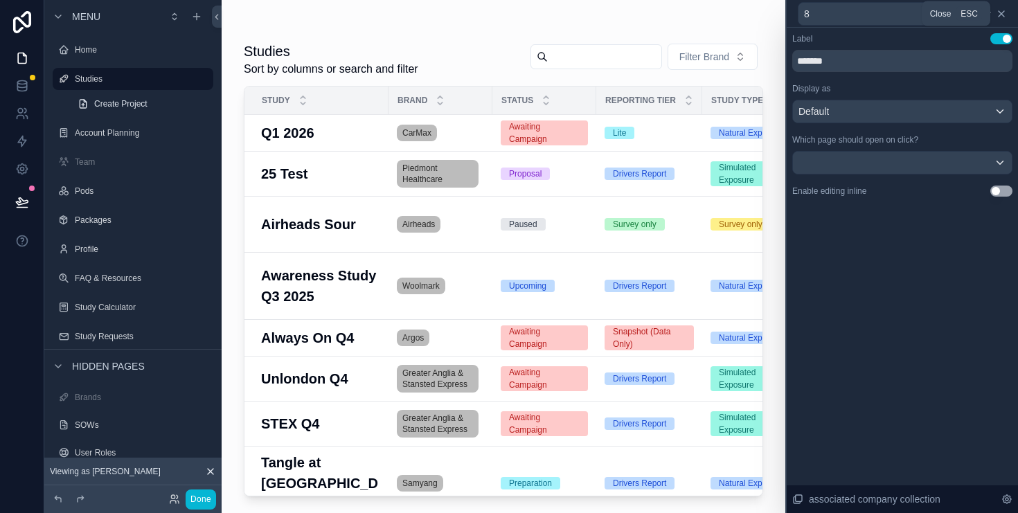
click at [1006, 15] on icon at bounding box center [1001, 13] width 11 height 11
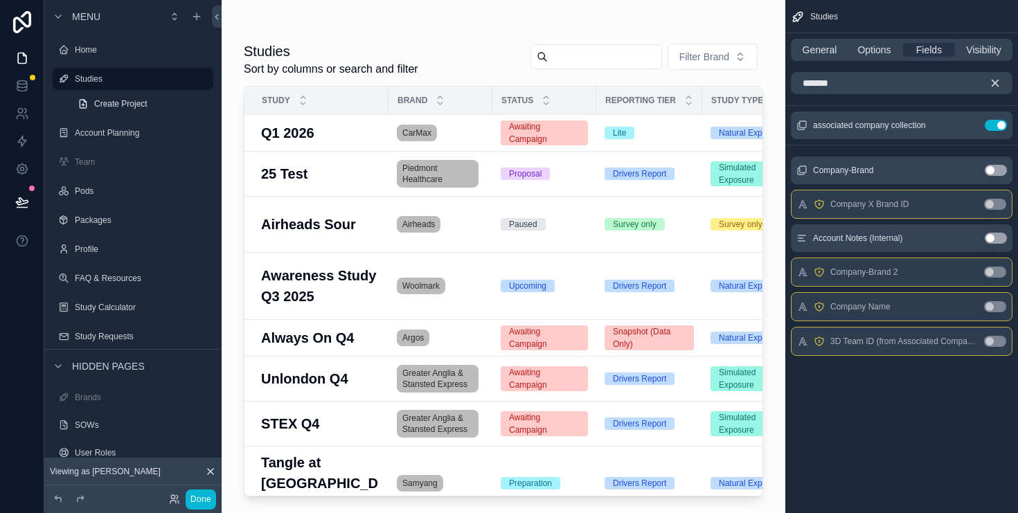
click at [997, 80] on icon "scrollable content" at bounding box center [996, 83] width 6 height 6
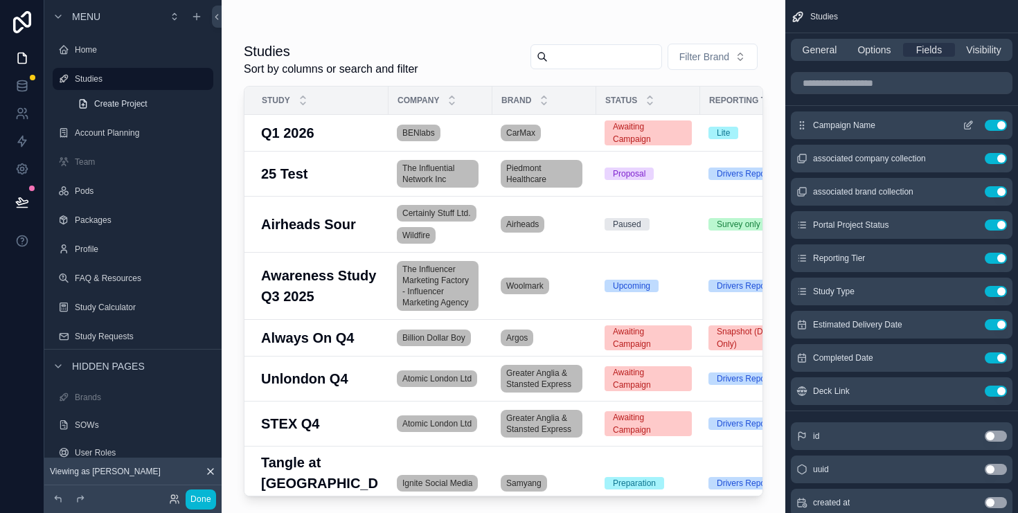
click at [967, 129] on icon "scrollable content" at bounding box center [968, 126] width 6 height 6
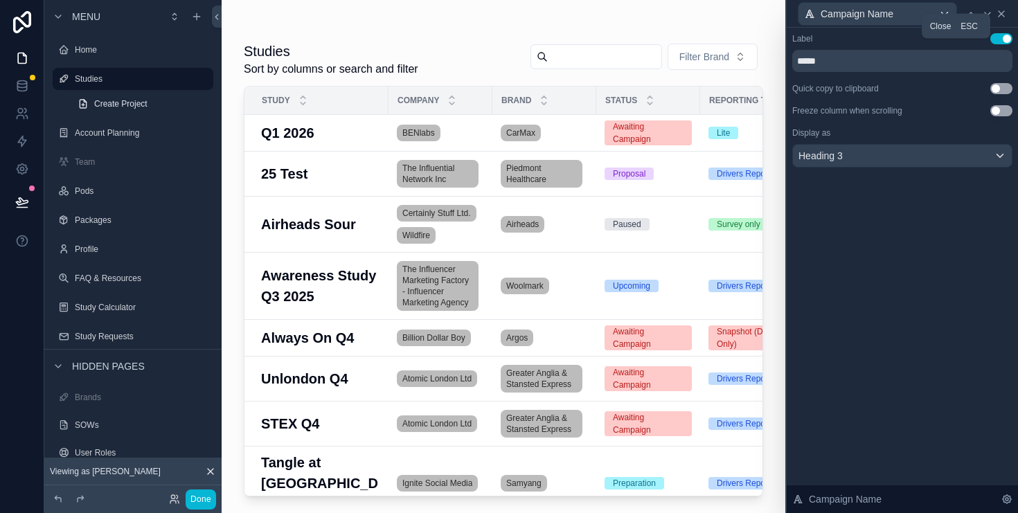
click at [1003, 17] on icon at bounding box center [1001, 13] width 11 height 11
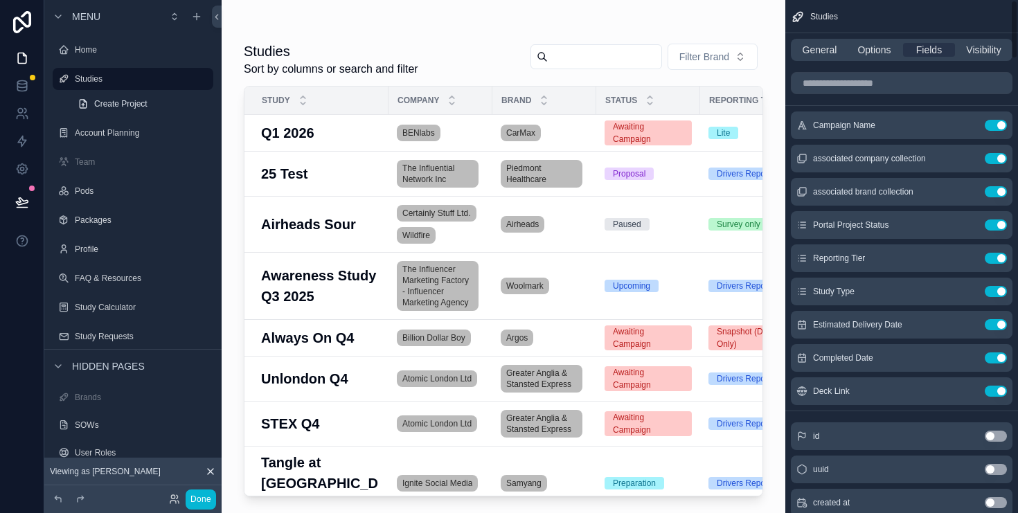
click at [877, 59] on div "General Options Fields Visibility" at bounding box center [902, 50] width 222 height 22
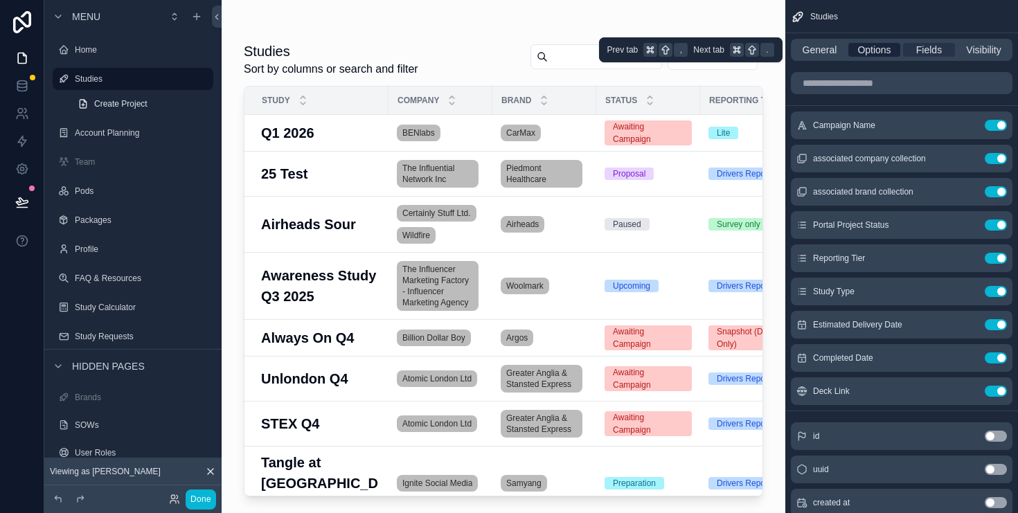
click at [883, 51] on span "Options" at bounding box center [874, 50] width 33 height 14
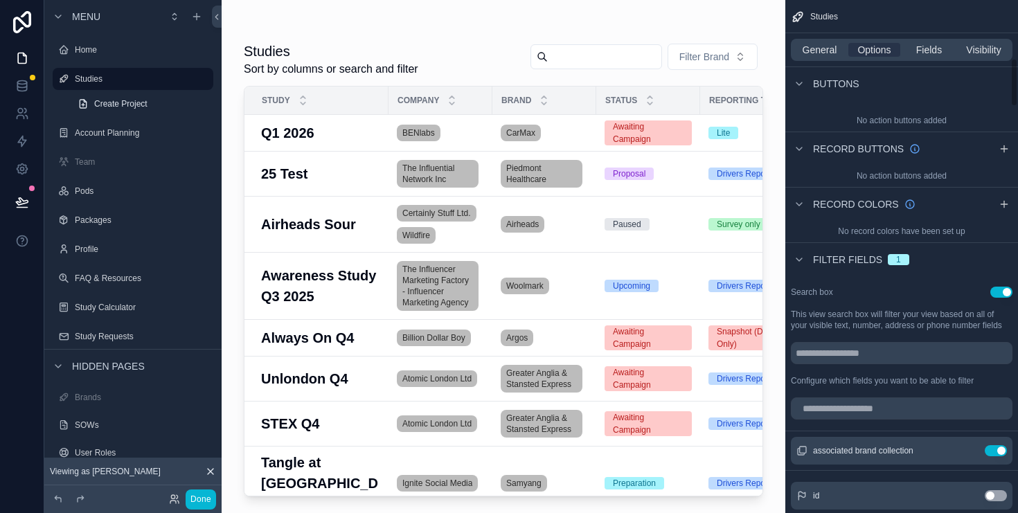
scroll to position [612, 0]
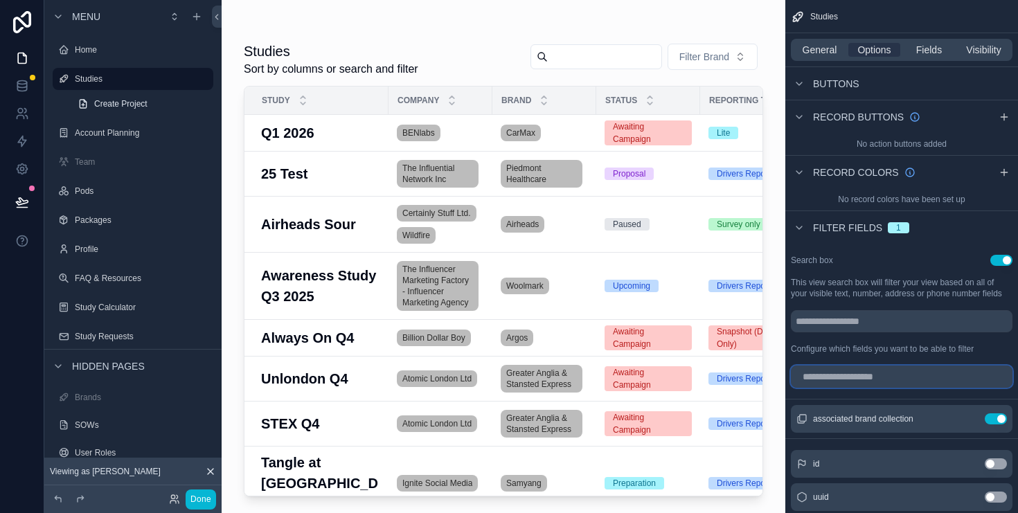
click at [855, 373] on input "scrollable content" at bounding box center [902, 377] width 222 height 22
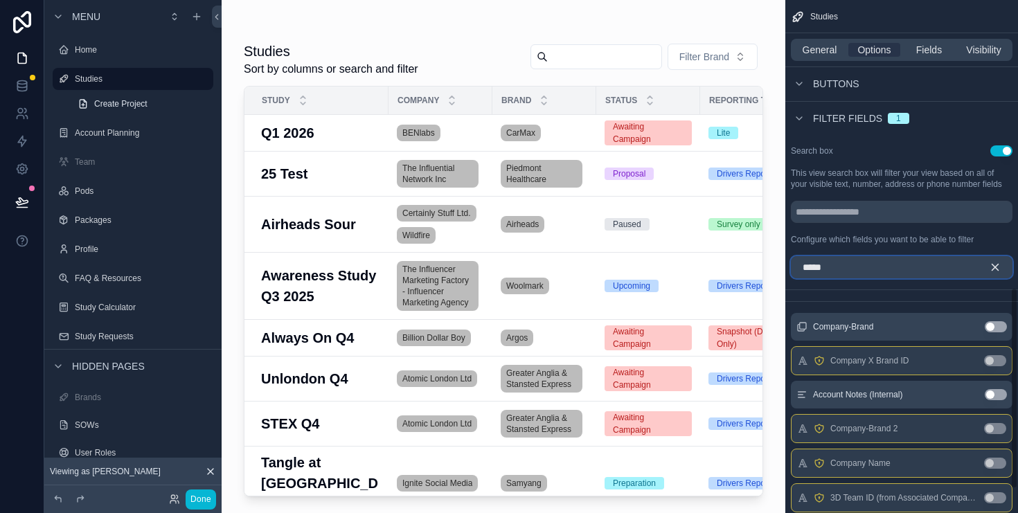
scroll to position [793, 0]
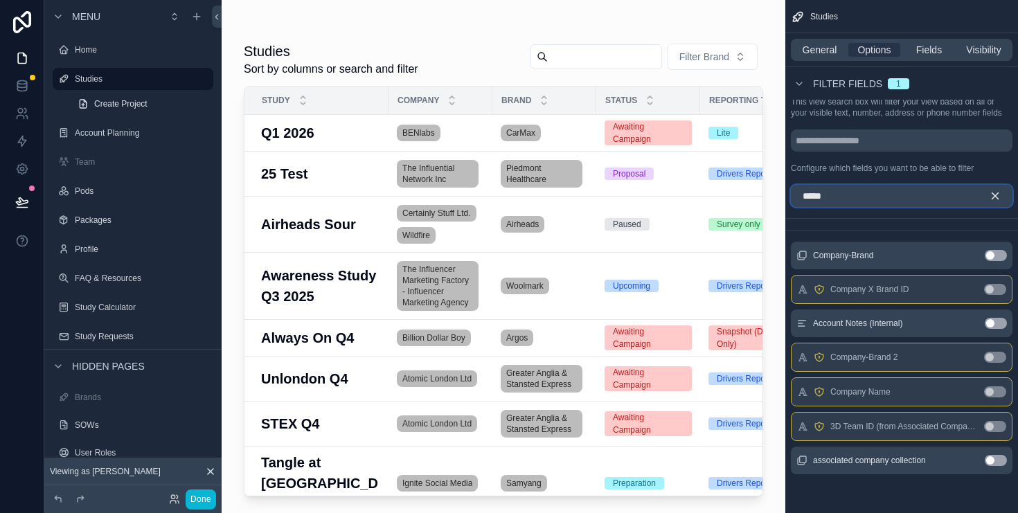
type input "*****"
click at [996, 458] on button "Use setting" at bounding box center [996, 460] width 22 height 11
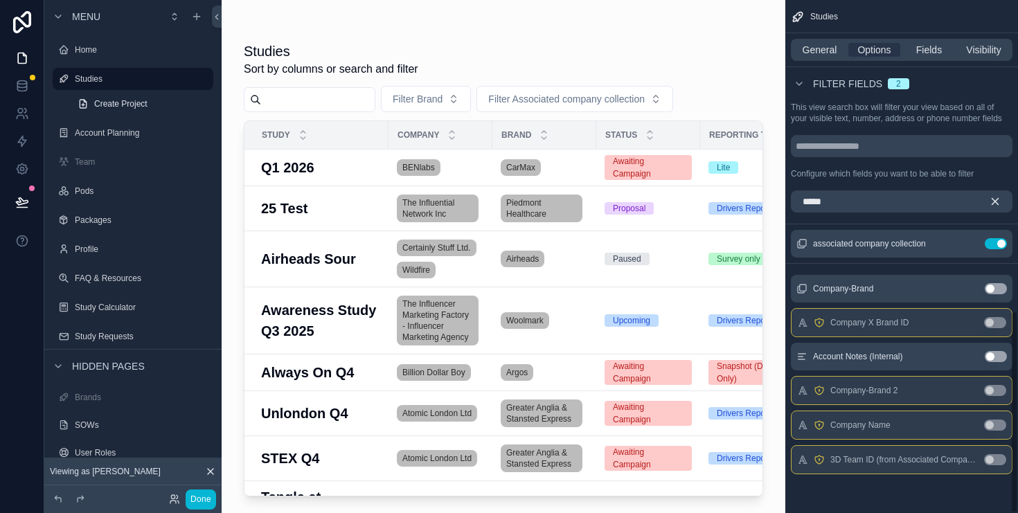
scroll to position [788, 0]
click at [969, 243] on icon "scrollable content" at bounding box center [970, 243] width 6 height 6
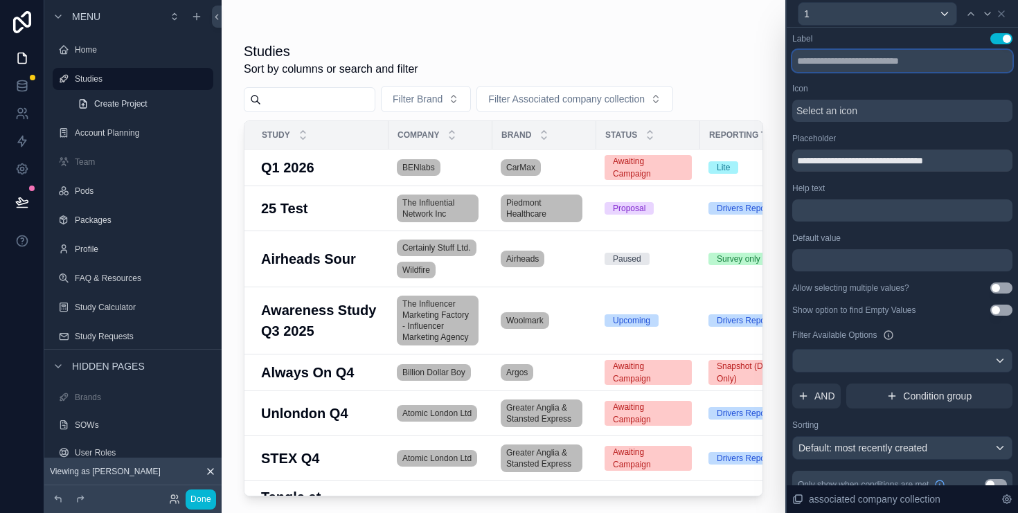
click at [891, 59] on input "text" at bounding box center [903, 61] width 220 height 22
type input "*"
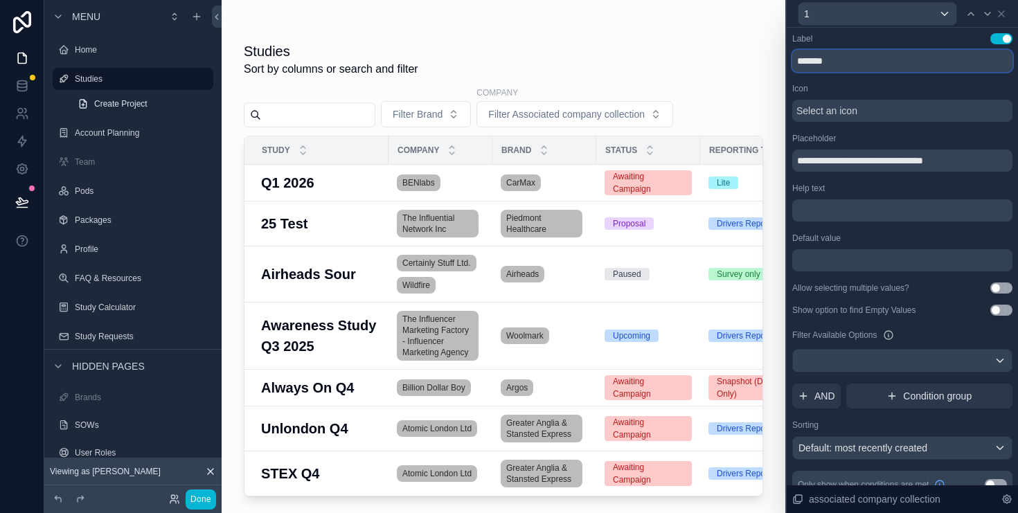
type input "*******"
click at [1000, 38] on button "Use setting" at bounding box center [1002, 38] width 22 height 11
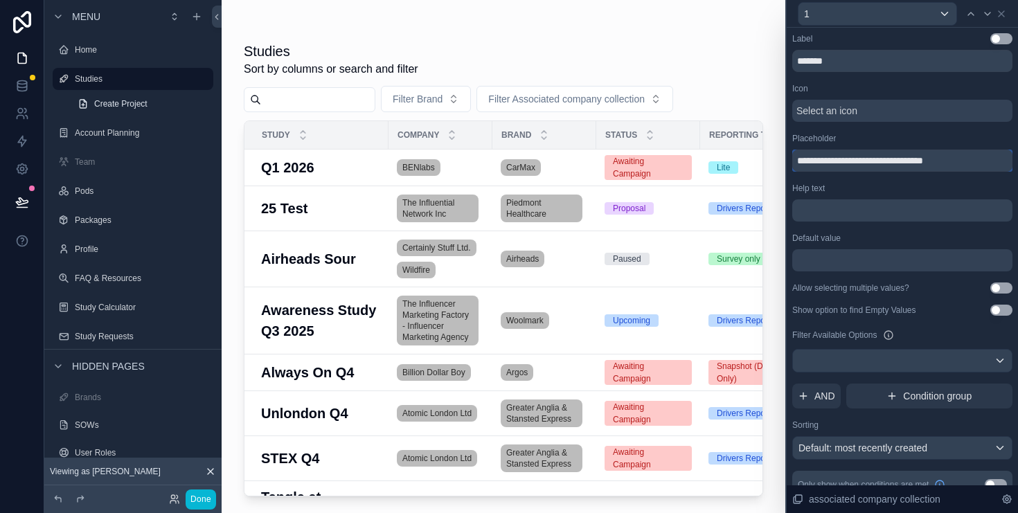
click at [912, 159] on input "**********" at bounding box center [903, 161] width 220 height 22
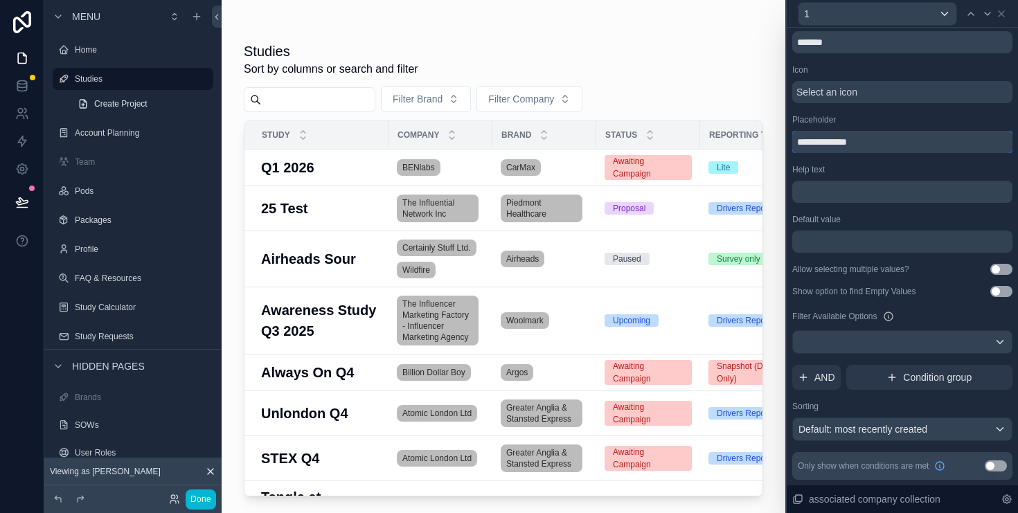
type input "**********"
click at [996, 467] on button "Use setting" at bounding box center [996, 466] width 22 height 11
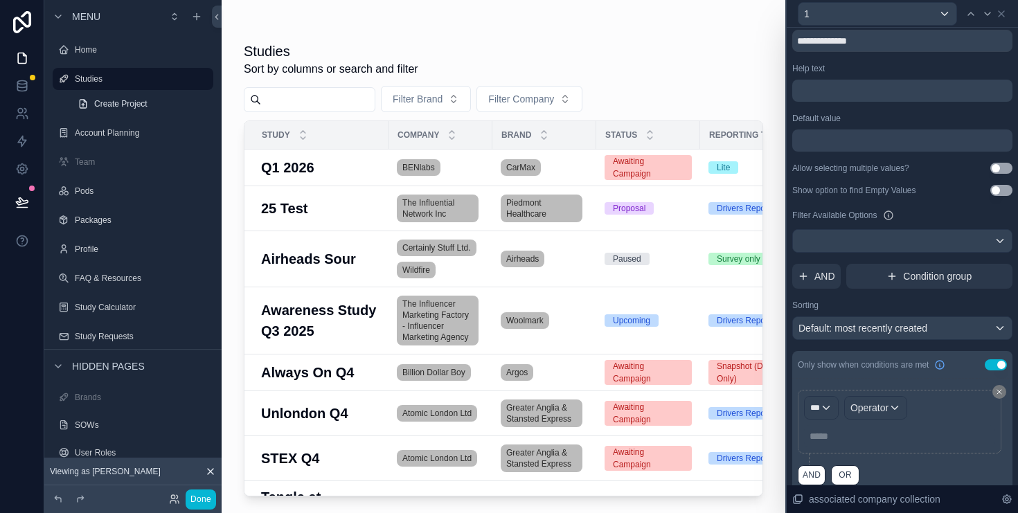
scroll to position [132, 0]
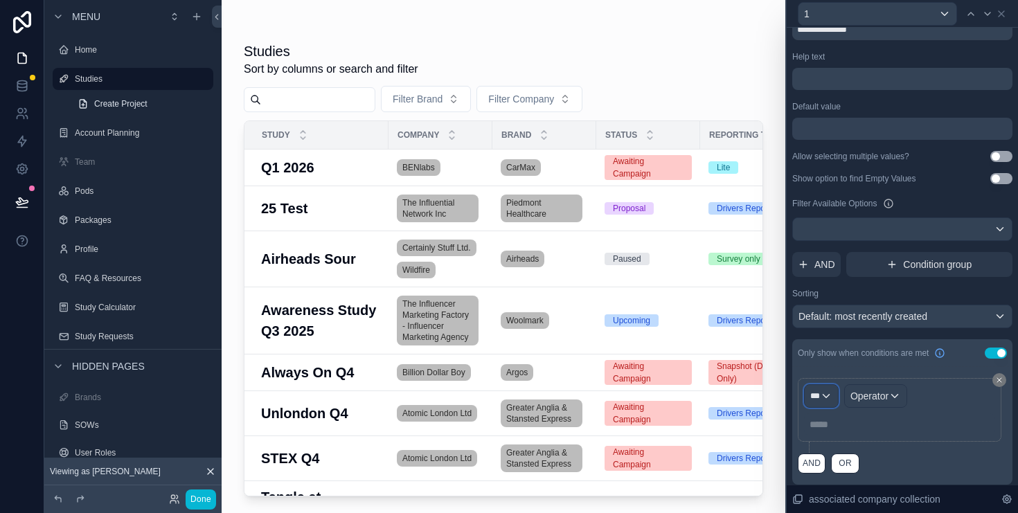
click at [824, 398] on div "***" at bounding box center [821, 396] width 33 height 22
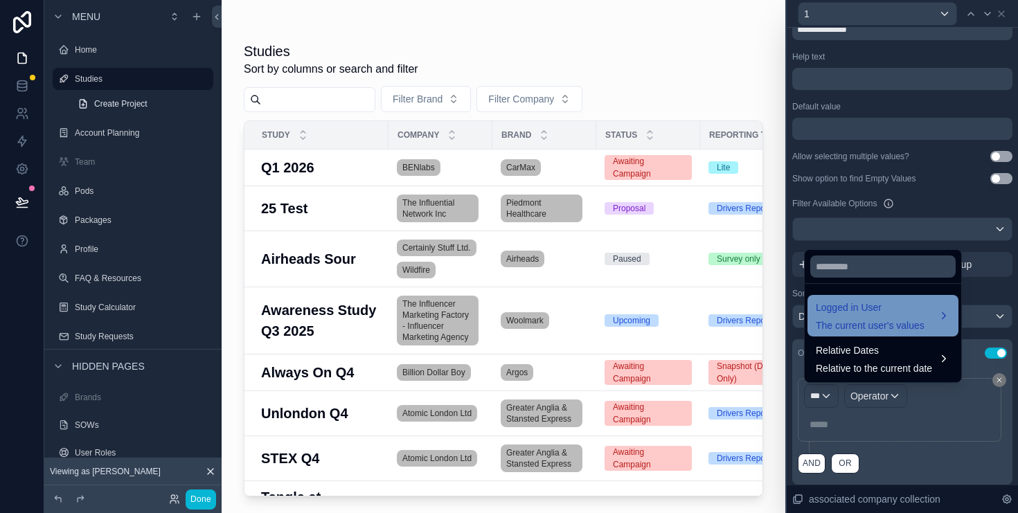
click at [885, 322] on span "The current user's values" at bounding box center [870, 326] width 109 height 14
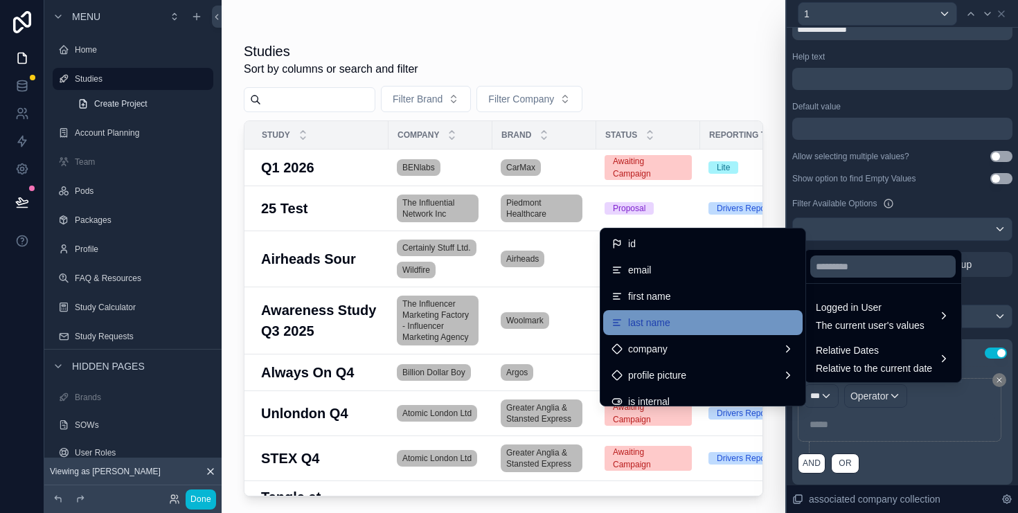
scroll to position [127, 0]
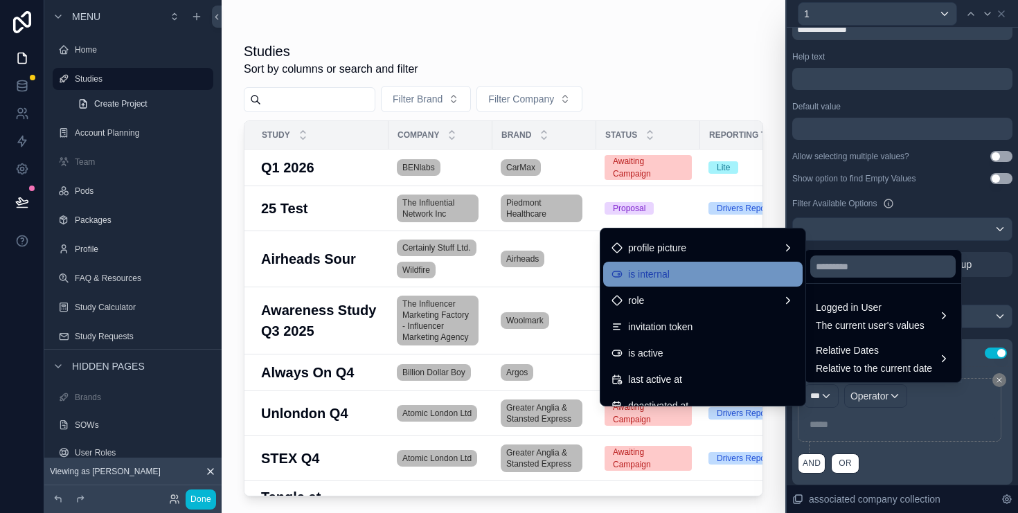
click at [678, 269] on div "is internal" at bounding box center [703, 274] width 183 height 17
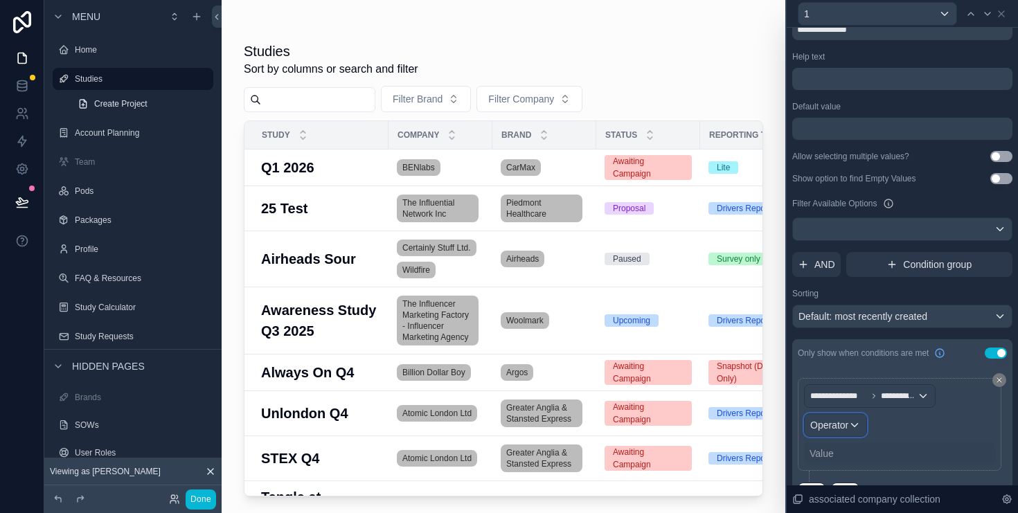
click at [849, 423] on span "Operator" at bounding box center [830, 425] width 38 height 11
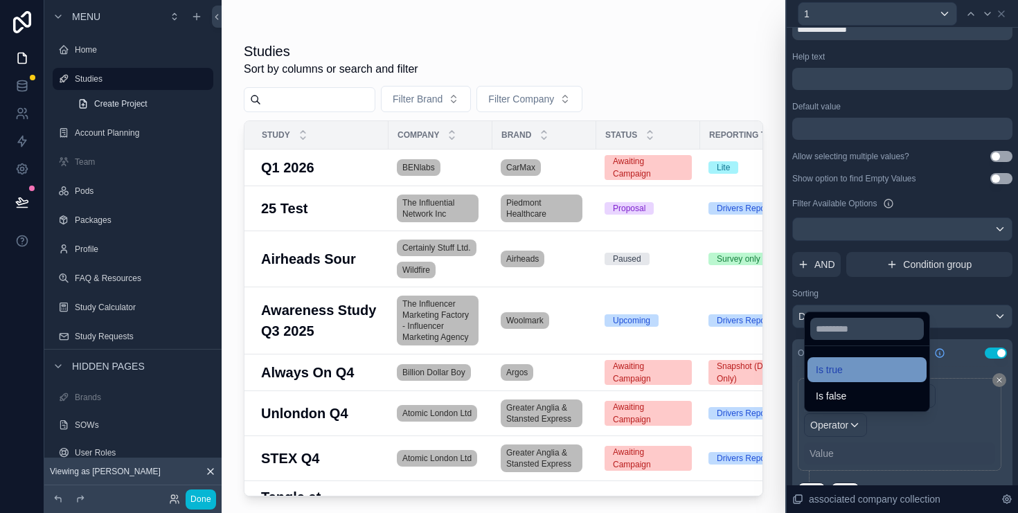
click at [835, 362] on span "Is true" at bounding box center [829, 370] width 27 height 17
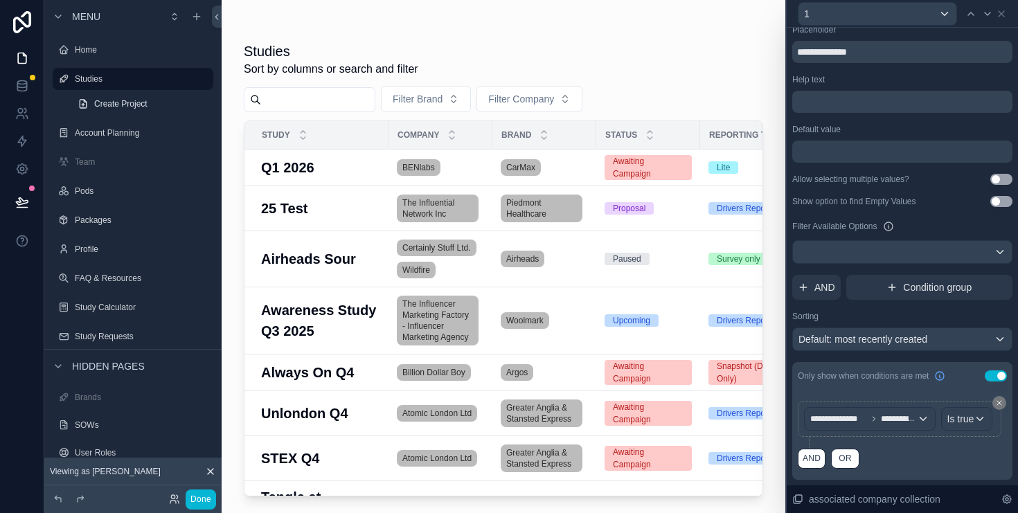
scroll to position [0, 0]
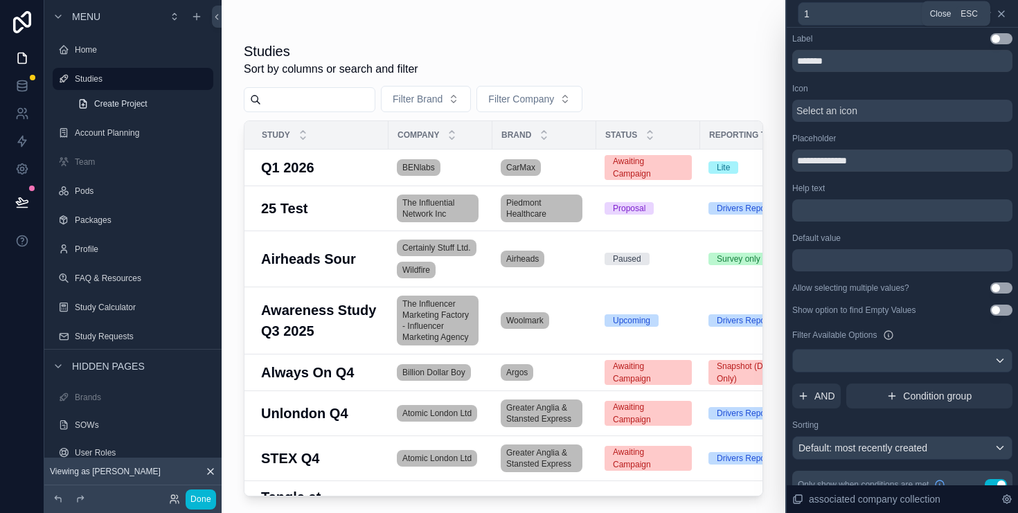
click at [1005, 15] on icon at bounding box center [1001, 13] width 11 height 11
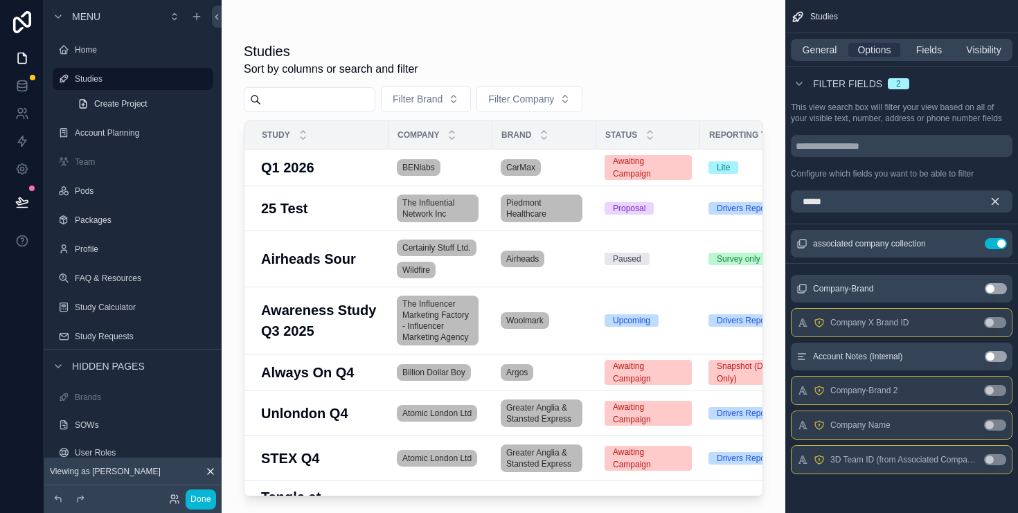
click at [998, 200] on icon "scrollable content" at bounding box center [995, 201] width 12 height 12
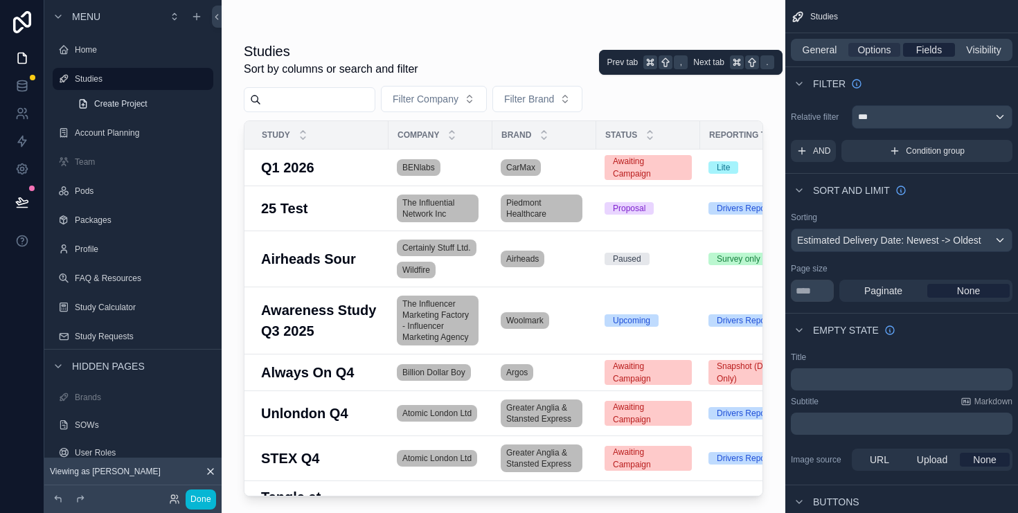
click at [932, 48] on span "Fields" at bounding box center [930, 50] width 26 height 14
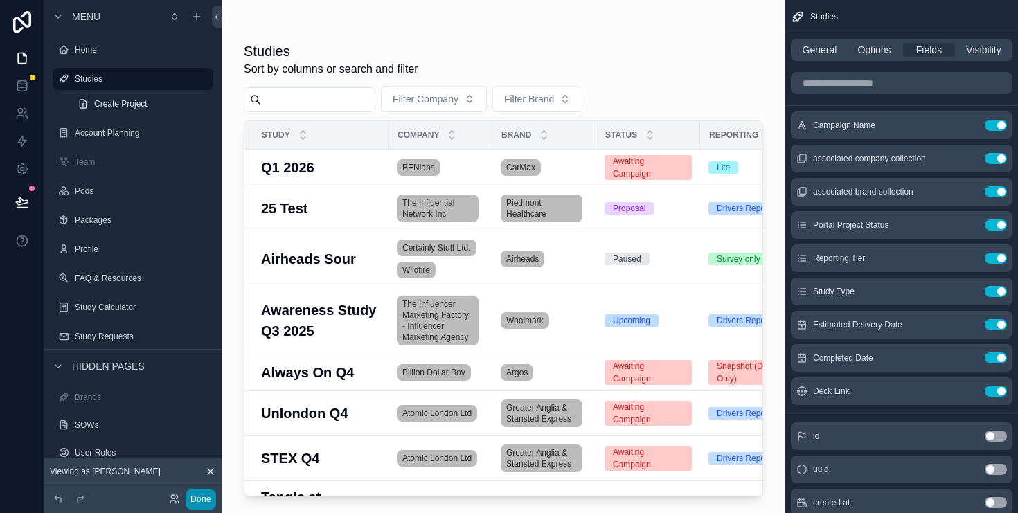
click at [197, 497] on button "Done" at bounding box center [201, 500] width 30 height 20
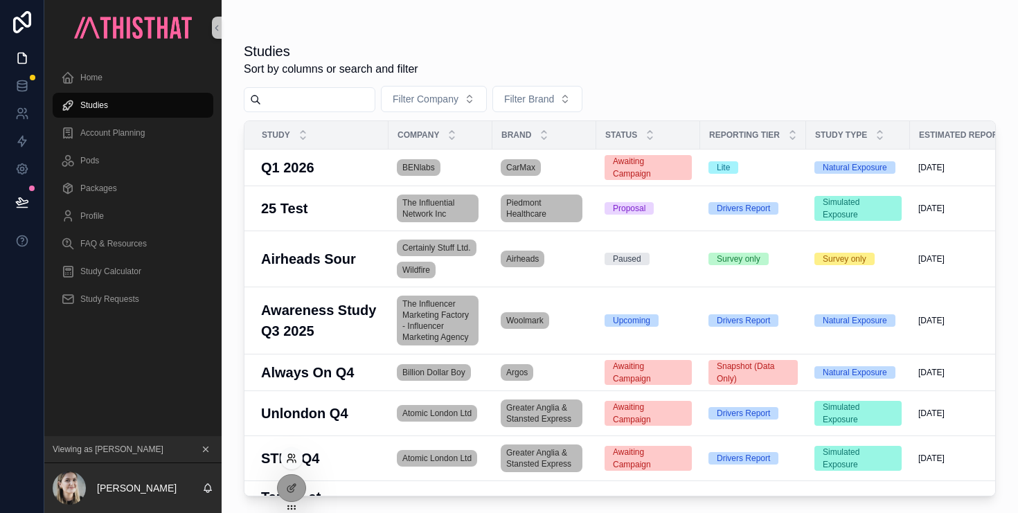
click at [297, 463] on icon at bounding box center [291, 458] width 11 height 11
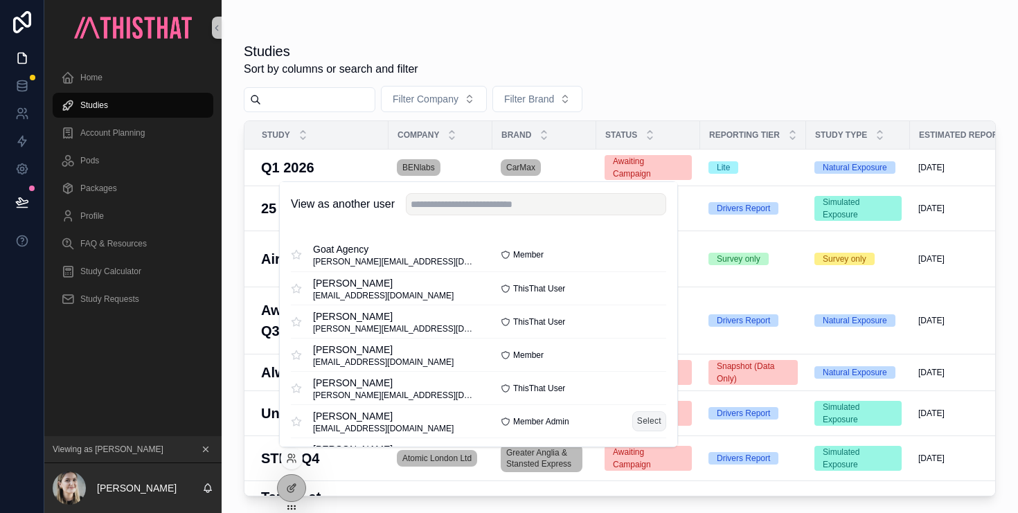
click at [652, 426] on button "Select" at bounding box center [650, 422] width 34 height 20
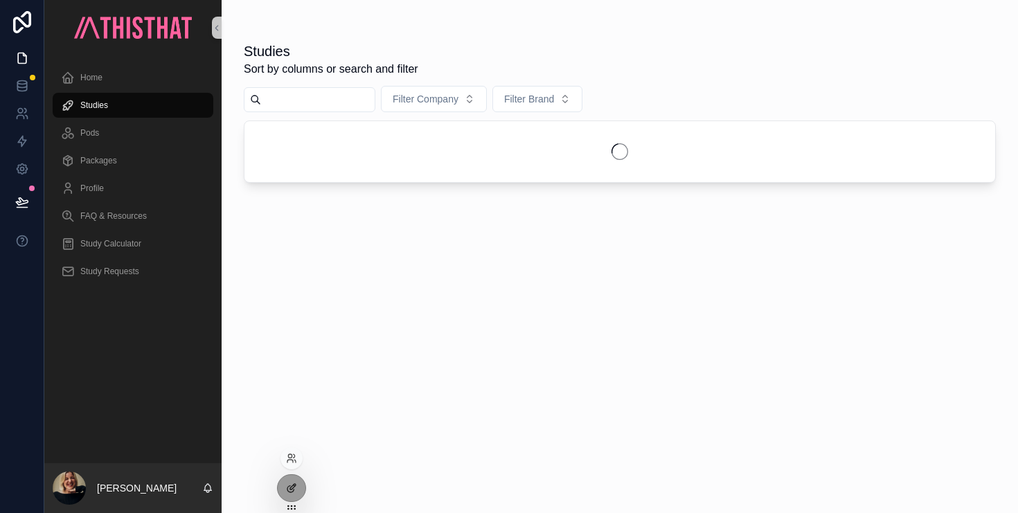
click at [290, 486] on icon at bounding box center [291, 488] width 11 height 11
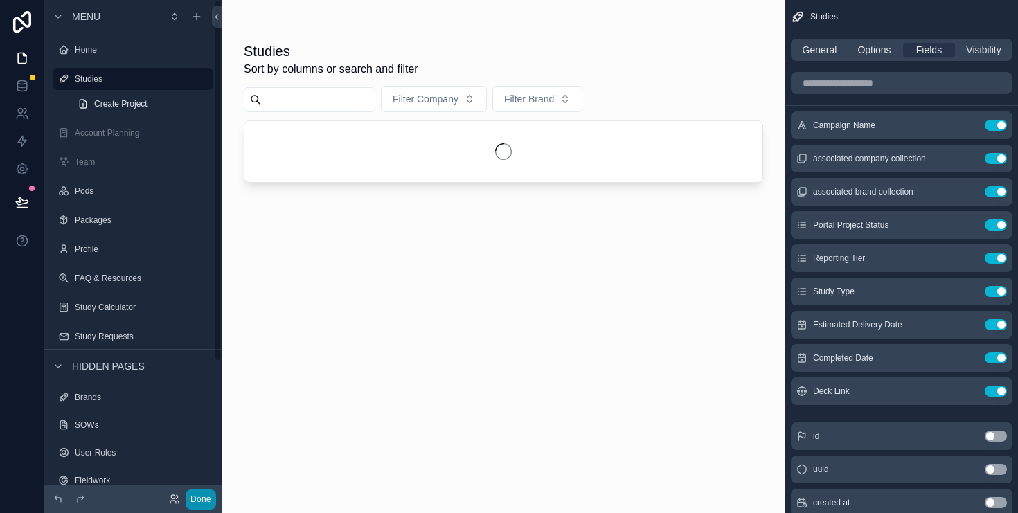
click at [197, 493] on button "Done" at bounding box center [201, 500] width 30 height 20
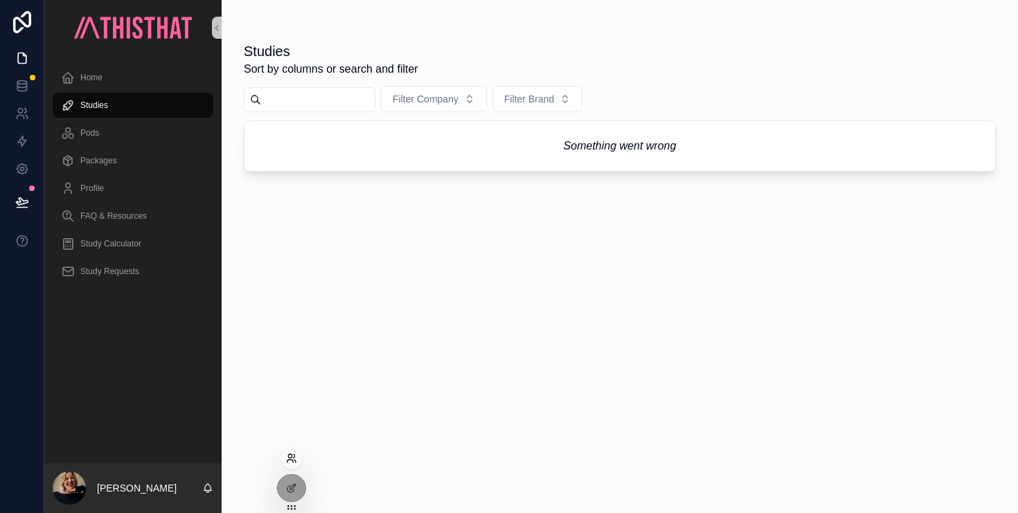
click at [292, 455] on icon at bounding box center [289, 455] width 3 height 3
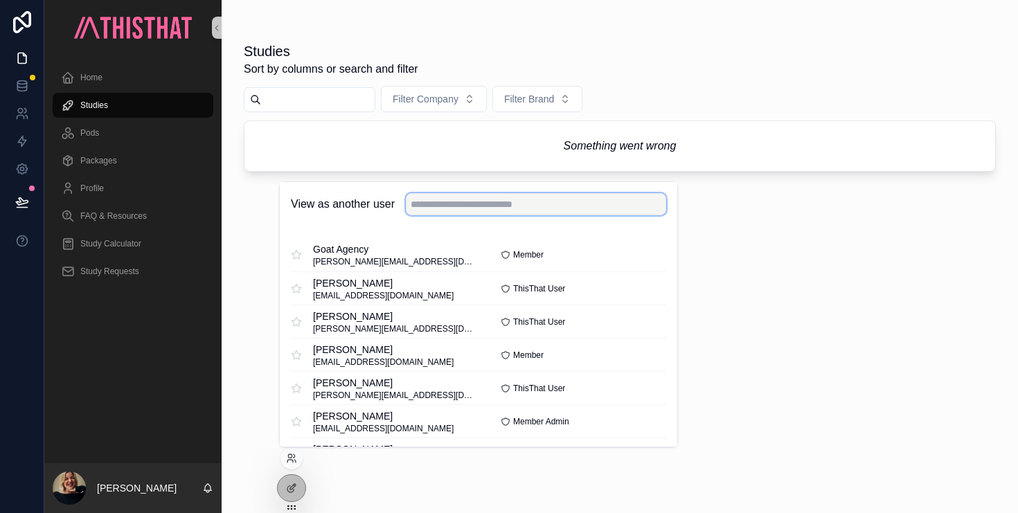
click at [464, 210] on input "text" at bounding box center [536, 204] width 261 height 22
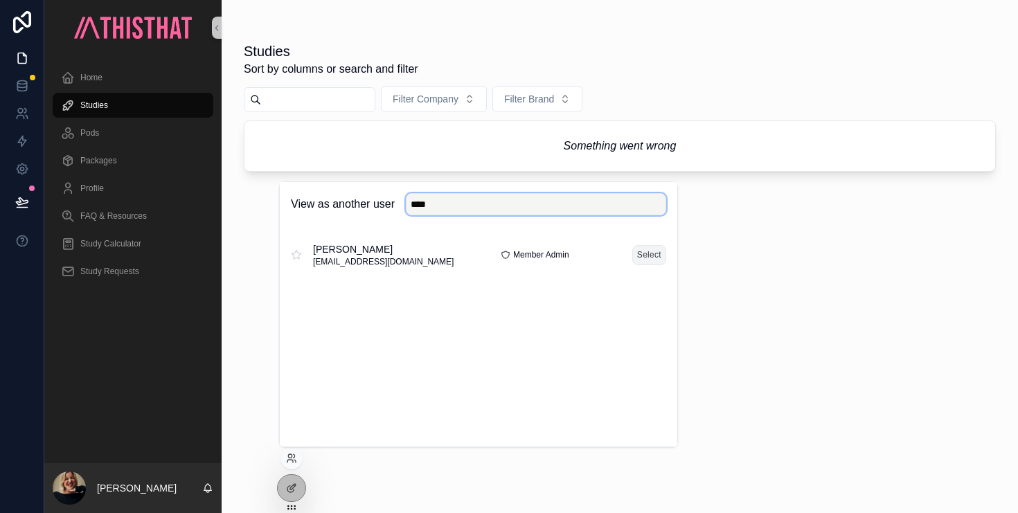
type input "****"
click at [652, 256] on button "Select" at bounding box center [650, 255] width 34 height 20
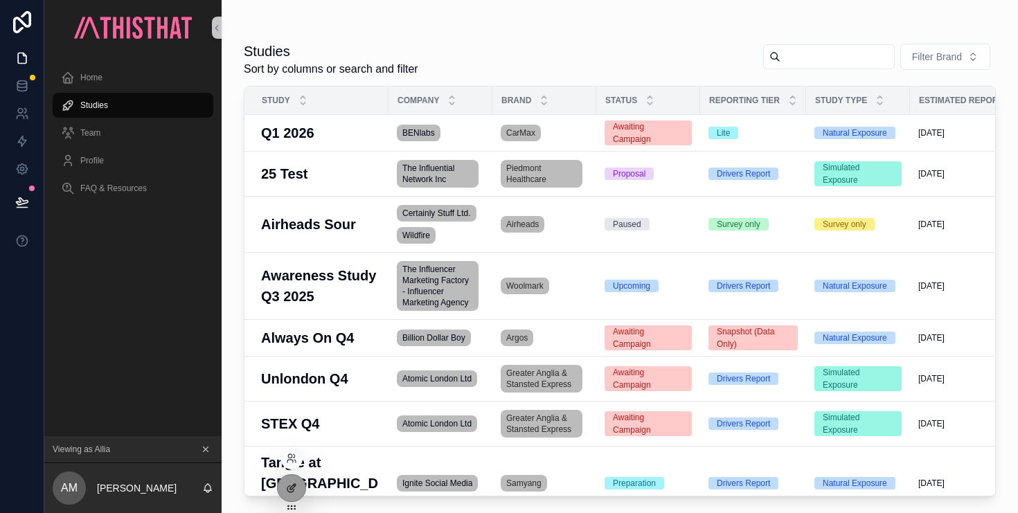
click at [292, 491] on icon at bounding box center [291, 489] width 6 height 6
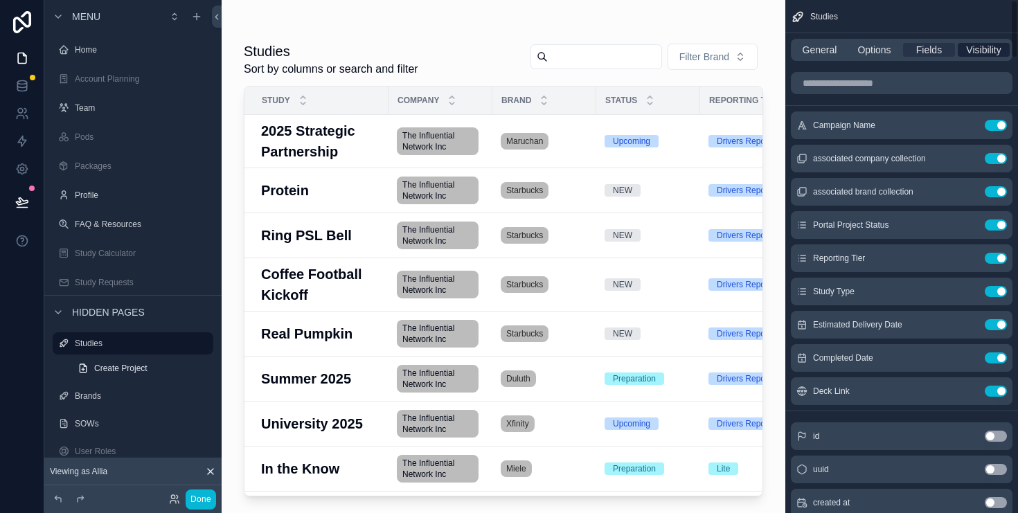
click at [985, 53] on span "Visibility" at bounding box center [983, 50] width 35 height 14
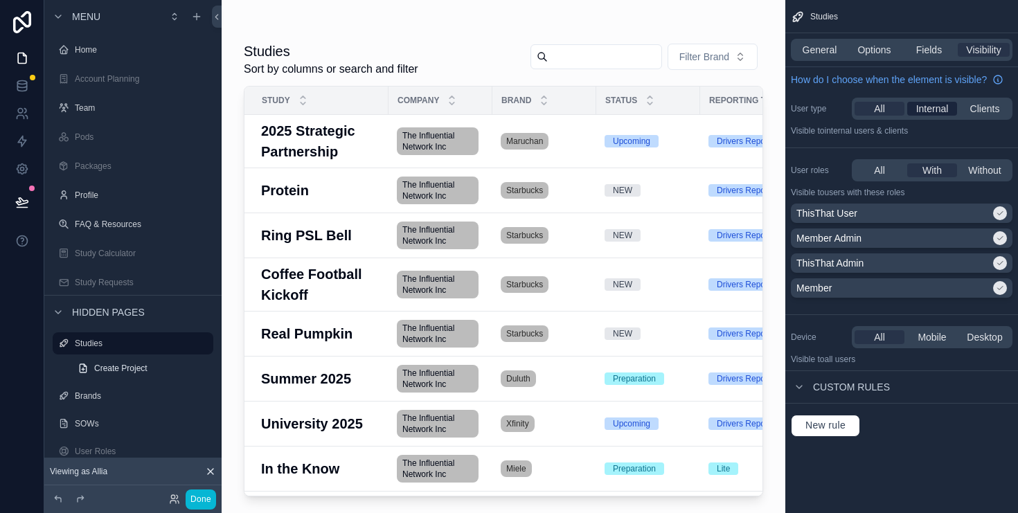
click at [937, 107] on span "Internal" at bounding box center [933, 109] width 33 height 14
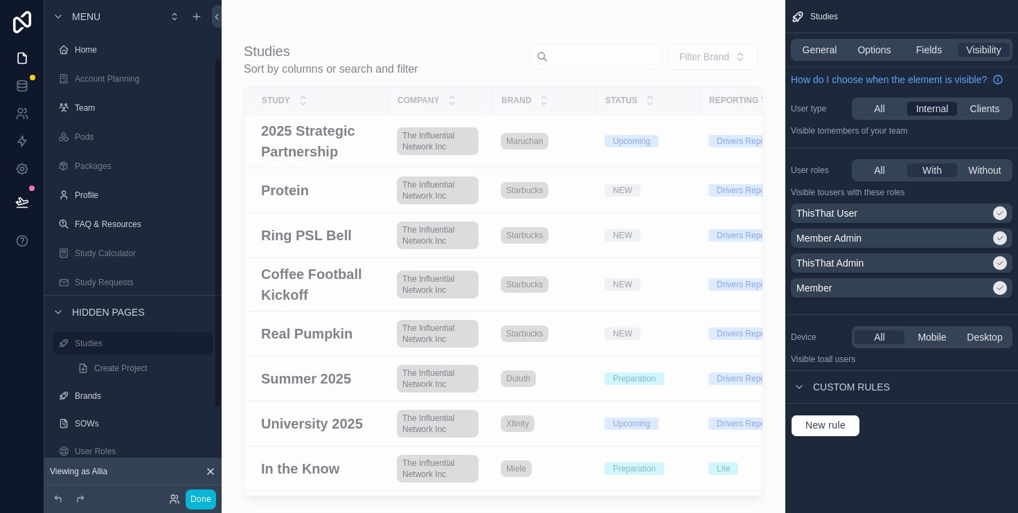
scroll to position [81, 0]
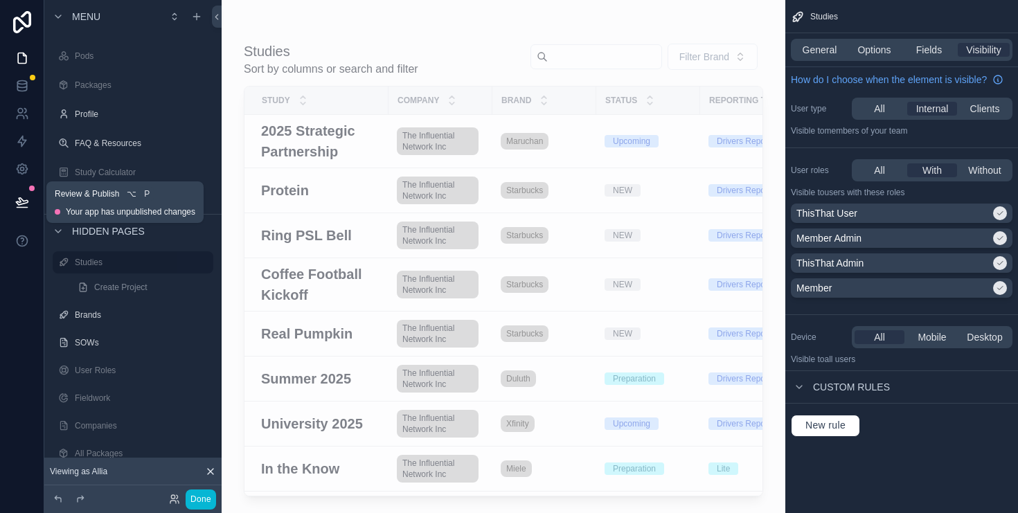
click at [18, 200] on icon at bounding box center [22, 202] width 14 height 14
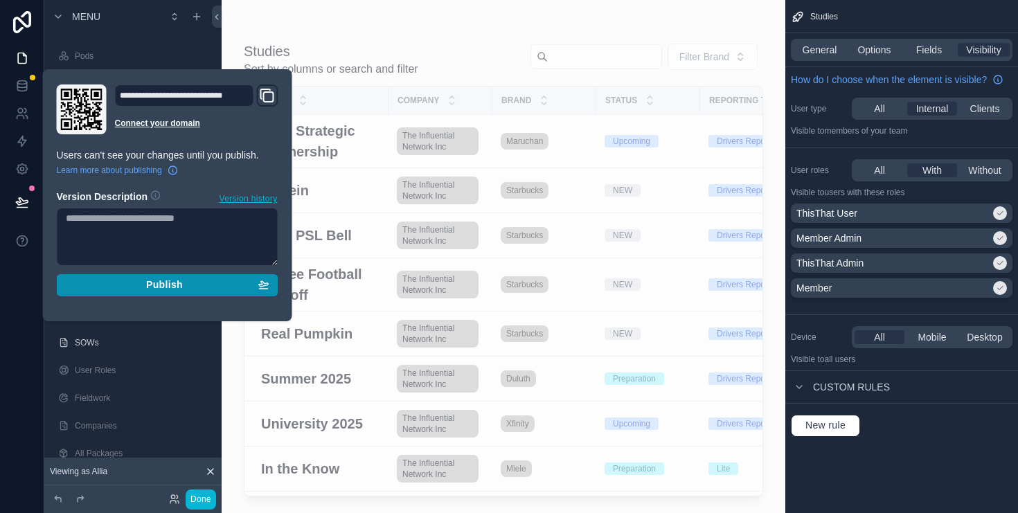
click at [155, 283] on span "Publish" at bounding box center [164, 285] width 37 height 12
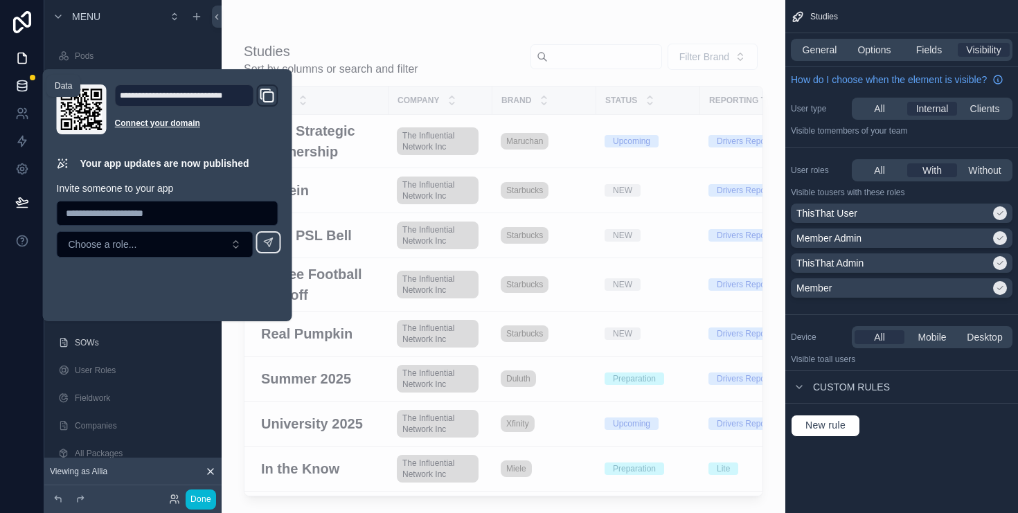
click at [24, 87] on icon at bounding box center [21, 85] width 9 height 6
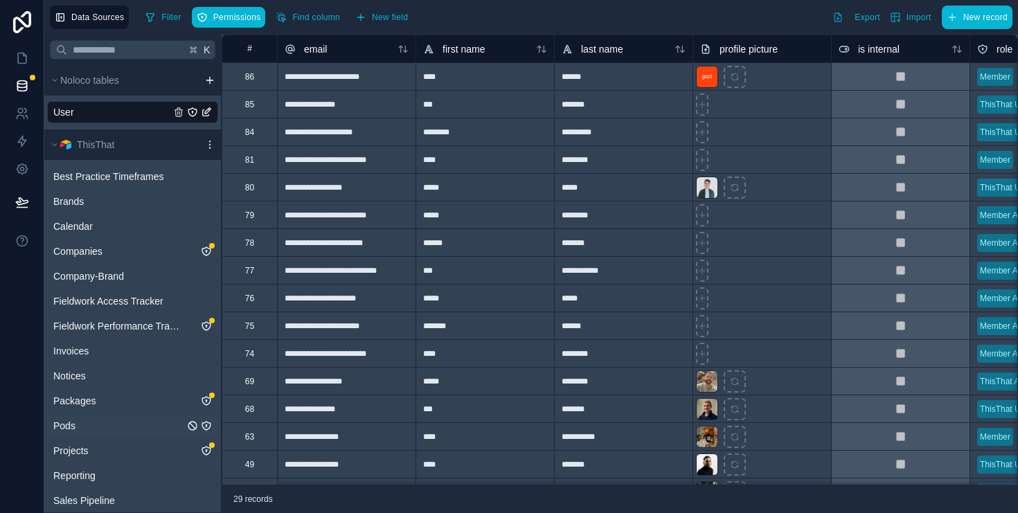
scroll to position [25, 0]
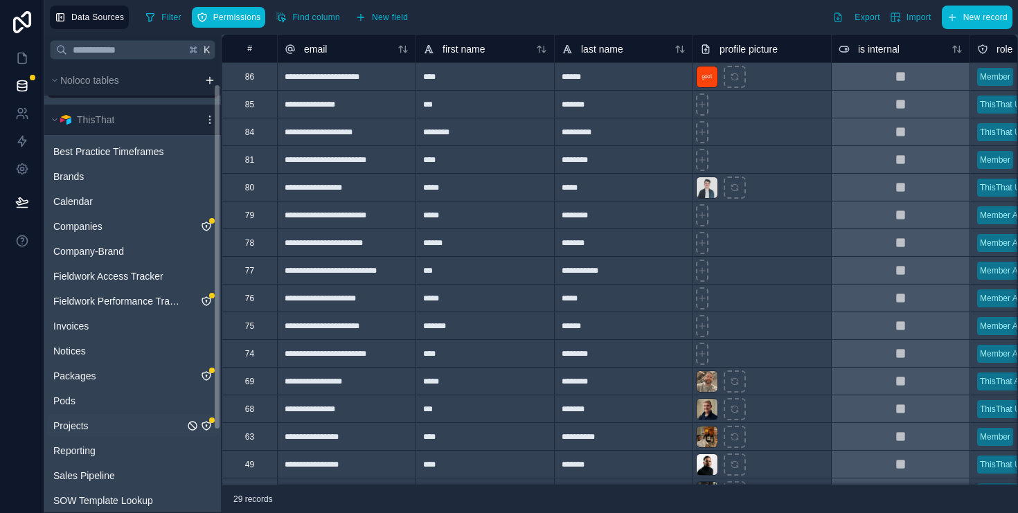
click at [206, 426] on icon "Projects" at bounding box center [206, 426] width 0 height 1
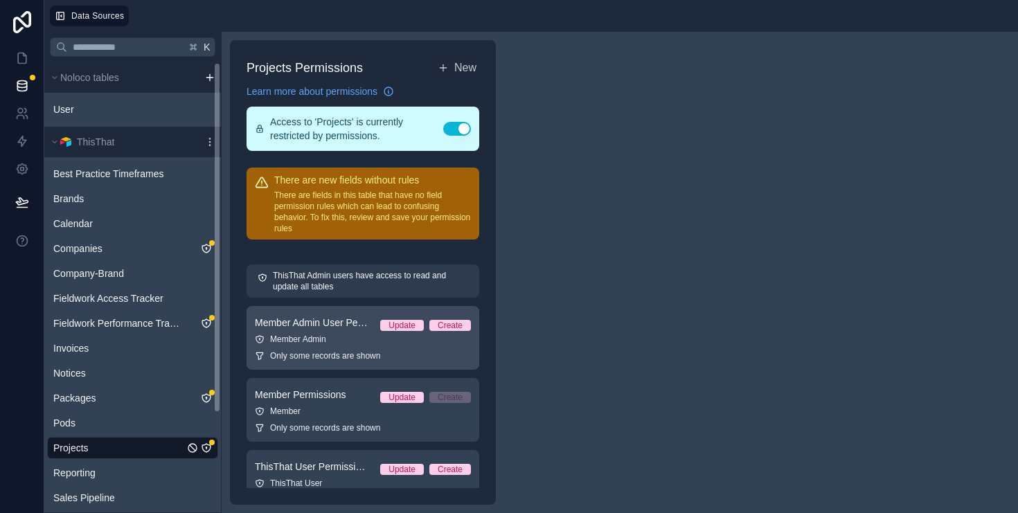
click at [333, 339] on div "Member Admin" at bounding box center [363, 339] width 216 height 11
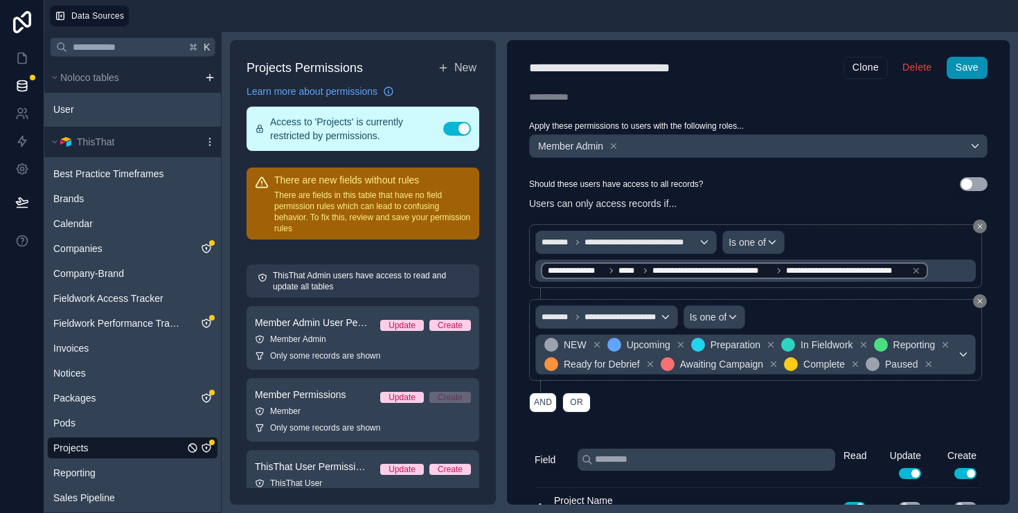
click at [971, 69] on button "Save" at bounding box center [967, 68] width 41 height 22
click at [19, 58] on icon at bounding box center [22, 58] width 14 height 14
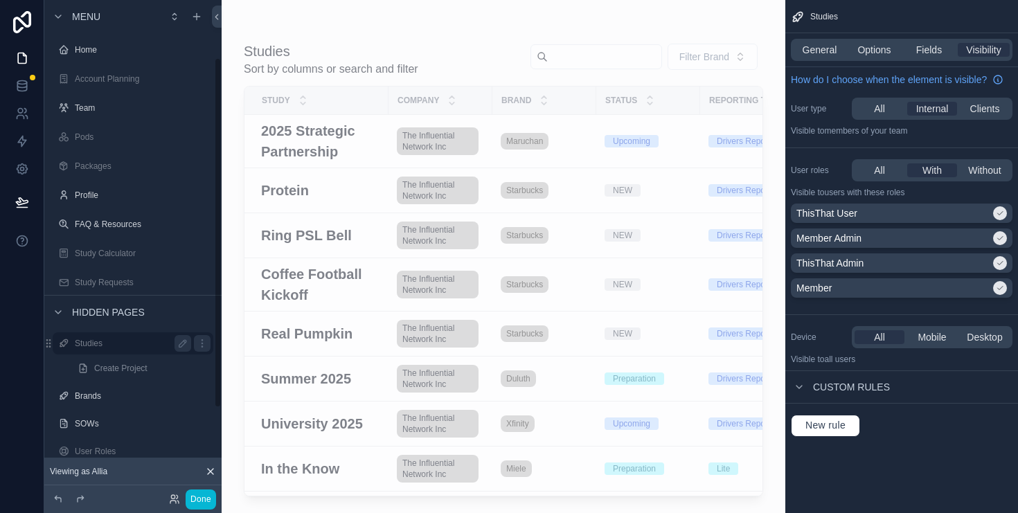
scroll to position [81, 0]
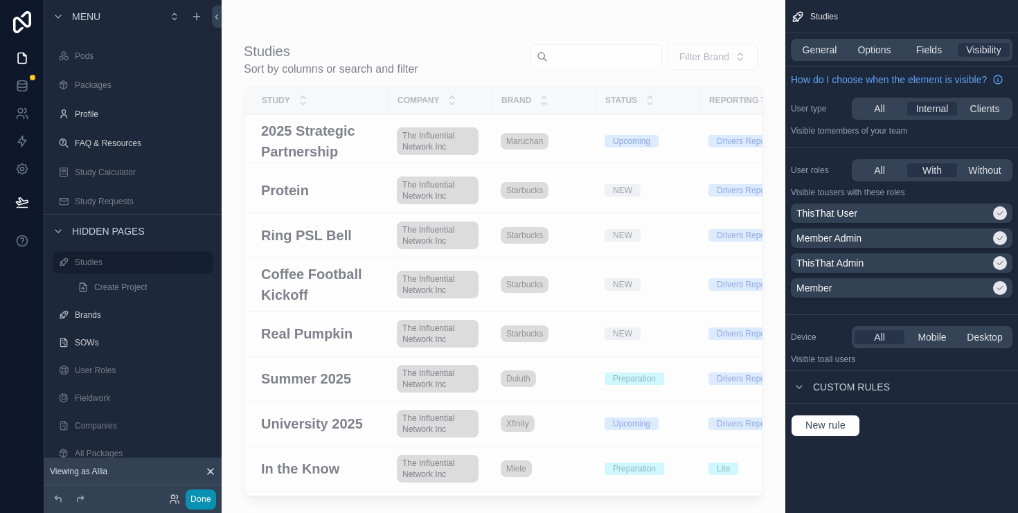
click at [200, 498] on button "Done" at bounding box center [201, 500] width 30 height 20
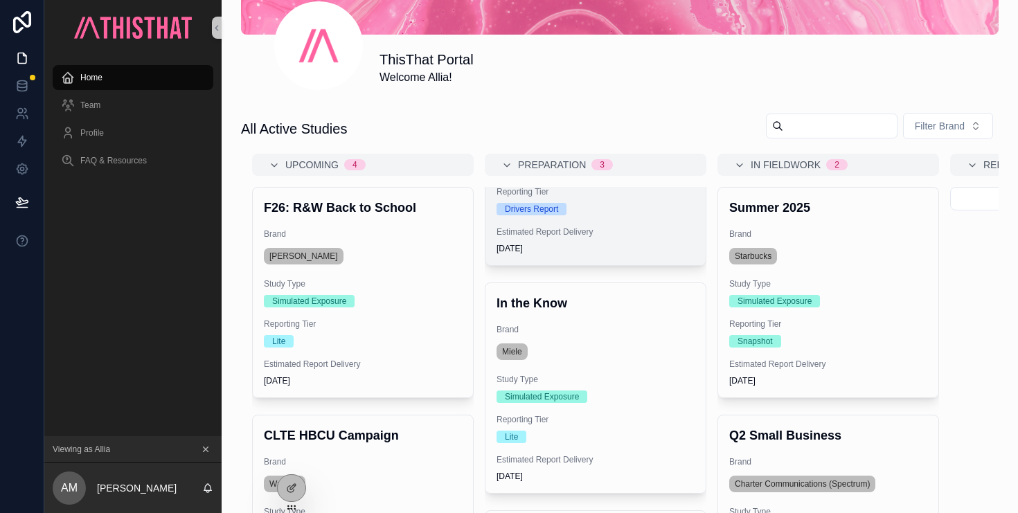
scroll to position [169, 0]
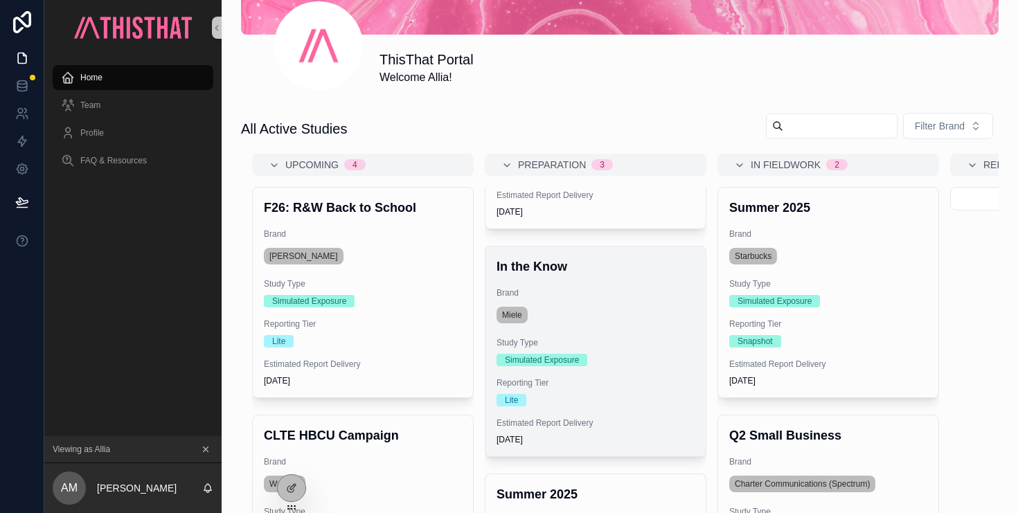
click at [634, 320] on div "Miele" at bounding box center [596, 315] width 198 height 22
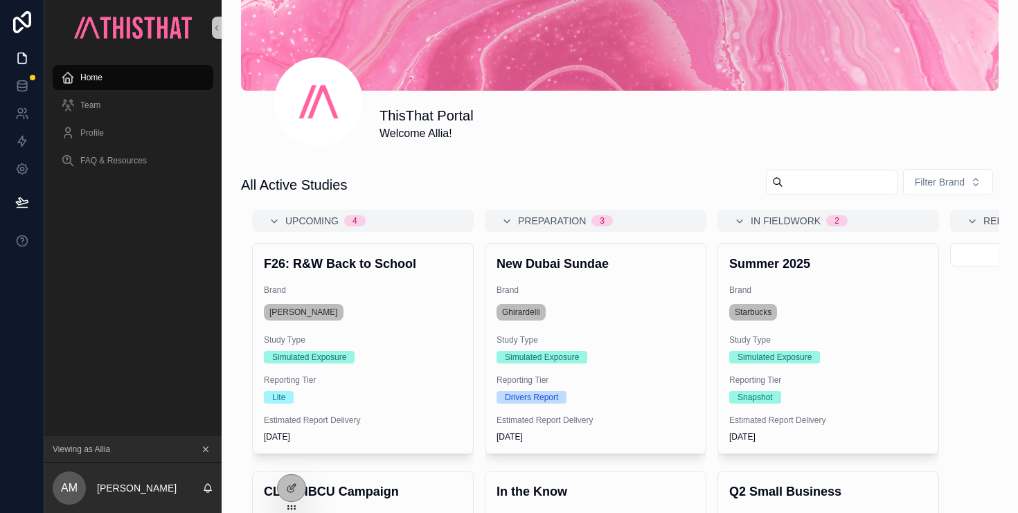
scroll to position [248, 0]
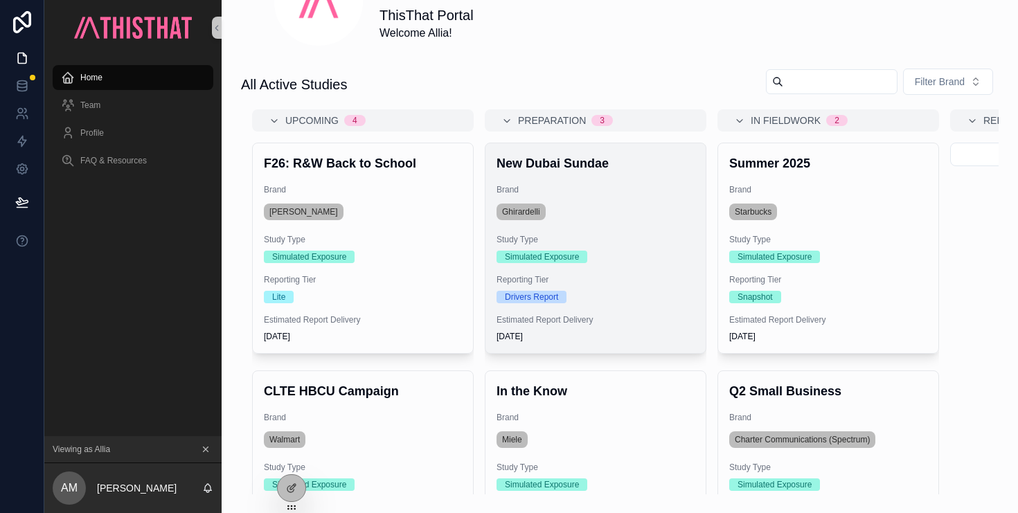
click at [664, 258] on div "Simulated Exposure" at bounding box center [596, 257] width 198 height 12
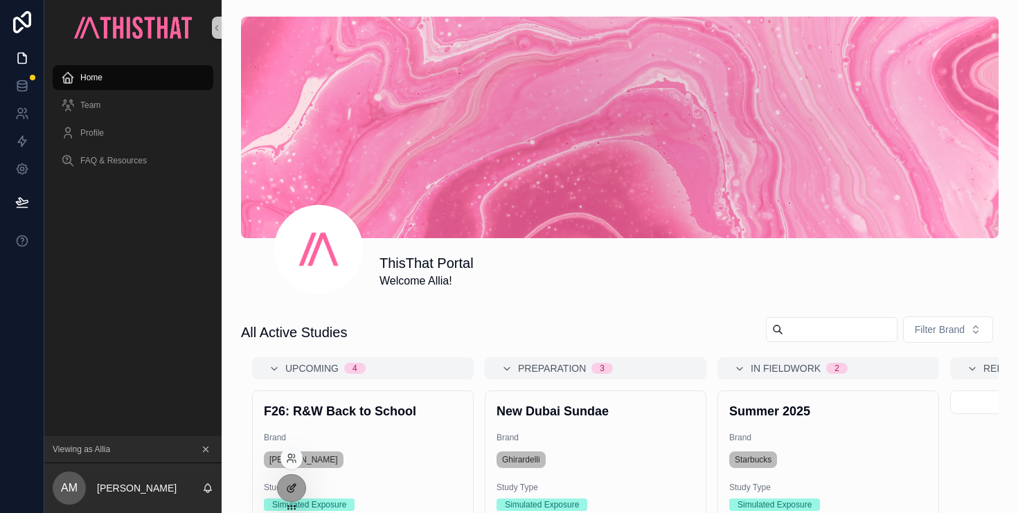
click at [295, 489] on icon at bounding box center [291, 488] width 11 height 11
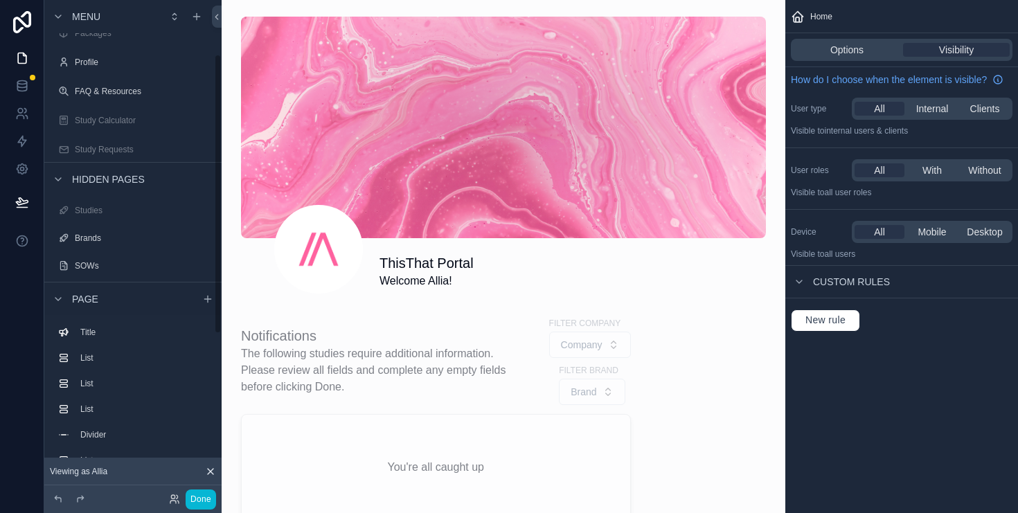
scroll to position [175, 0]
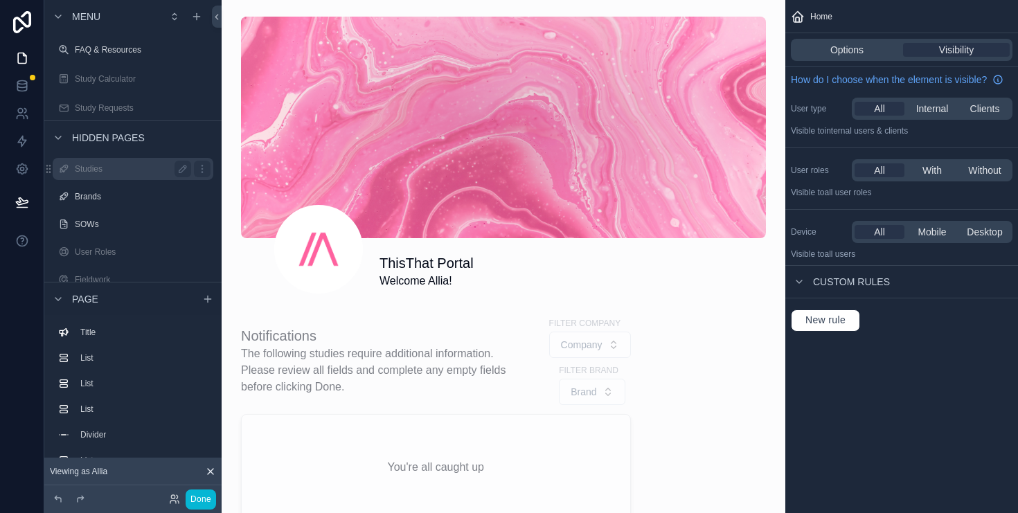
click at [99, 164] on label "Studies" at bounding box center [130, 169] width 111 height 11
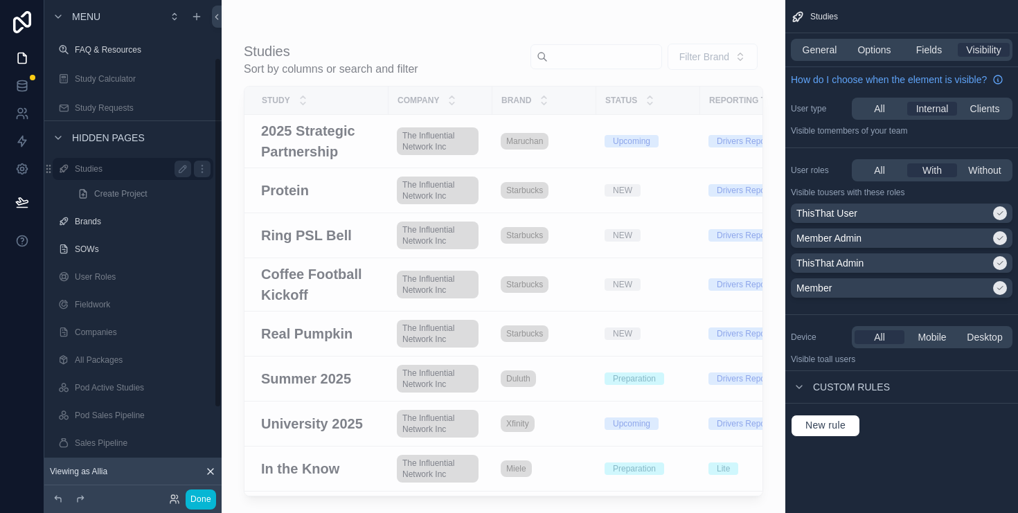
scroll to position [81, 0]
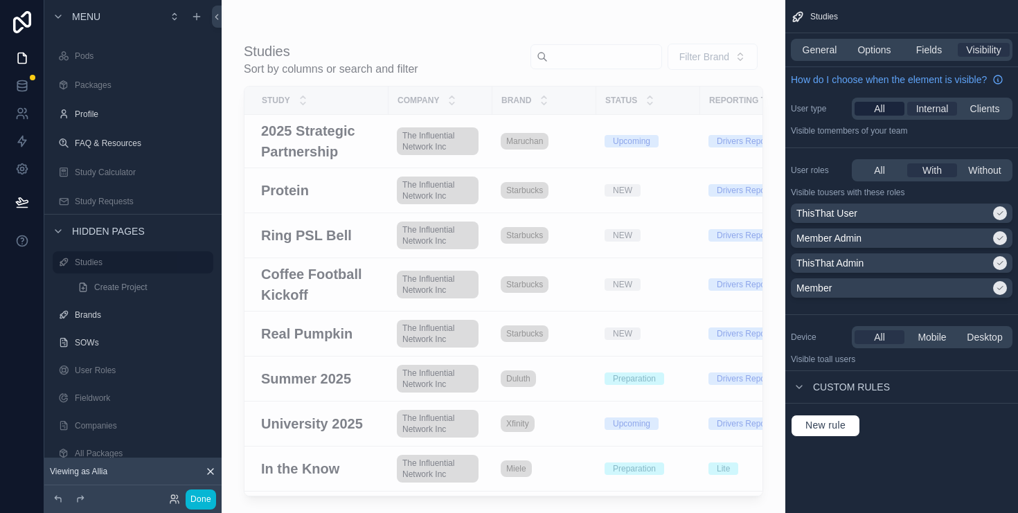
click at [879, 111] on span "All" at bounding box center [879, 109] width 11 height 14
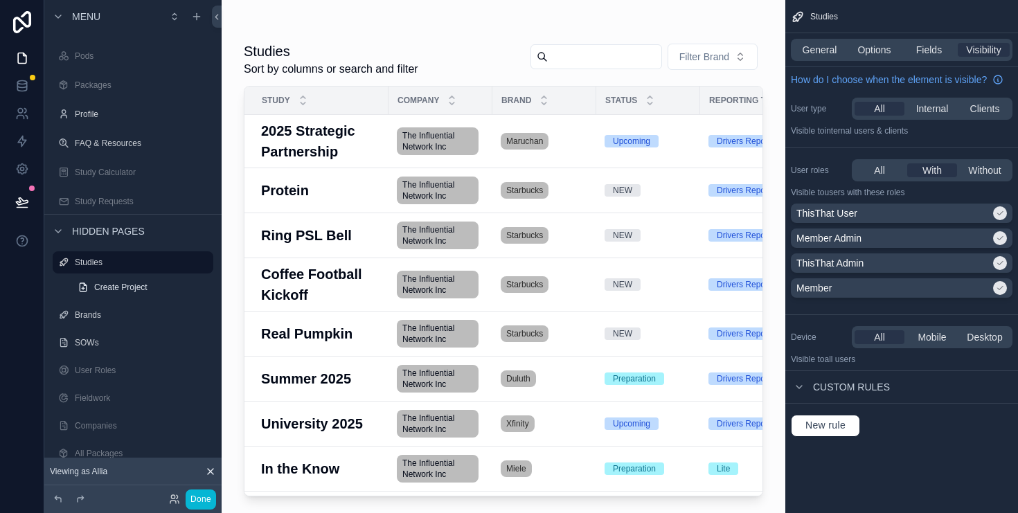
click at [407, 30] on div "scrollable content" at bounding box center [504, 248] width 564 height 497
click at [209, 503] on button "Done" at bounding box center [201, 500] width 30 height 20
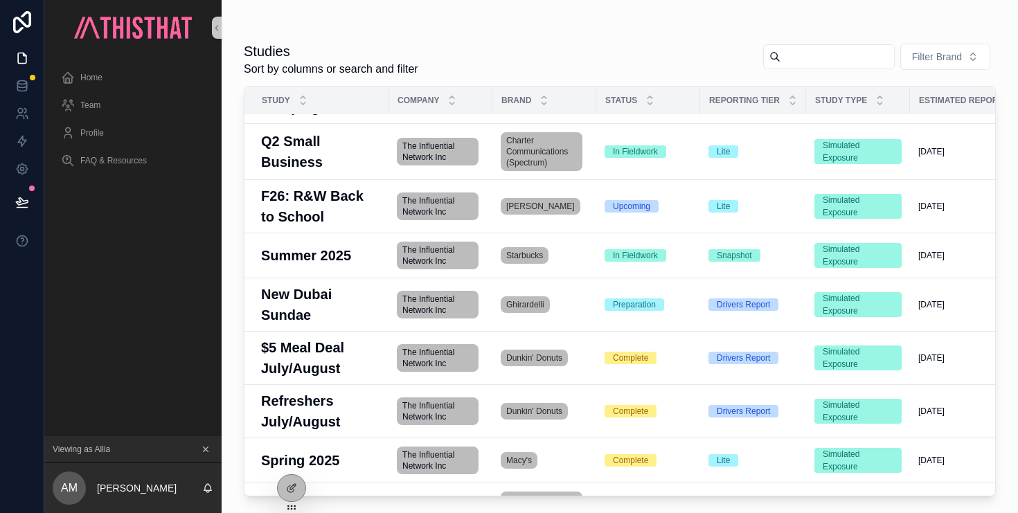
scroll to position [0, 0]
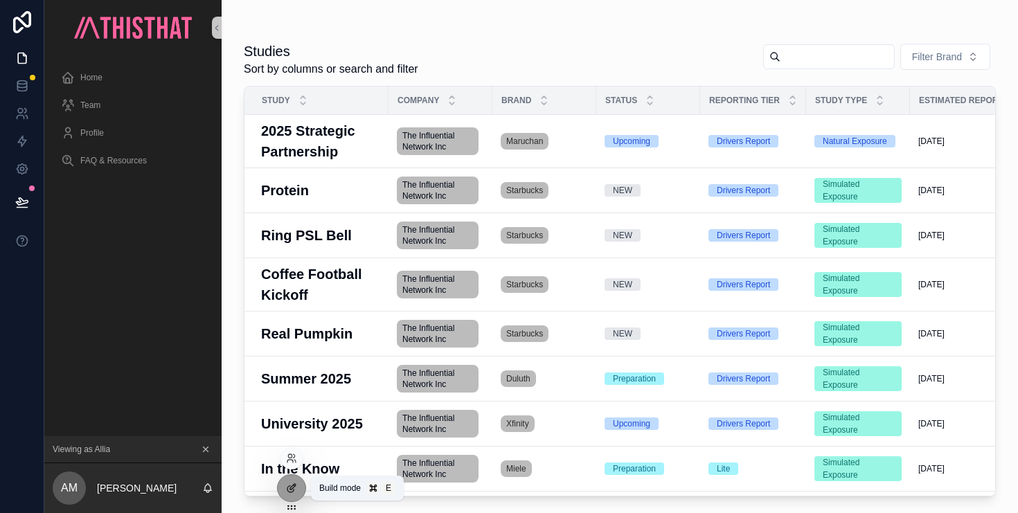
click at [289, 493] on icon at bounding box center [291, 488] width 11 height 11
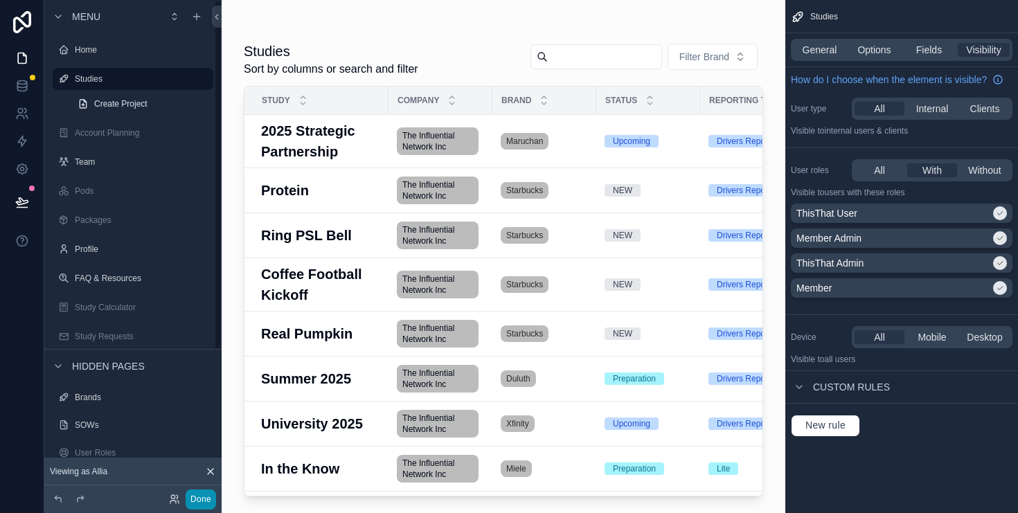
click at [197, 504] on button "Done" at bounding box center [201, 500] width 30 height 20
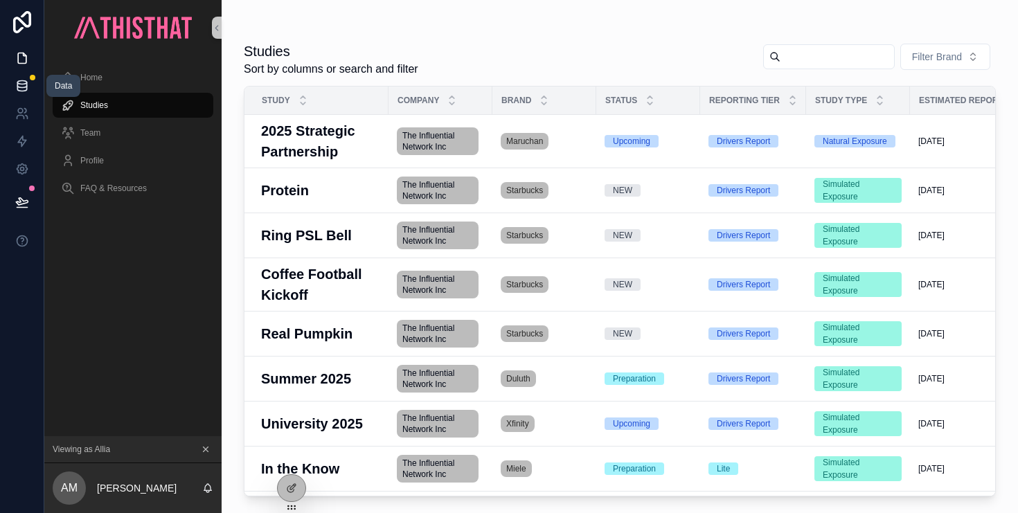
click at [21, 86] on icon at bounding box center [22, 86] width 14 height 14
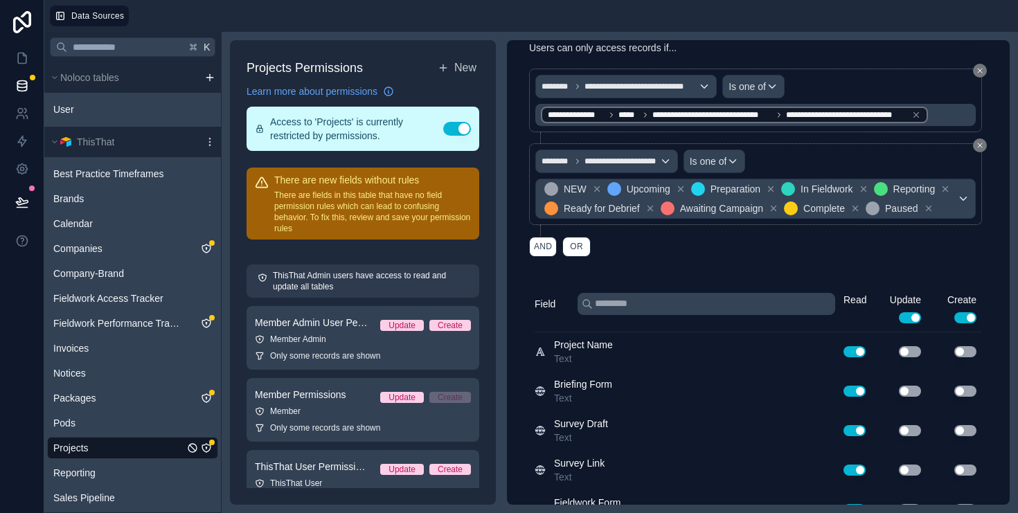
scroll to position [183, 0]
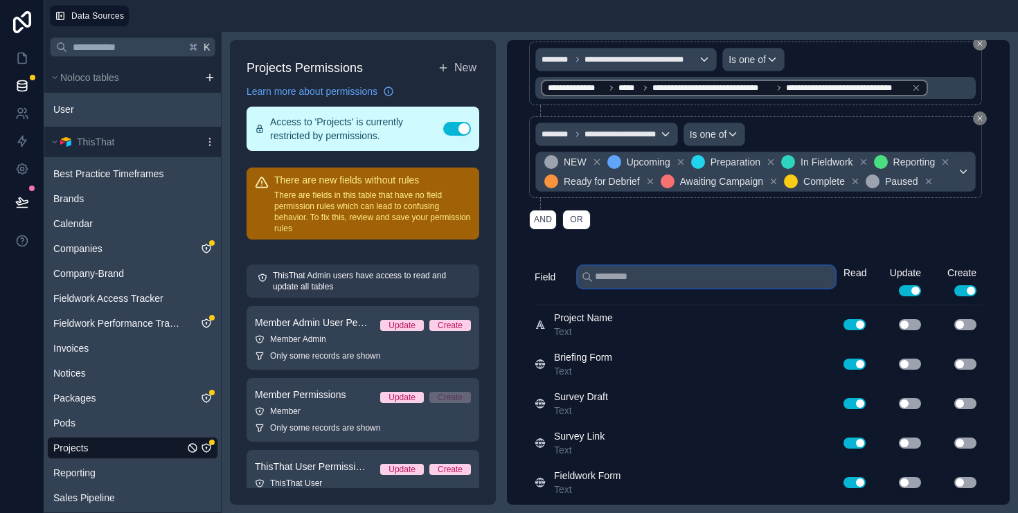
click at [623, 283] on input "text" at bounding box center [707, 277] width 258 height 22
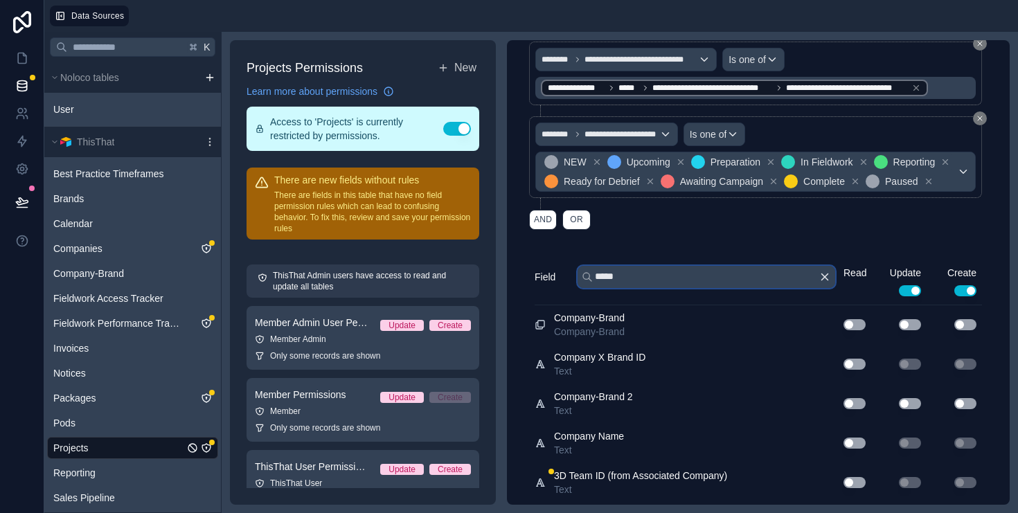
scroll to position [220, 0]
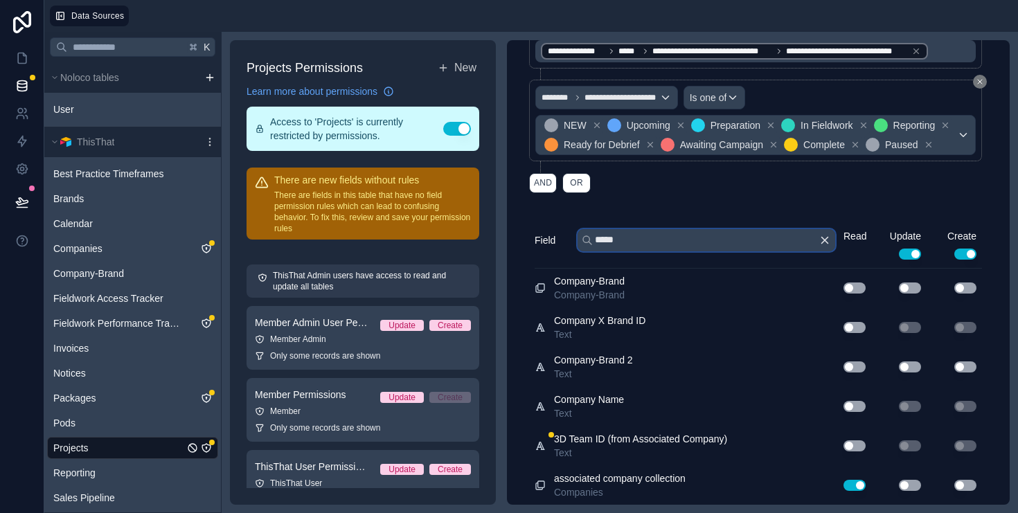
type input "*****"
click at [853, 486] on button "Use setting" at bounding box center [855, 485] width 22 height 11
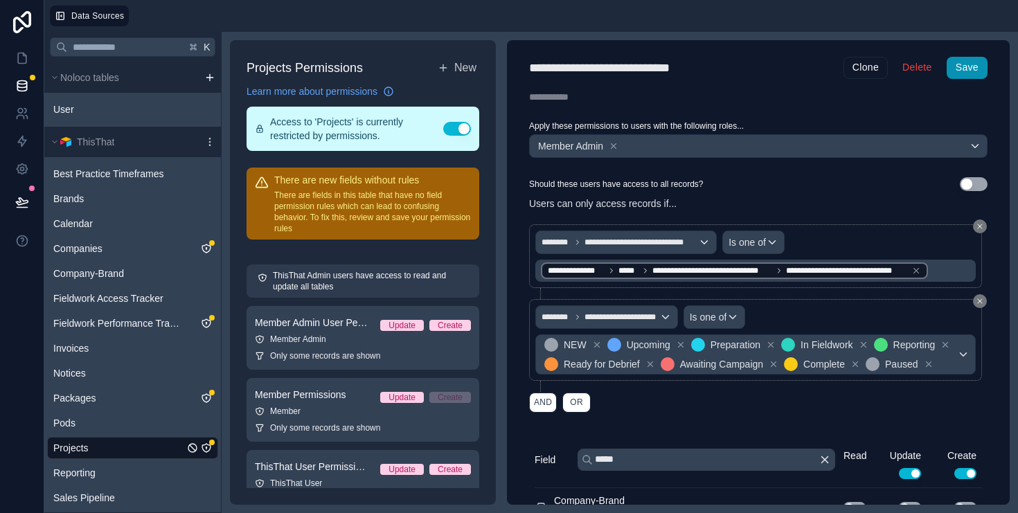
click at [966, 66] on button "Save" at bounding box center [967, 68] width 41 height 22
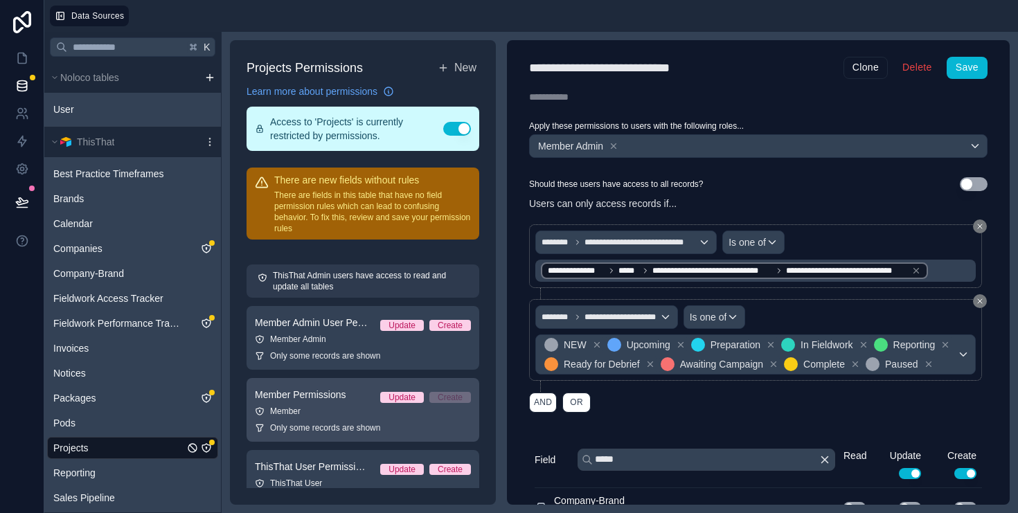
click at [326, 413] on div "Member" at bounding box center [363, 411] width 216 height 11
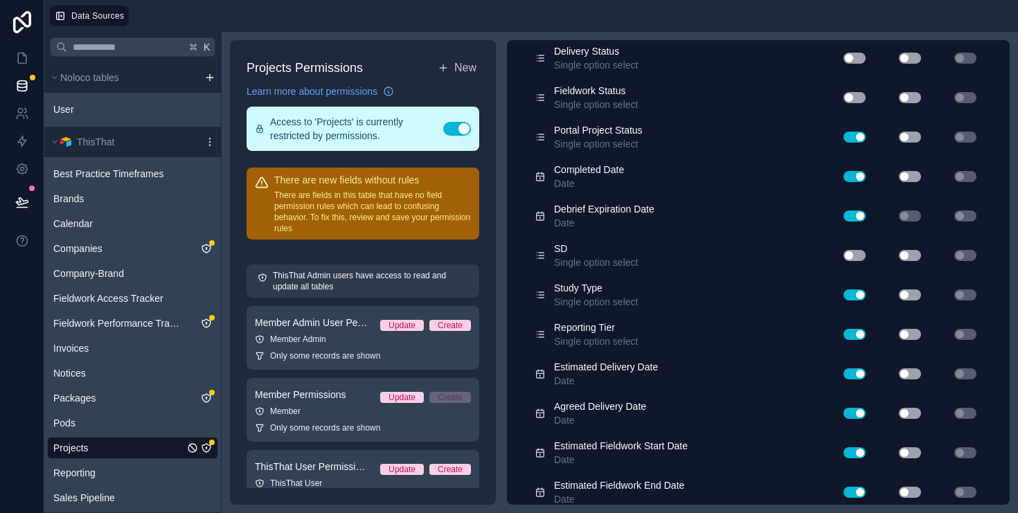
scroll to position [9, 0]
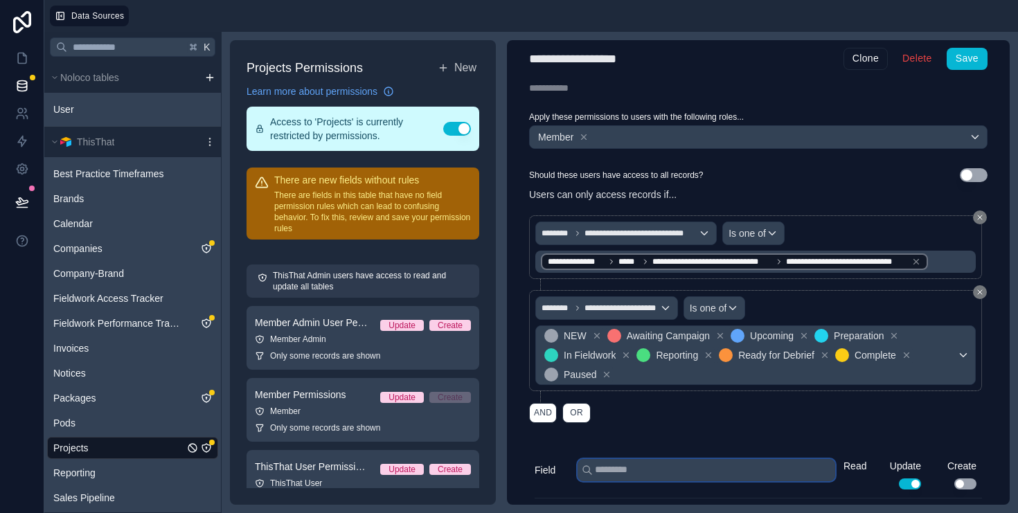
click at [650, 468] on input "text" at bounding box center [707, 470] width 258 height 22
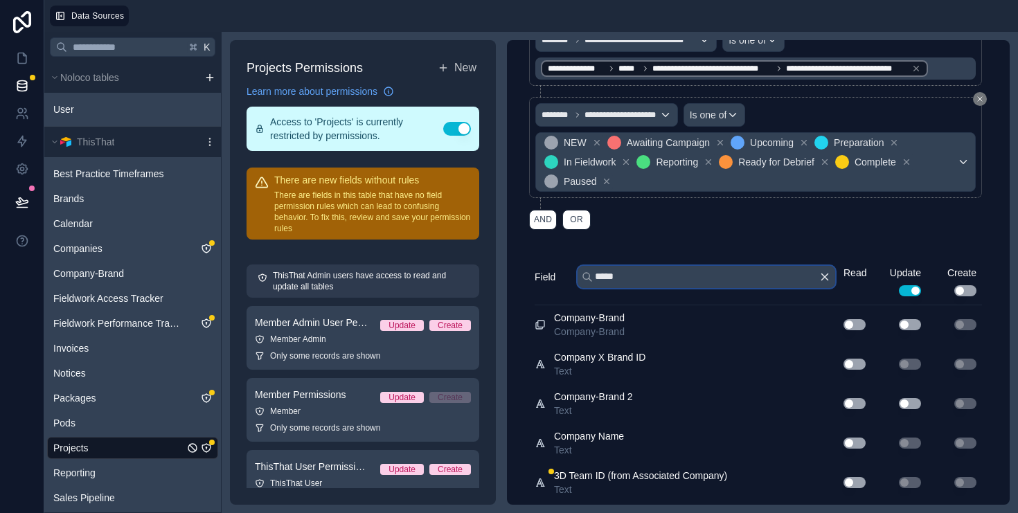
scroll to position [239, 0]
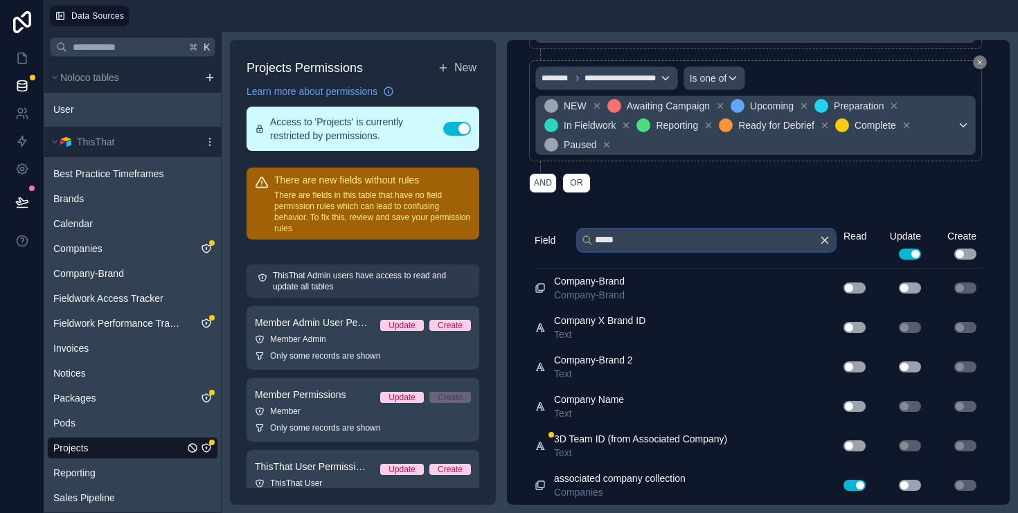
type input "*****"
click at [853, 490] on button "Use setting" at bounding box center [855, 485] width 22 height 11
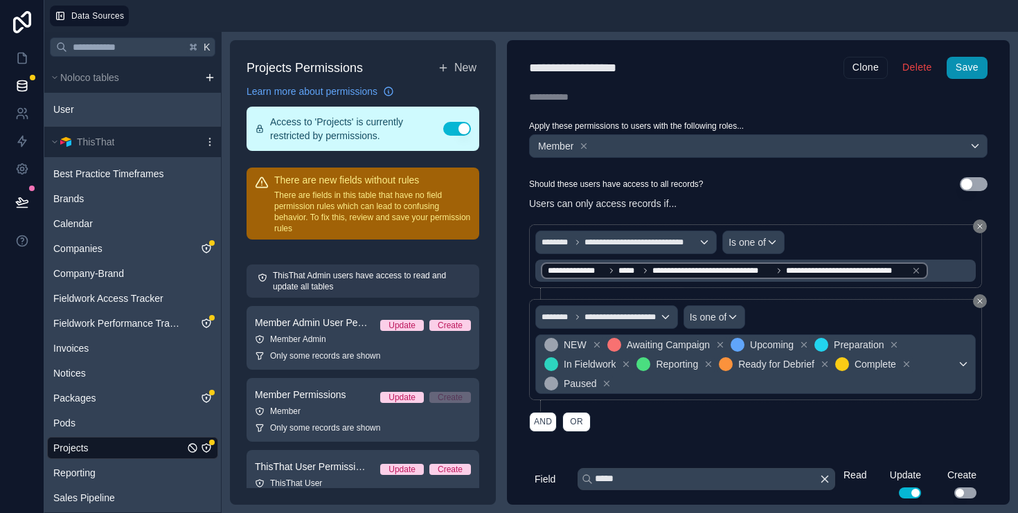
click at [977, 66] on button "Save" at bounding box center [967, 68] width 41 height 22
click at [24, 57] on icon at bounding box center [22, 58] width 14 height 14
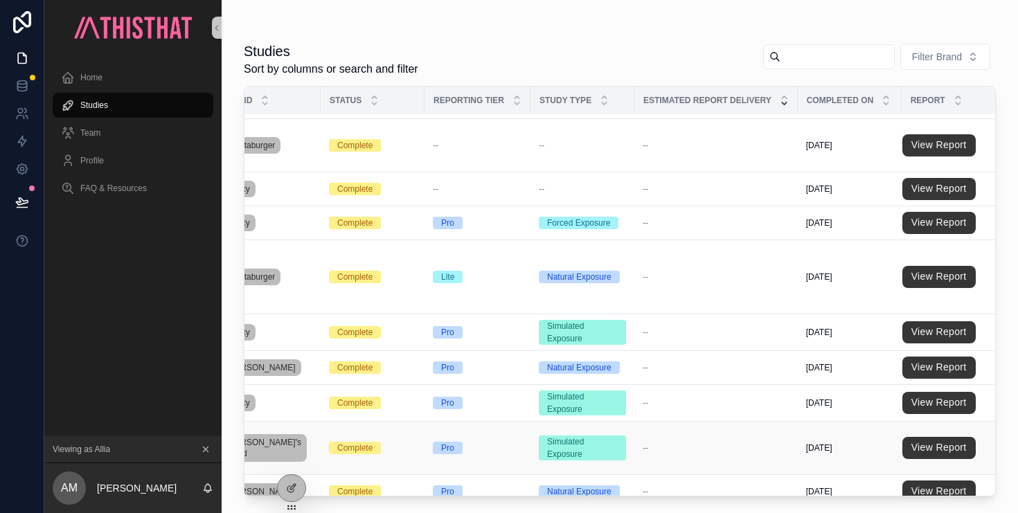
scroll to position [2245, 0]
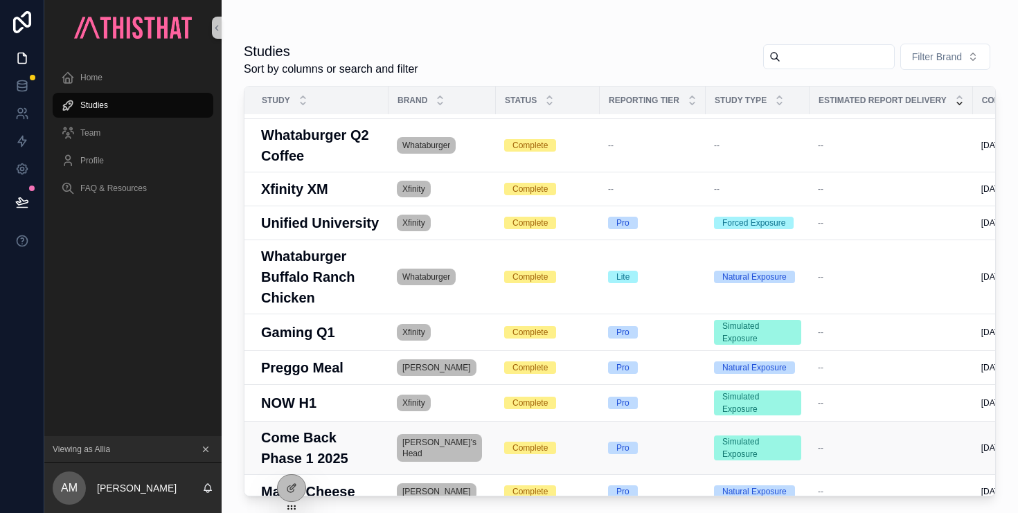
click at [293, 427] on h3 "Come Back Phase 1 2025" at bounding box center [320, 448] width 119 height 42
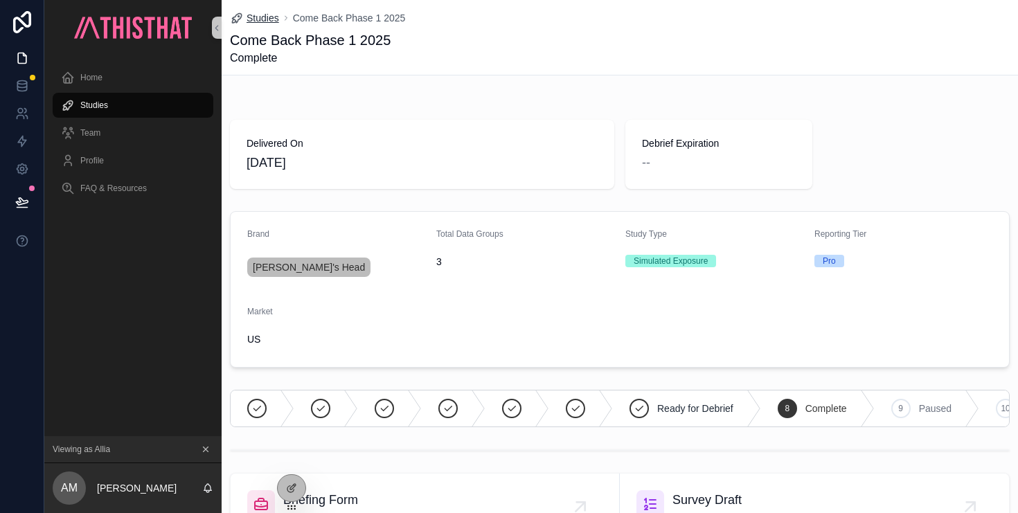
click at [267, 17] on span "Studies" at bounding box center [263, 18] width 33 height 14
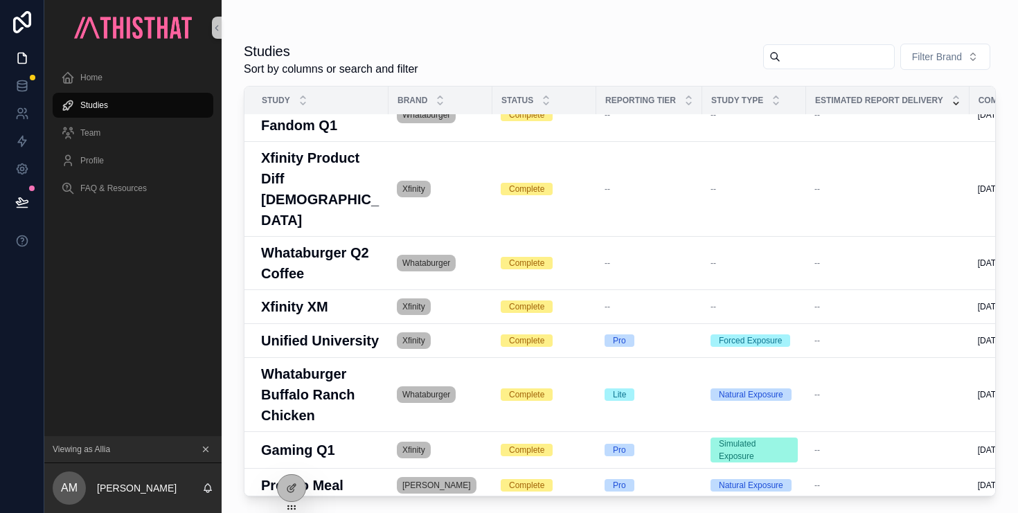
scroll to position [514, 0]
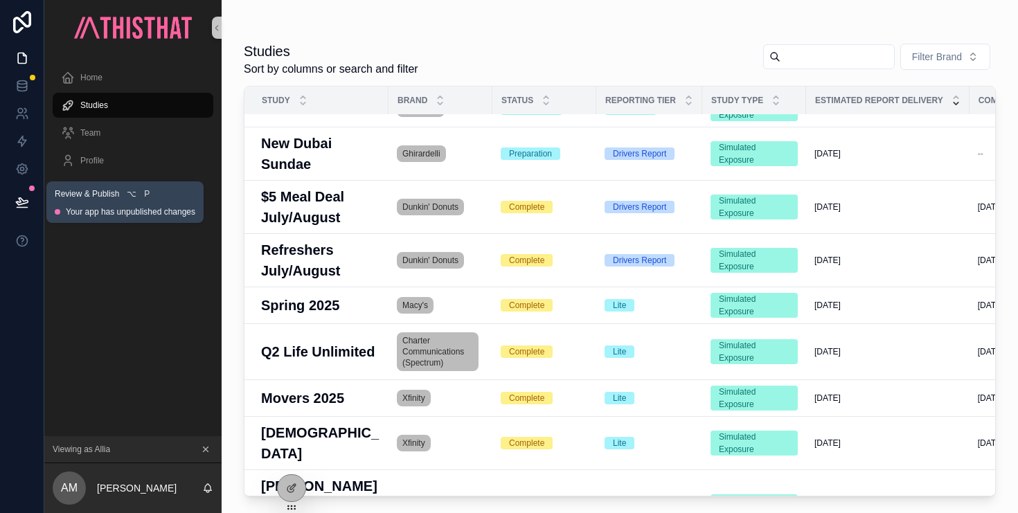
click at [24, 198] on icon at bounding box center [22, 202] width 14 height 14
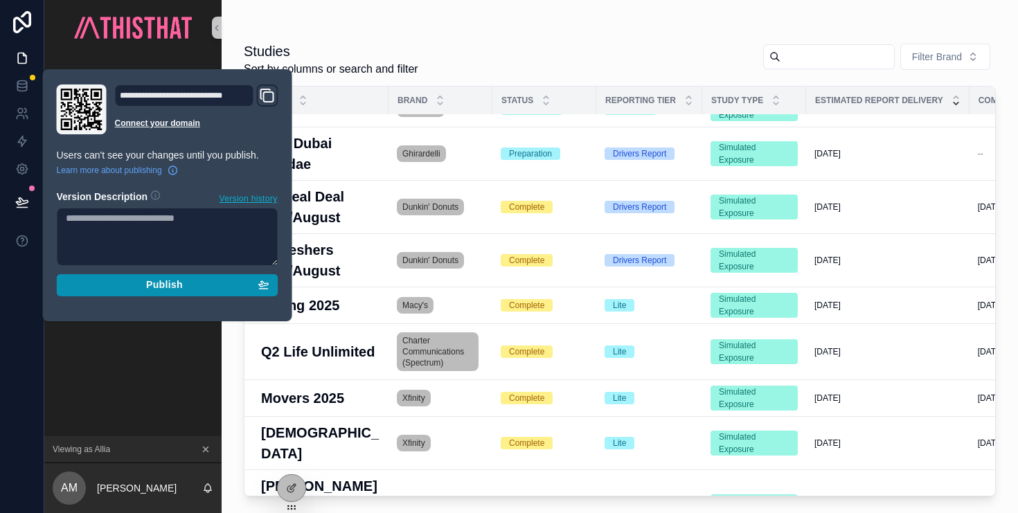
click at [159, 282] on span "Publish" at bounding box center [164, 285] width 37 height 12
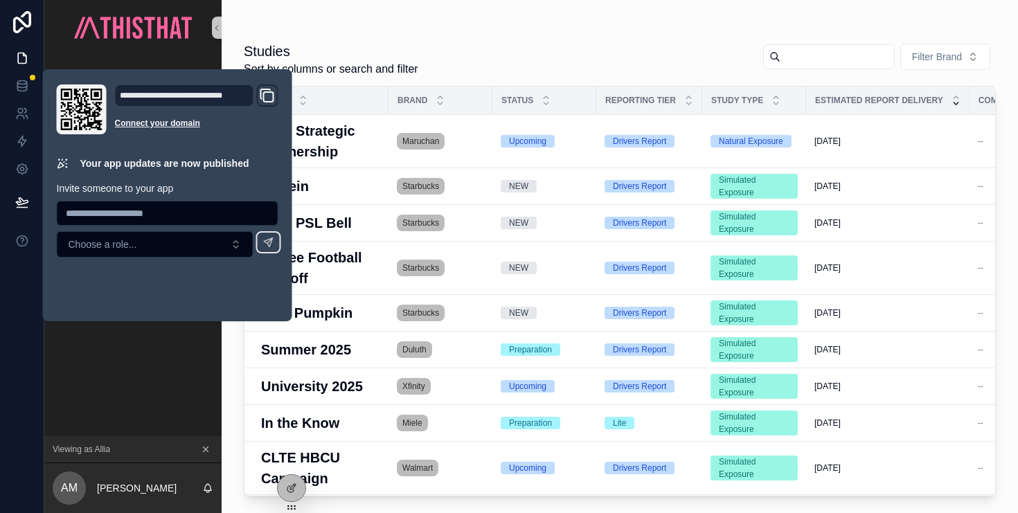
click at [675, 46] on div "Studies Sort by columns or search and filter Filter Brand" at bounding box center [620, 60] width 752 height 36
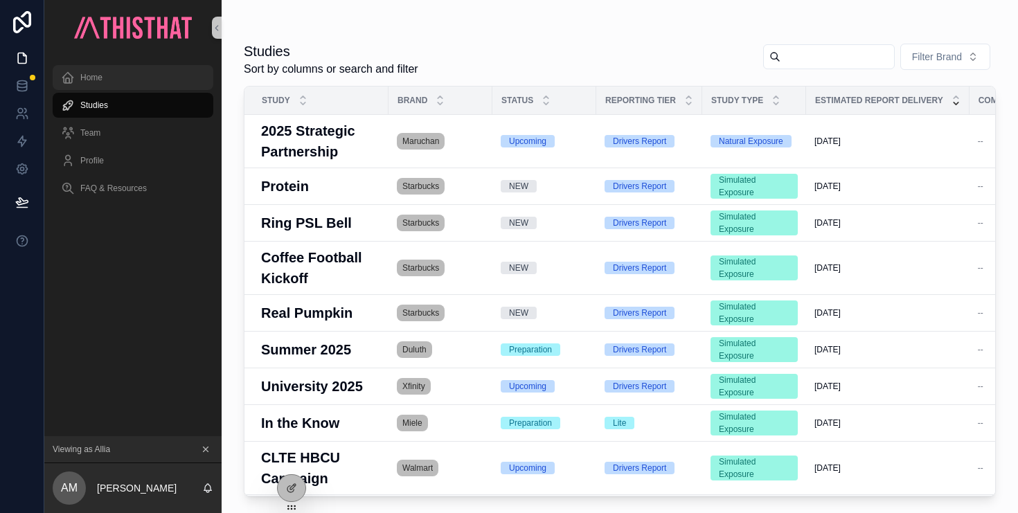
click at [99, 87] on div "Home" at bounding box center [133, 78] width 144 height 22
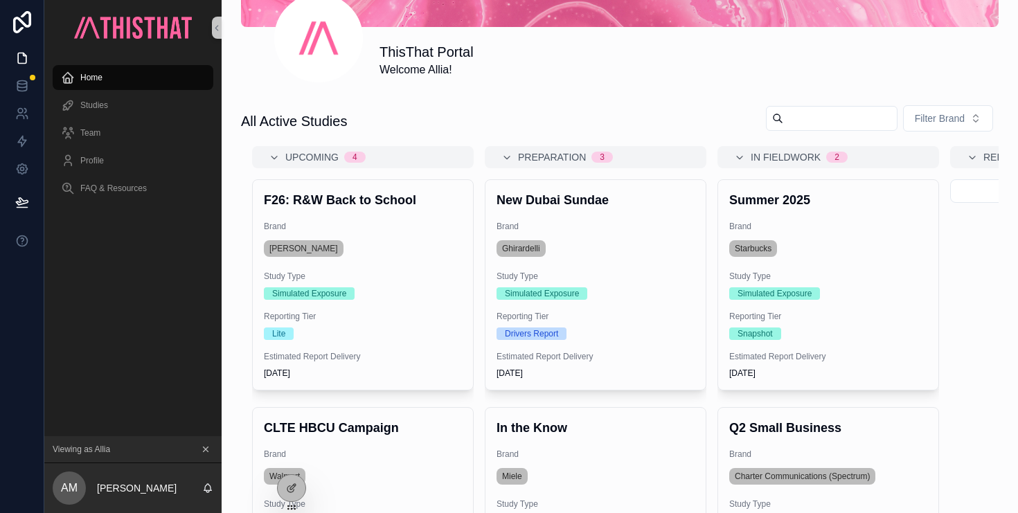
scroll to position [344, 0]
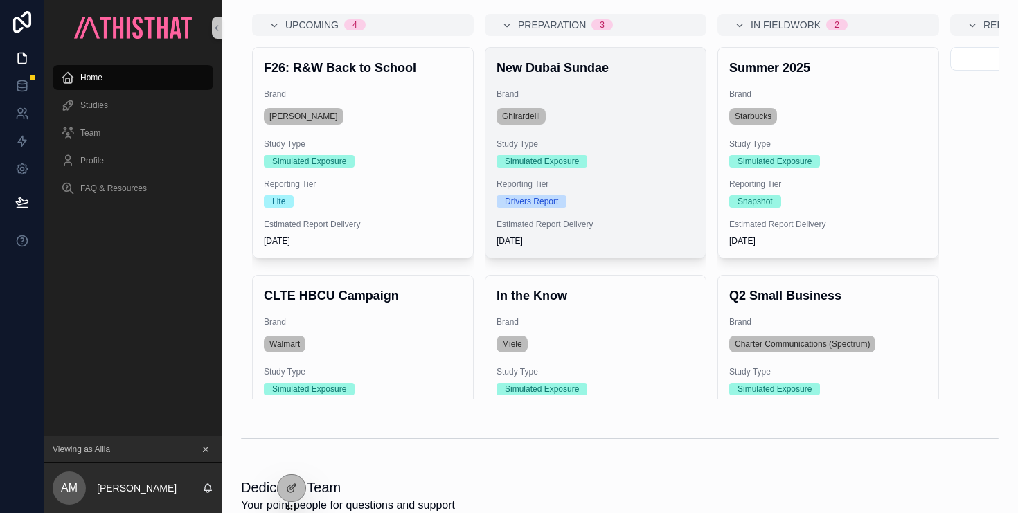
click at [636, 202] on div "Drivers Report" at bounding box center [596, 201] width 198 height 12
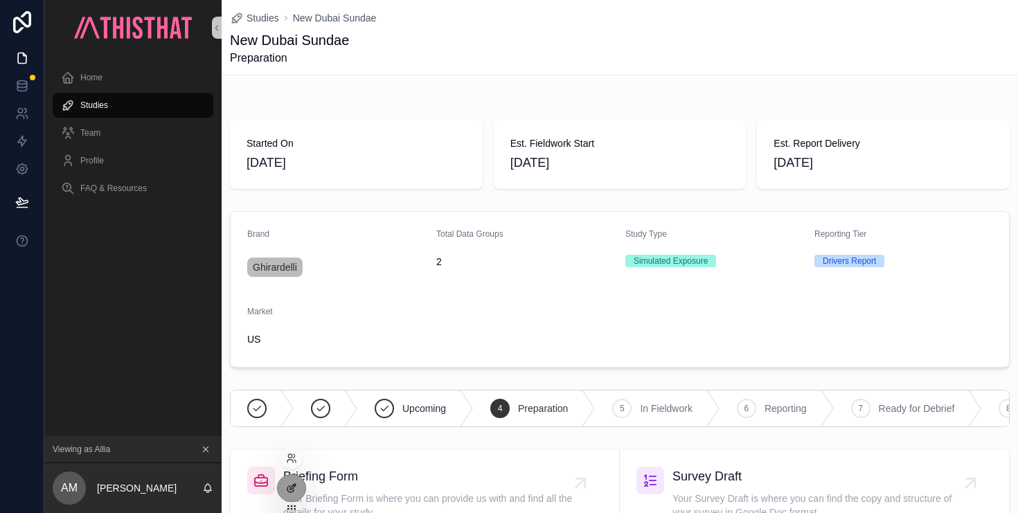
click at [290, 488] on icon at bounding box center [293, 487] width 6 height 6
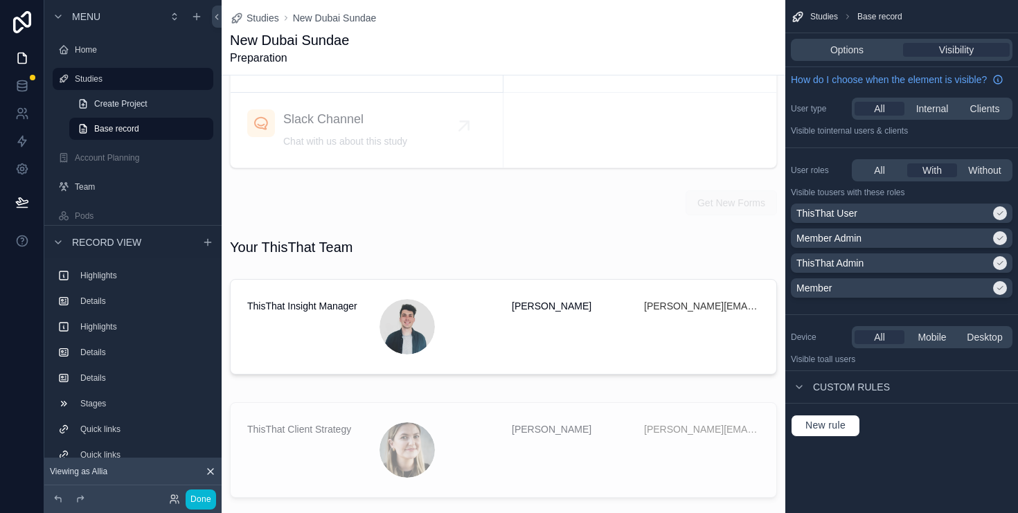
scroll to position [1713, 0]
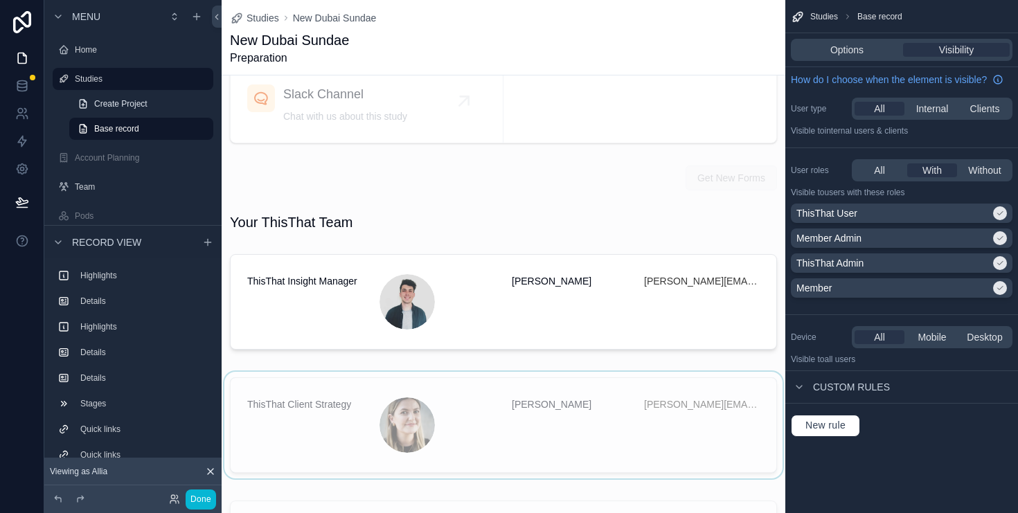
click at [524, 435] on div "scrollable content" at bounding box center [504, 428] width 564 height 112
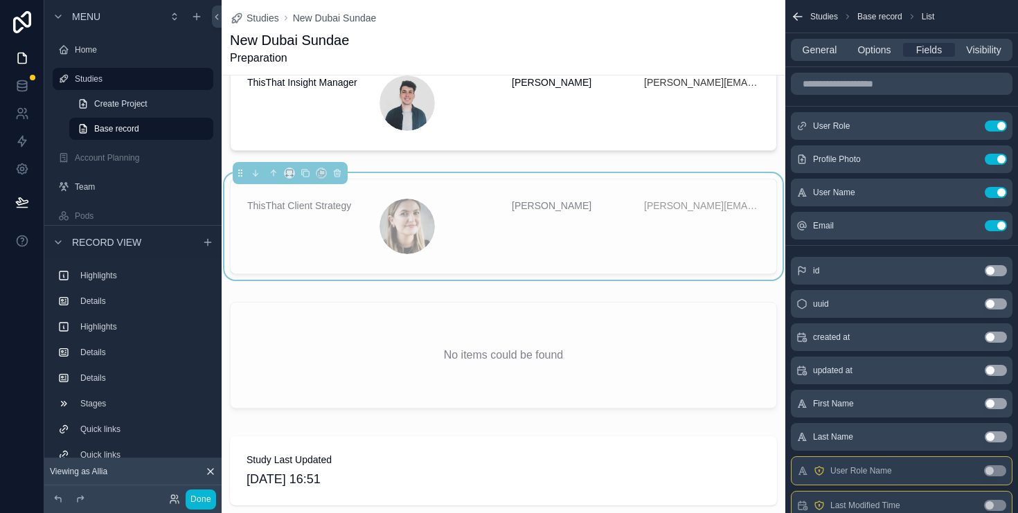
scroll to position [1846, 0]
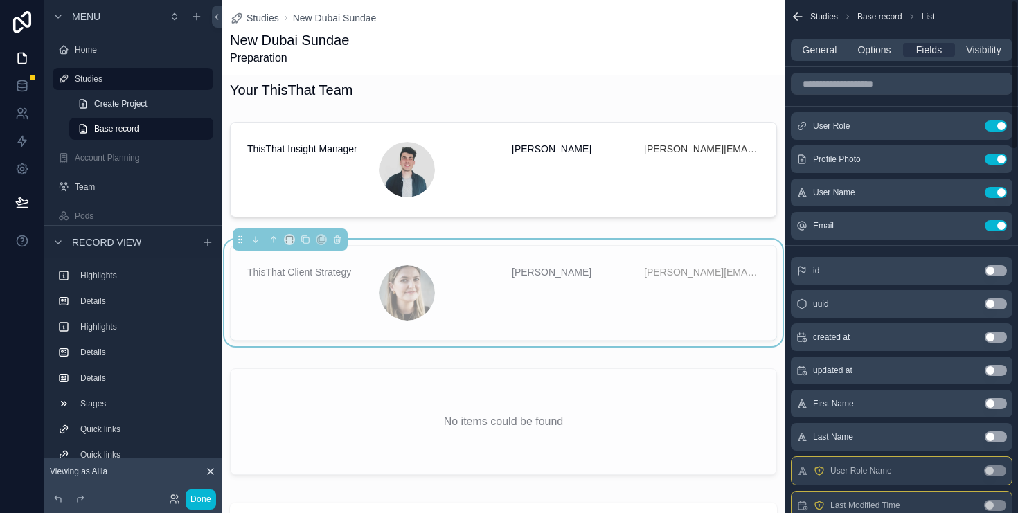
click at [991, 40] on div "General Options Fields Visibility" at bounding box center [902, 50] width 222 height 22
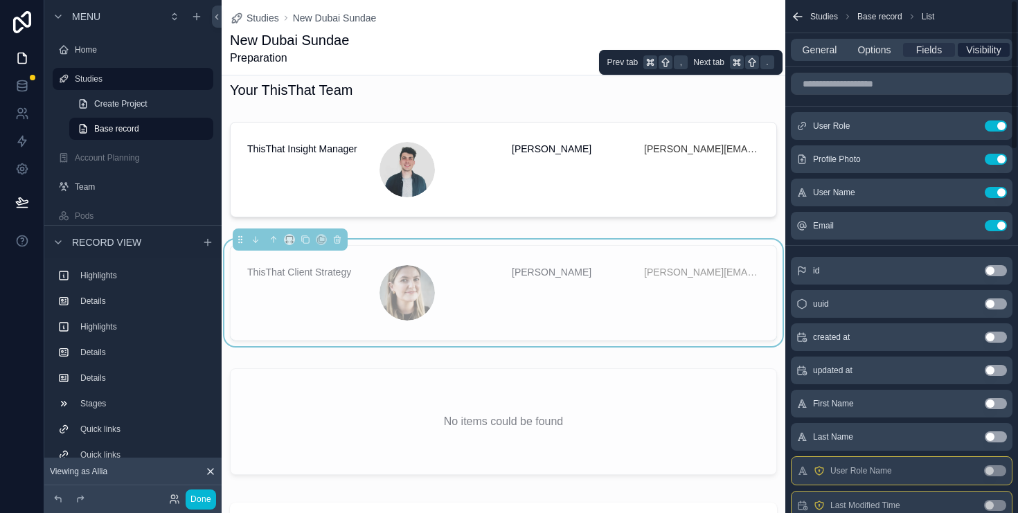
click at [984, 53] on span "Visibility" at bounding box center [983, 50] width 35 height 14
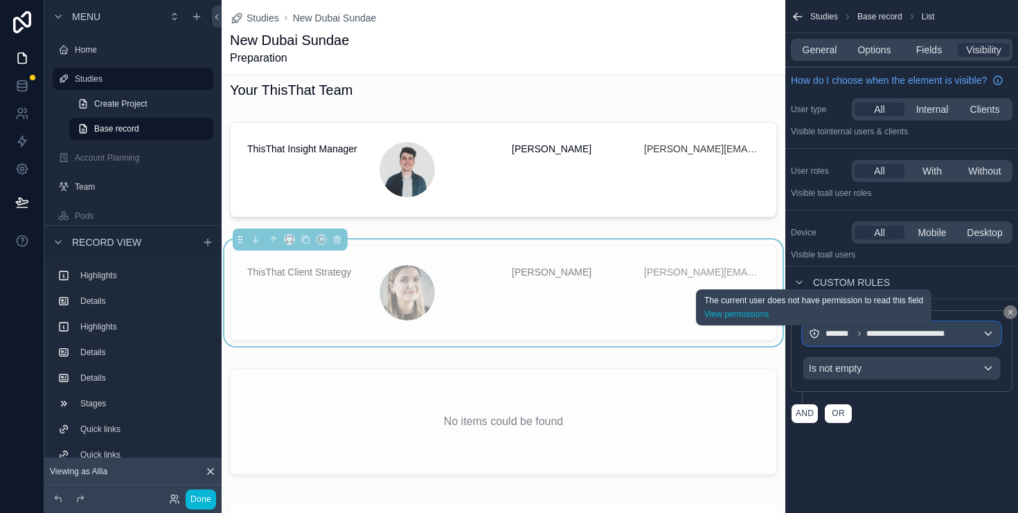
click at [815, 335] on icon "scrollable content" at bounding box center [815, 334] width 0 height 1
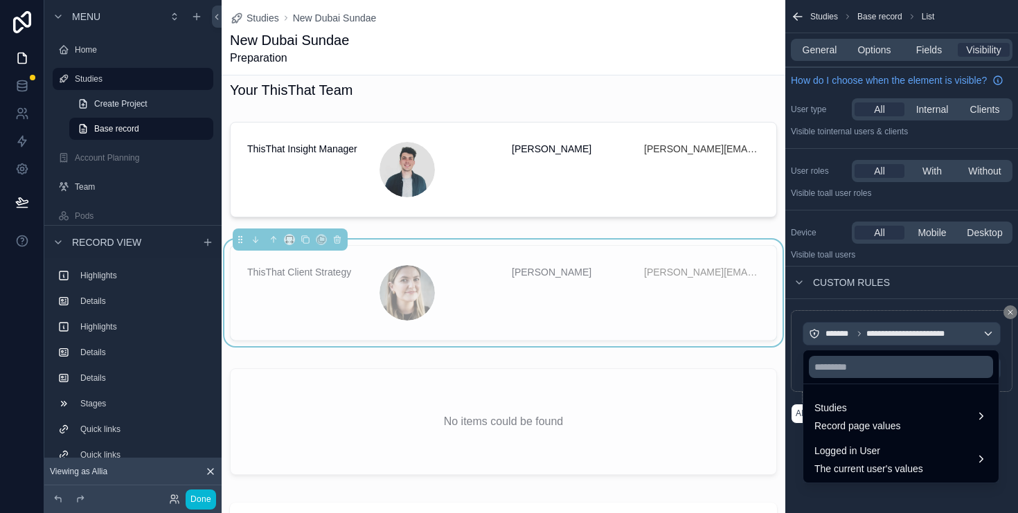
click at [815, 335] on div "scrollable content" at bounding box center [509, 256] width 1018 height 513
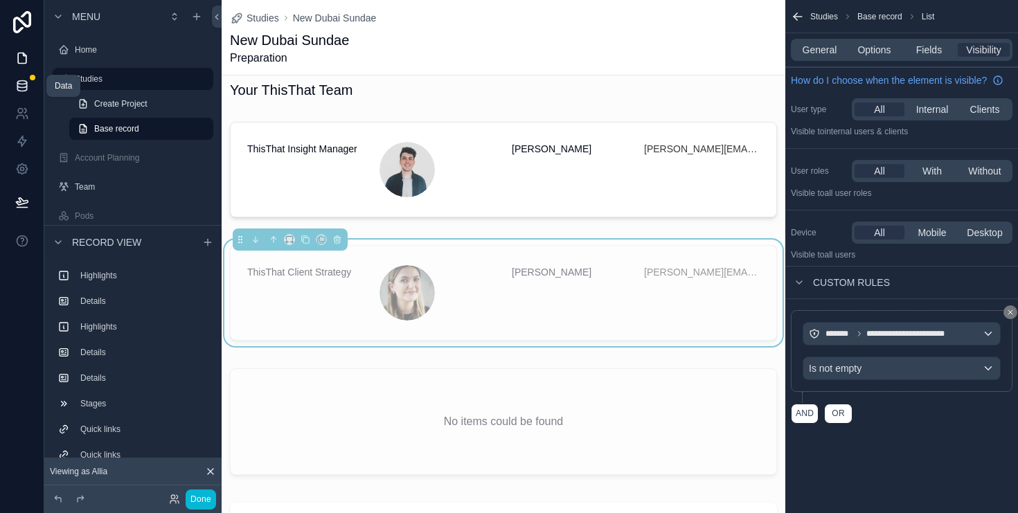
click at [21, 80] on icon at bounding box center [22, 86] width 14 height 14
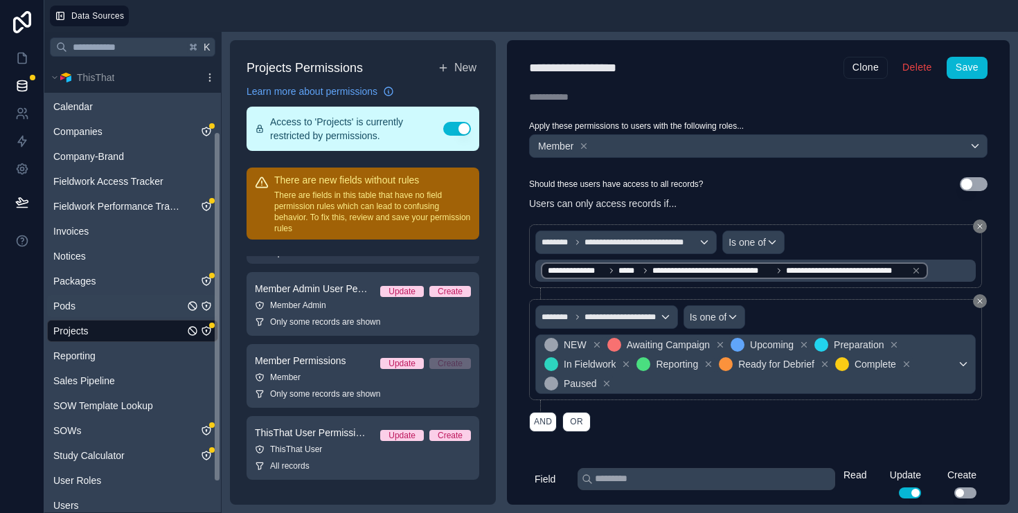
scroll to position [127, 0]
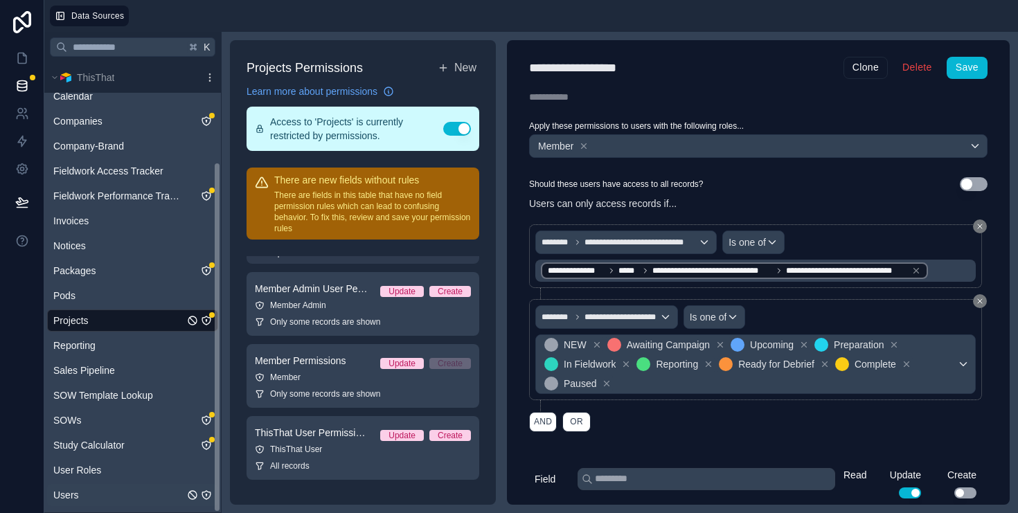
click at [204, 495] on icon "Users" at bounding box center [206, 495] width 11 height 11
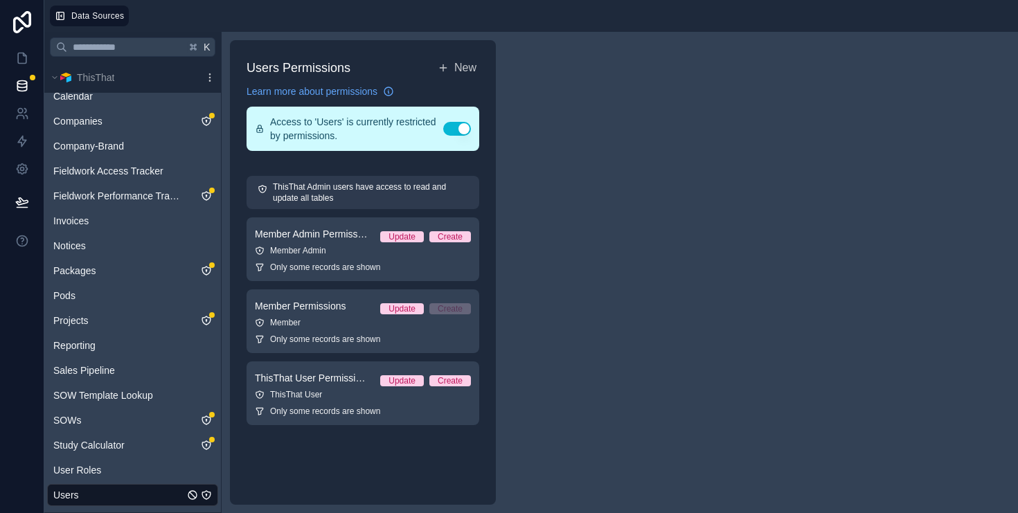
click at [205, 497] on icon "Users" at bounding box center [206, 495] width 11 height 11
click at [207, 495] on icon "Users" at bounding box center [206, 495] width 11 height 11
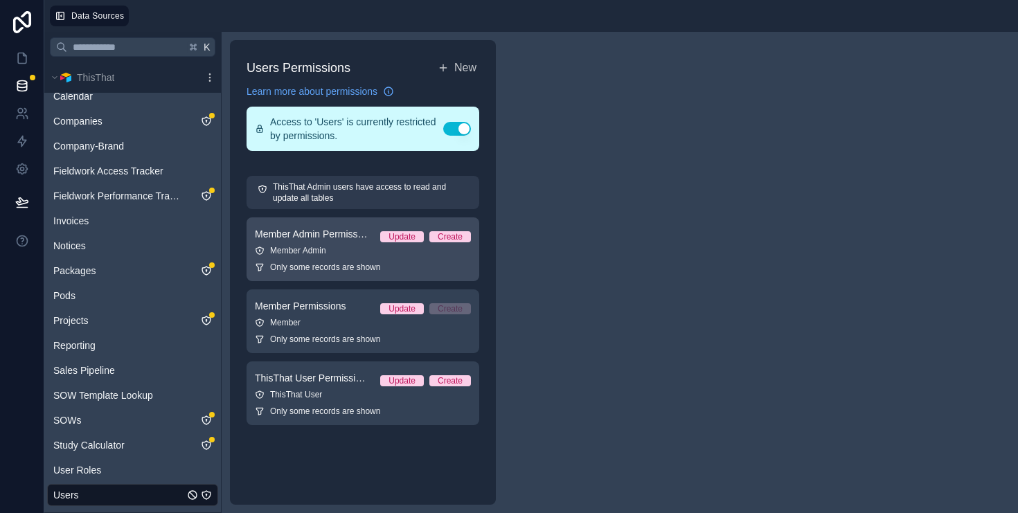
click at [311, 245] on div "Member Admin" at bounding box center [363, 250] width 216 height 11
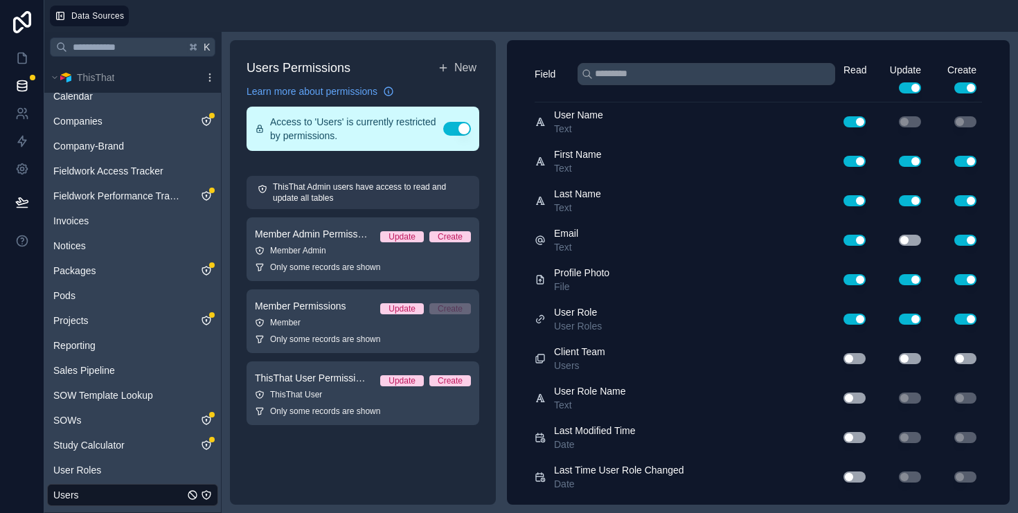
scroll to position [596, 0]
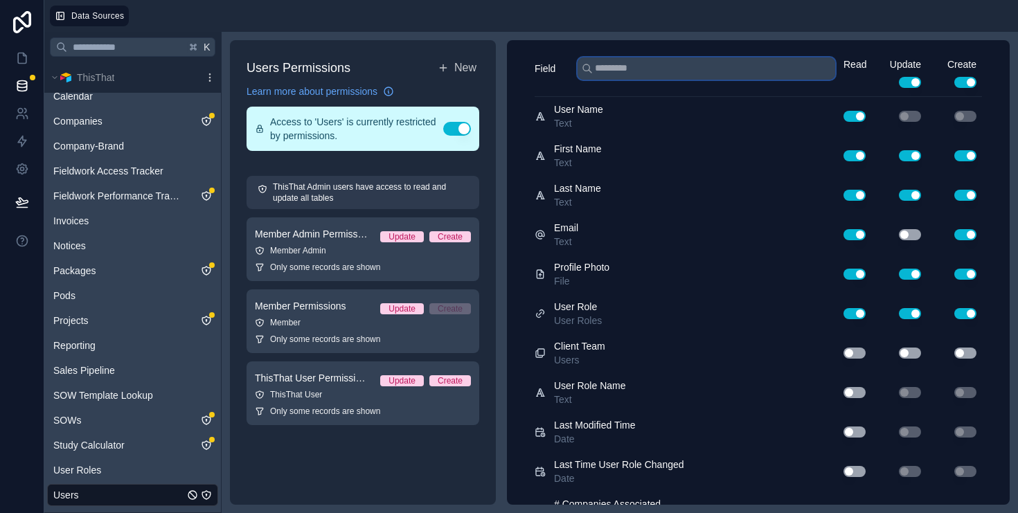
click at [672, 66] on input "text" at bounding box center [707, 69] width 258 height 22
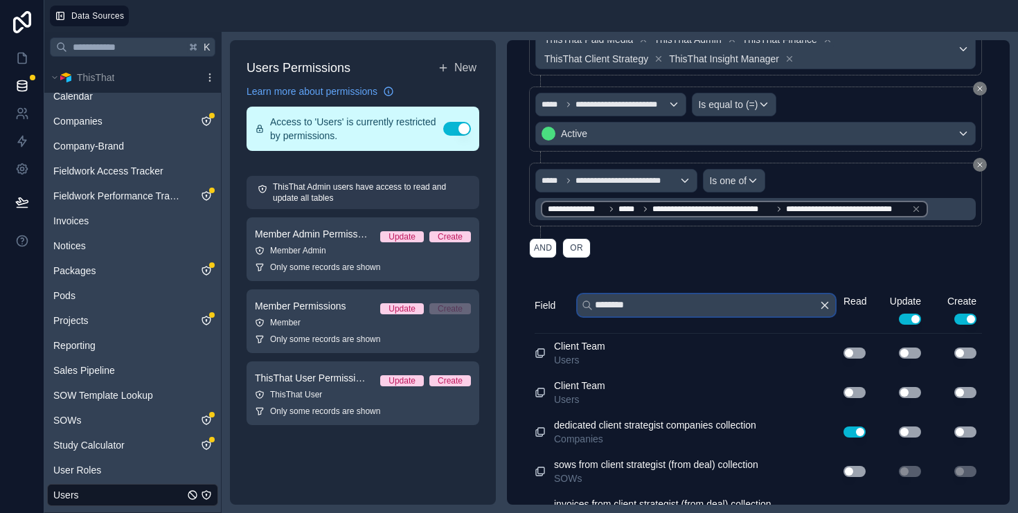
scroll to position [385, 0]
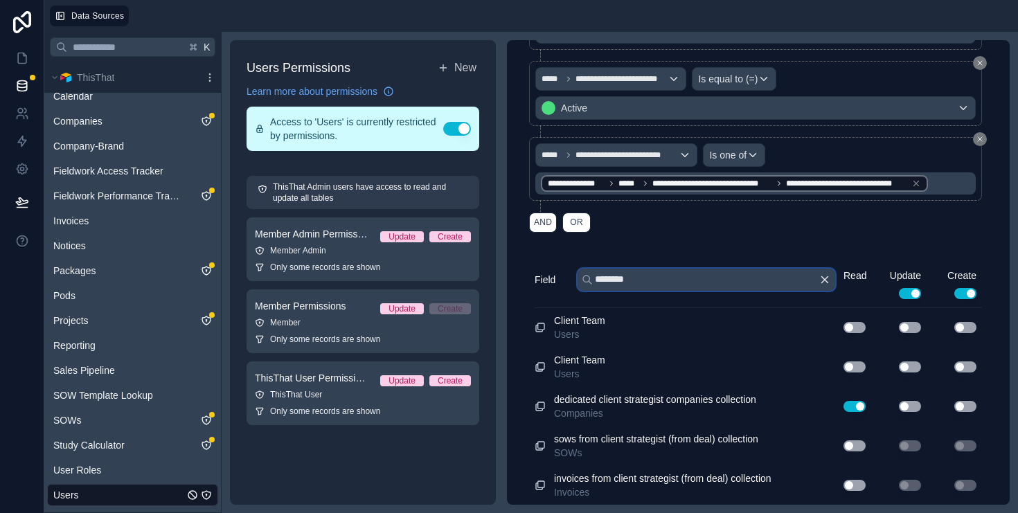
type input "********"
click at [827, 279] on icon "button" at bounding box center [825, 280] width 12 height 12
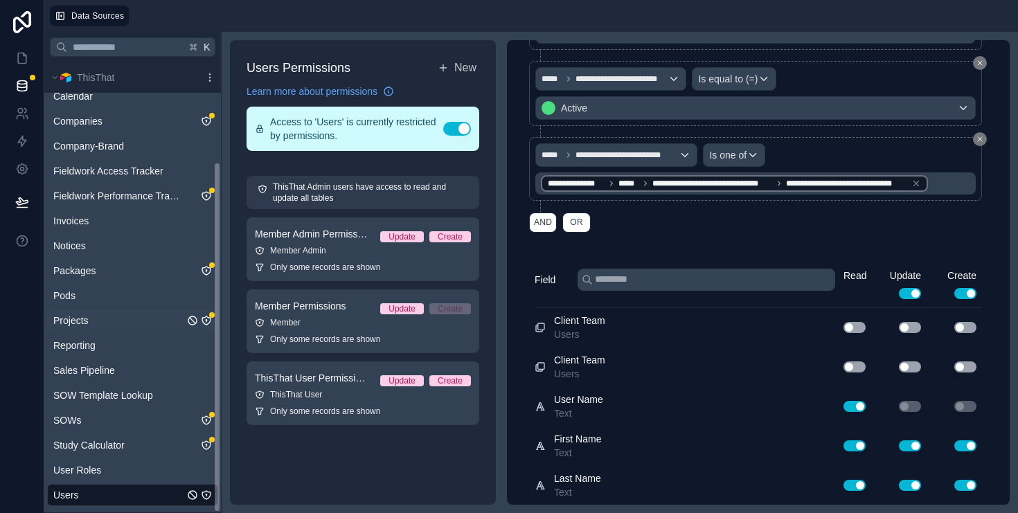
click at [204, 318] on icon "Projects" at bounding box center [206, 320] width 11 height 11
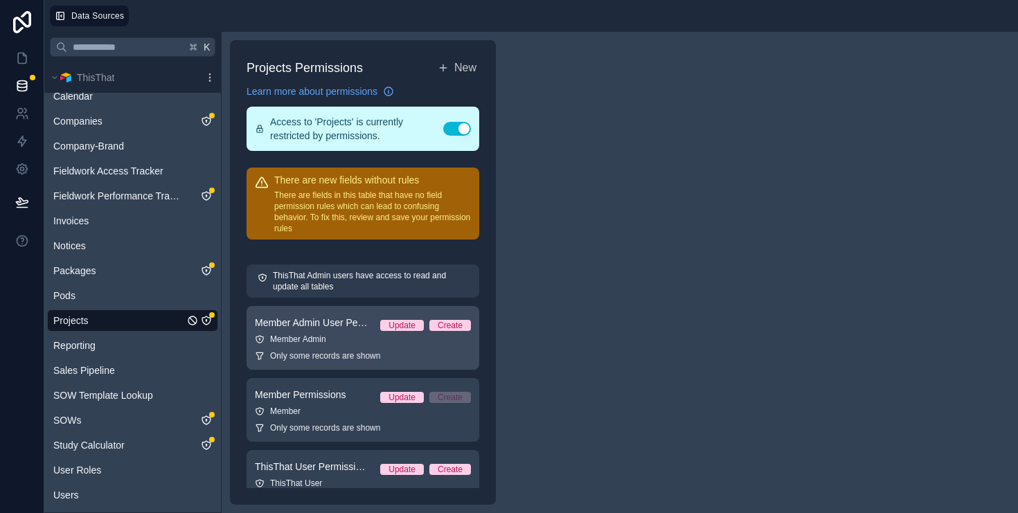
click at [342, 342] on div "Member Admin" at bounding box center [363, 339] width 216 height 11
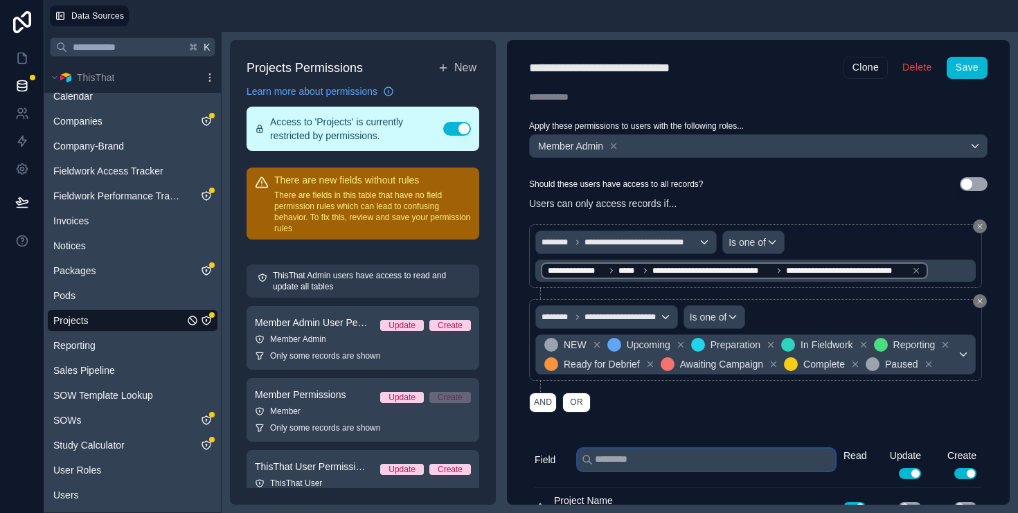
click at [662, 459] on input "text" at bounding box center [707, 460] width 258 height 22
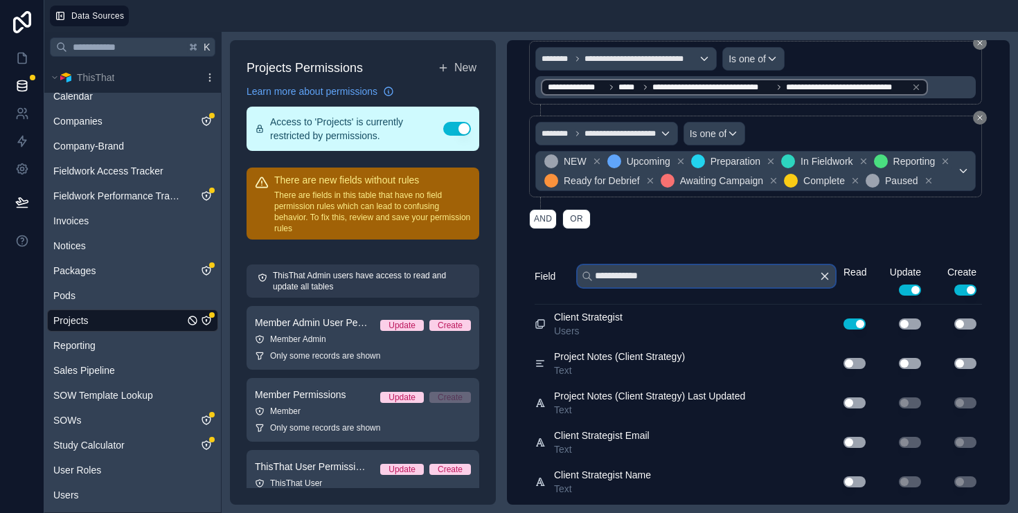
scroll to position [220, 0]
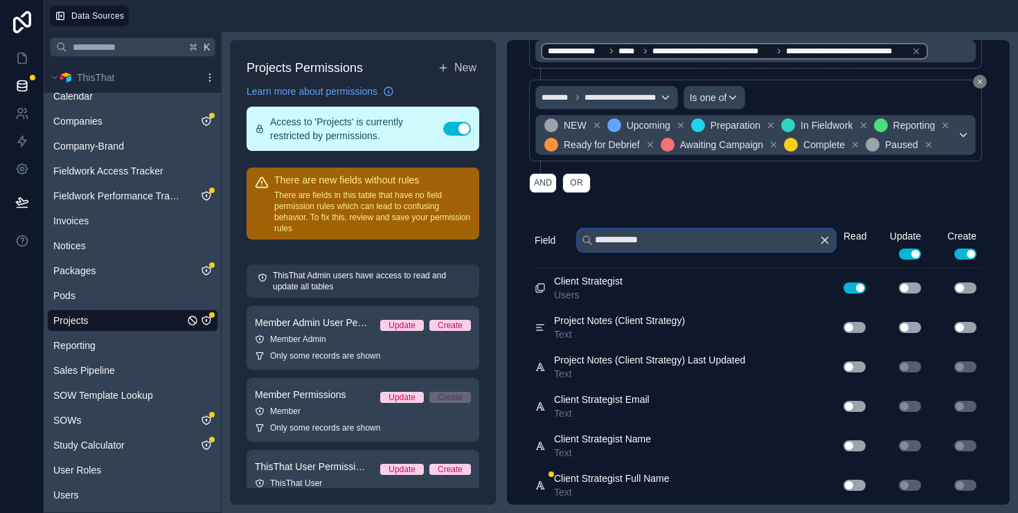
type input "**********"
click at [859, 409] on button "Use setting" at bounding box center [855, 406] width 22 height 11
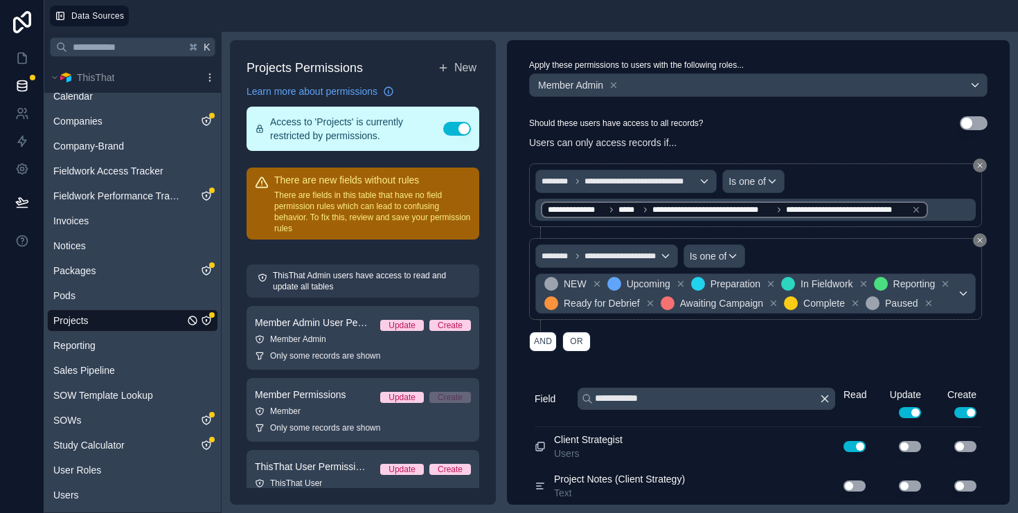
scroll to position [0, 0]
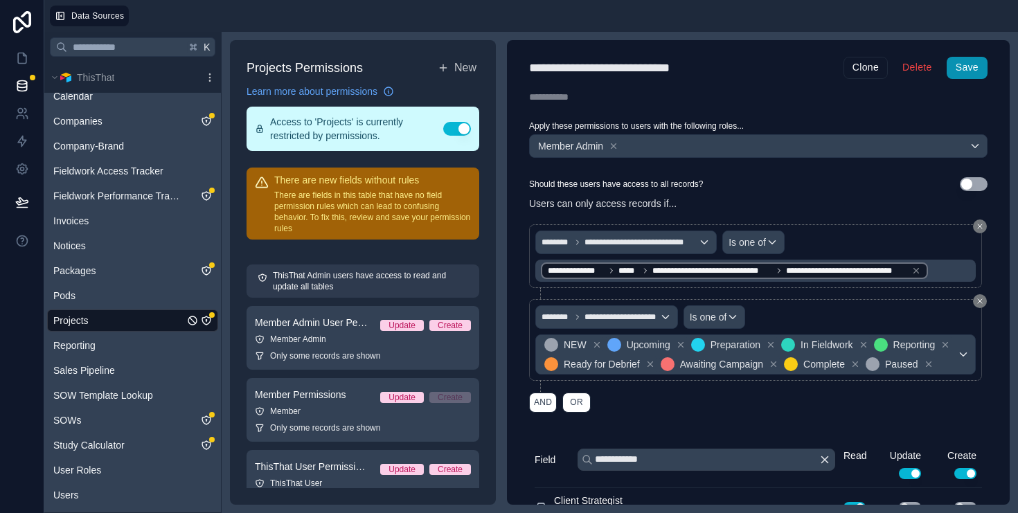
click at [977, 71] on button "Save" at bounding box center [967, 68] width 41 height 22
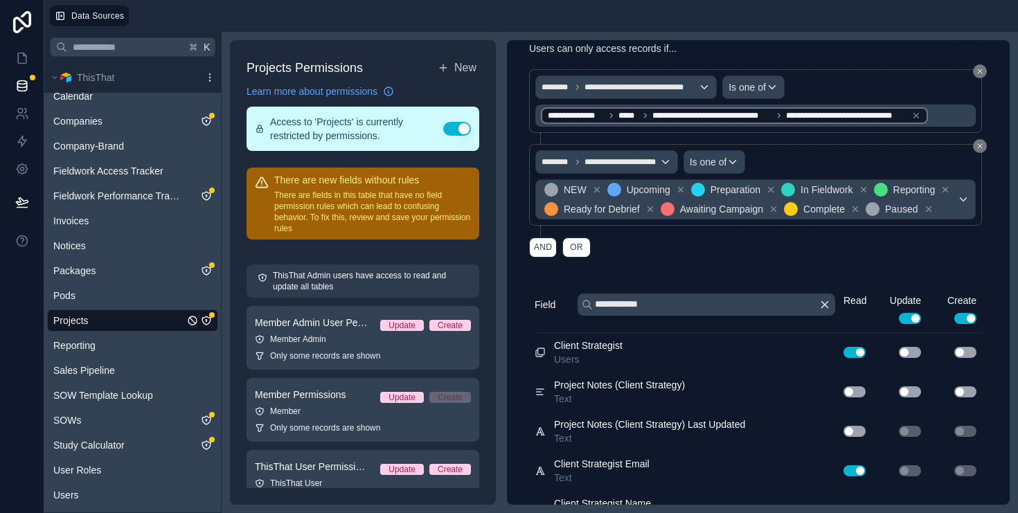
scroll to position [220, 0]
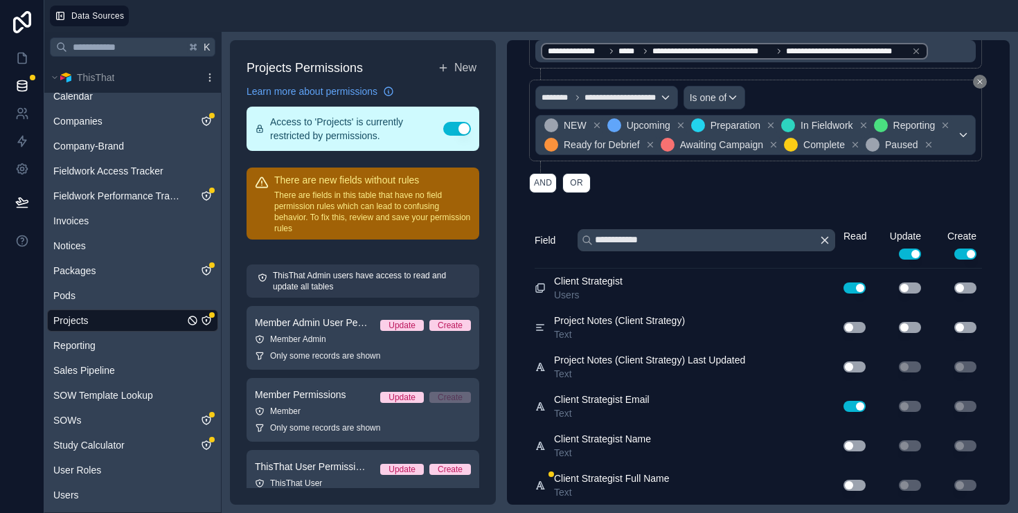
click at [854, 448] on button "Use setting" at bounding box center [855, 446] width 22 height 11
click at [859, 483] on button "Use setting" at bounding box center [855, 485] width 22 height 11
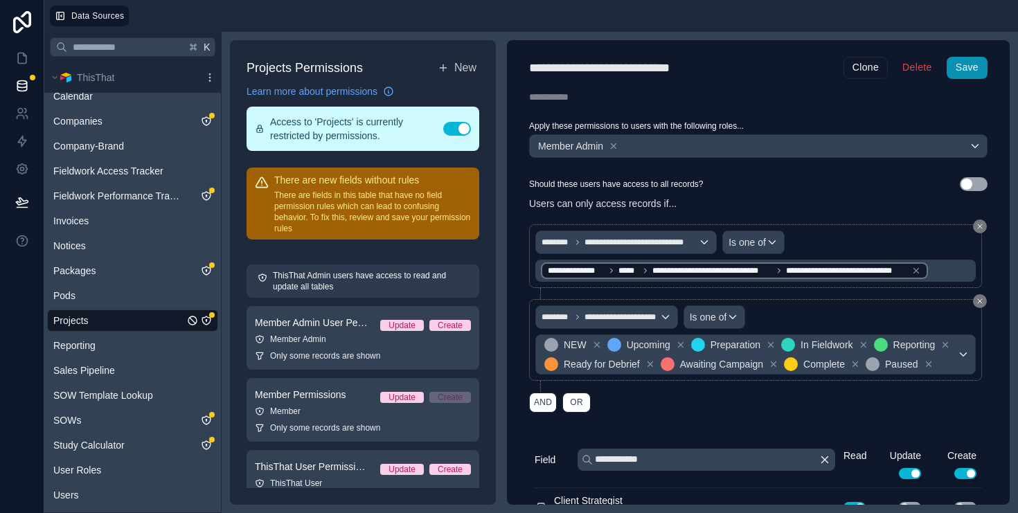
click at [976, 71] on button "Save" at bounding box center [967, 68] width 41 height 22
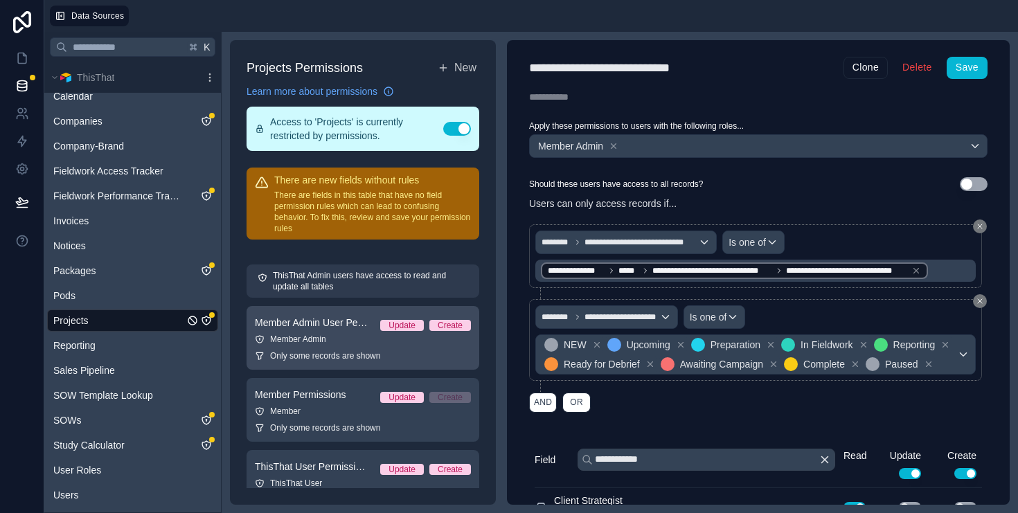
click at [311, 402] on div "Member Permissions Update Create" at bounding box center [363, 395] width 216 height 17
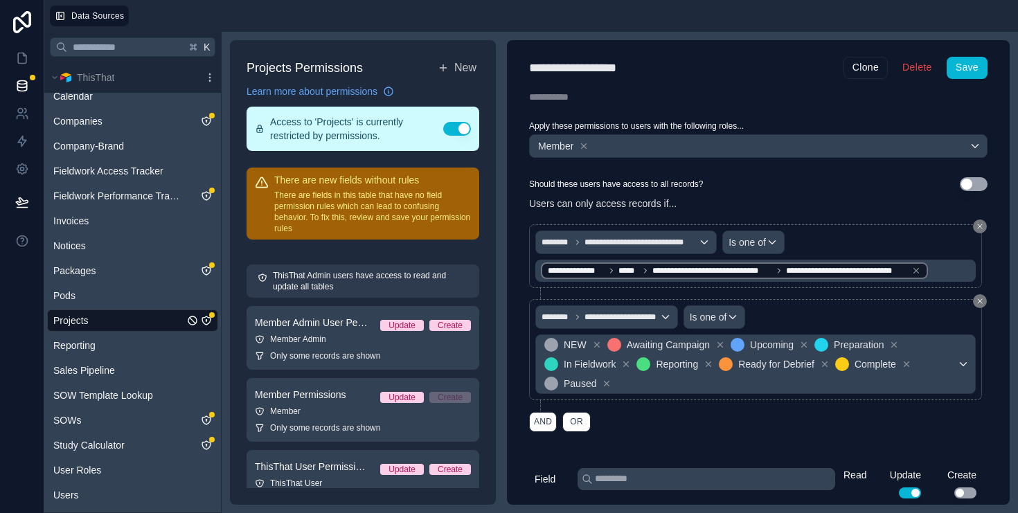
scroll to position [153, 0]
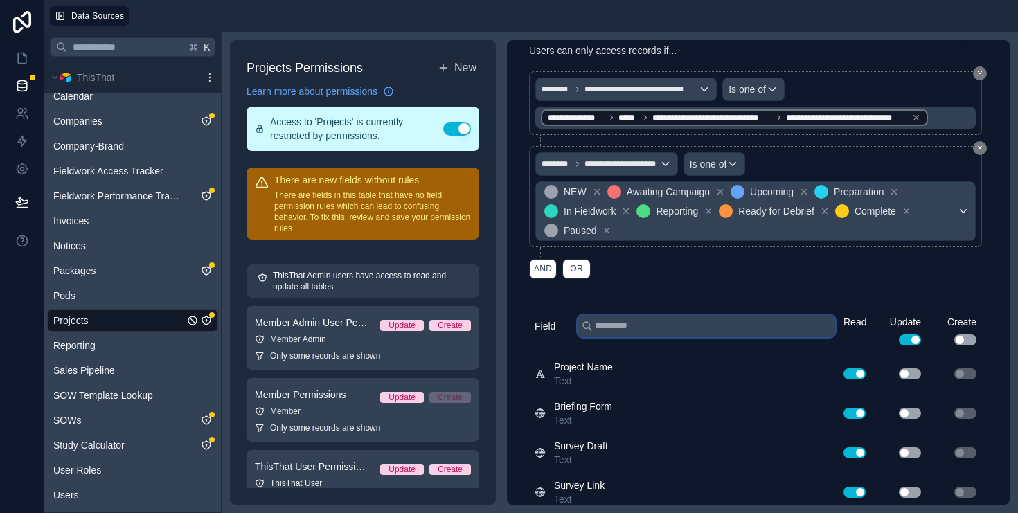
click at [651, 324] on input "text" at bounding box center [707, 326] width 258 height 22
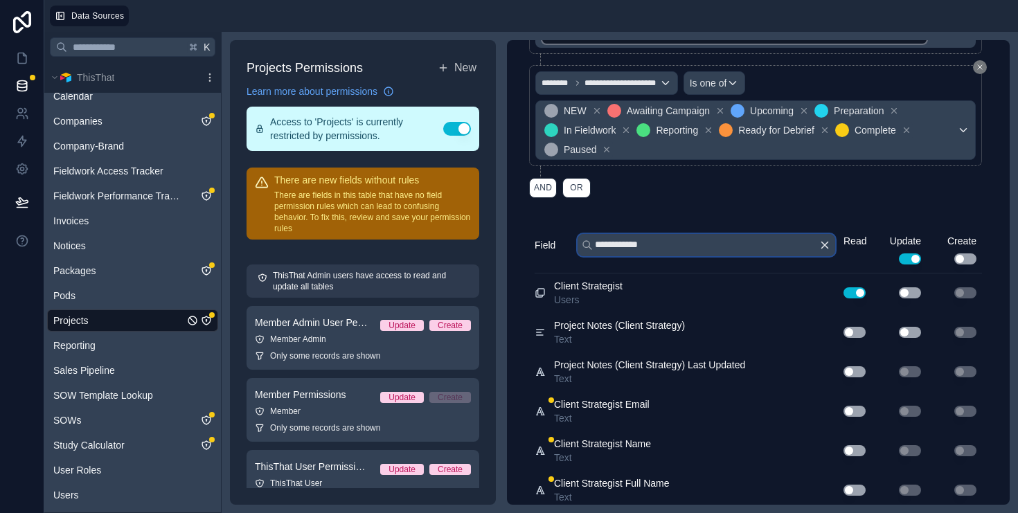
scroll to position [239, 0]
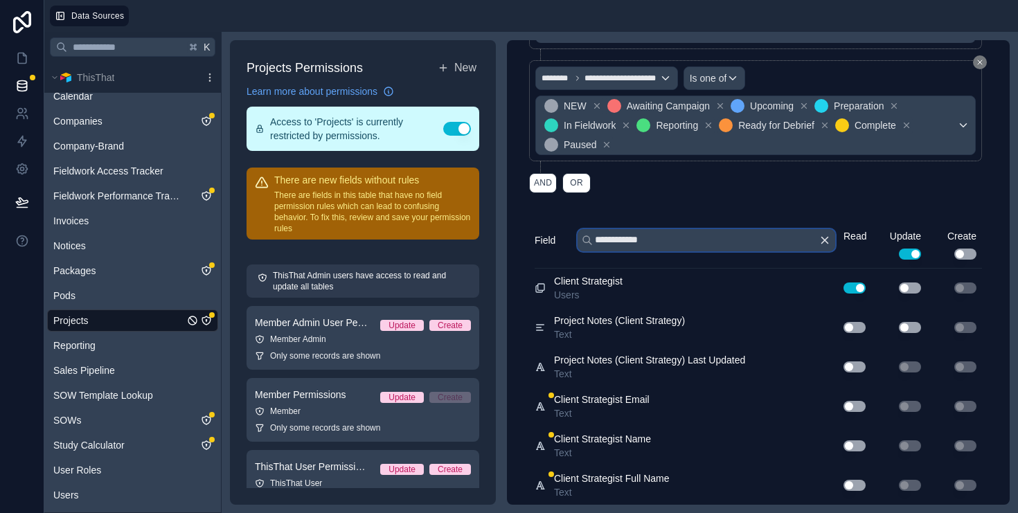
type input "**********"
click at [849, 405] on button "Use setting" at bounding box center [855, 406] width 22 height 11
click at [856, 487] on button "Use setting" at bounding box center [855, 485] width 22 height 11
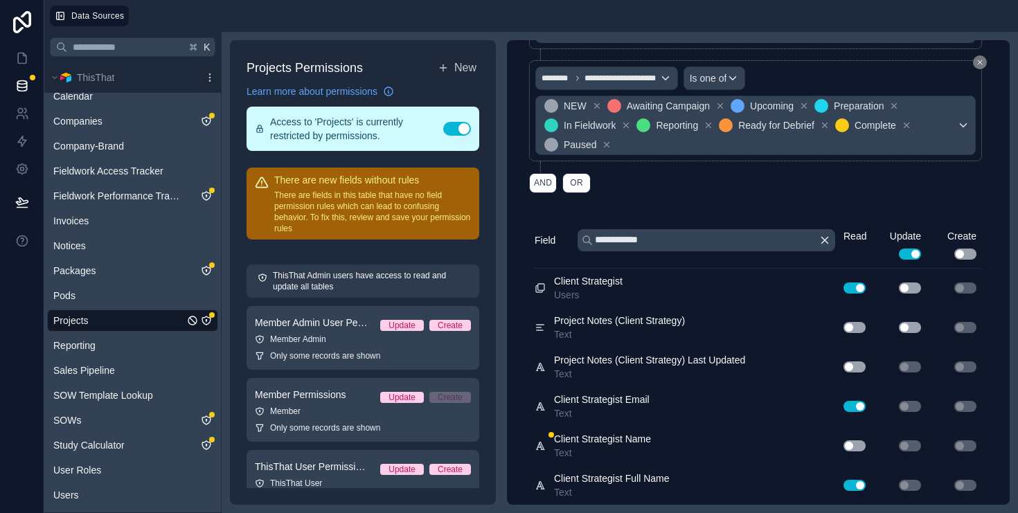
click at [857, 445] on button "Use setting" at bounding box center [855, 446] width 22 height 11
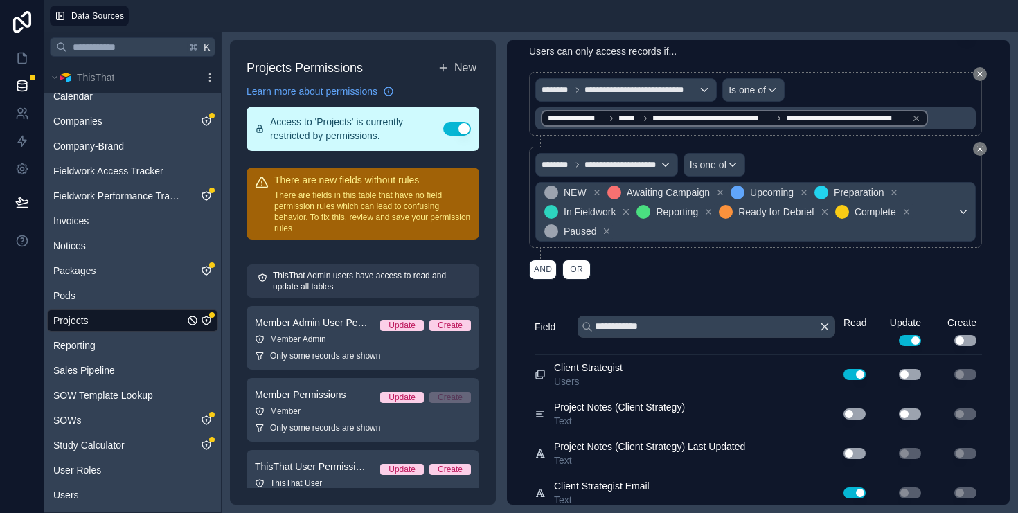
scroll to position [0, 0]
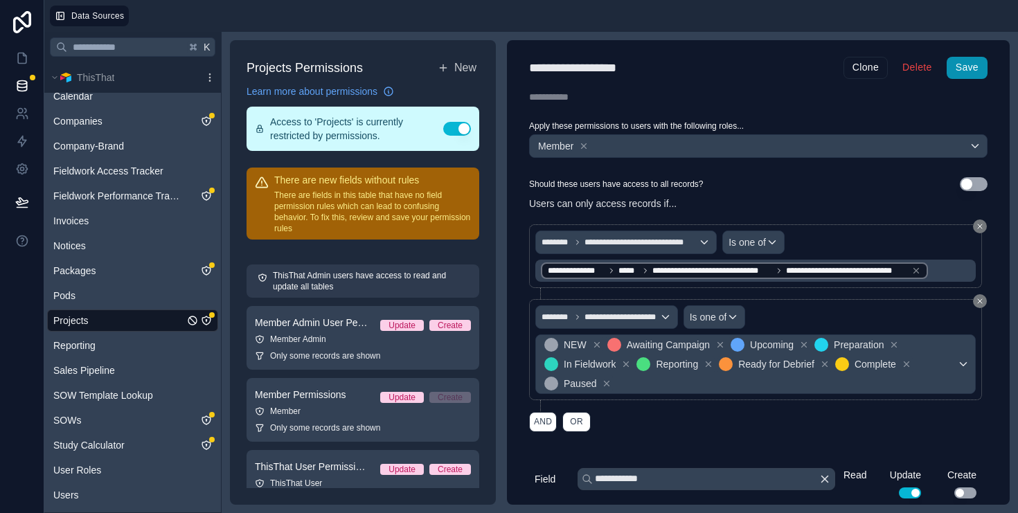
click at [974, 70] on button "Save" at bounding box center [967, 68] width 41 height 22
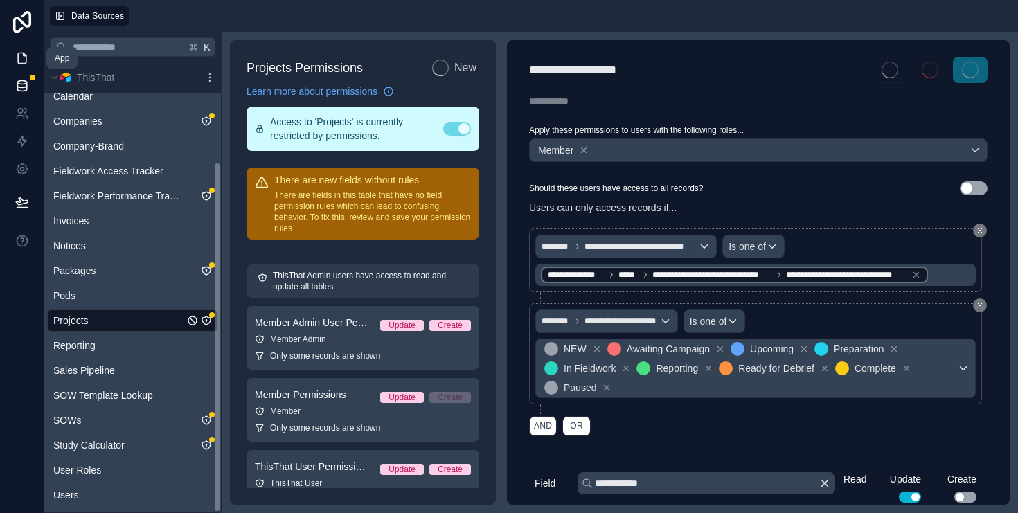
click at [20, 63] on icon at bounding box center [22, 58] width 8 height 10
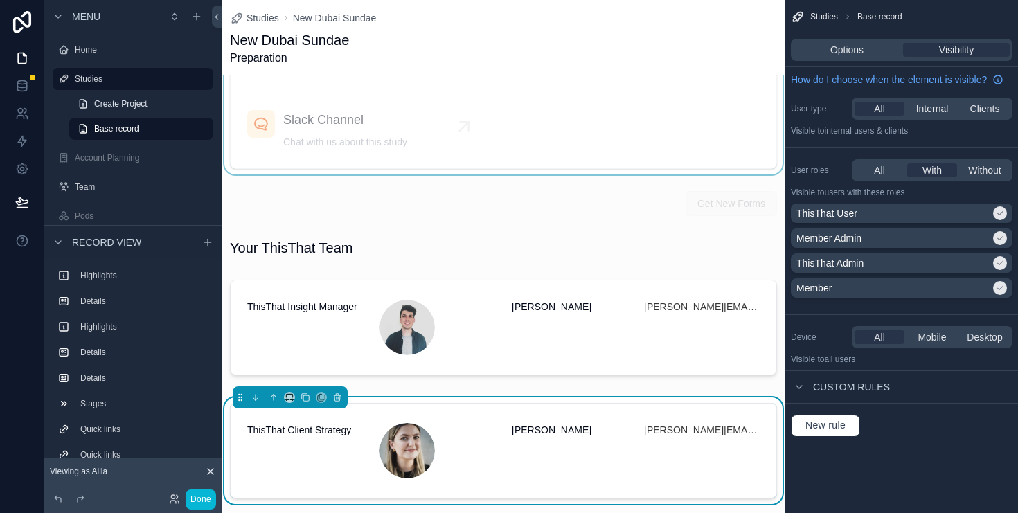
scroll to position [1843, 0]
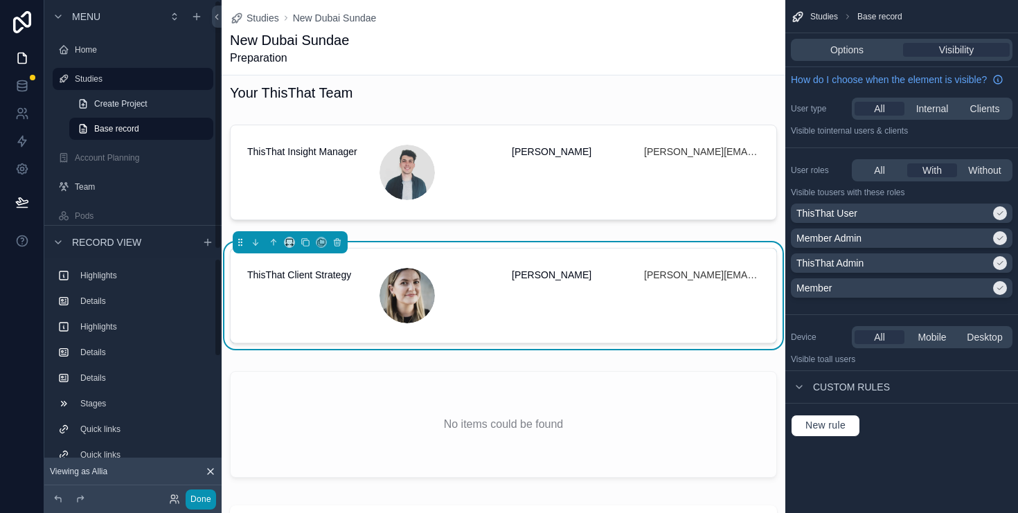
click at [204, 501] on button "Done" at bounding box center [201, 500] width 30 height 20
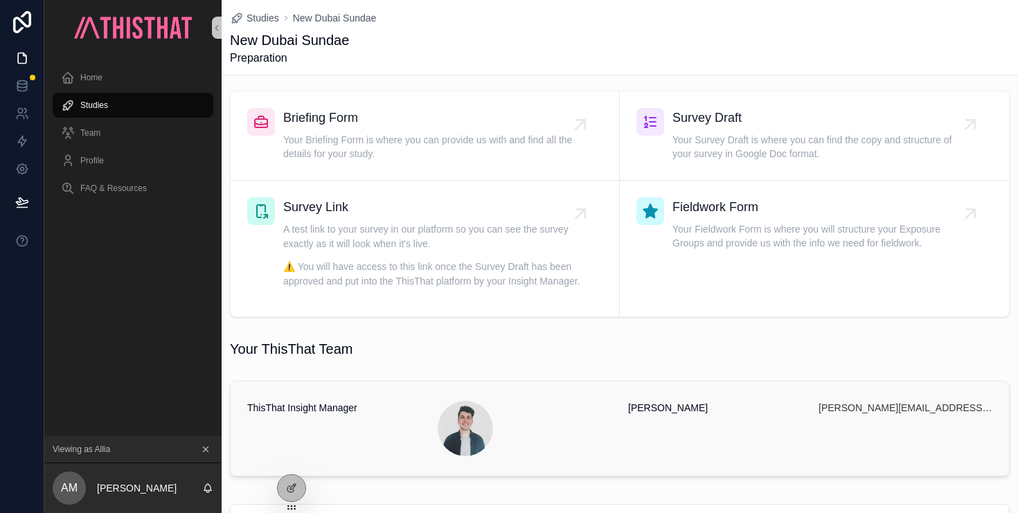
scroll to position [0, 0]
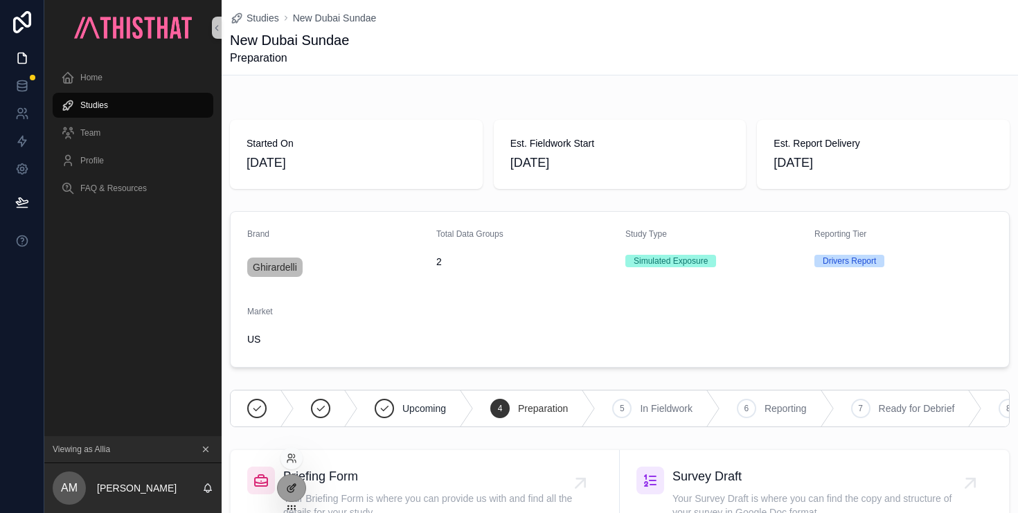
click at [290, 493] on icon at bounding box center [291, 489] width 6 height 6
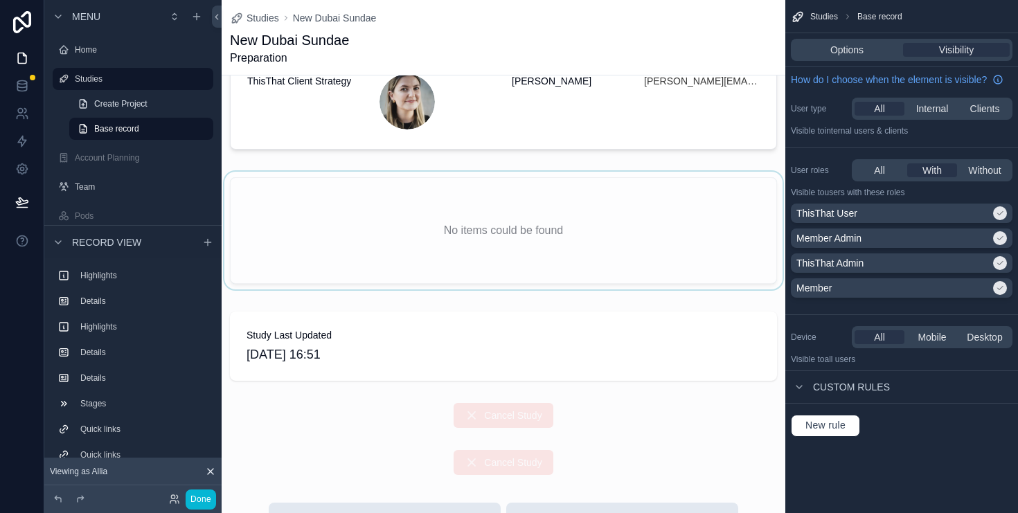
scroll to position [1771, 0]
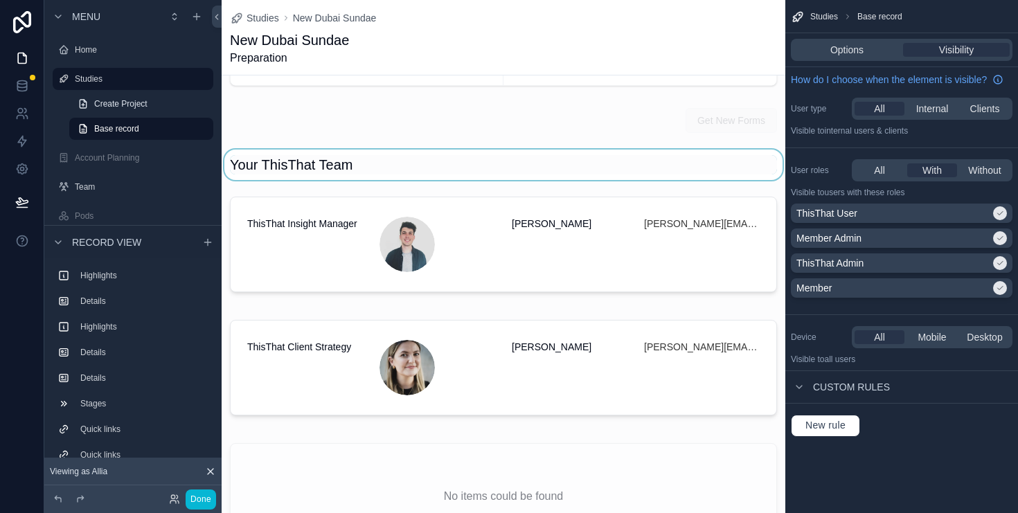
click at [337, 163] on div "scrollable content" at bounding box center [504, 165] width 564 height 30
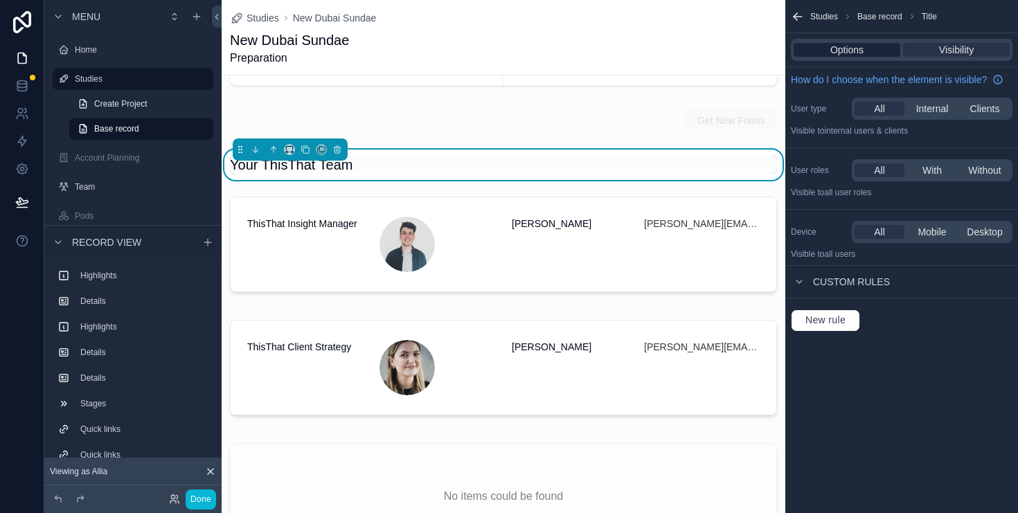
click at [851, 50] on span "Options" at bounding box center [847, 50] width 33 height 14
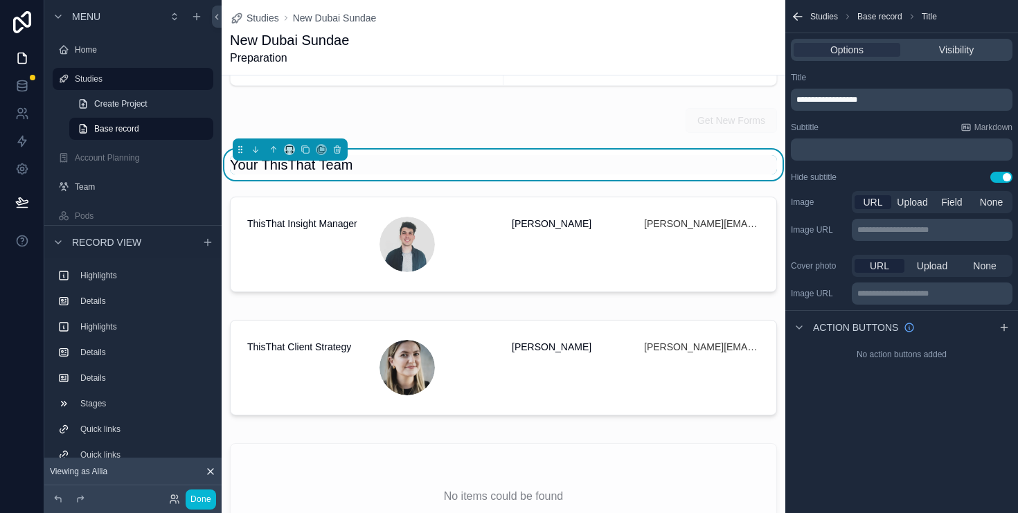
click at [840, 98] on span "**********" at bounding box center [827, 100] width 61 height 8
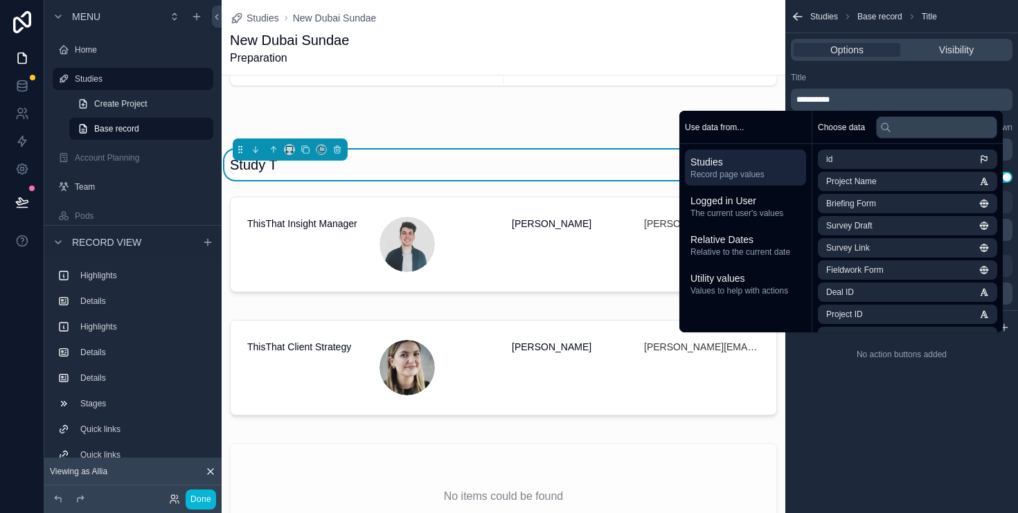
click at [872, 81] on div "Title" at bounding box center [902, 77] width 222 height 11
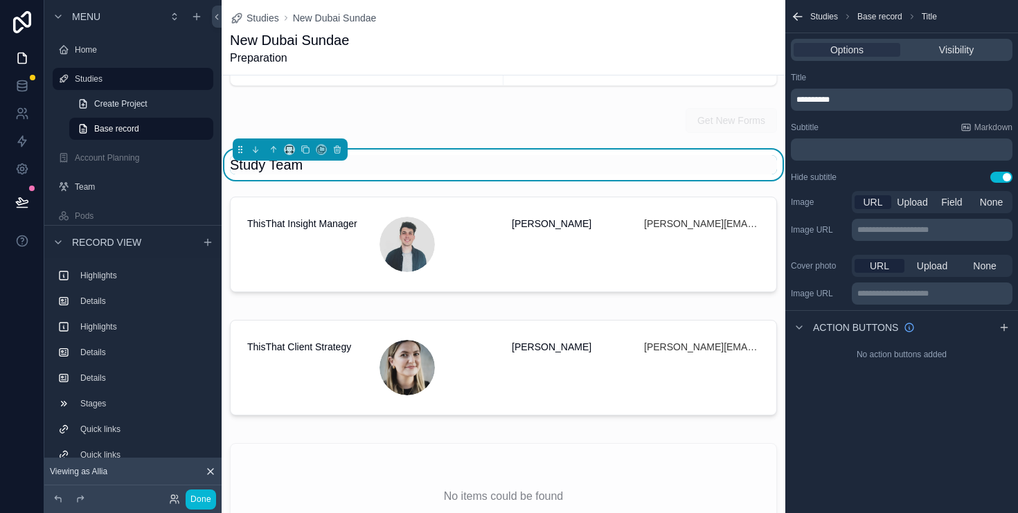
click at [827, 139] on div "﻿" at bounding box center [902, 150] width 222 height 22
click at [820, 150] on p "﻿" at bounding box center [903, 149] width 213 height 11
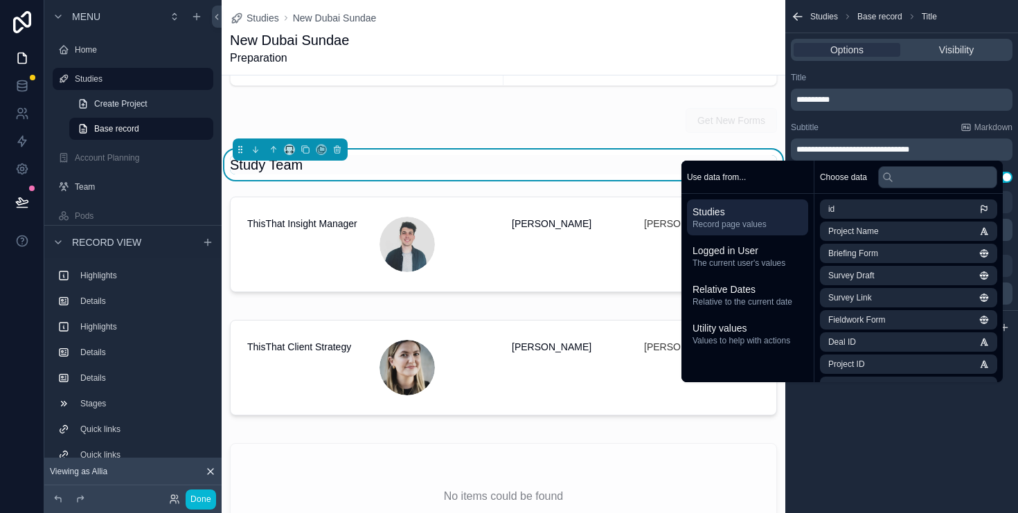
click at [836, 119] on div "**********" at bounding box center [902, 128] width 233 height 122
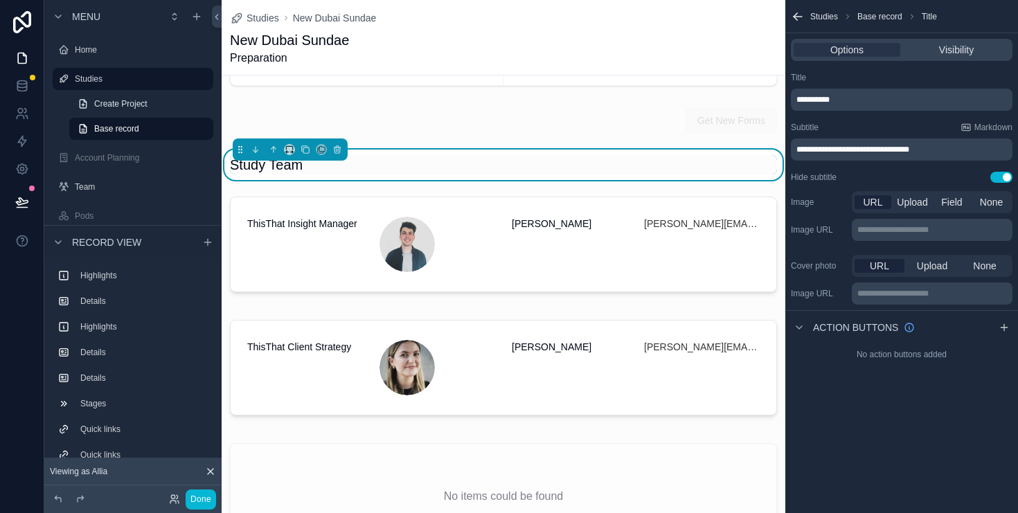
click at [863, 175] on div "Hide subtitle Use setting" at bounding box center [902, 177] width 222 height 11
click at [1005, 180] on button "Use setting" at bounding box center [1002, 177] width 22 height 11
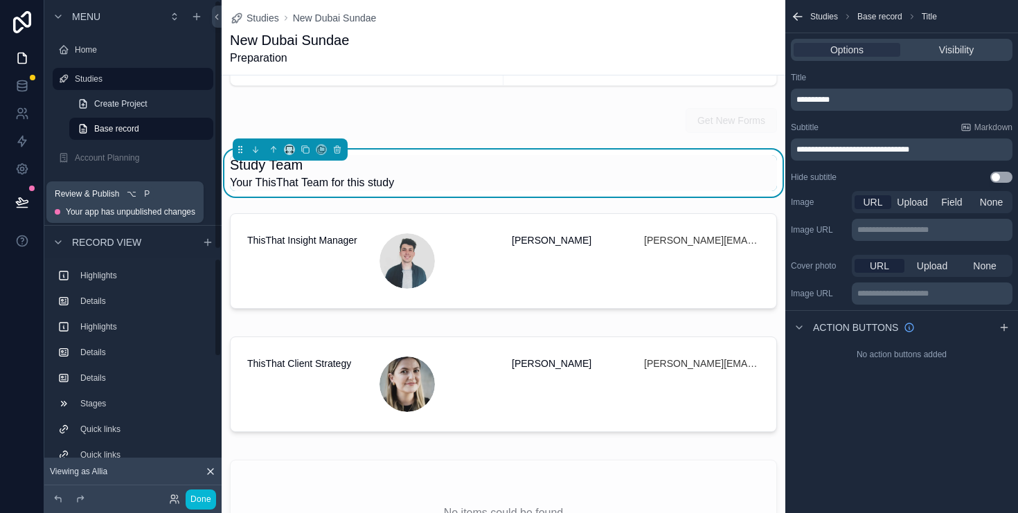
click at [16, 201] on icon at bounding box center [22, 201] width 12 height 7
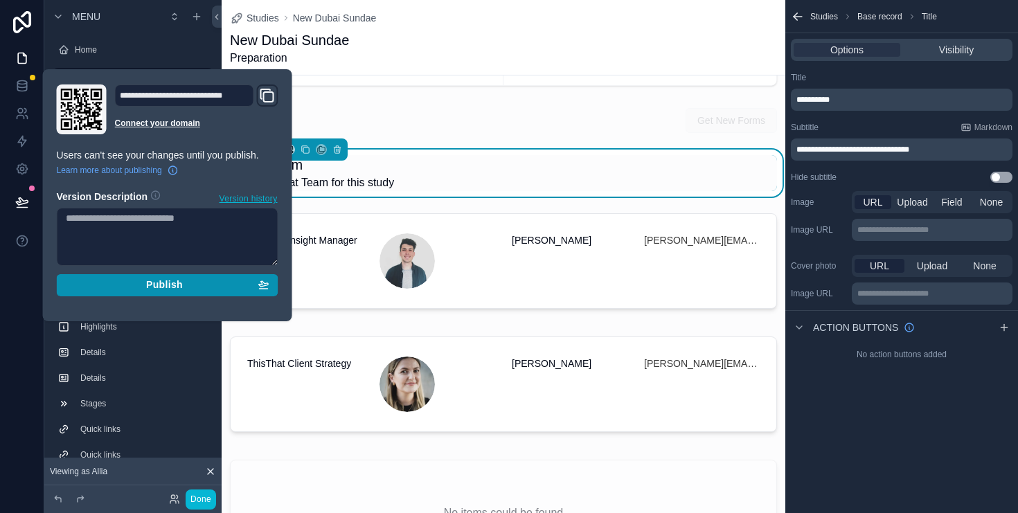
click at [136, 285] on div "Publish" at bounding box center [168, 285] width 204 height 12
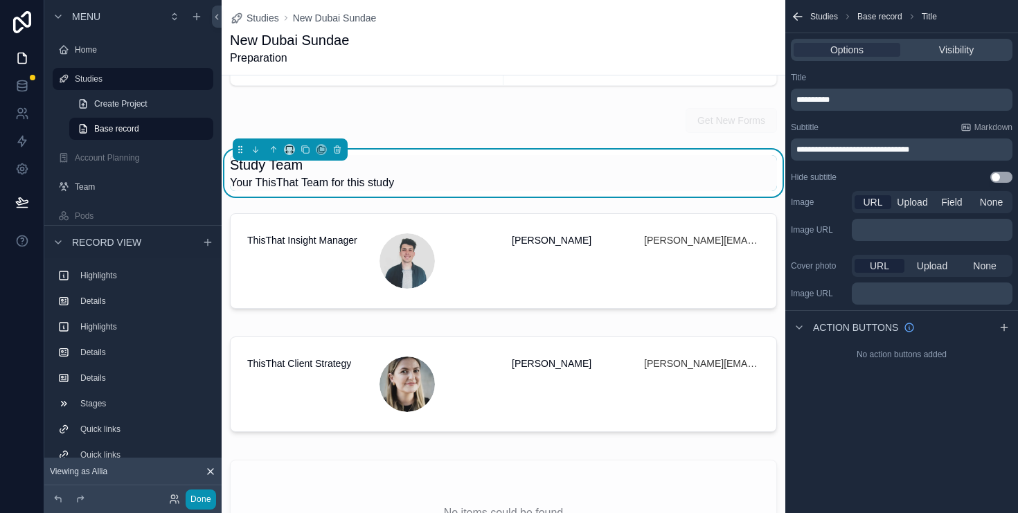
click at [201, 500] on button "Done" at bounding box center [201, 500] width 30 height 20
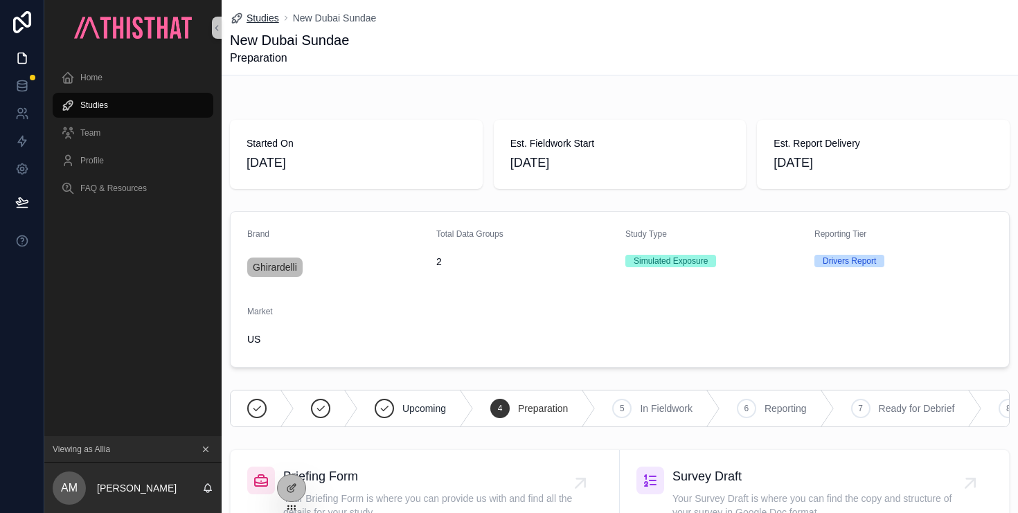
click at [262, 15] on span "Studies" at bounding box center [263, 18] width 33 height 14
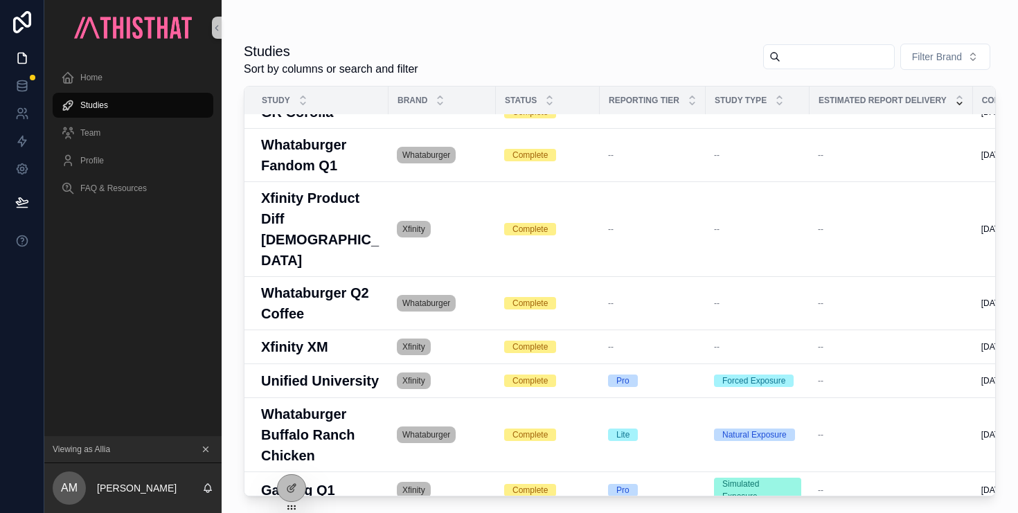
scroll to position [2245, 0]
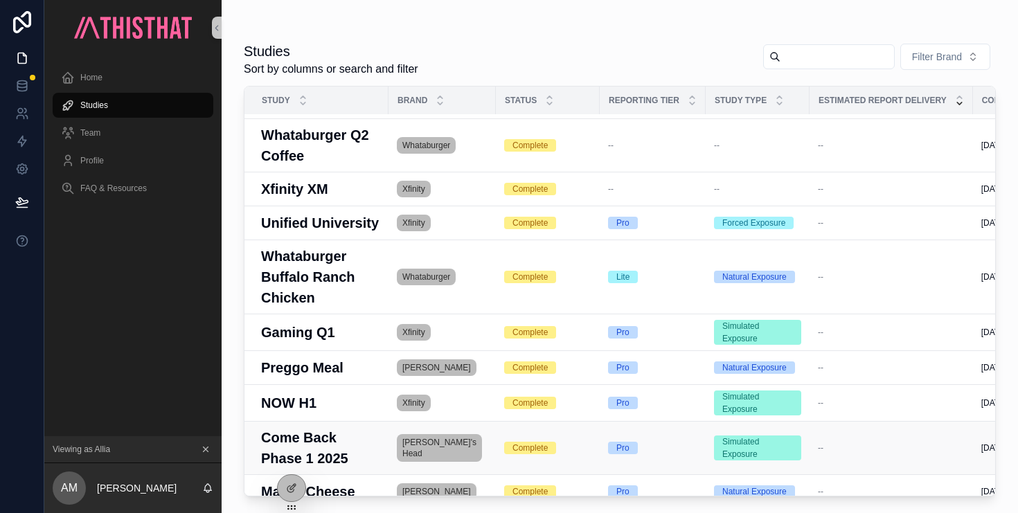
click at [327, 427] on h3 "Come Back Phase 1 2025" at bounding box center [320, 448] width 119 height 42
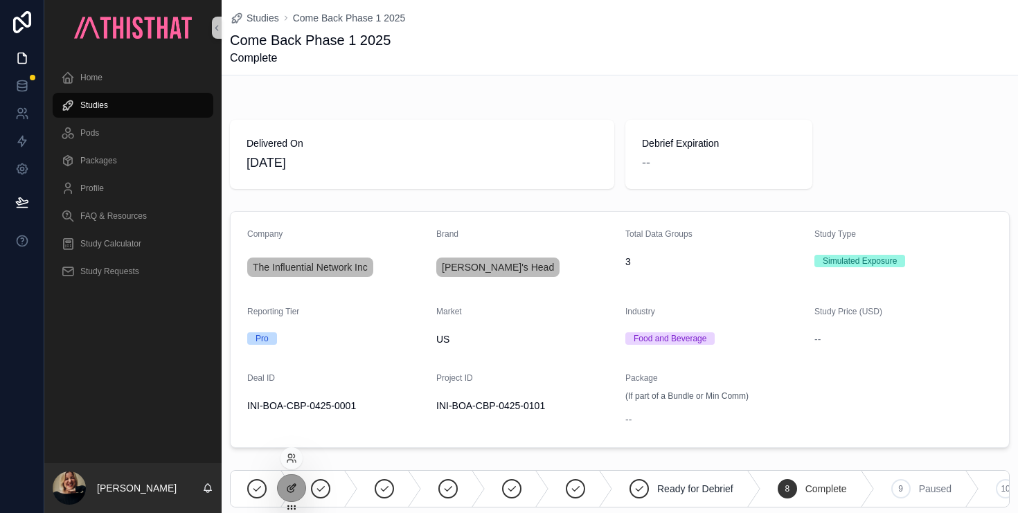
click at [292, 489] on icon at bounding box center [291, 488] width 11 height 11
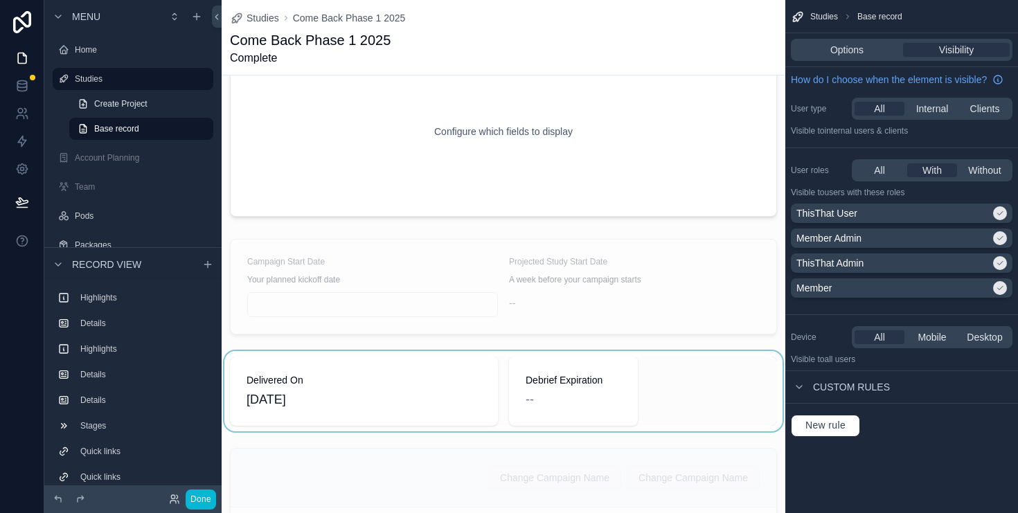
scroll to position [73, 0]
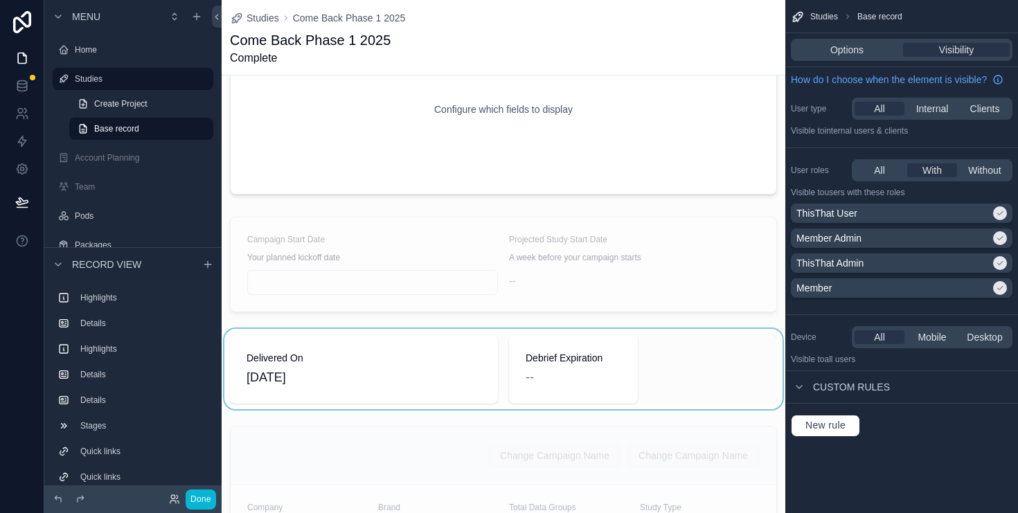
click at [607, 370] on div "scrollable content" at bounding box center [504, 369] width 564 height 80
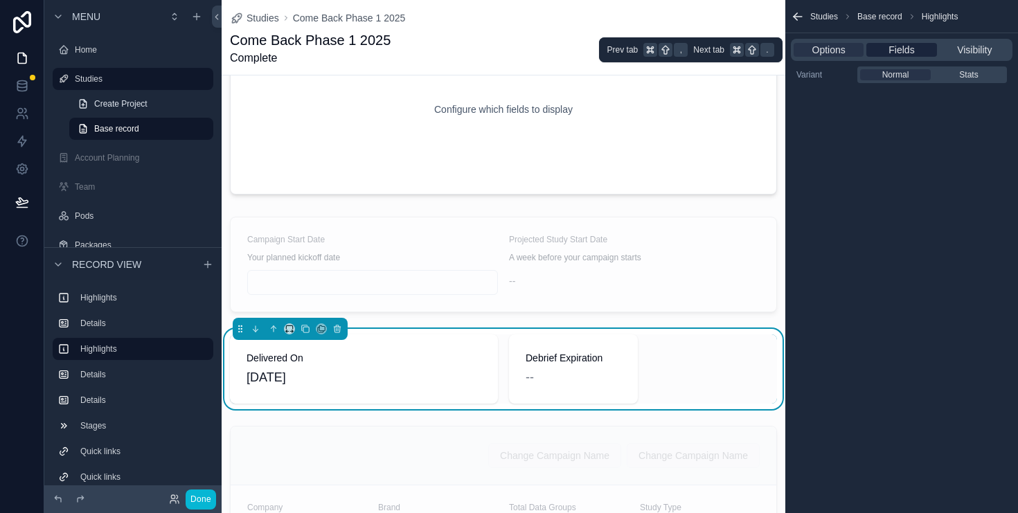
click at [910, 44] on span "Fields" at bounding box center [902, 50] width 26 height 14
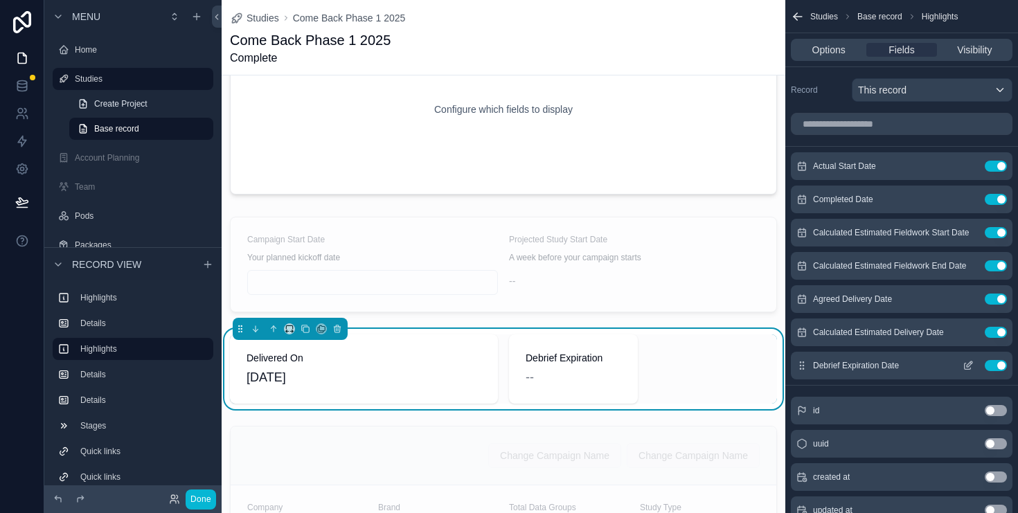
click at [968, 367] on icon "scrollable content" at bounding box center [968, 365] width 11 height 11
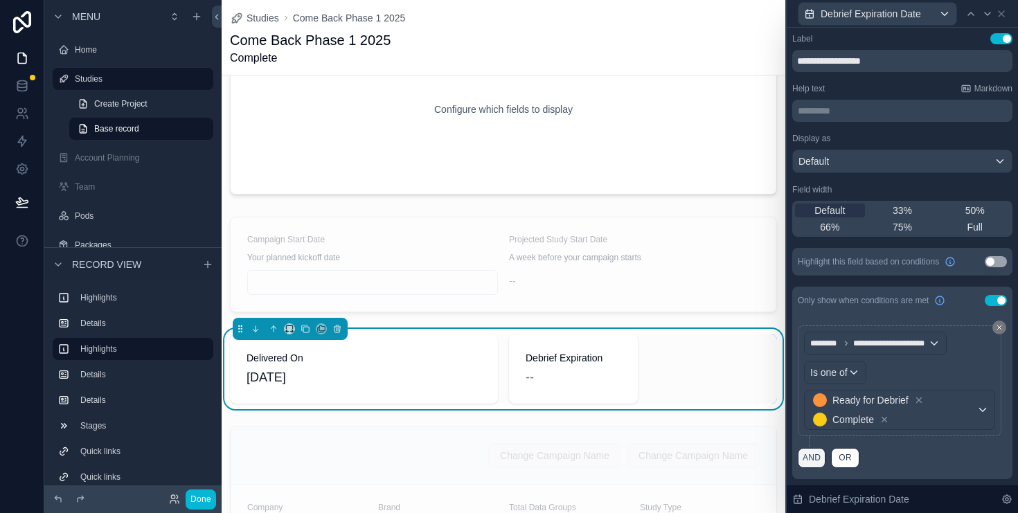
click at [813, 461] on button "AND" at bounding box center [812, 458] width 28 height 20
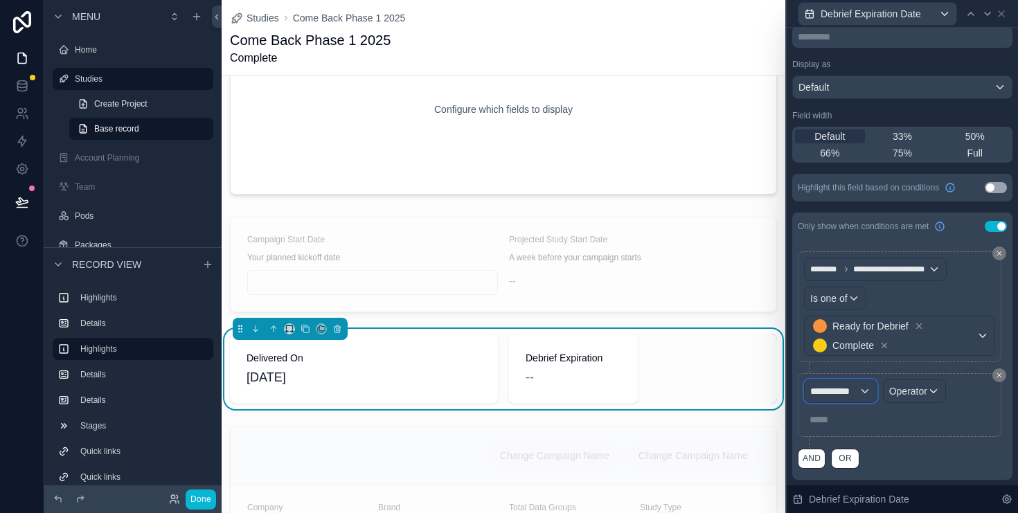
click at [854, 398] on span "**********" at bounding box center [835, 392] width 48 height 14
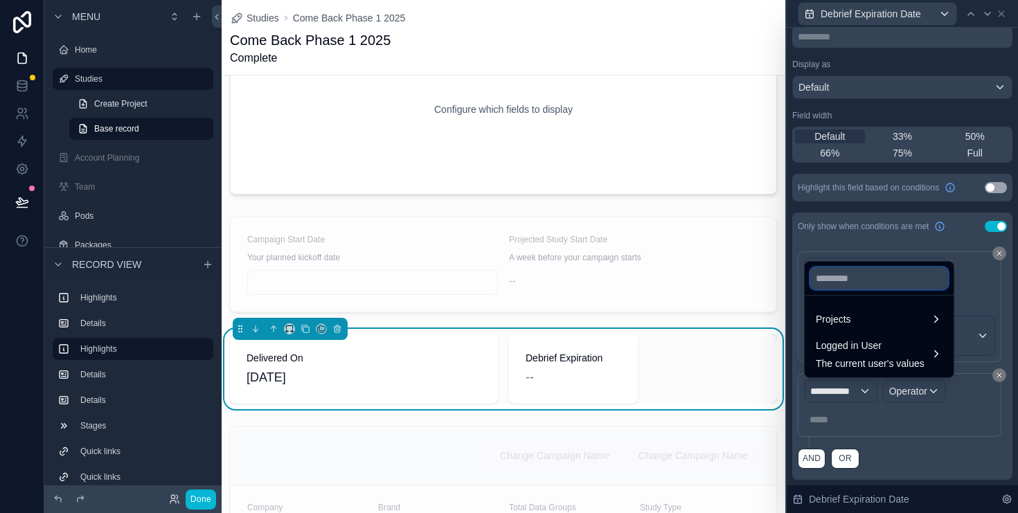
click at [870, 270] on input "text" at bounding box center [880, 278] width 138 height 22
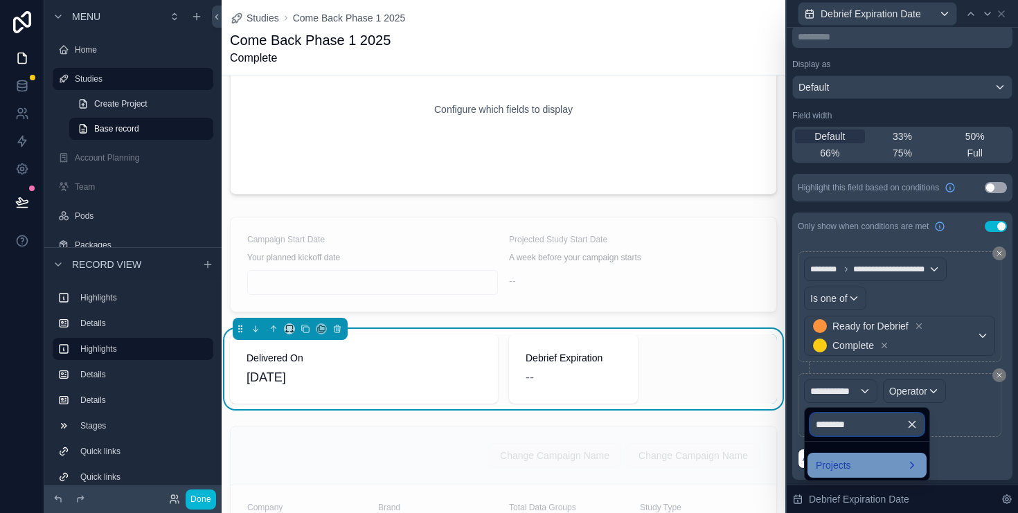
type input "*******"
click at [892, 462] on div "Projects" at bounding box center [867, 465] width 103 height 17
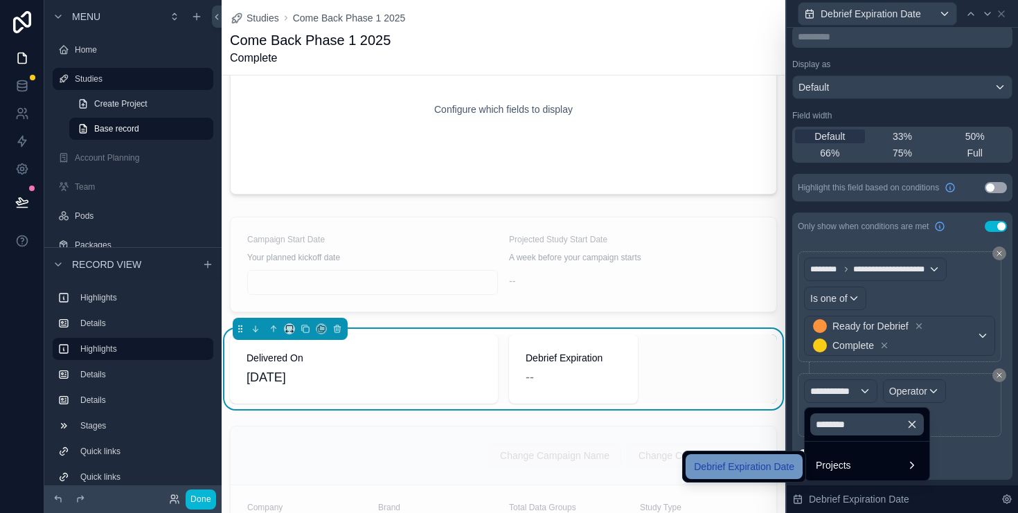
click at [779, 469] on span "Debrief Expiration Date" at bounding box center [744, 467] width 100 height 17
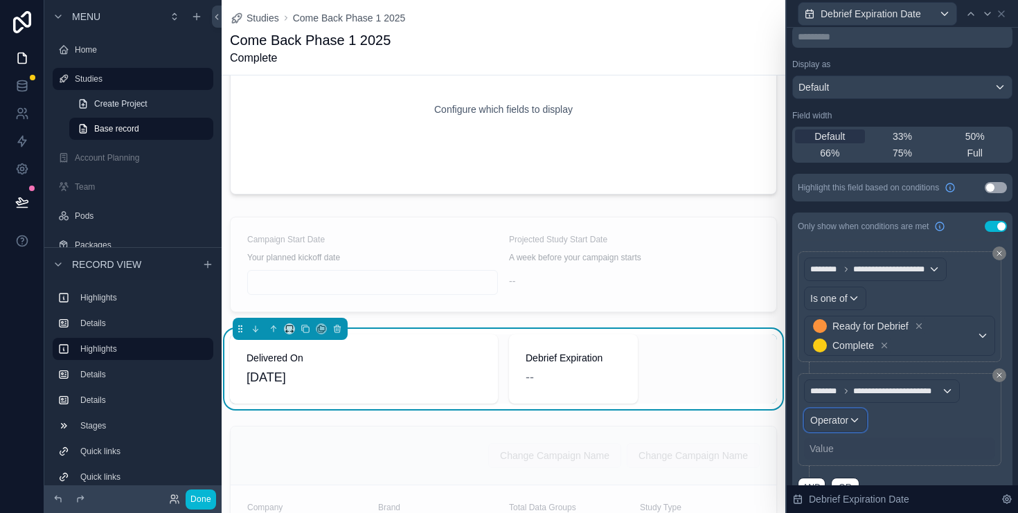
click at [845, 430] on div "Operator" at bounding box center [836, 420] width 62 height 22
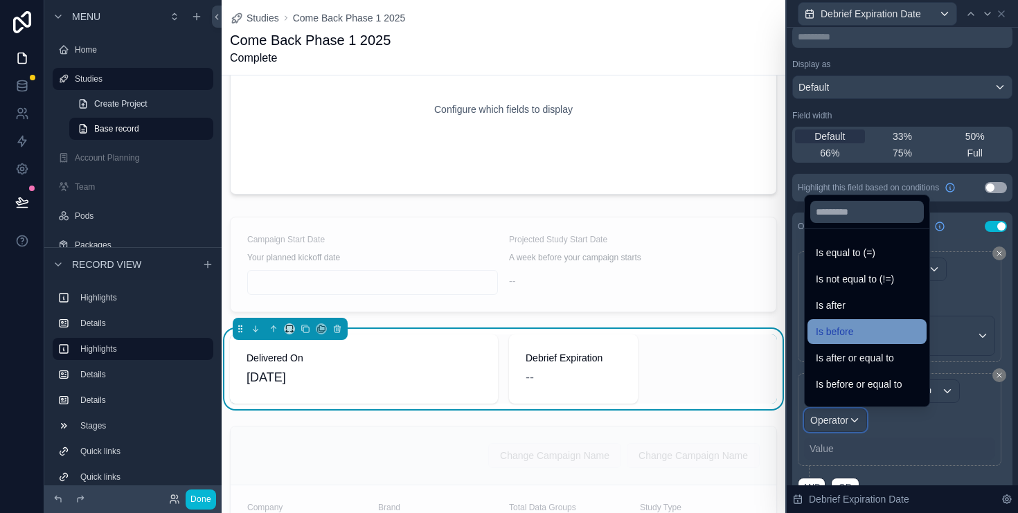
scroll to position [46, 0]
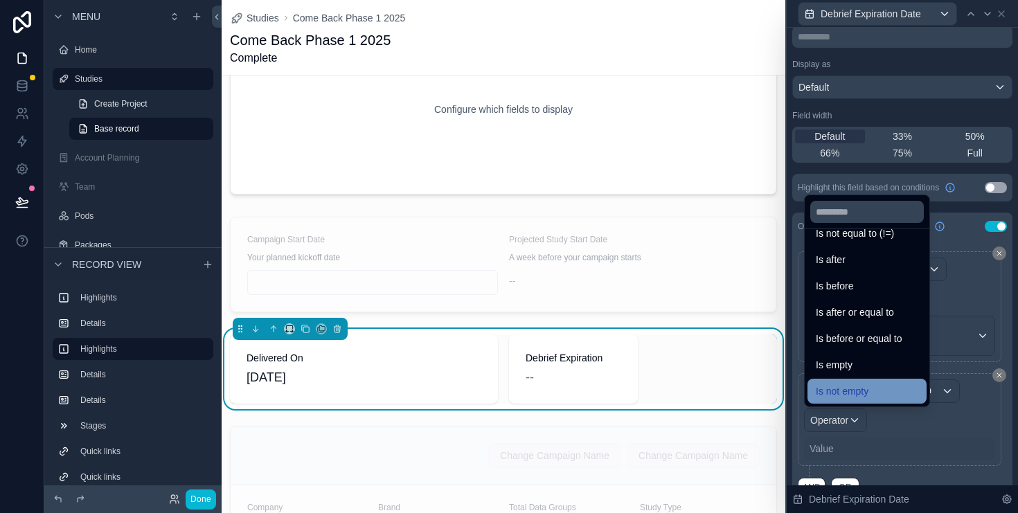
click at [856, 400] on div "Is not empty" at bounding box center [867, 391] width 119 height 25
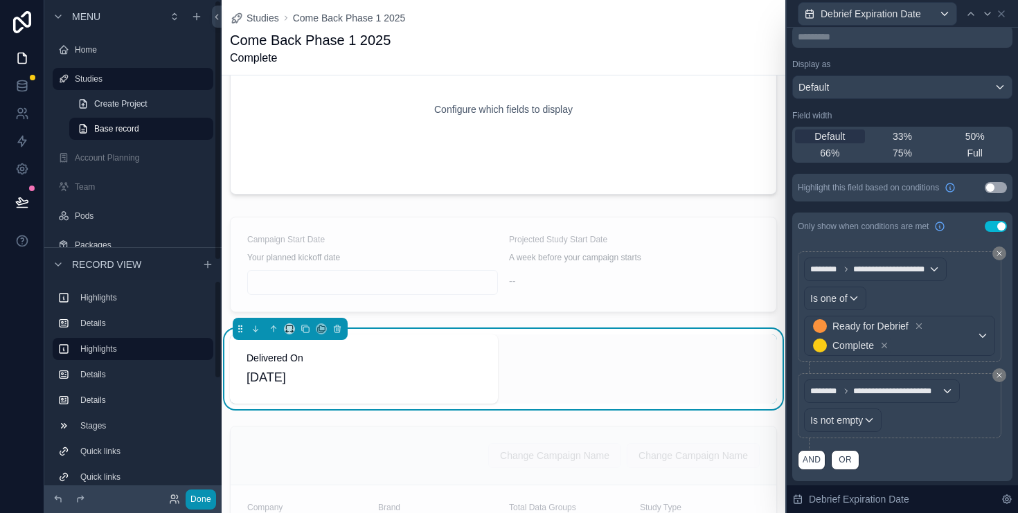
click at [204, 496] on button "Done" at bounding box center [201, 500] width 30 height 20
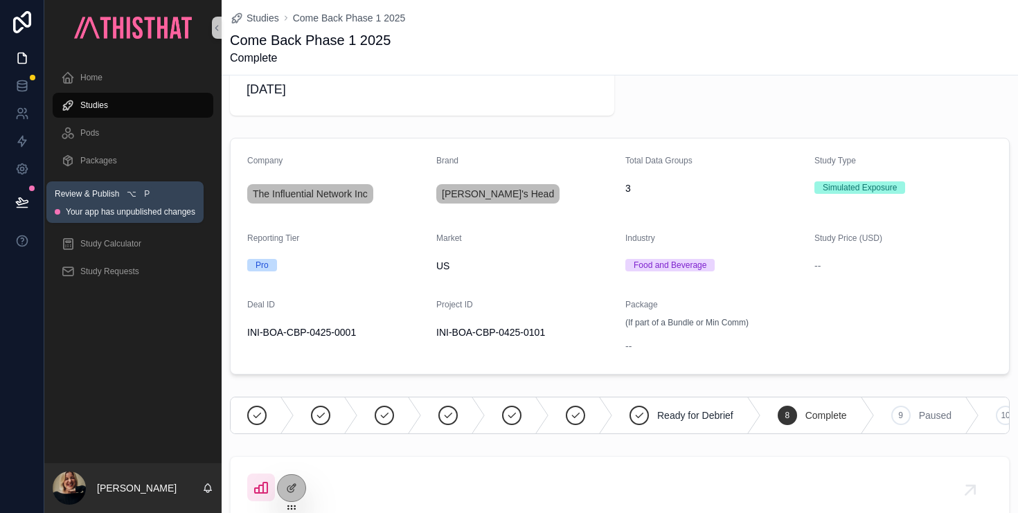
click at [18, 203] on icon at bounding box center [22, 202] width 14 height 14
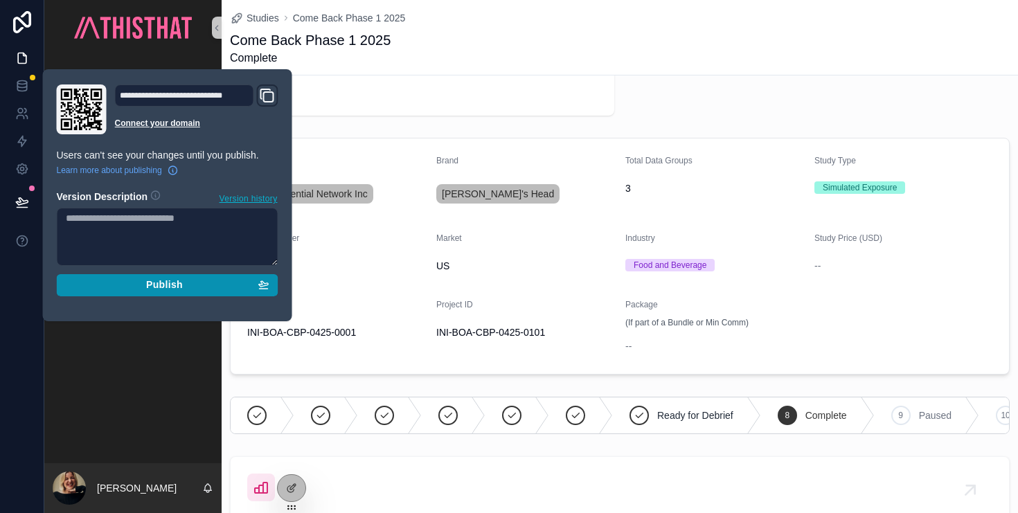
click at [109, 283] on div "Publish" at bounding box center [168, 285] width 204 height 12
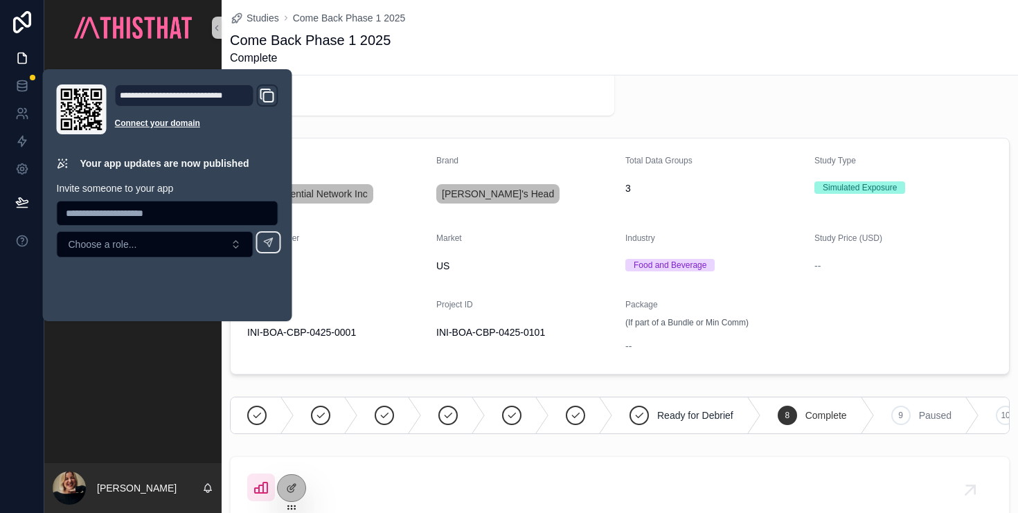
click at [713, 114] on div "Delivered On [DATE]" at bounding box center [620, 80] width 780 height 69
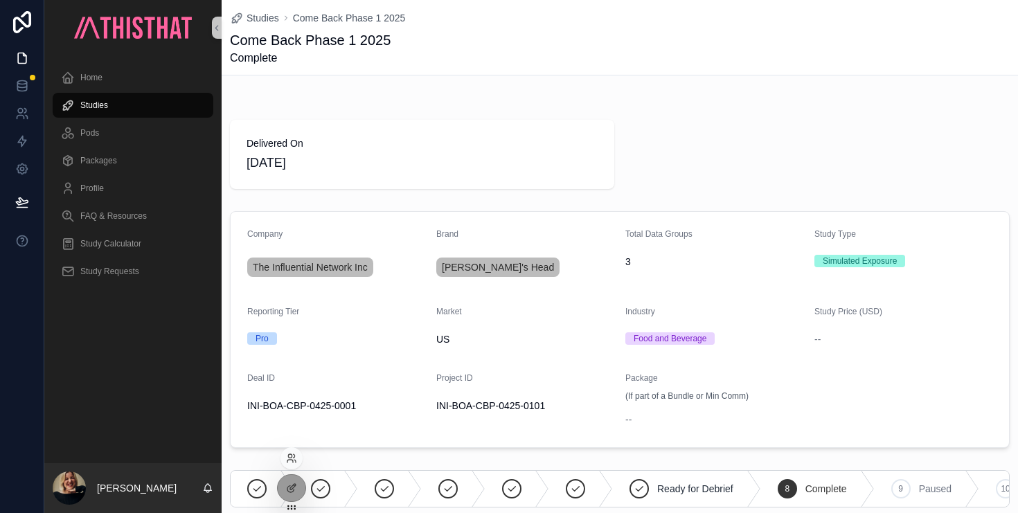
click at [294, 450] on div at bounding box center [292, 459] width 22 height 22
click at [291, 463] on icon at bounding box center [291, 458] width 11 height 11
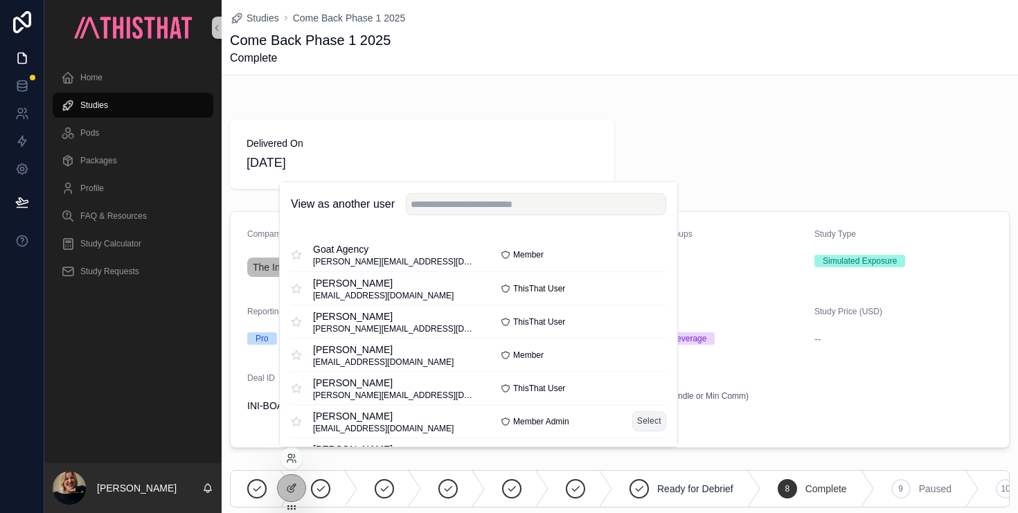
click at [643, 414] on button "Select" at bounding box center [650, 422] width 34 height 20
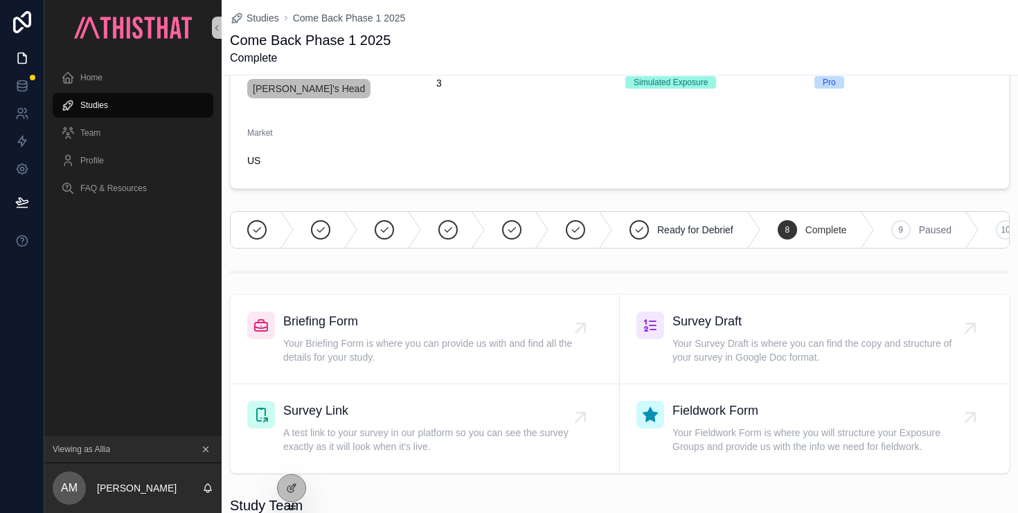
scroll to position [359, 0]
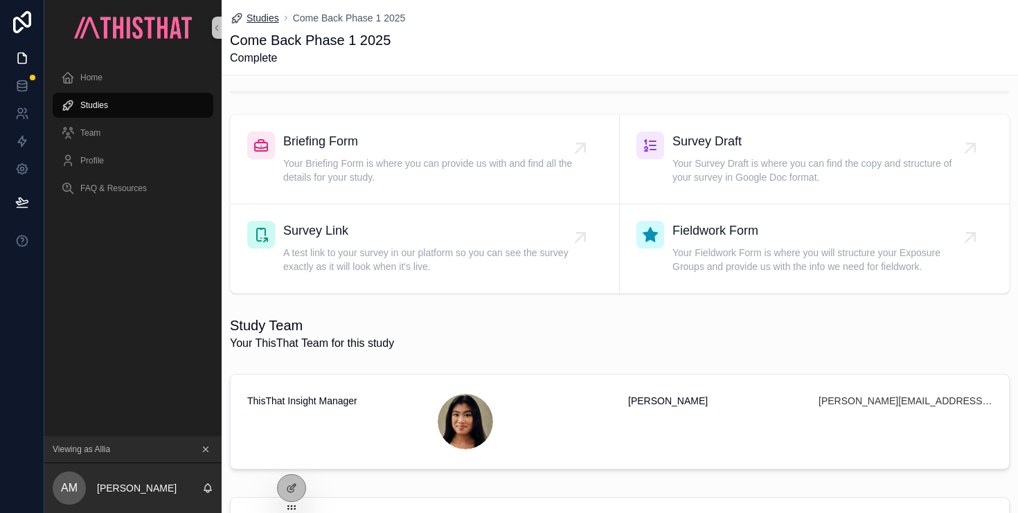
click at [259, 17] on span "Studies" at bounding box center [263, 18] width 33 height 14
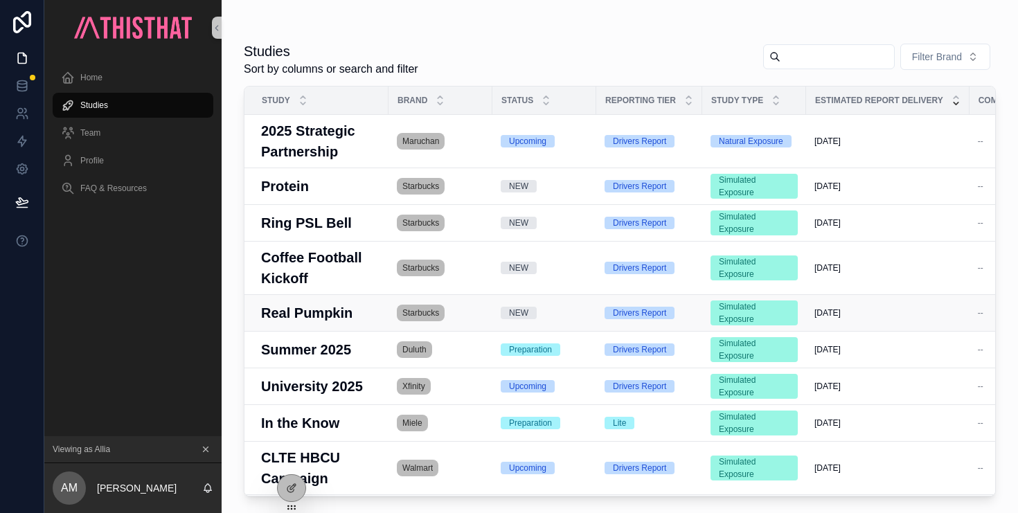
scroll to position [183, 0]
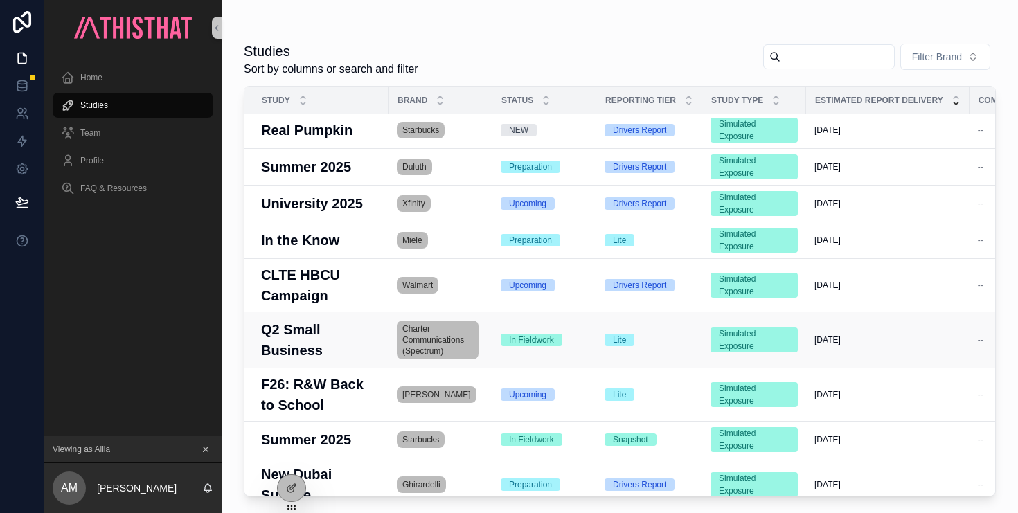
click at [333, 319] on h3 "Q2 Small Business" at bounding box center [320, 340] width 119 height 42
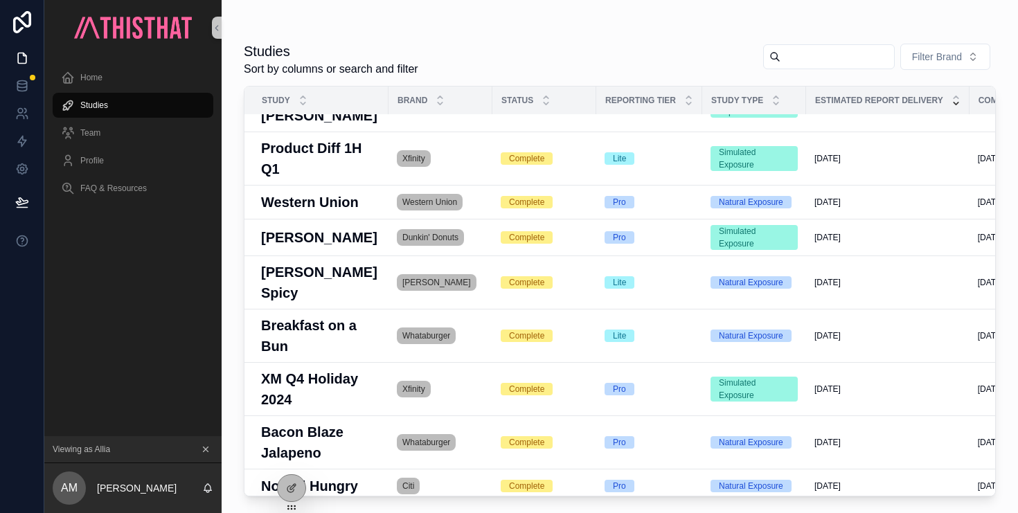
scroll to position [1485, 0]
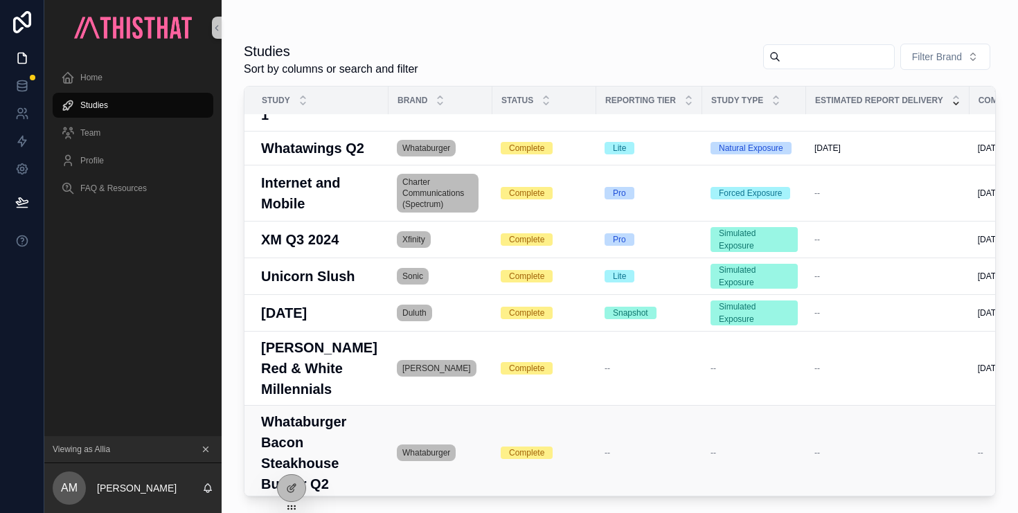
click at [311, 412] on h3 "Whataburger Bacon Steakhouse Burger Q2" at bounding box center [320, 453] width 119 height 83
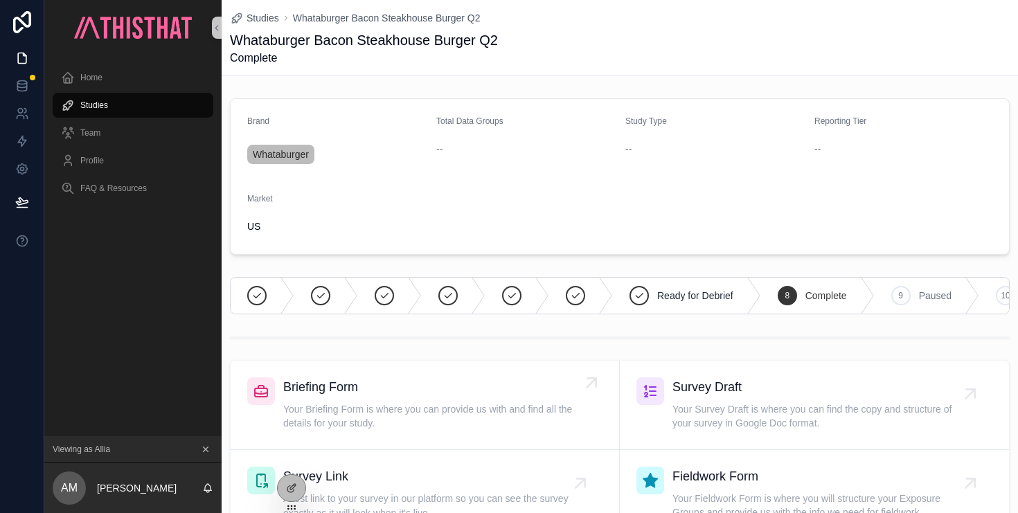
scroll to position [12, 0]
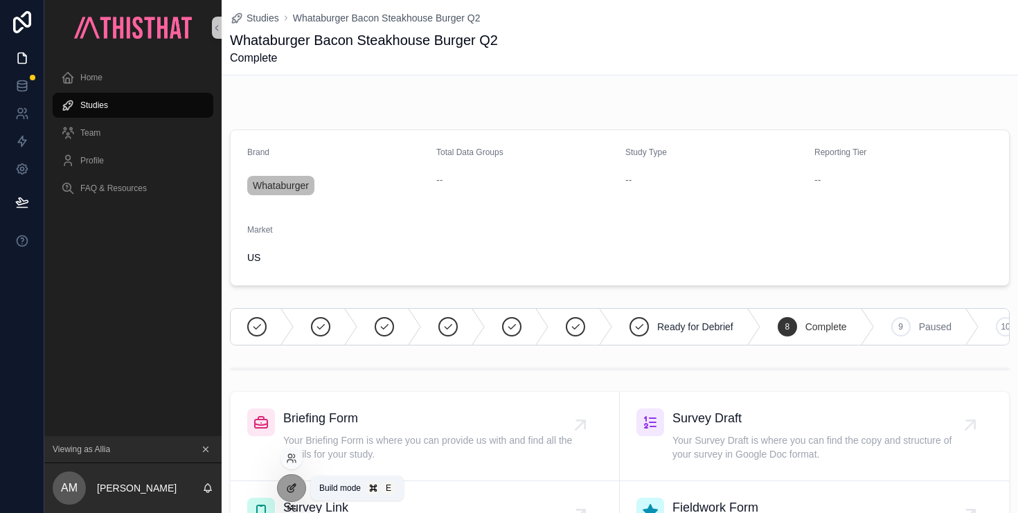
click at [288, 486] on icon at bounding box center [291, 488] width 11 height 11
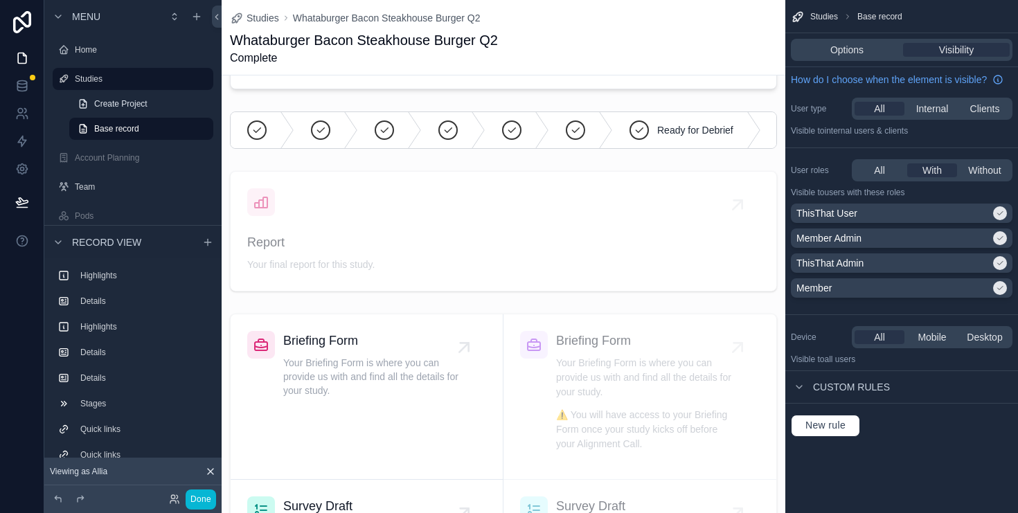
scroll to position [933, 0]
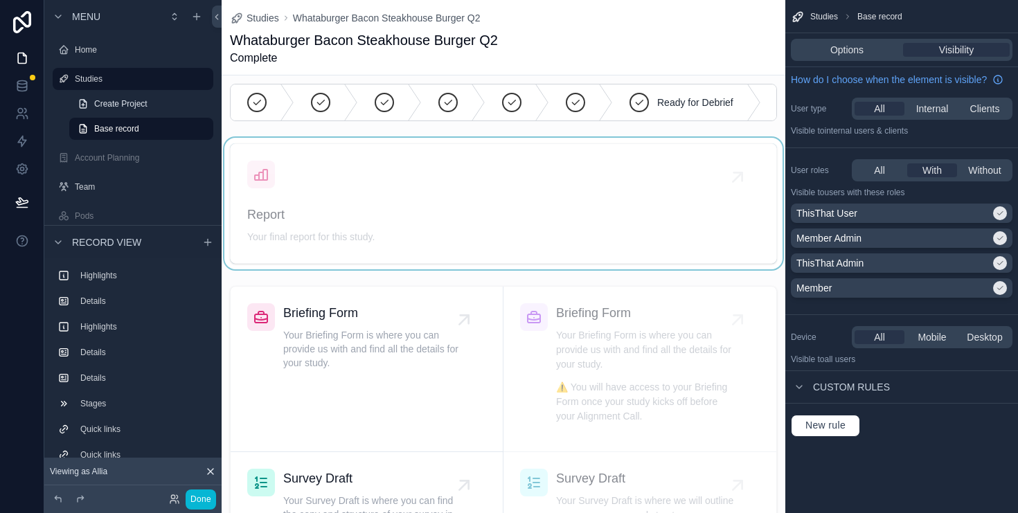
click at [515, 192] on div "scrollable content" at bounding box center [504, 204] width 564 height 132
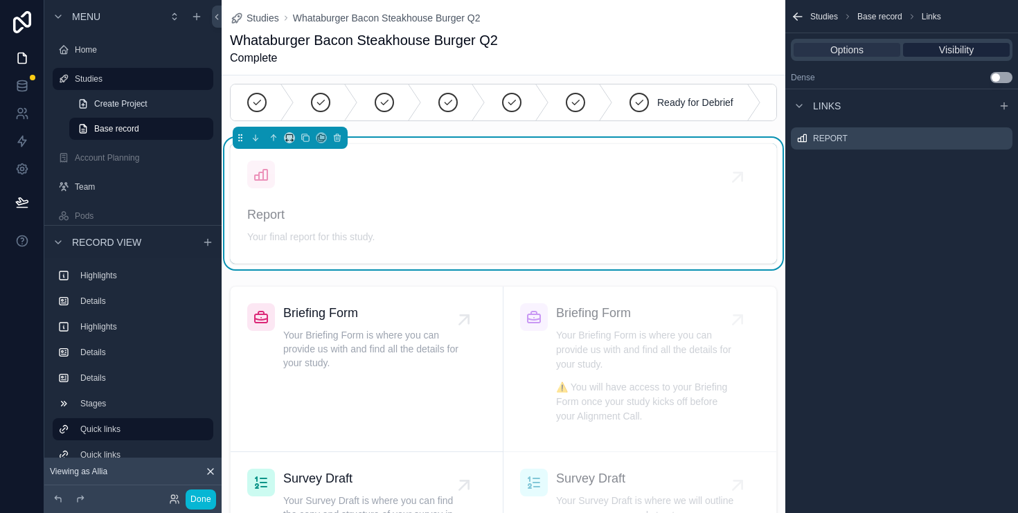
click at [950, 46] on span "Visibility" at bounding box center [956, 50] width 35 height 14
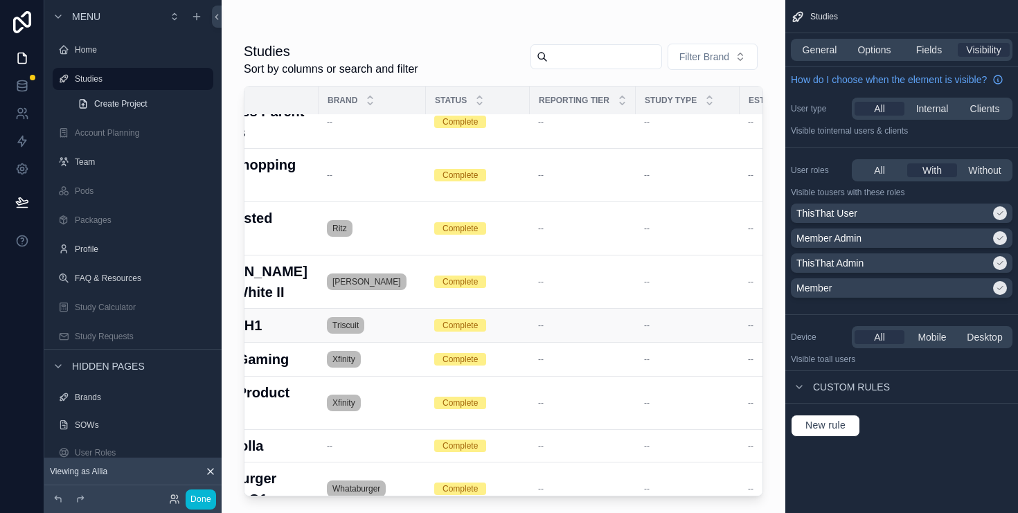
scroll to position [1816, 0]
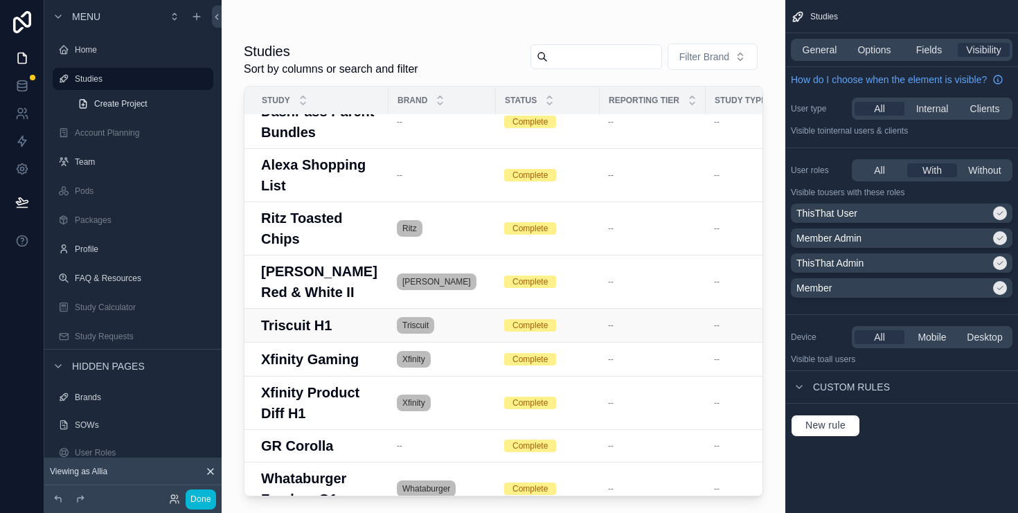
click at [312, 315] on h3 "Triscuit H1" at bounding box center [296, 325] width 71 height 21
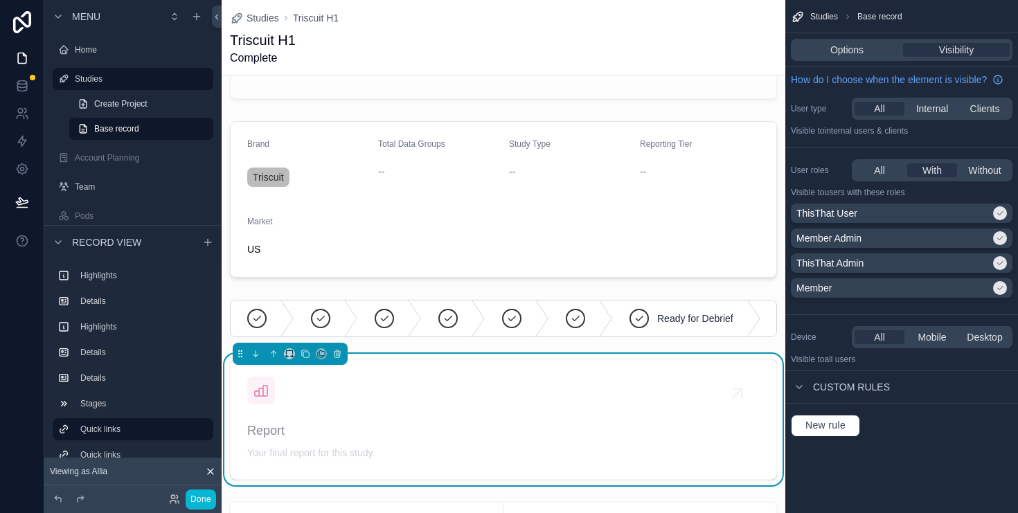
scroll to position [813, 0]
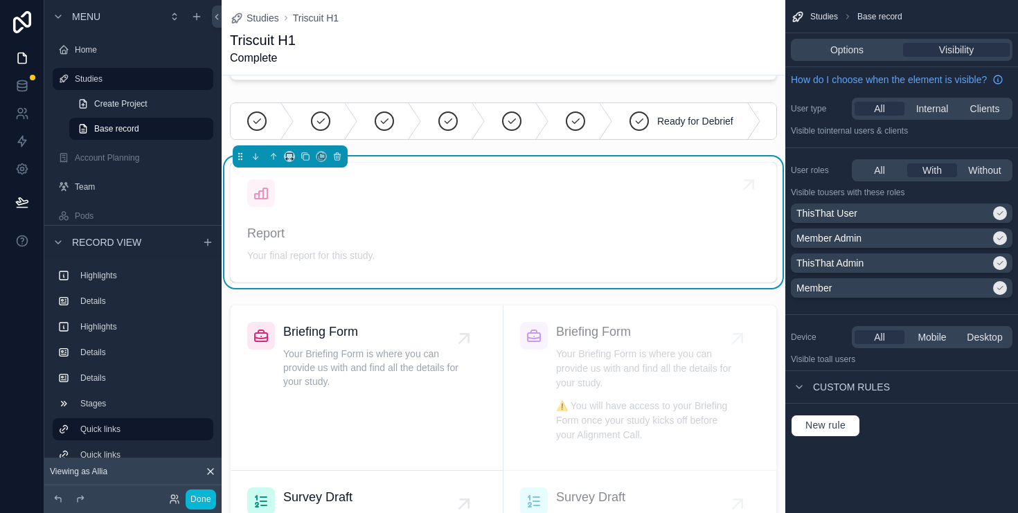
click at [570, 243] on div "Report Your final report for this study." at bounding box center [503, 245] width 513 height 42
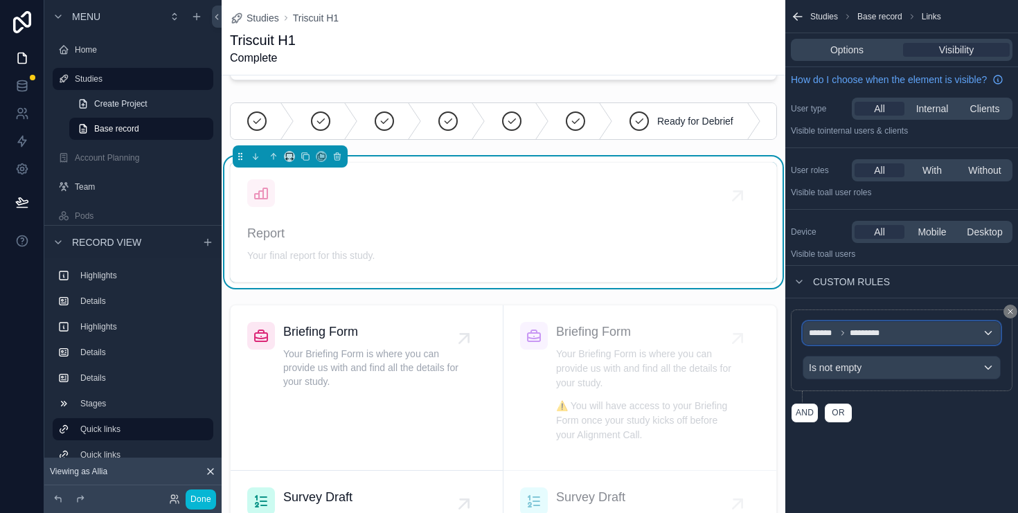
click at [945, 335] on div "******* *********" at bounding box center [902, 333] width 197 height 22
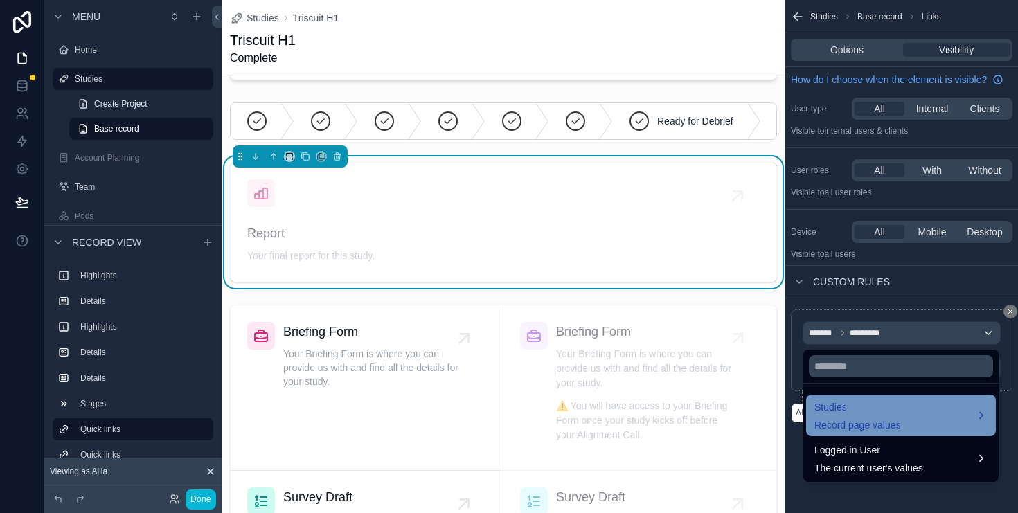
click at [984, 420] on div "Studies Record page values" at bounding box center [901, 415] width 173 height 33
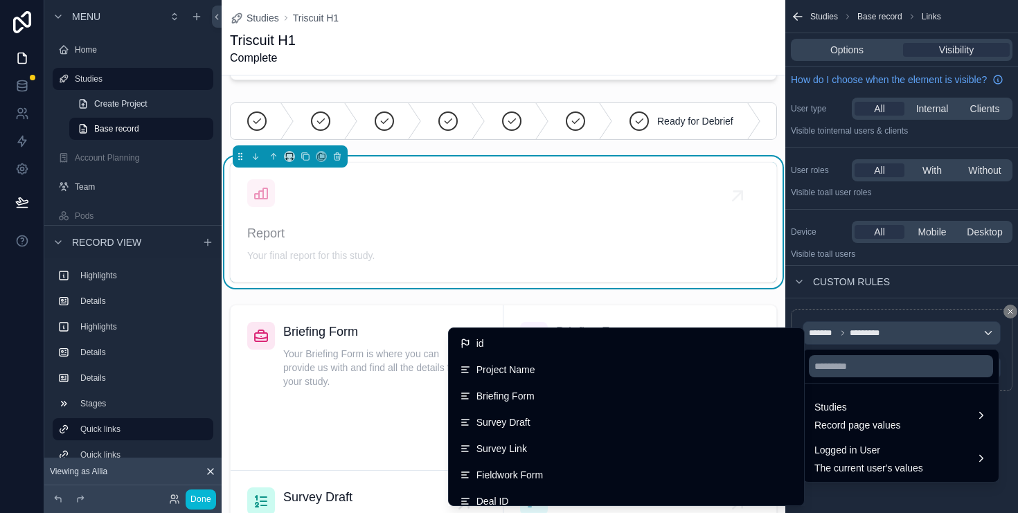
click at [1008, 445] on div "scrollable content" at bounding box center [509, 256] width 1018 height 513
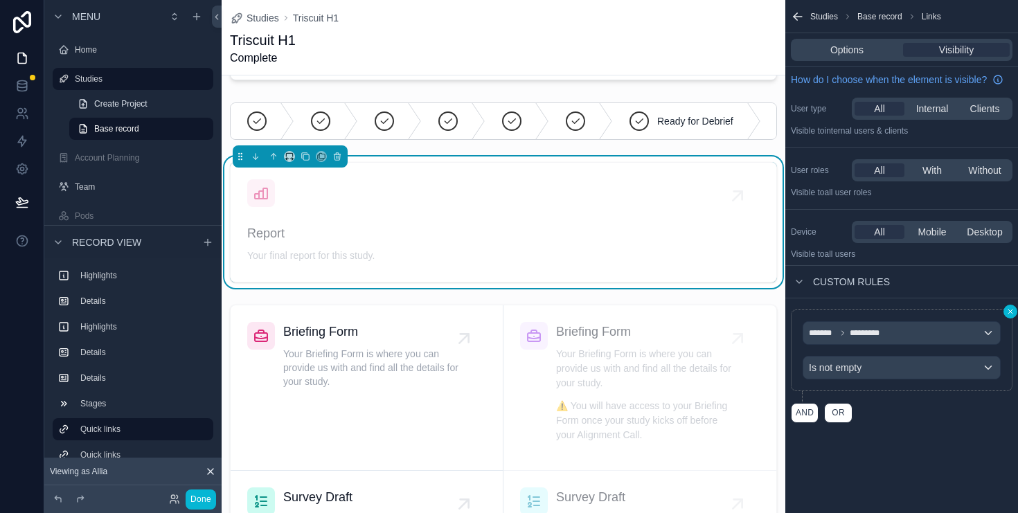
click at [1012, 312] on icon "scrollable content" at bounding box center [1011, 312] width 8 height 8
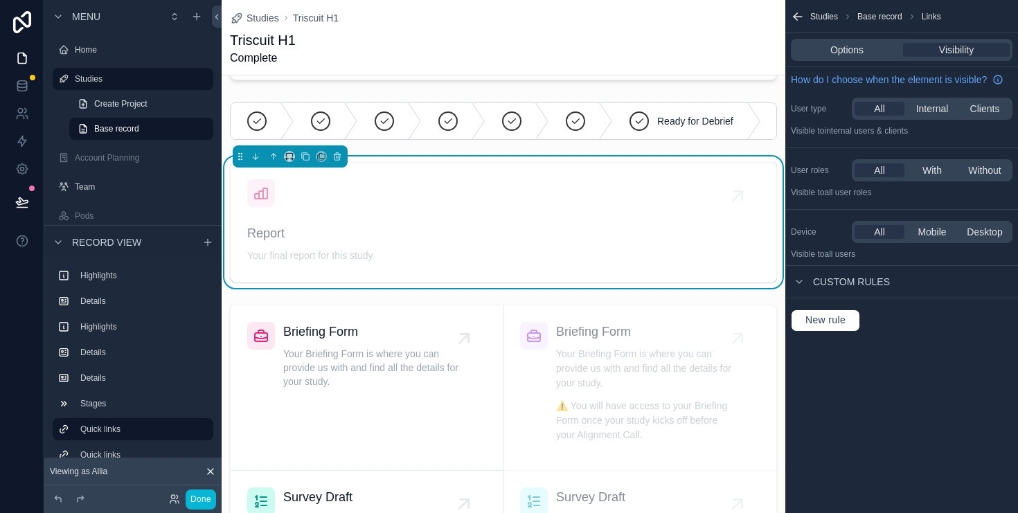
click at [960, 394] on div "Studies Base record Links Options Visibility How do I choose when the element i…" at bounding box center [902, 256] width 233 height 513
click at [840, 327] on button "New rule" at bounding box center [825, 321] width 69 height 22
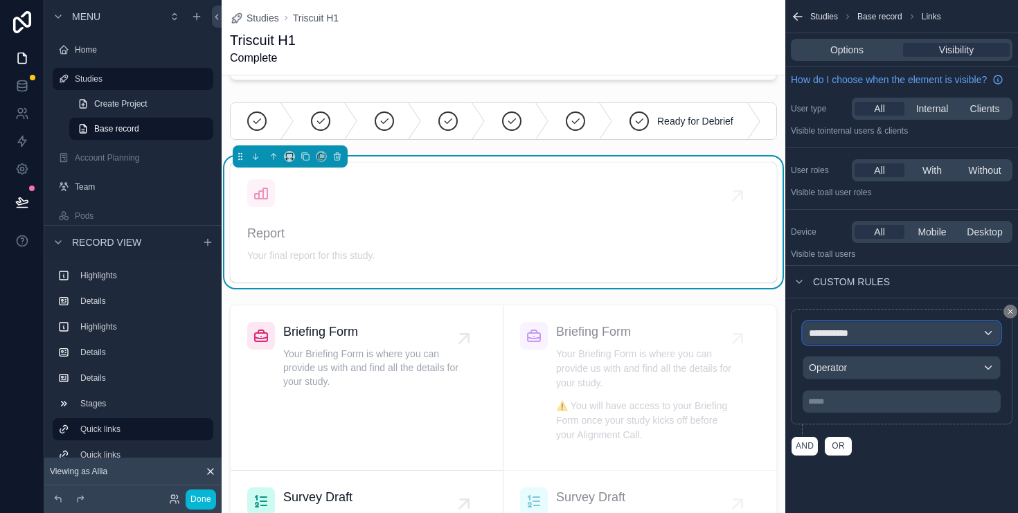
click at [851, 335] on span "**********" at bounding box center [833, 333] width 48 height 14
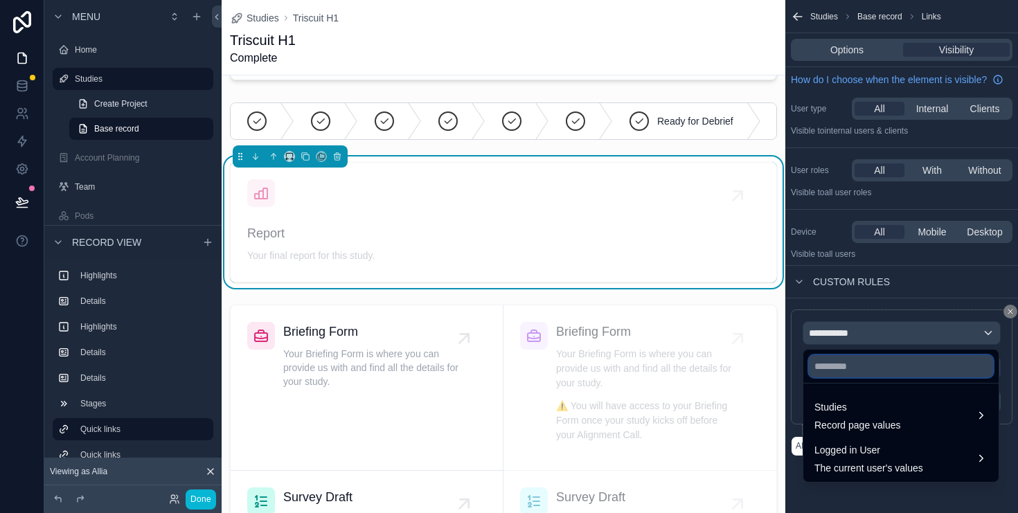
click at [851, 374] on input "text" at bounding box center [901, 366] width 184 height 22
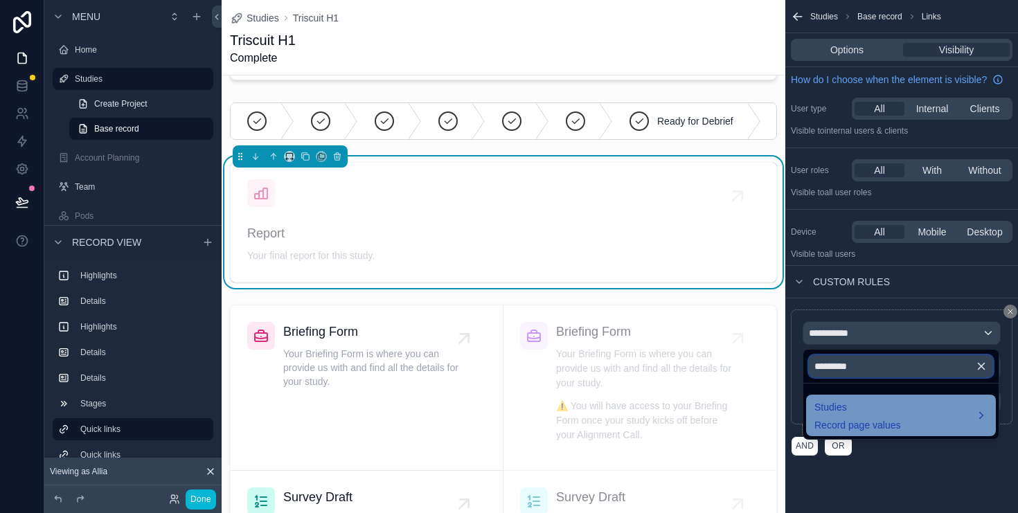
type input "*********"
click at [879, 428] on span "Record page values" at bounding box center [858, 425] width 87 height 14
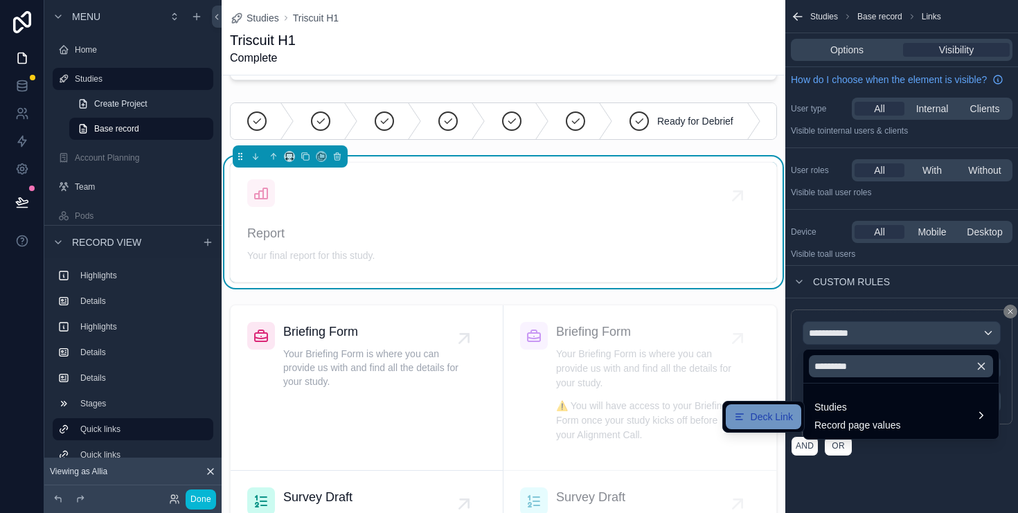
click at [775, 409] on span "Deck Link" at bounding box center [772, 417] width 42 height 17
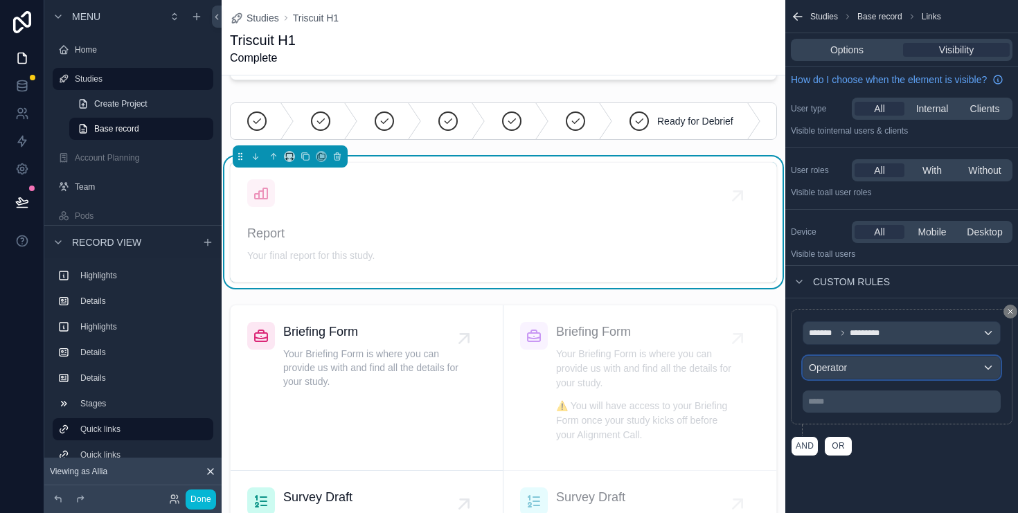
click at [851, 367] on div "Operator" at bounding box center [902, 368] width 197 height 22
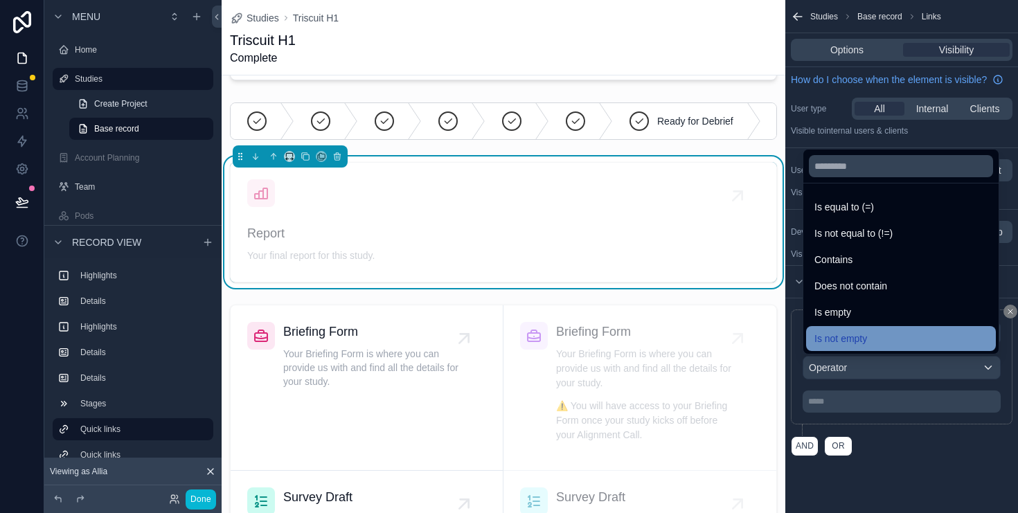
click at [863, 337] on span "Is not empty" at bounding box center [841, 338] width 53 height 17
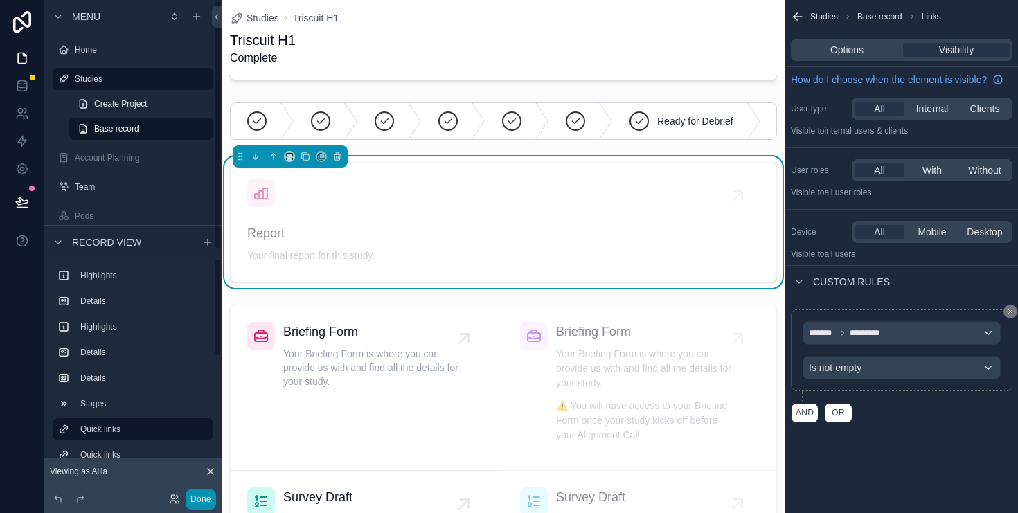
click at [199, 500] on button "Done" at bounding box center [201, 500] width 30 height 20
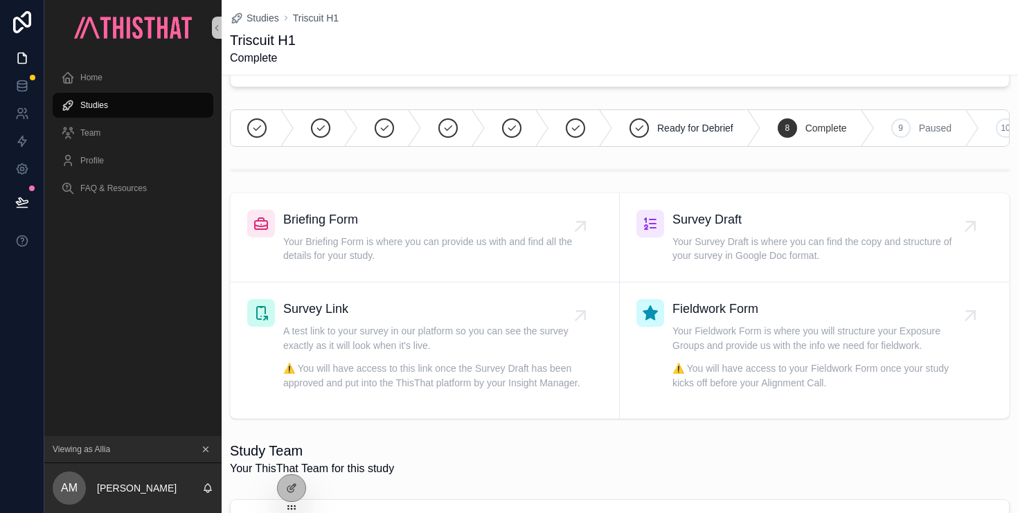
scroll to position [0, 0]
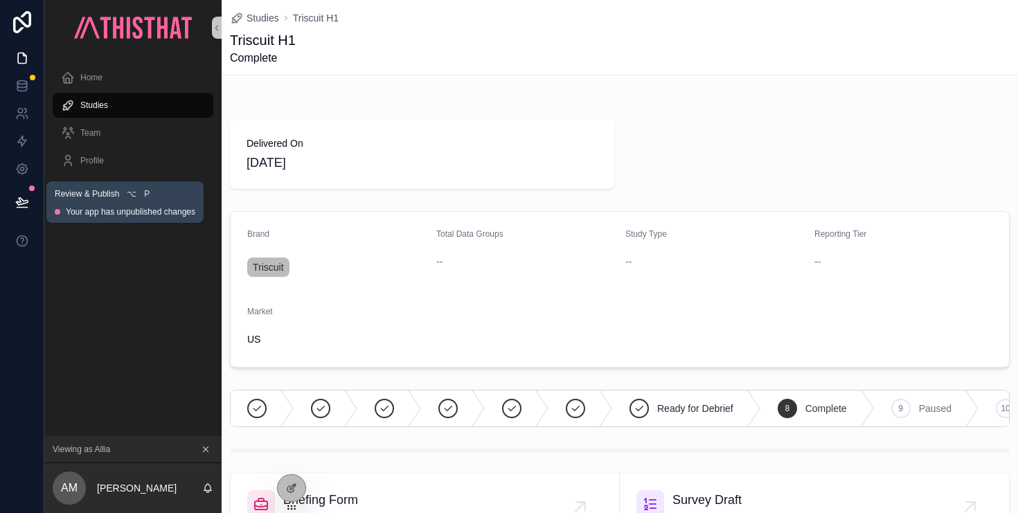
click at [20, 203] on icon at bounding box center [22, 202] width 14 height 14
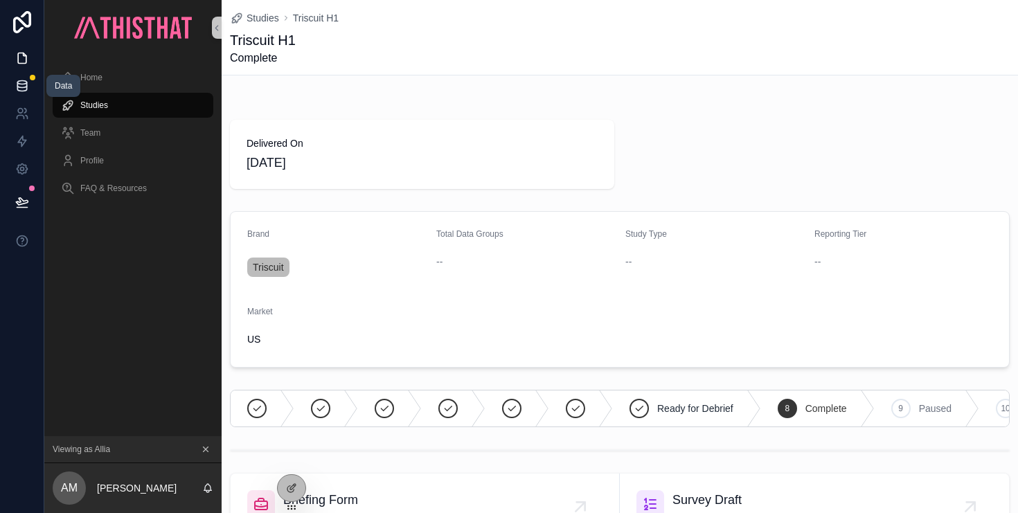
click at [20, 85] on icon at bounding box center [22, 86] width 14 height 14
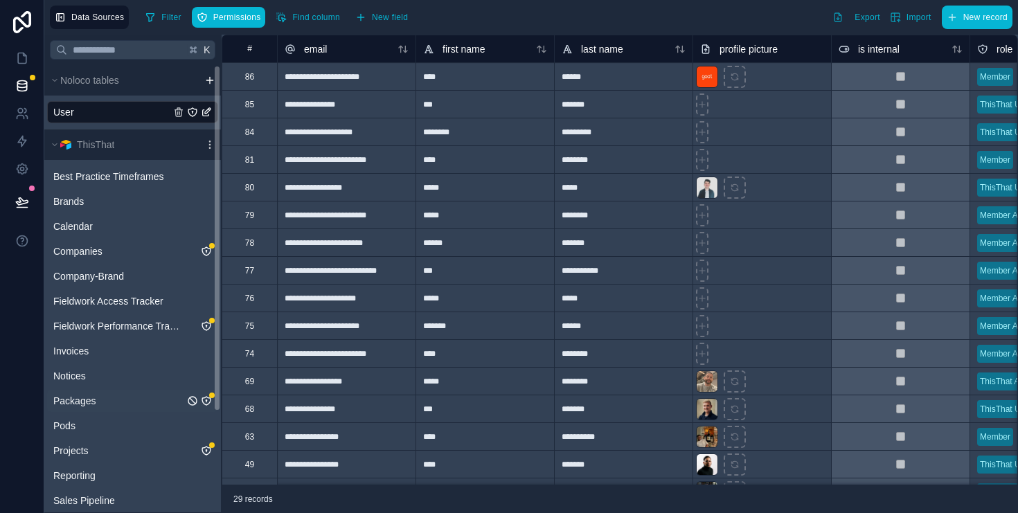
scroll to position [1, 0]
click at [209, 450] on icon "Projects" at bounding box center [206, 449] width 11 height 11
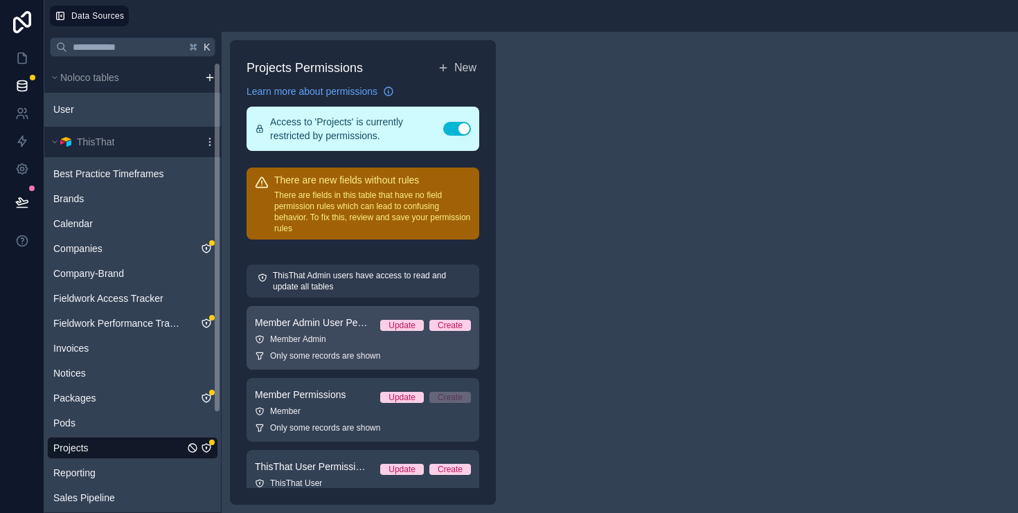
click at [321, 342] on div "Member Admin" at bounding box center [363, 339] width 216 height 11
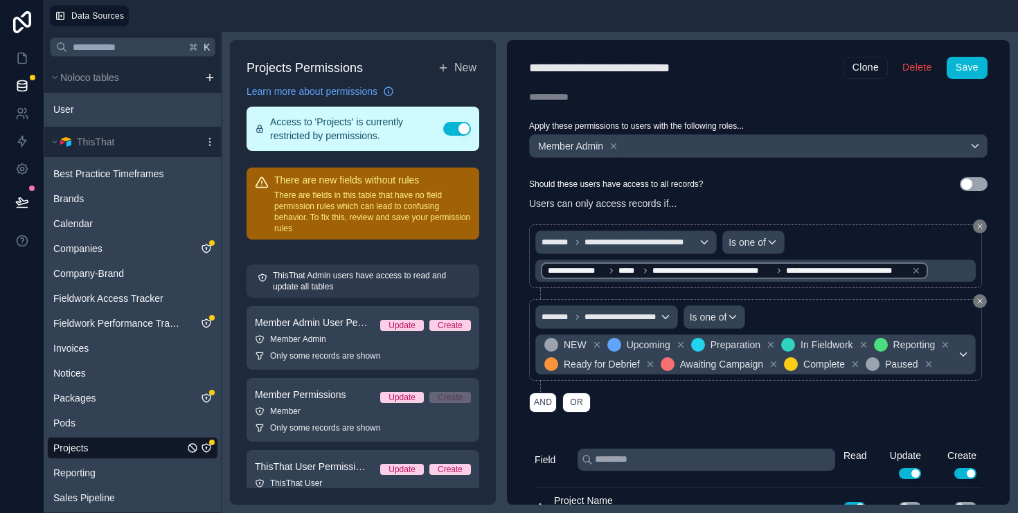
scroll to position [100, 0]
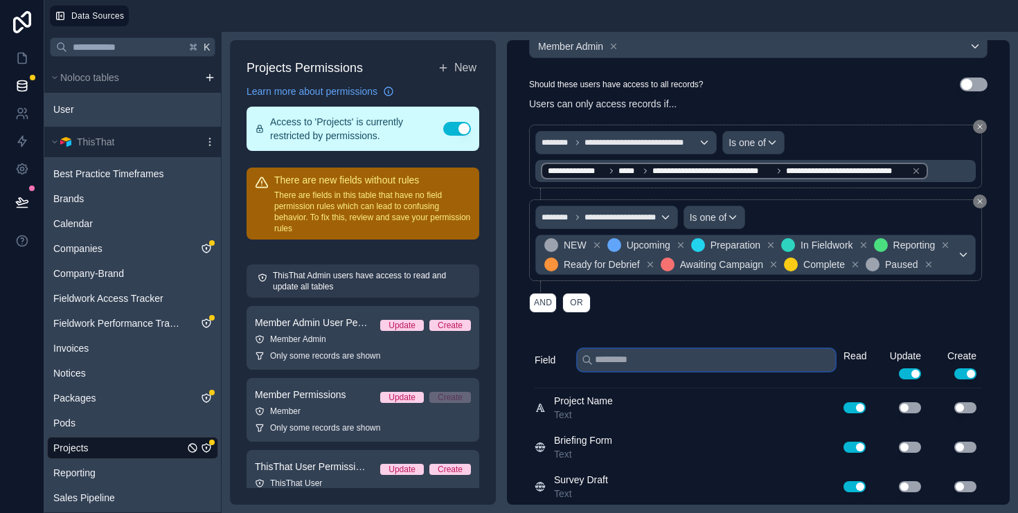
click at [655, 362] on input "text" at bounding box center [707, 360] width 258 height 22
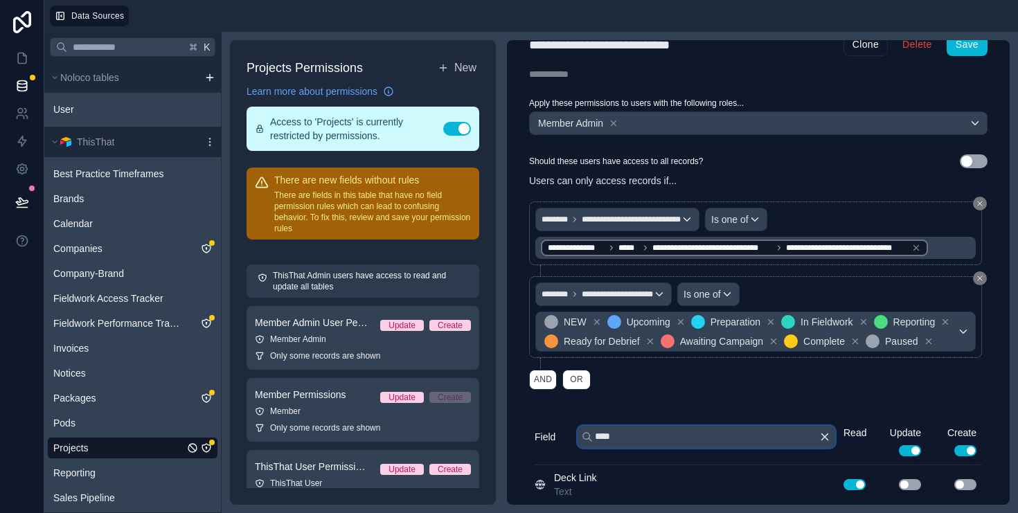
scroll to position [22, 0]
type input "******"
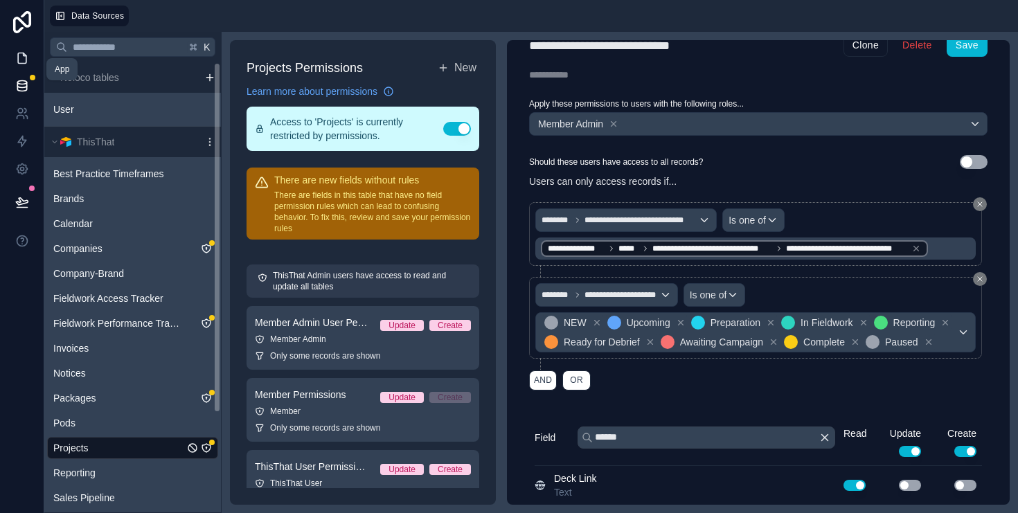
click at [24, 55] on icon at bounding box center [24, 54] width 3 height 3
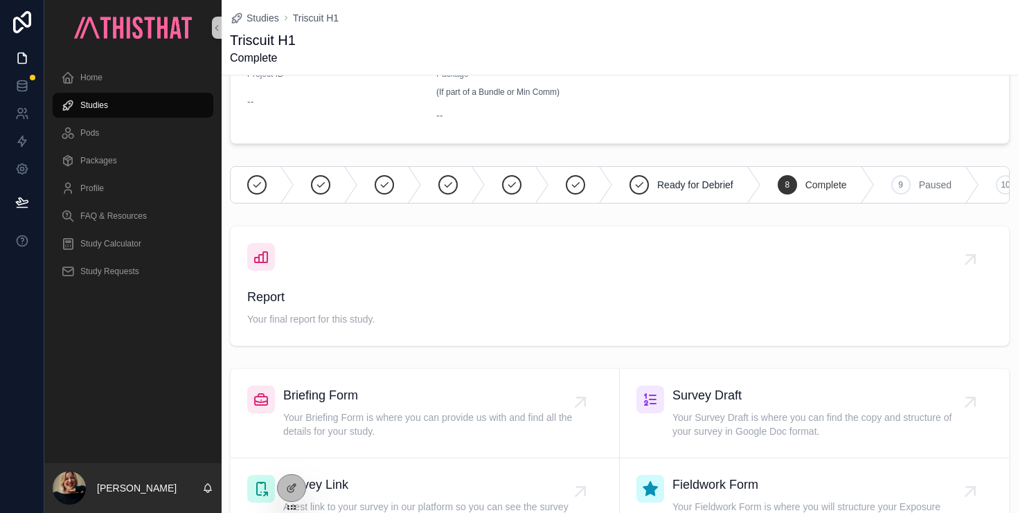
scroll to position [423, 0]
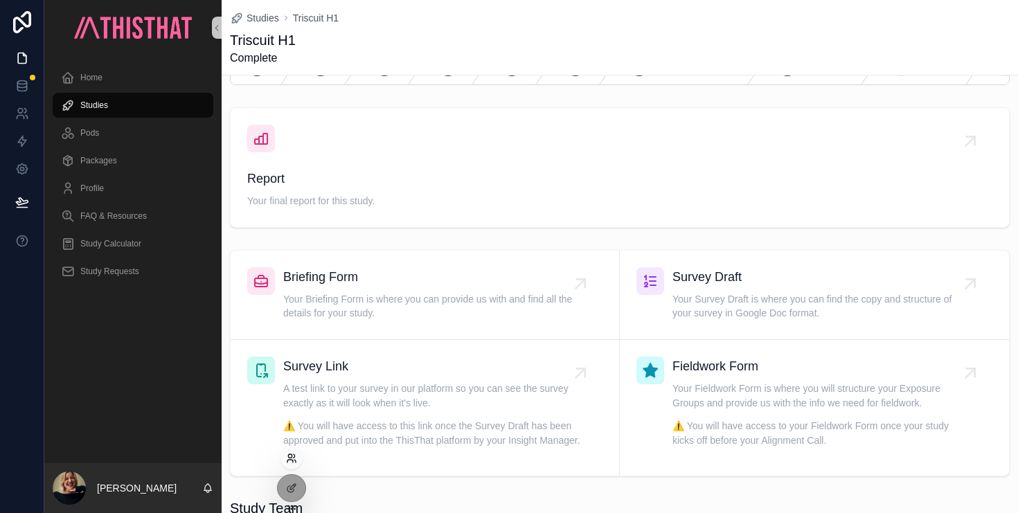
click at [294, 459] on icon at bounding box center [291, 458] width 11 height 11
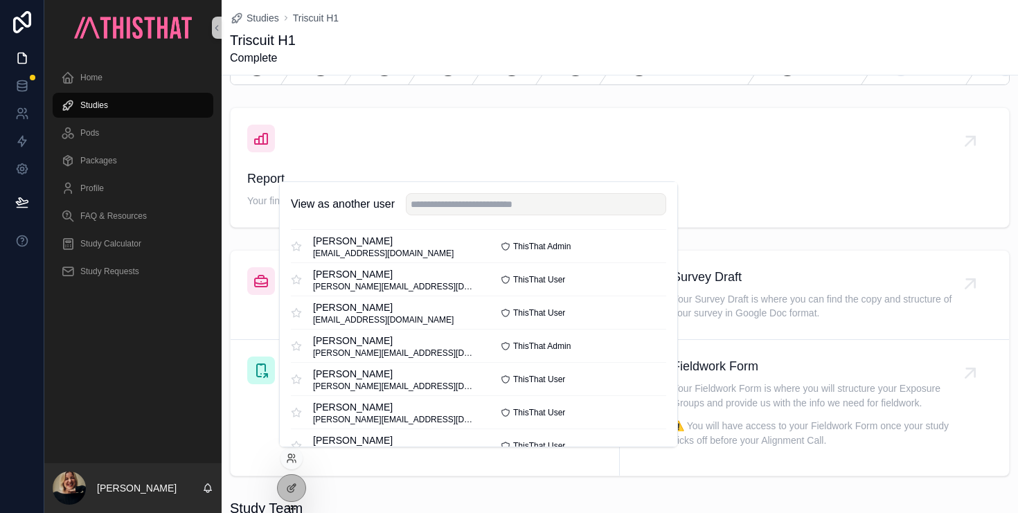
scroll to position [590, 0]
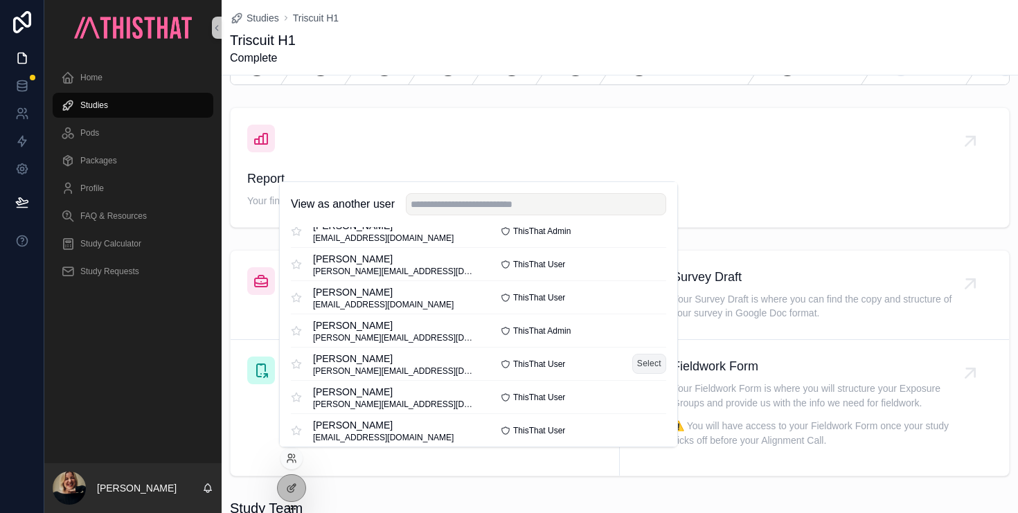
click at [656, 360] on button "Select" at bounding box center [650, 364] width 34 height 20
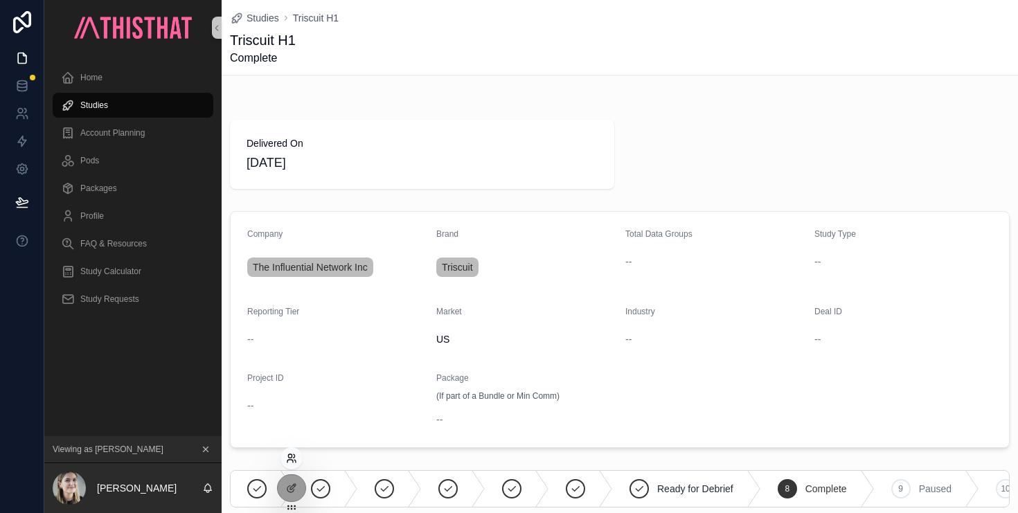
click at [292, 456] on icon at bounding box center [289, 455] width 3 height 3
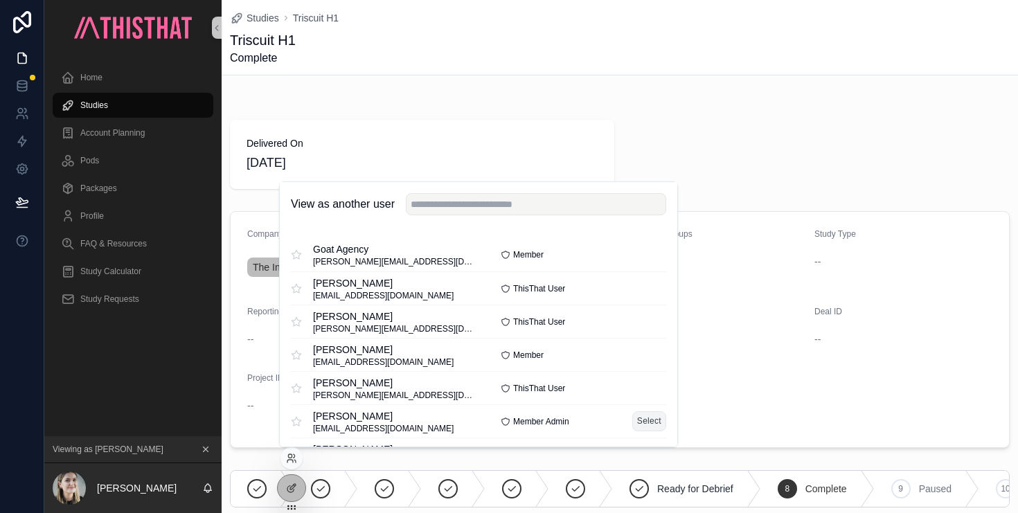
click at [659, 421] on button "Select" at bounding box center [650, 422] width 34 height 20
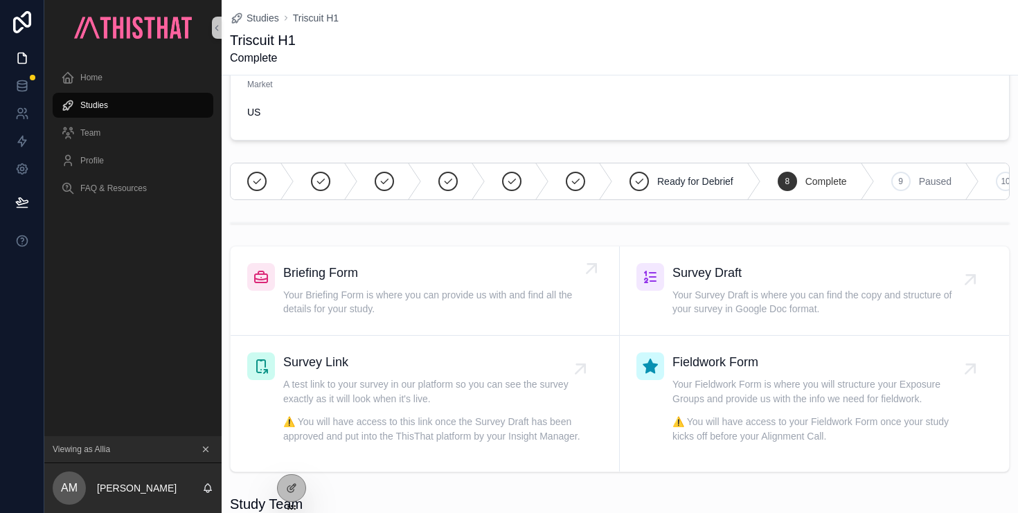
scroll to position [220, 0]
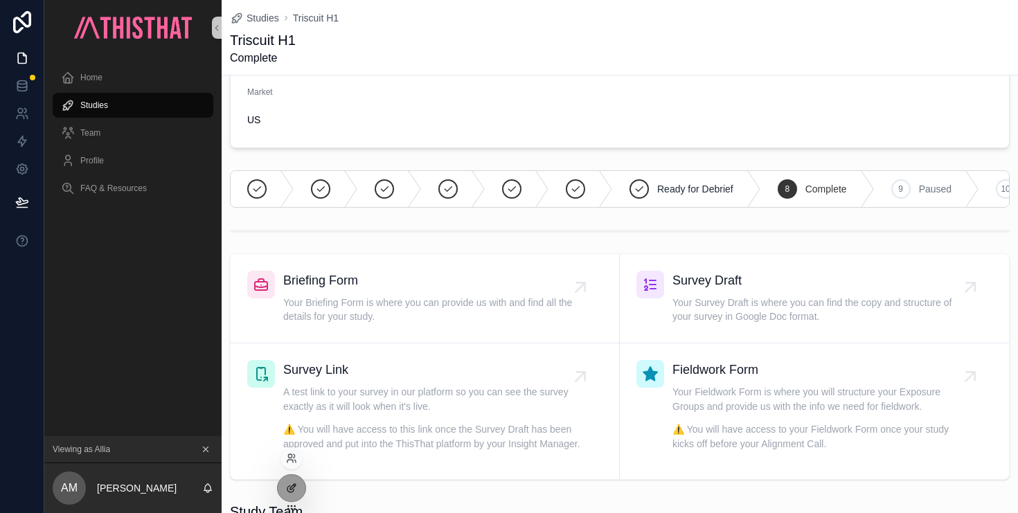
click at [296, 488] on icon at bounding box center [291, 488] width 11 height 11
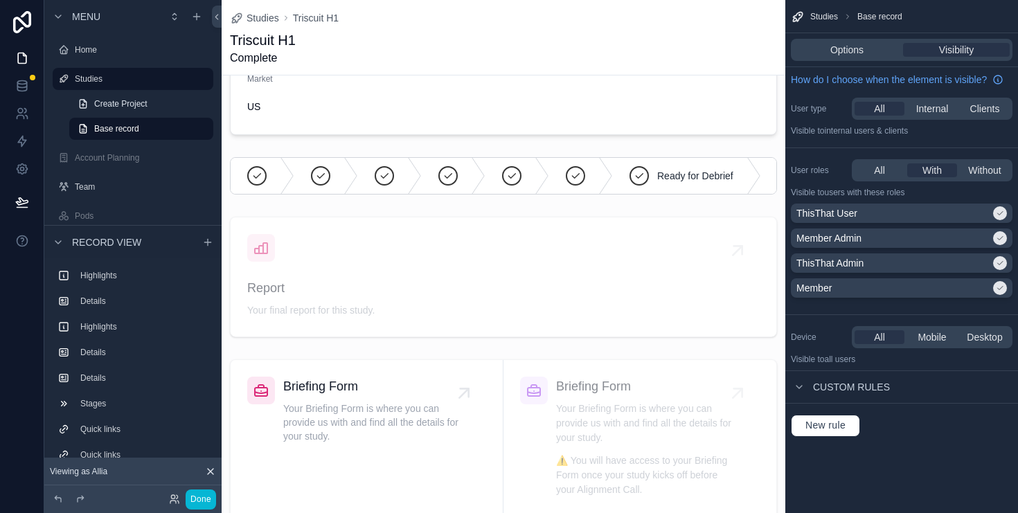
scroll to position [860, 0]
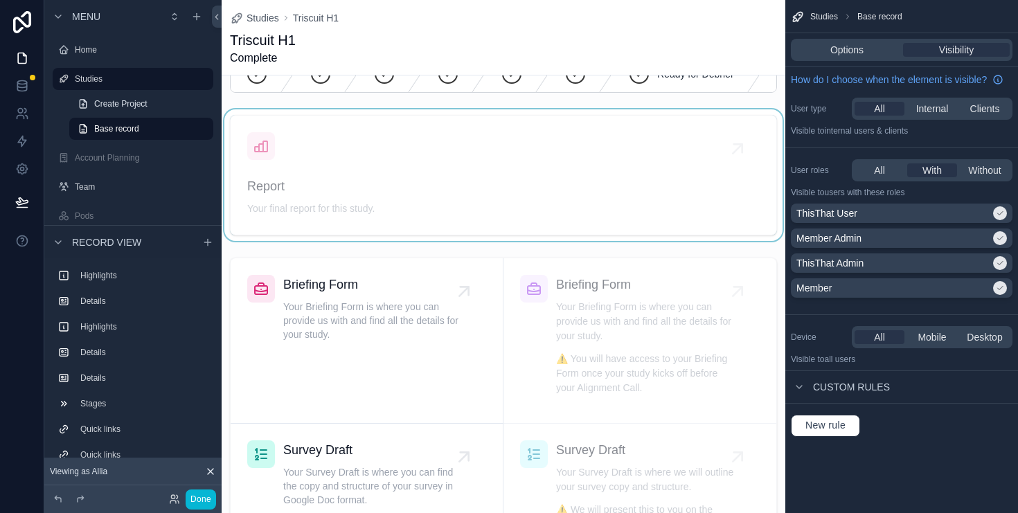
click at [487, 175] on div "scrollable content" at bounding box center [504, 175] width 564 height 132
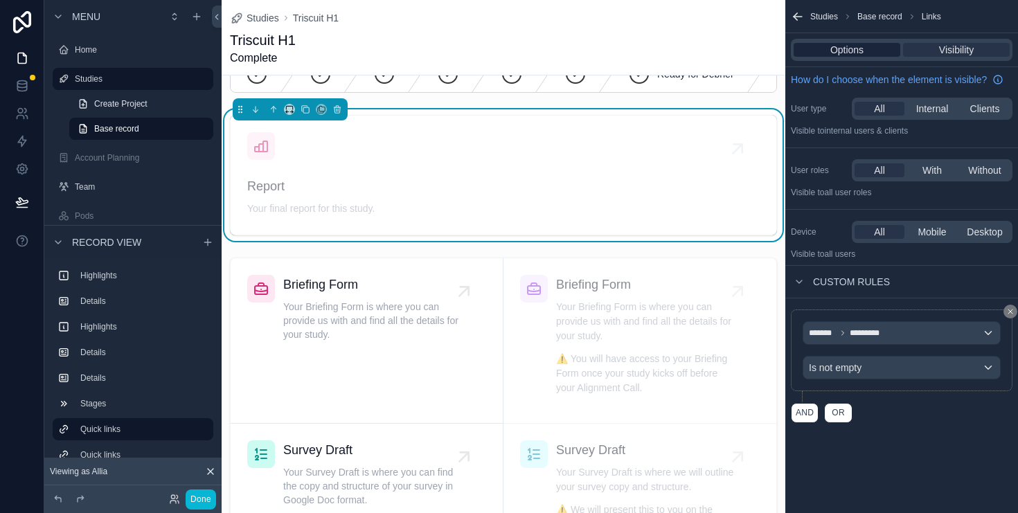
click at [840, 47] on span "Options" at bounding box center [847, 50] width 33 height 14
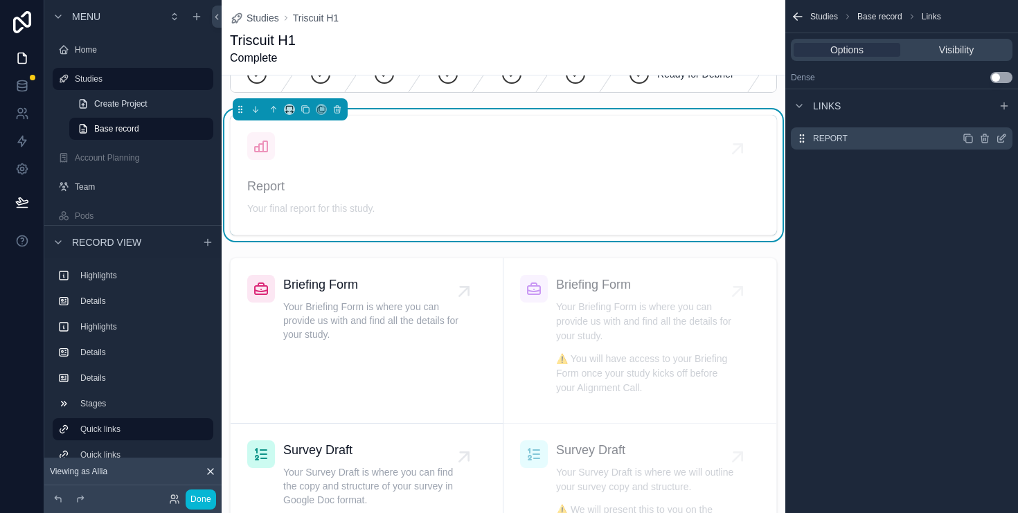
click at [1000, 136] on icon "scrollable content" at bounding box center [1001, 138] width 11 height 11
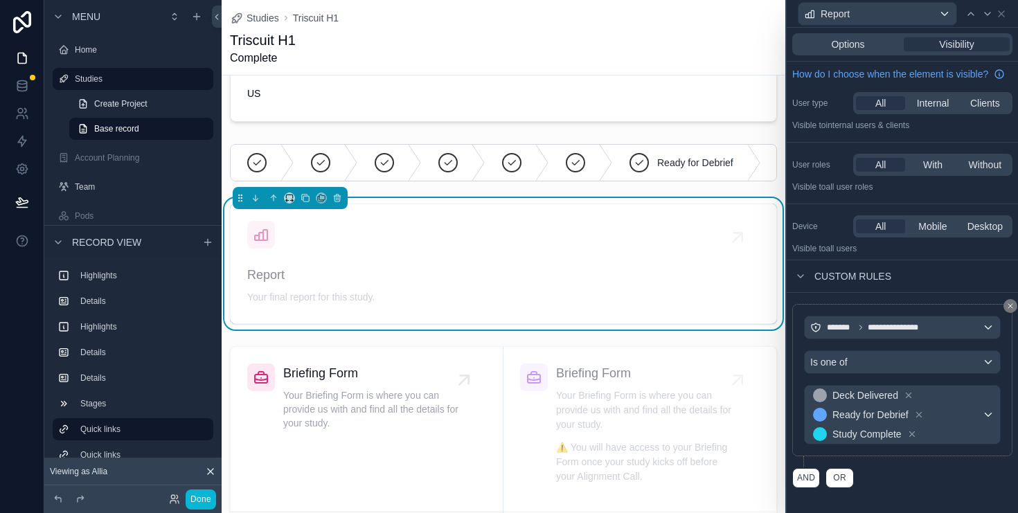
scroll to position [736, 0]
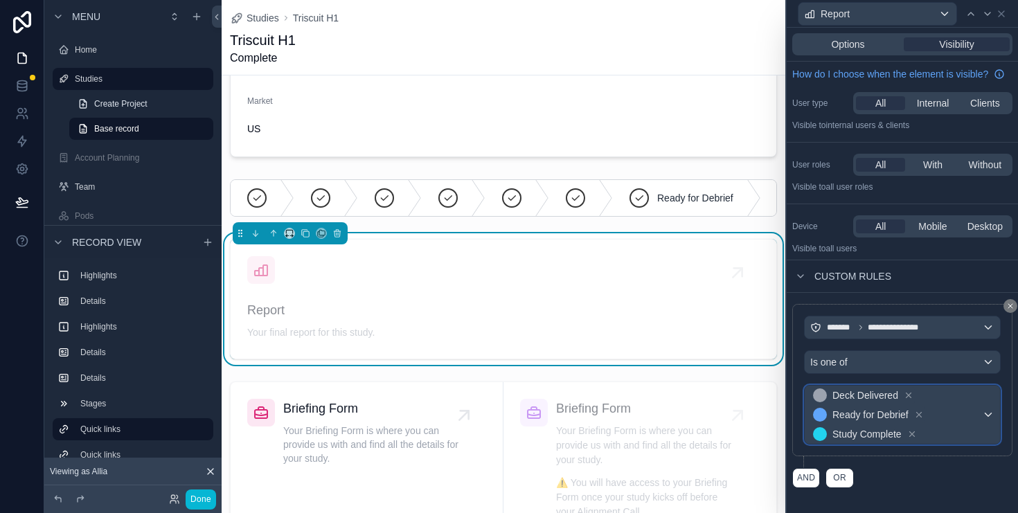
click at [961, 423] on span "Deck Delivered Ready for Debrief Study Complete" at bounding box center [897, 415] width 172 height 58
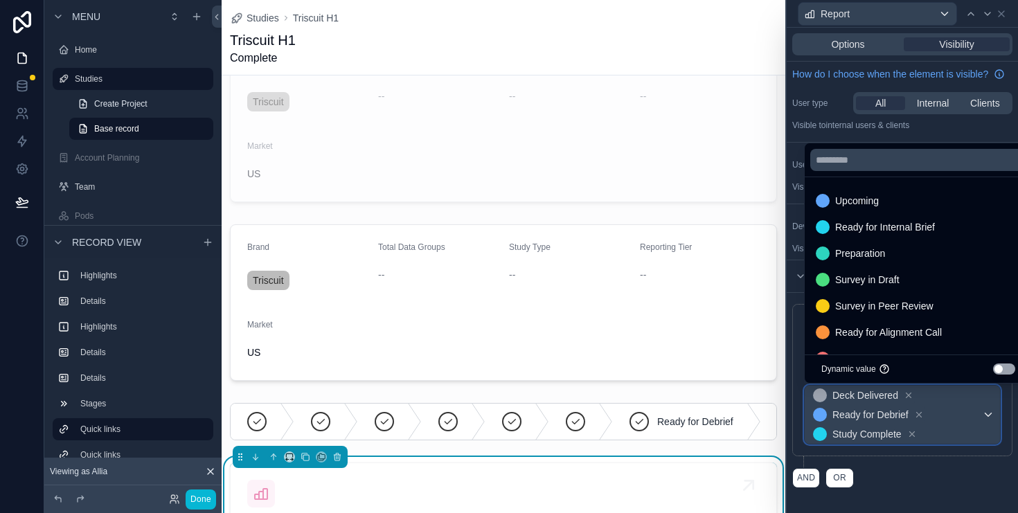
scroll to position [452, 0]
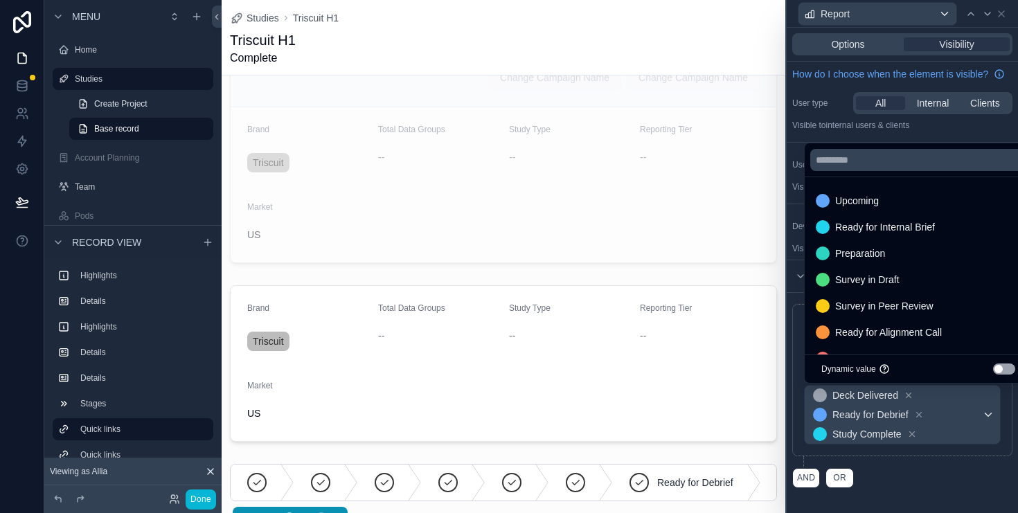
click at [934, 473] on div at bounding box center [902, 256] width 231 height 513
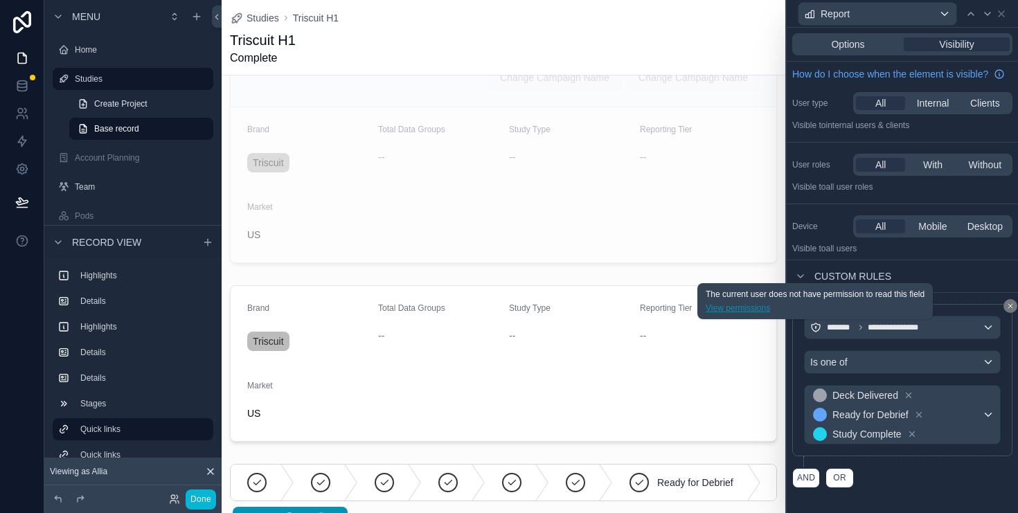
click at [752, 310] on link "View permissions" at bounding box center [815, 308] width 219 height 11
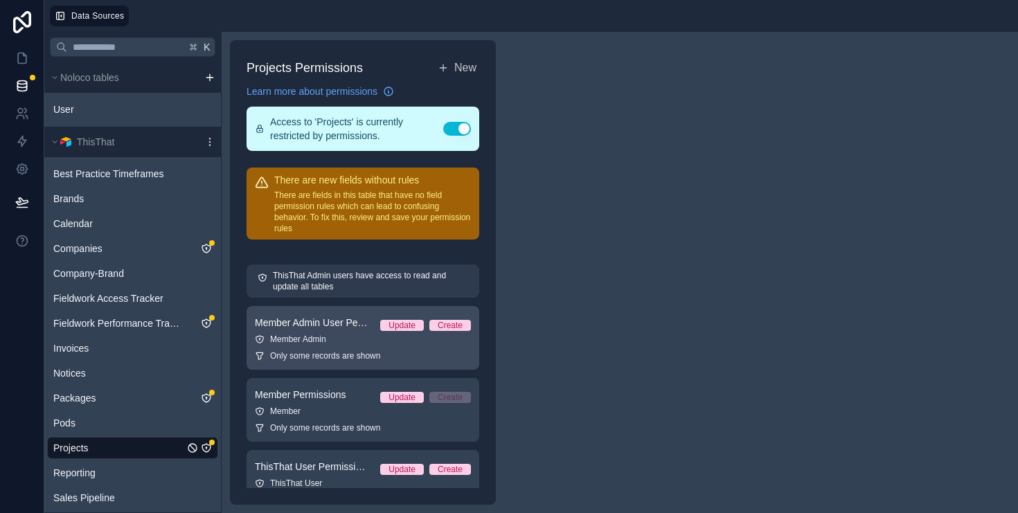
click at [315, 342] on div "Member Admin" at bounding box center [363, 339] width 216 height 11
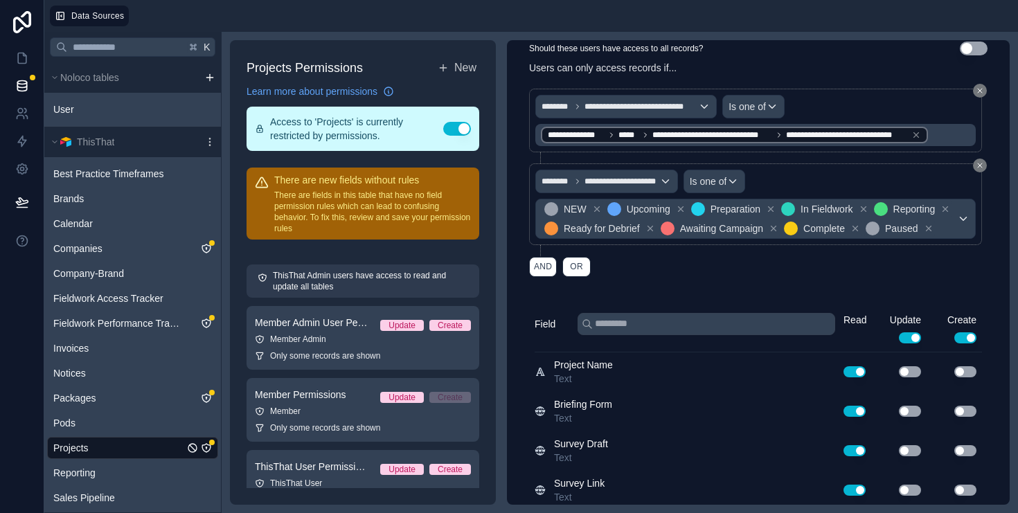
scroll to position [137, 0]
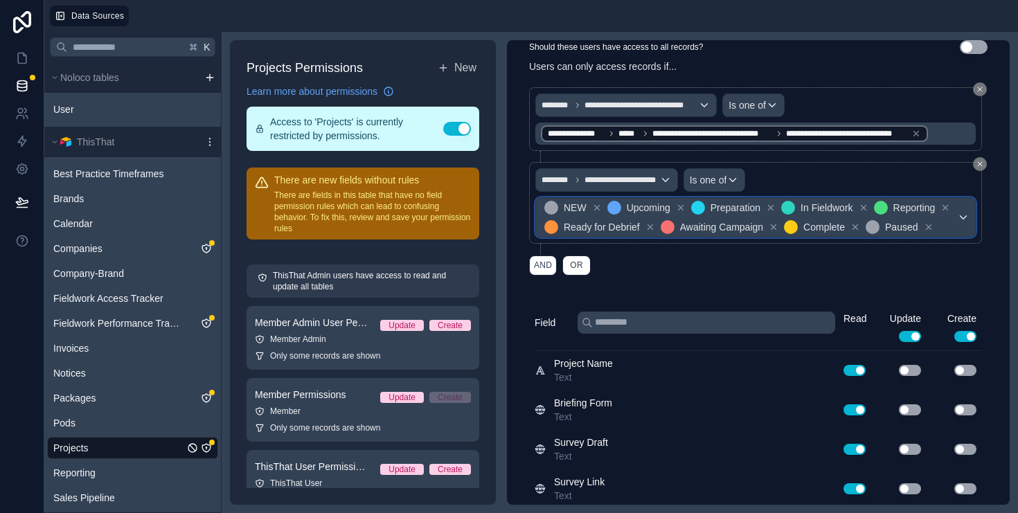
click at [963, 222] on div "NEW Upcoming Preparation In Fieldwork Reporting Ready for Debrief Awaiting Camp…" at bounding box center [755, 217] width 439 height 39
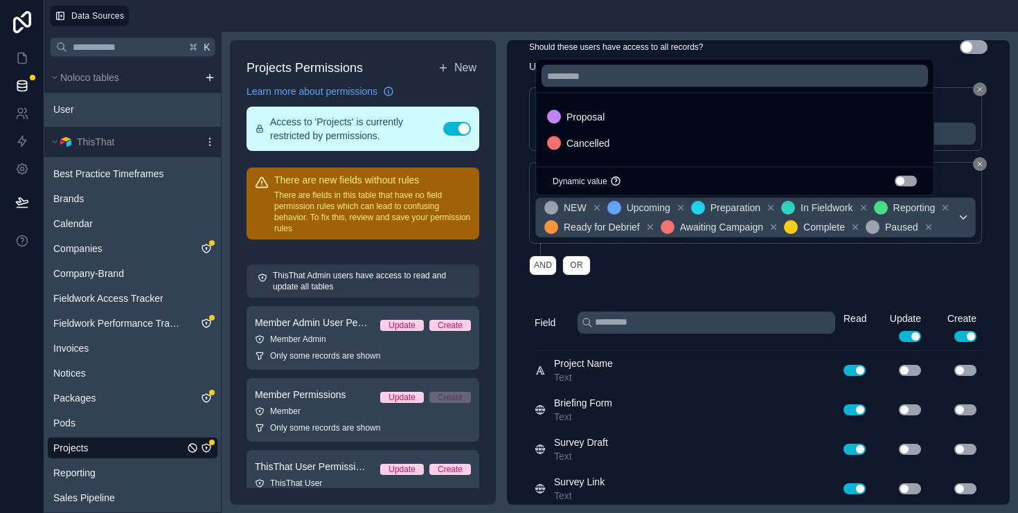
click at [831, 276] on div at bounding box center [509, 256] width 1018 height 513
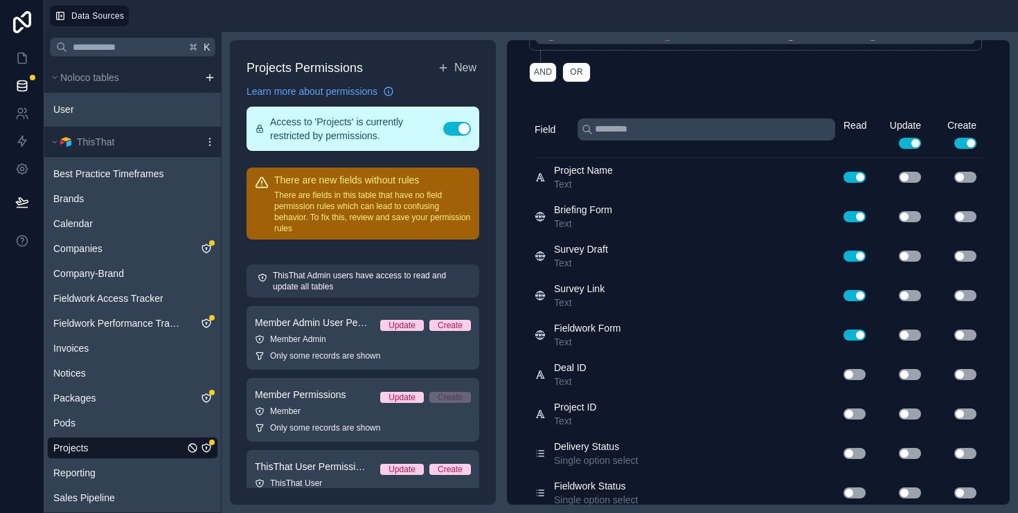
scroll to position [321, 0]
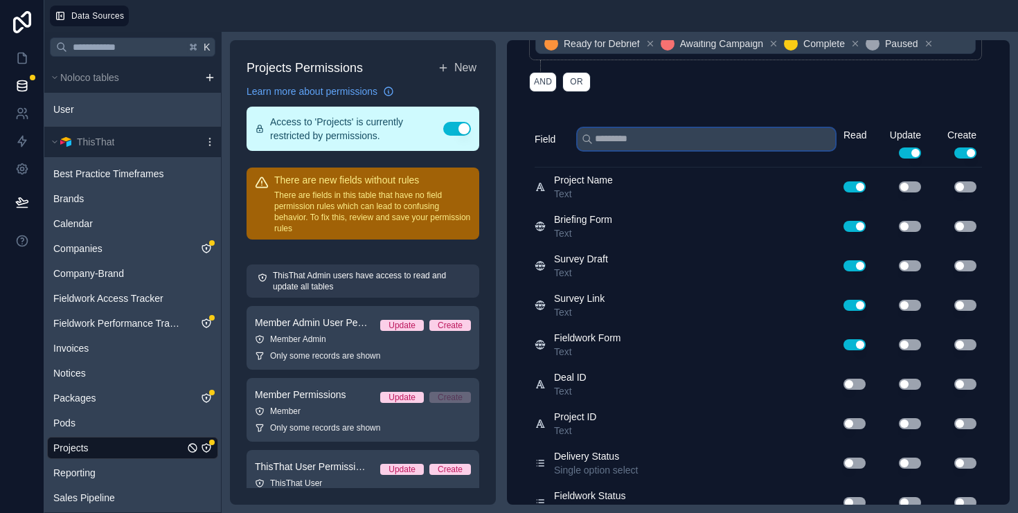
click at [704, 141] on input "text" at bounding box center [707, 139] width 258 height 22
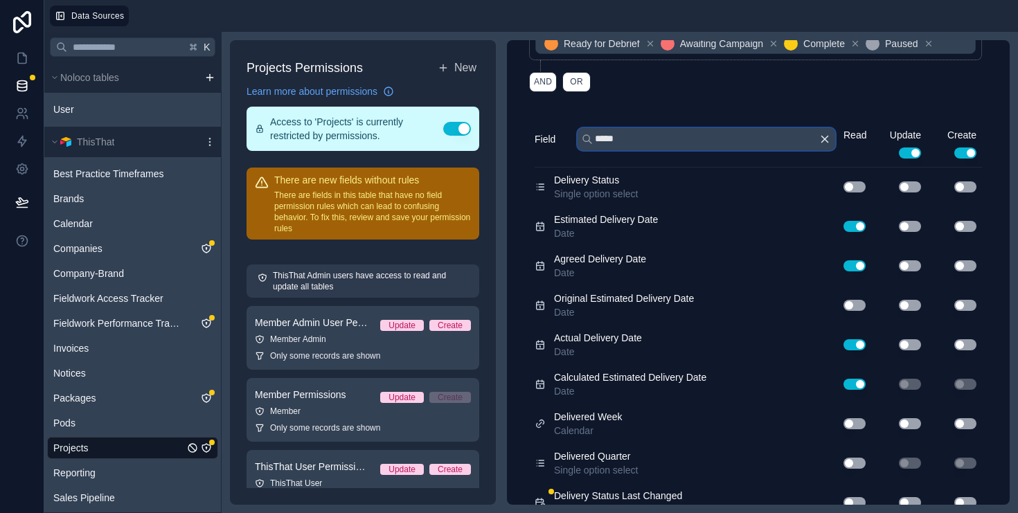
type input "*****"
click at [854, 182] on button "Use setting" at bounding box center [855, 187] width 22 height 11
click at [827, 141] on icon "button" at bounding box center [825, 139] width 6 height 6
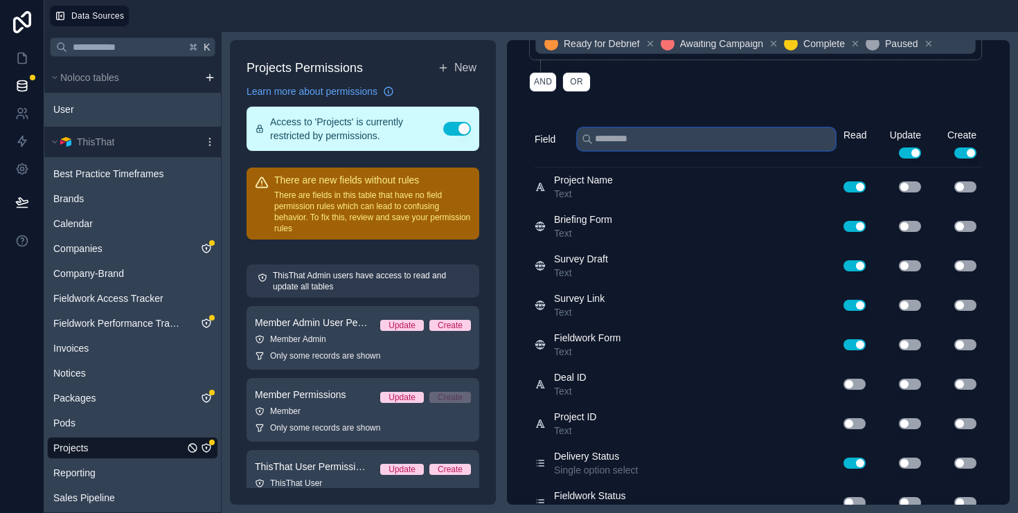
click at [753, 141] on input "text" at bounding box center [707, 139] width 258 height 22
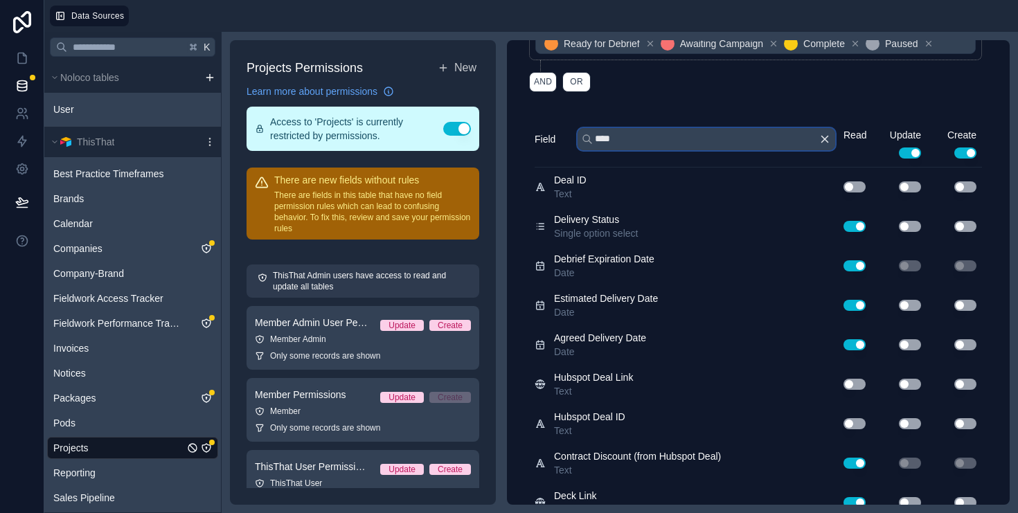
scroll to position [22, 0]
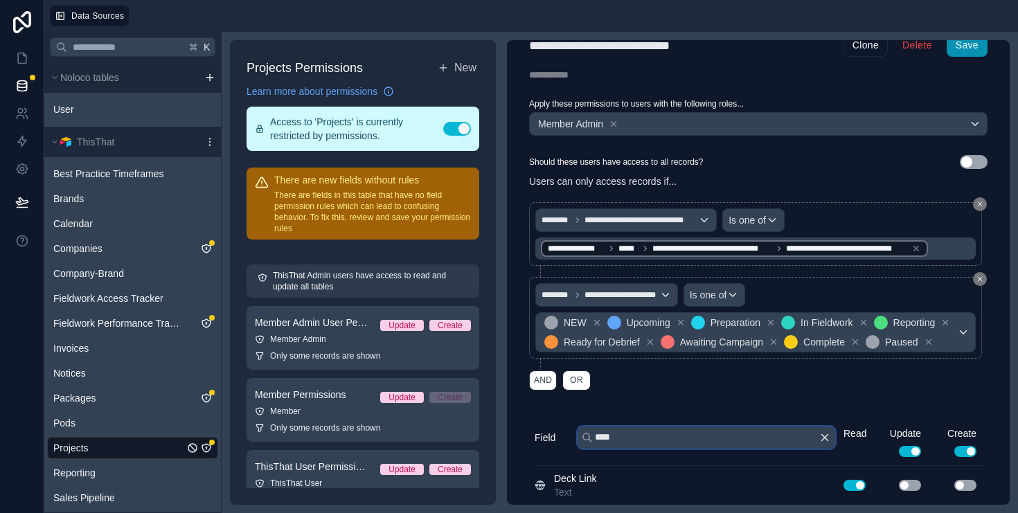
type input "****"
click at [971, 49] on button "Save" at bounding box center [967, 46] width 41 height 22
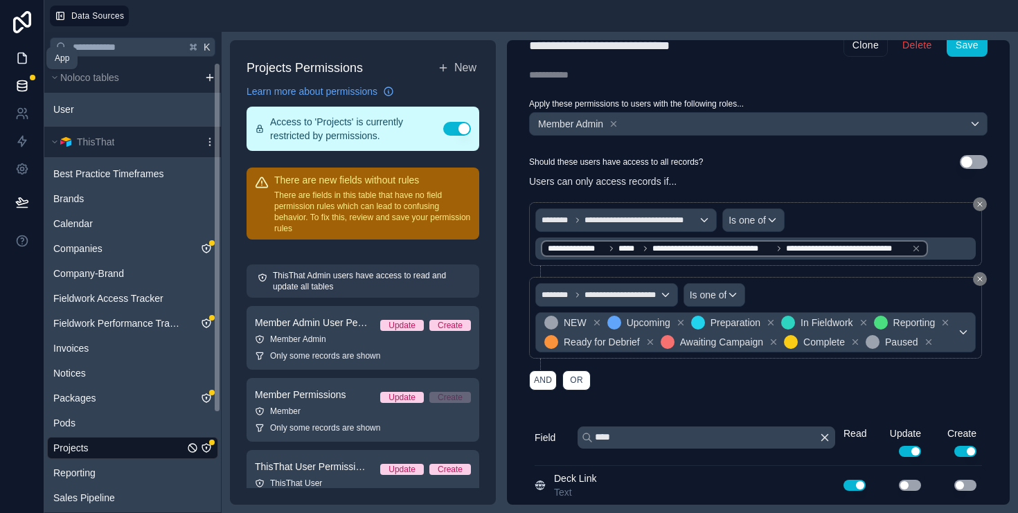
click at [18, 50] on link at bounding box center [22, 58] width 44 height 28
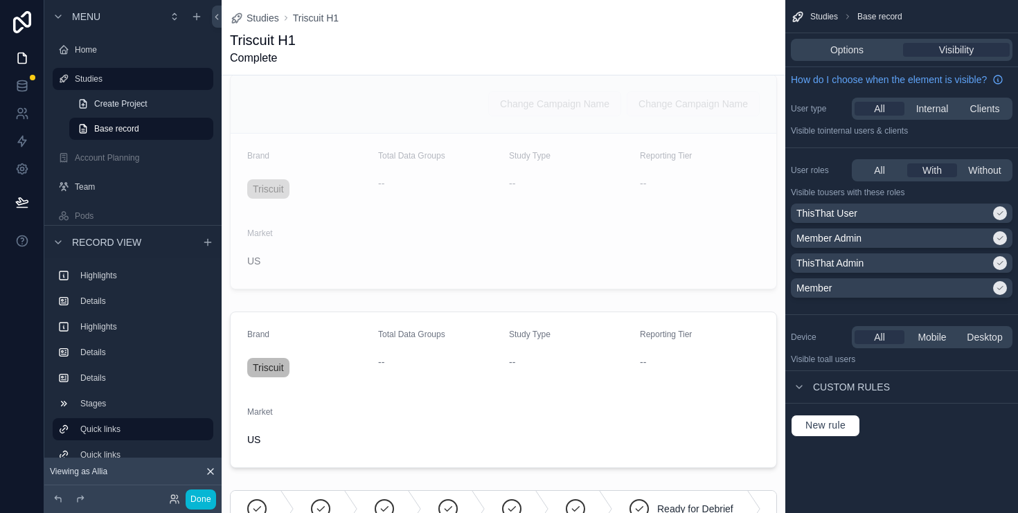
scroll to position [309, 0]
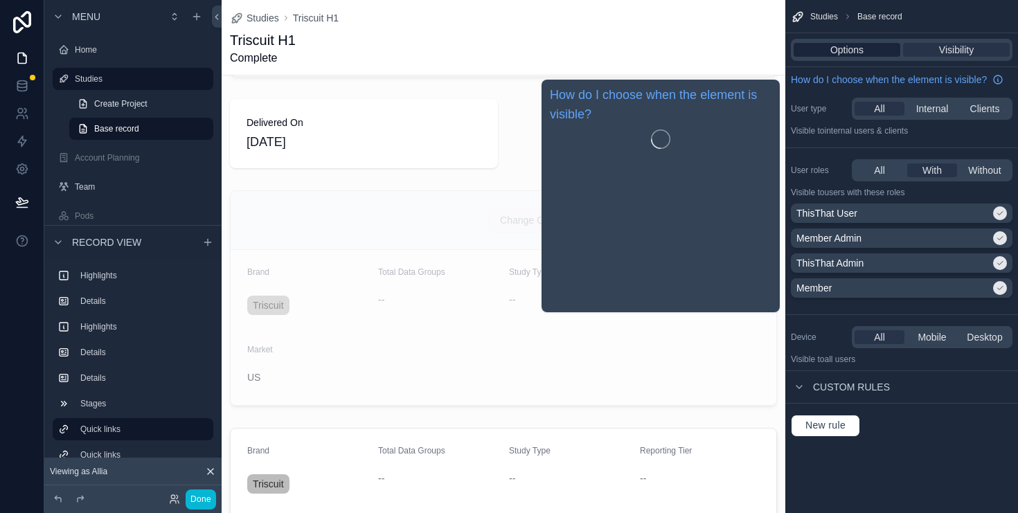
click at [847, 51] on span "Options" at bounding box center [847, 50] width 33 height 14
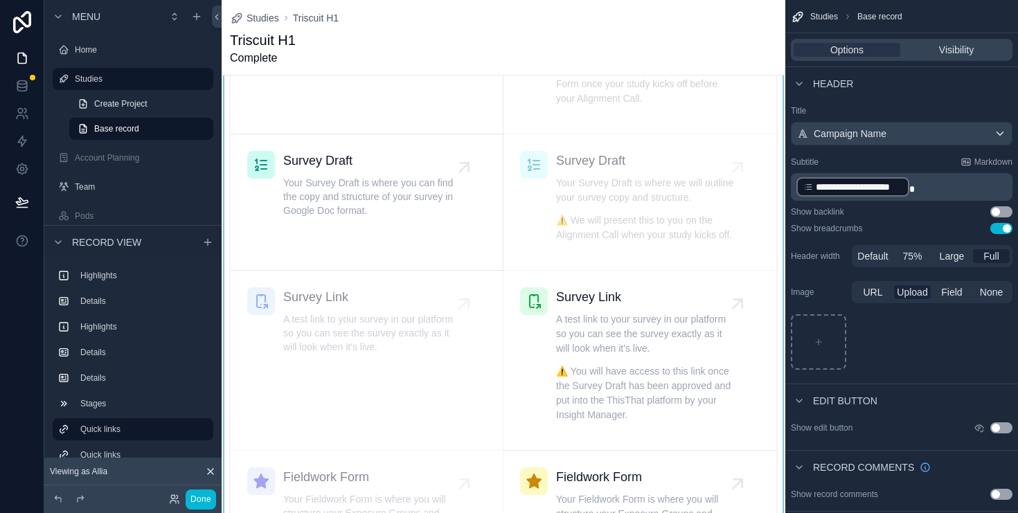
scroll to position [1161, 0]
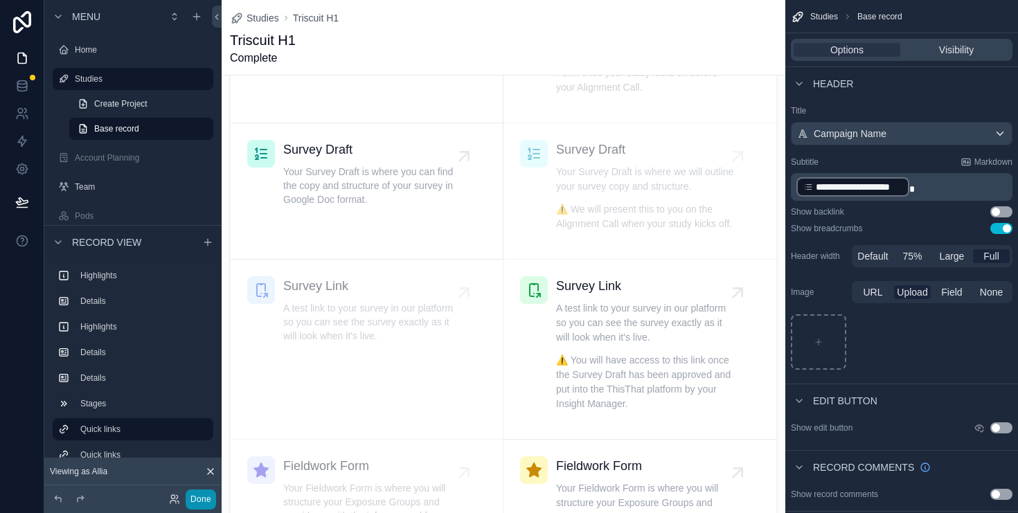
click at [204, 499] on button "Done" at bounding box center [201, 500] width 30 height 20
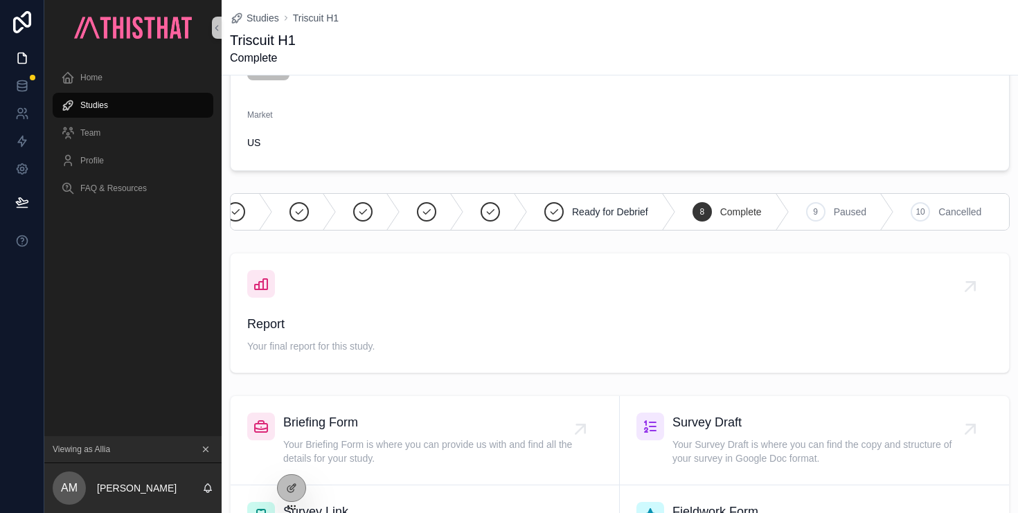
scroll to position [0, 0]
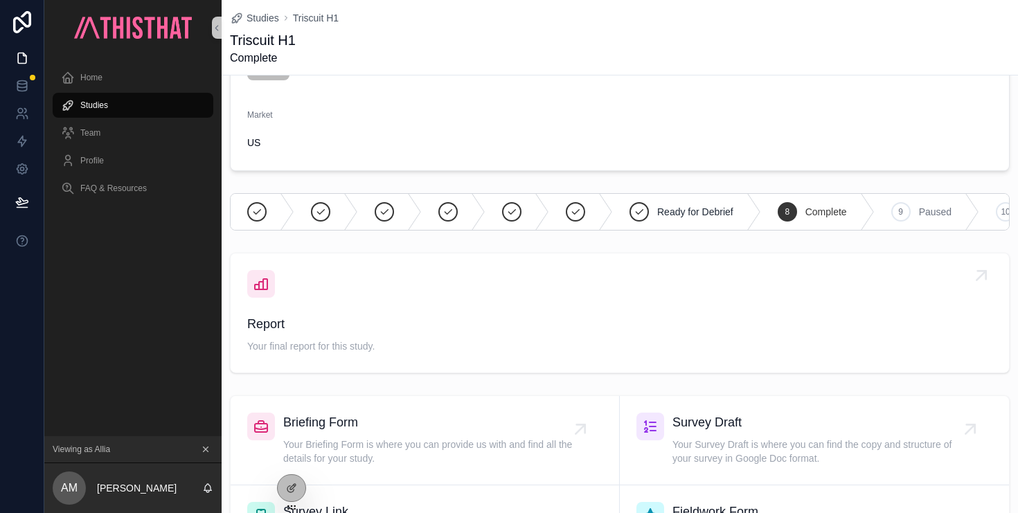
click at [399, 313] on div "Report Your final report for this study." at bounding box center [619, 313] width 745 height 86
click at [107, 76] on div "Home" at bounding box center [133, 78] width 144 height 22
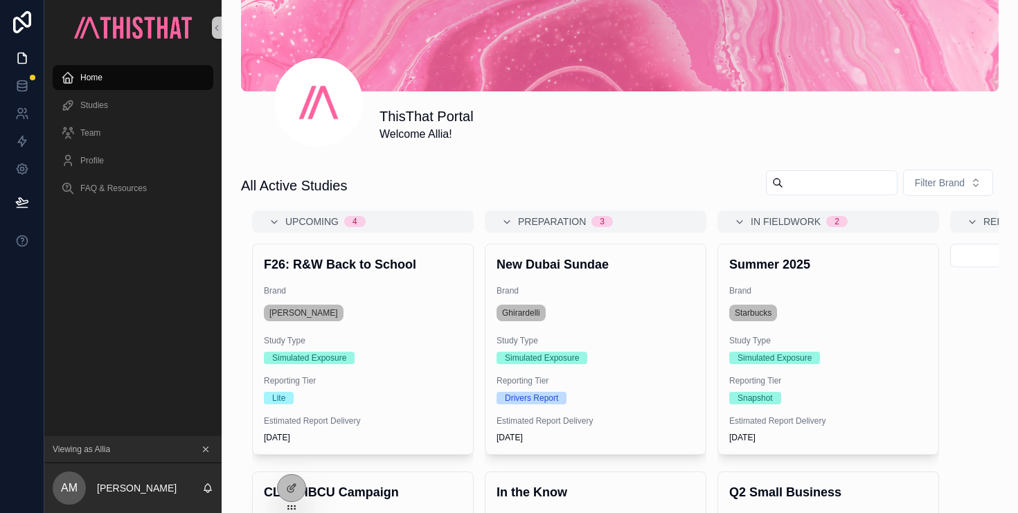
scroll to position [315, 0]
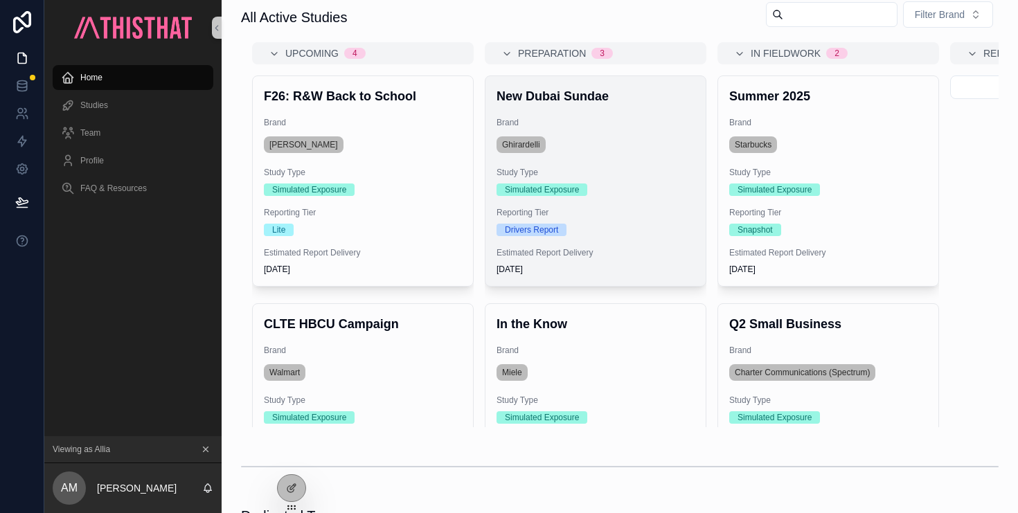
click at [638, 191] on div "Simulated Exposure" at bounding box center [596, 190] width 198 height 12
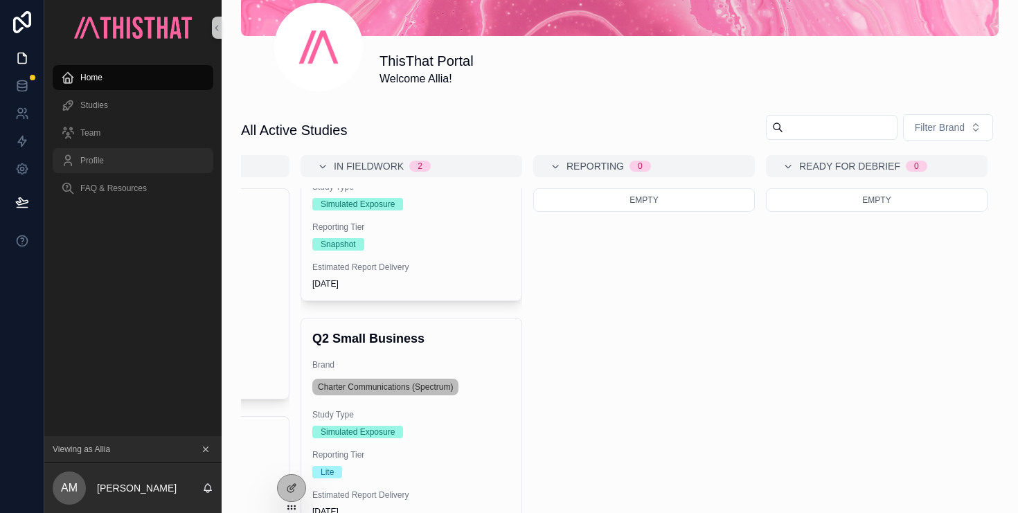
scroll to position [162, 0]
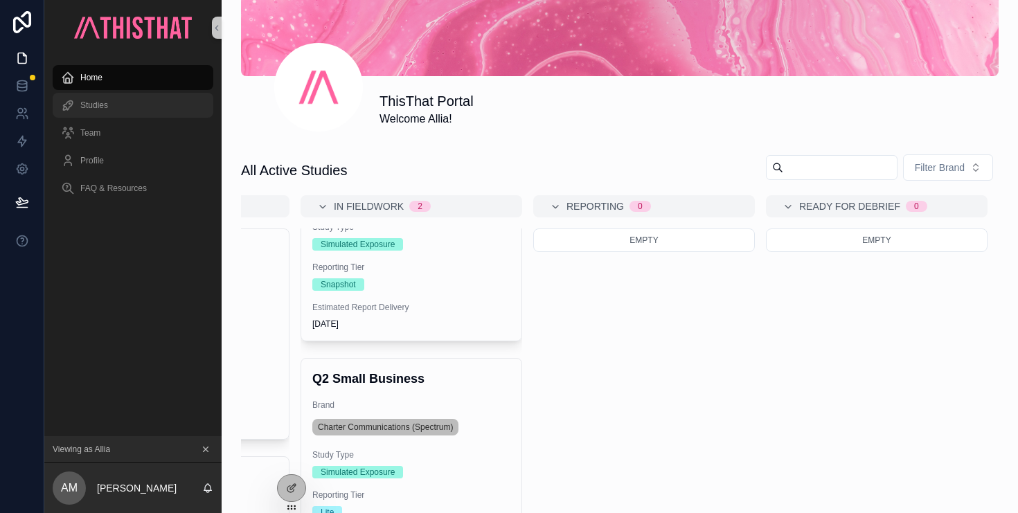
click at [113, 110] on div "Studies" at bounding box center [133, 105] width 144 height 22
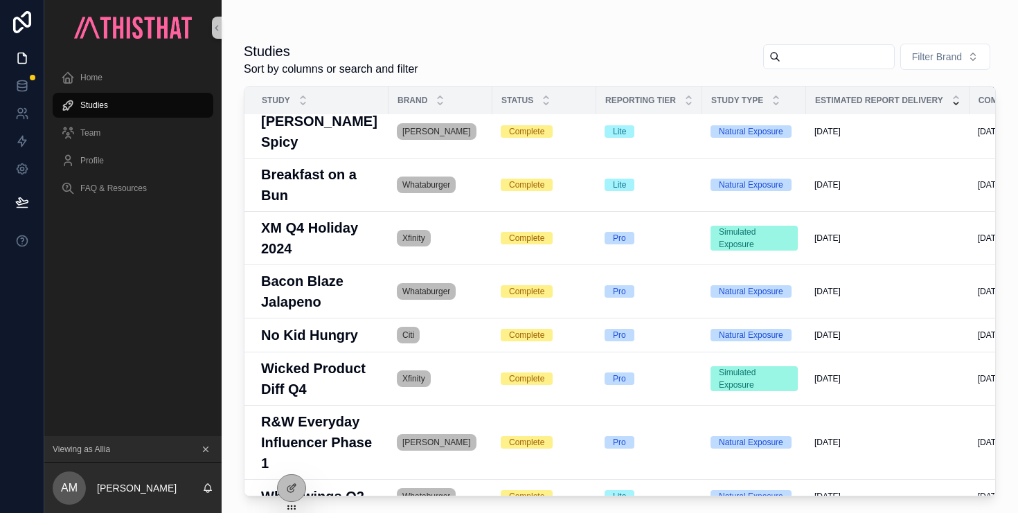
scroll to position [1266, 0]
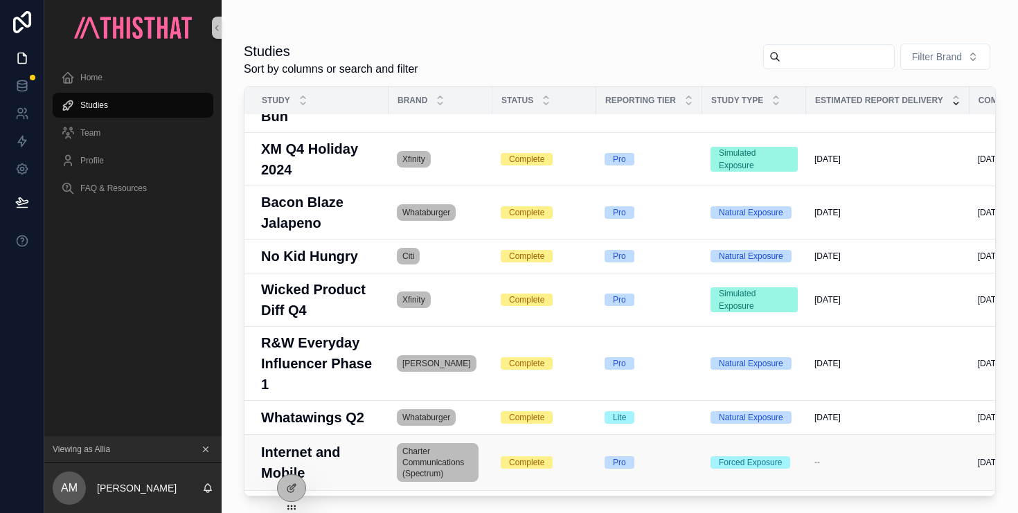
click at [304, 442] on h3 "Internet and Mobile" at bounding box center [320, 463] width 119 height 42
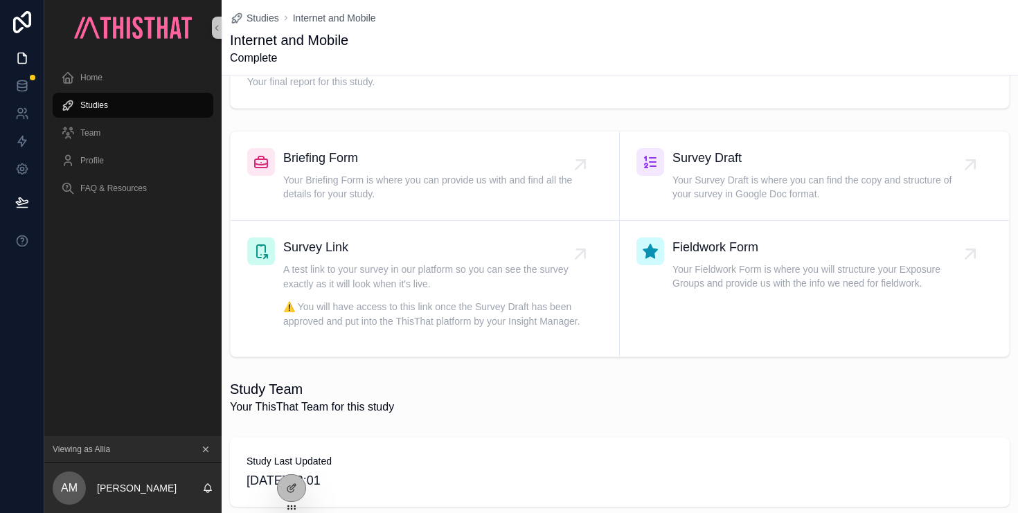
scroll to position [155, 0]
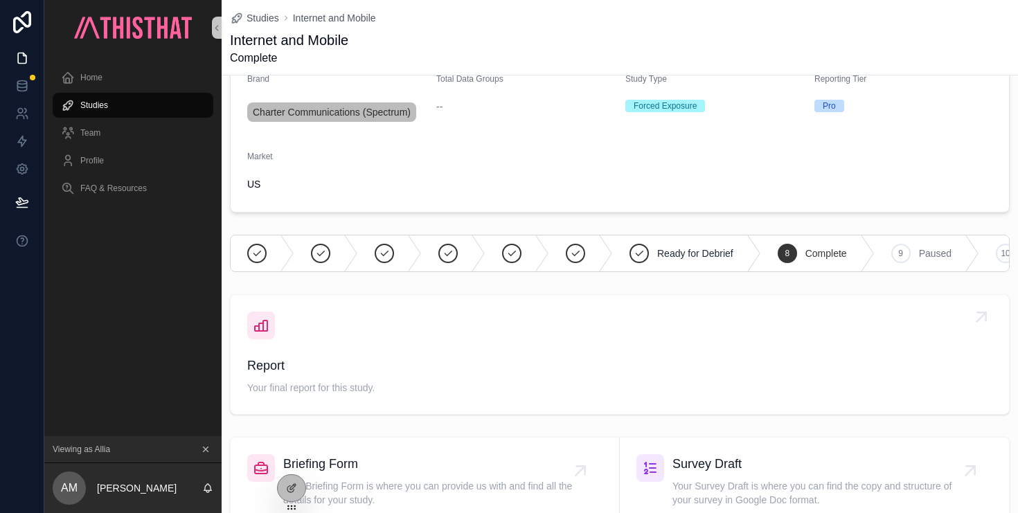
click at [481, 326] on div "Report Your final report for this study." at bounding box center [619, 355] width 745 height 86
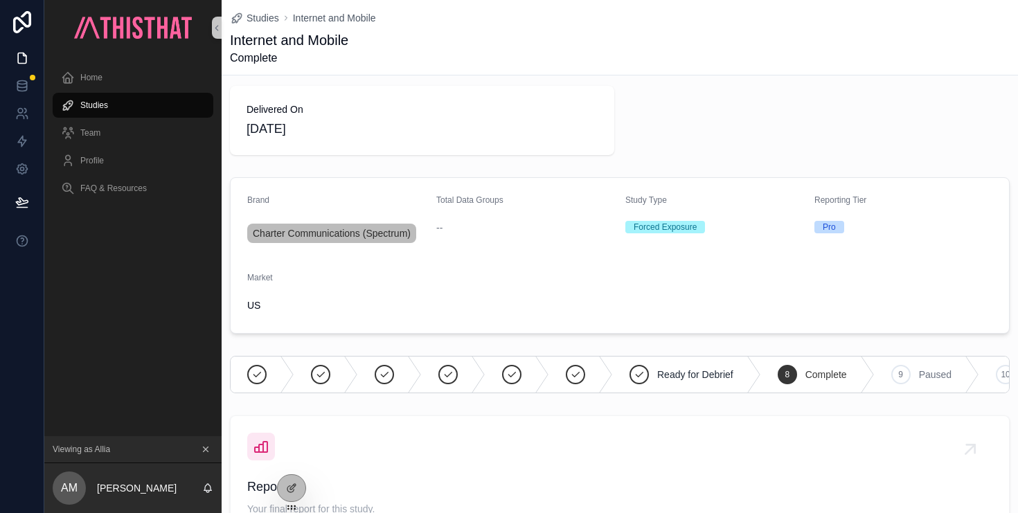
scroll to position [0, 0]
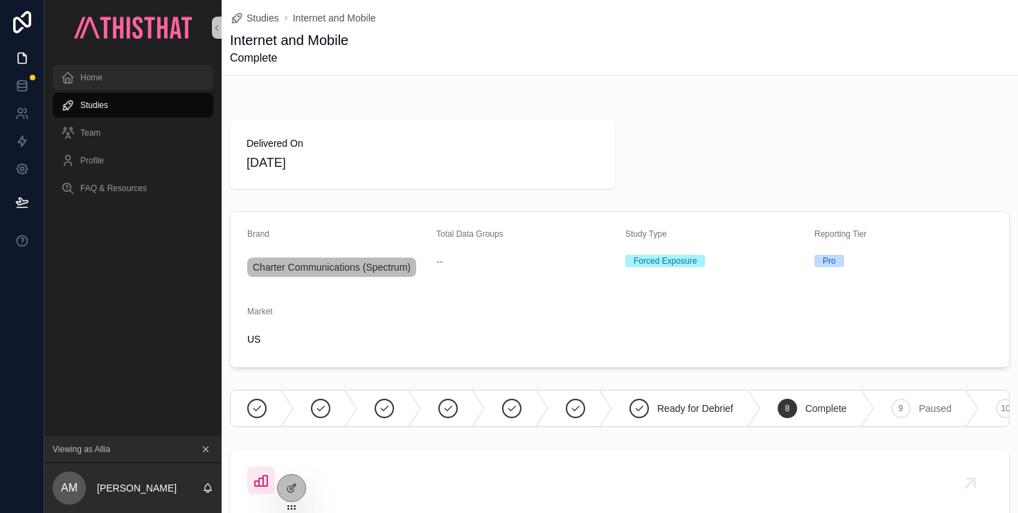
click at [105, 69] on div "Home" at bounding box center [133, 78] width 144 height 22
